Goal: Transaction & Acquisition: Purchase product/service

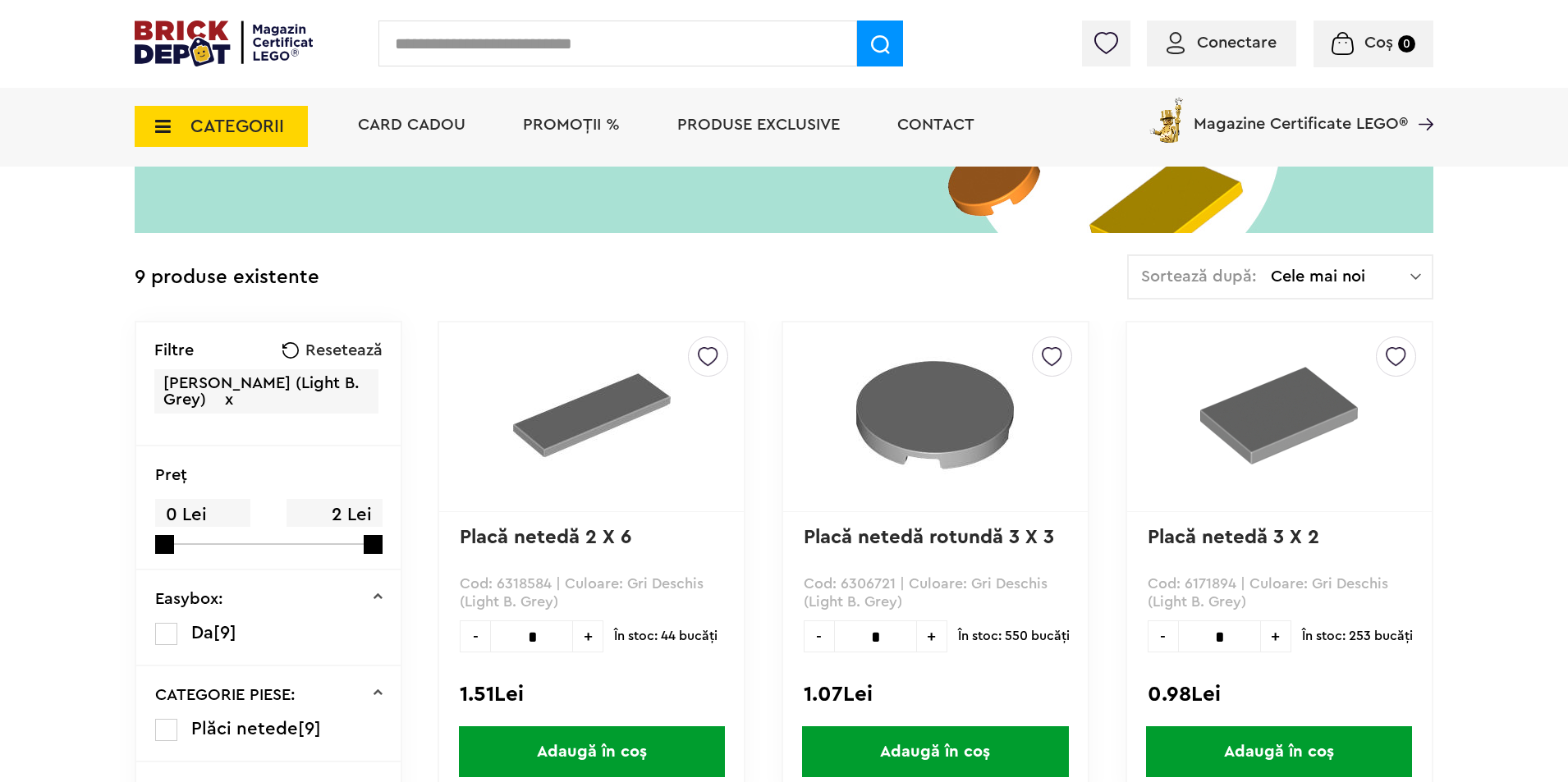
click at [218, 118] on span "CATEGORII" at bounding box center [237, 127] width 94 height 18
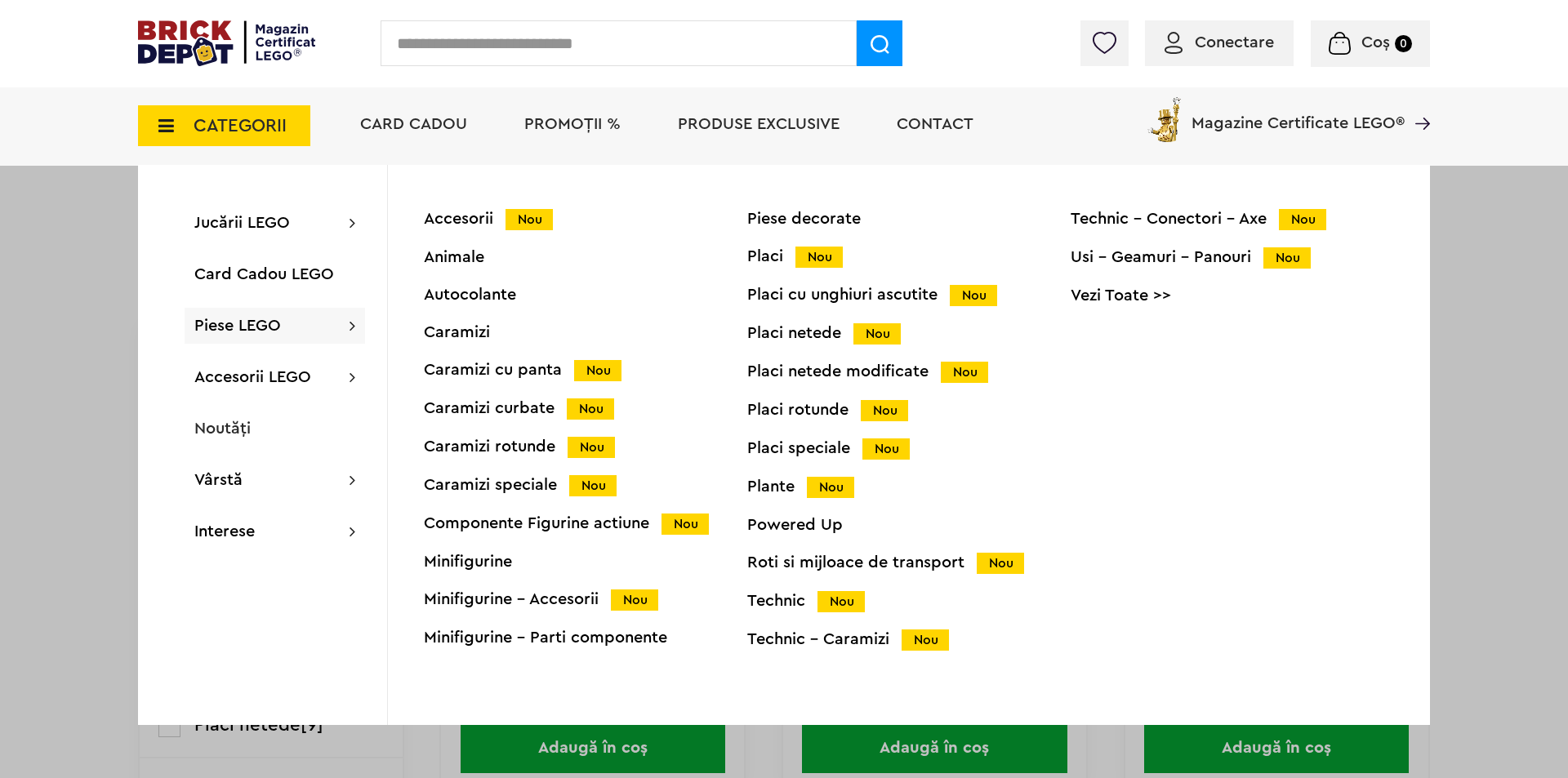
click at [459, 258] on div "Animale" at bounding box center [585, 257] width 323 height 16
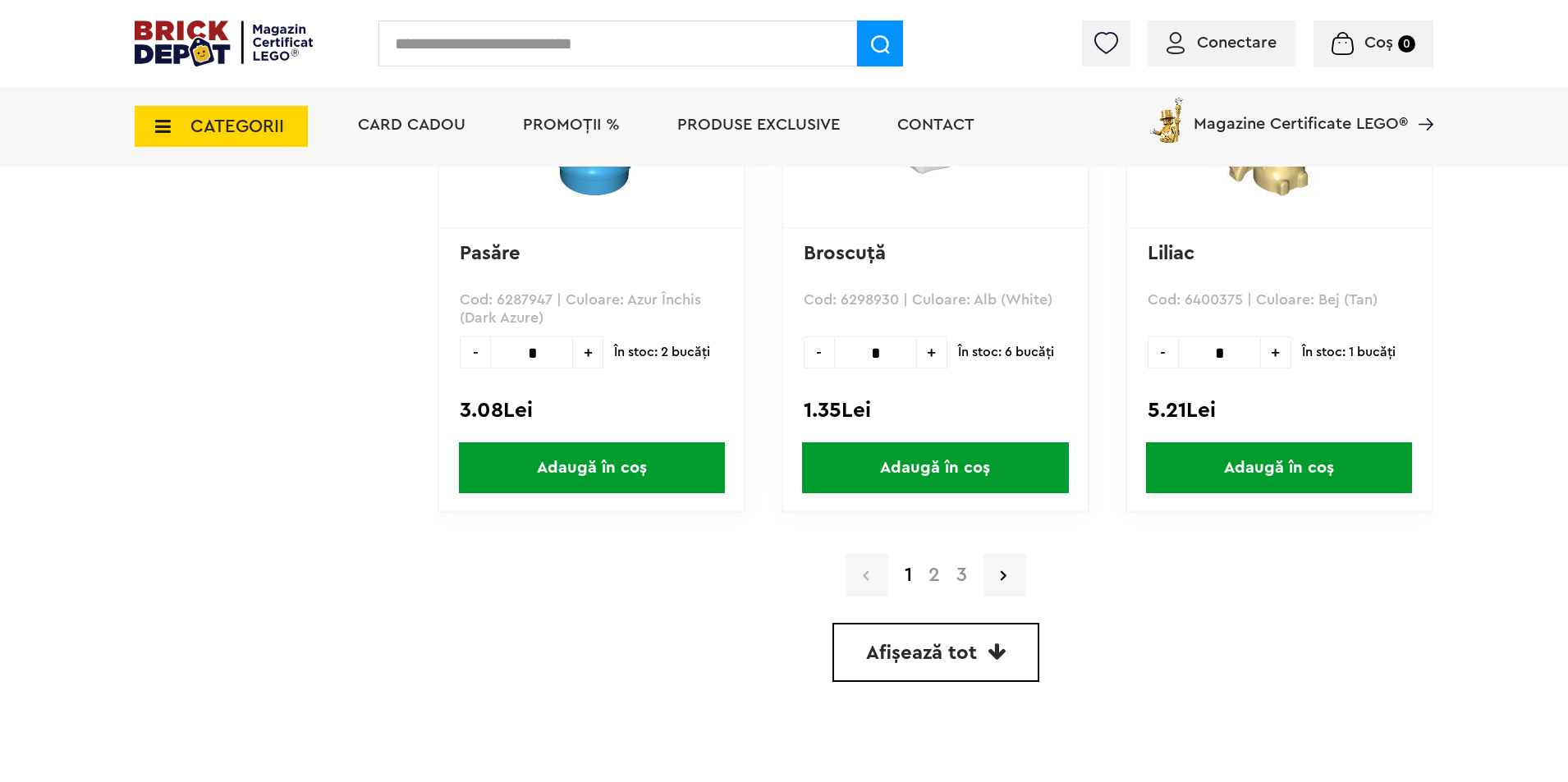
scroll to position [4926, 0]
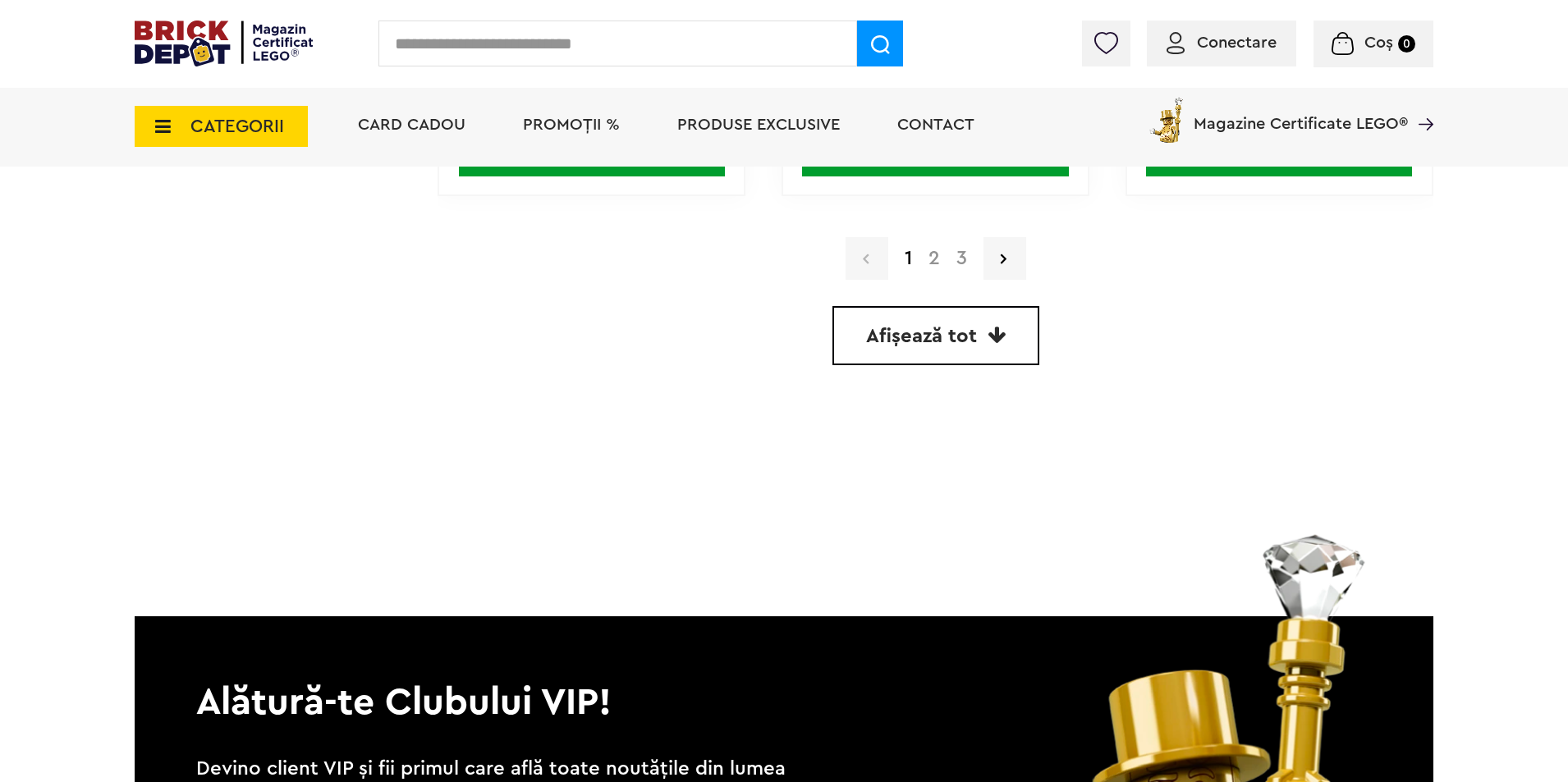
click at [935, 262] on link "2" at bounding box center [934, 259] width 28 height 20
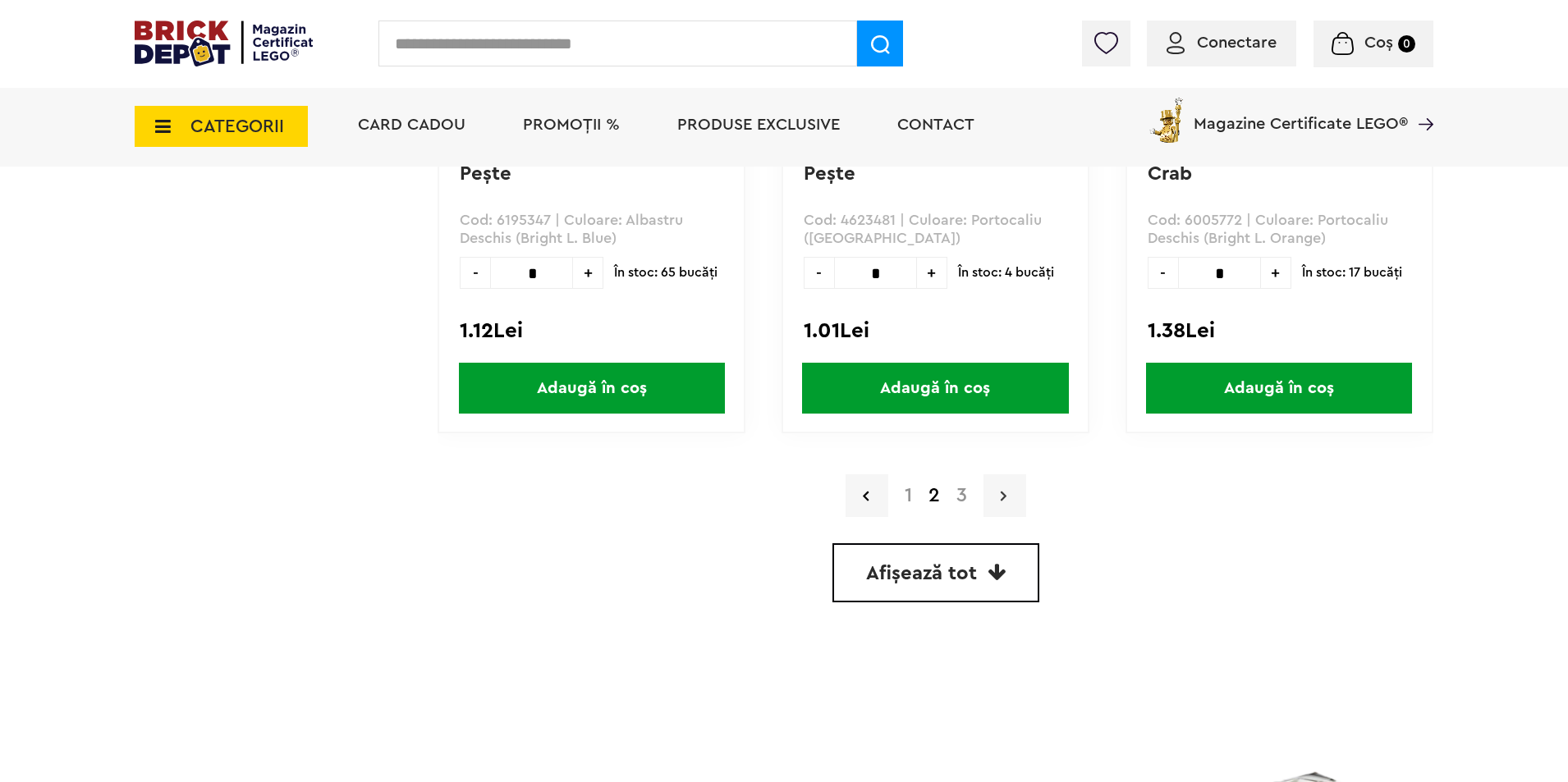
scroll to position [4762, 0]
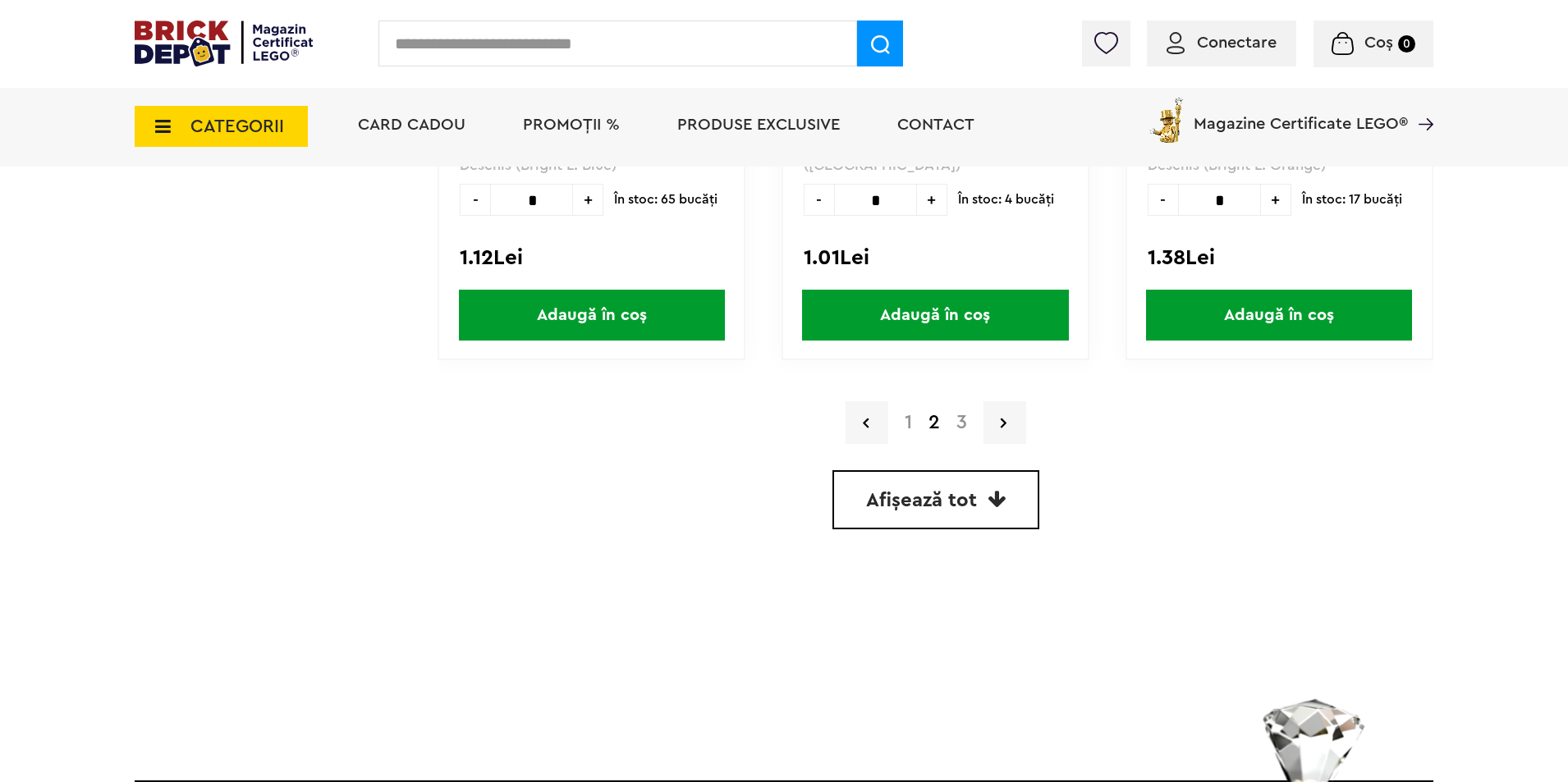
click at [959, 429] on link "3" at bounding box center [962, 423] width 27 height 20
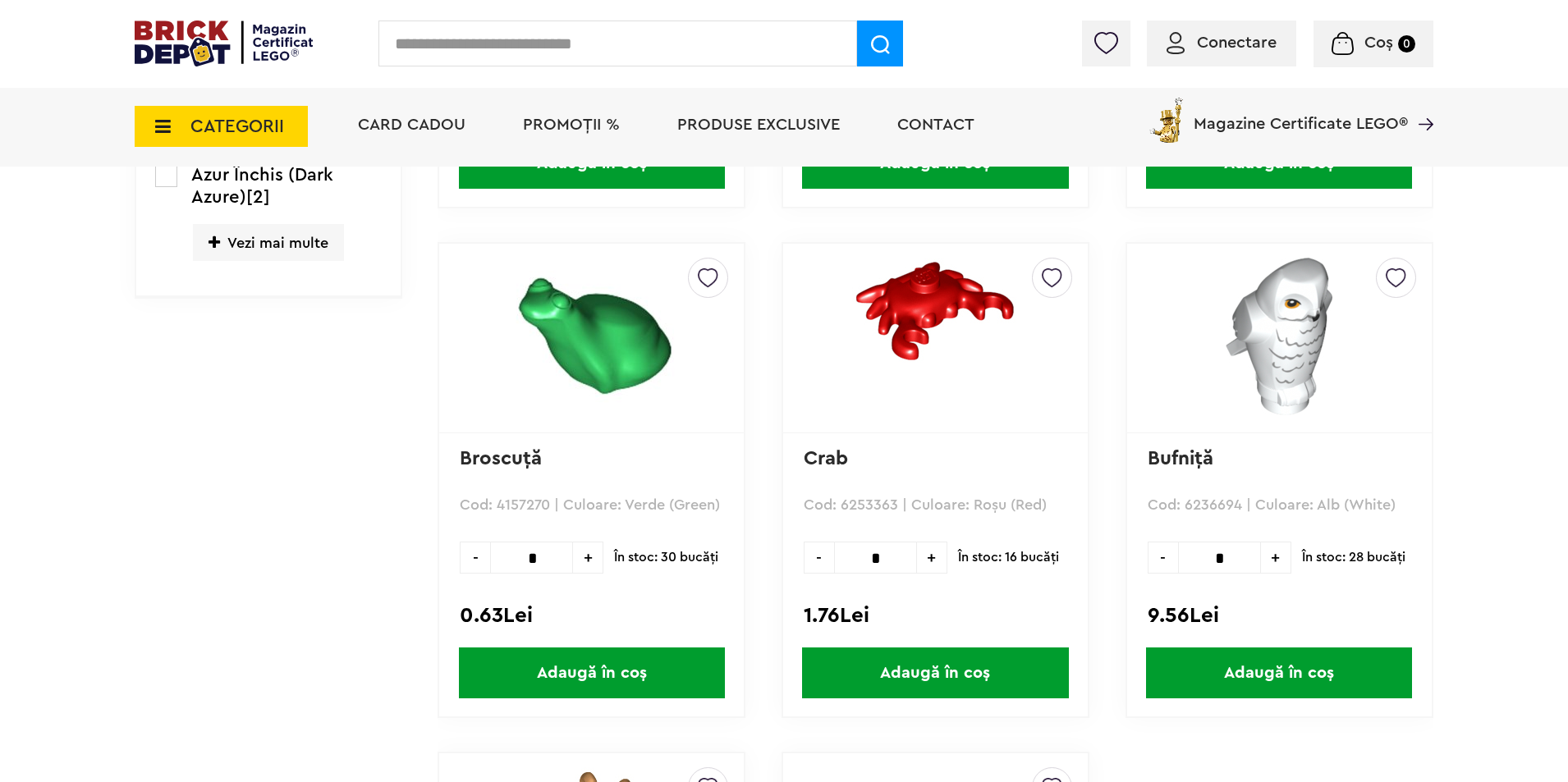
scroll to position [739, 0]
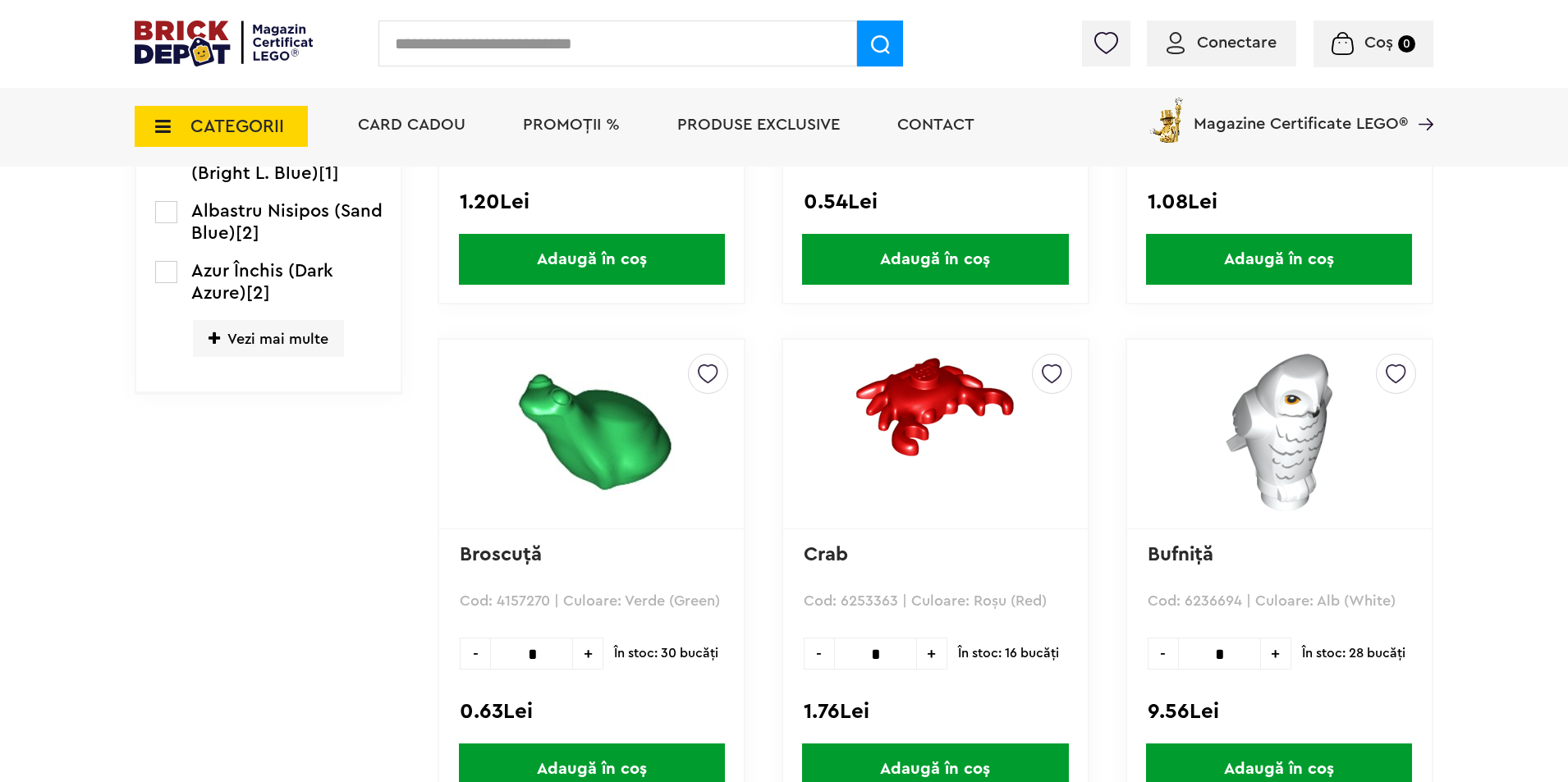
click at [266, 132] on span "CATEGORII" at bounding box center [237, 127] width 94 height 18
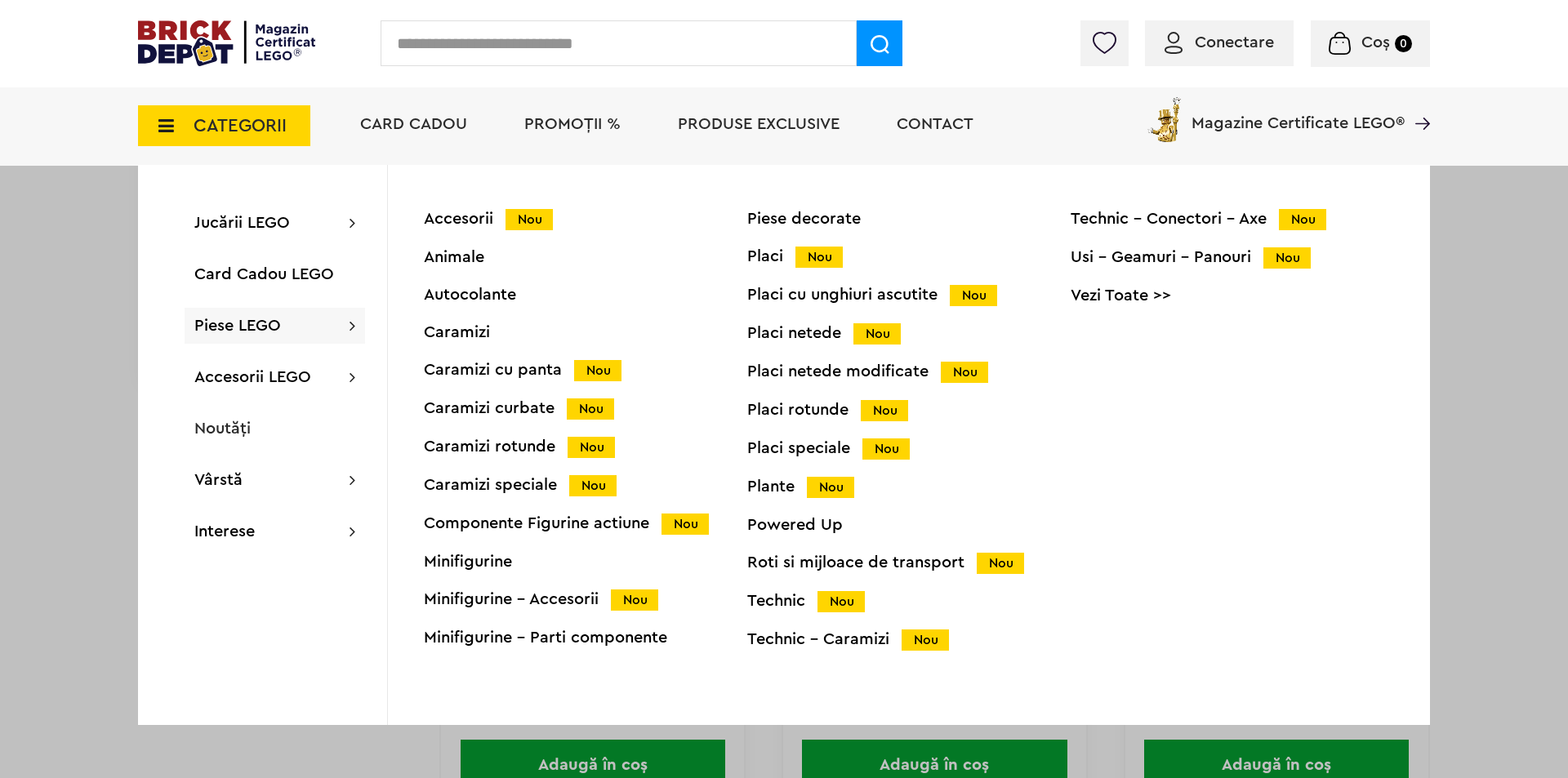
click at [494, 562] on div "Minifigurine" at bounding box center [585, 562] width 323 height 16
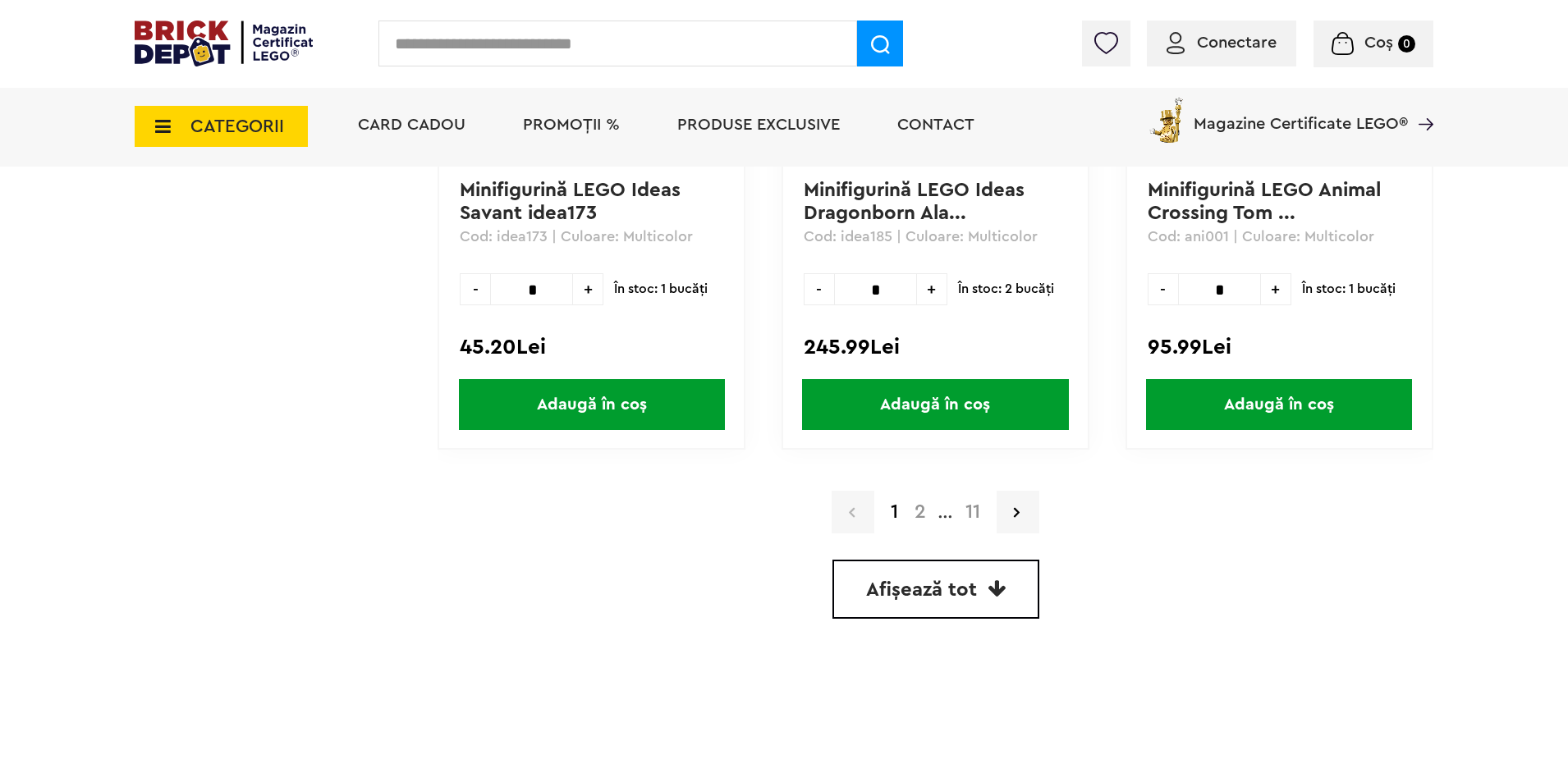
scroll to position [4474, 0]
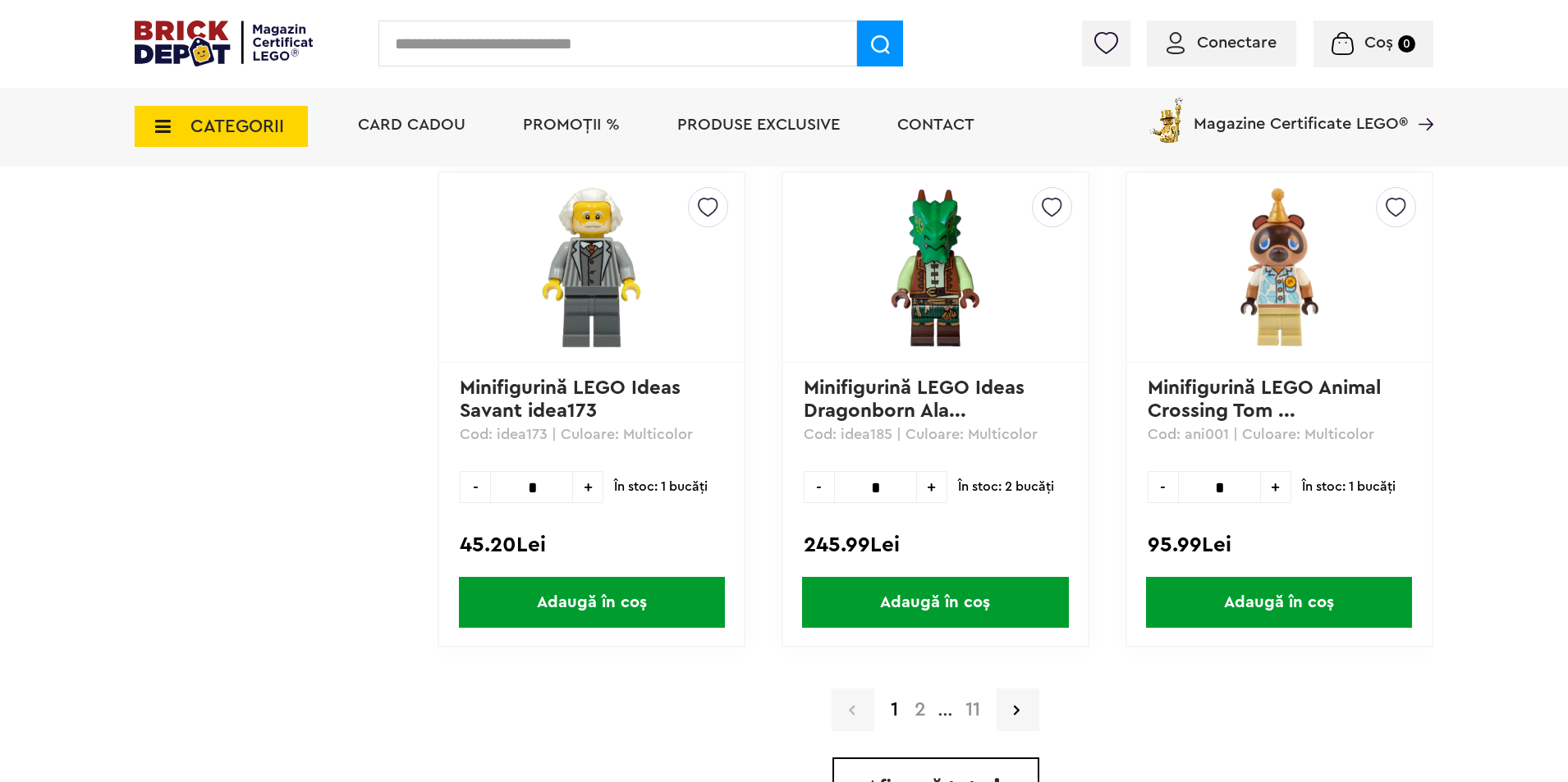
click at [921, 716] on link "2" at bounding box center [920, 710] width 28 height 20
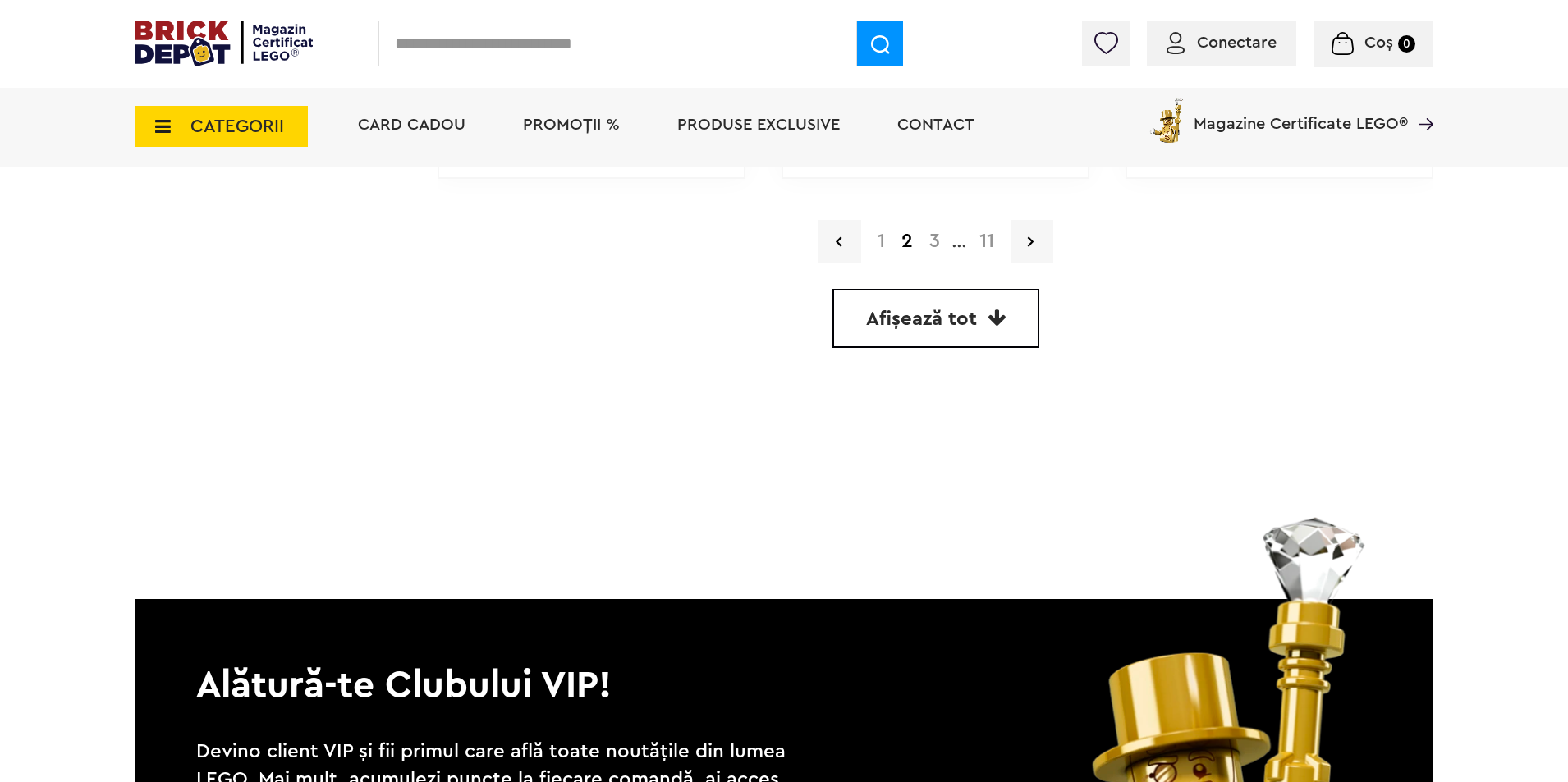
scroll to position [4844, 0]
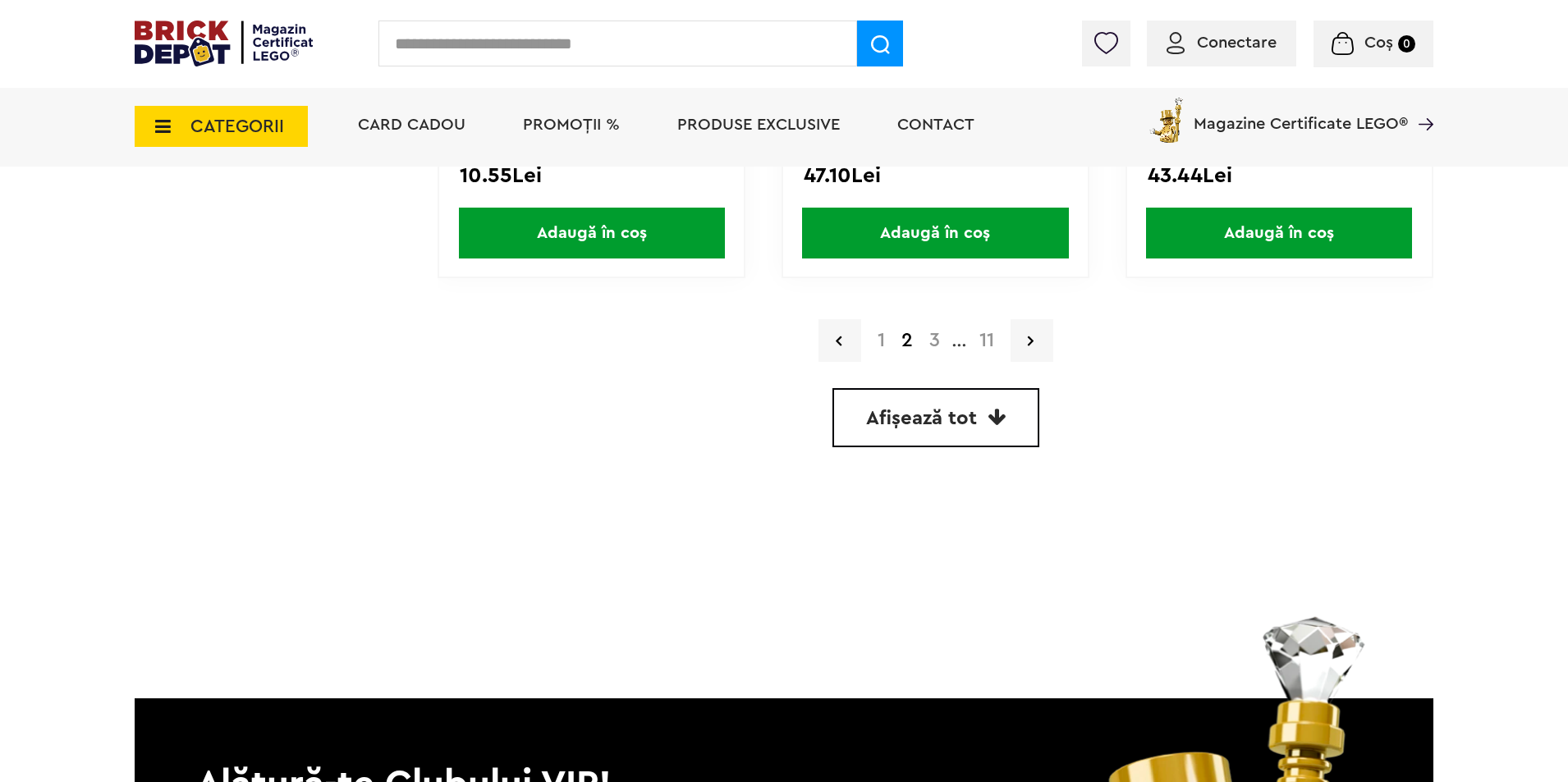
click at [937, 343] on link "3" at bounding box center [935, 340] width 27 height 20
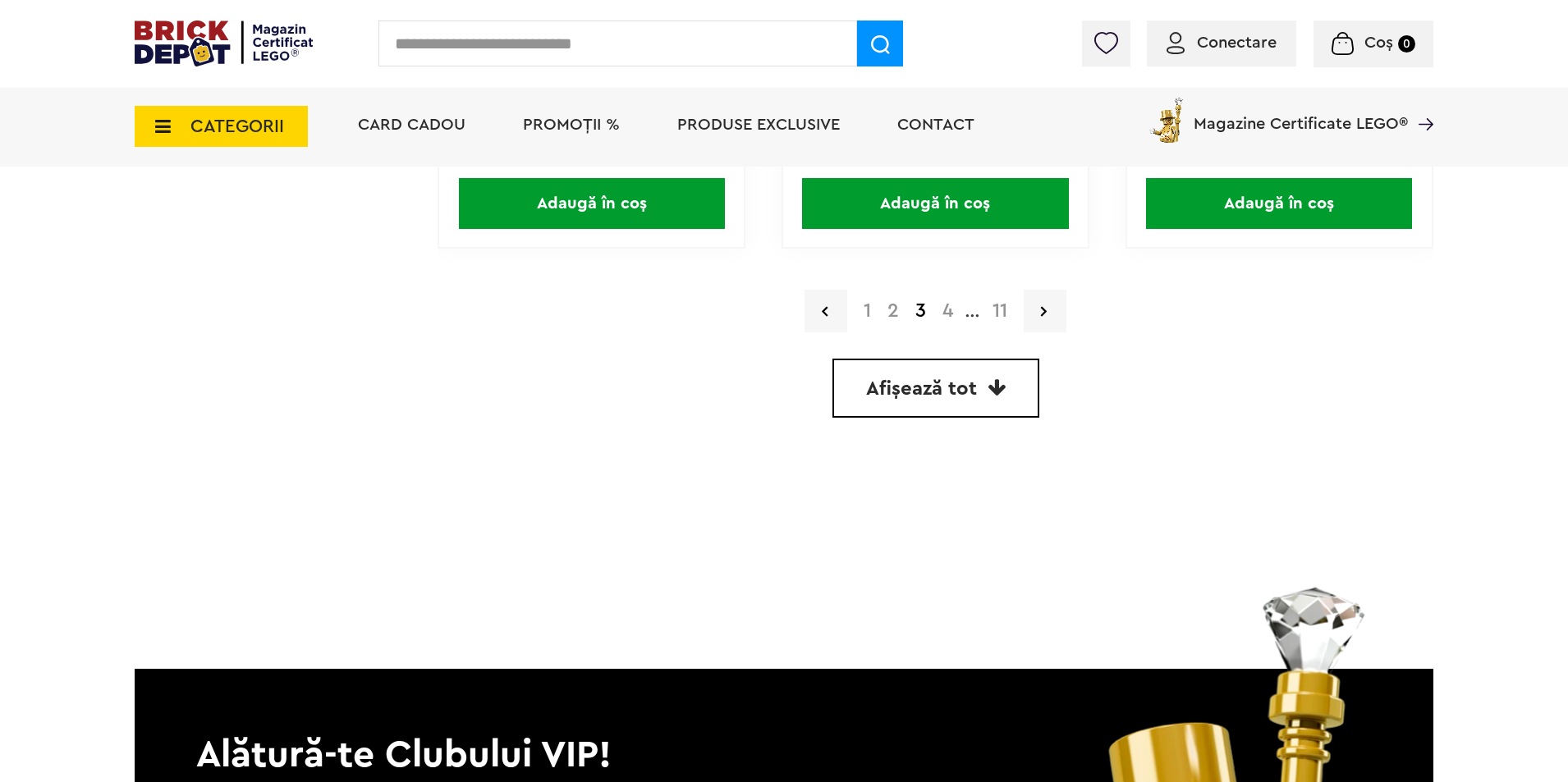
scroll to position [4823, 0]
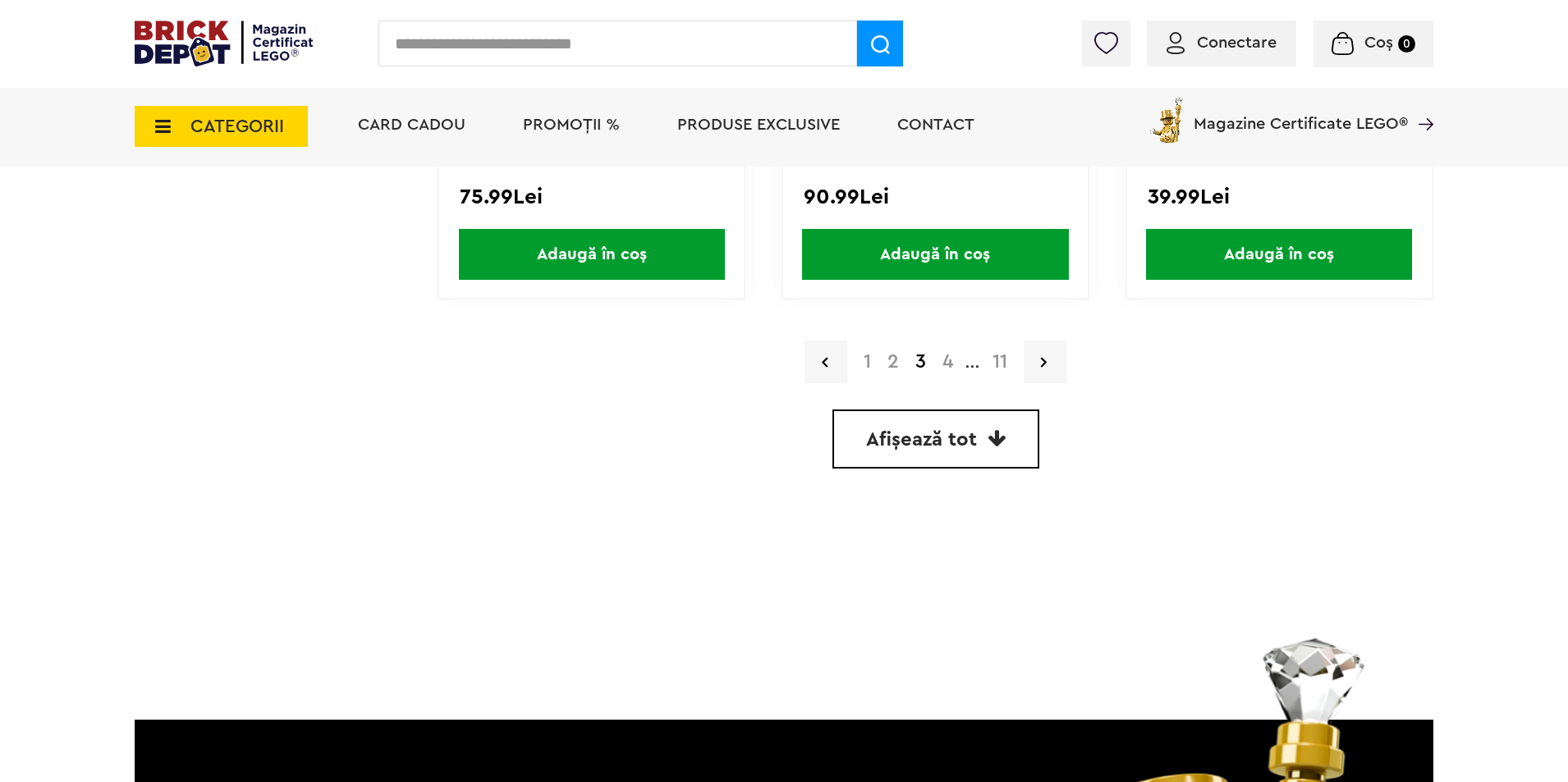
click at [941, 362] on link "4" at bounding box center [947, 362] width 27 height 20
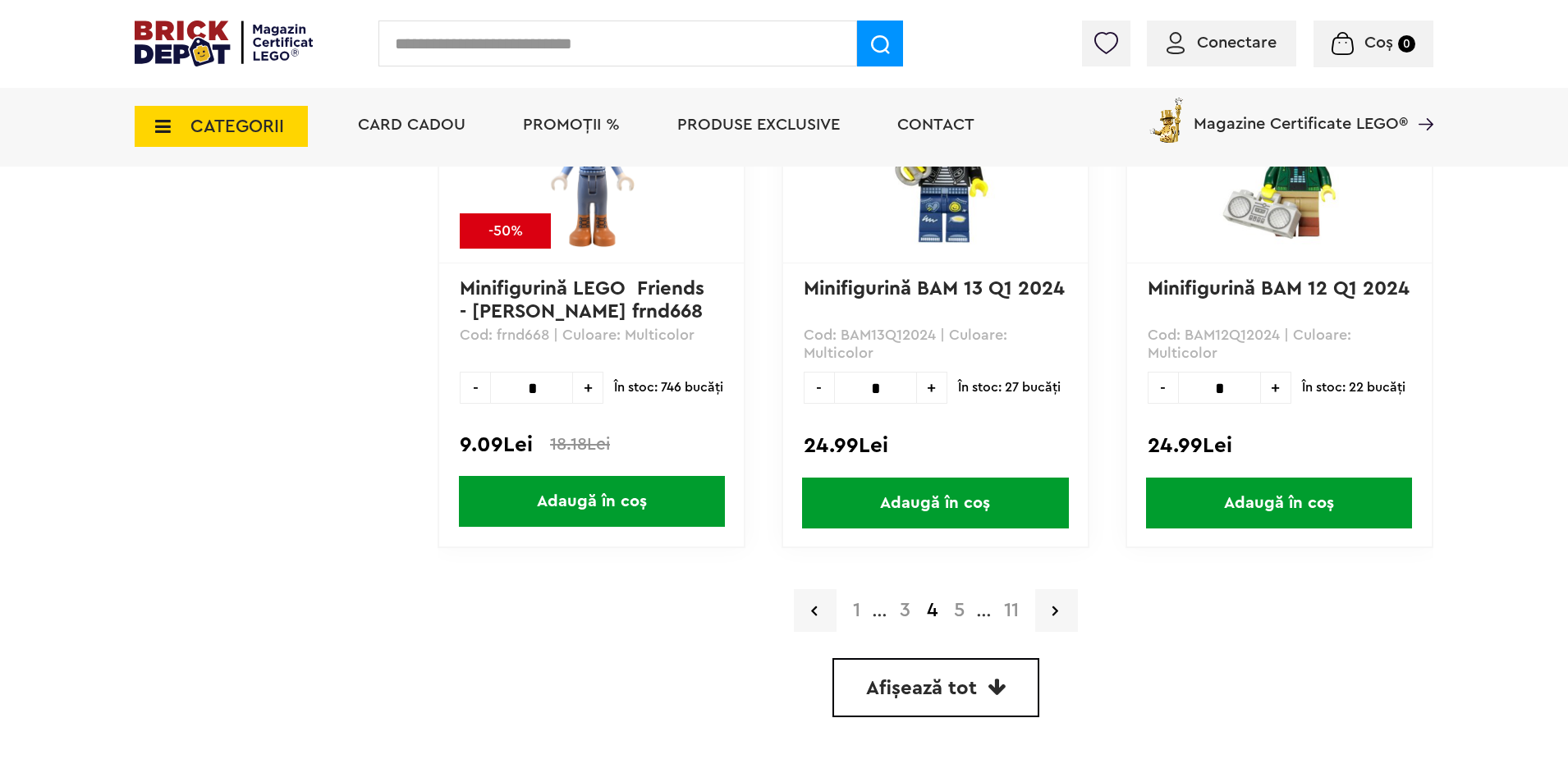
scroll to position [4576, 0]
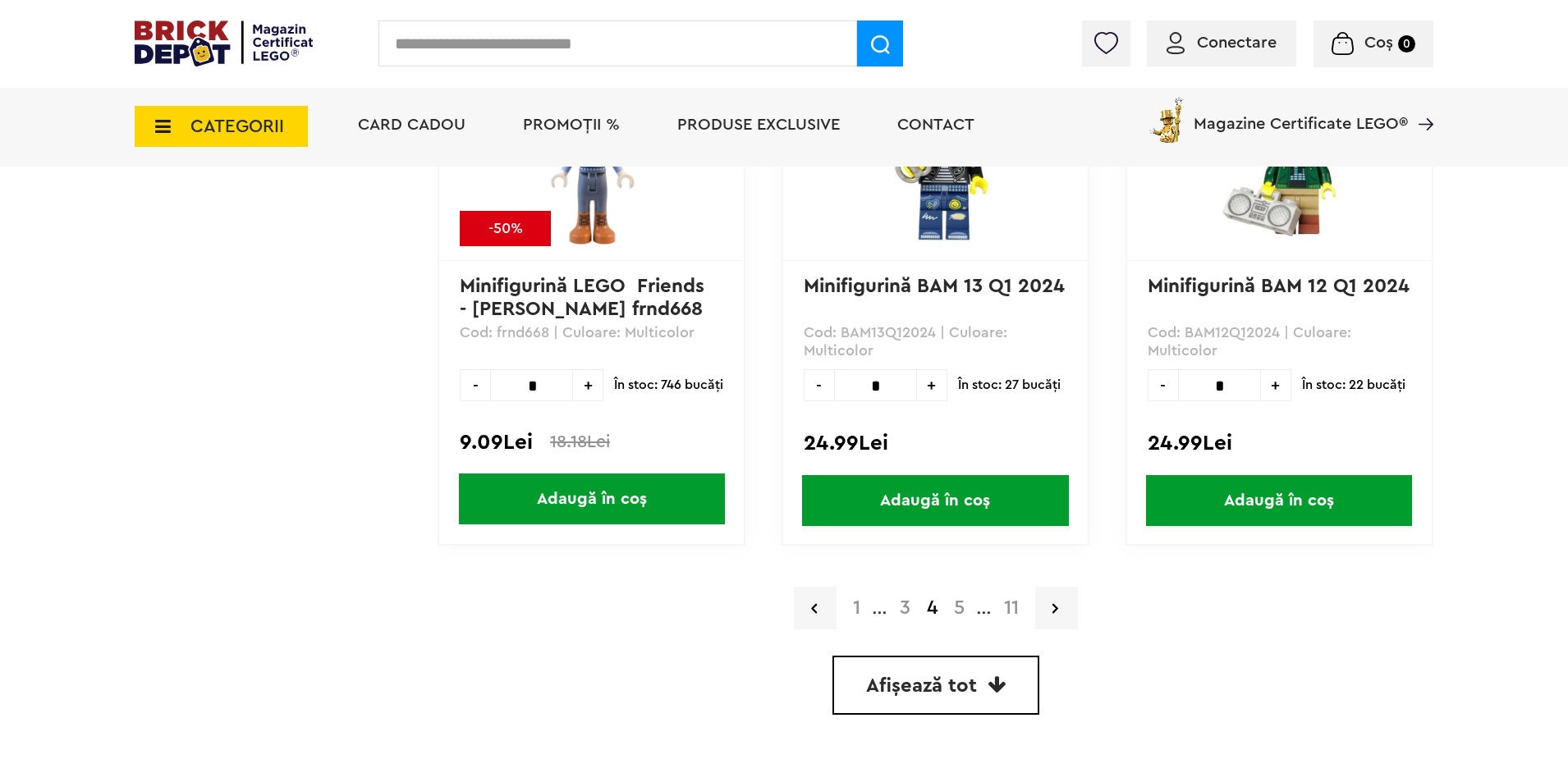
click at [960, 602] on link "5" at bounding box center [959, 608] width 27 height 20
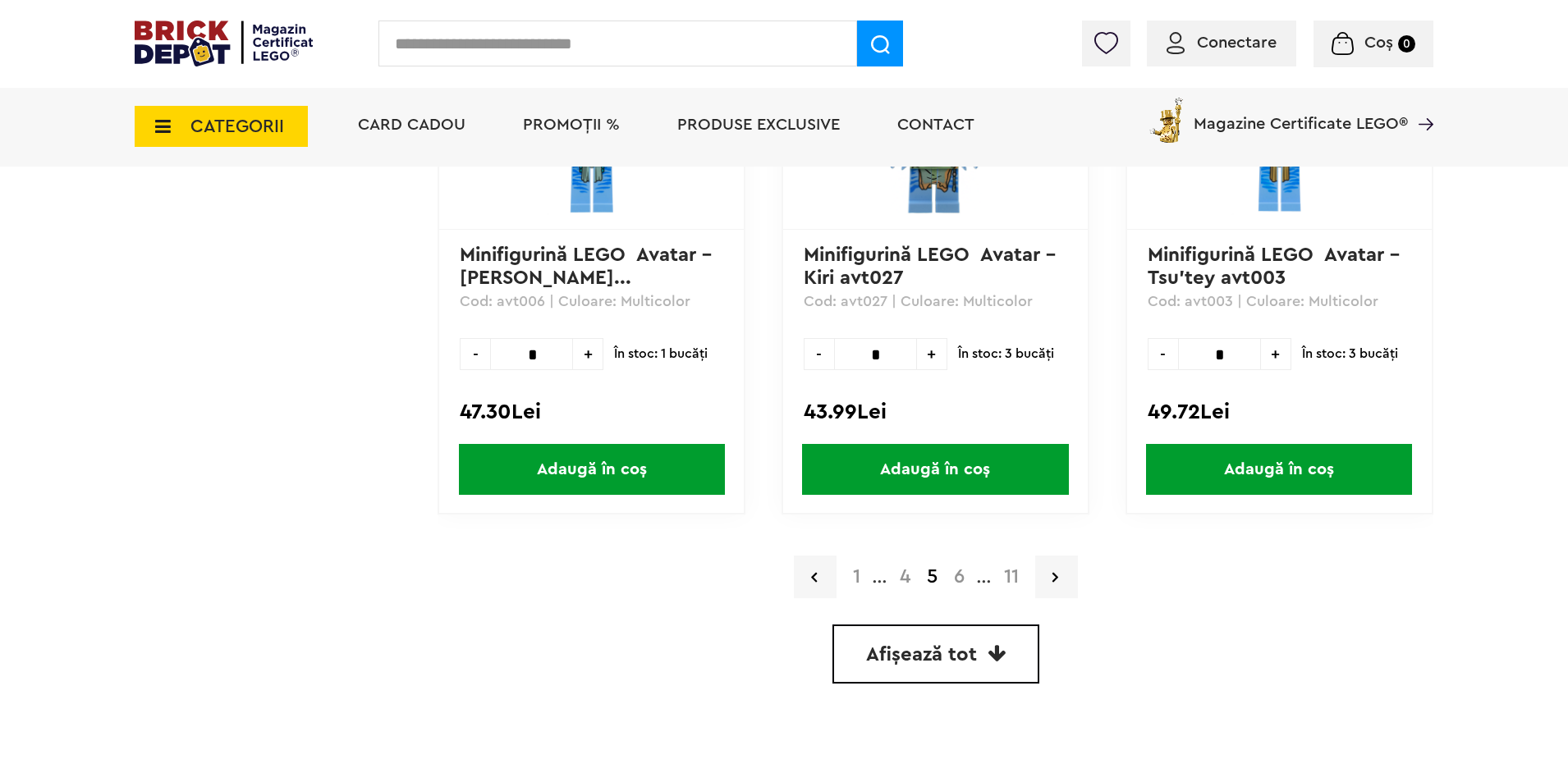
scroll to position [4762, 0]
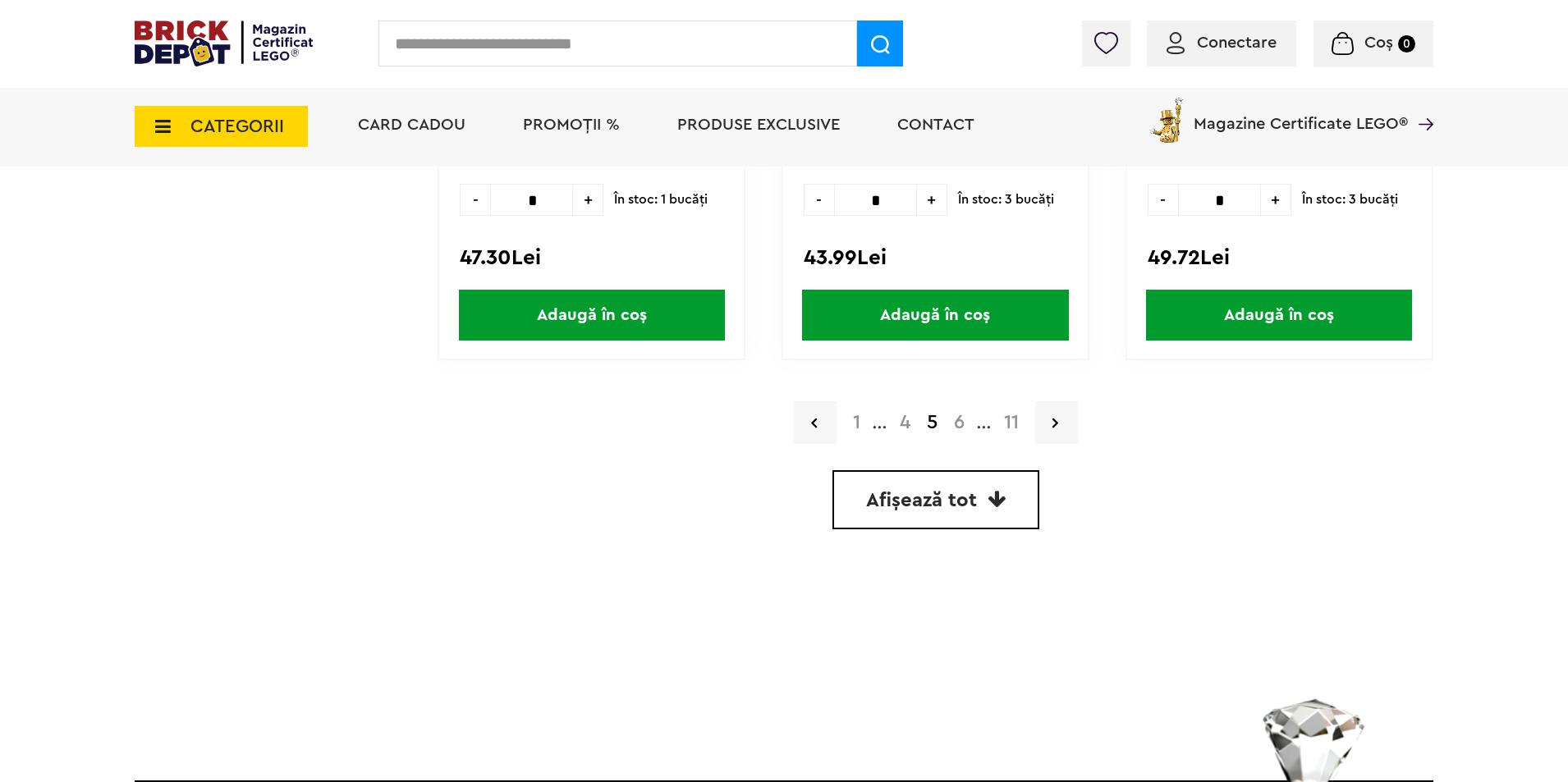
click at [957, 427] on link "6" at bounding box center [959, 423] width 27 height 20
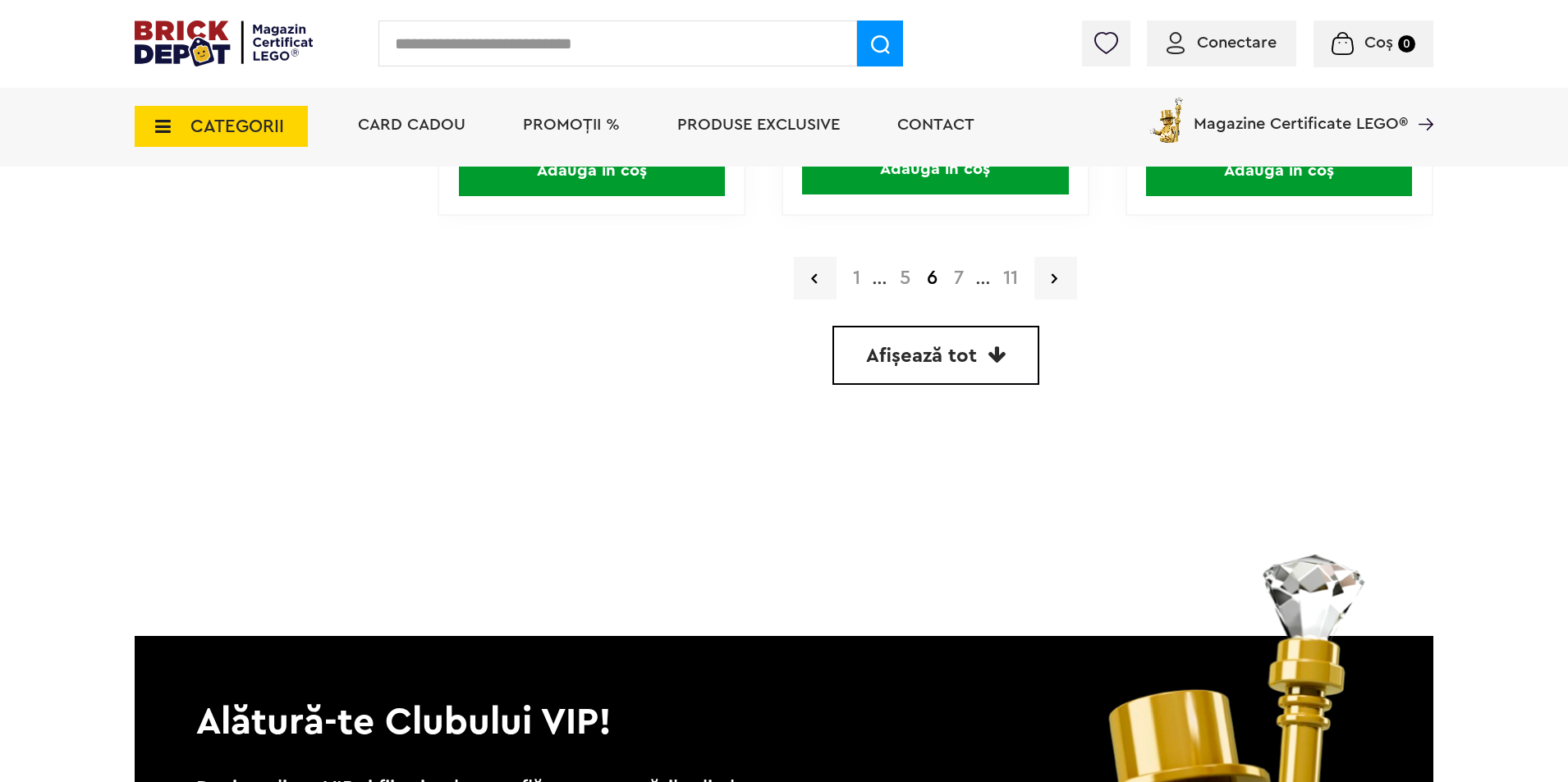
scroll to position [4762, 0]
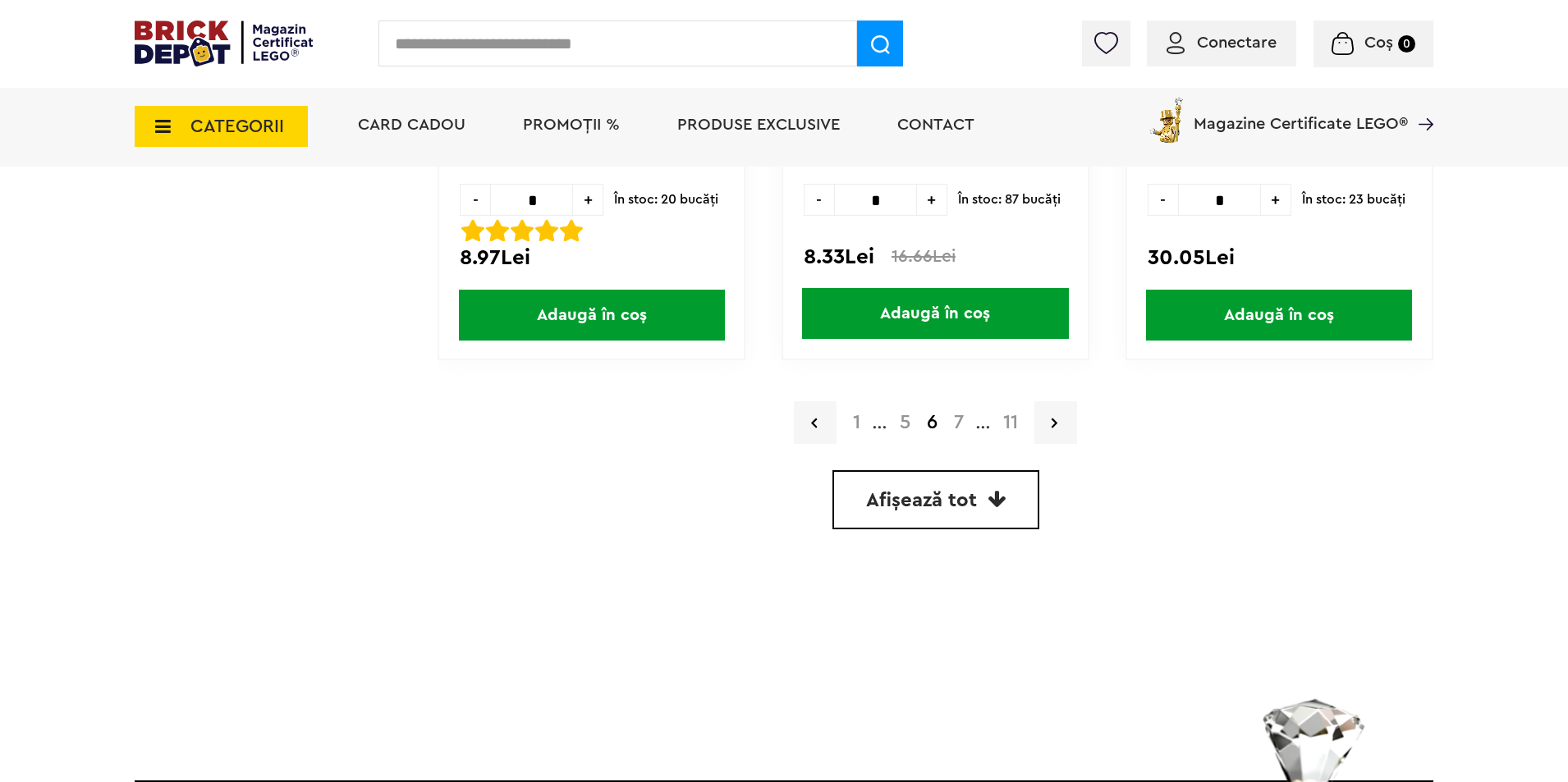
click at [961, 421] on link "7" at bounding box center [958, 423] width 26 height 20
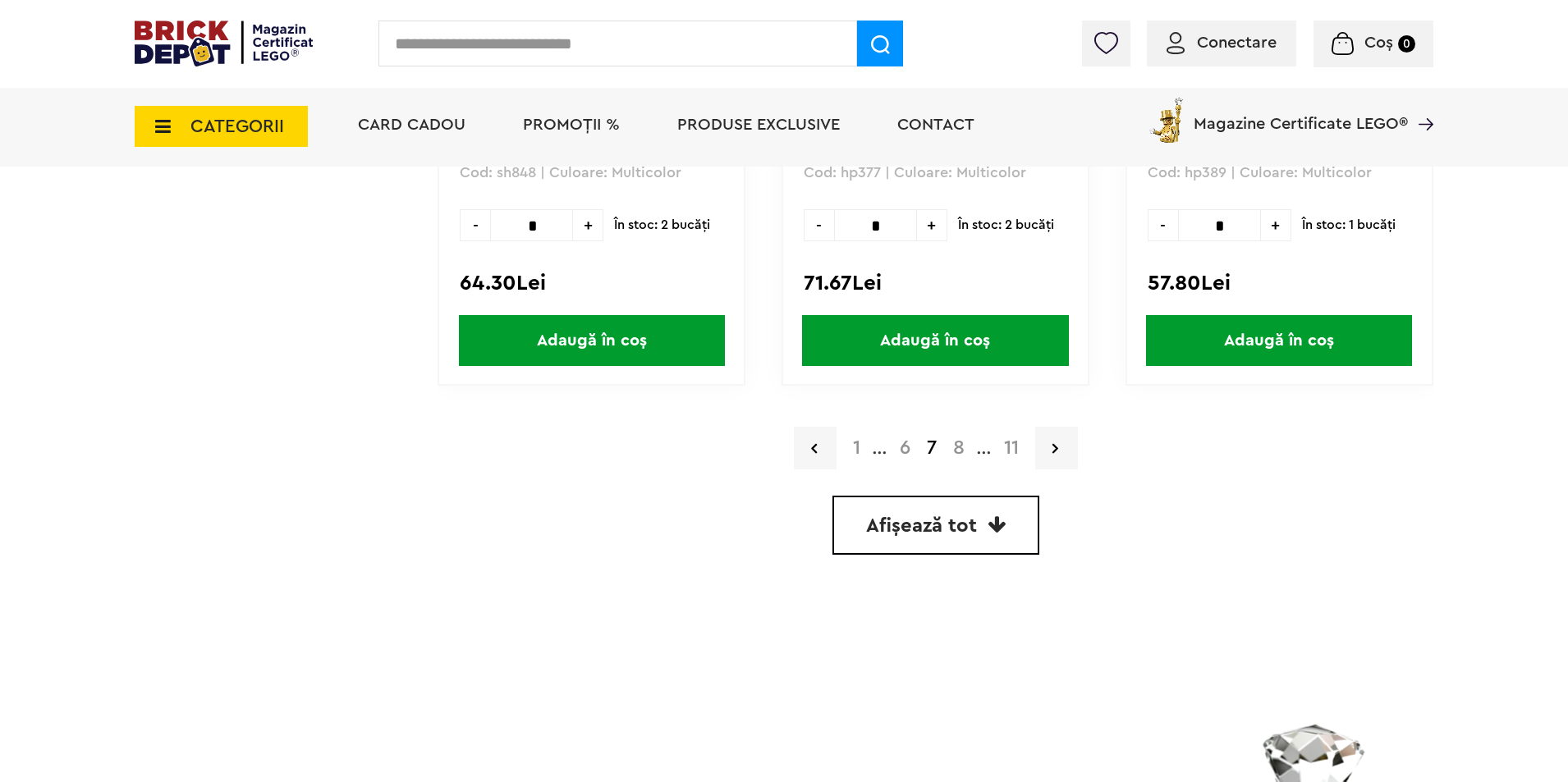
scroll to position [4762, 0]
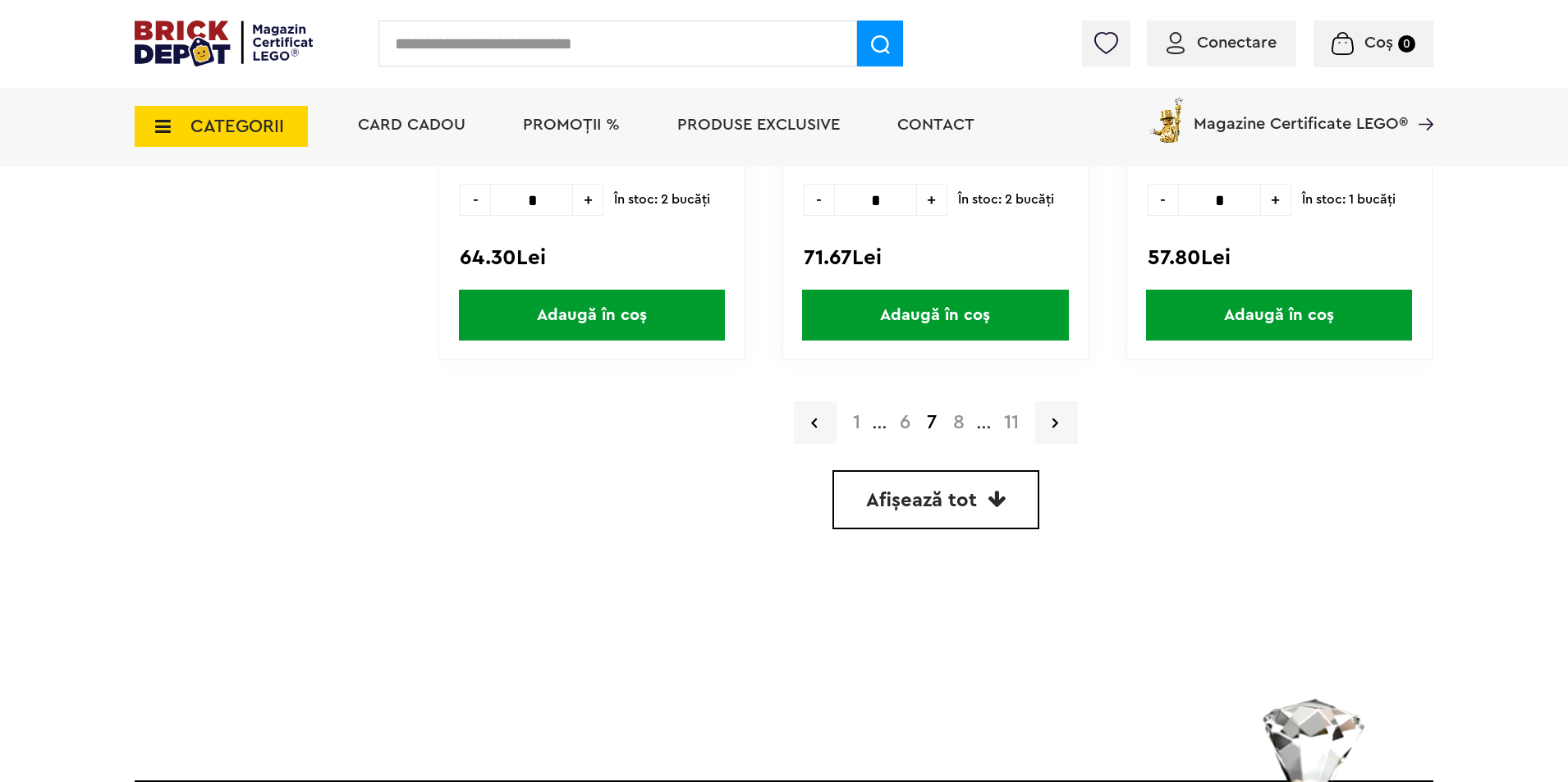
click at [965, 422] on link "8" at bounding box center [958, 423] width 28 height 20
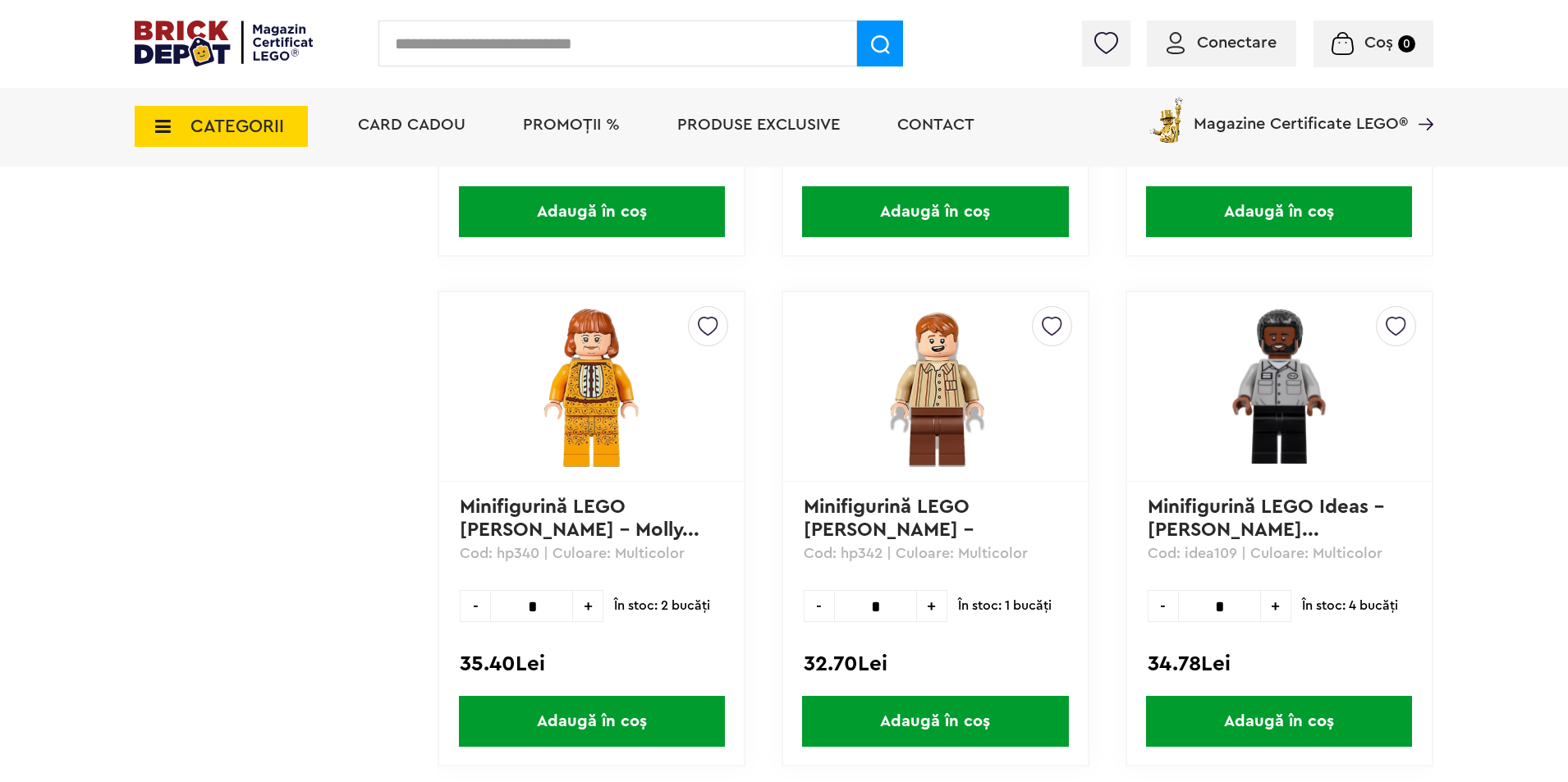
scroll to position [4680, 0]
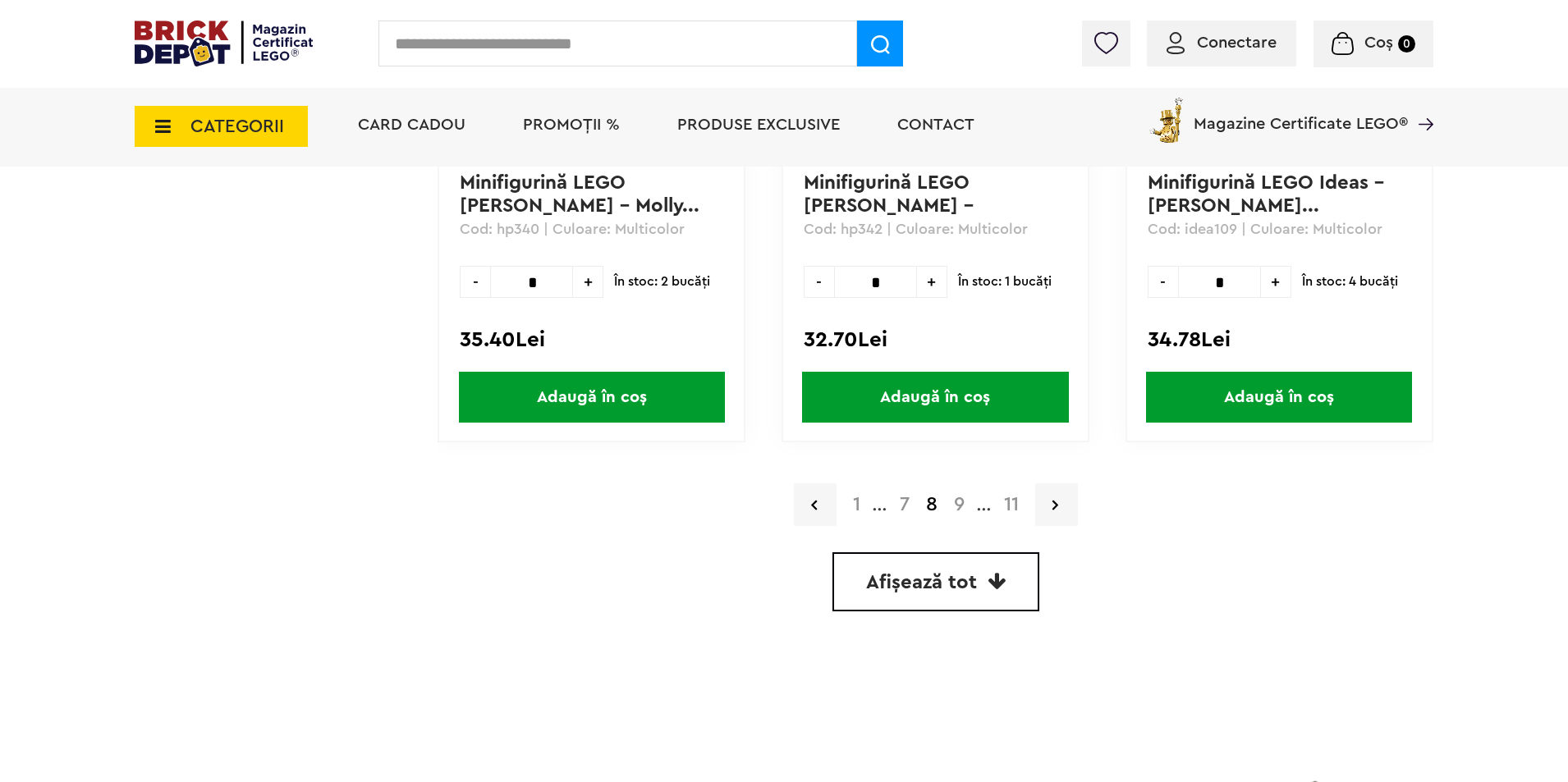
click at [963, 505] on link "9" at bounding box center [959, 505] width 27 height 20
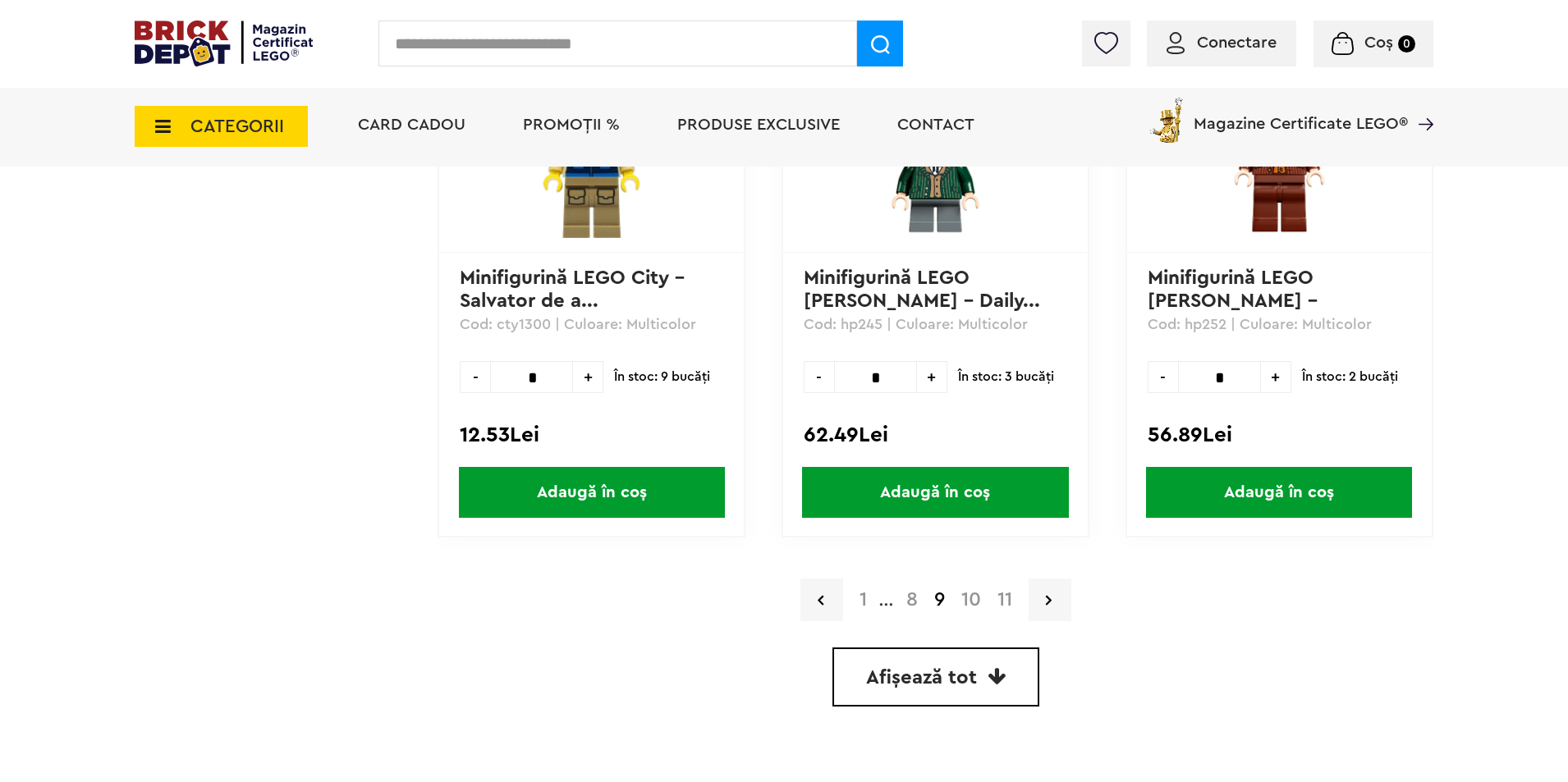
scroll to position [4680, 0]
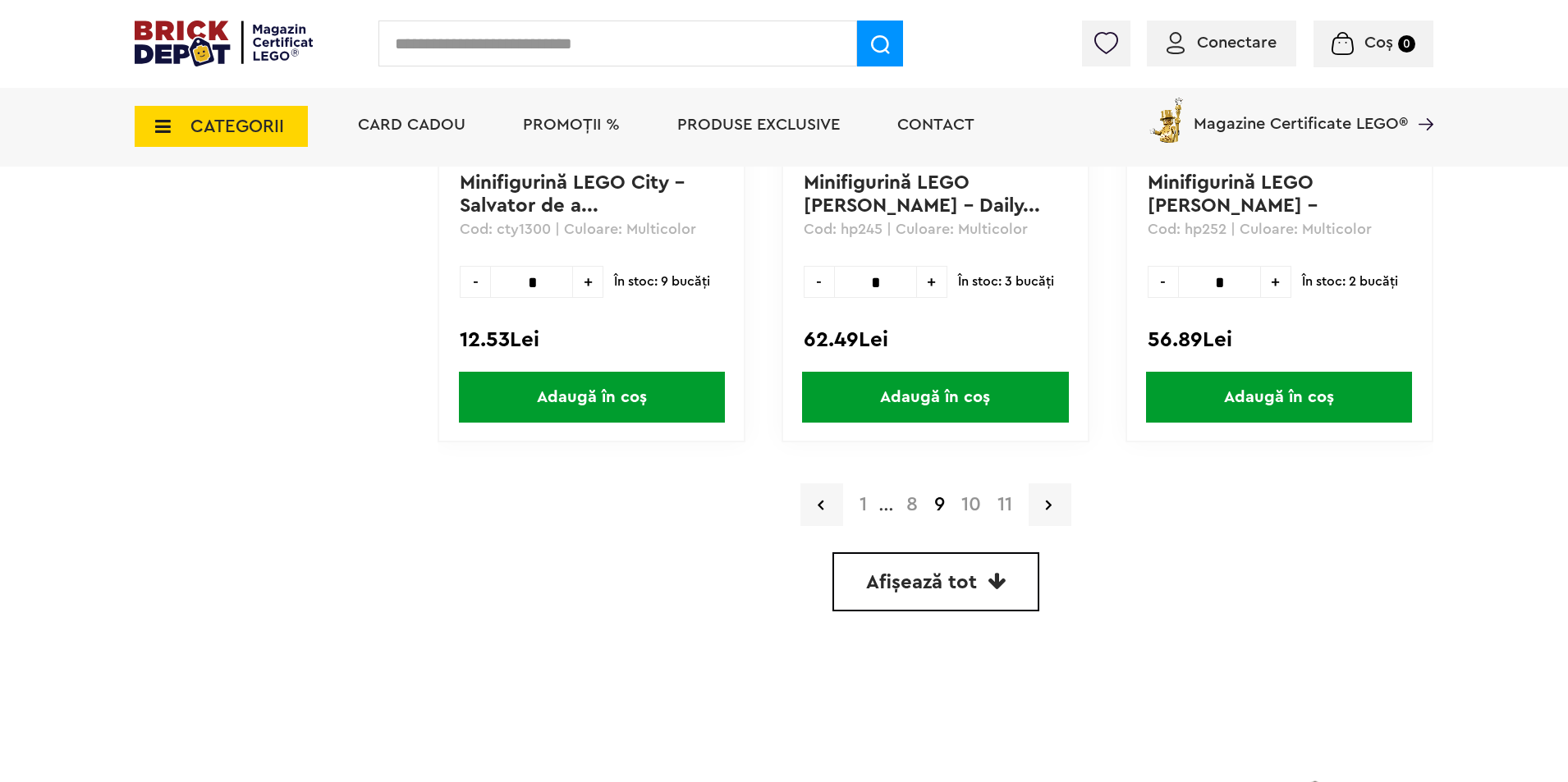
click at [975, 505] on link "10" at bounding box center [971, 505] width 36 height 20
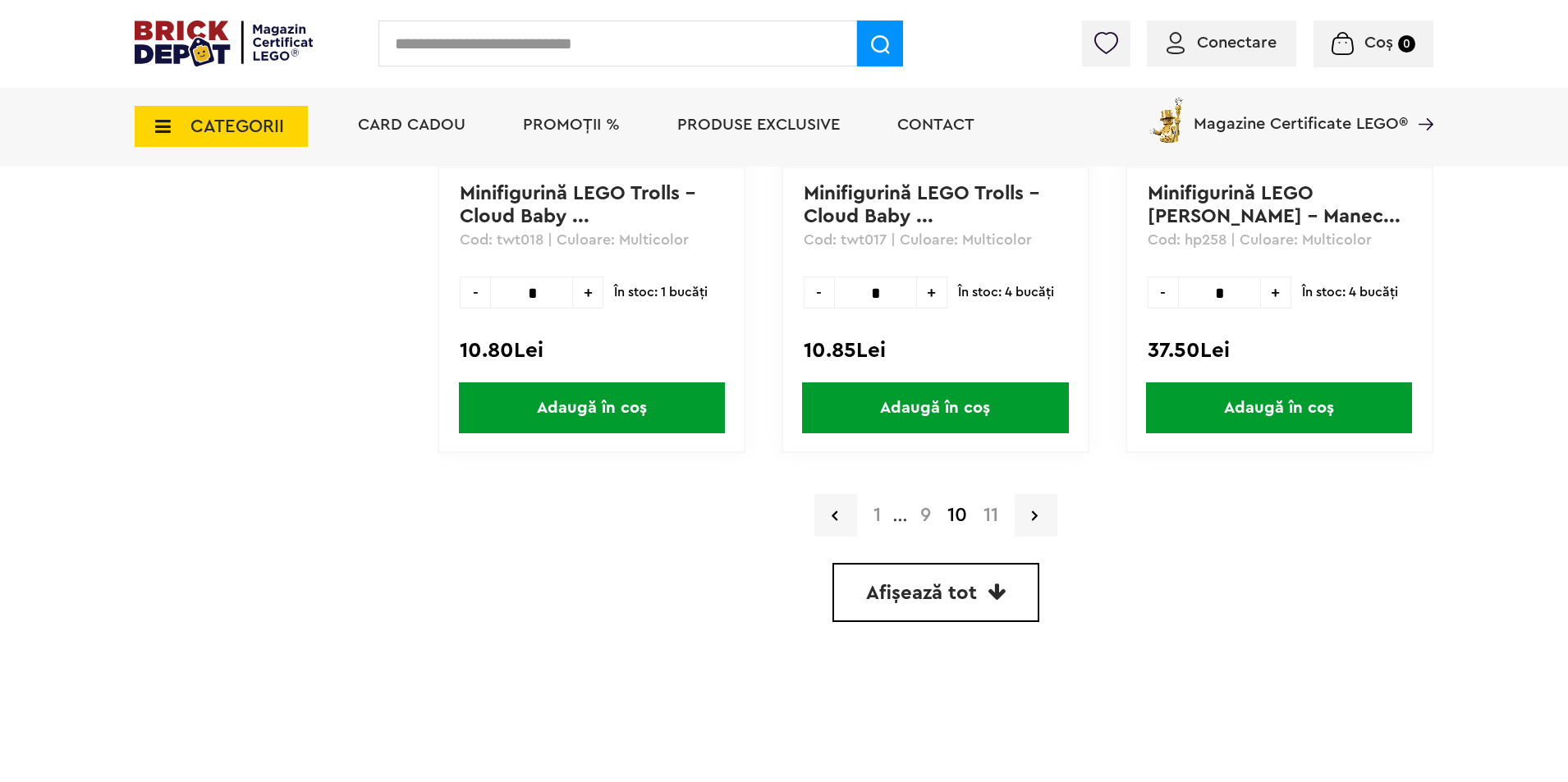
scroll to position [4809, 0]
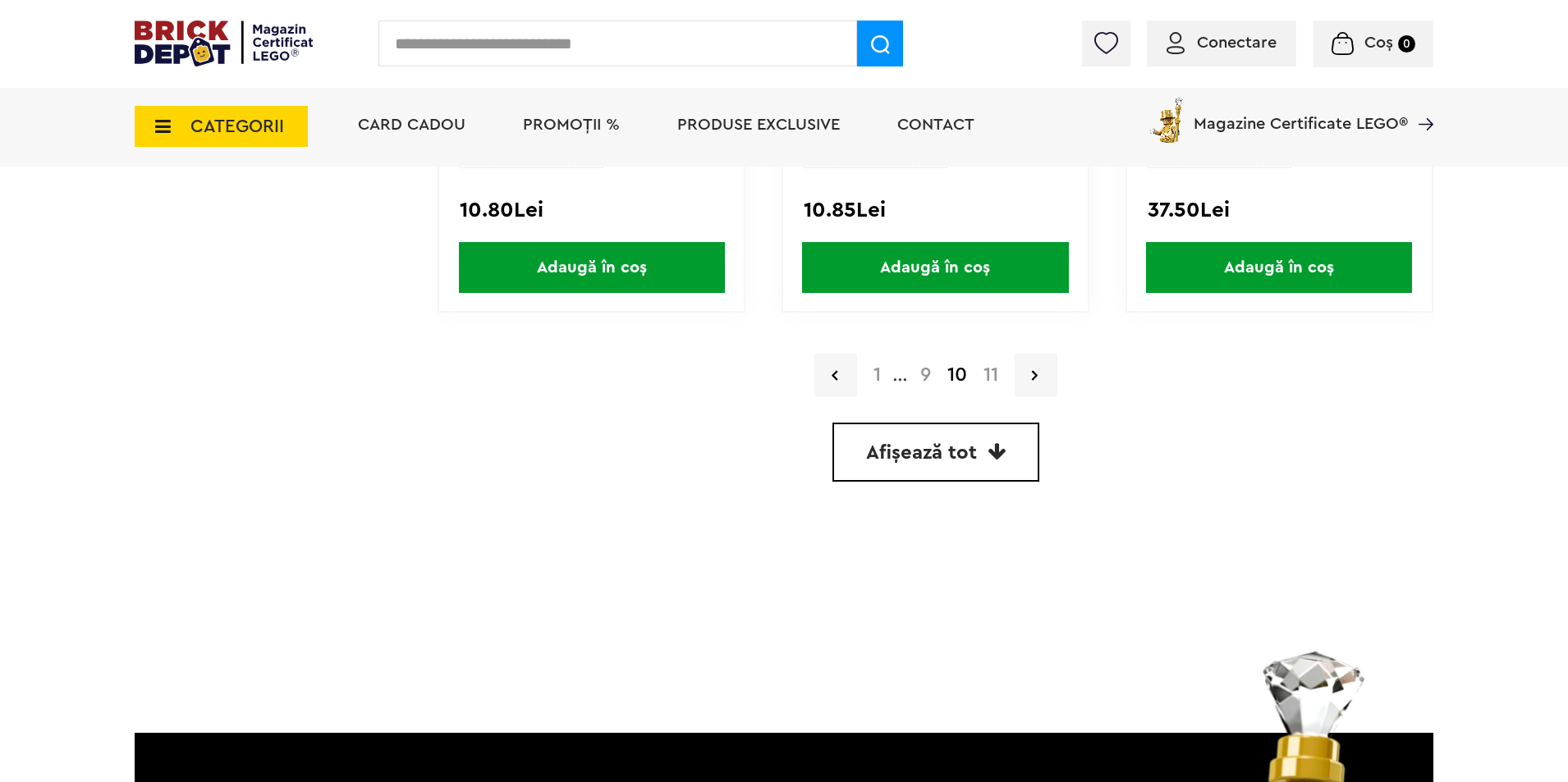
click at [996, 381] on link "11" at bounding box center [990, 375] width 31 height 20
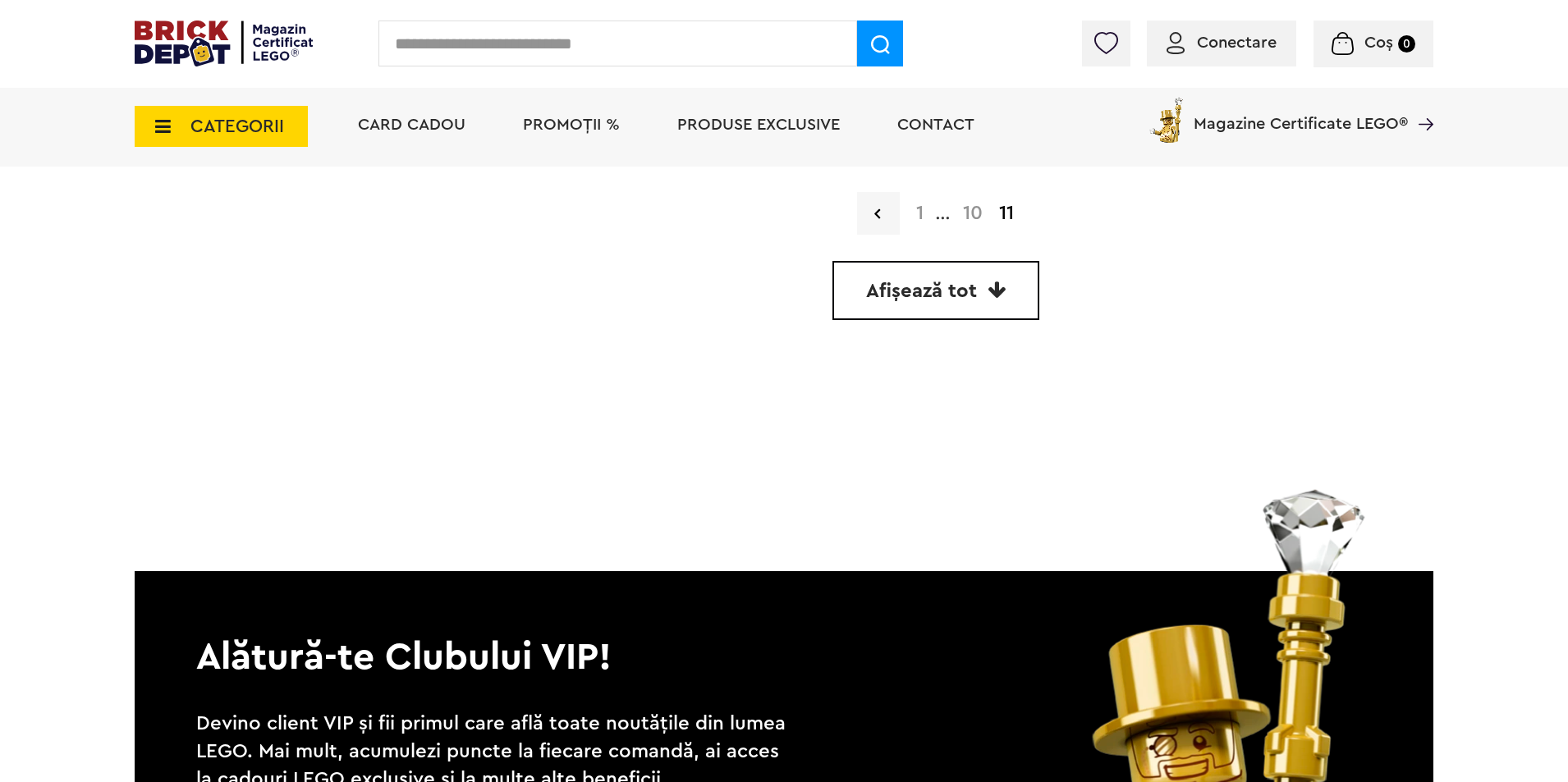
scroll to position [4105, 0]
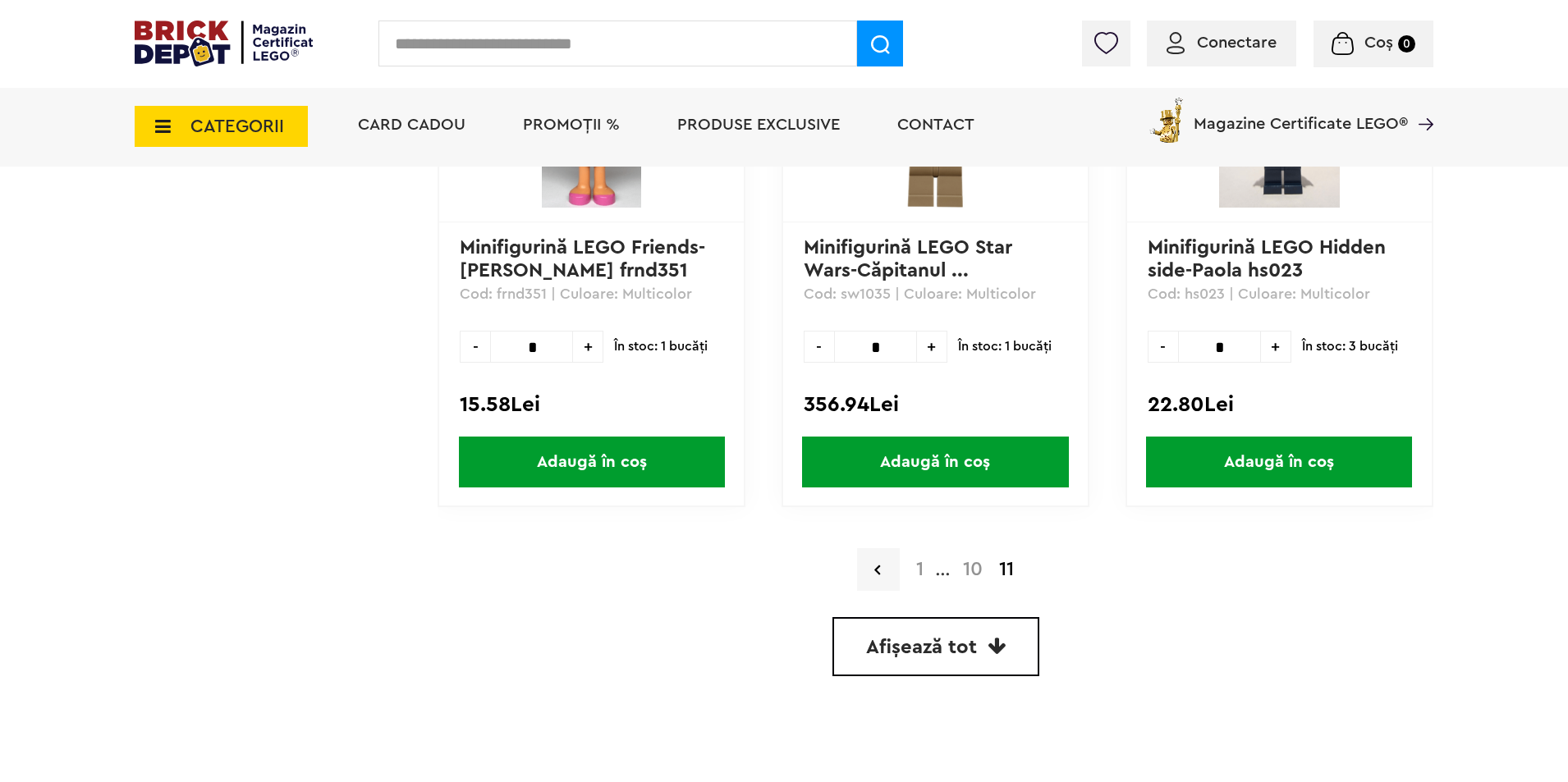
click at [199, 131] on span "CATEGORII" at bounding box center [237, 127] width 94 height 18
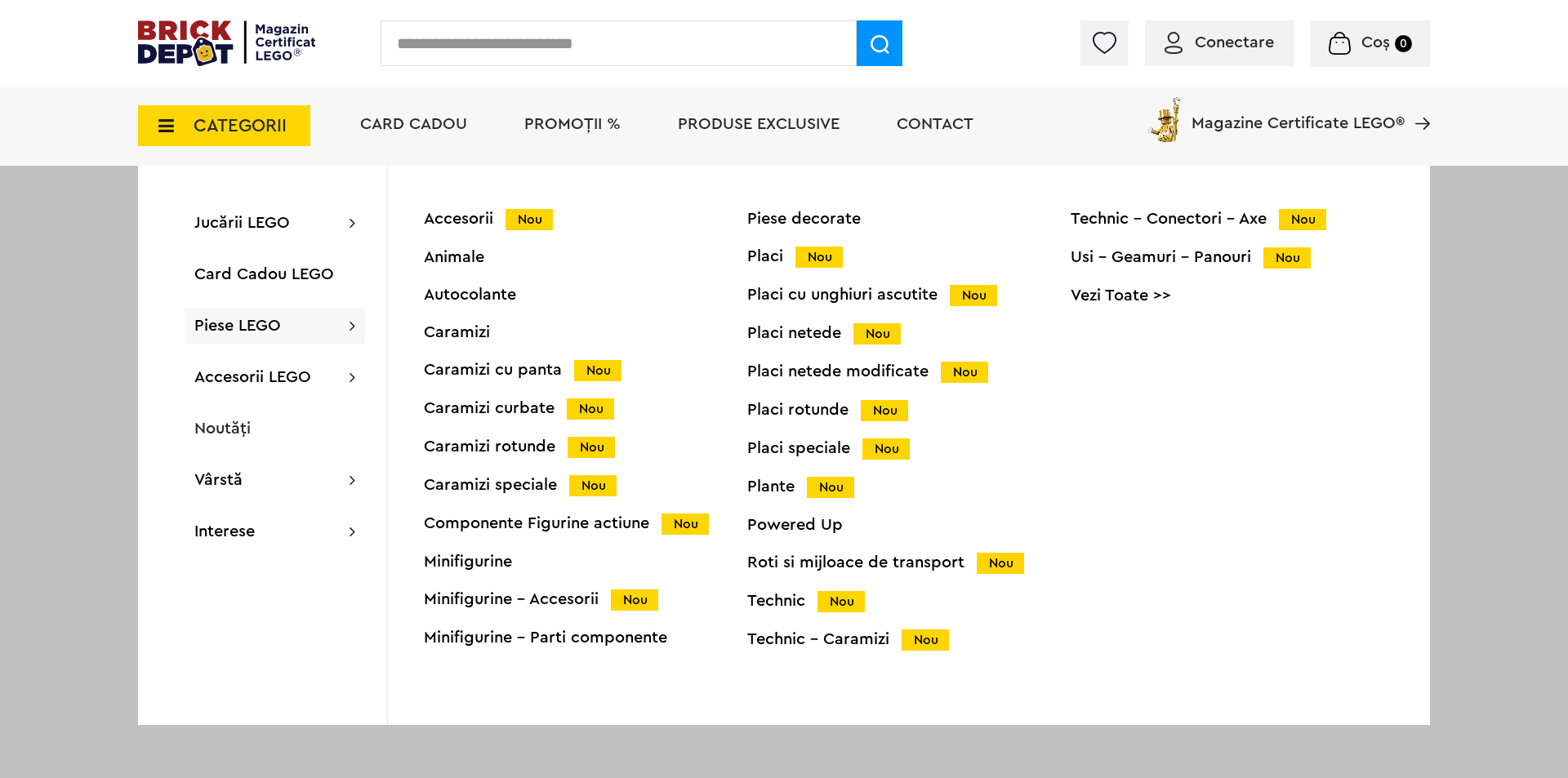
click at [794, 332] on div "Placi netede Nou" at bounding box center [908, 333] width 323 height 17
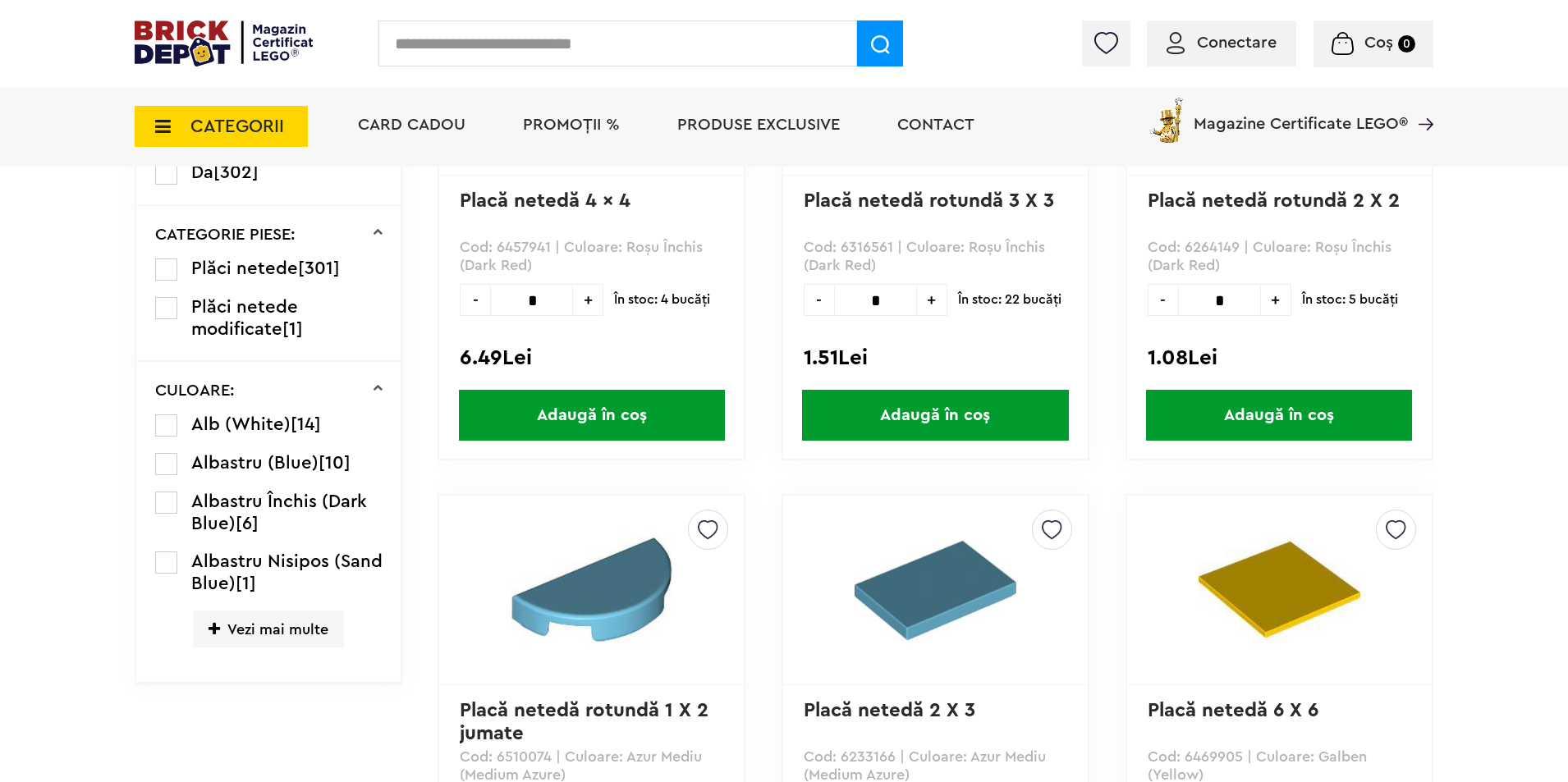
scroll to position [656, 0]
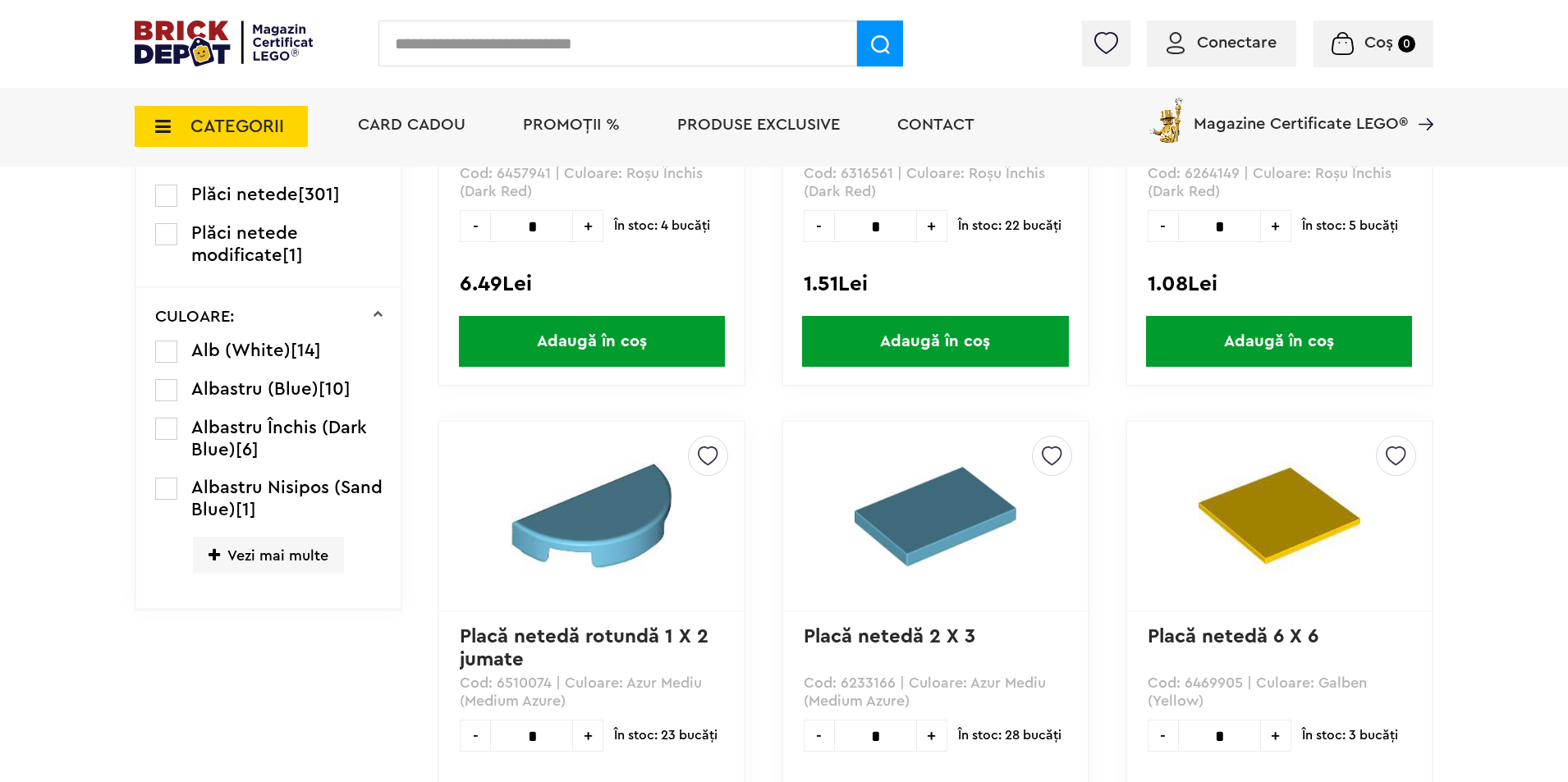
click at [228, 570] on span "Vezi mai multe" at bounding box center [268, 555] width 151 height 37
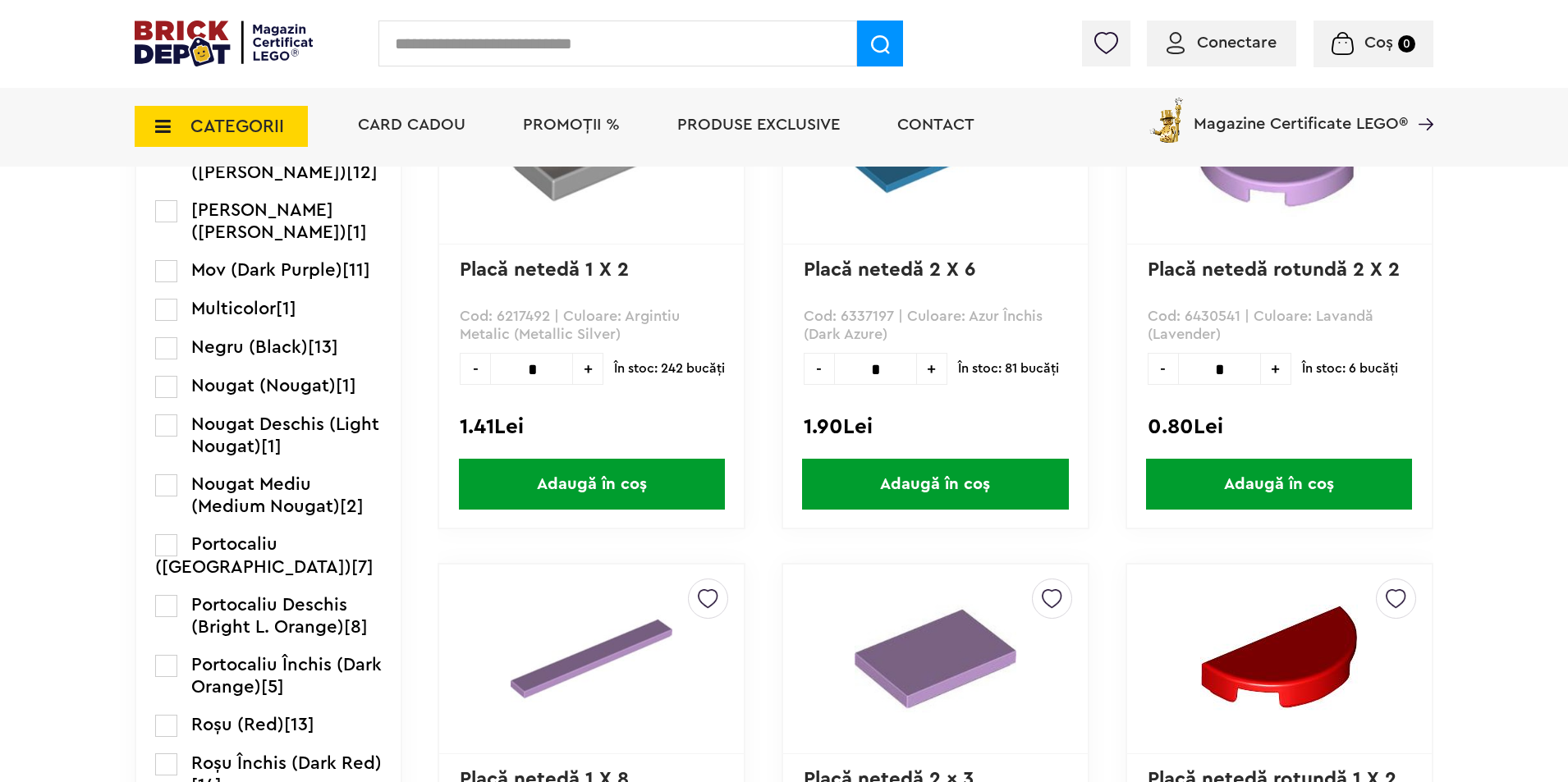
scroll to position [2135, 0]
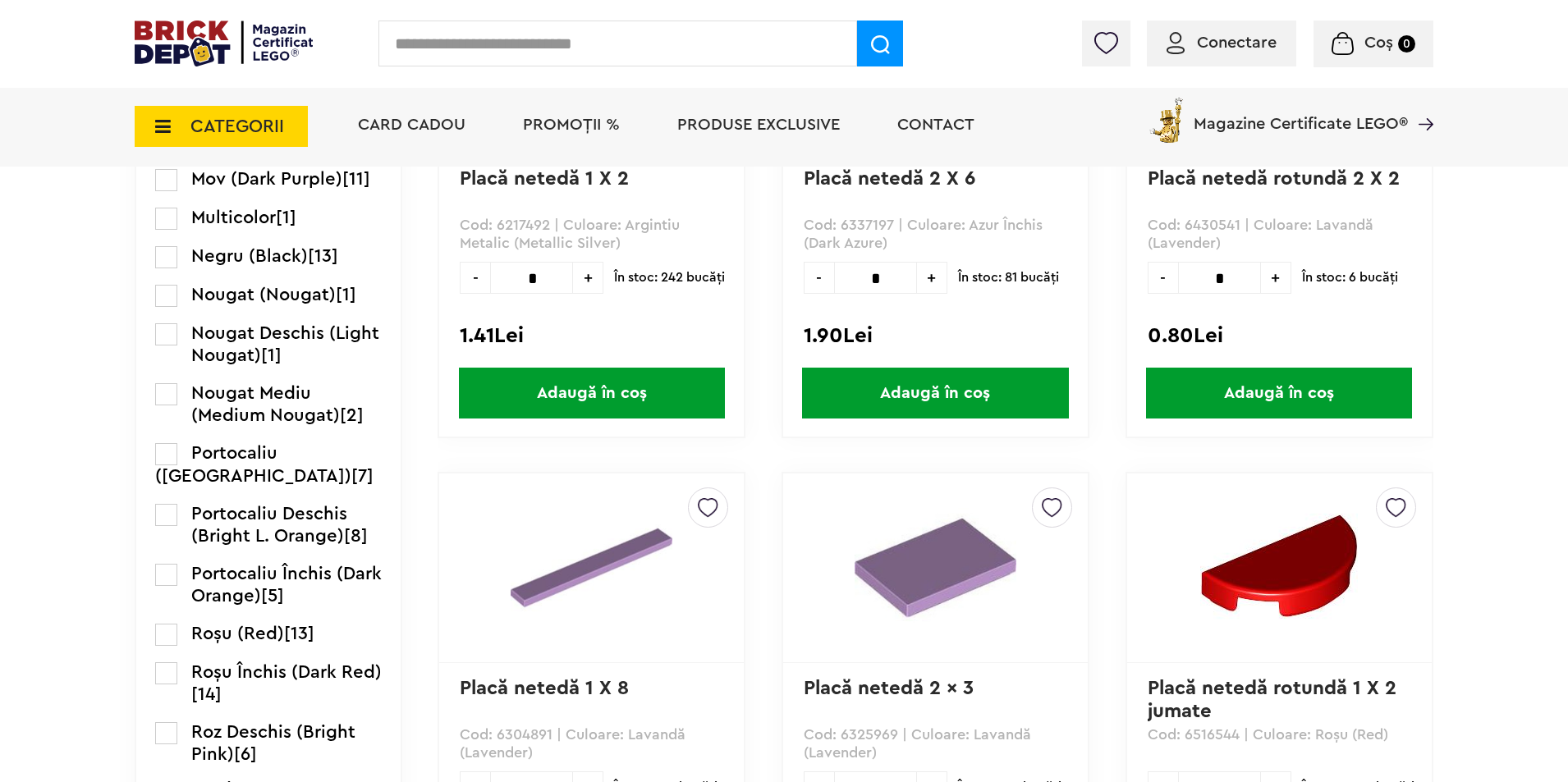
click at [1267, 46] on span "Conectare" at bounding box center [1236, 43] width 79 height 16
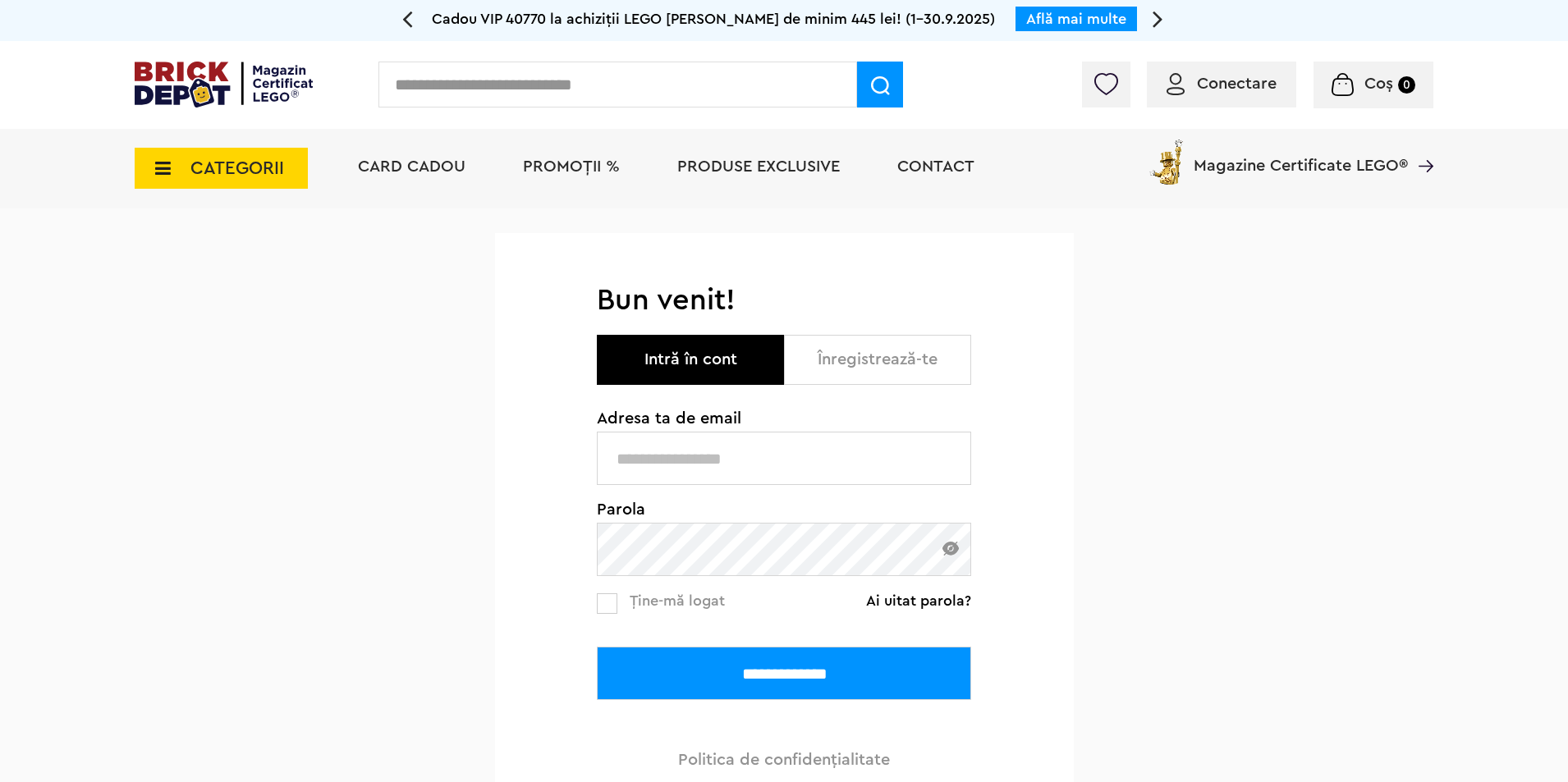
click at [654, 474] on input "text" at bounding box center [784, 458] width 374 height 54
type input "**********"
click at [616, 606] on label at bounding box center [607, 604] width 21 height 21
click at [745, 672] on input "**********" at bounding box center [784, 674] width 374 height 54
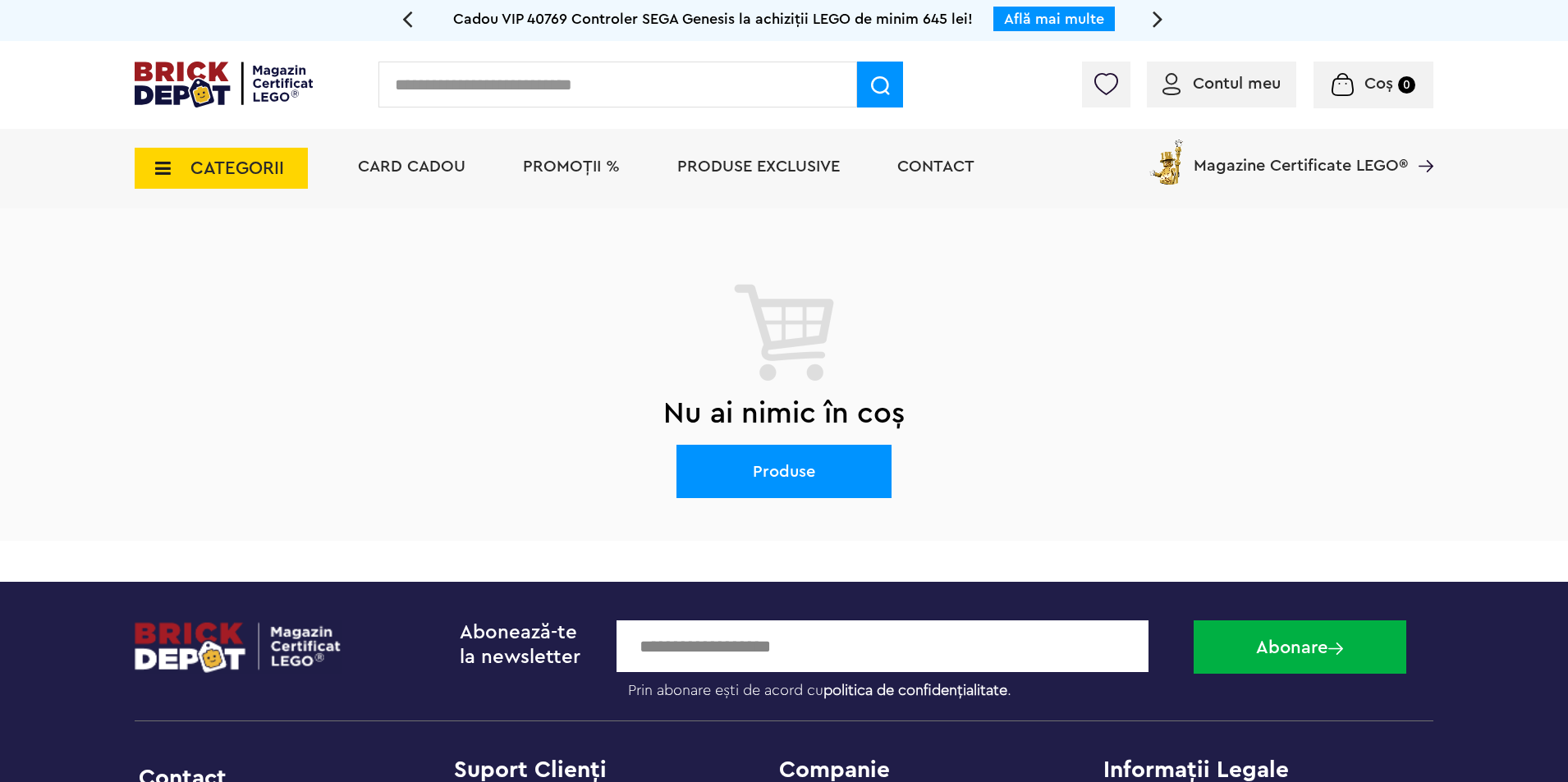
click at [139, 184] on span "CATEGORII" at bounding box center [221, 168] width 173 height 41
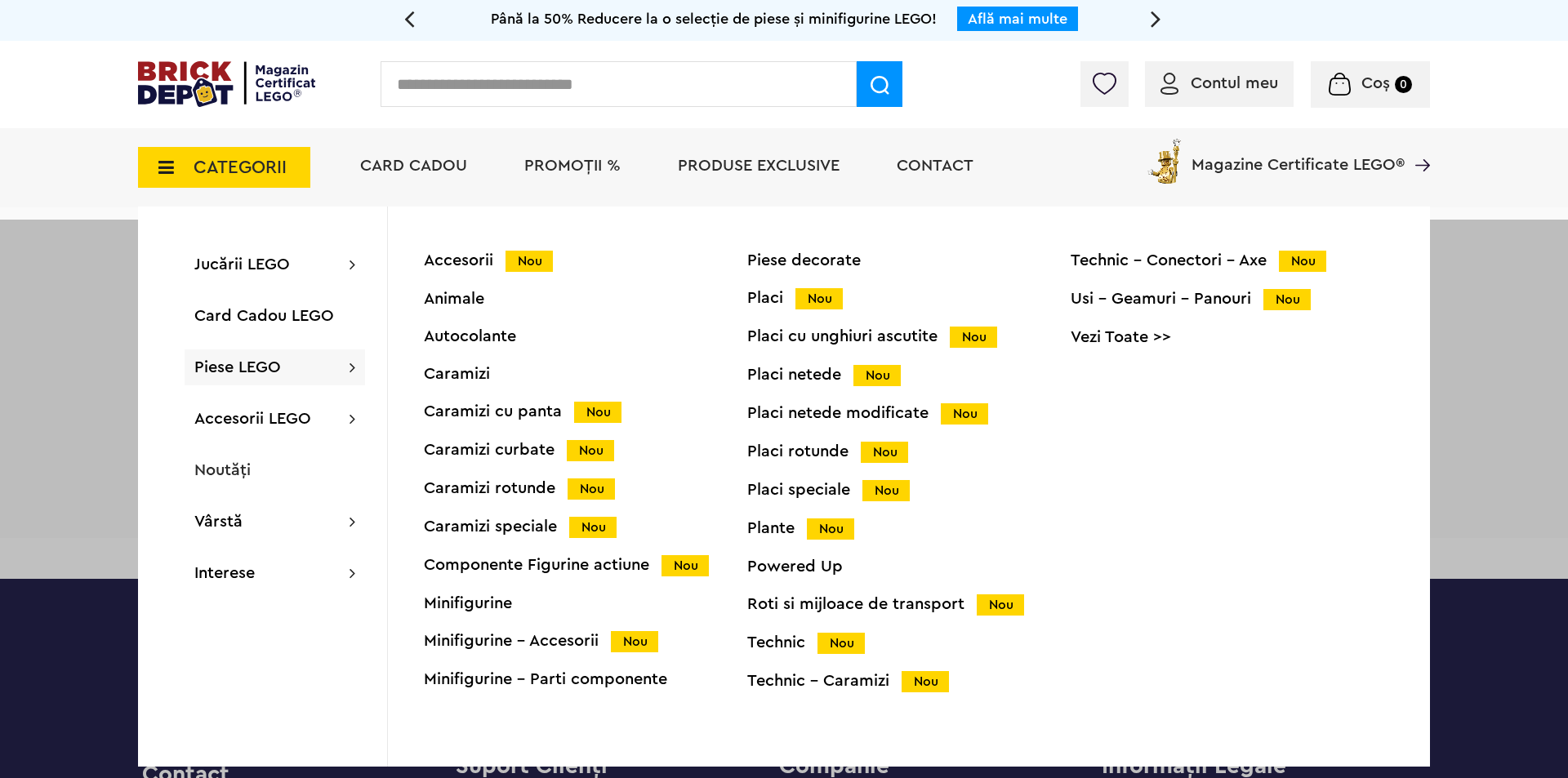
click at [821, 375] on div "Placi netede Nou" at bounding box center [908, 375] width 323 height 17
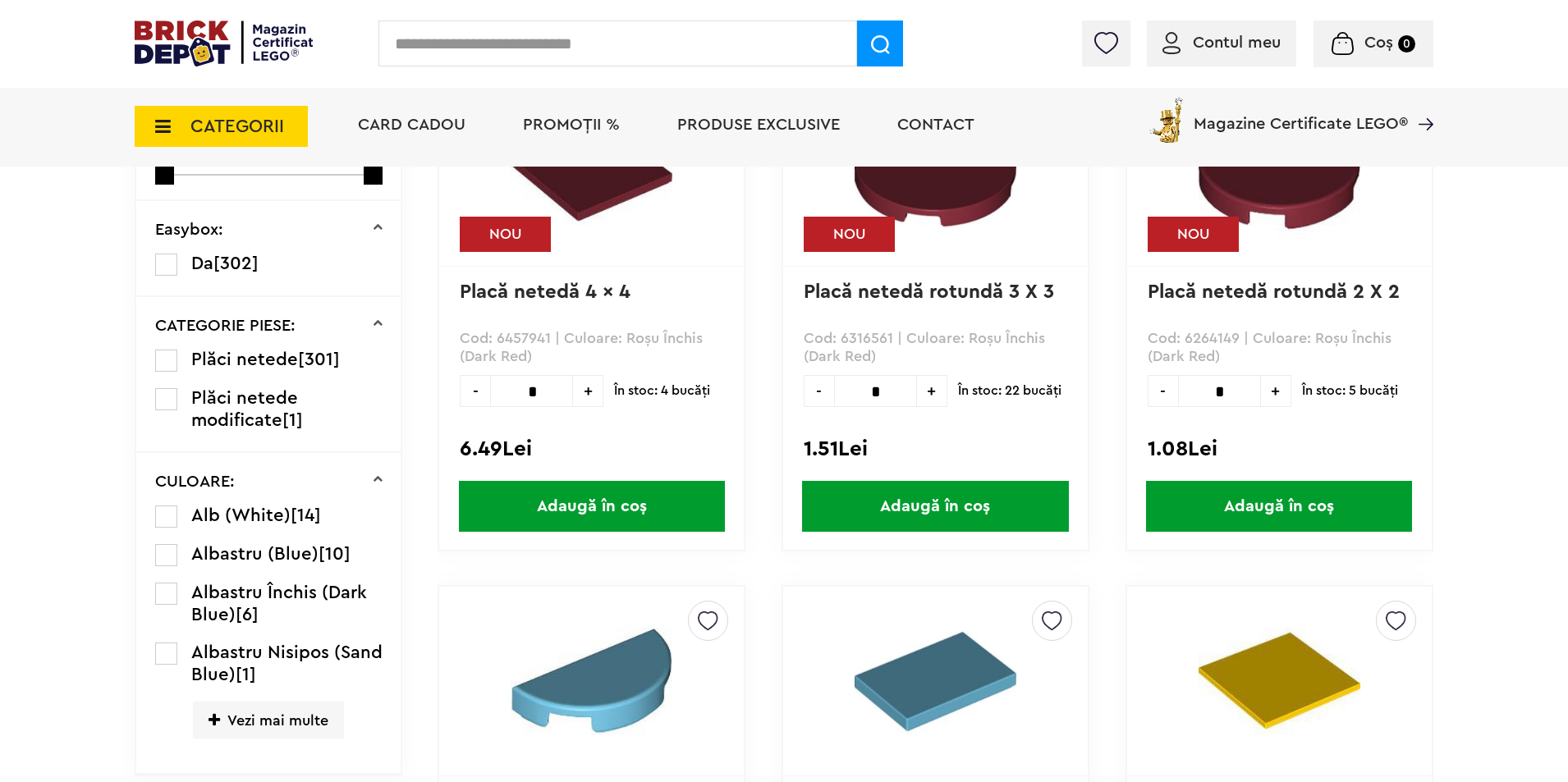
scroll to position [574, 0]
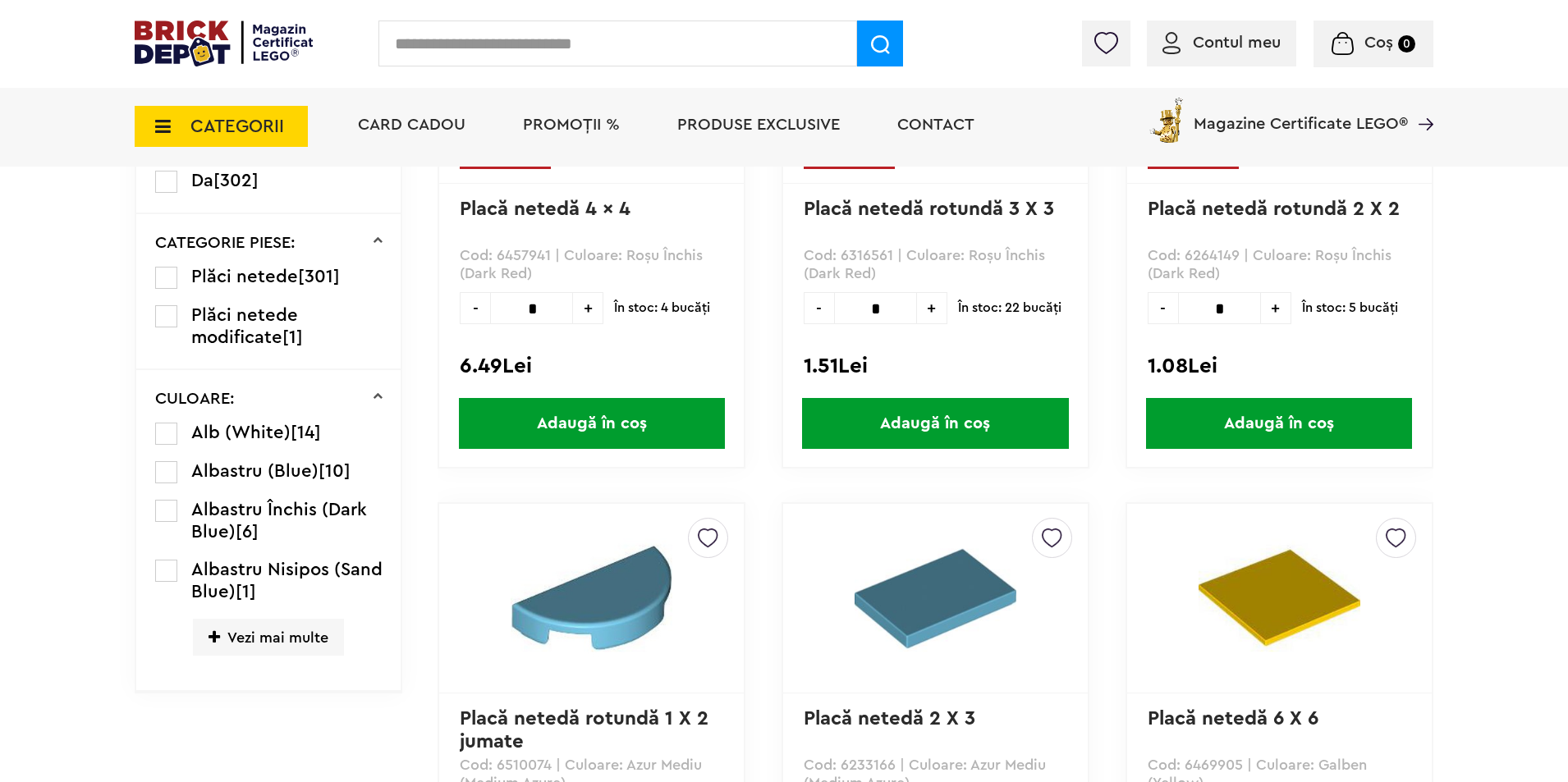
click at [247, 641] on span "Vezi mai multe" at bounding box center [268, 637] width 151 height 37
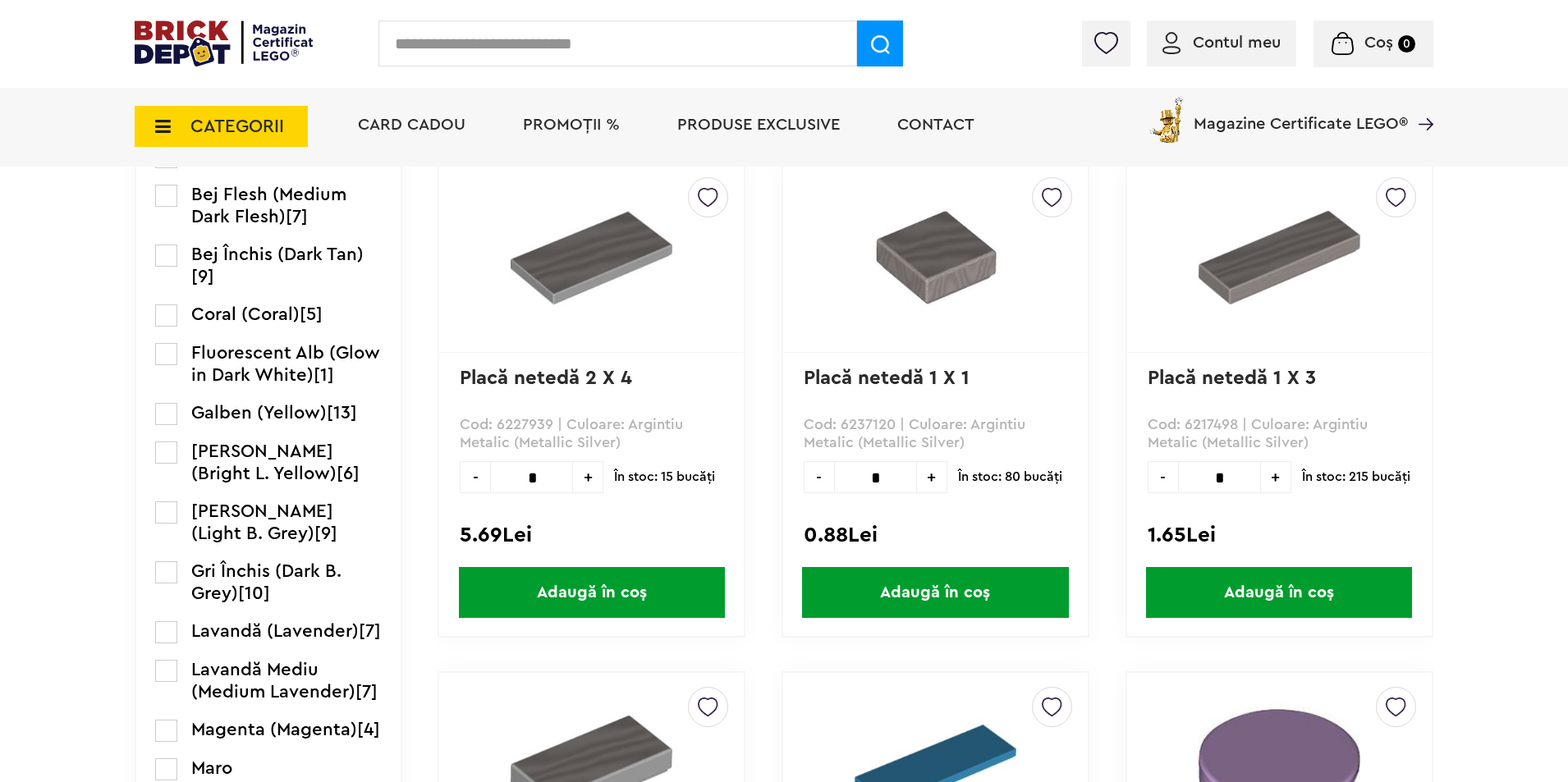
scroll to position [1478, 0]
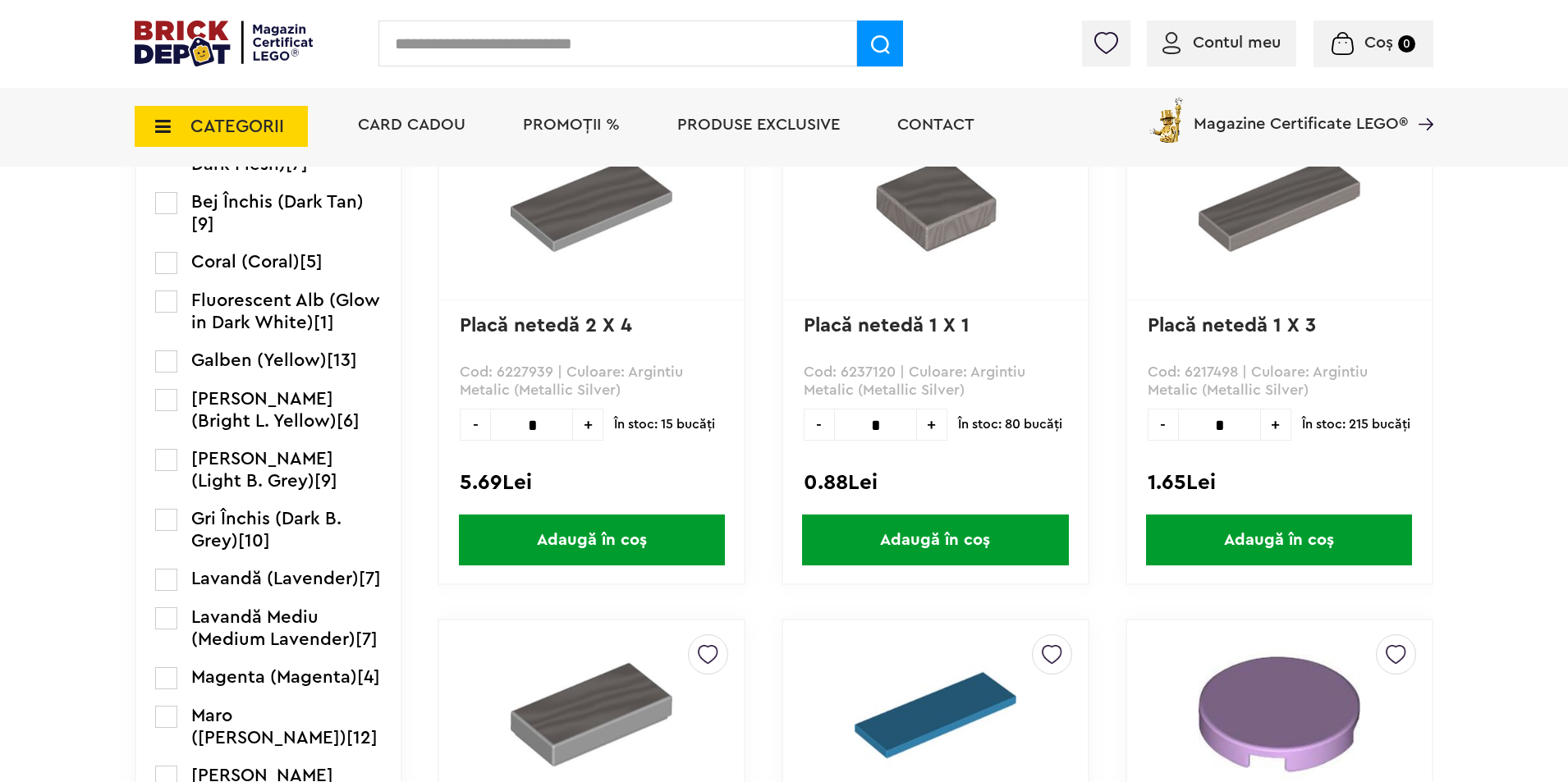
click at [160, 472] on label at bounding box center [166, 460] width 22 height 22
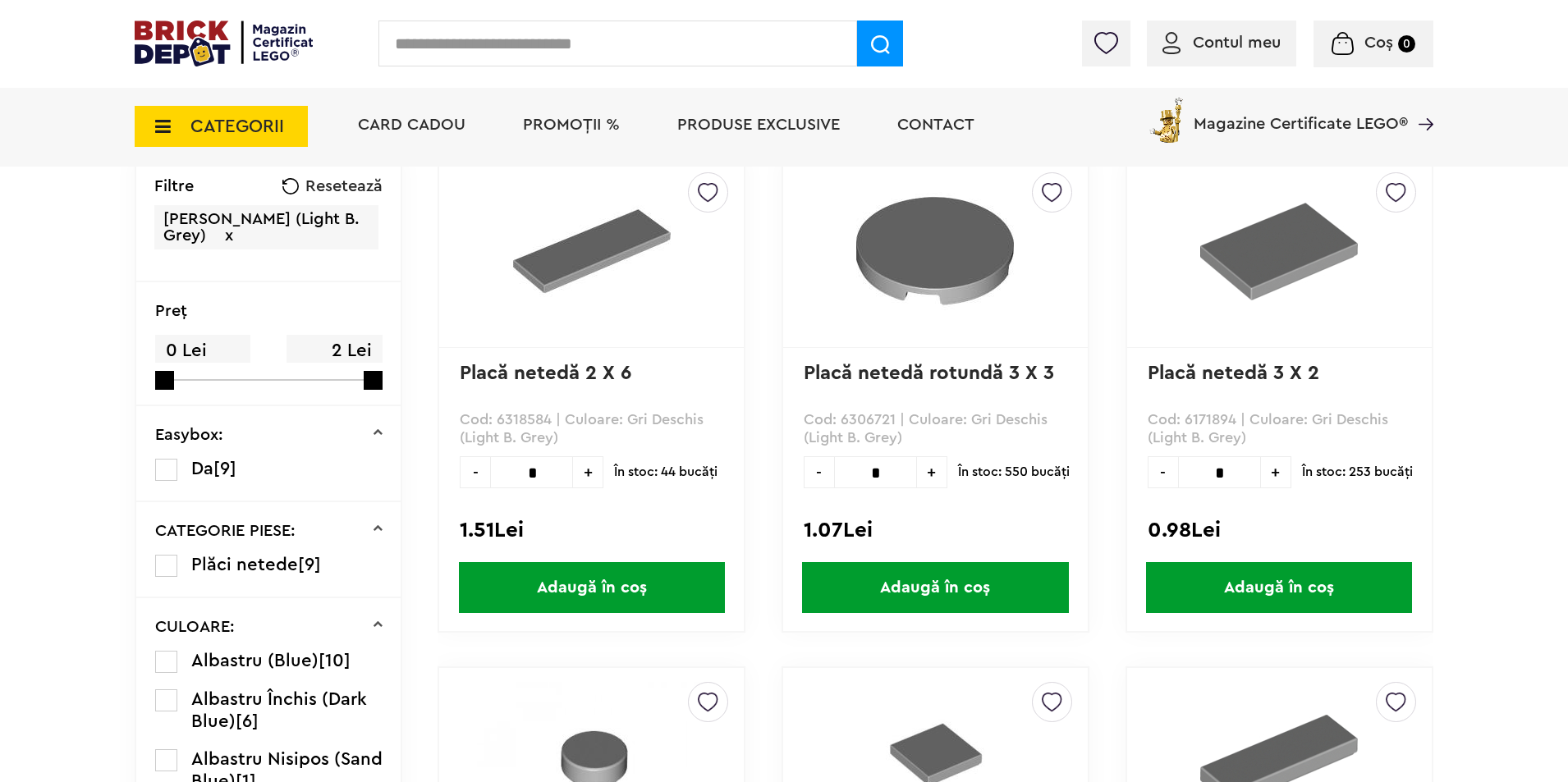
scroll to position [411, 0]
click at [556, 477] on input "*" at bounding box center [531, 472] width 83 height 32
type input "**"
click at [544, 575] on span "Adaugă în coș" at bounding box center [592, 588] width 266 height 51
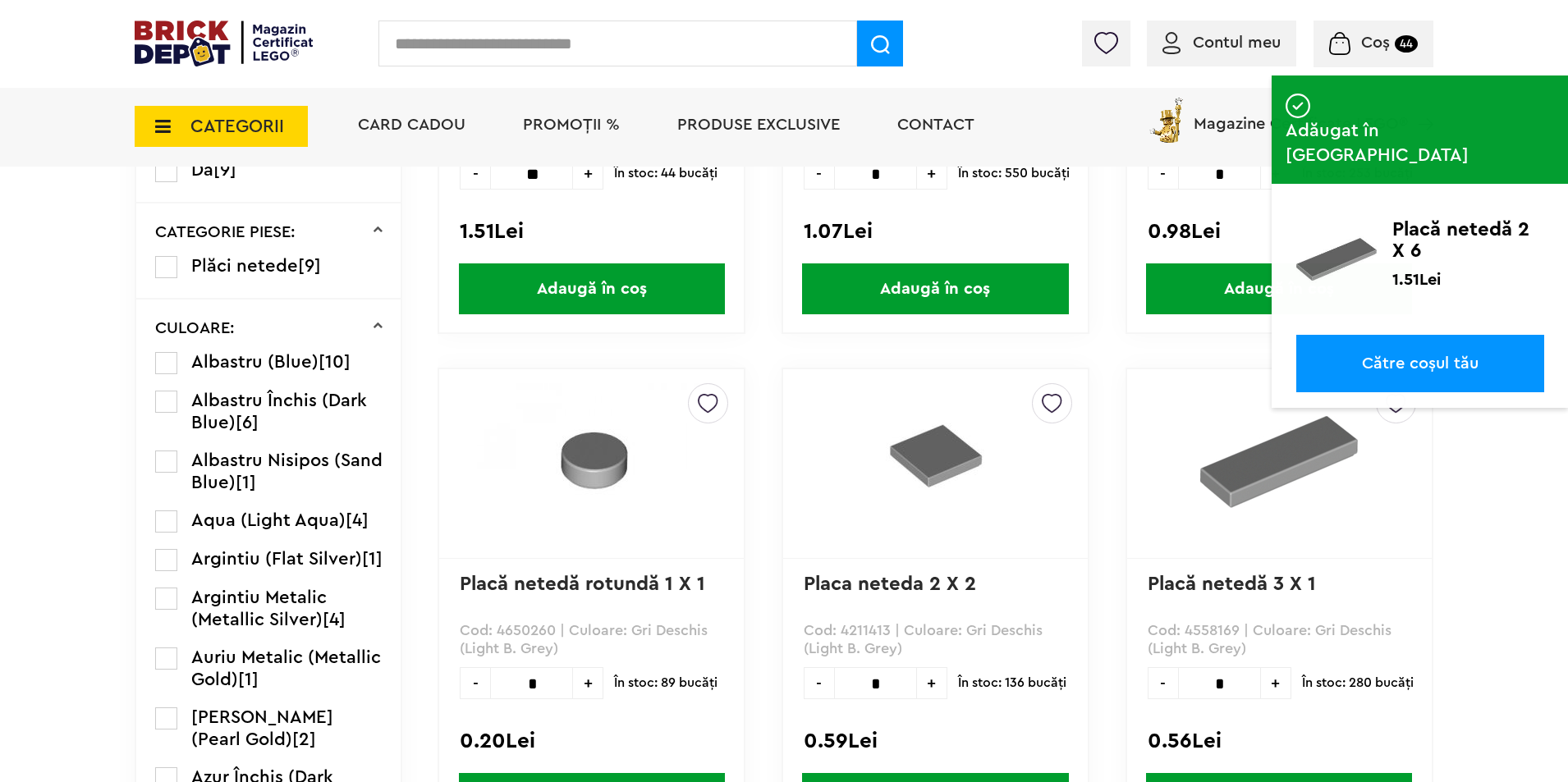
scroll to position [739, 0]
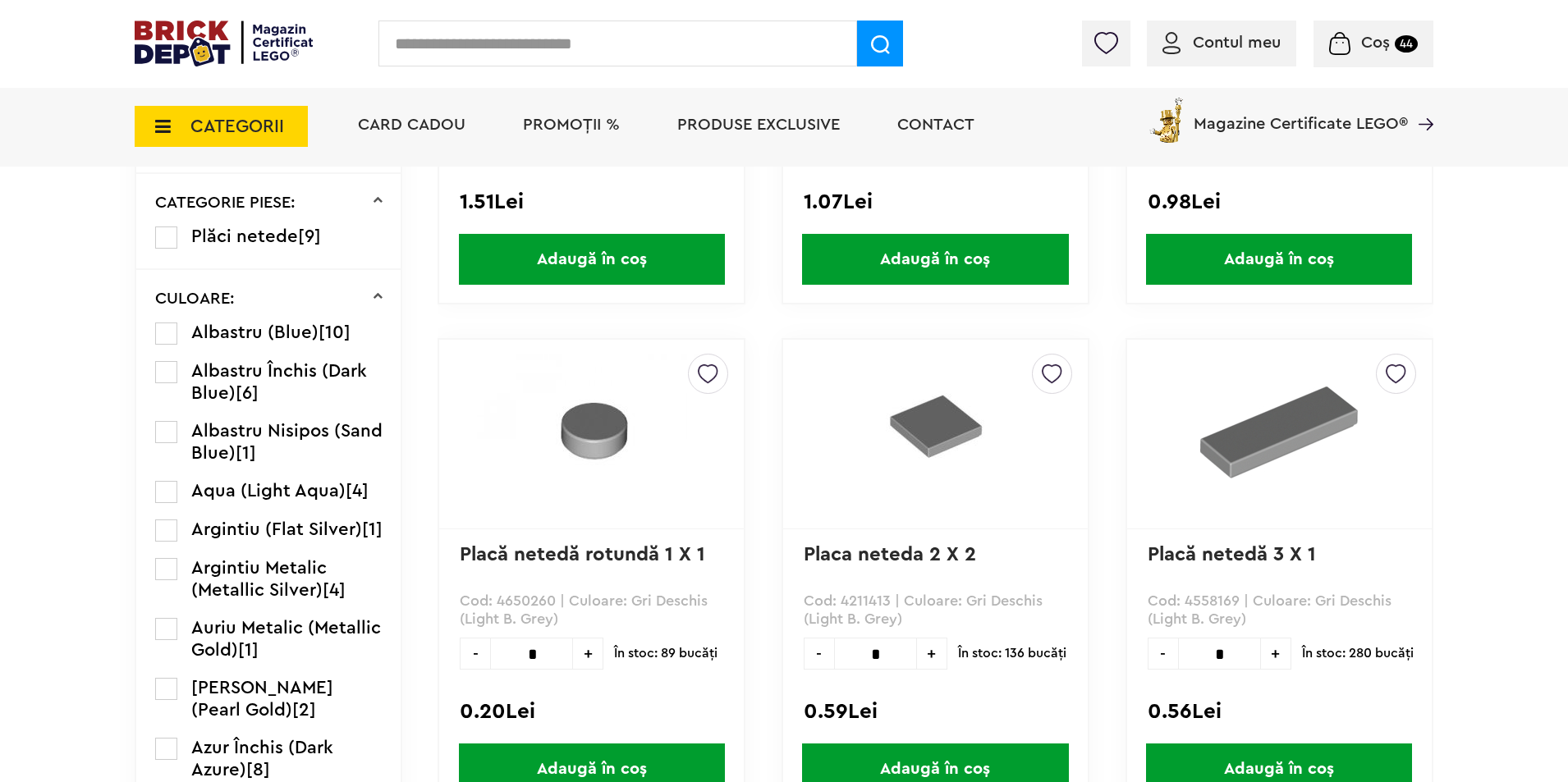
click at [895, 658] on input "*" at bounding box center [875, 654] width 83 height 32
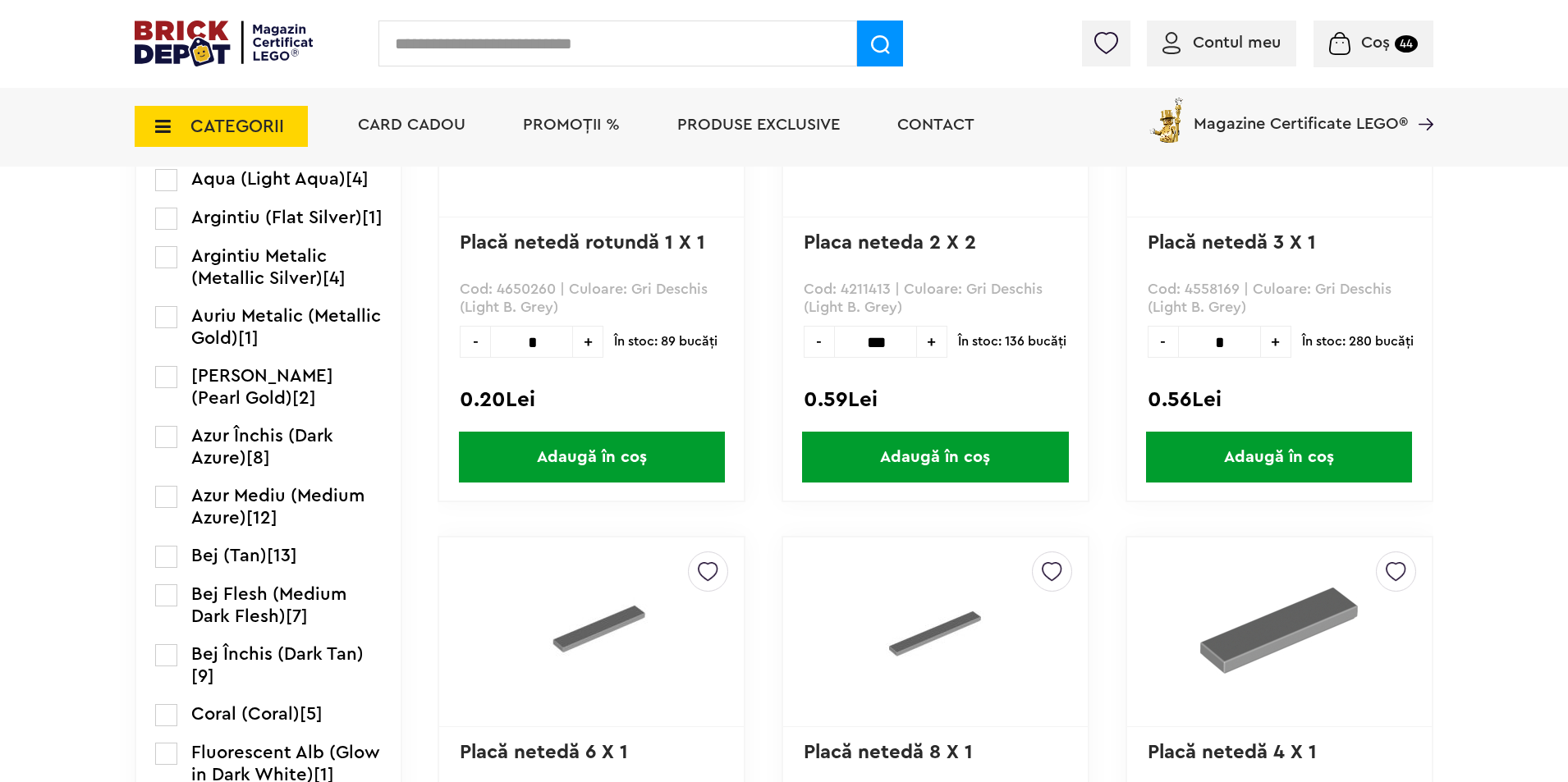
scroll to position [1067, 0]
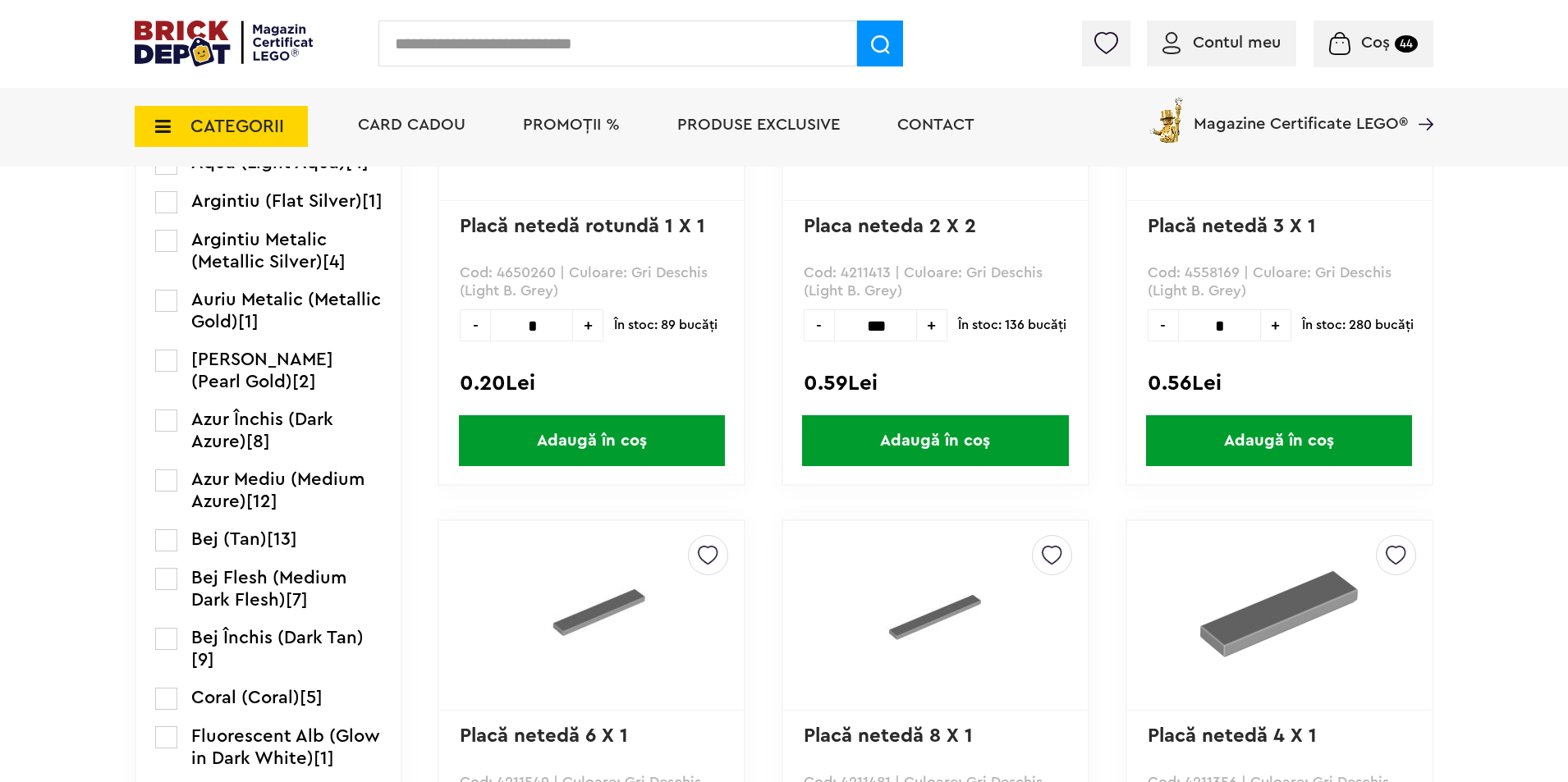
type input "***"
click at [889, 435] on span "Adaugă în coș" at bounding box center [935, 441] width 266 height 51
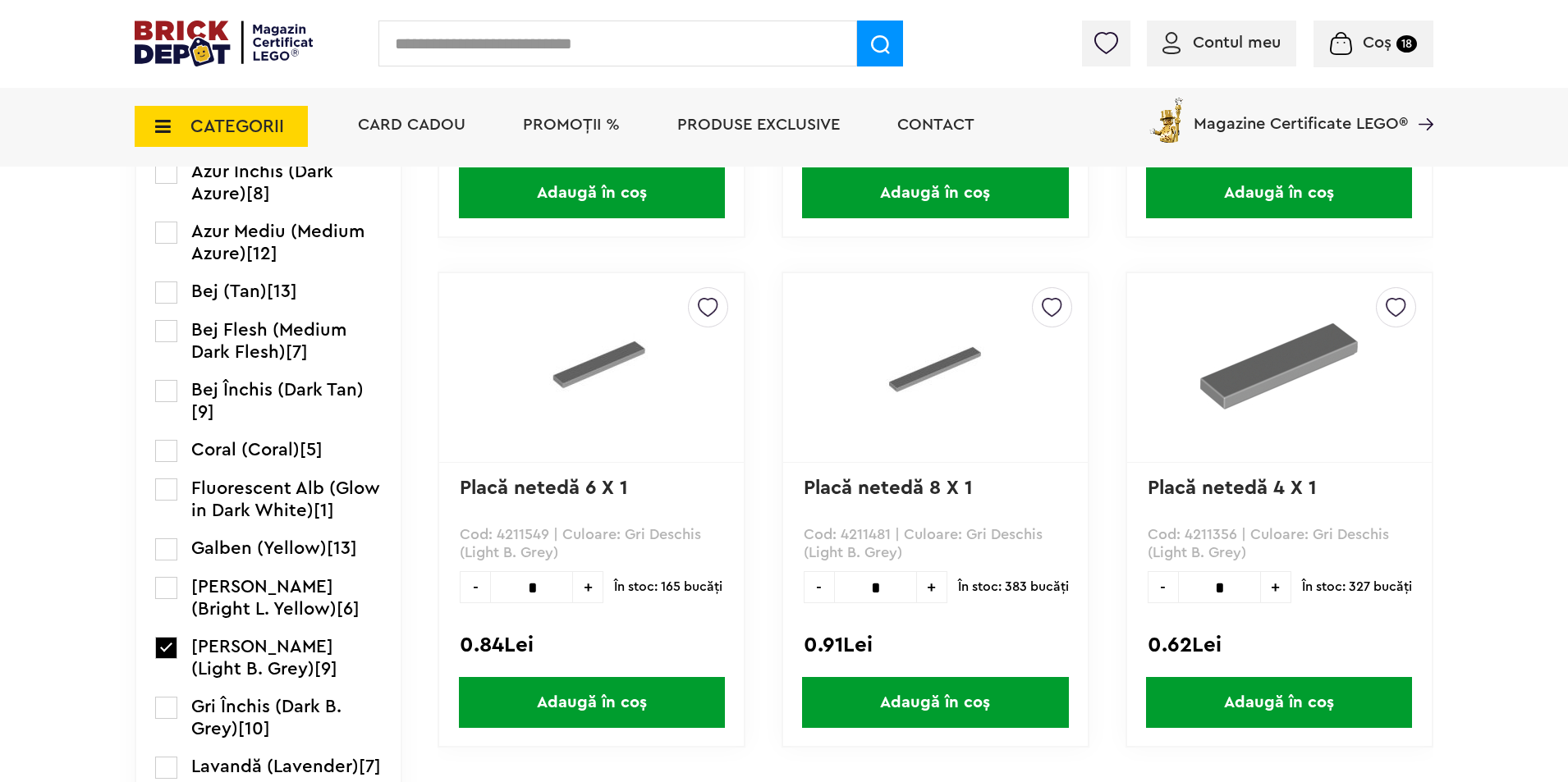
scroll to position [1396, 0]
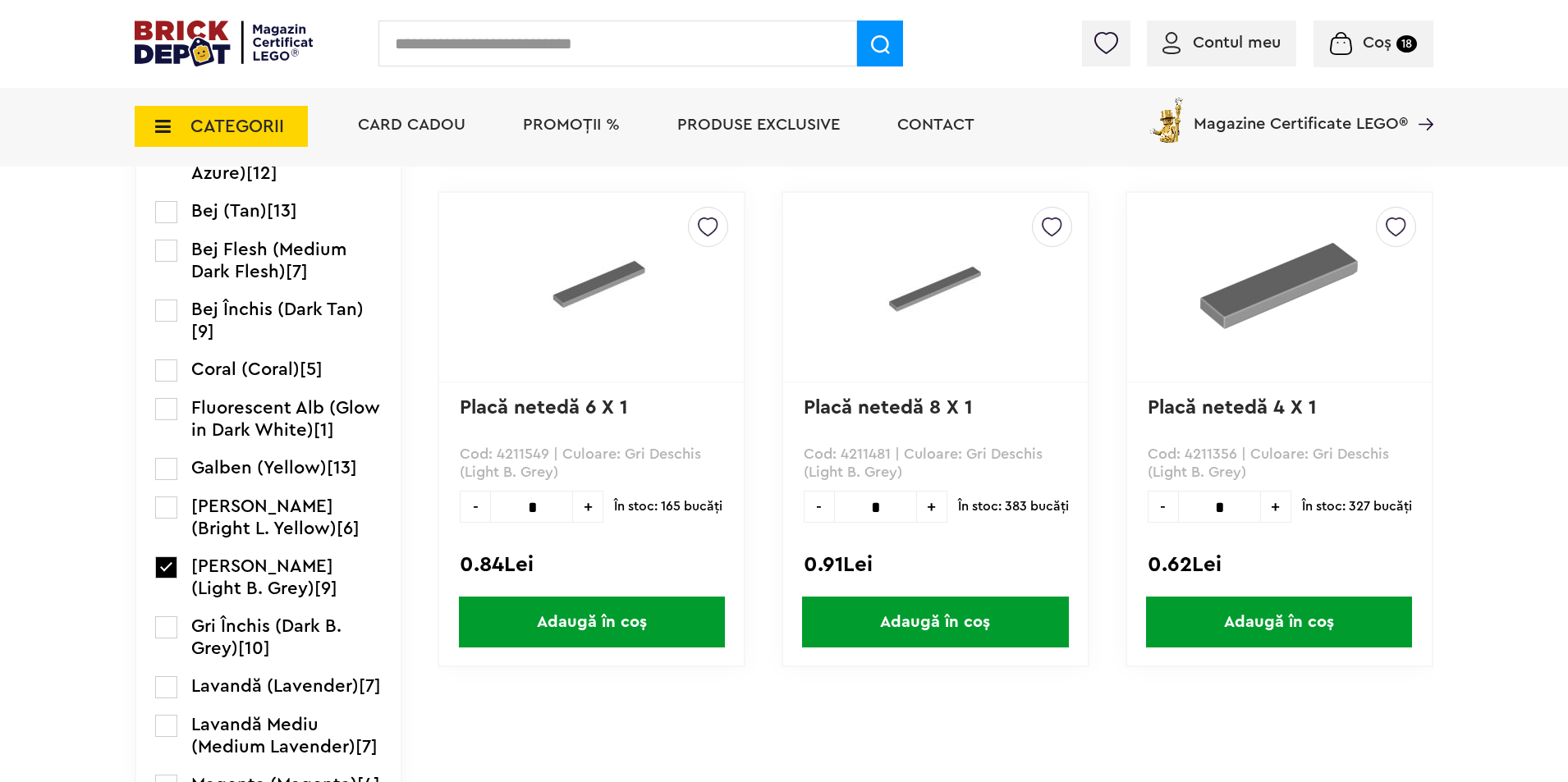
click at [897, 506] on input "*" at bounding box center [875, 506] width 83 height 32
type input "**"
click at [870, 615] on span "Adaugă în coș" at bounding box center [935, 623] width 266 height 51
click at [549, 513] on input "*" at bounding box center [531, 506] width 83 height 32
type input "**"
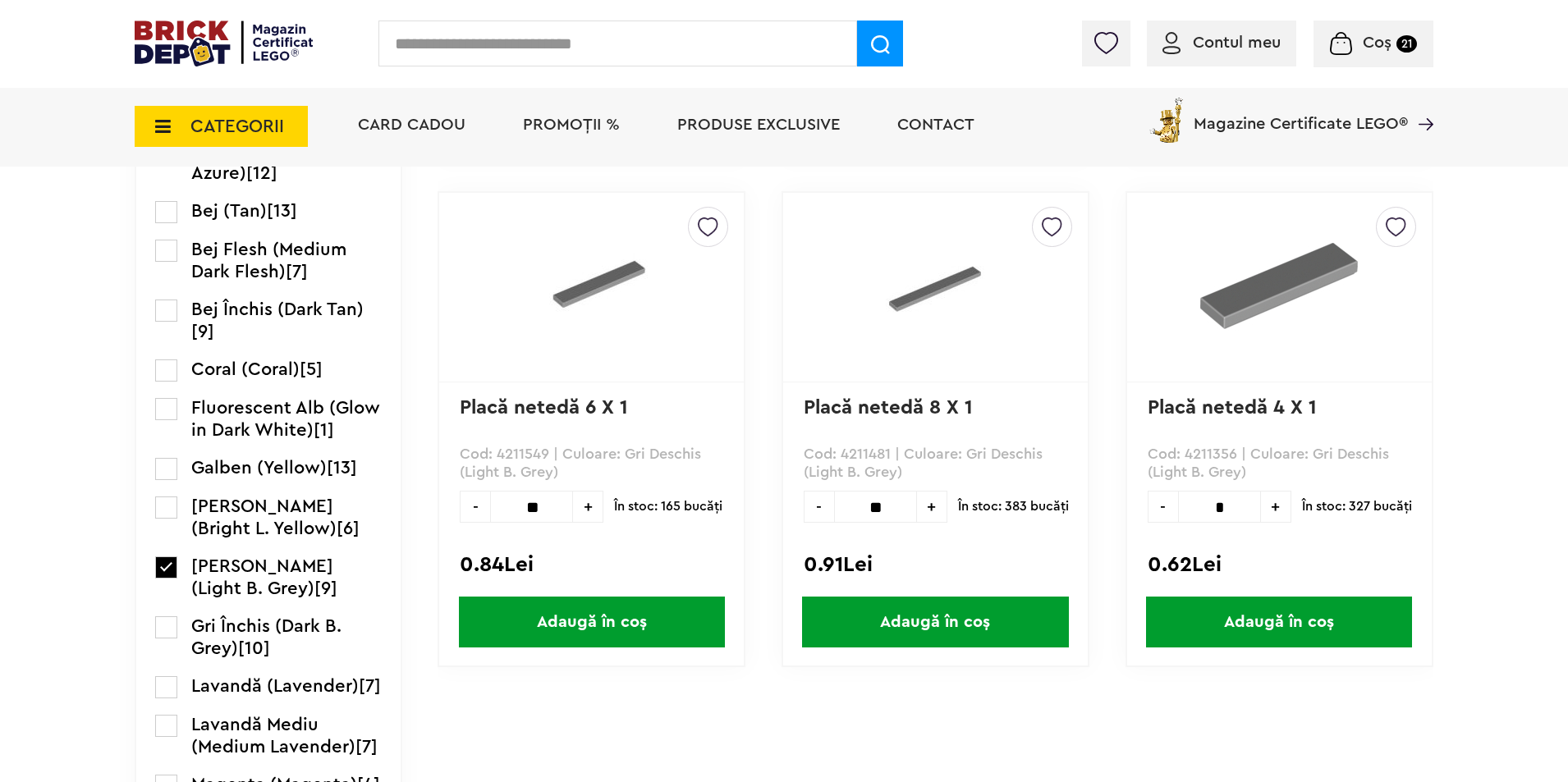
click at [522, 600] on span "Adaugă în coș" at bounding box center [592, 623] width 266 height 51
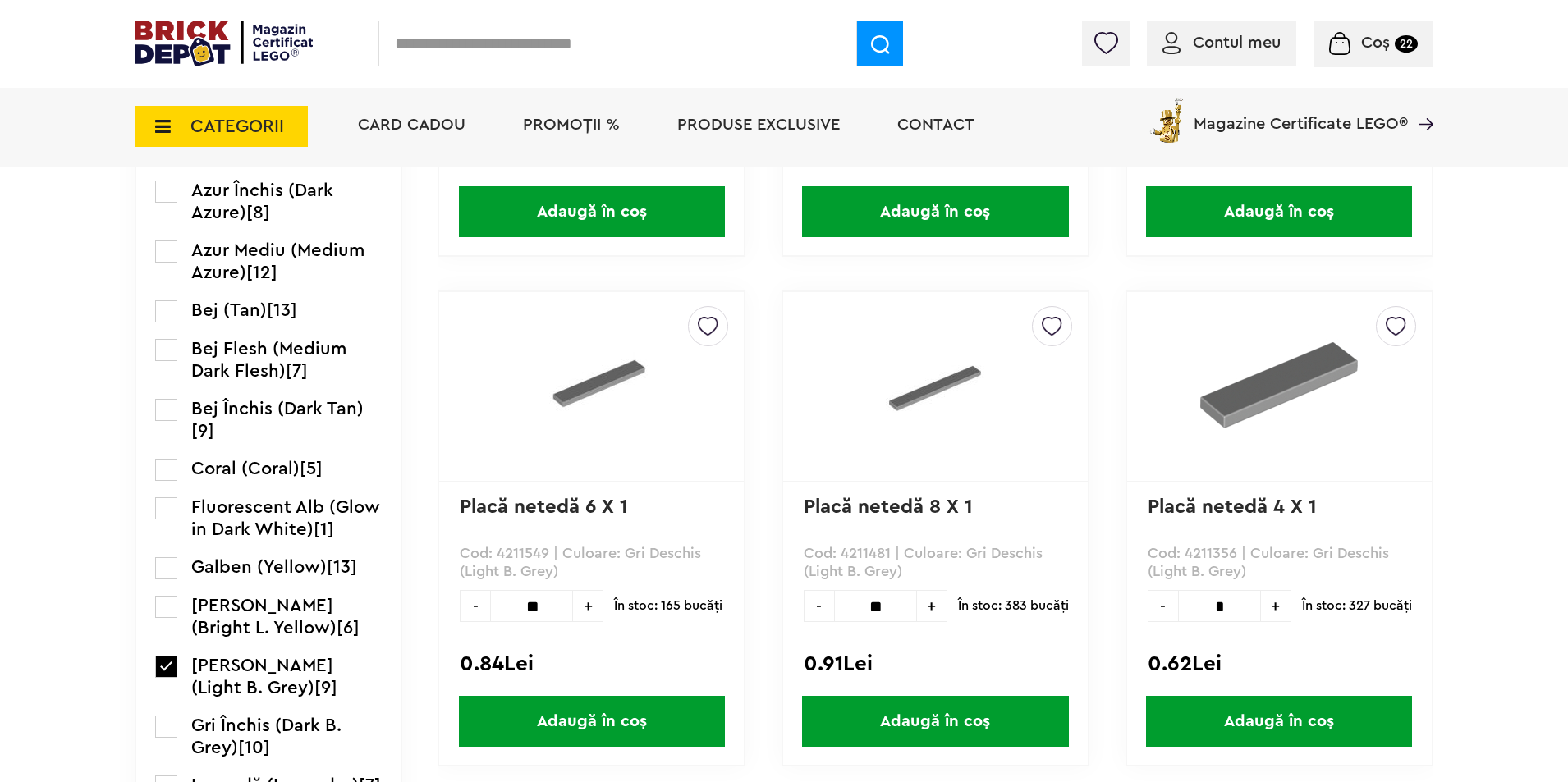
scroll to position [1314, 0]
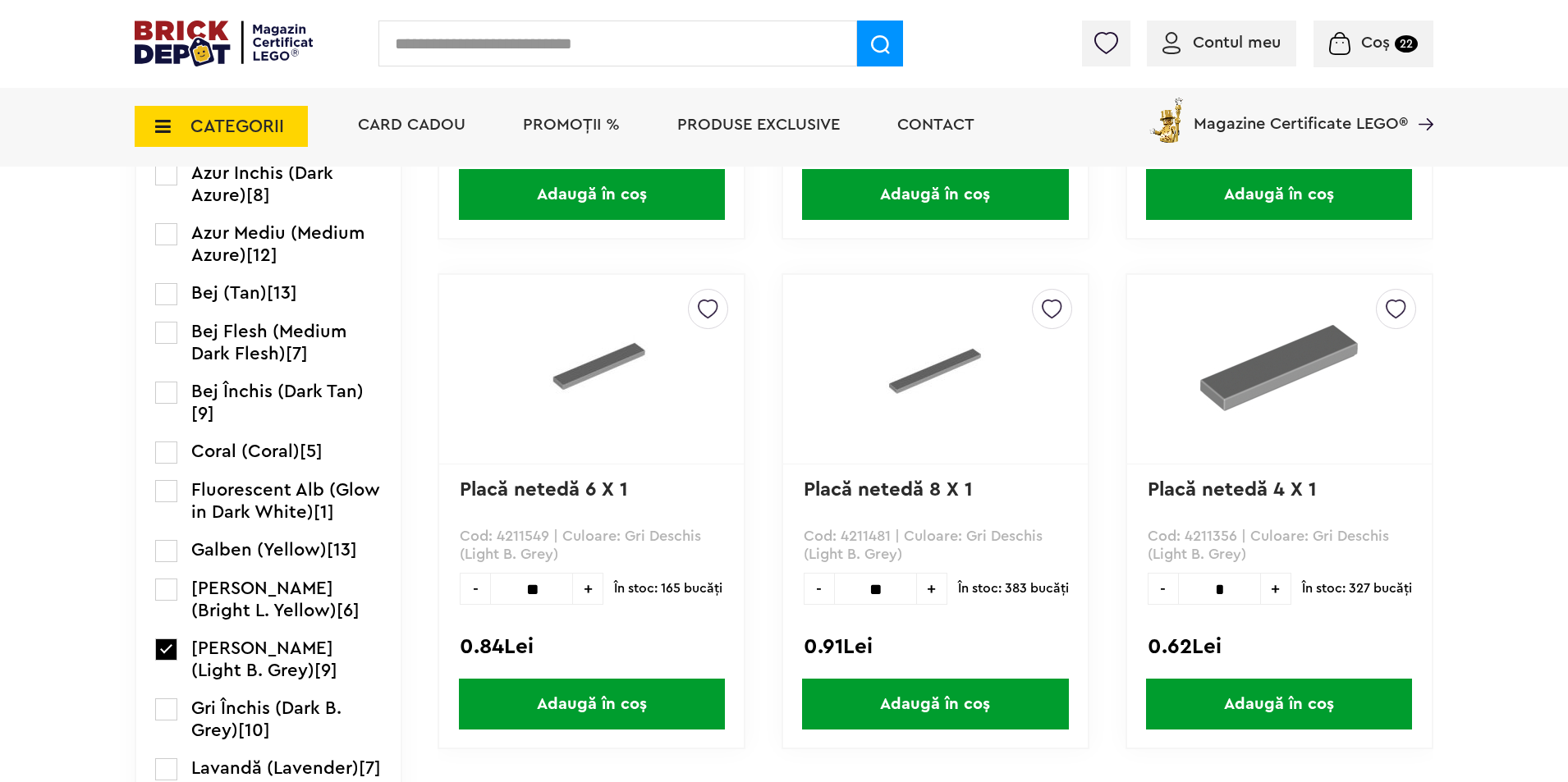
click at [1247, 590] on input "*" at bounding box center [1219, 589] width 83 height 32
type input "**"
click at [1206, 686] on span "Adaugă în coș" at bounding box center [1279, 705] width 266 height 51
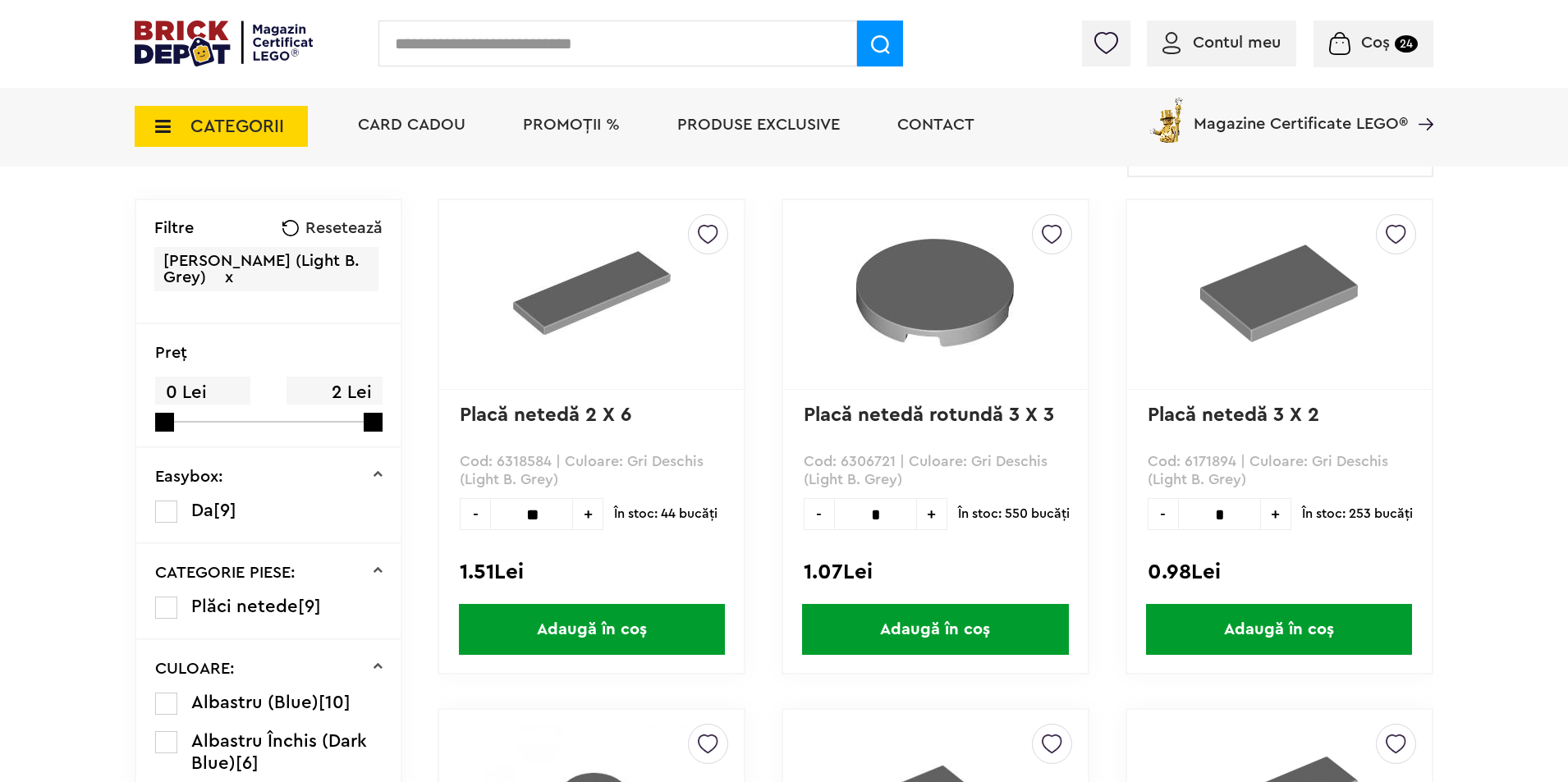
scroll to position [329, 0]
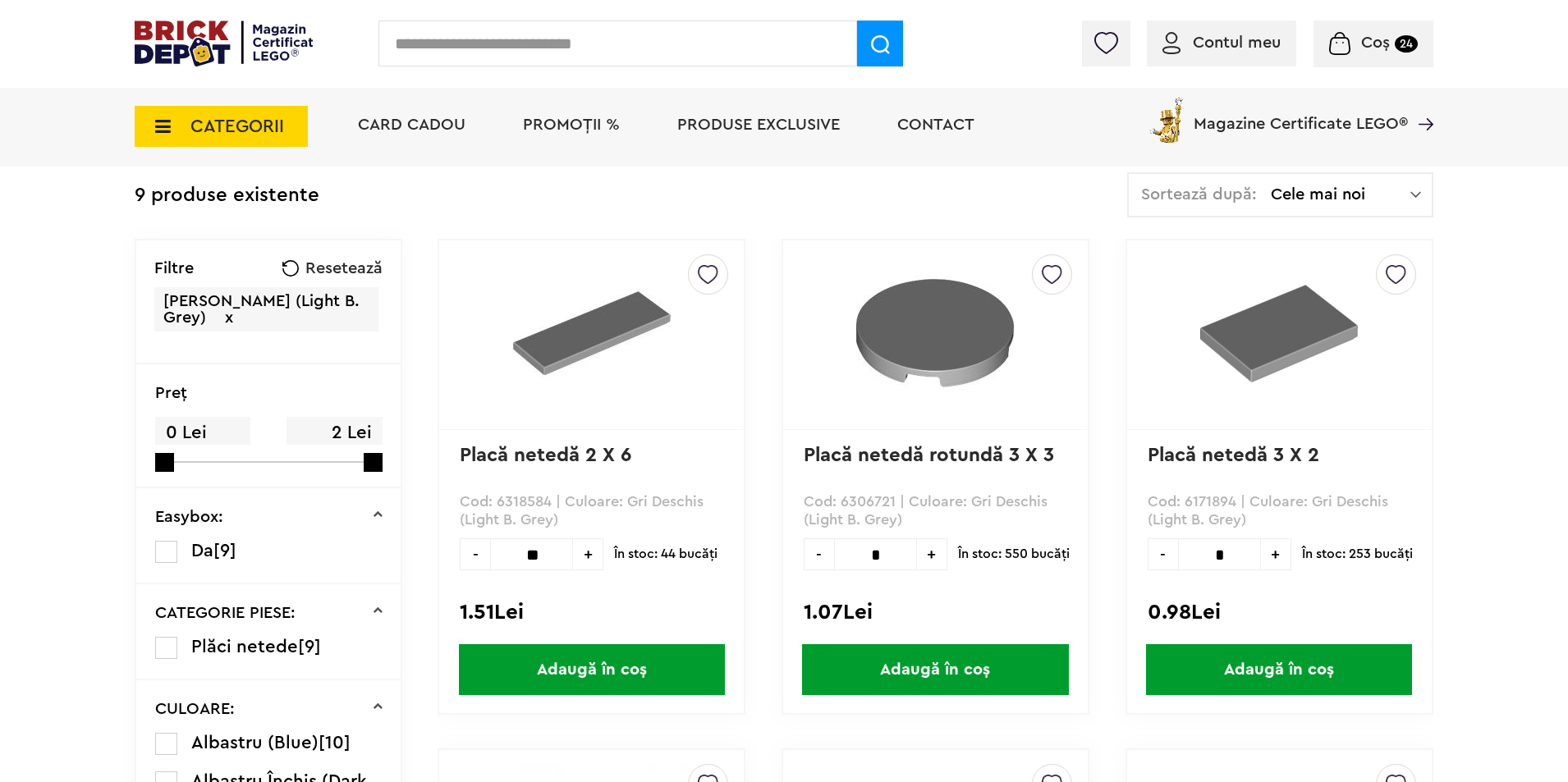
click at [1234, 556] on input "*" at bounding box center [1219, 554] width 83 height 32
type input "***"
click at [1198, 662] on span "Adaugă în coș" at bounding box center [1279, 670] width 266 height 51
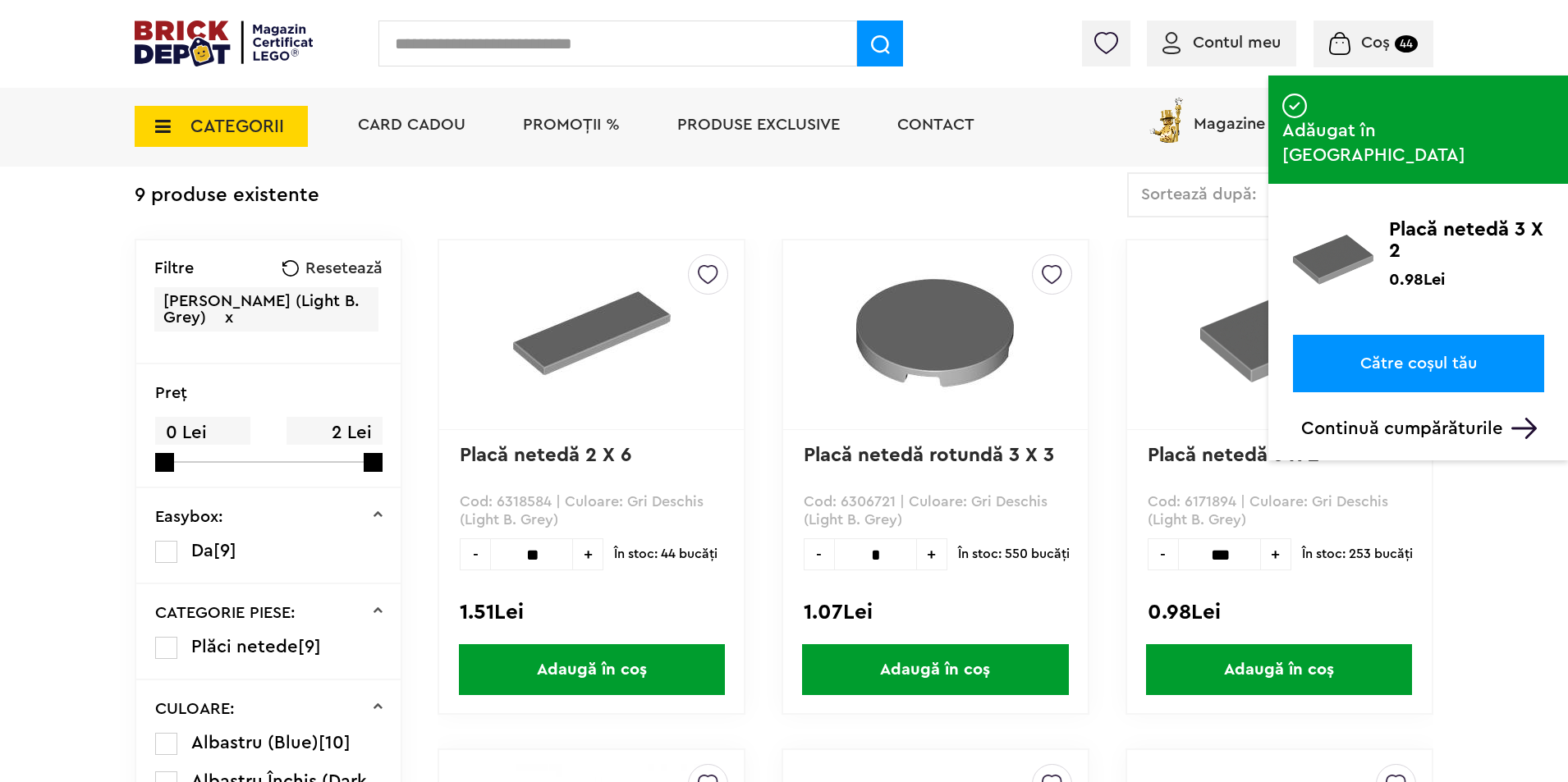
click at [1382, 42] on span "Coș" at bounding box center [1375, 43] width 29 height 16
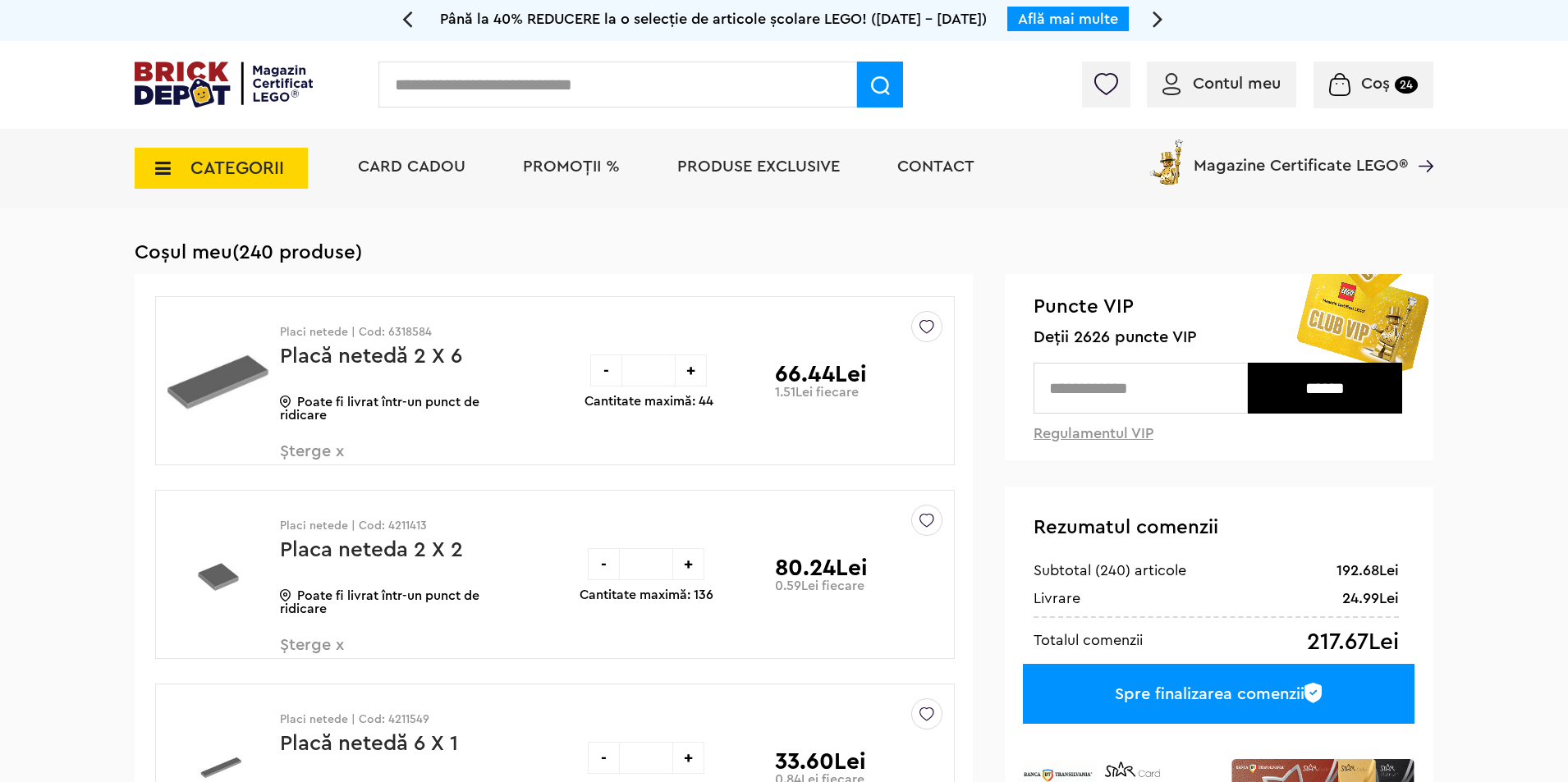
click at [181, 162] on span "CATEGORII" at bounding box center [221, 168] width 173 height 41
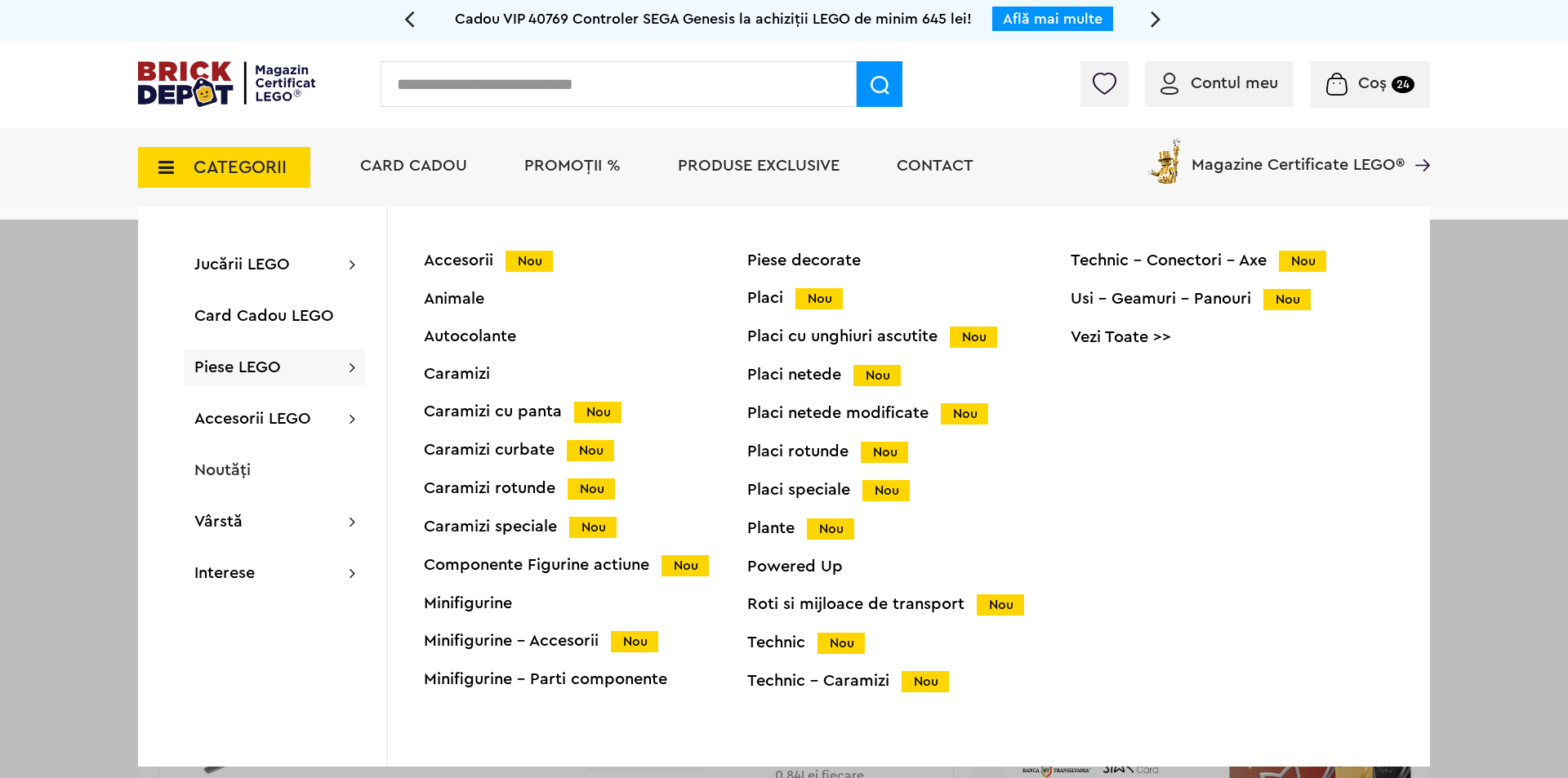
click at [778, 296] on div "Placi Nou" at bounding box center [908, 298] width 323 height 17
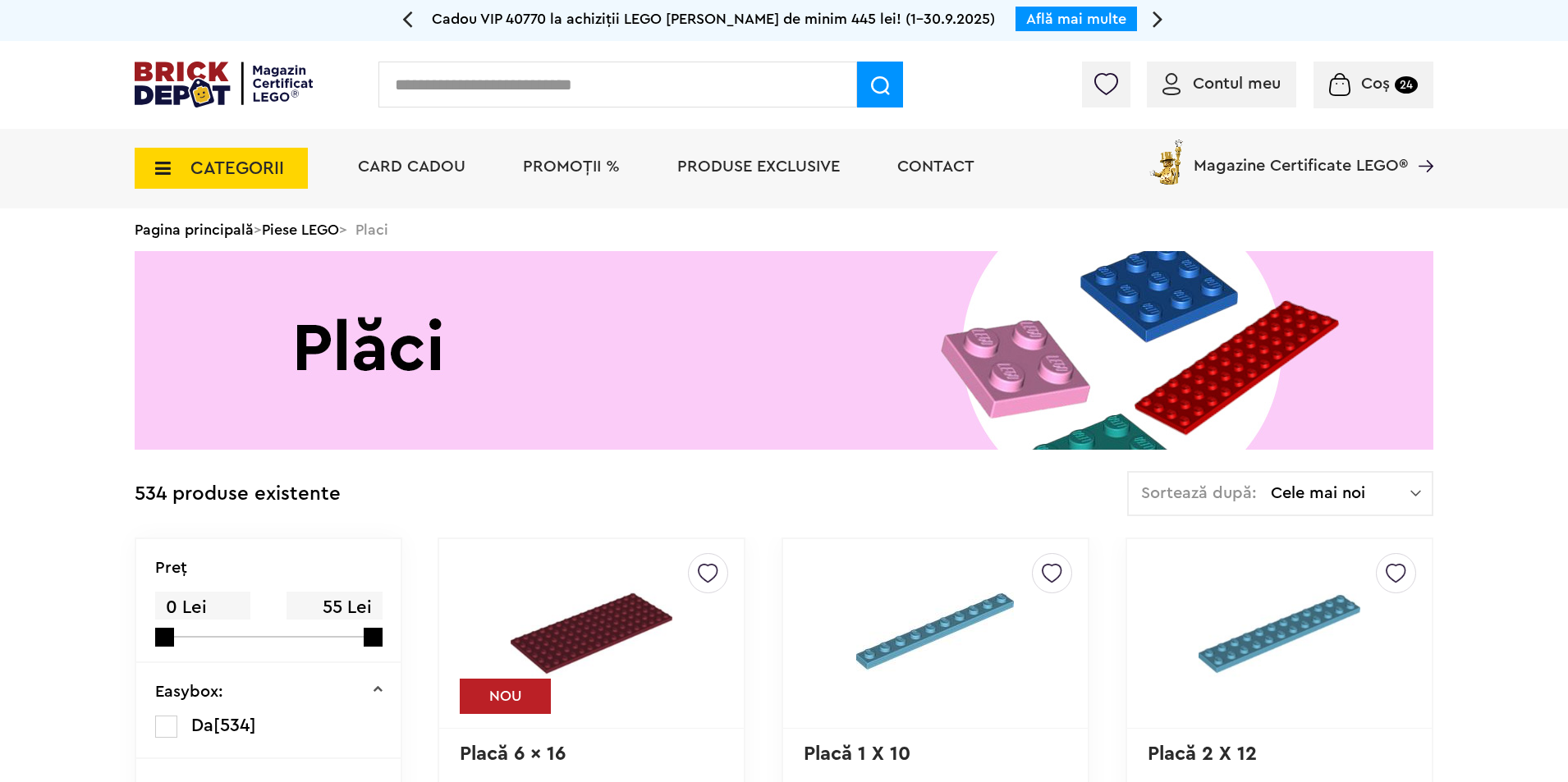
click at [198, 163] on span "CATEGORII" at bounding box center [237, 168] width 94 height 18
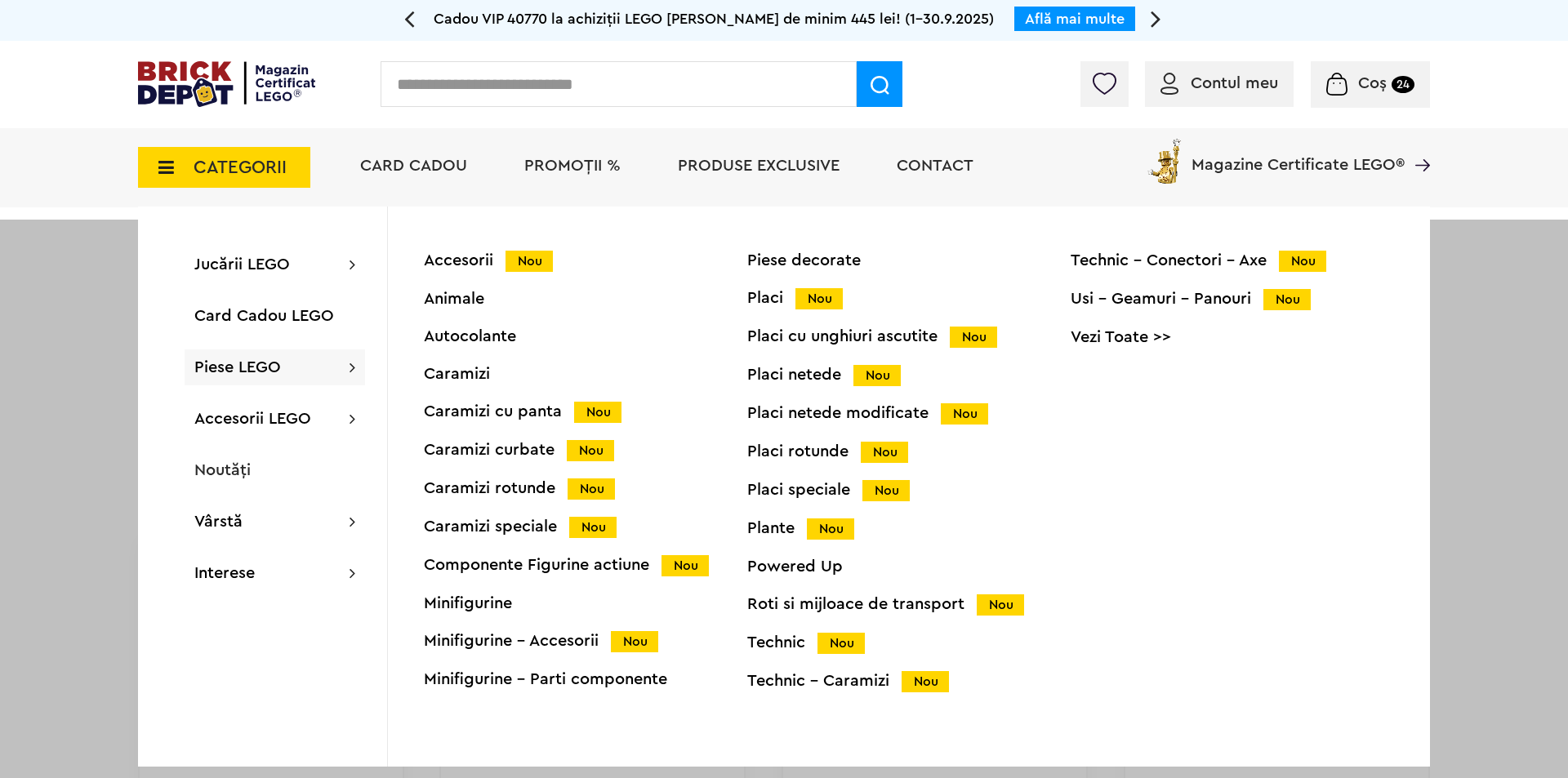
click at [806, 378] on div "Placi netede Nou" at bounding box center [908, 375] width 323 height 17
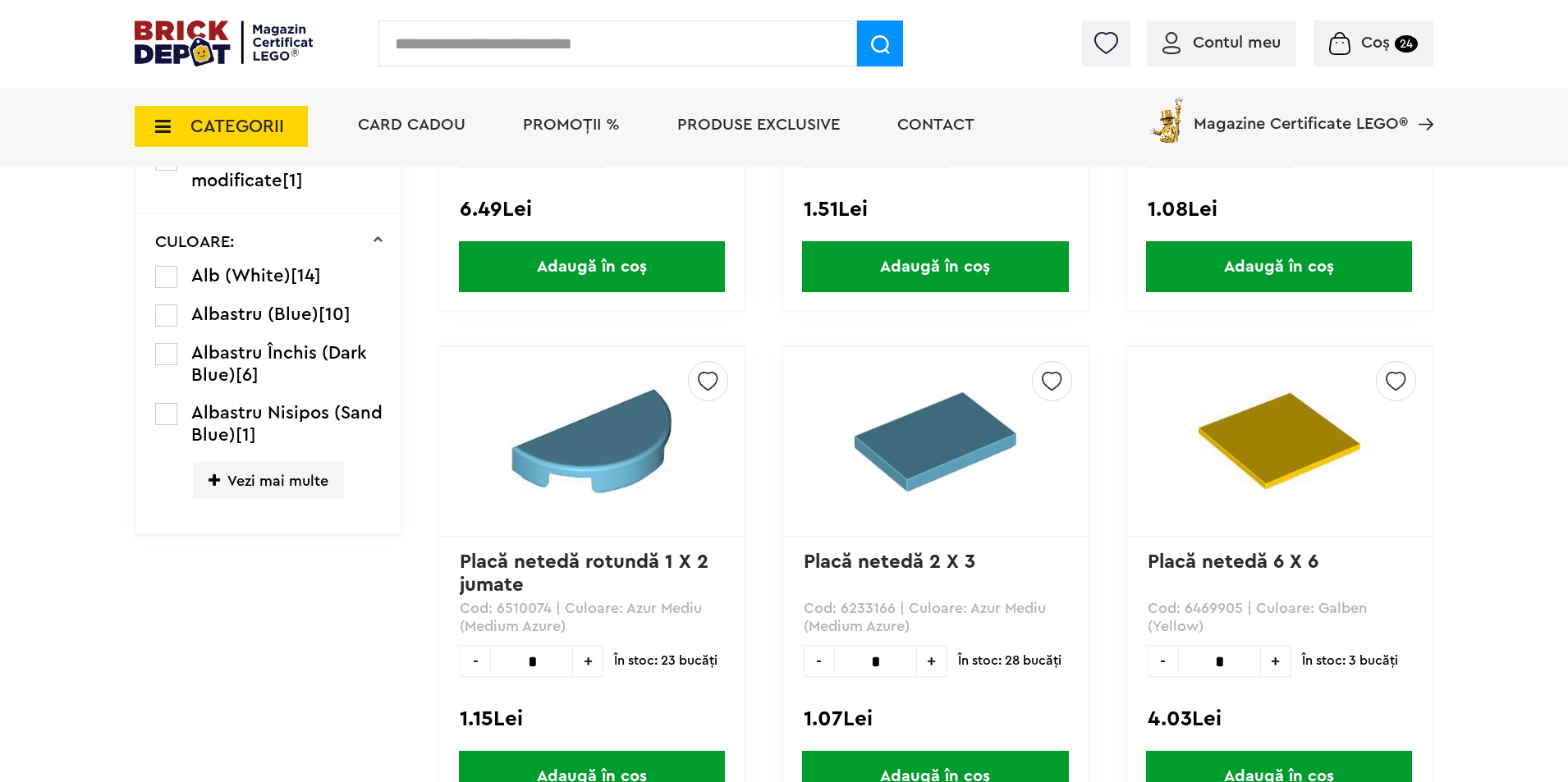
scroll to position [739, 0]
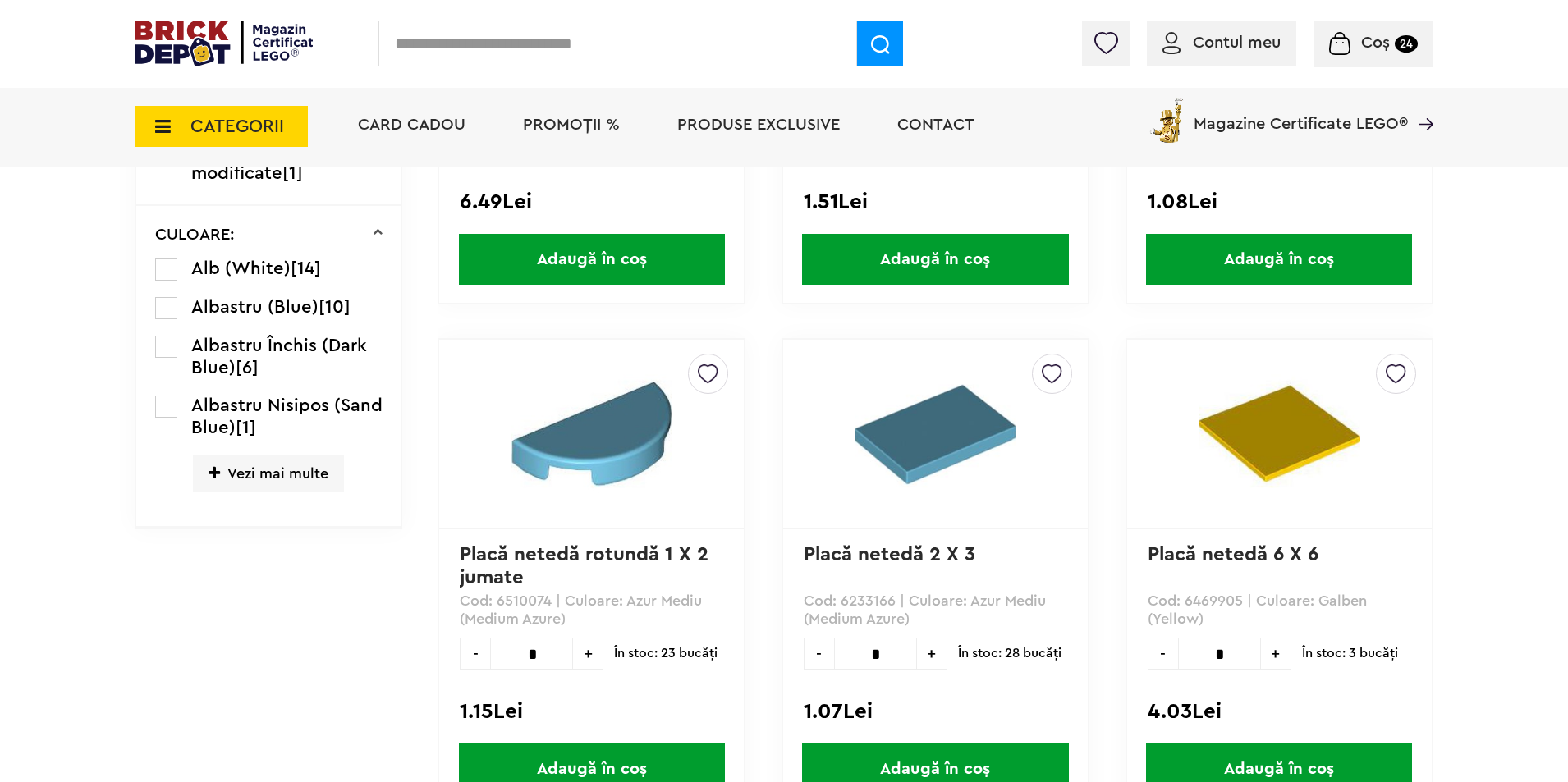
click at [222, 481] on span "Vezi mai multe" at bounding box center [268, 473] width 151 height 37
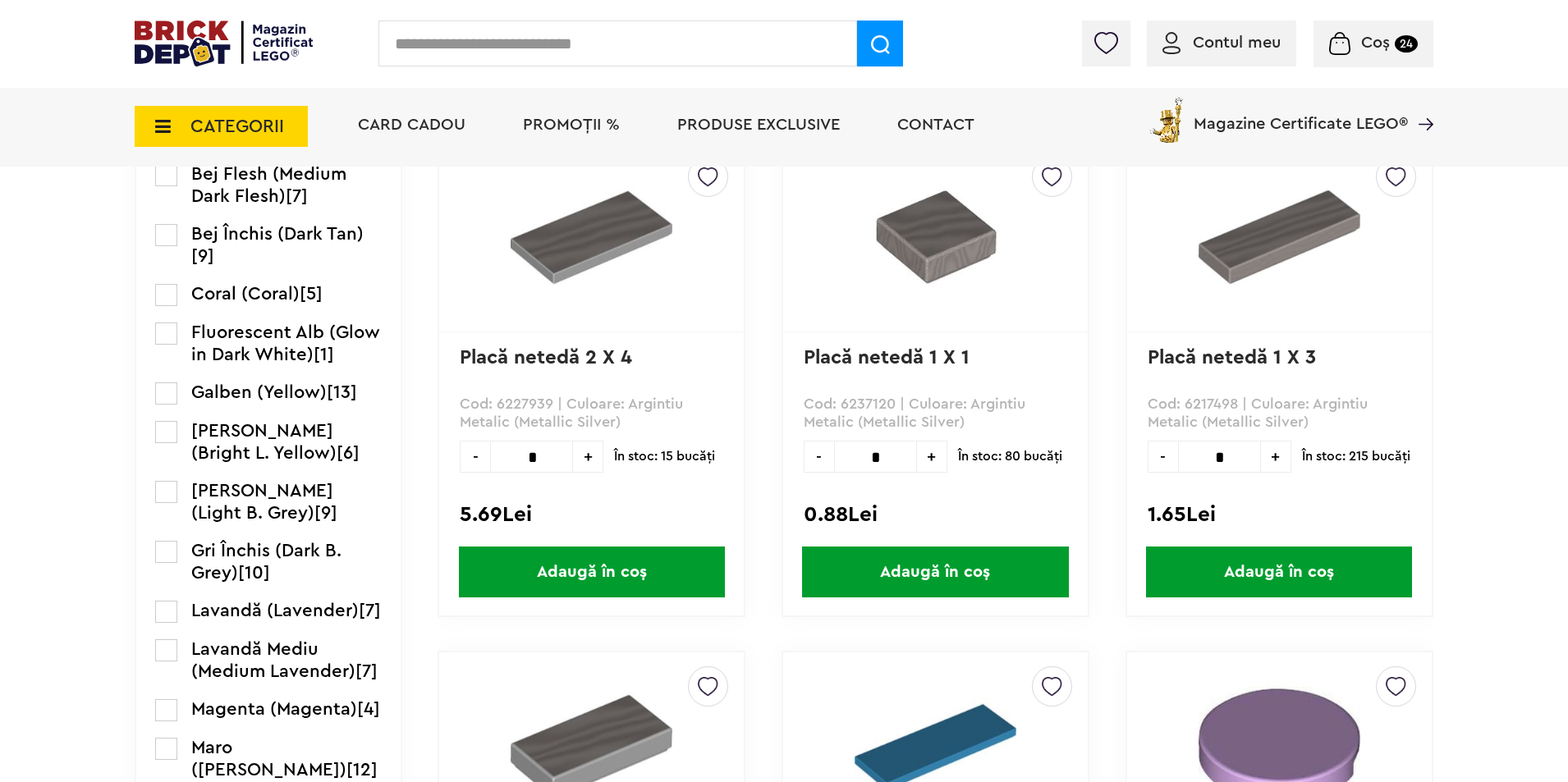
scroll to position [1478, 0]
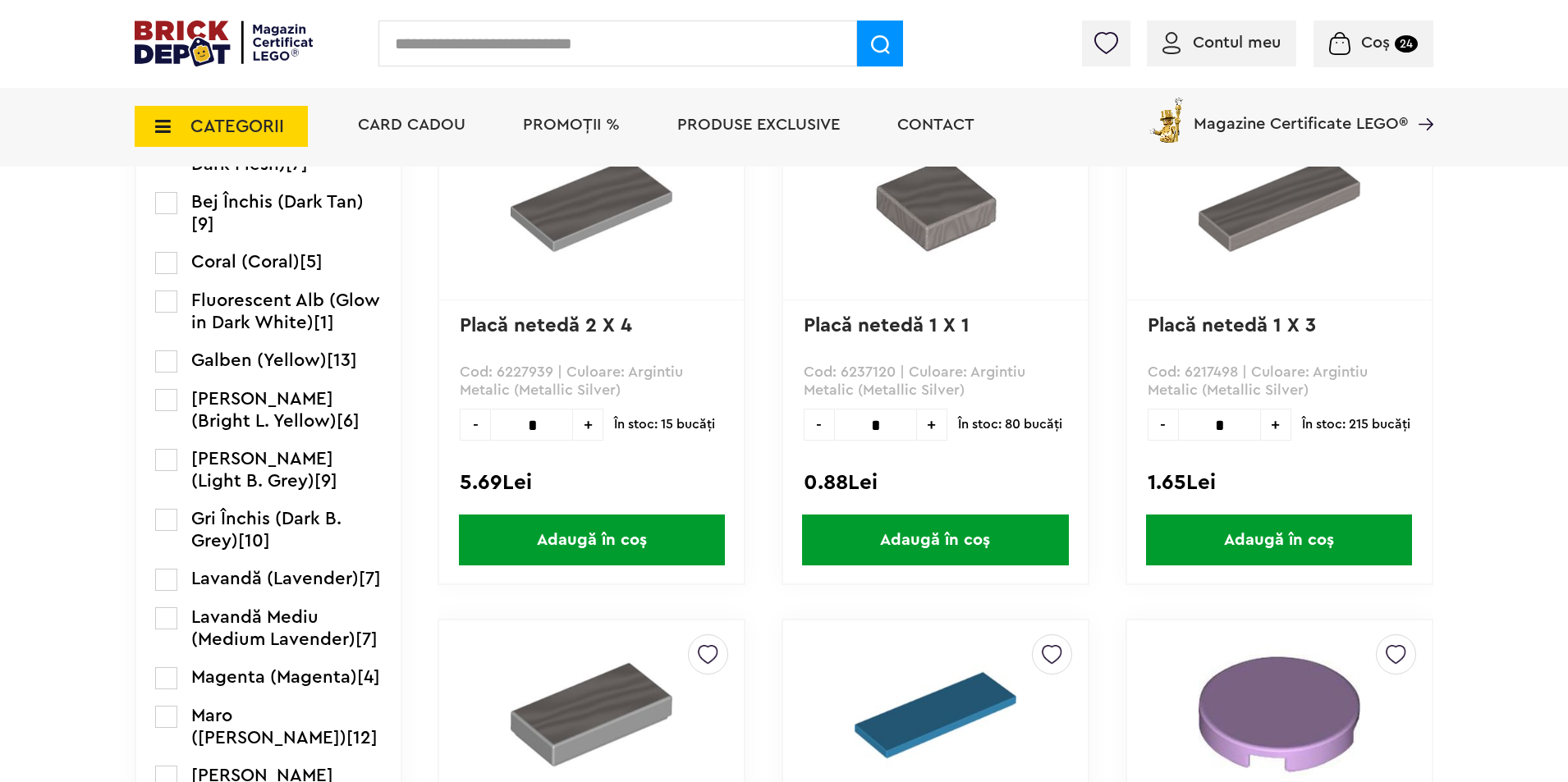
click at [162, 472] on label at bounding box center [166, 460] width 22 height 22
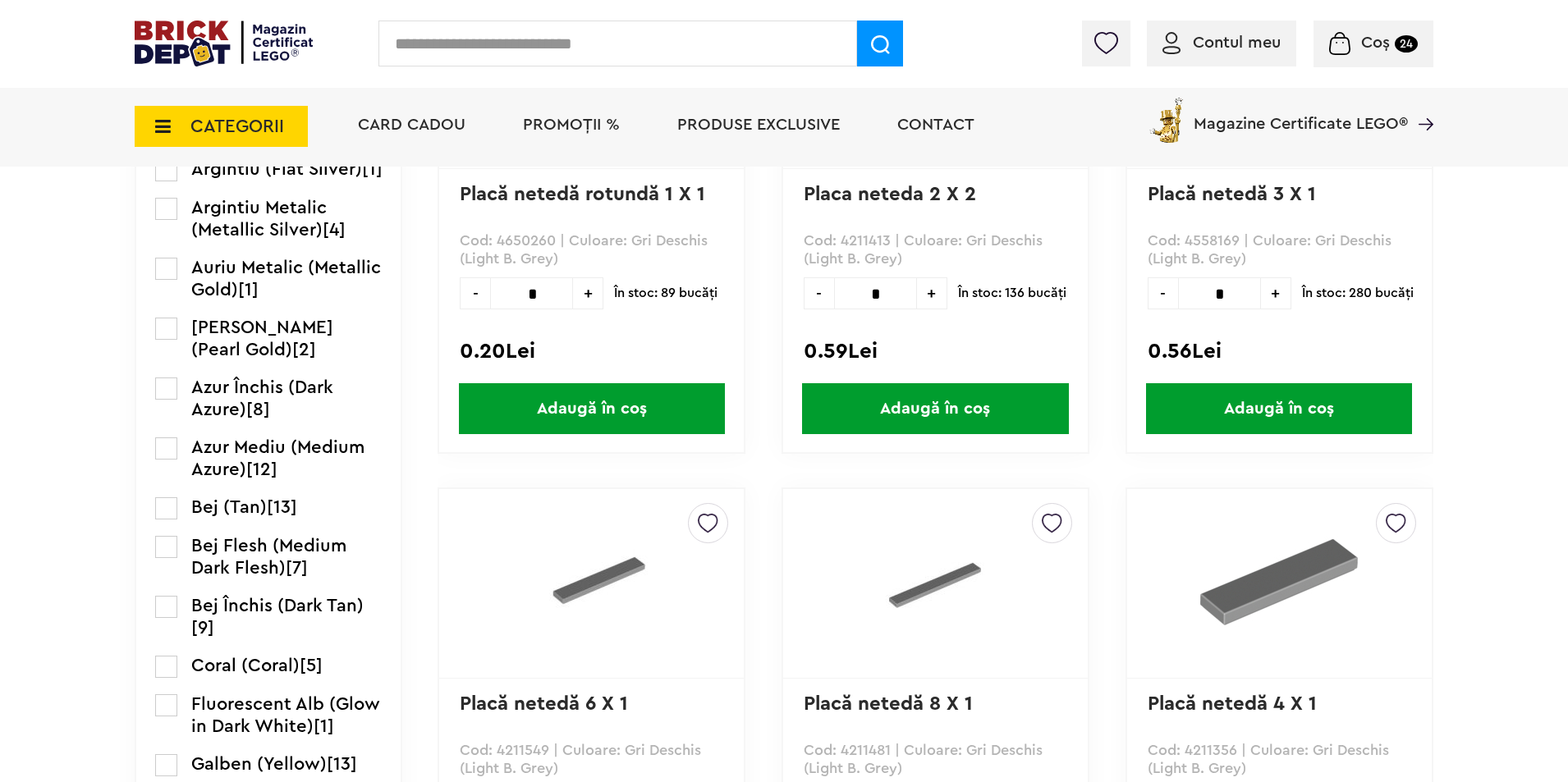
scroll to position [1396, 0]
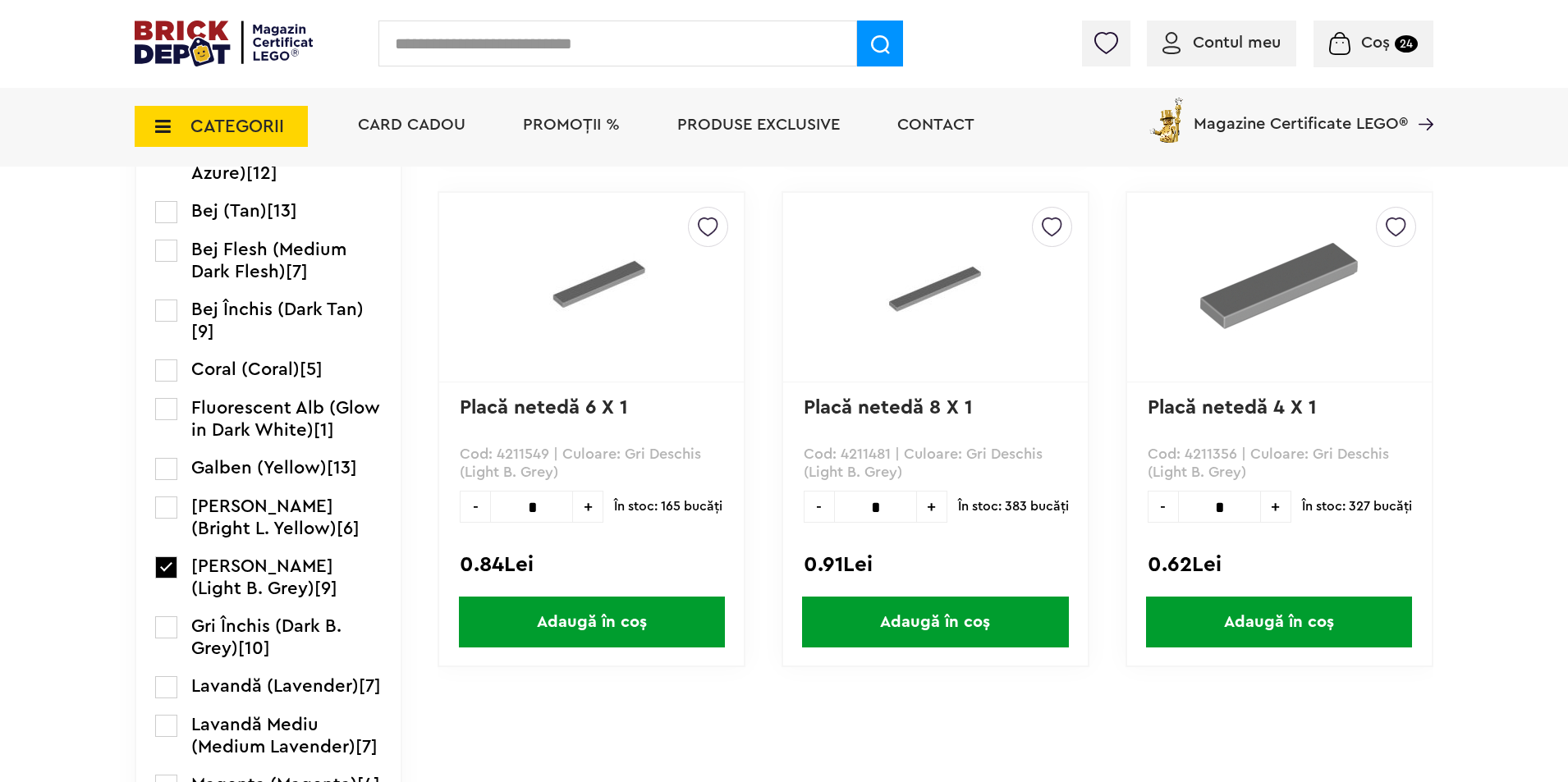
click at [903, 513] on input "*" at bounding box center [875, 506] width 83 height 32
type input "**"
click at [885, 620] on span "Adaugă în coș" at bounding box center [935, 623] width 266 height 51
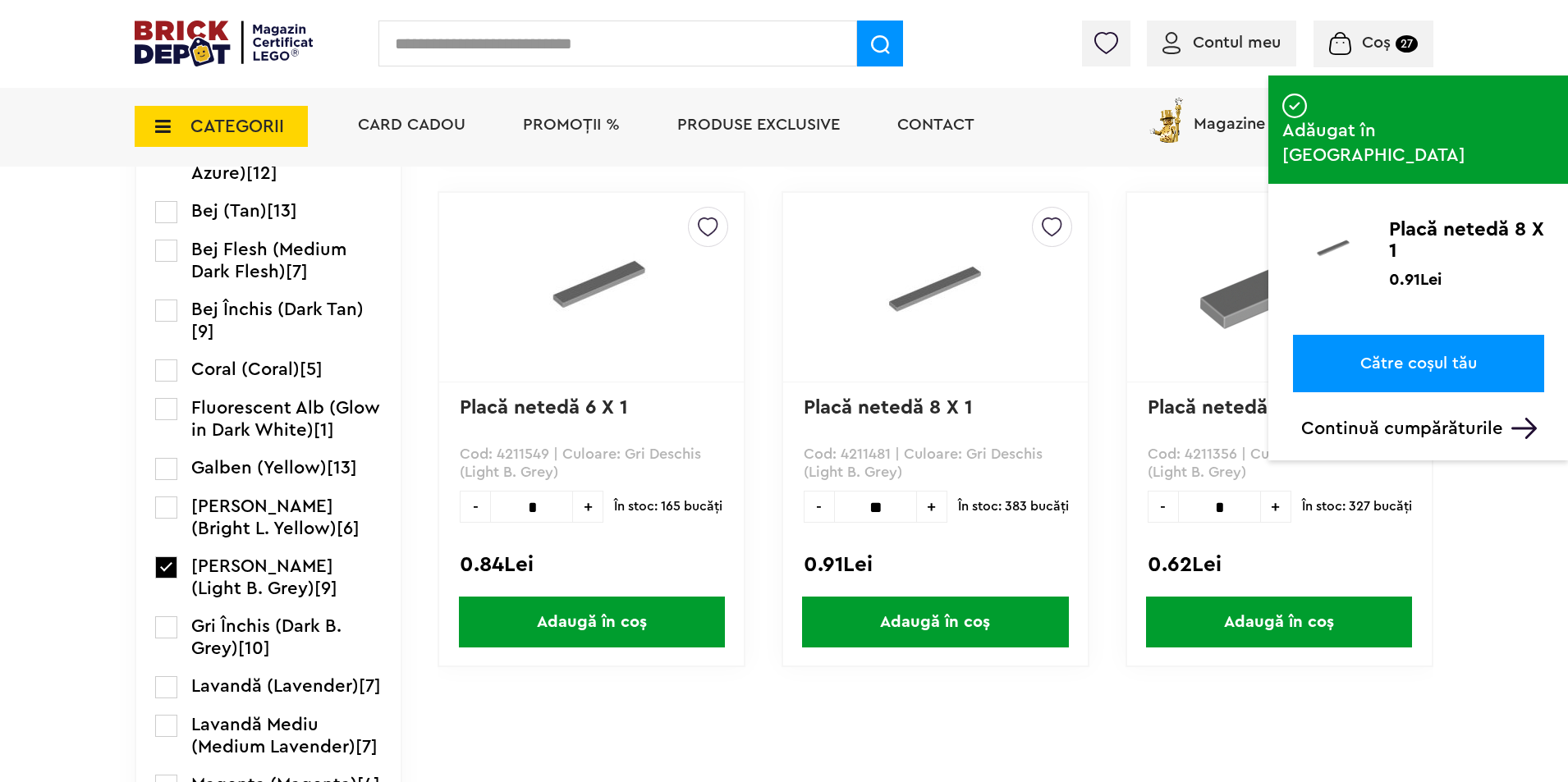
click at [1379, 40] on span "Coș" at bounding box center [1376, 43] width 29 height 16
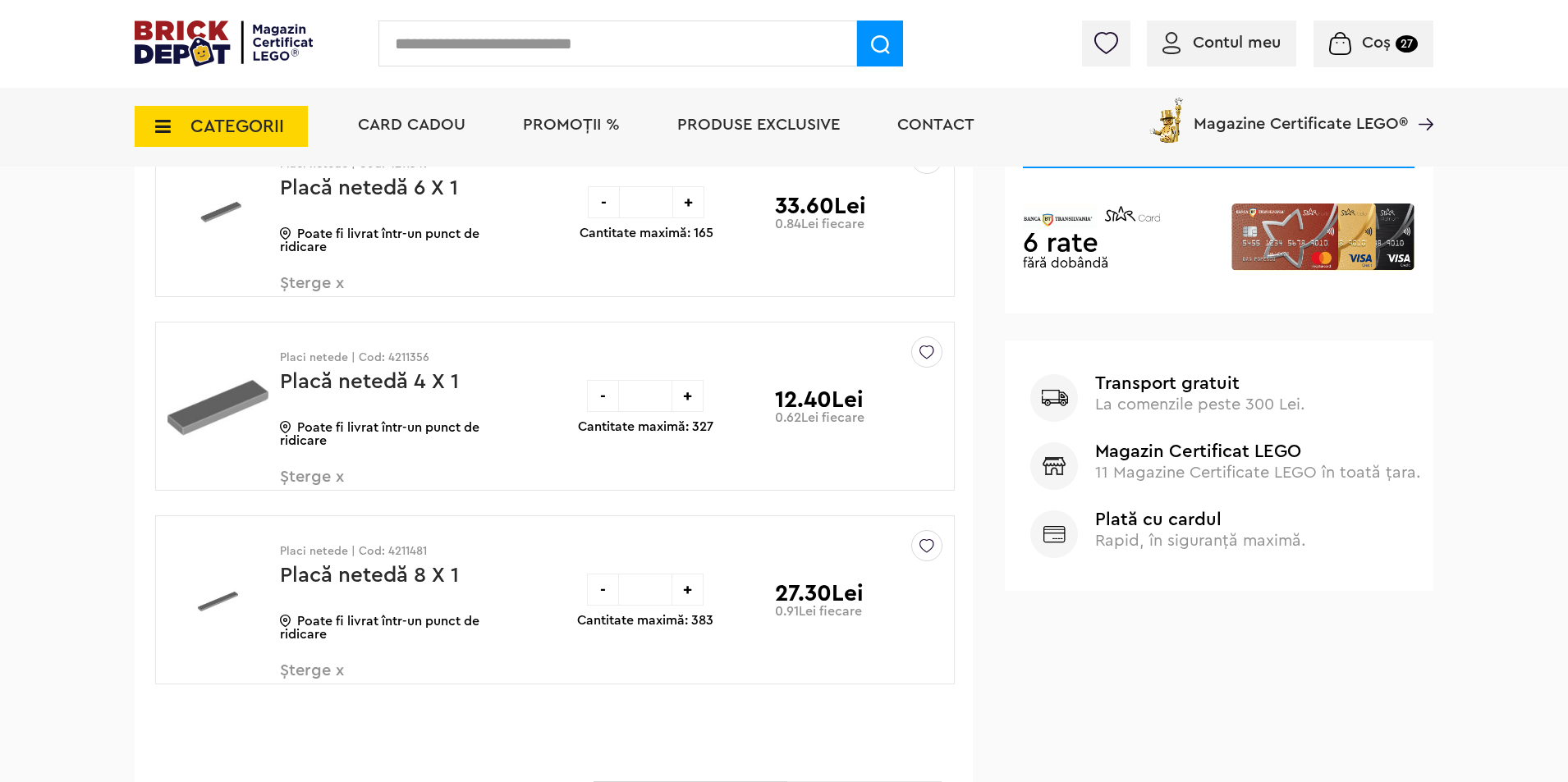
scroll to position [574, 0]
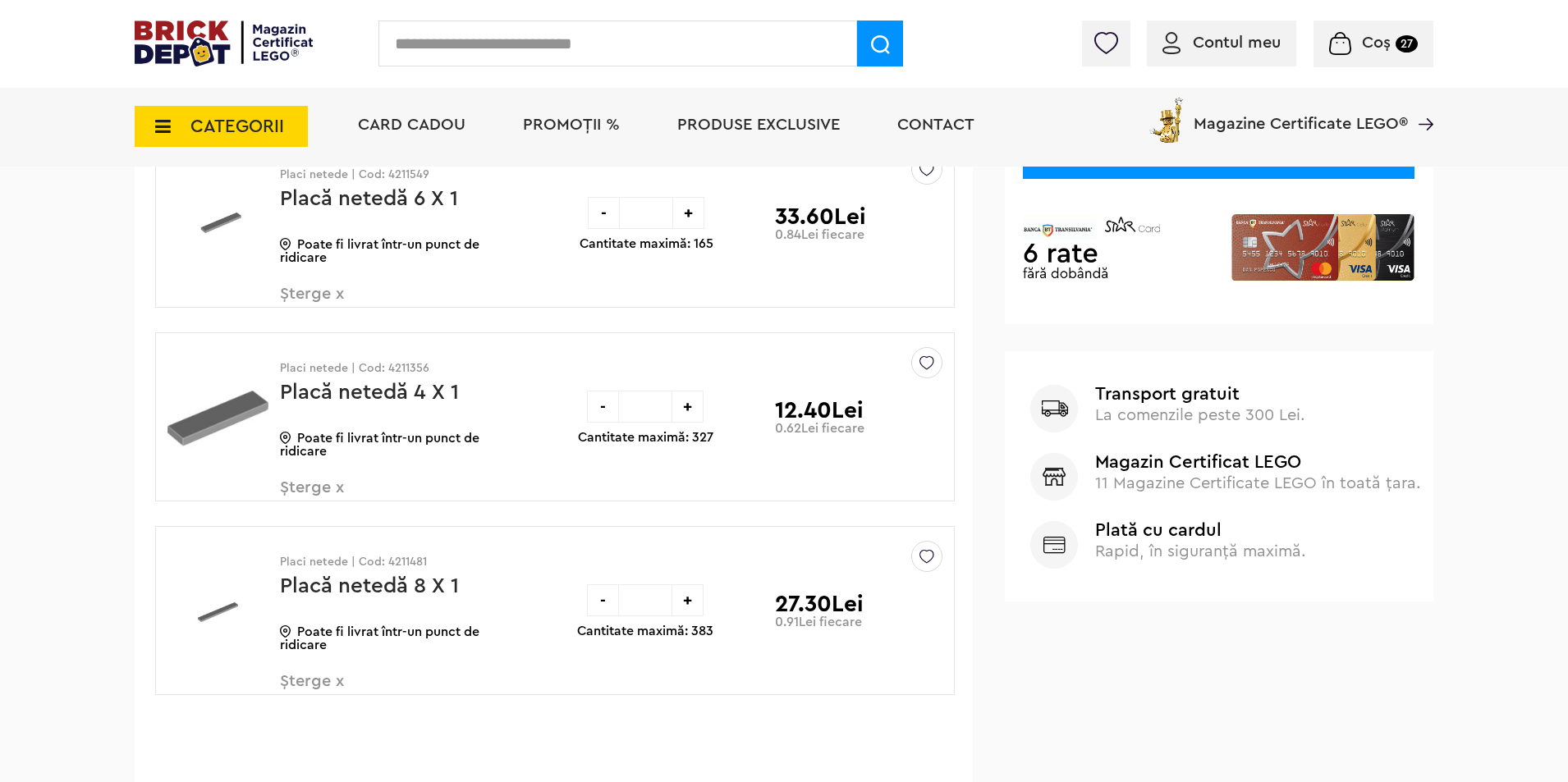
click at [158, 123] on icon at bounding box center [158, 127] width 25 height 18
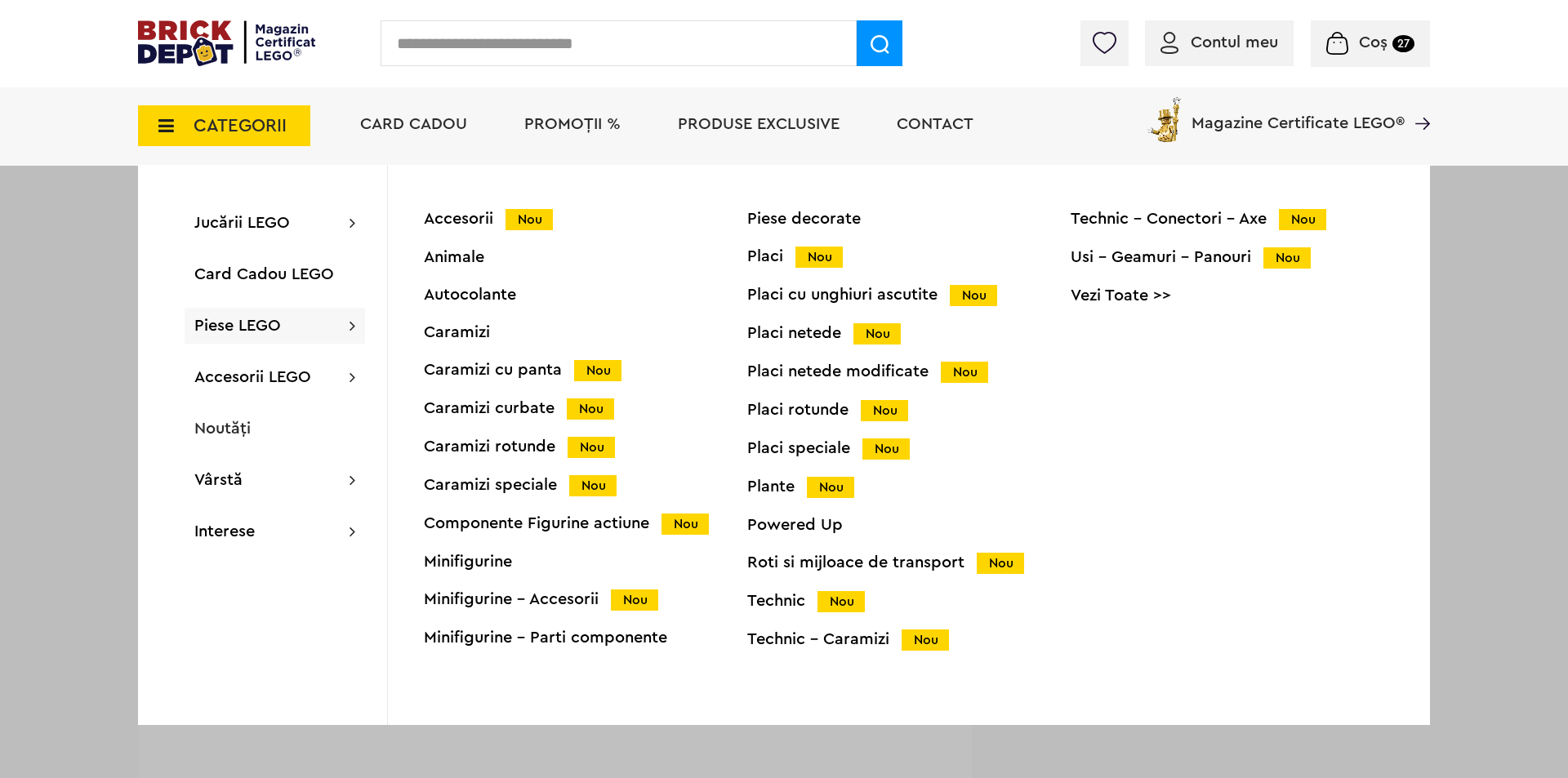
click at [786, 329] on div "Placi netede Nou" at bounding box center [908, 333] width 323 height 17
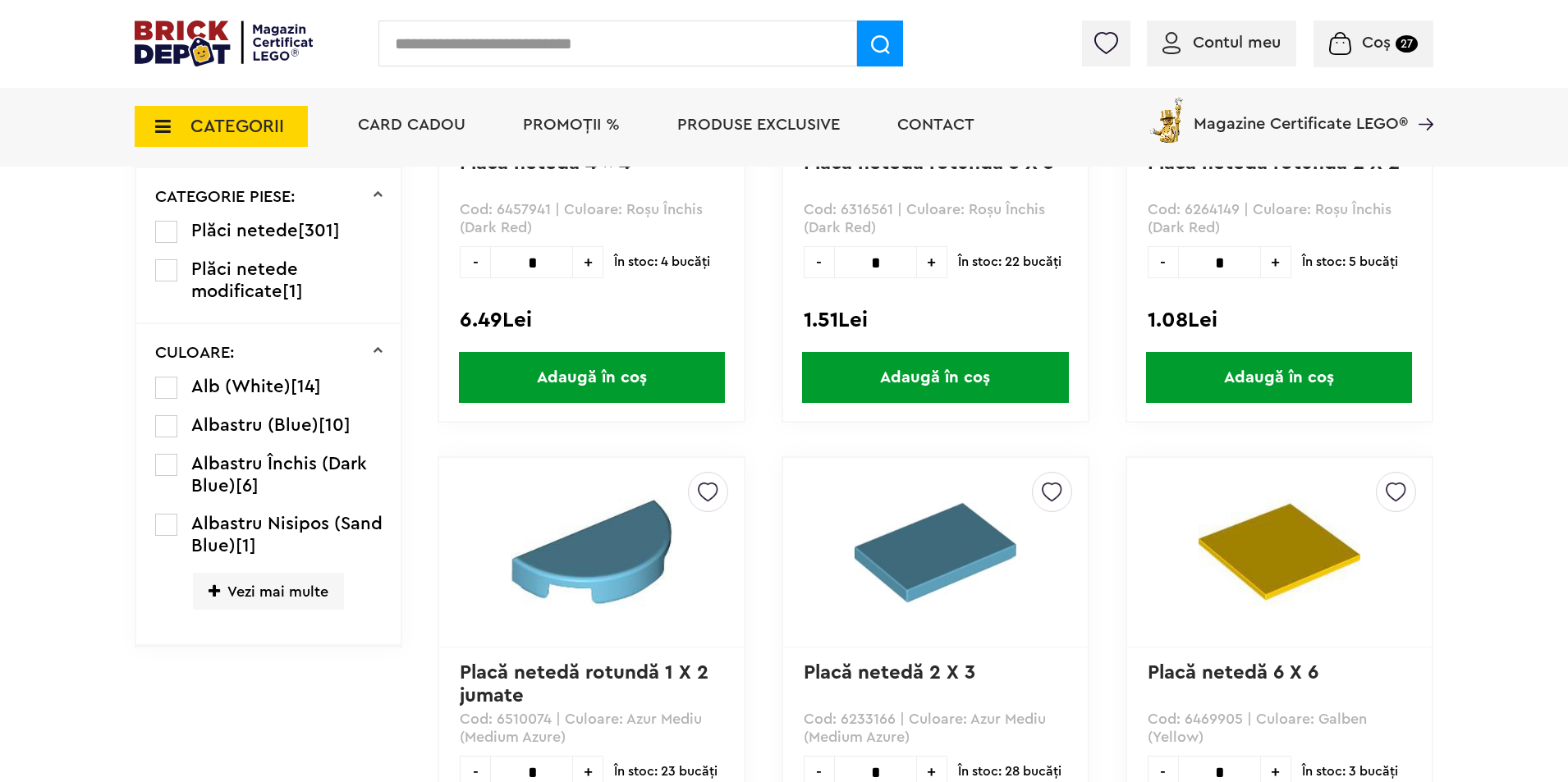
scroll to position [903, 0]
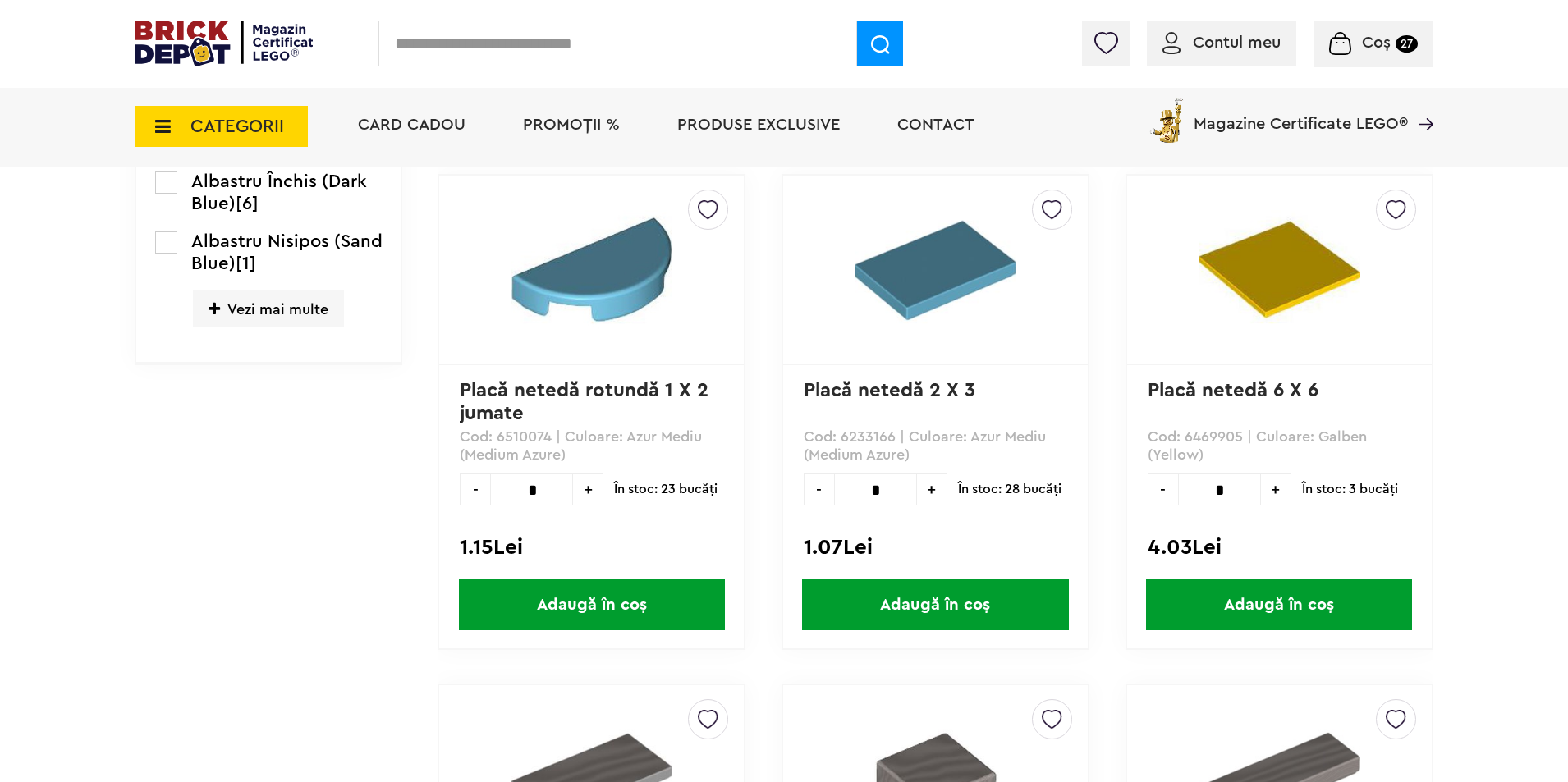
click at [249, 313] on span "Vezi mai multe" at bounding box center [268, 309] width 151 height 37
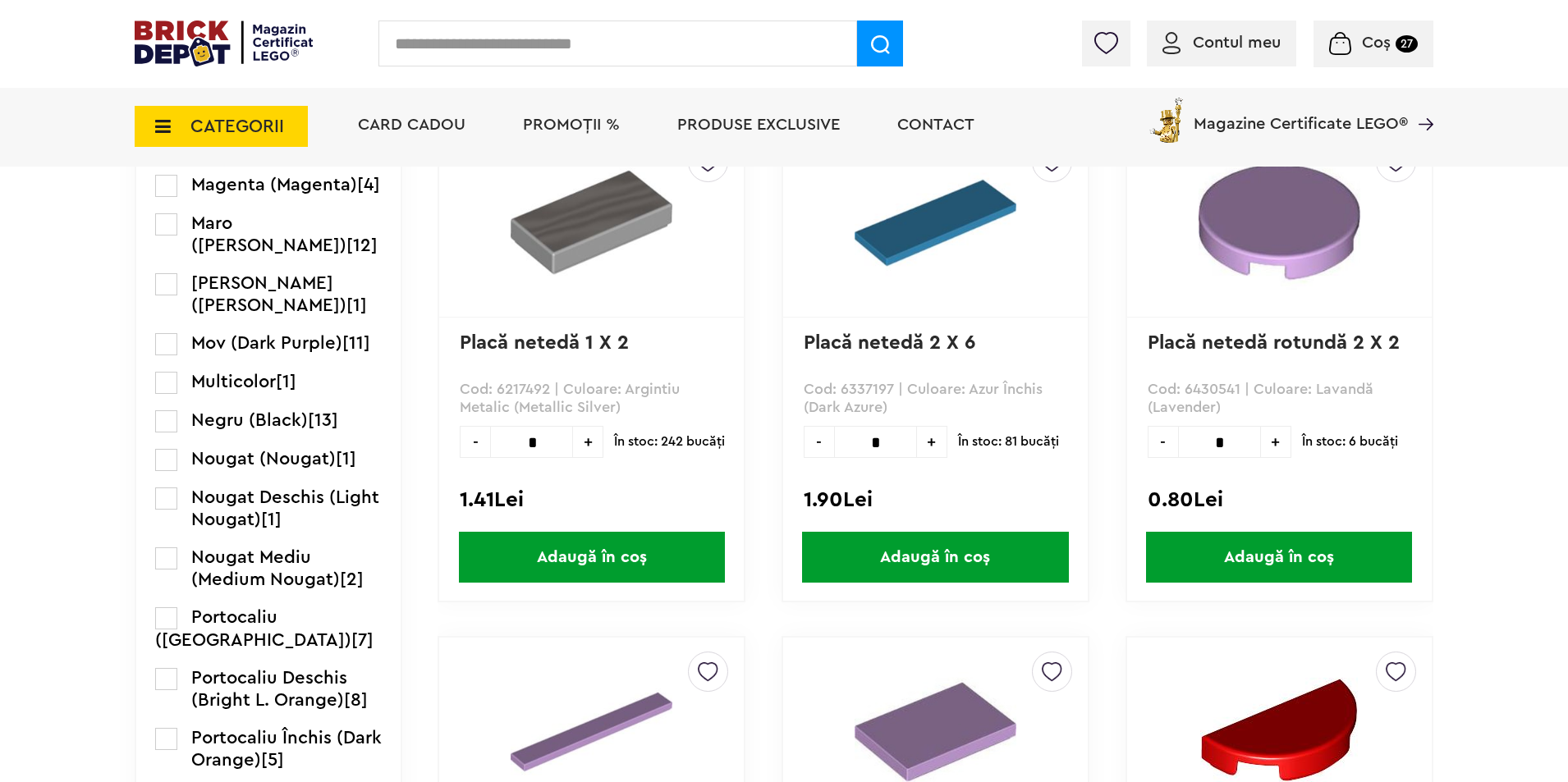
scroll to position [1642, 0]
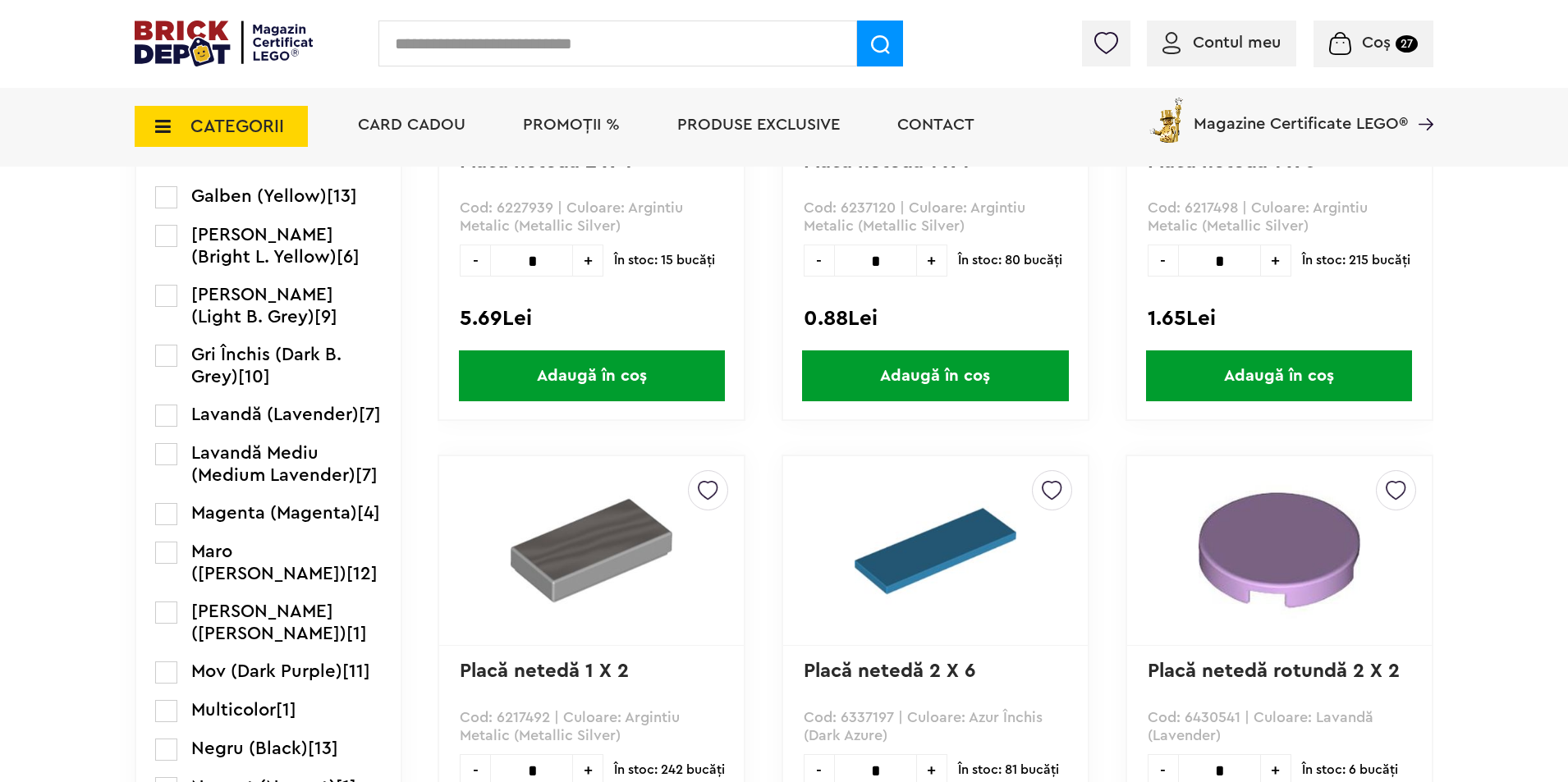
click at [168, 208] on label at bounding box center [166, 198] width 22 height 22
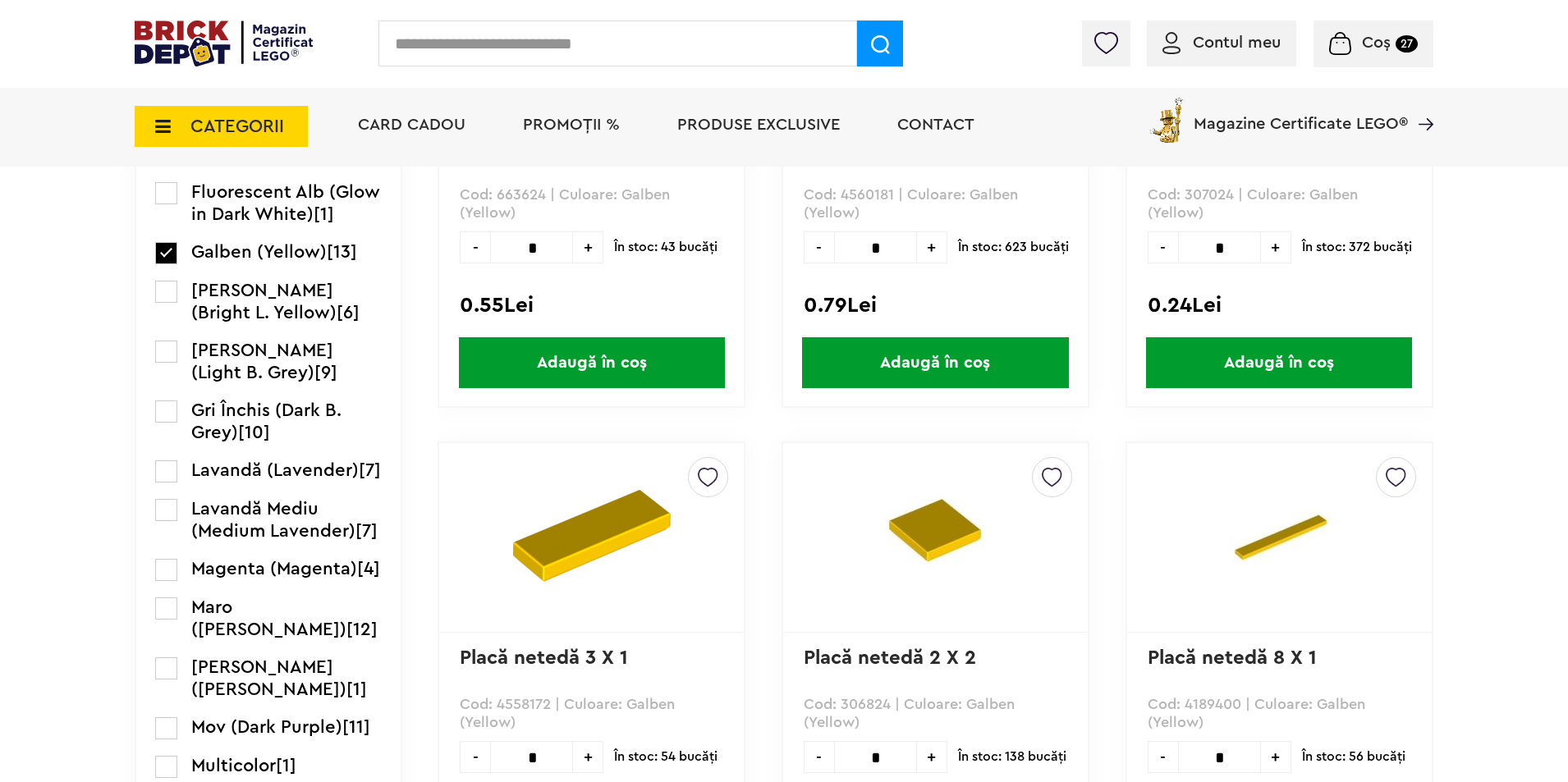
scroll to position [1478, 0]
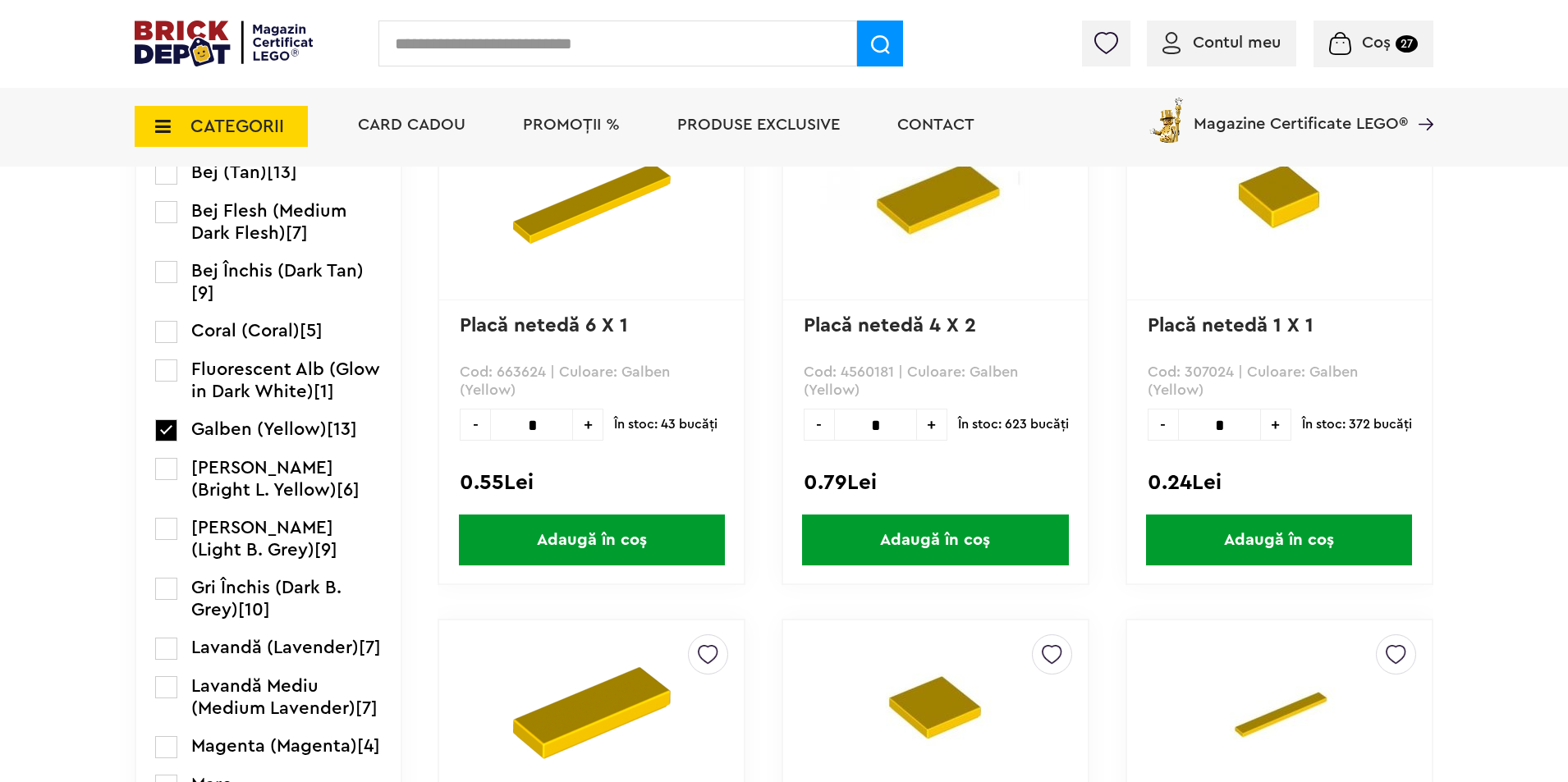
click at [1241, 417] on input "*" at bounding box center [1219, 424] width 83 height 32
type input "**"
click at [1190, 549] on span "Adaugă în coș" at bounding box center [1279, 540] width 266 height 51
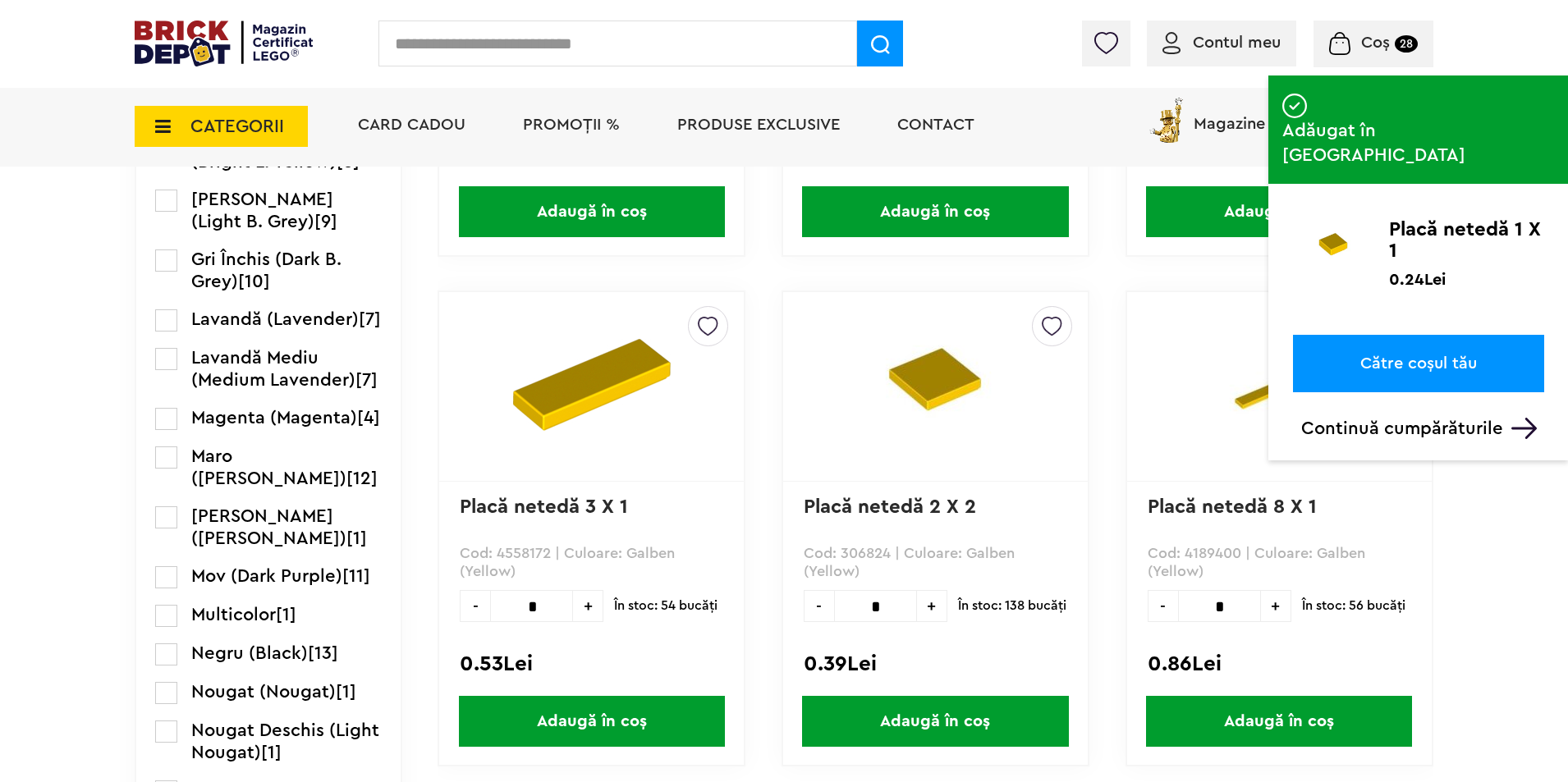
scroll to position [1888, 0]
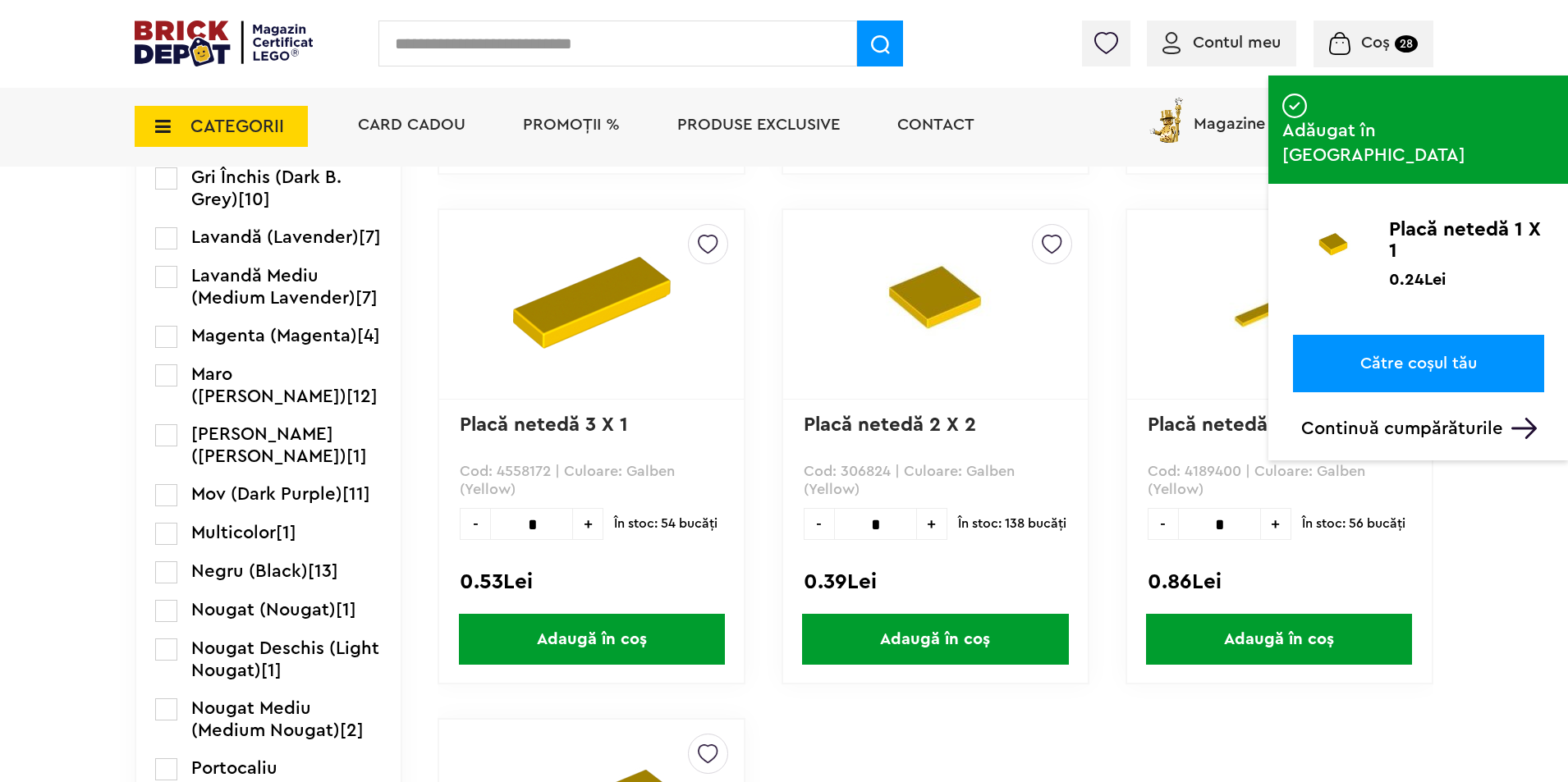
click at [1245, 527] on input "*" at bounding box center [1219, 523] width 83 height 32
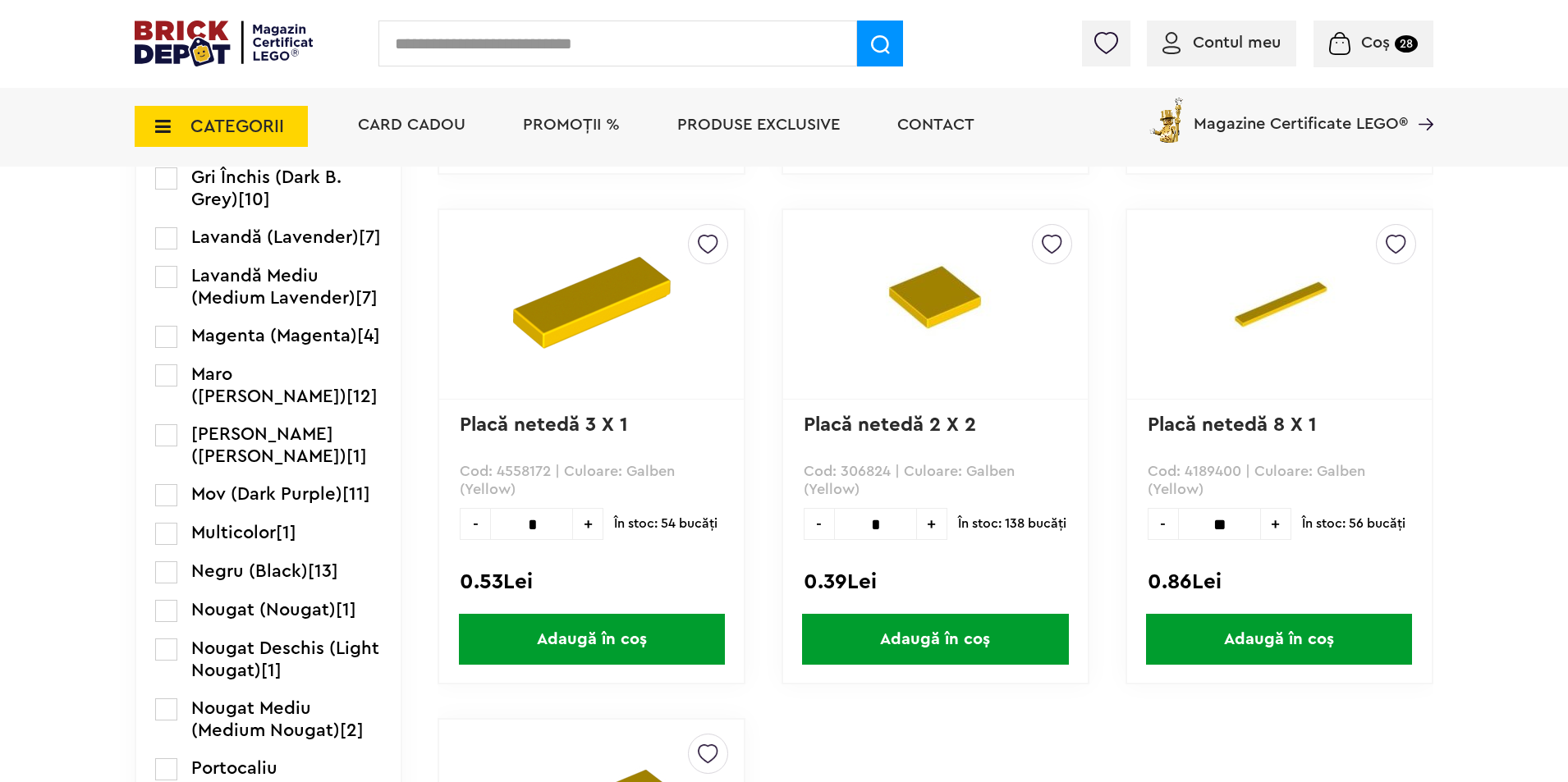
type input "**"
click at [1248, 625] on span "Adaugă în coș" at bounding box center [1279, 640] width 266 height 51
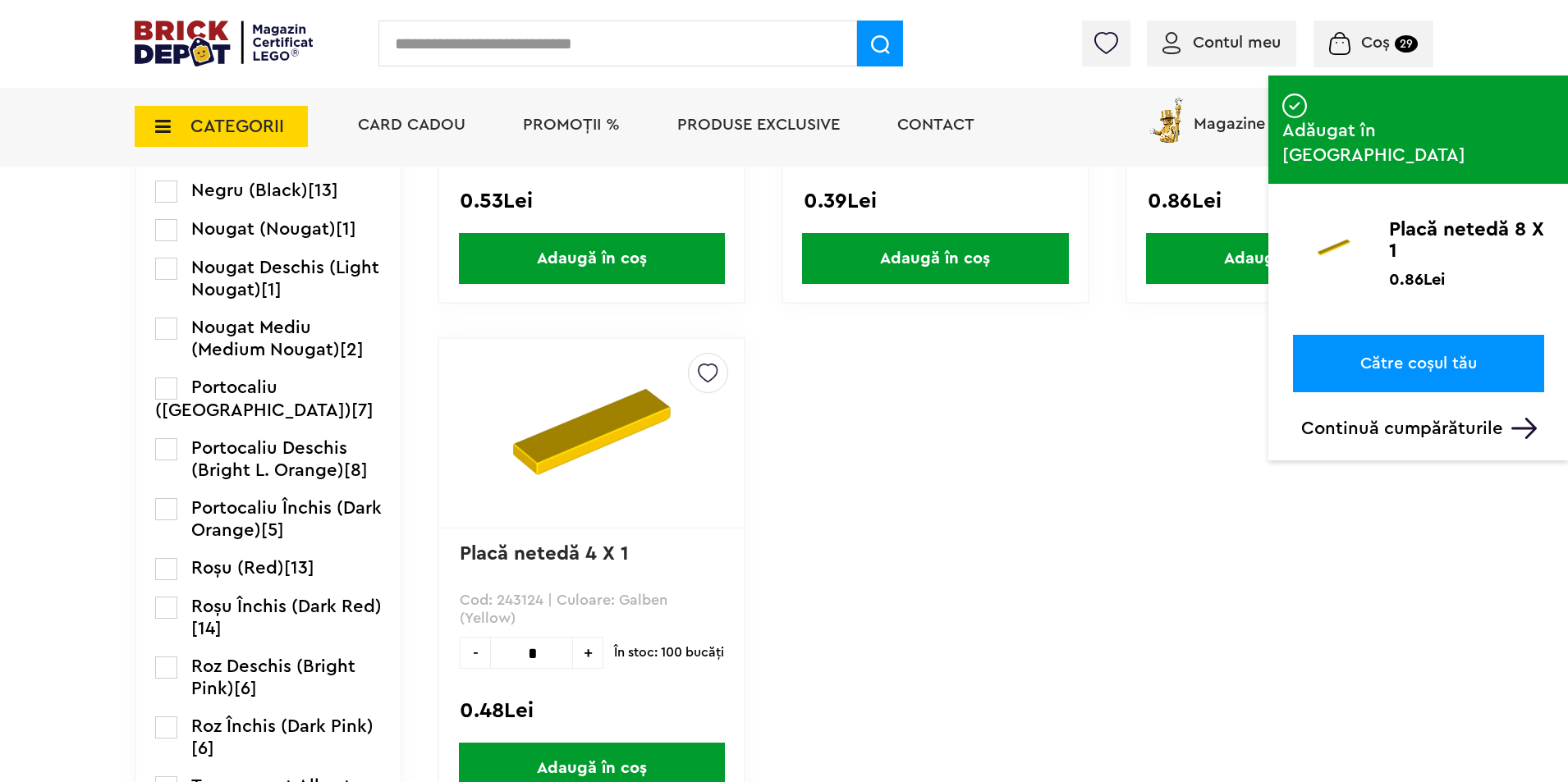
scroll to position [2299, 0]
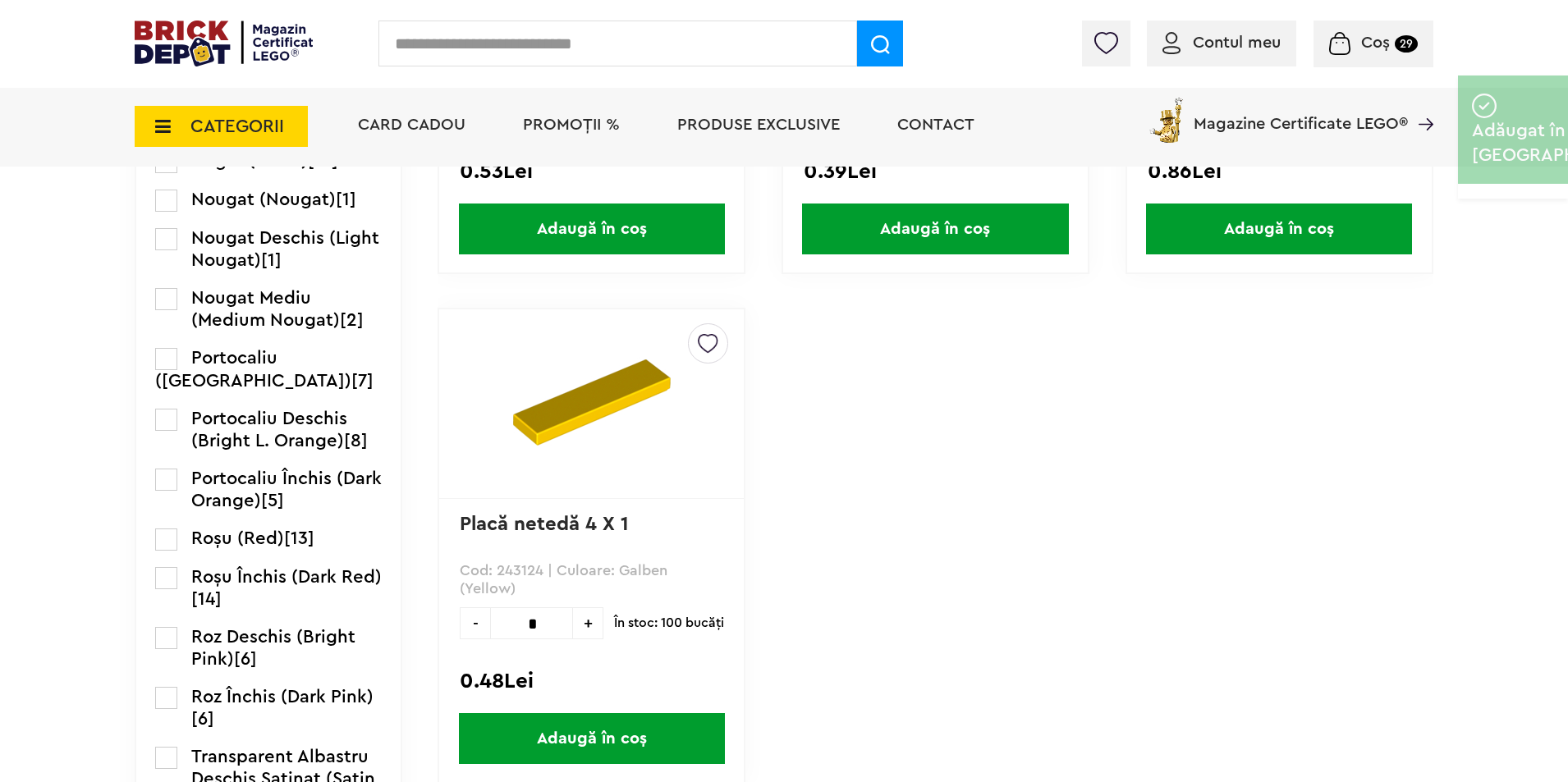
click at [555, 621] on input "*" at bounding box center [531, 623] width 83 height 32
type input "**"
click at [518, 716] on span "Adaugă în coș" at bounding box center [592, 739] width 266 height 51
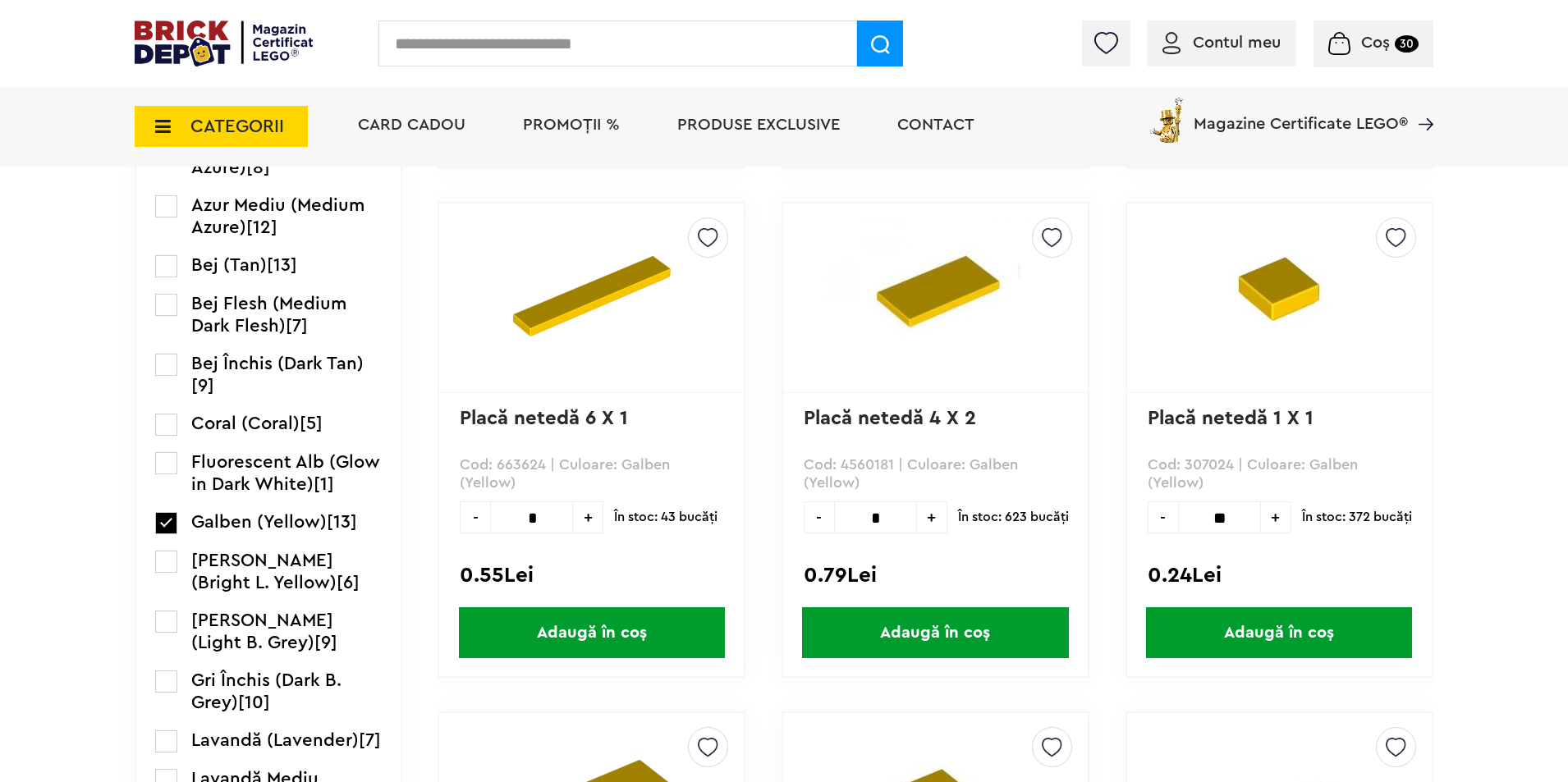
scroll to position [1478, 0]
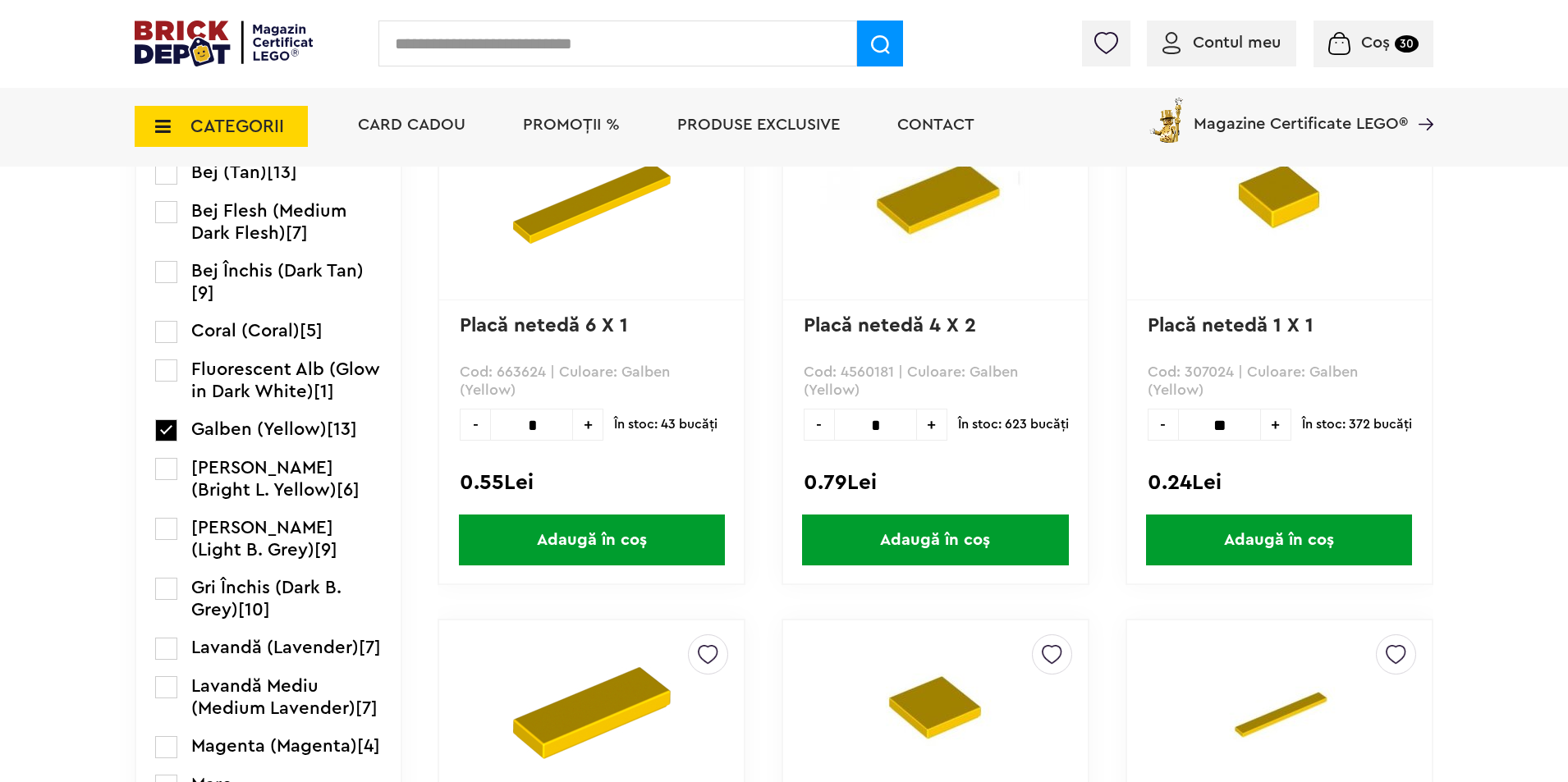
click at [541, 422] on input "*" at bounding box center [531, 424] width 83 height 32
type input "**"
click at [625, 543] on span "Adaugă în coș" at bounding box center [592, 540] width 266 height 51
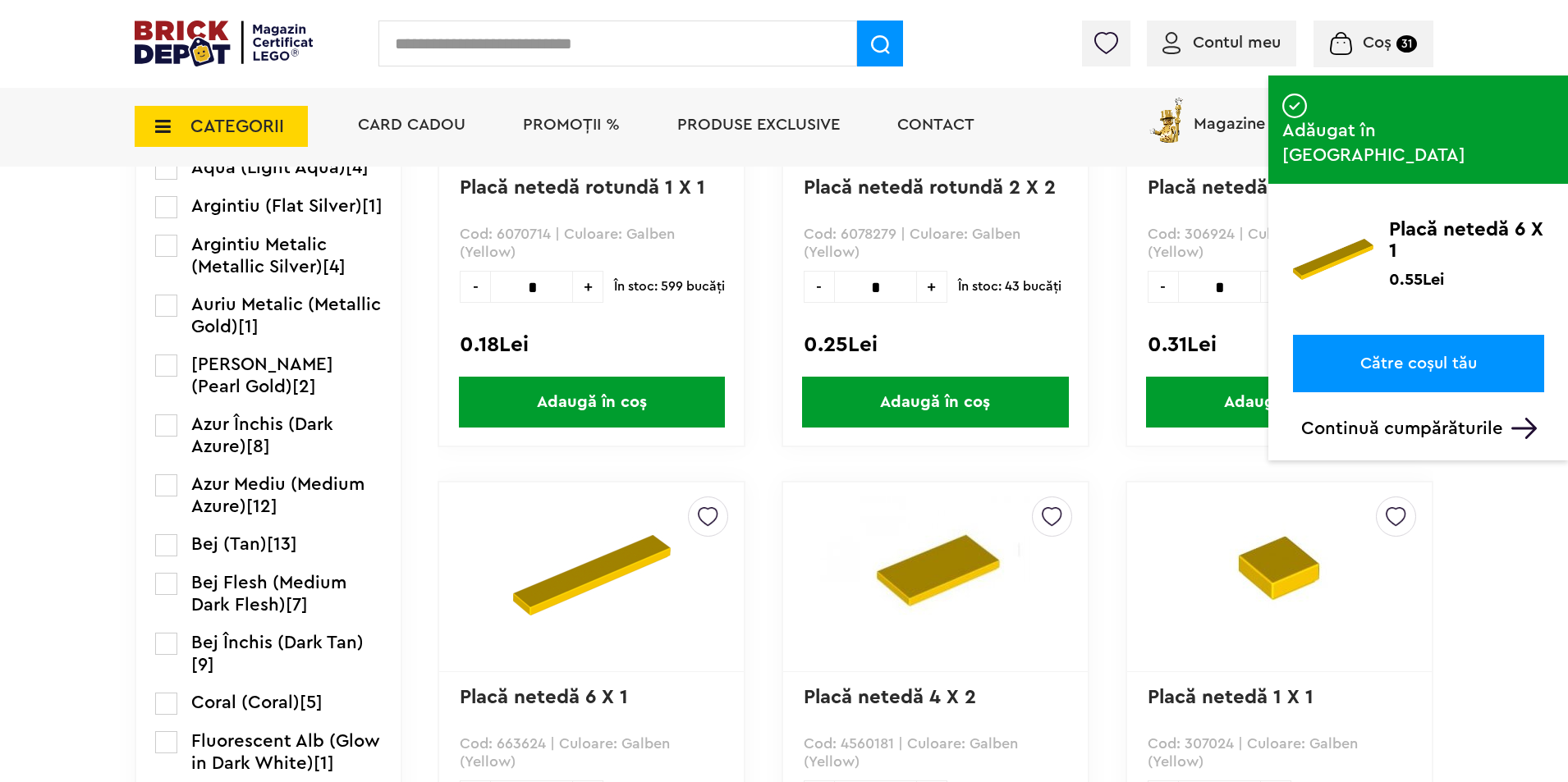
scroll to position [985, 0]
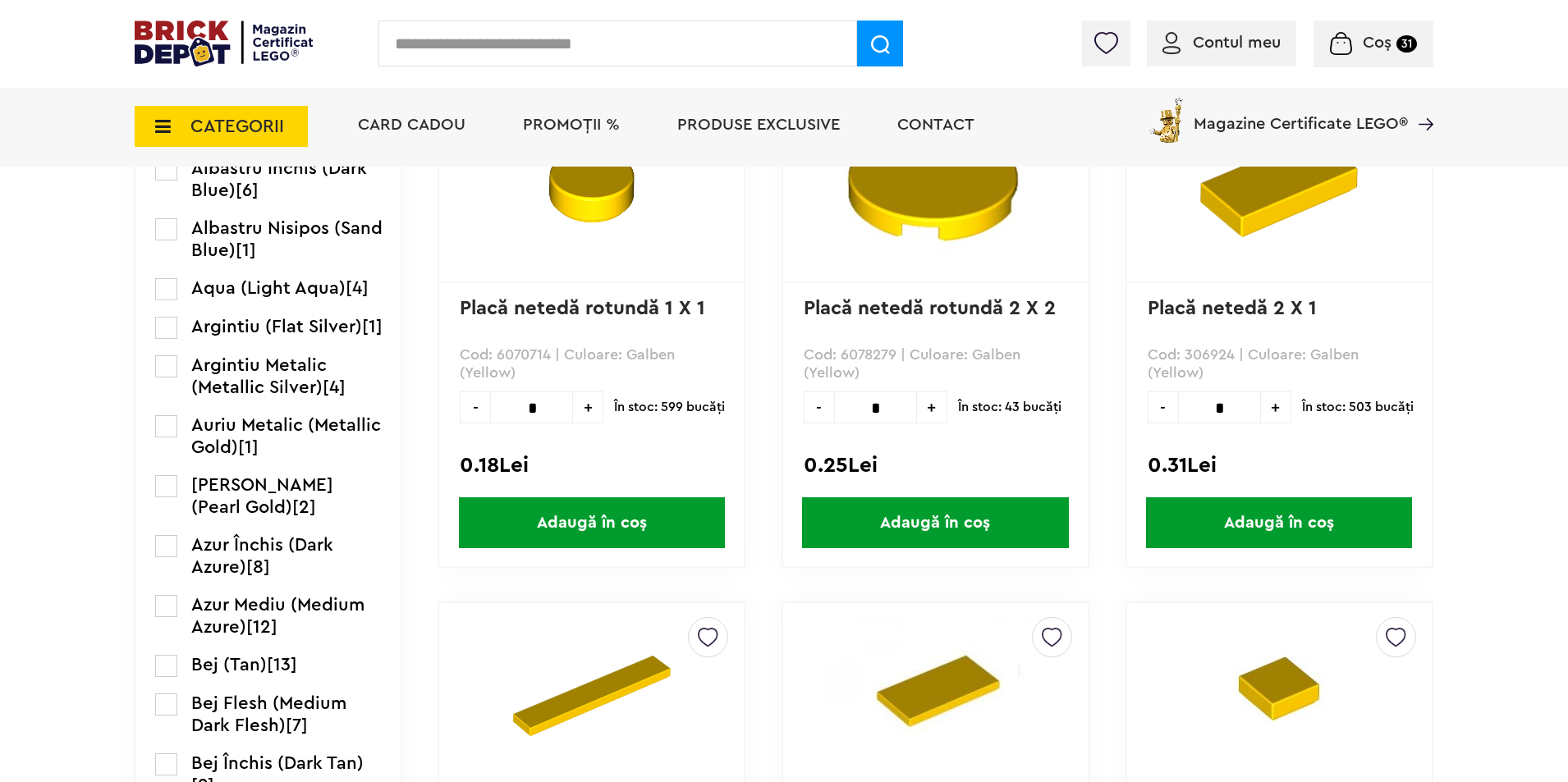
click at [183, 127] on span "CATEGORII" at bounding box center [221, 126] width 173 height 41
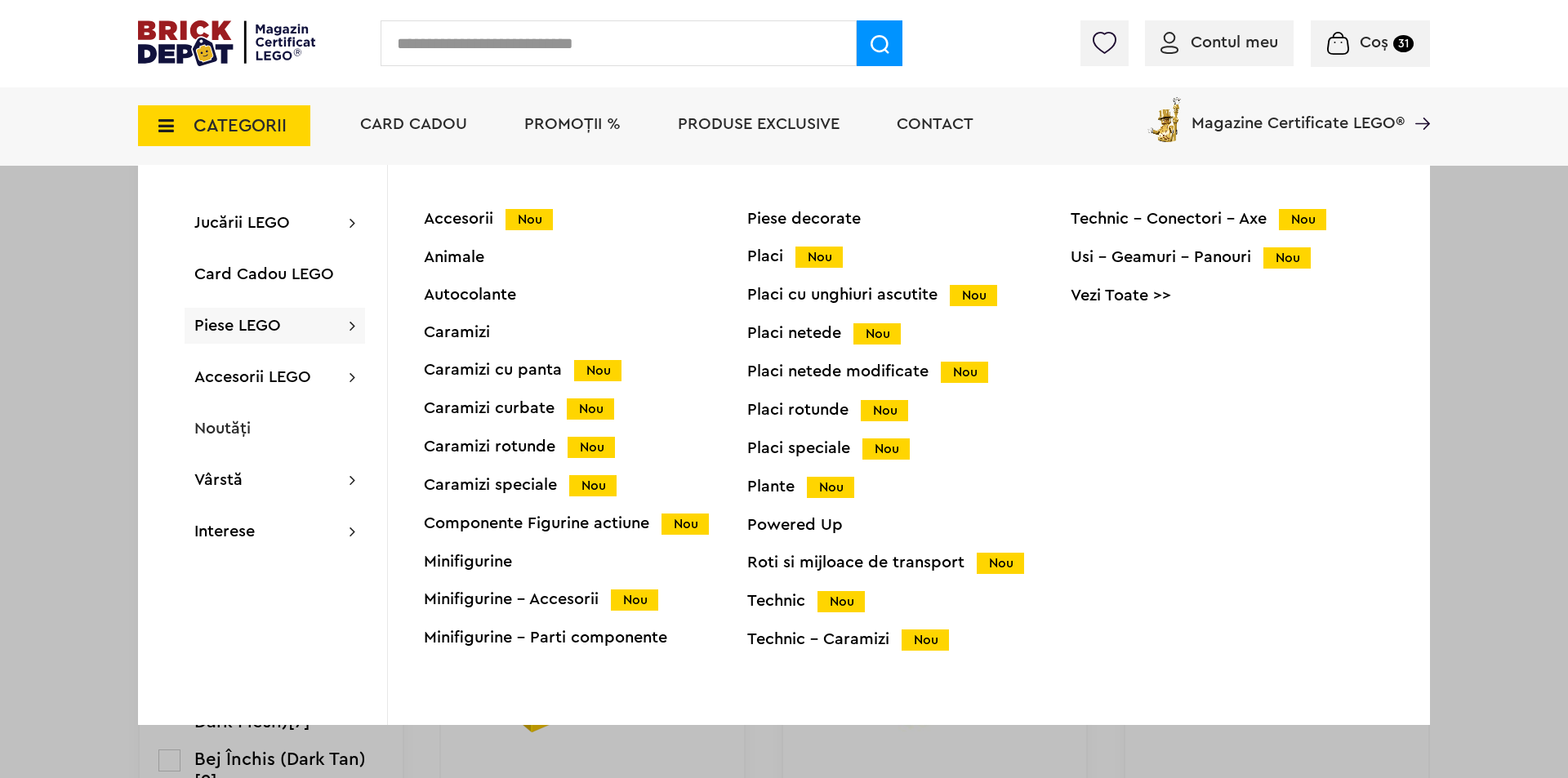
click at [789, 329] on div "Placi netede Nou" at bounding box center [908, 333] width 323 height 17
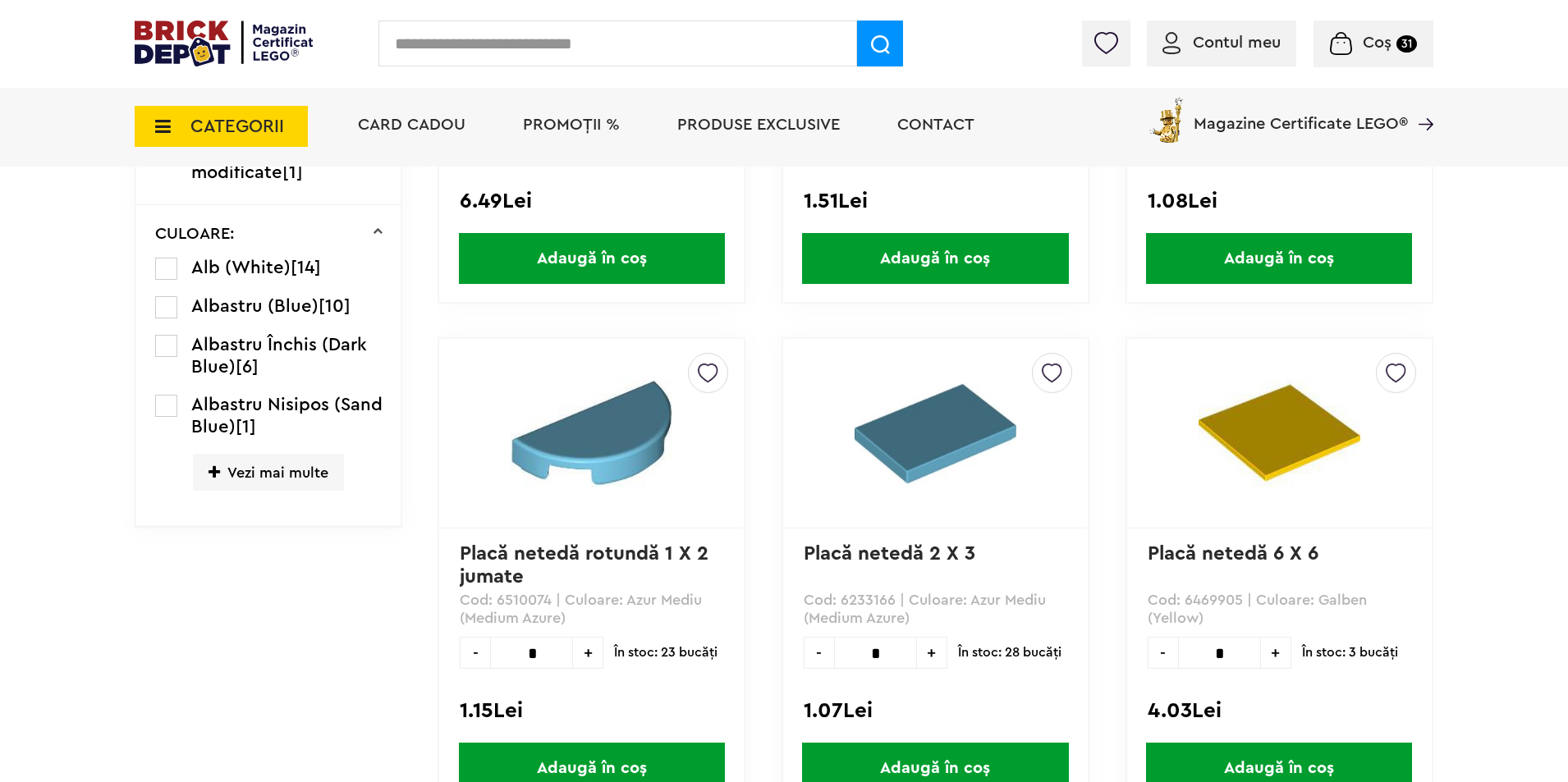
scroll to position [903, 0]
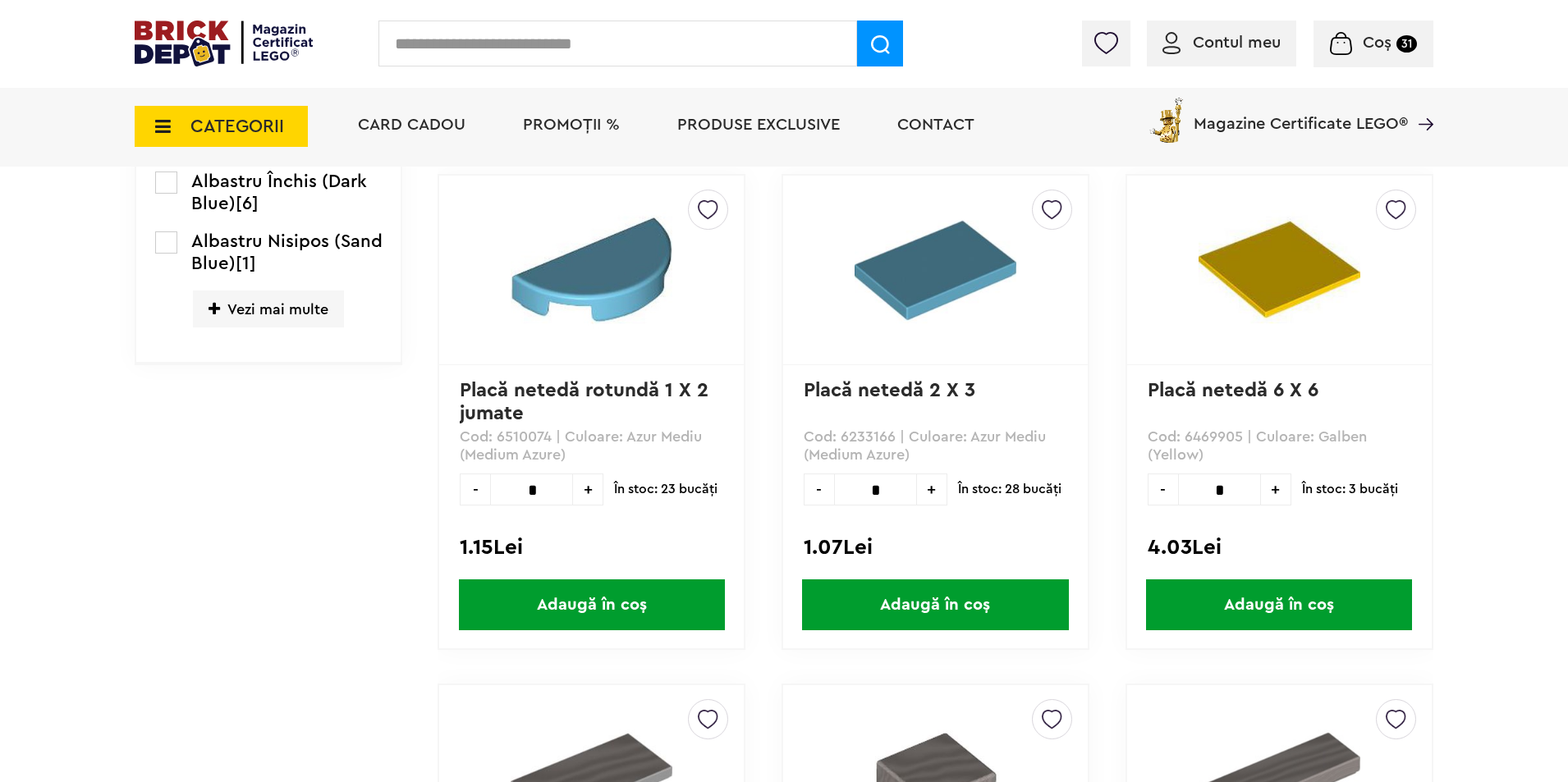
click at [222, 308] on span "Vezi mai multe" at bounding box center [268, 309] width 151 height 37
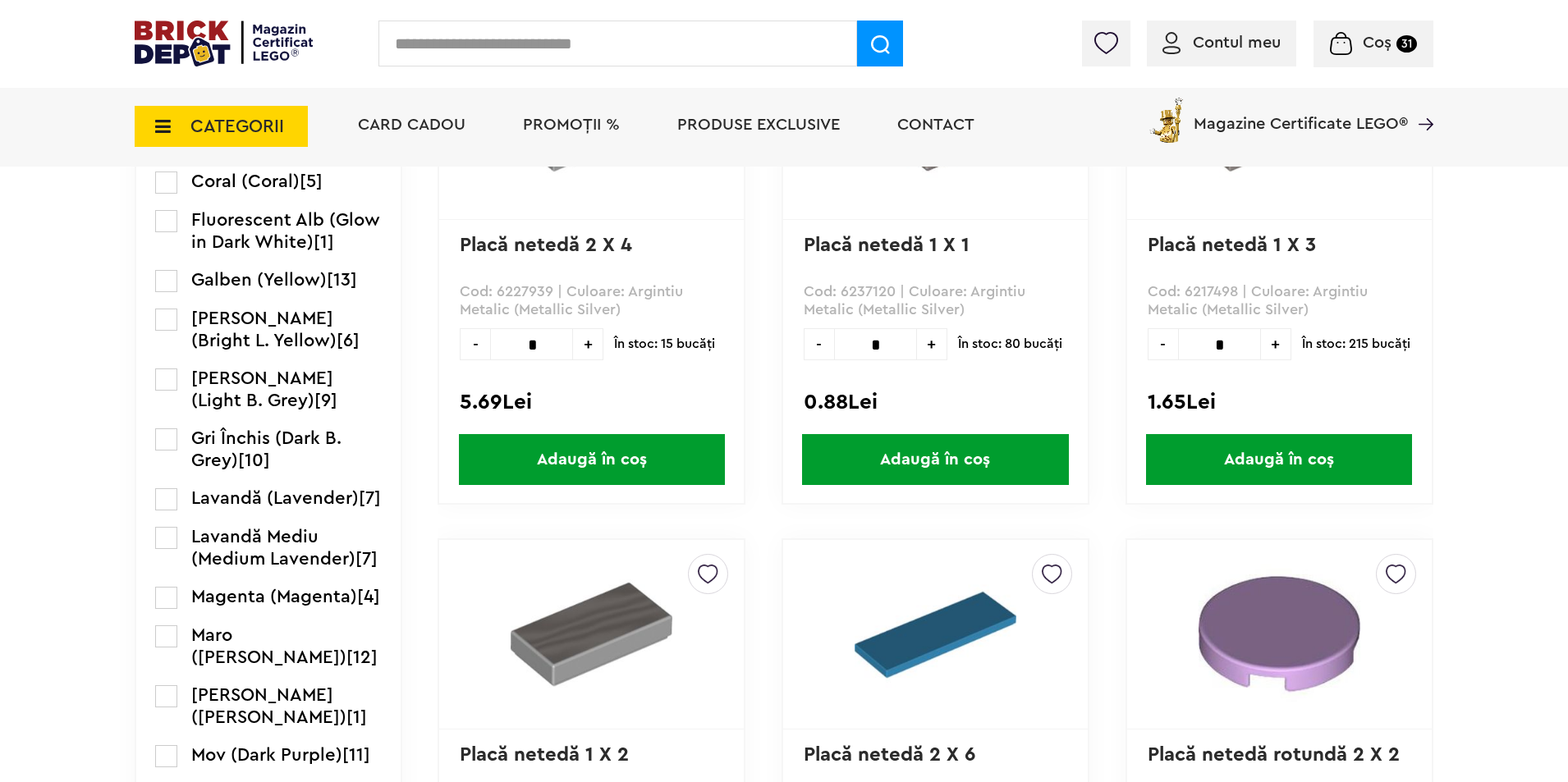
scroll to position [1560, 0]
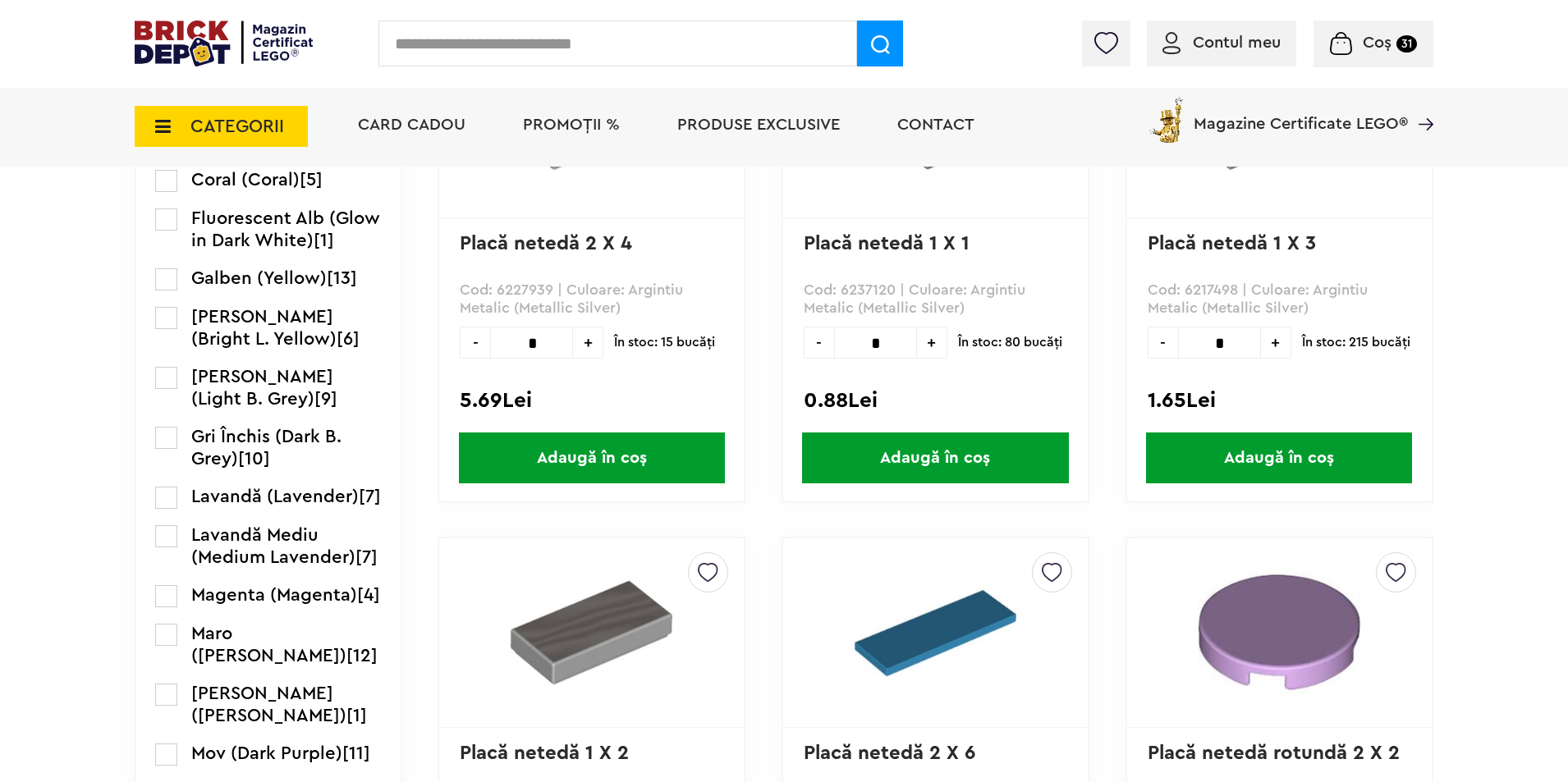
click at [164, 389] on label at bounding box center [166, 378] width 22 height 22
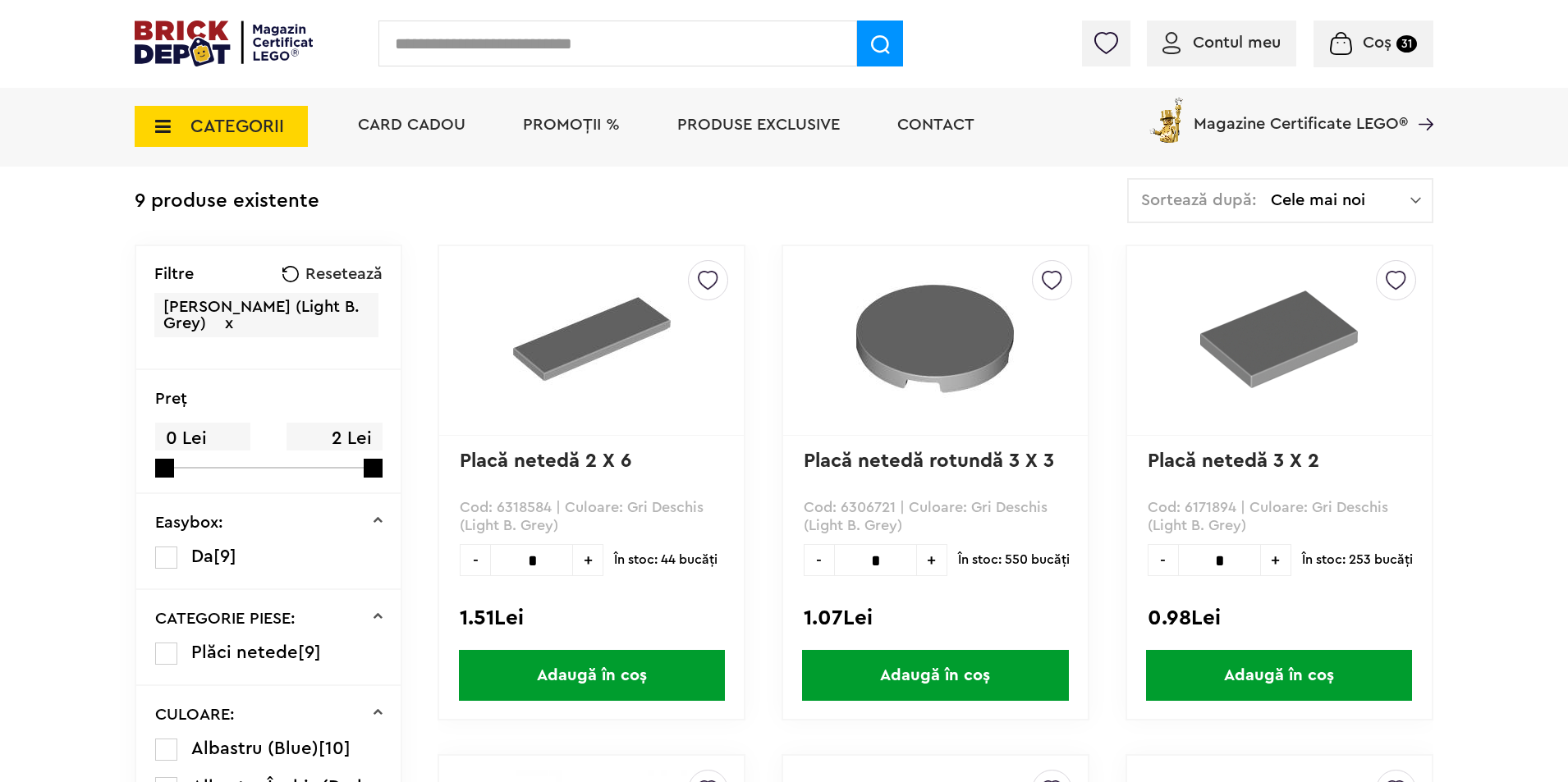
scroll to position [329, 0]
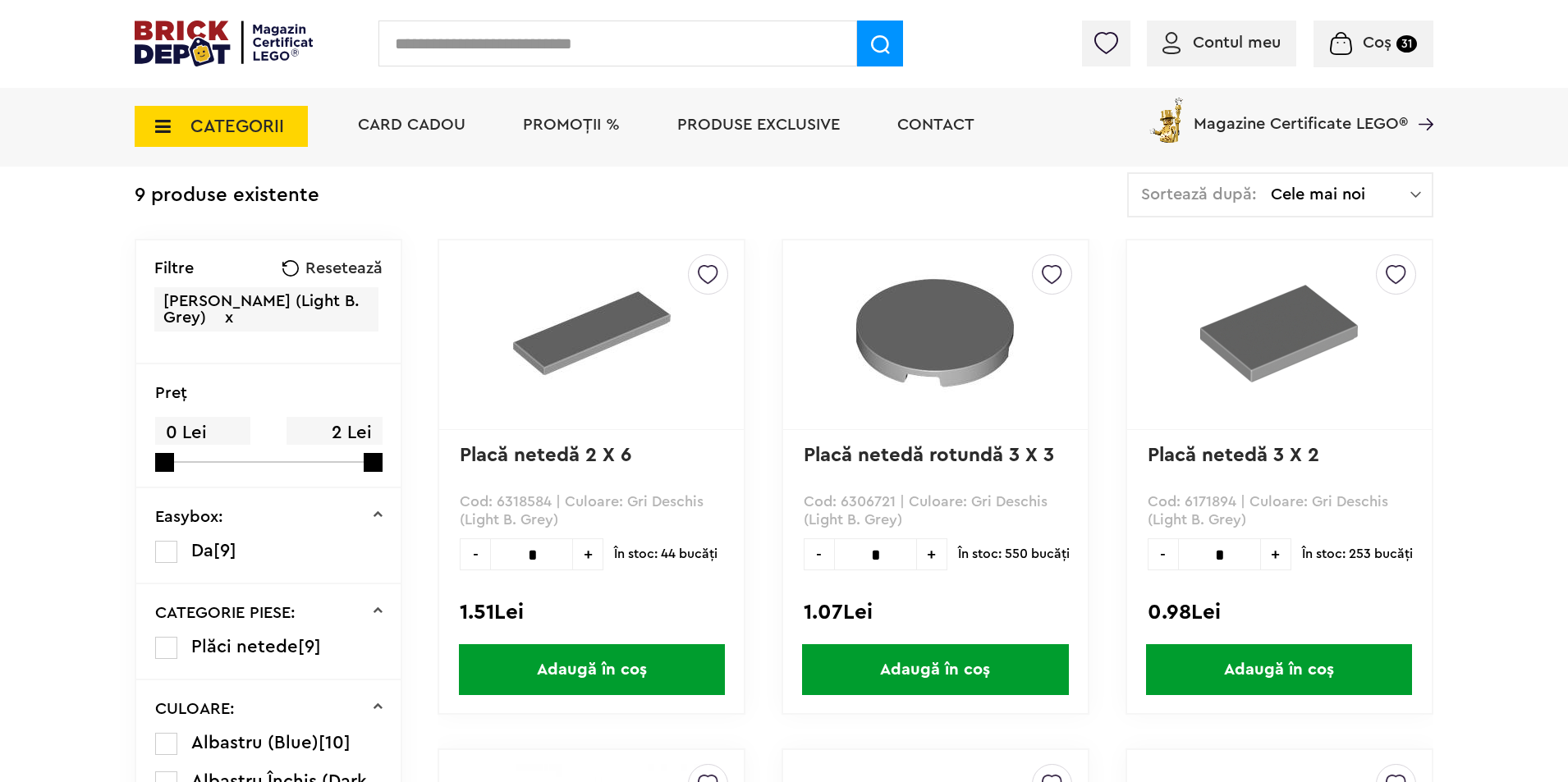
click at [1234, 553] on input "*" at bounding box center [1219, 554] width 83 height 32
type input "***"
click at [1204, 654] on span "Adaugă în coș" at bounding box center [1279, 670] width 266 height 51
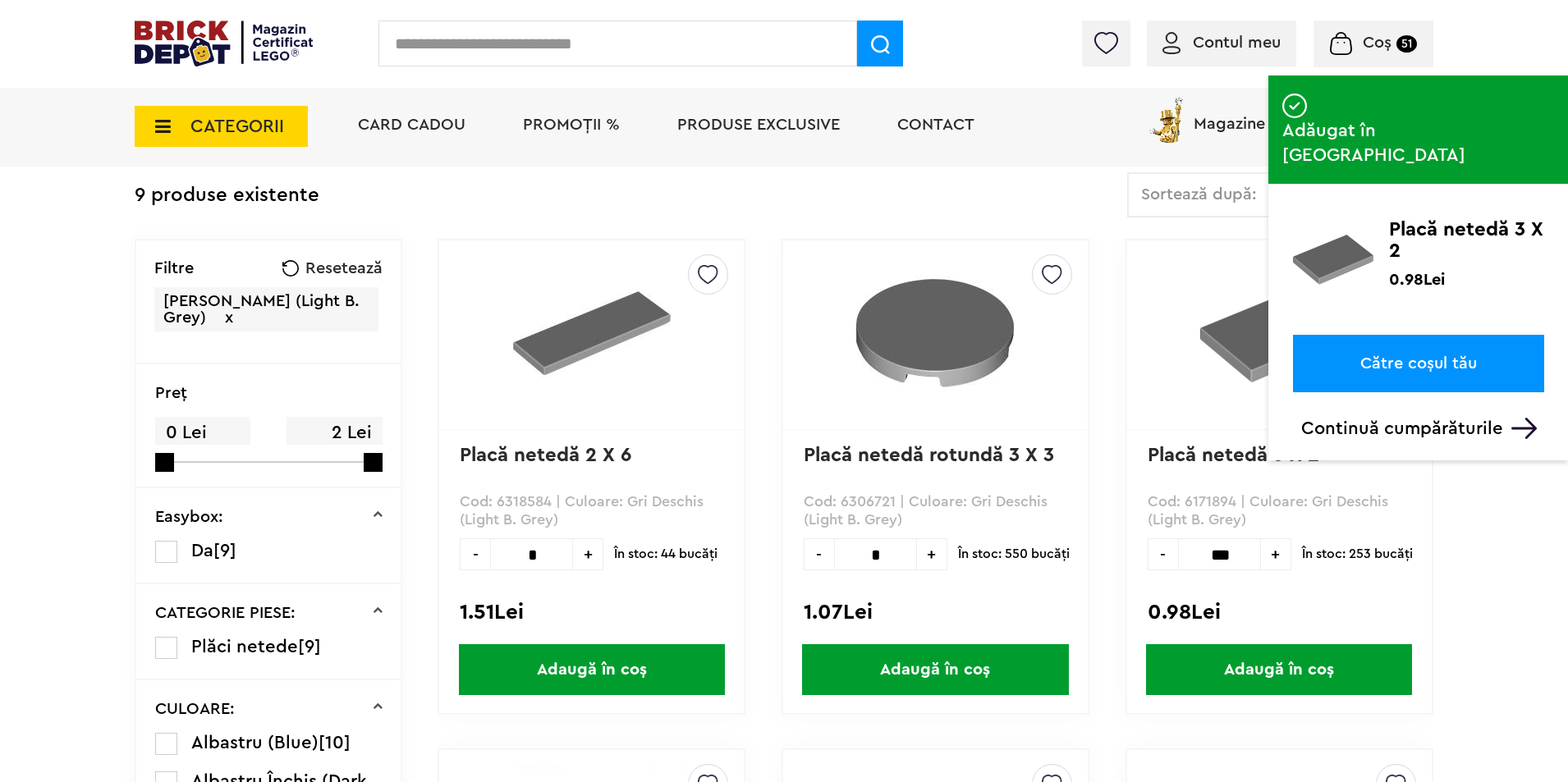
click at [1374, 38] on span "Coș" at bounding box center [1377, 43] width 29 height 16
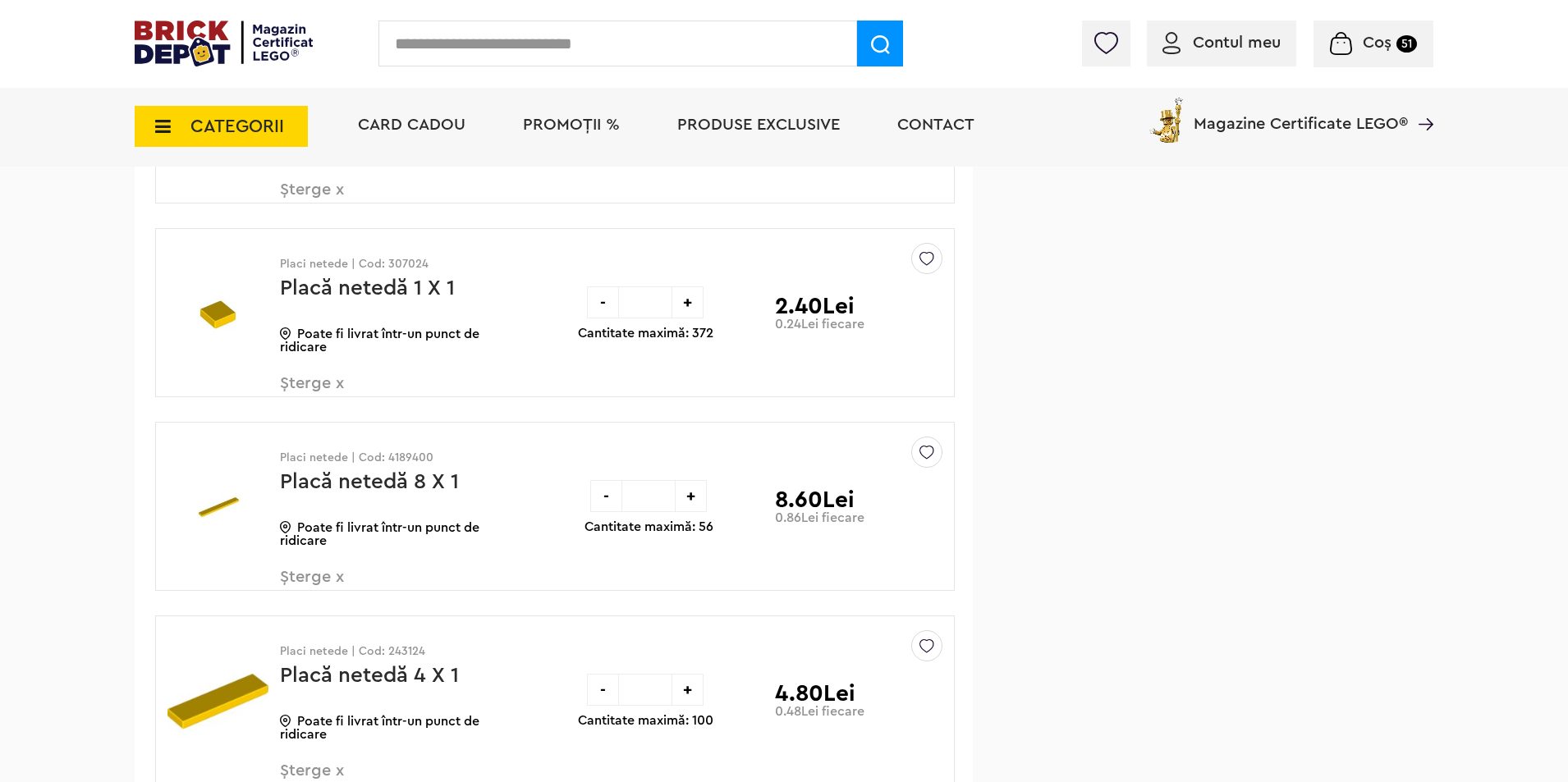
scroll to position [1067, 0]
click at [205, 139] on span "CATEGORII" at bounding box center [221, 126] width 173 height 41
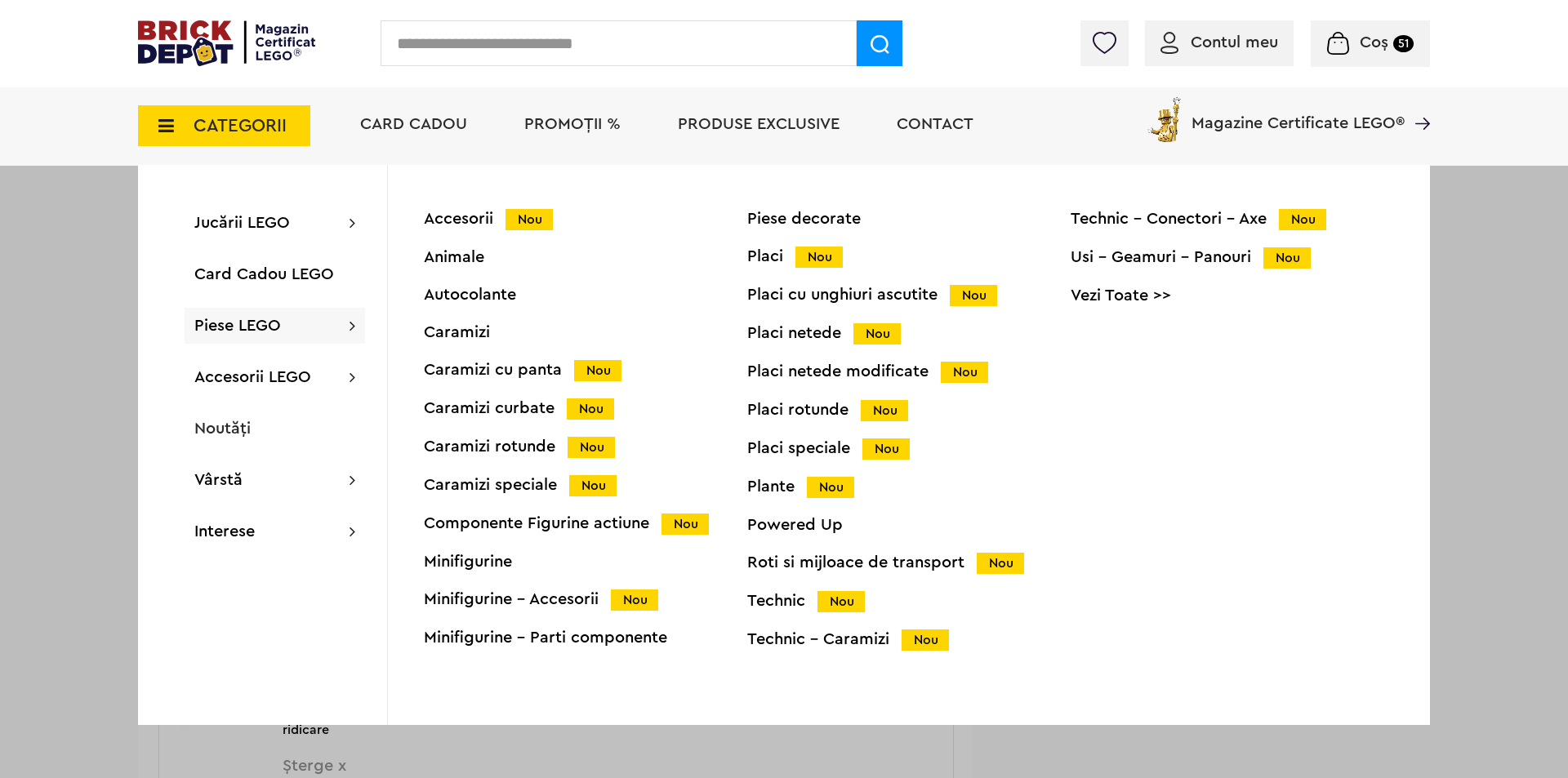
click at [448, 337] on div "Caramizi" at bounding box center [585, 332] width 323 height 16
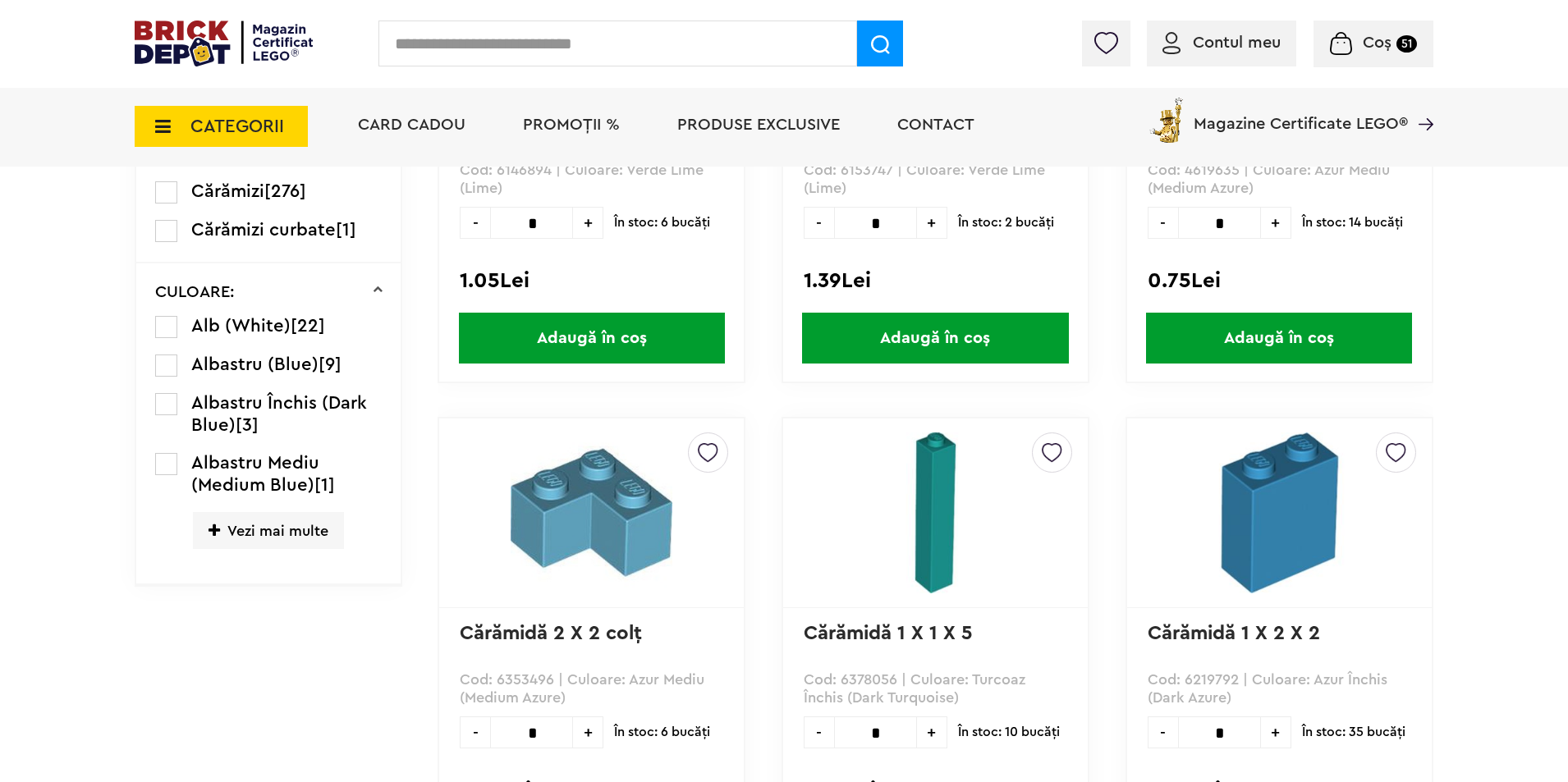
scroll to position [656, 0]
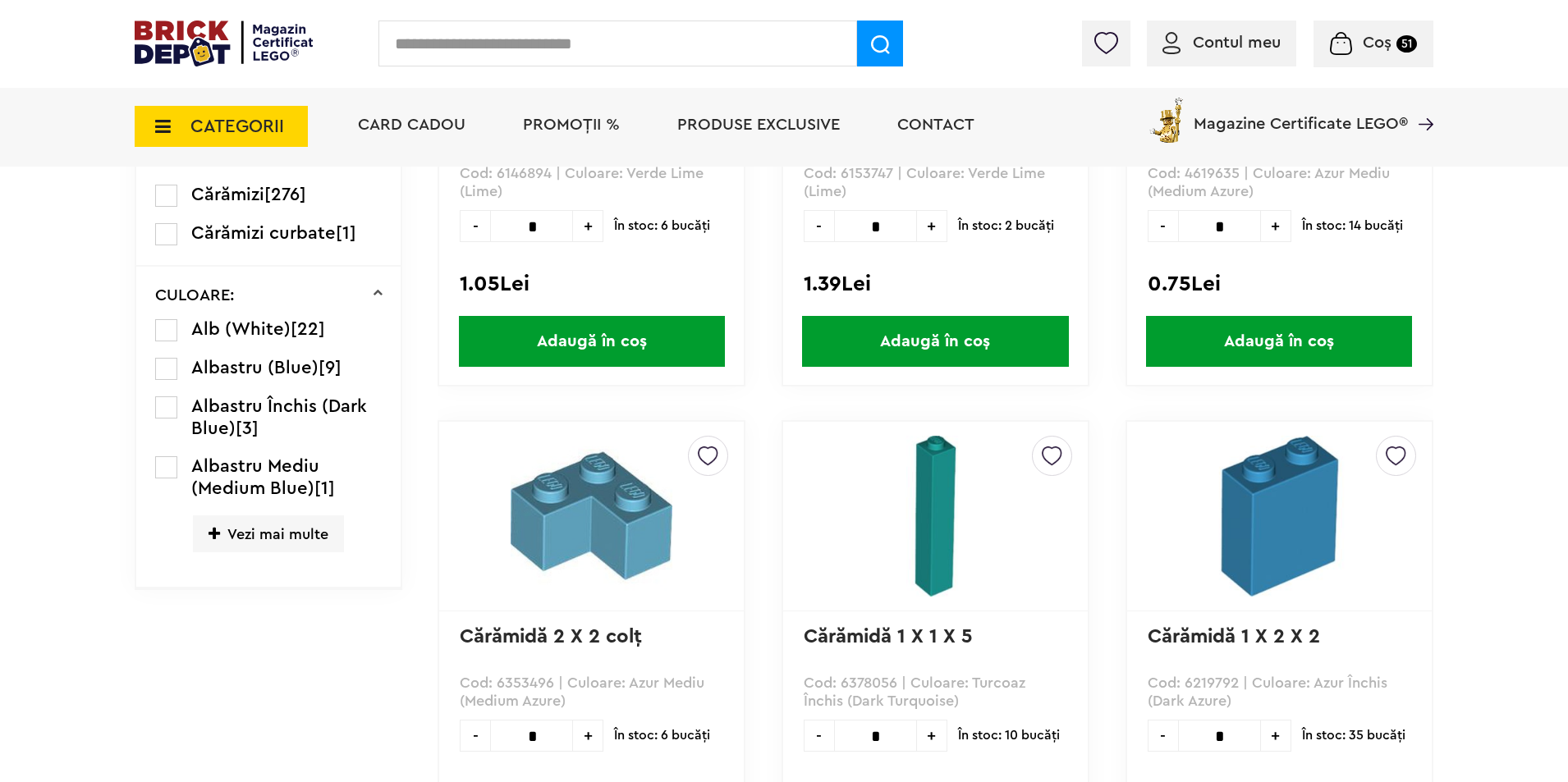
click at [169, 327] on label at bounding box center [166, 330] width 22 height 22
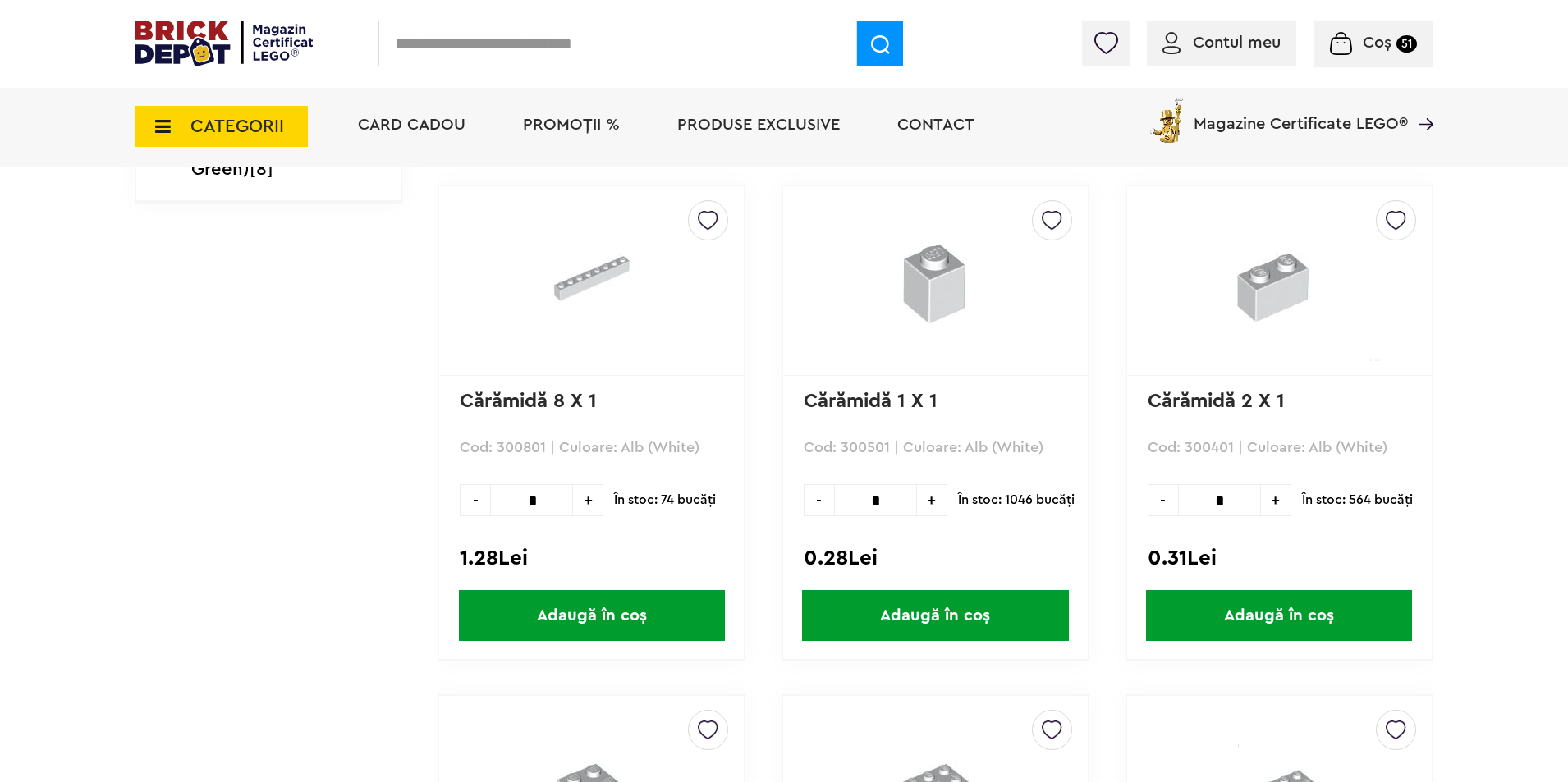
scroll to position [2956, 0]
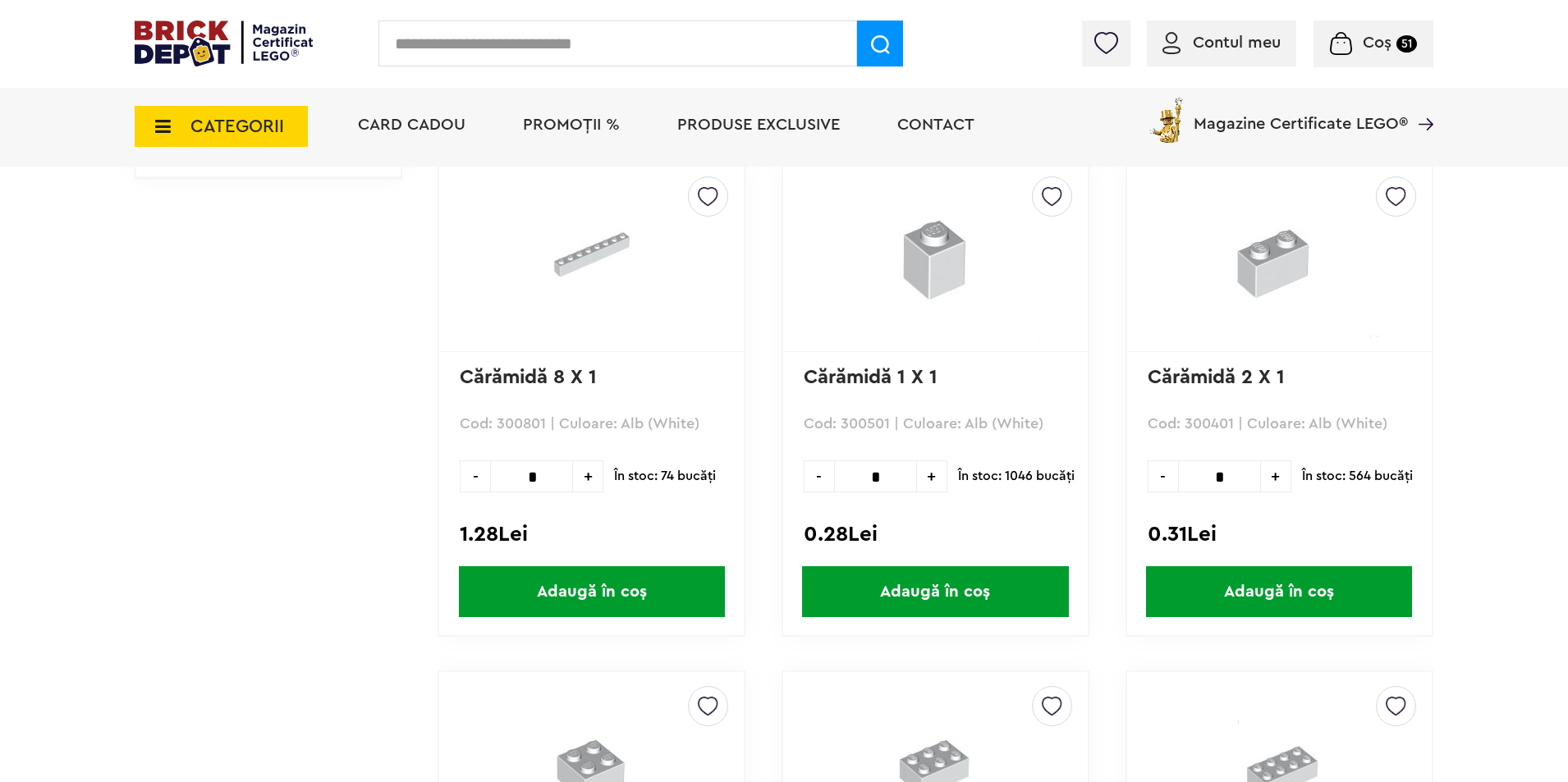
click at [1236, 481] on input "*" at bounding box center [1219, 476] width 83 height 32
type input "*"
click at [1199, 577] on span "Adaugă în coș" at bounding box center [1279, 592] width 266 height 51
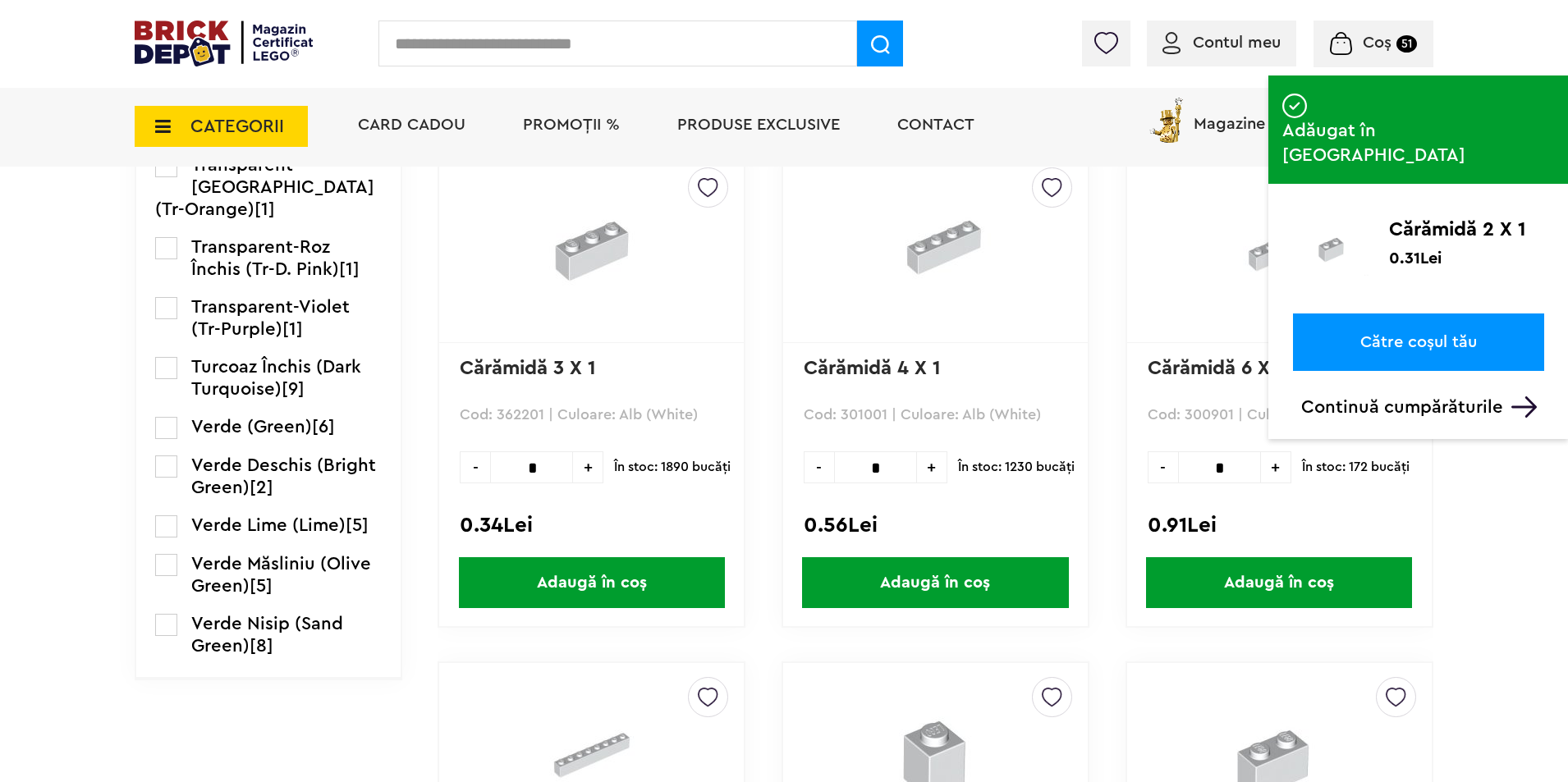
scroll to position [2463, 0]
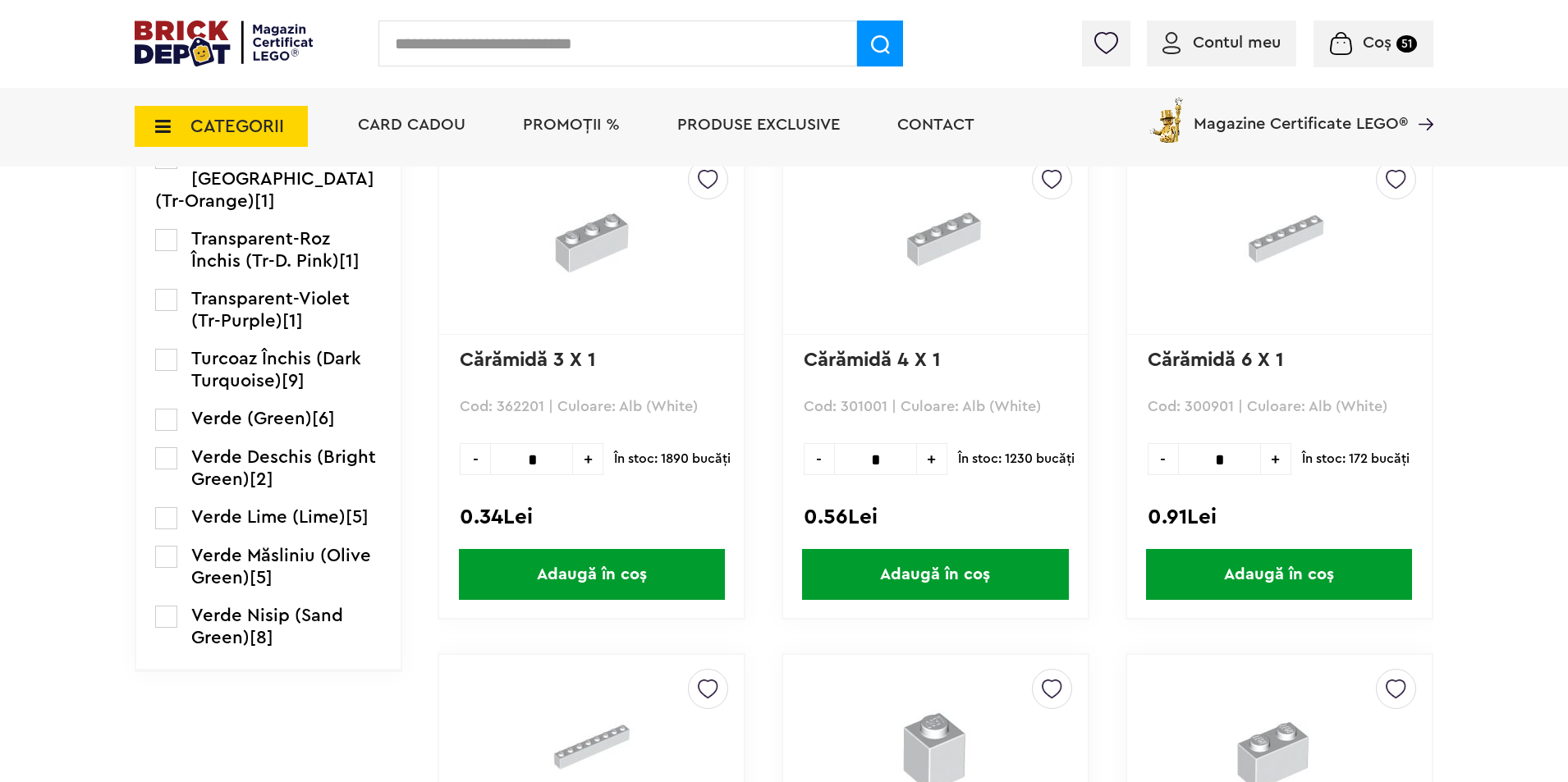
click at [569, 572] on span "Adaugă în coș" at bounding box center [592, 574] width 266 height 51
click at [208, 128] on span "CATEGORII" at bounding box center [237, 127] width 94 height 18
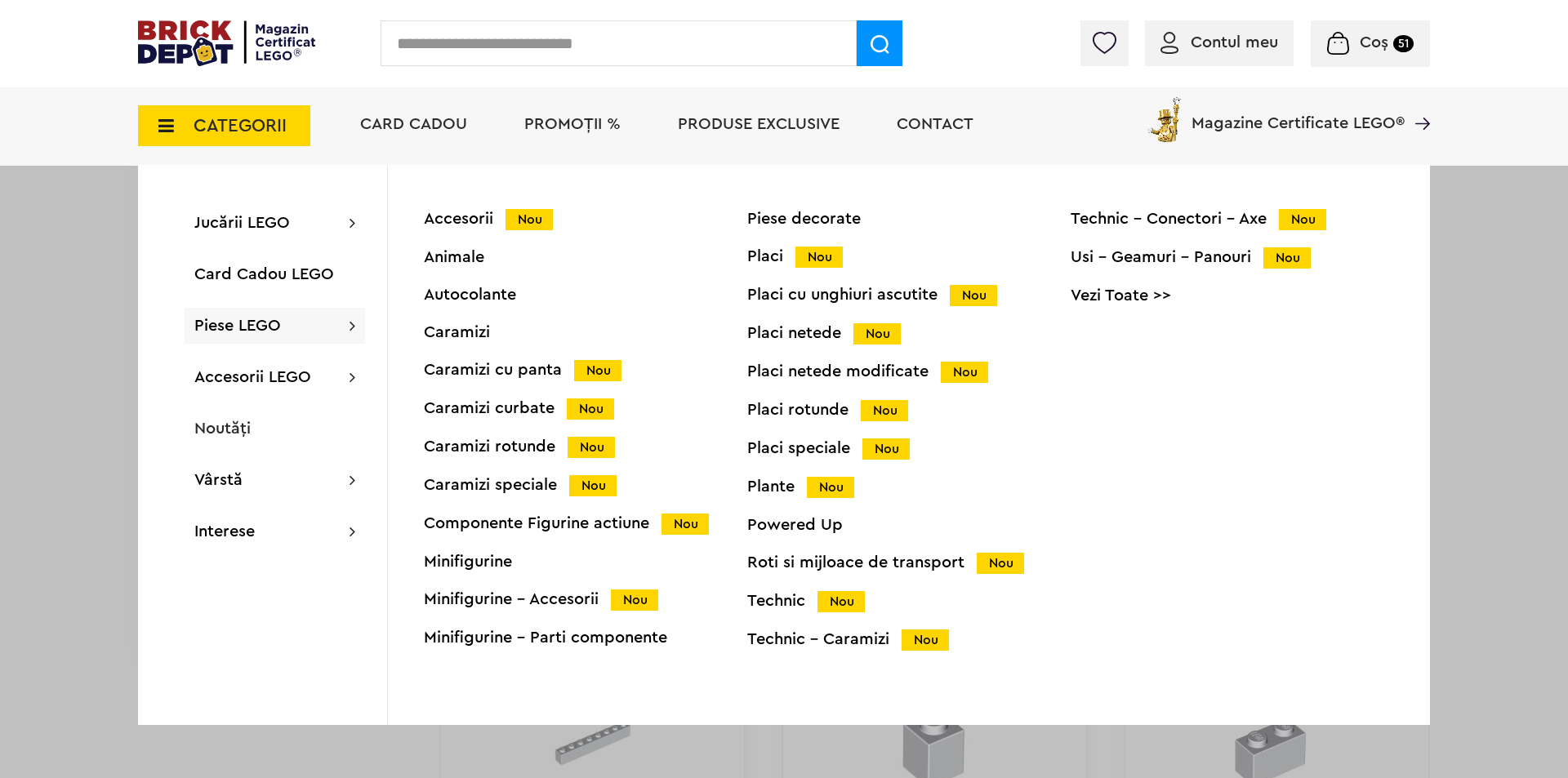
click at [810, 372] on div "Placi netede modificate Nou" at bounding box center [908, 371] width 323 height 17
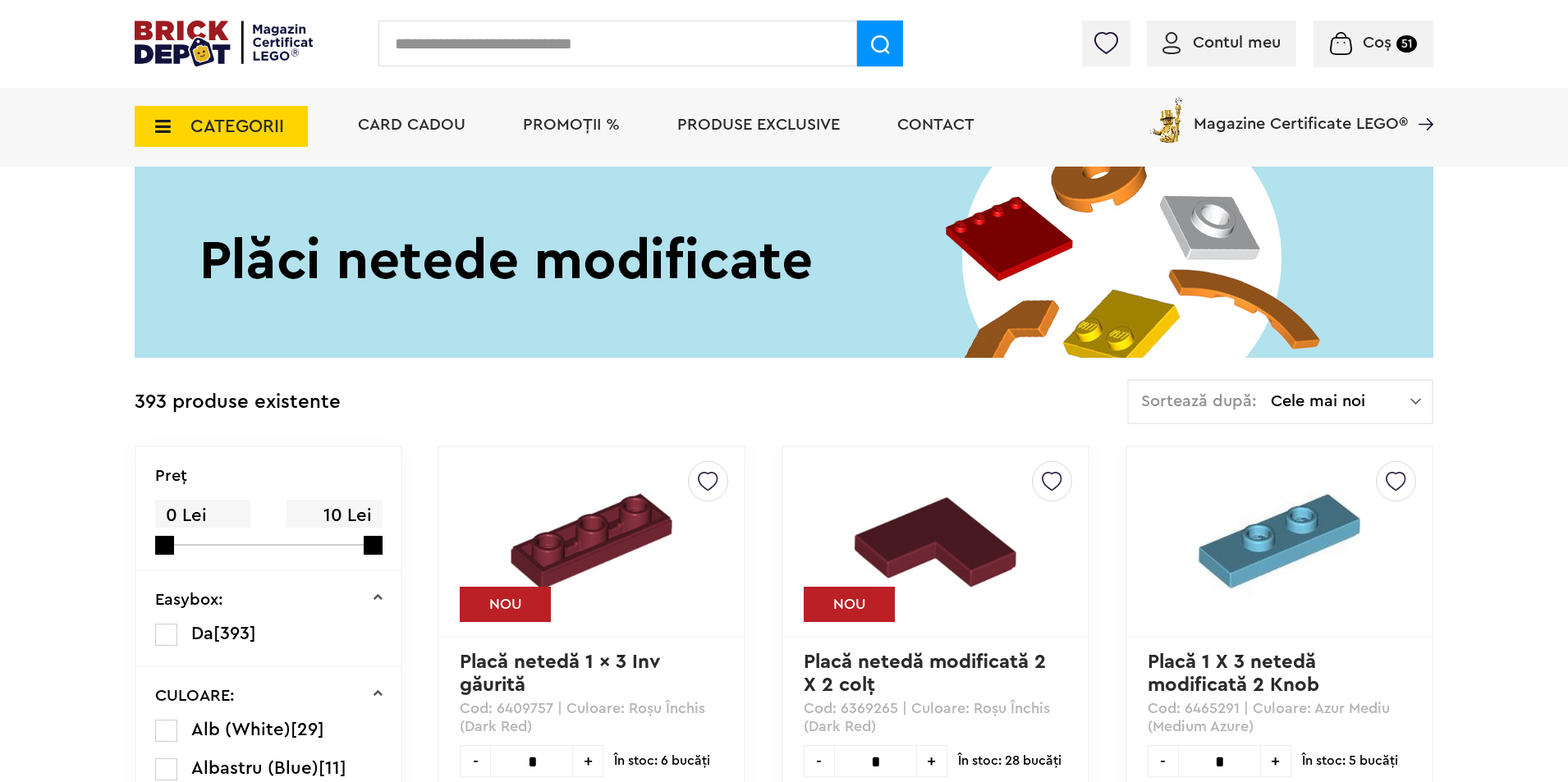
scroll to position [452, 0]
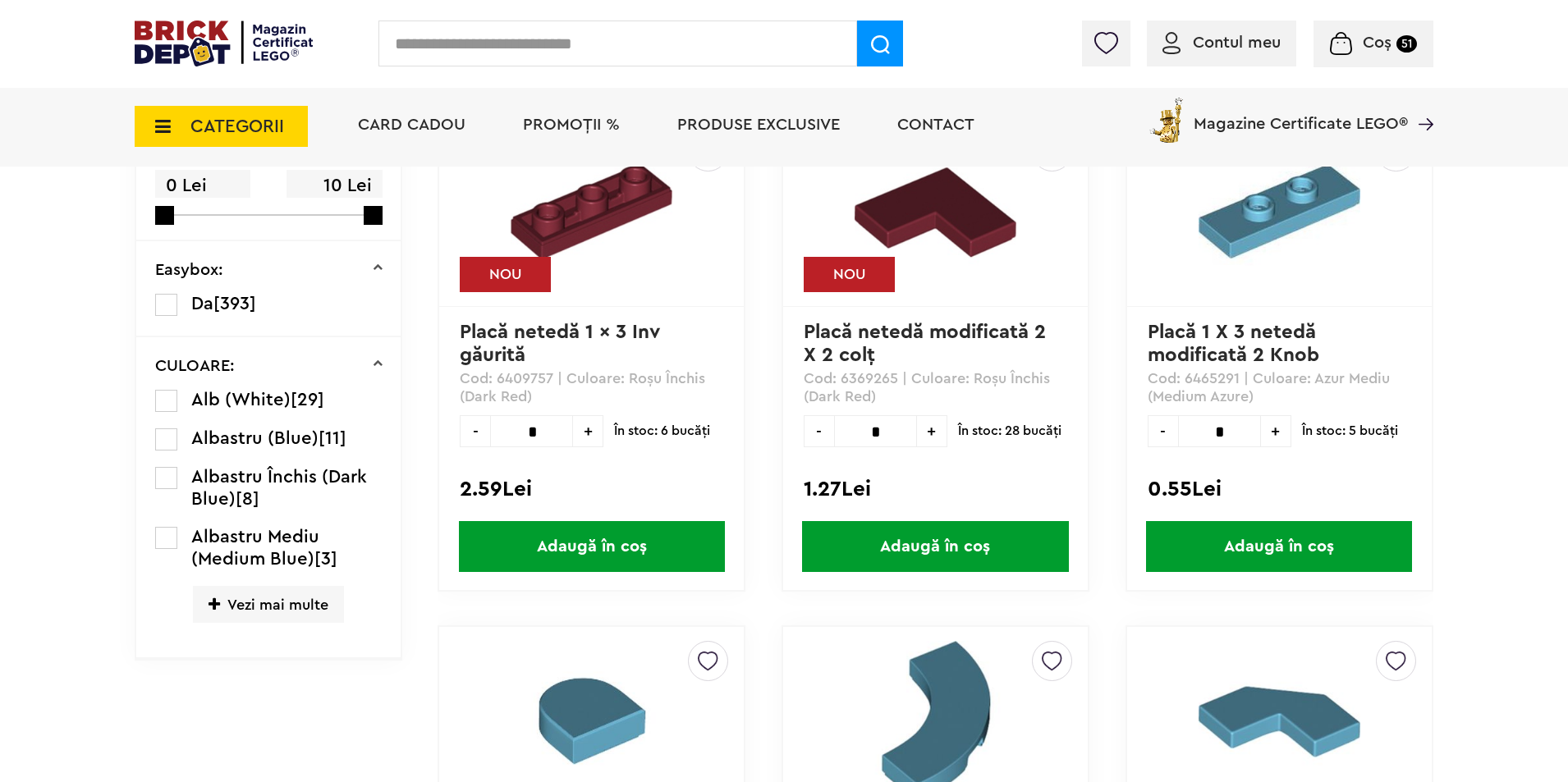
click at [276, 600] on span "Vezi mai multe" at bounding box center [268, 604] width 151 height 37
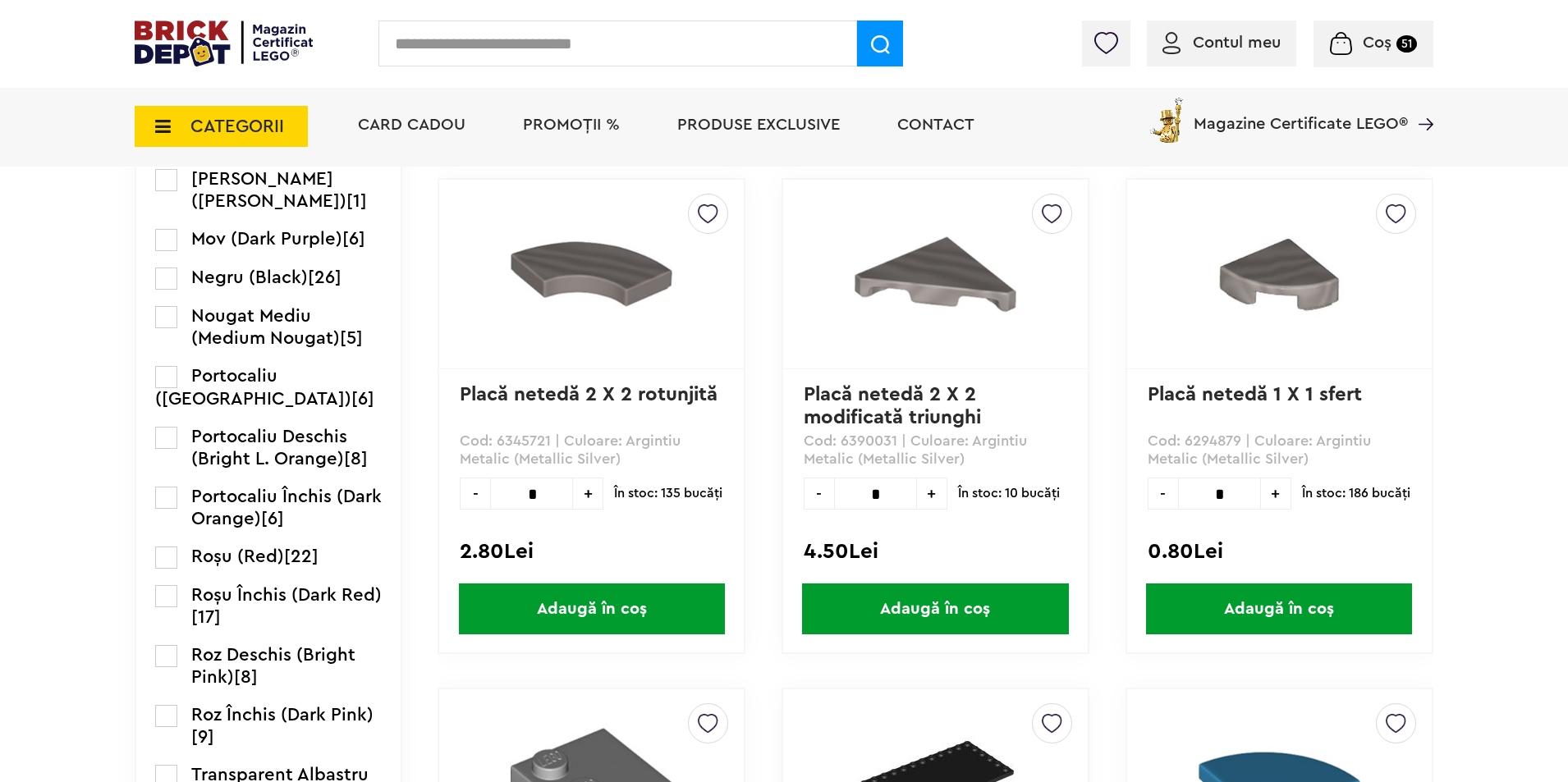
scroll to position [1929, 0]
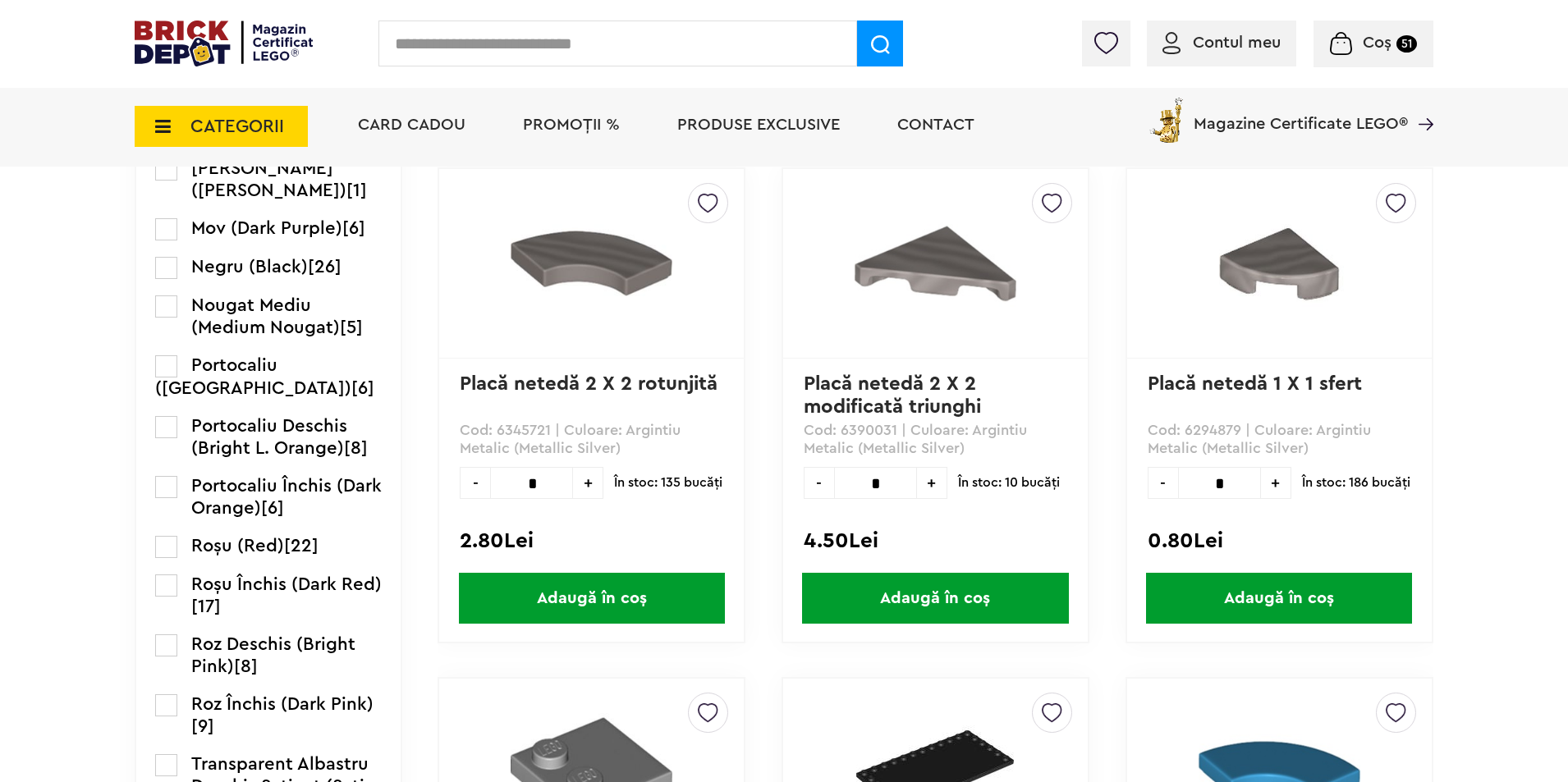
click at [167, 378] on label at bounding box center [166, 367] width 22 height 22
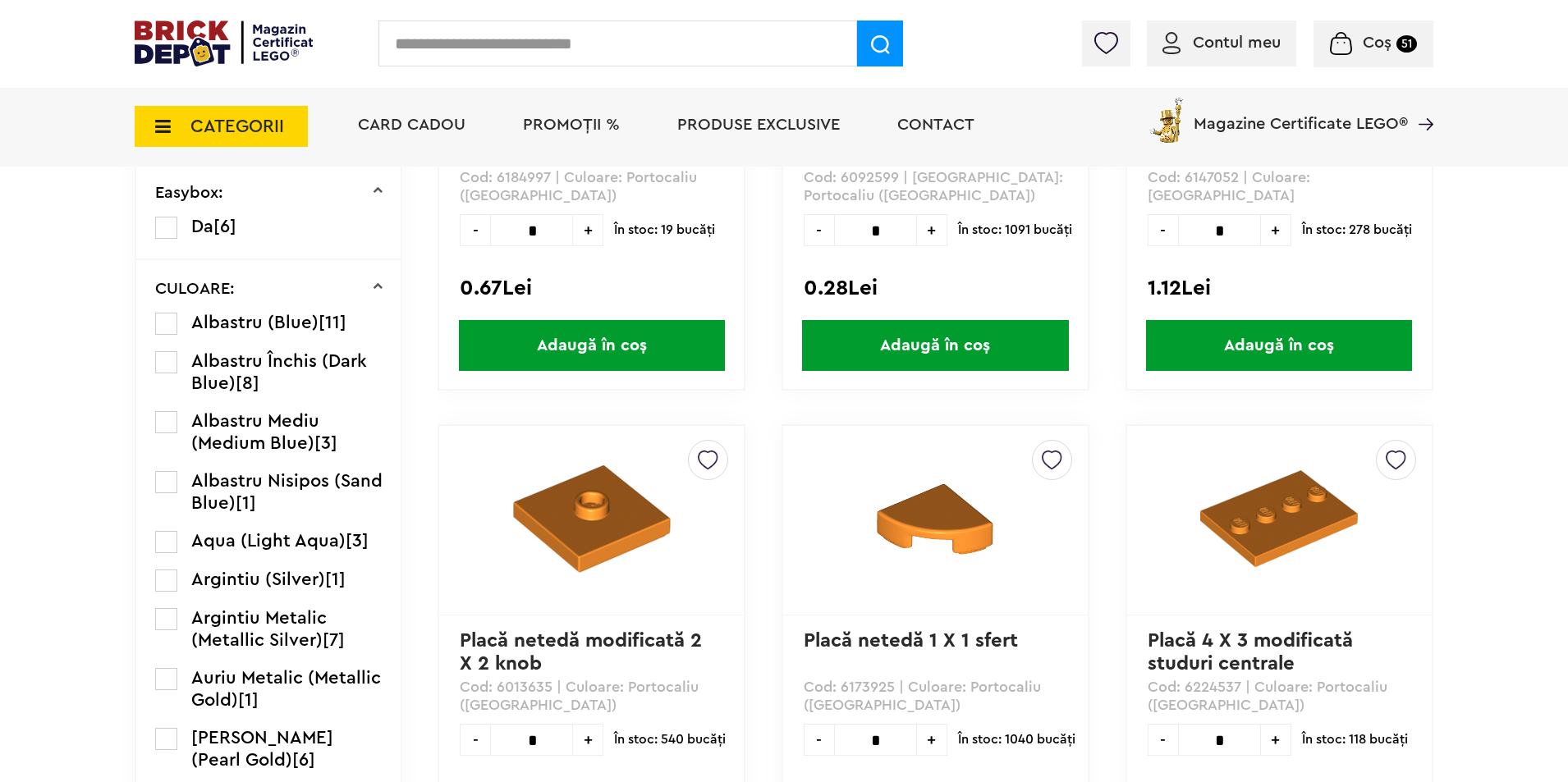
scroll to position [985, 0]
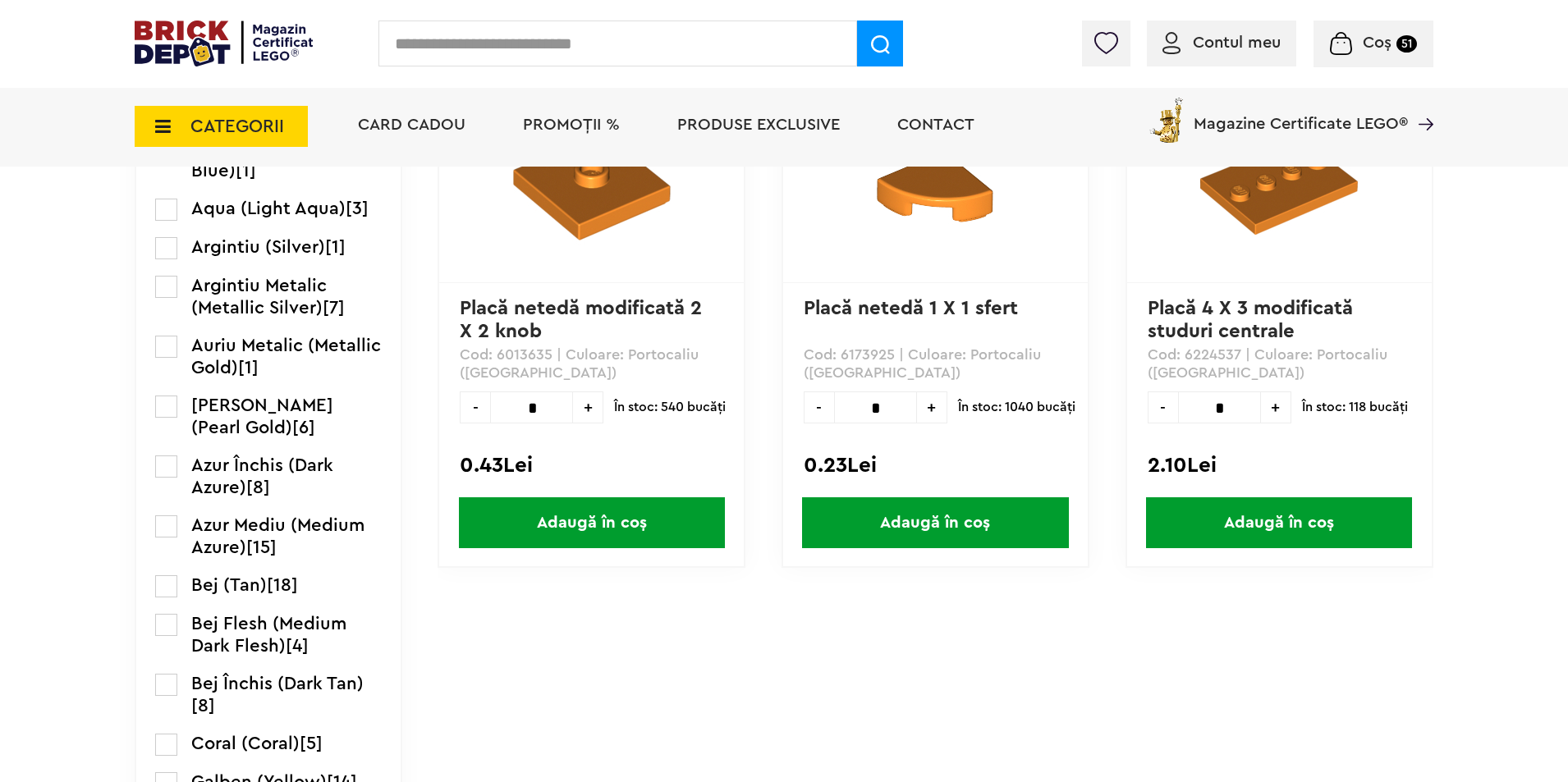
click at [547, 404] on input "*" at bounding box center [531, 407] width 83 height 32
type input "**"
click at [531, 518] on span "Adaugă în coș" at bounding box center [592, 523] width 266 height 51
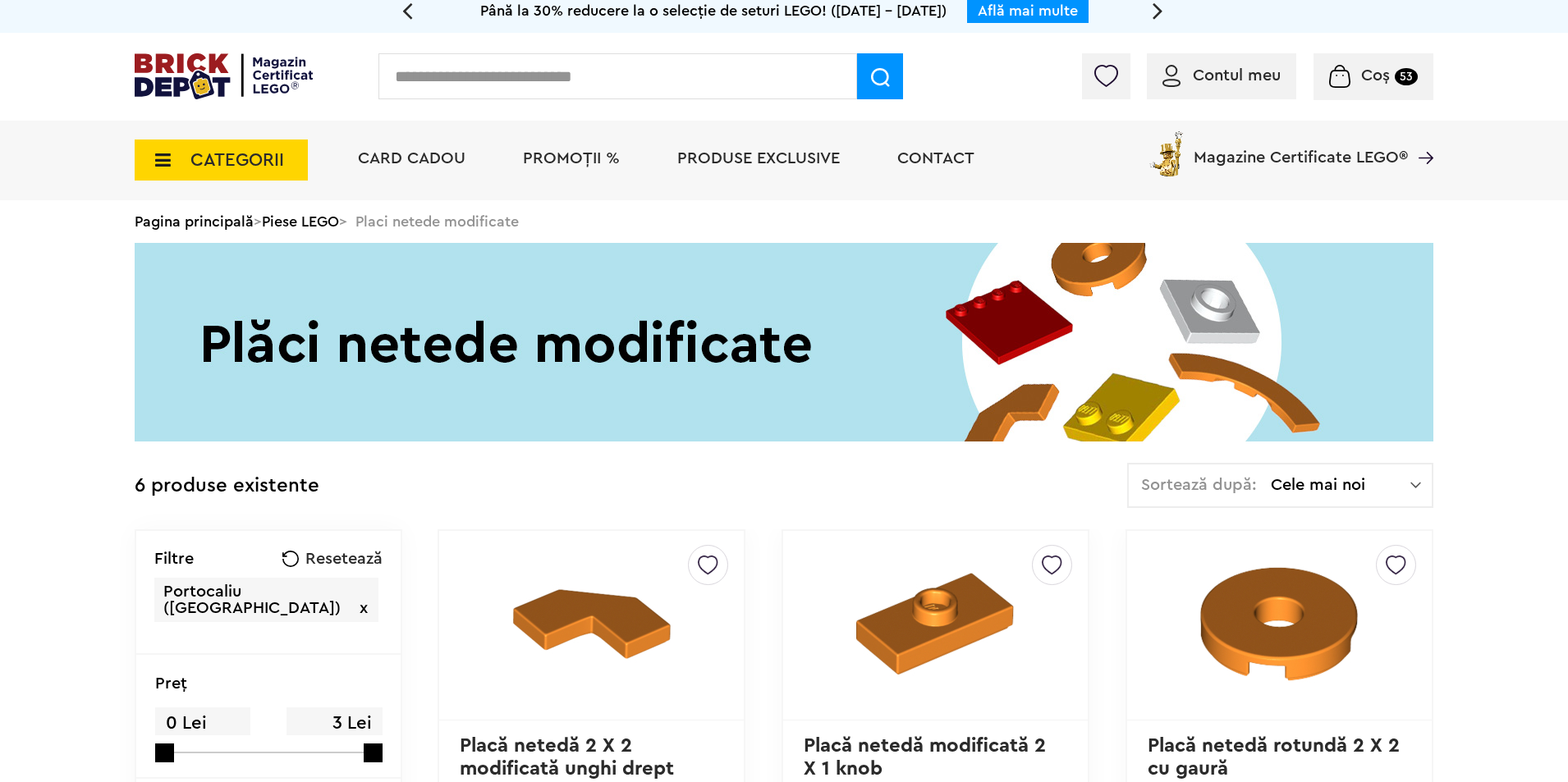
scroll to position [0, 0]
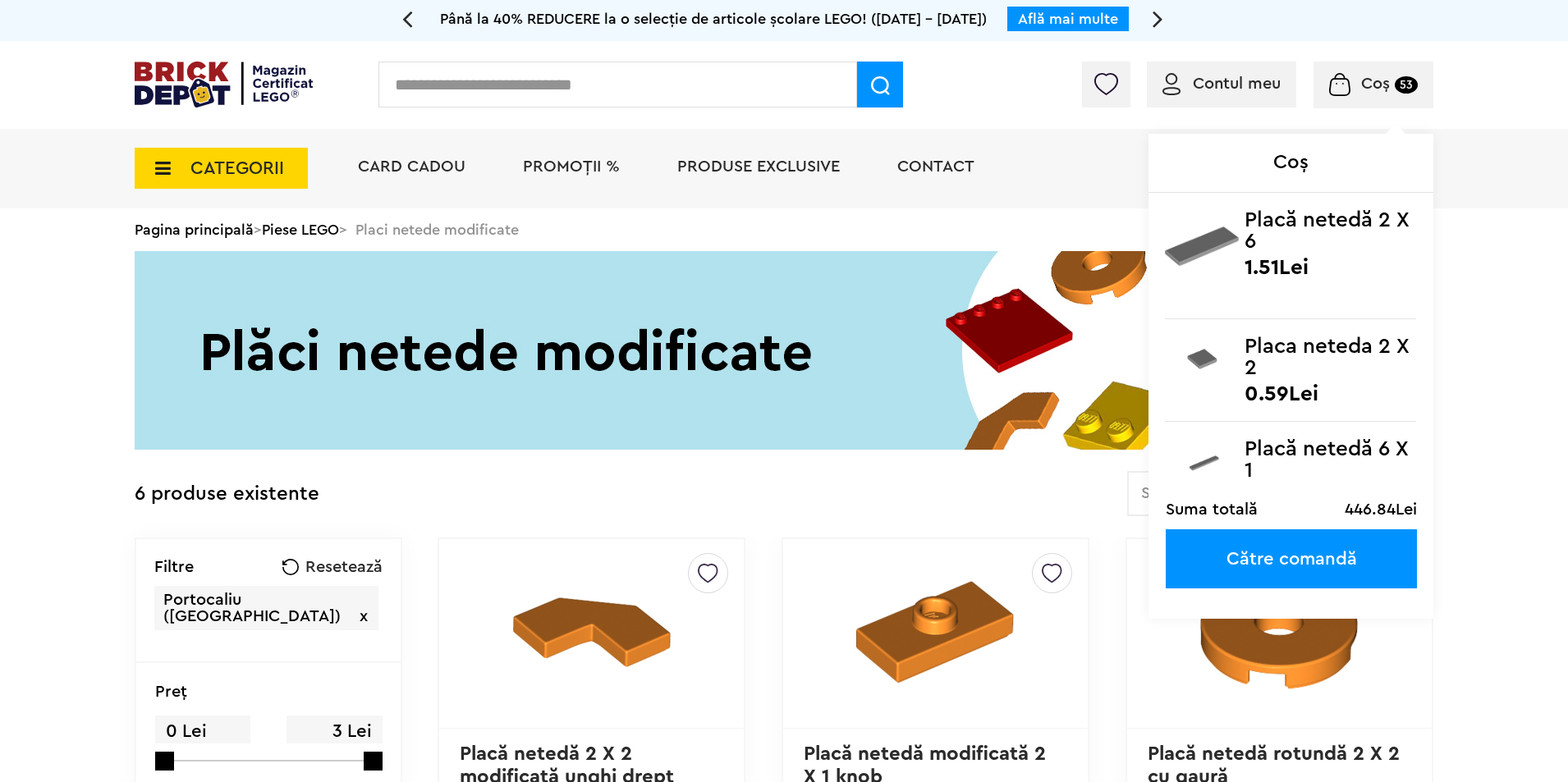
click at [1400, 81] on small "53" at bounding box center [1405, 85] width 23 height 17
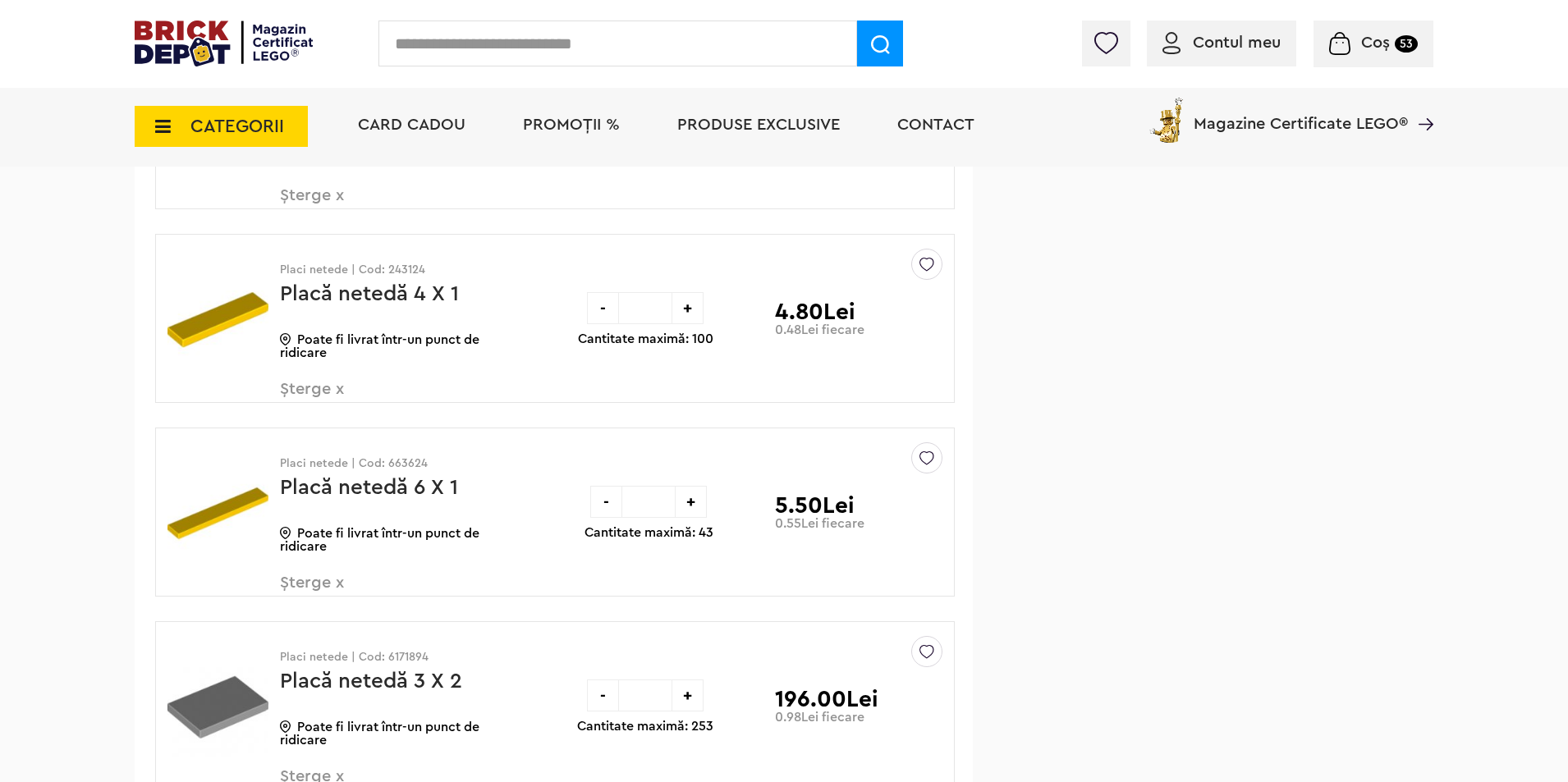
scroll to position [1478, 0]
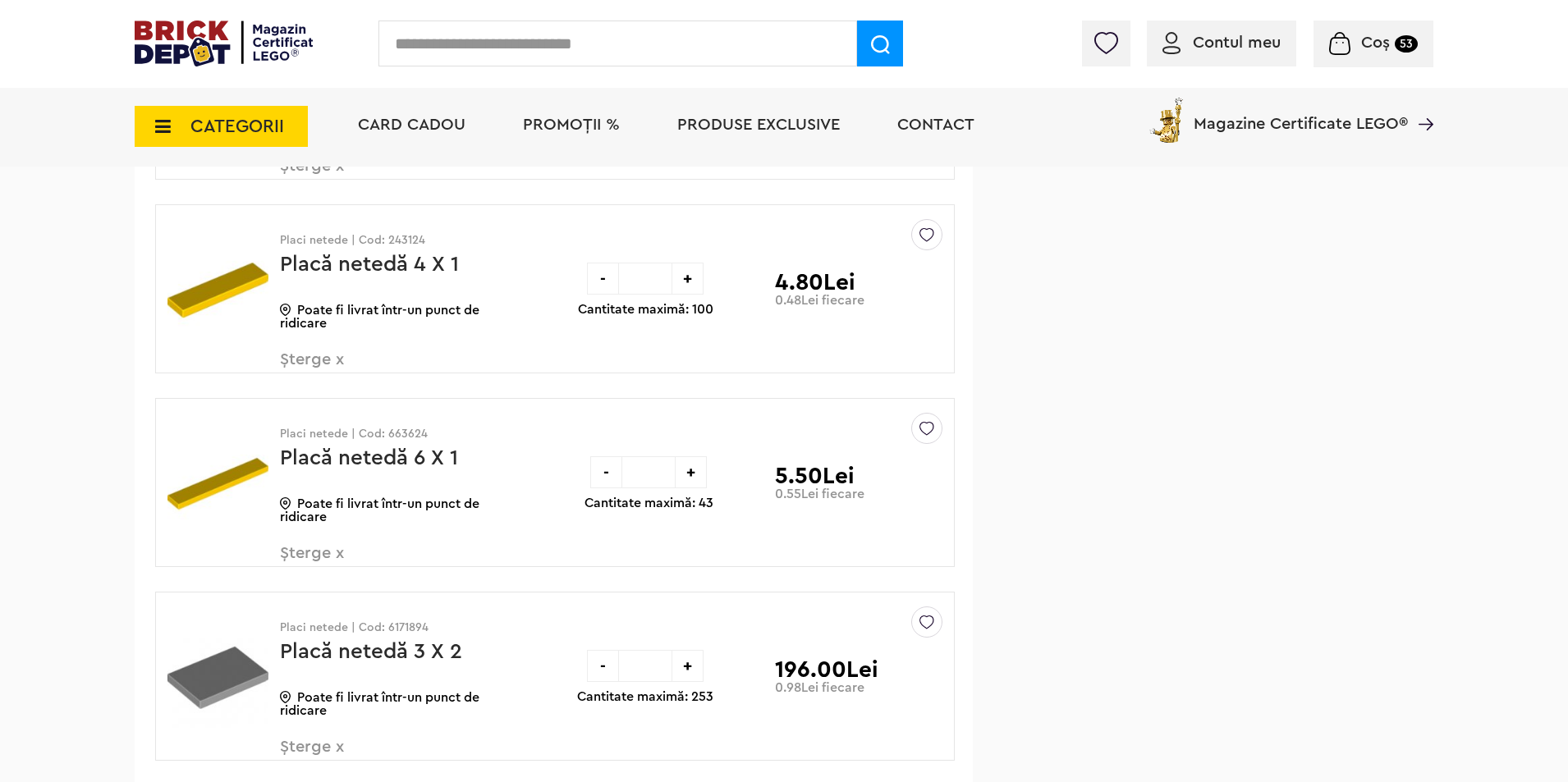
click at [173, 118] on span "CATEGORII" at bounding box center [221, 126] width 173 height 41
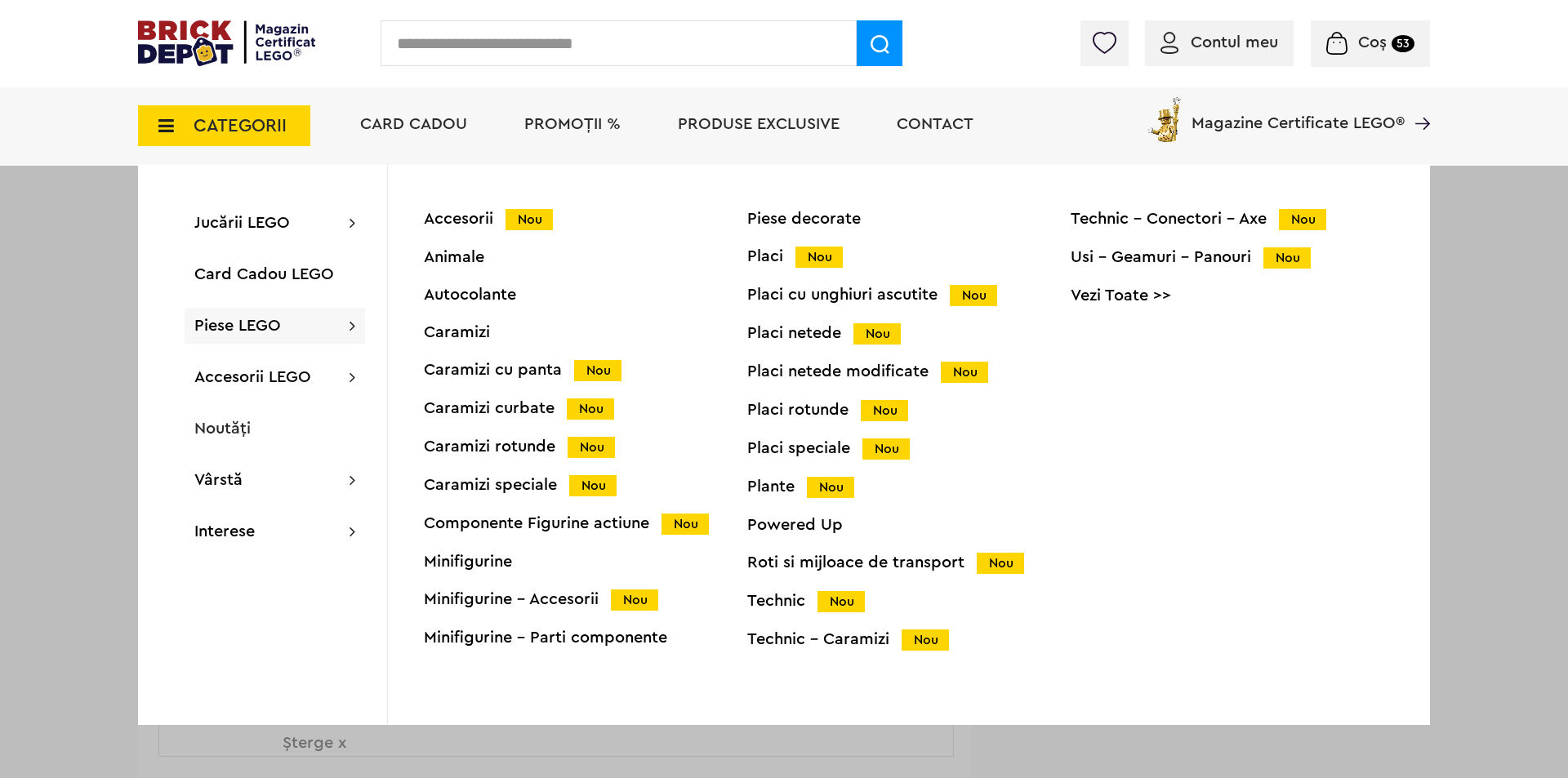
click at [480, 564] on div "Minifigurine" at bounding box center [585, 562] width 323 height 16
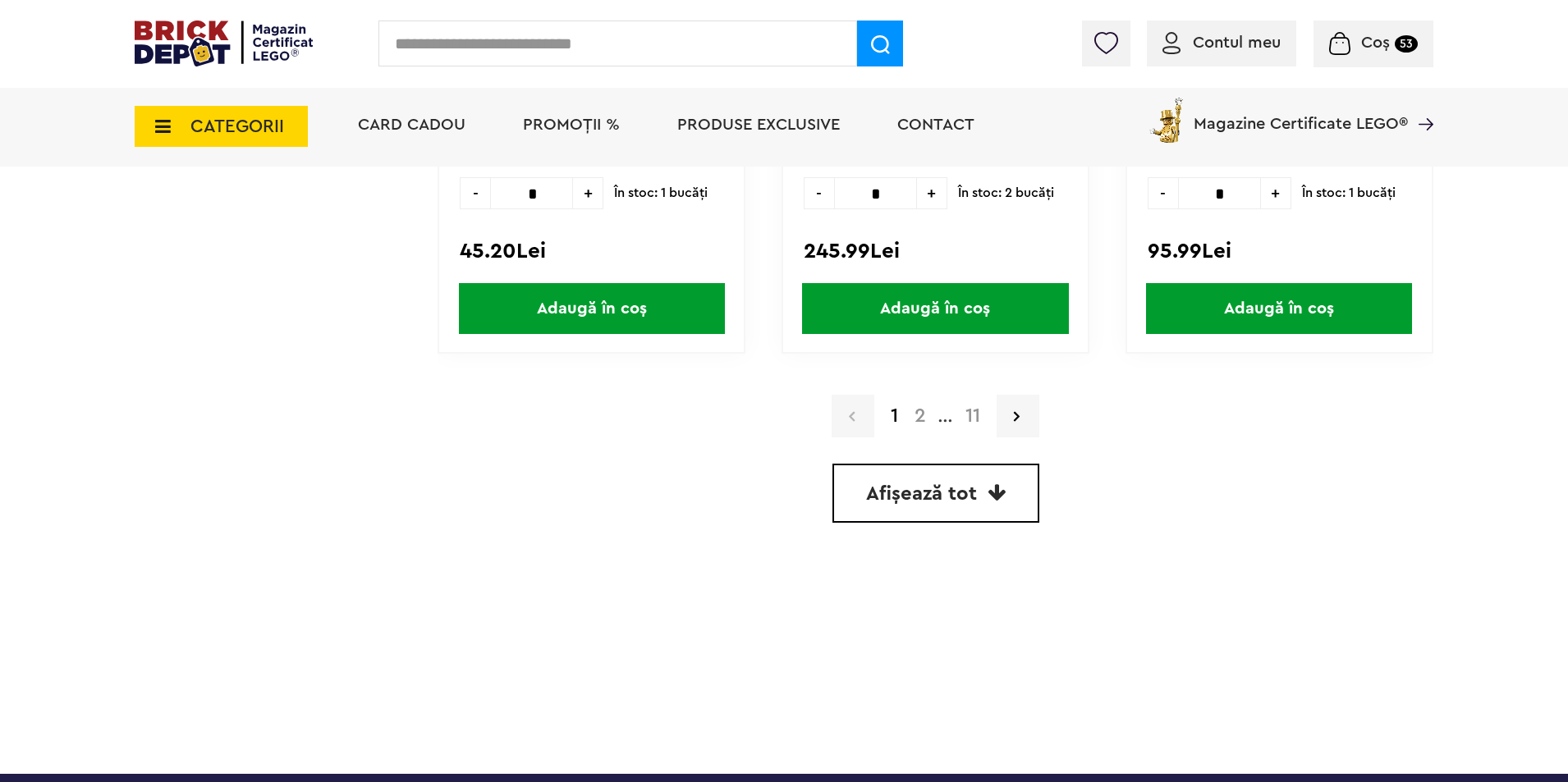
scroll to position [4926, 0]
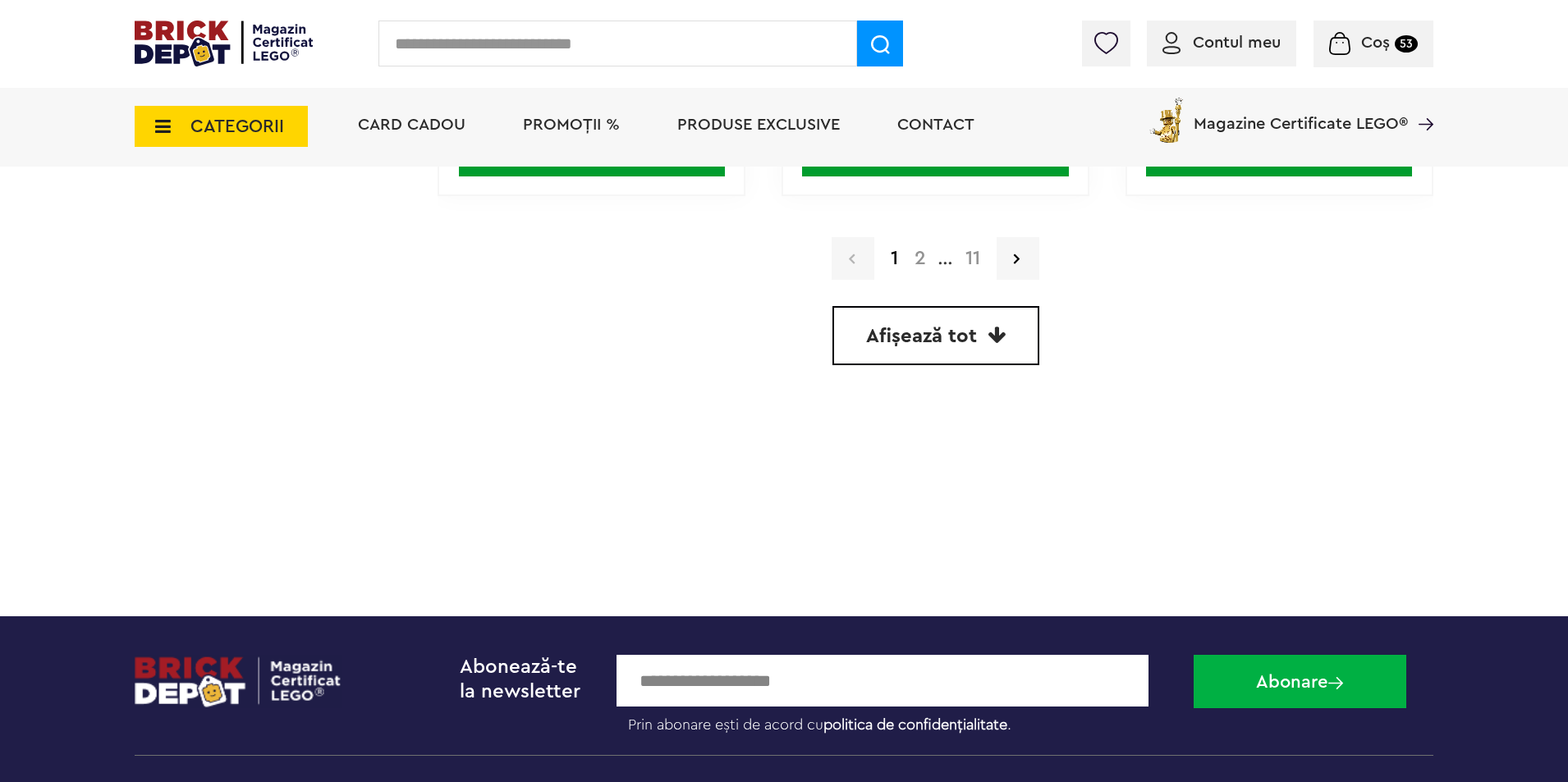
click at [914, 253] on link "2" at bounding box center [920, 259] width 28 height 20
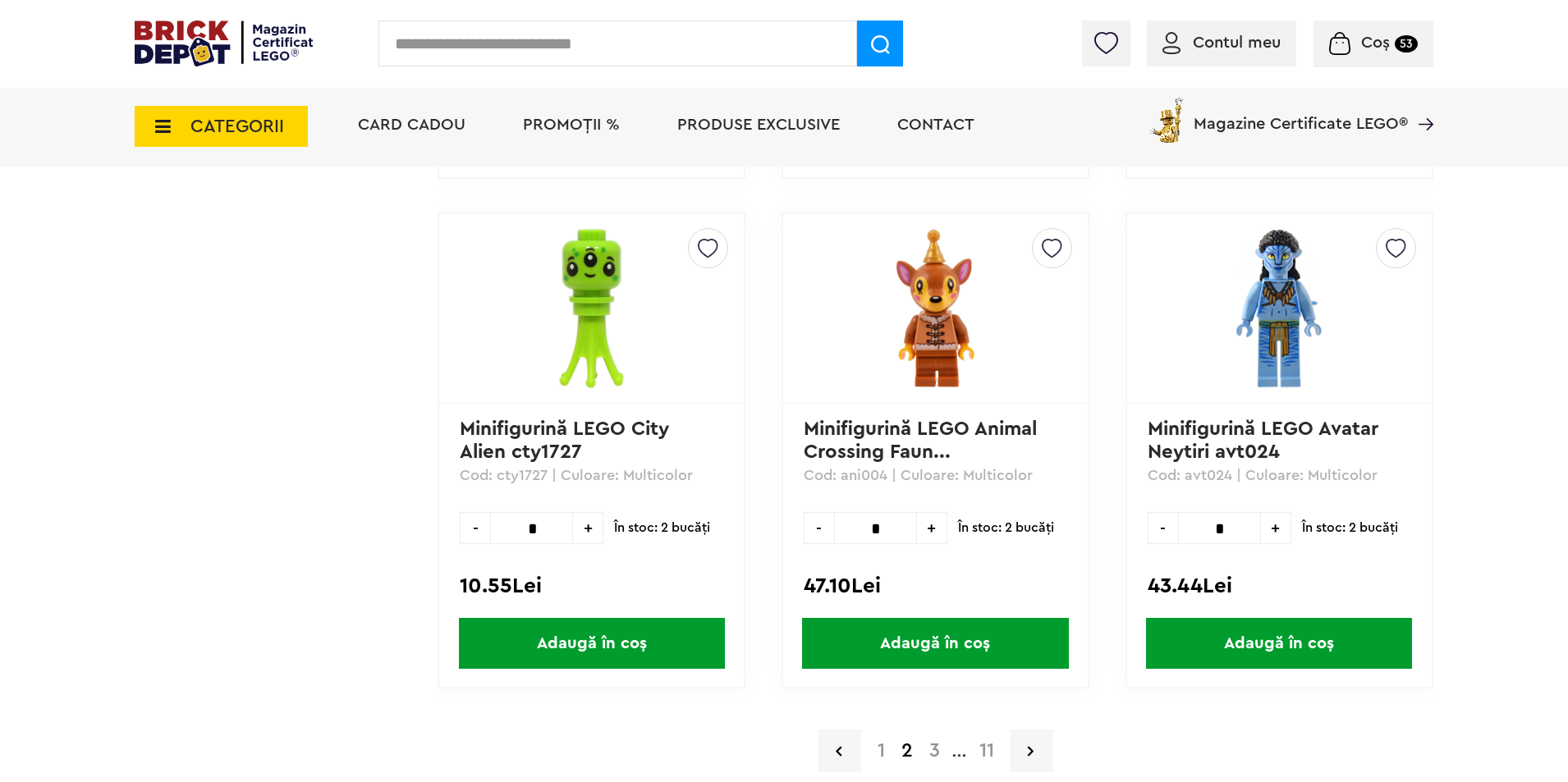
scroll to position [4844, 0]
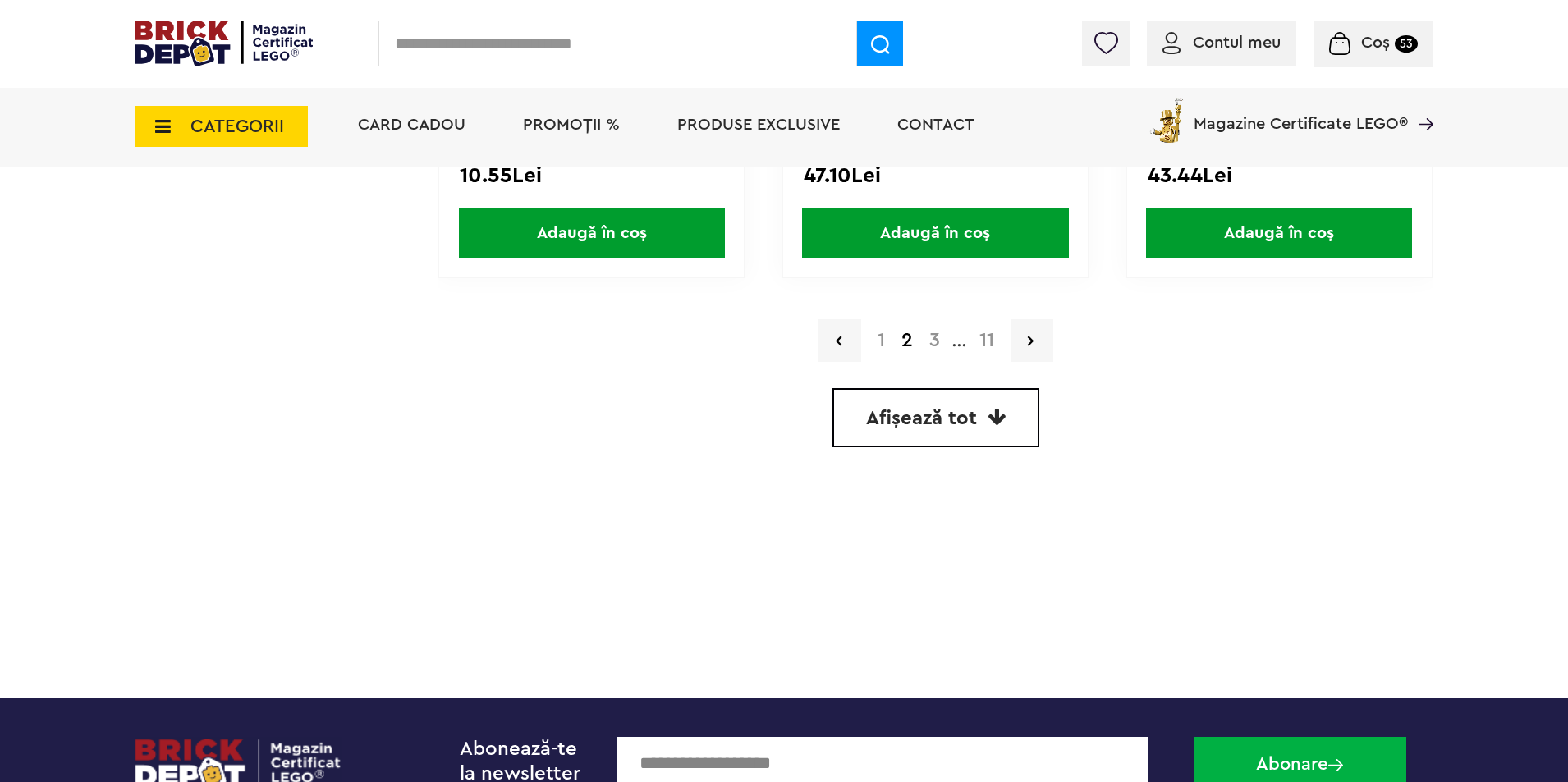
click at [937, 339] on link "3" at bounding box center [935, 340] width 27 height 20
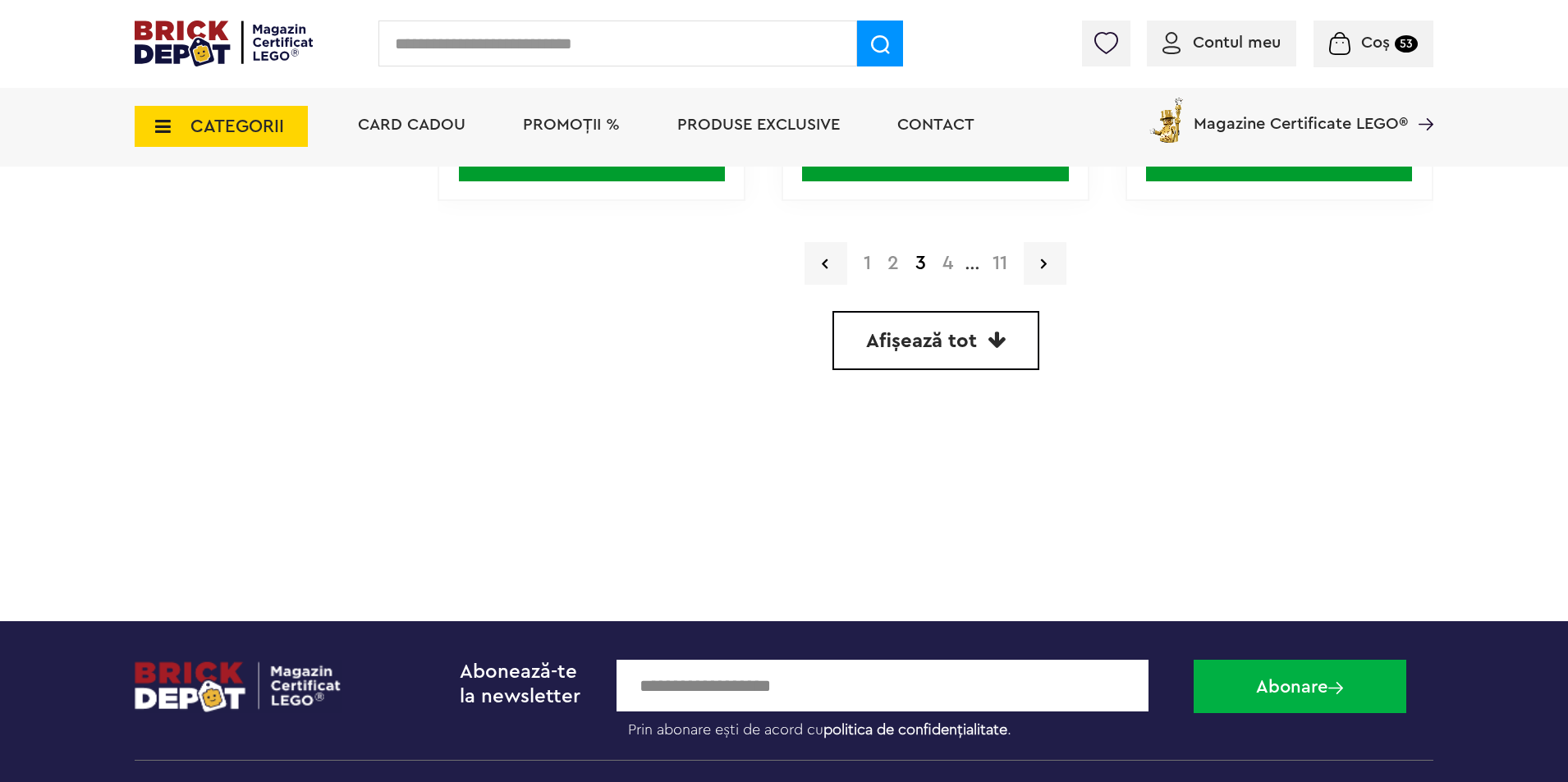
scroll to position [4926, 0]
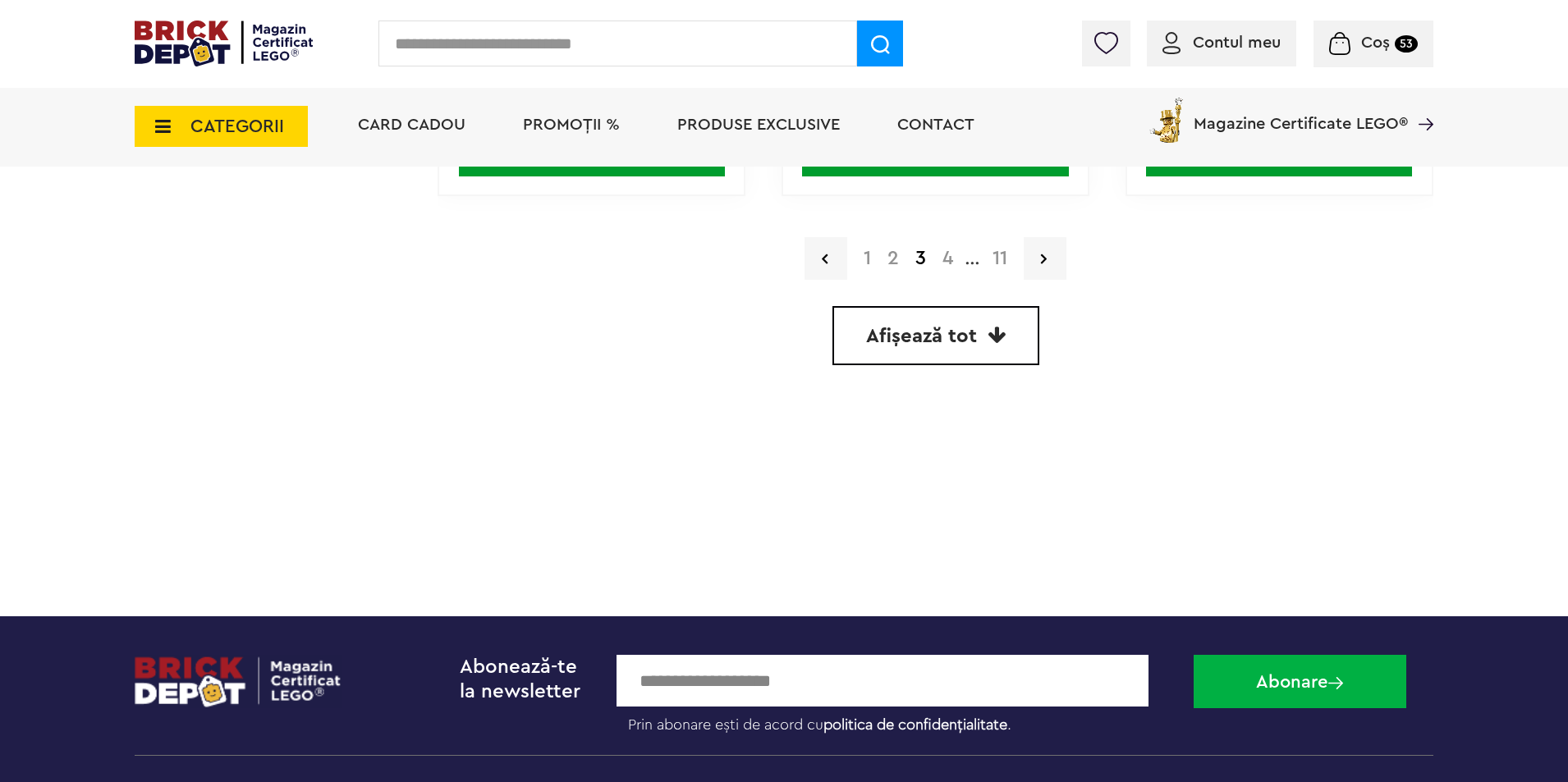
click at [946, 254] on link "4" at bounding box center [947, 259] width 27 height 20
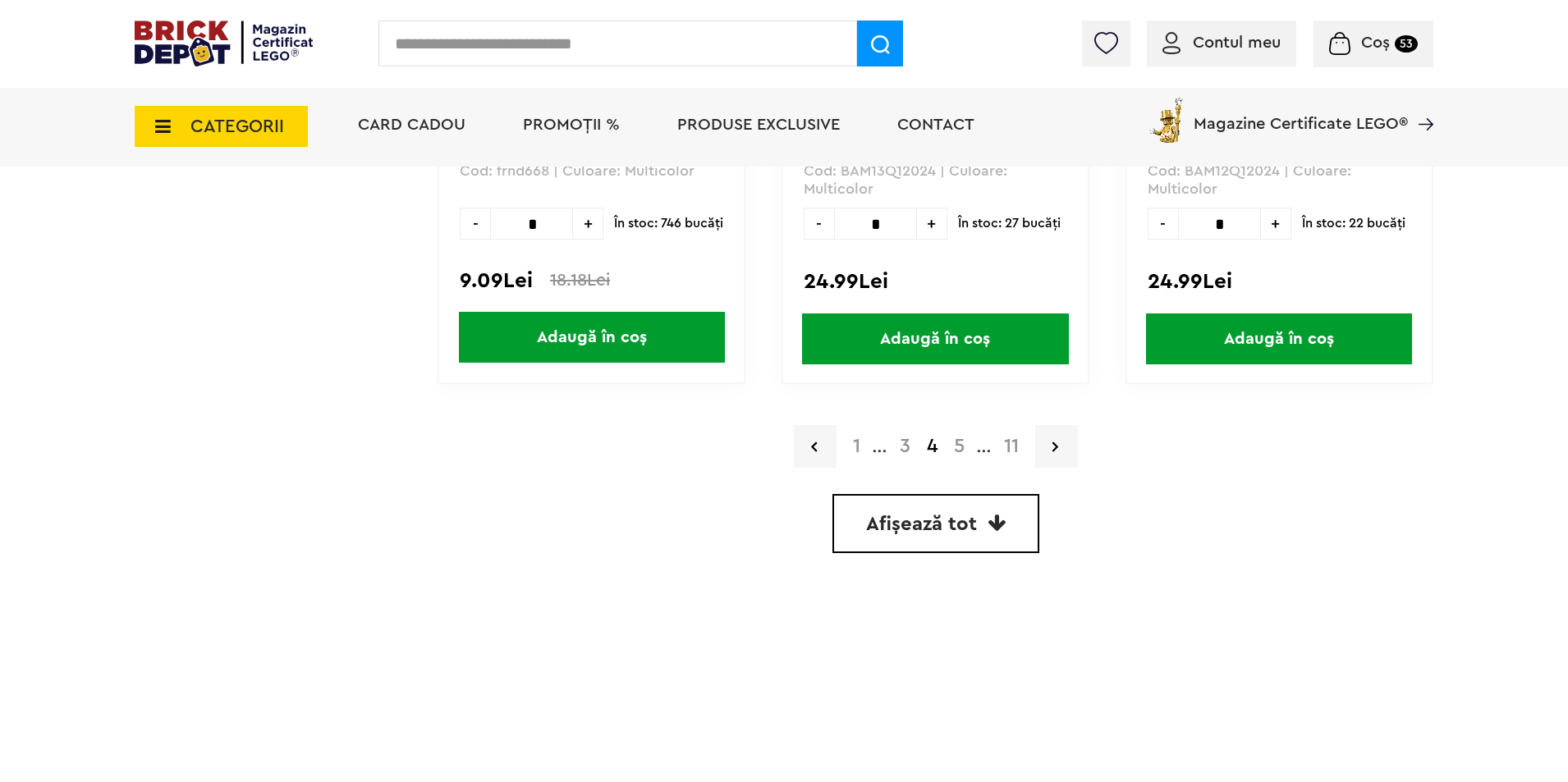
scroll to position [4762, 0]
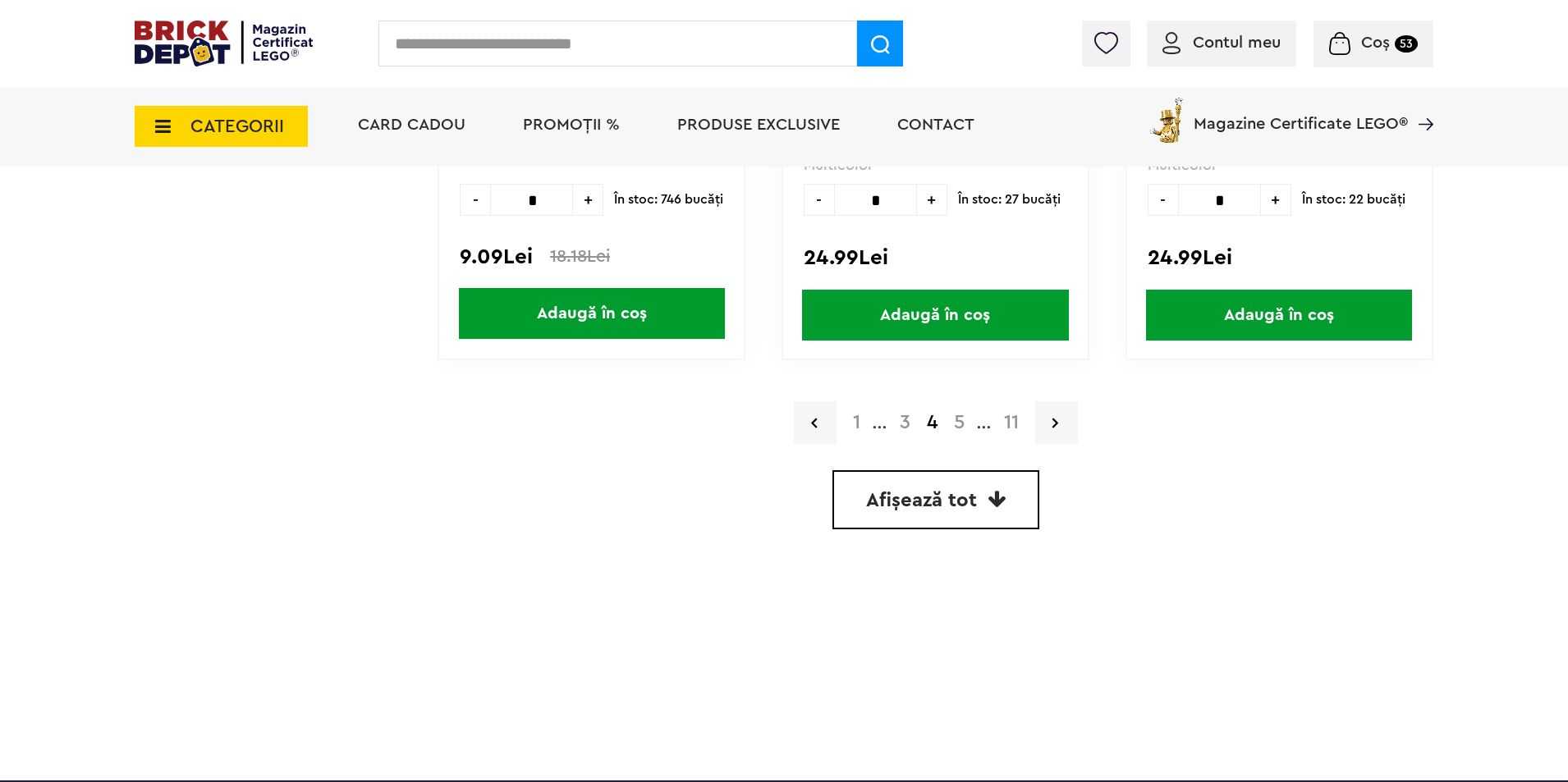
click at [960, 427] on link "5" at bounding box center [959, 423] width 27 height 20
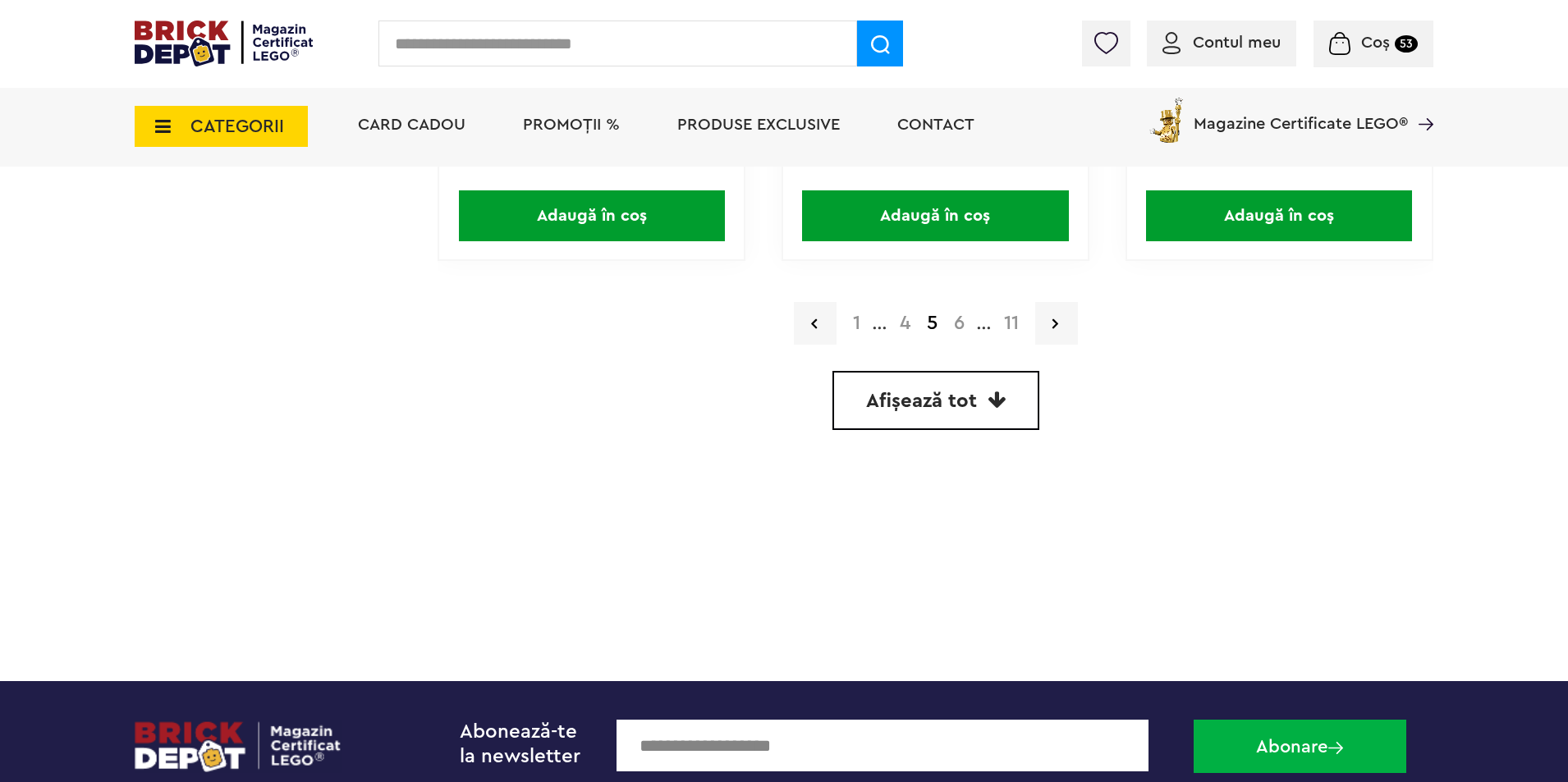
click at [958, 322] on link "6" at bounding box center [959, 324] width 27 height 20
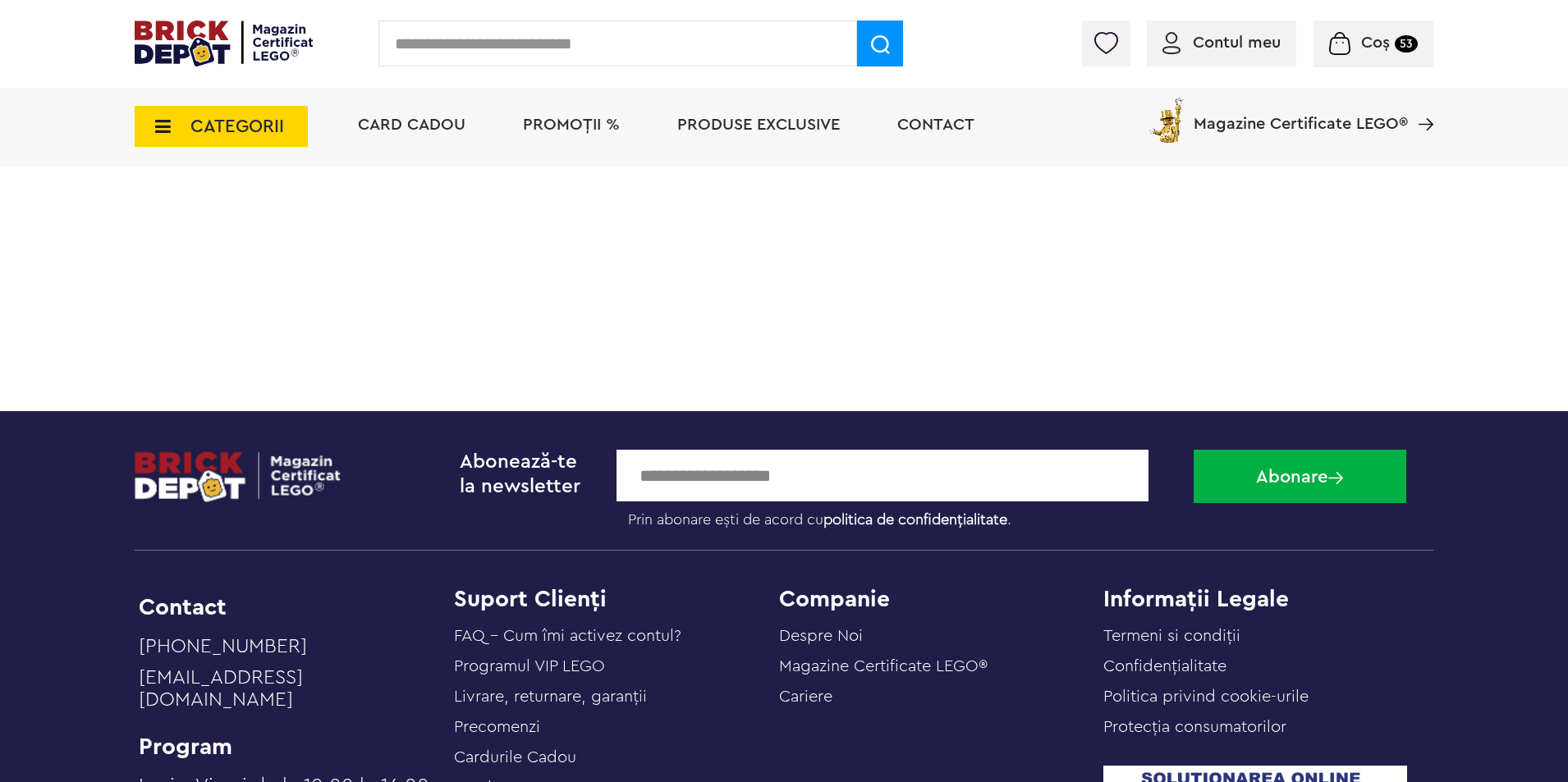
scroll to position [4803, 0]
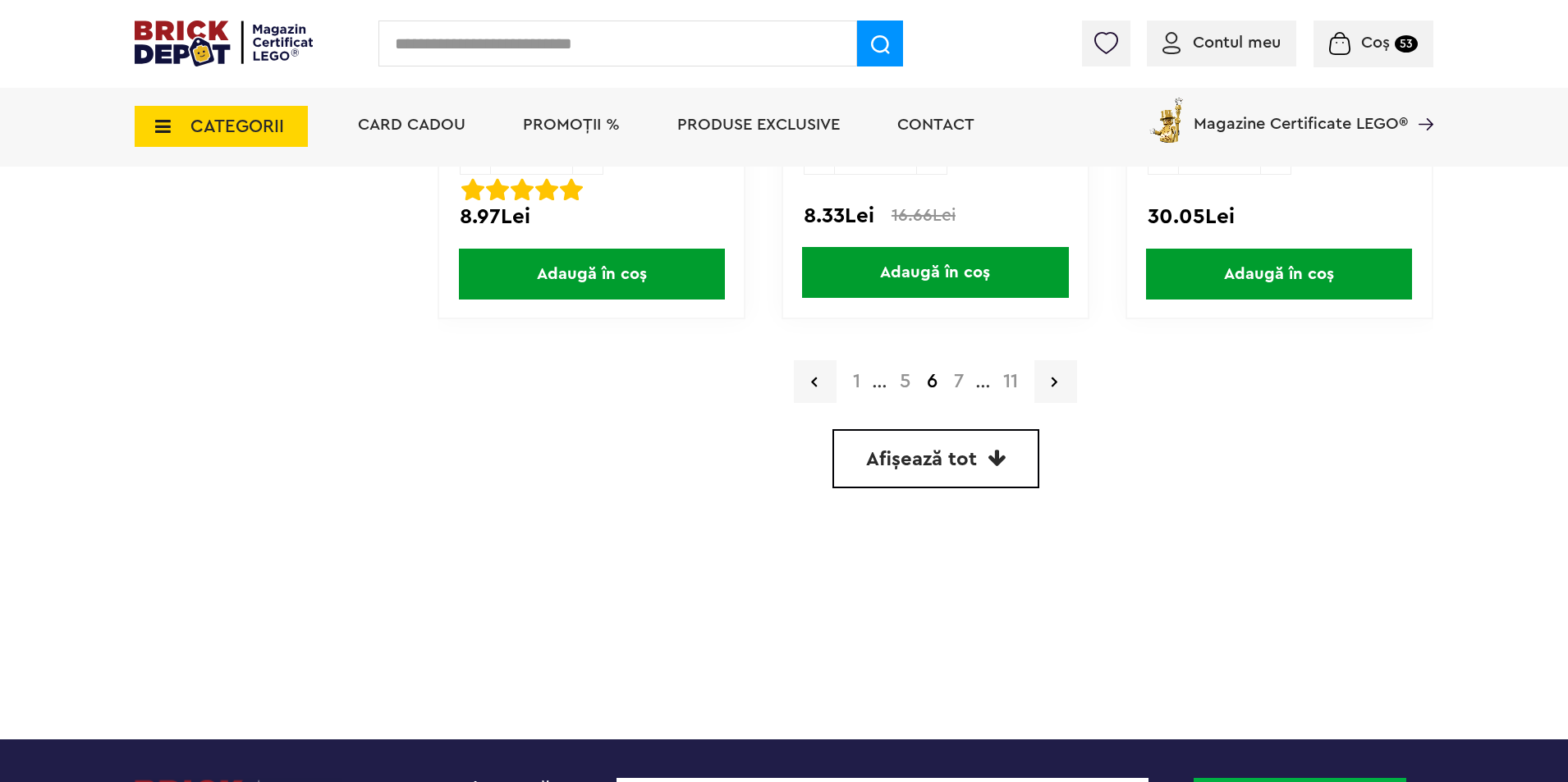
click at [958, 381] on link "7" at bounding box center [958, 382] width 26 height 20
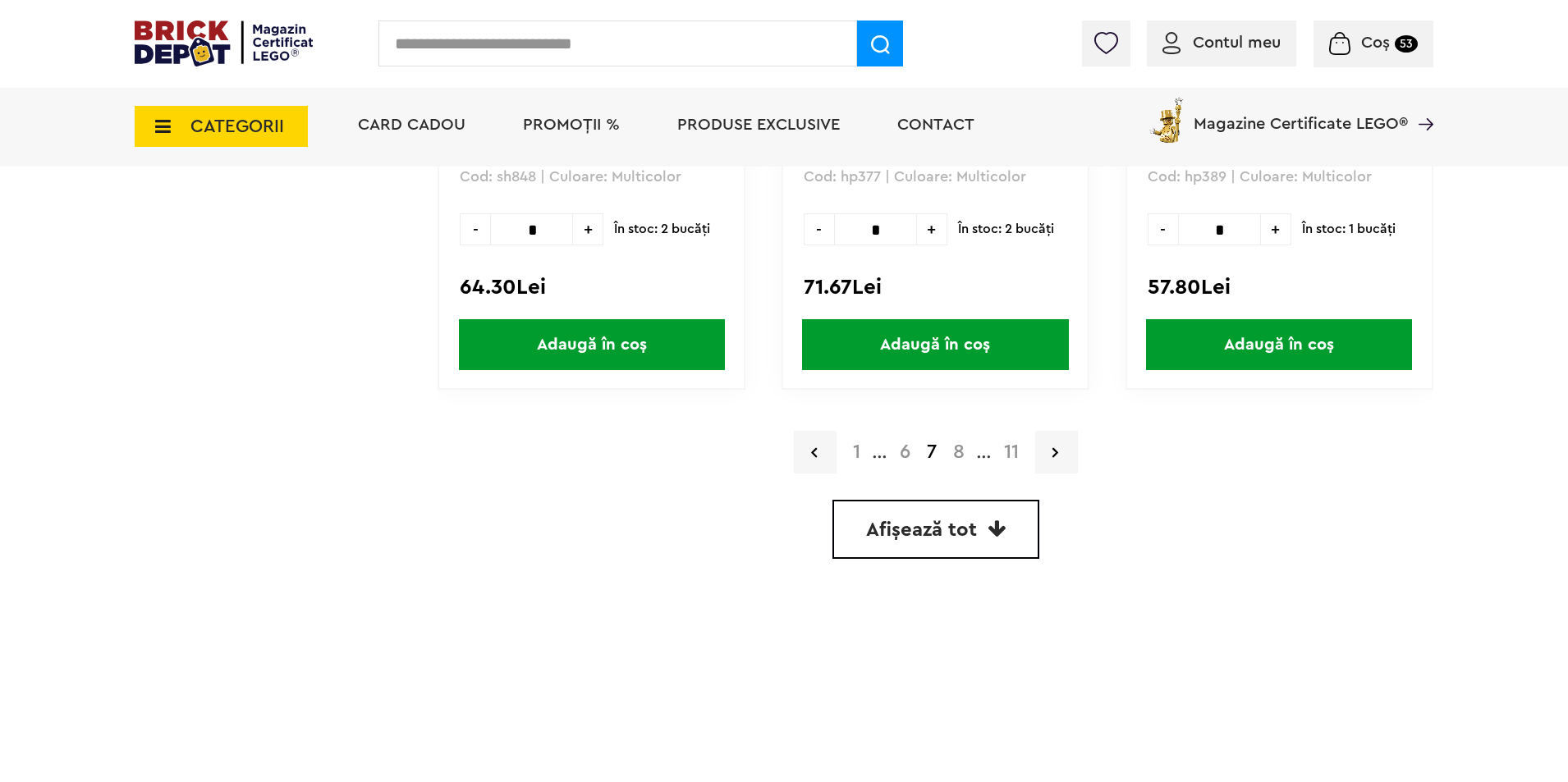
scroll to position [4762, 0]
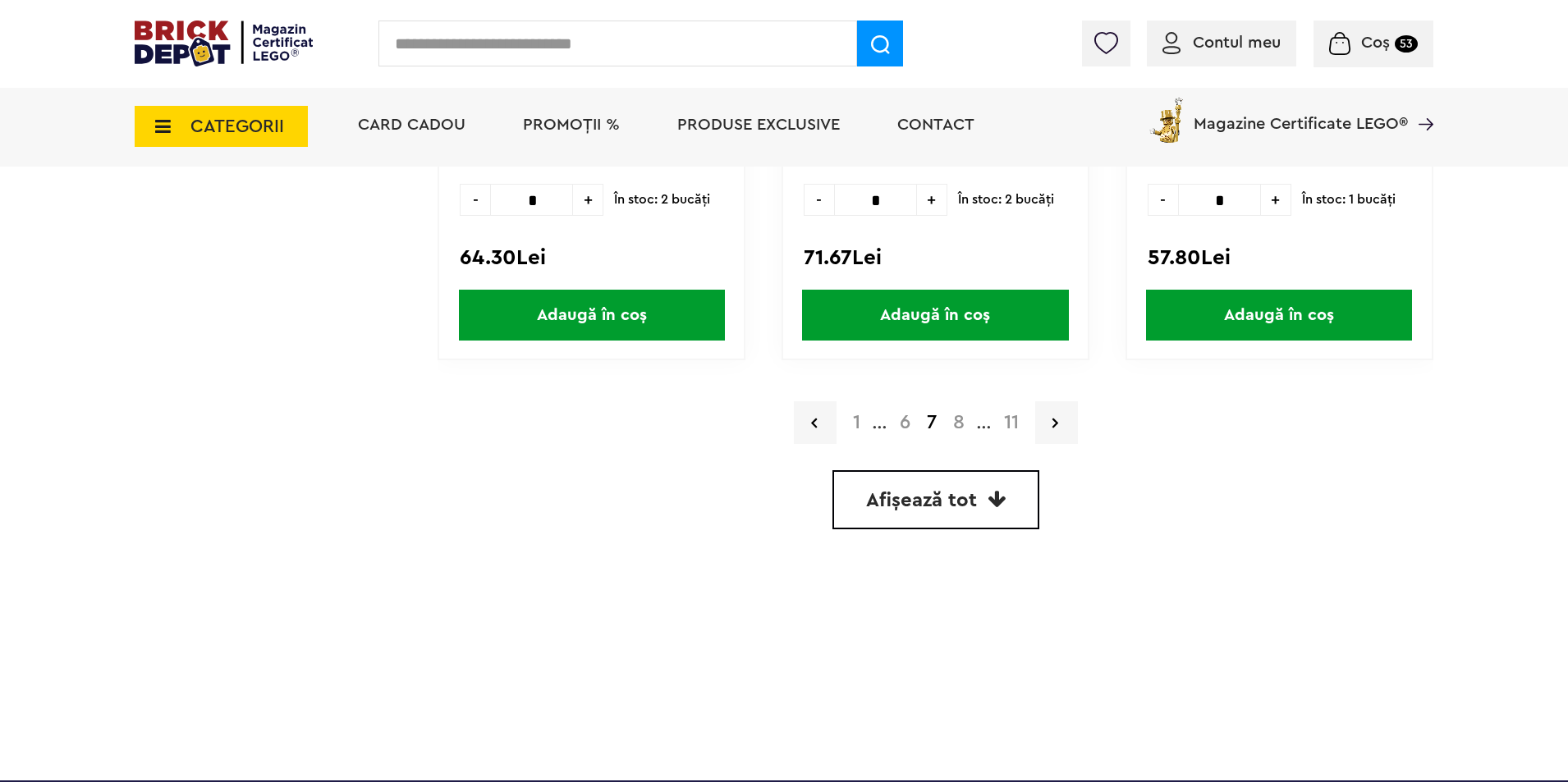
click at [960, 418] on link "8" at bounding box center [958, 423] width 28 height 20
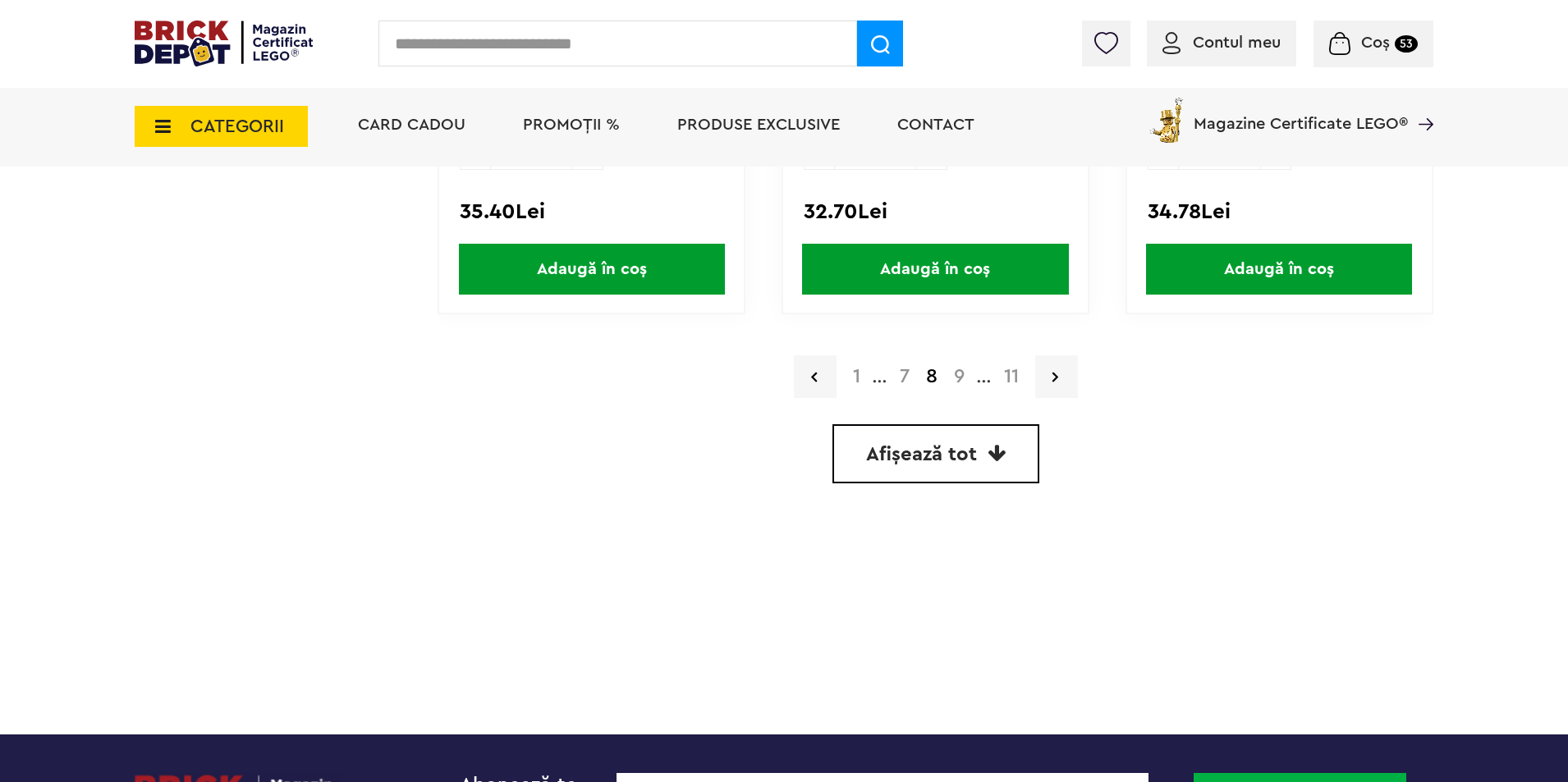
scroll to position [4844, 0]
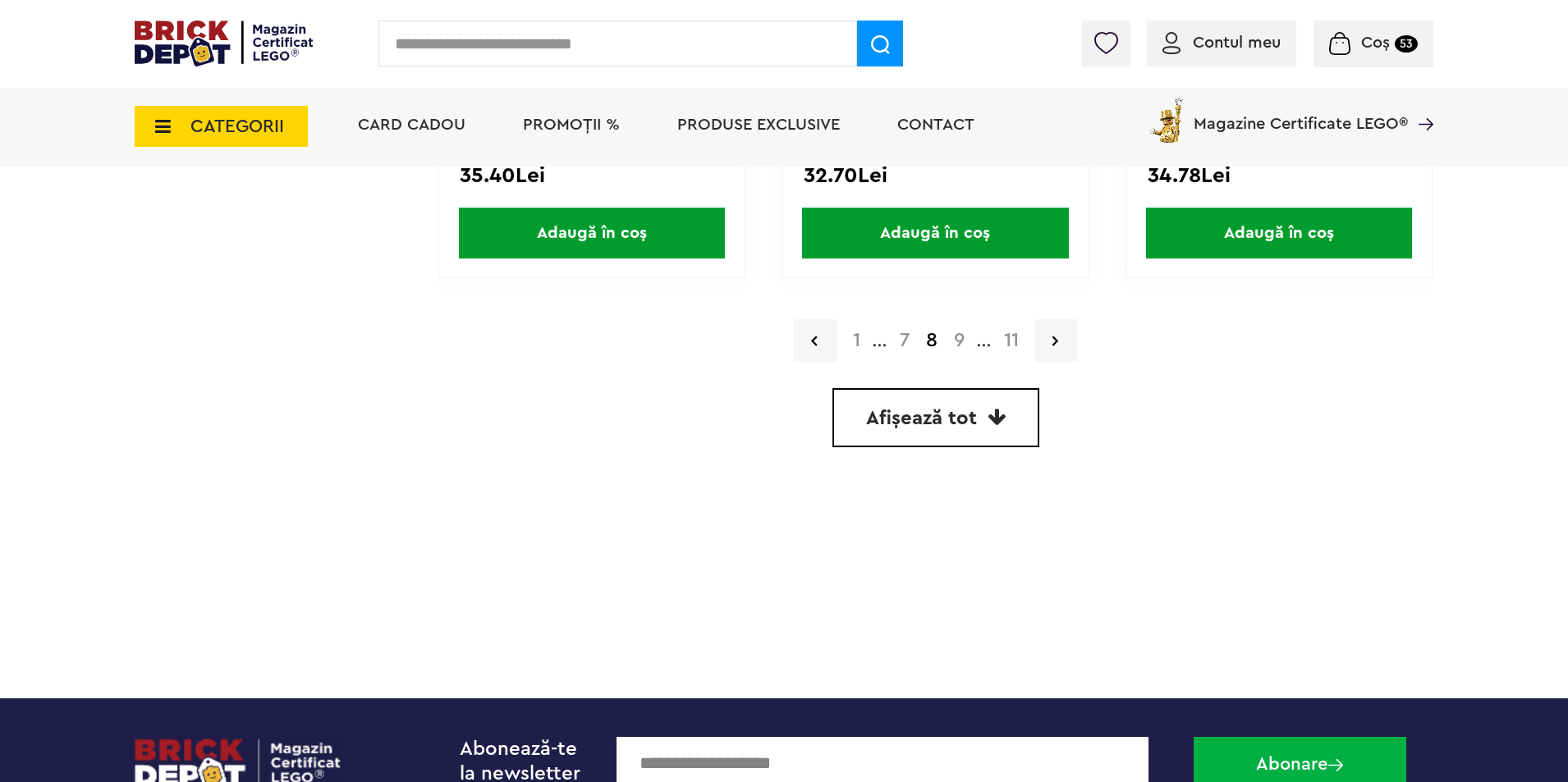
click at [962, 340] on link "9" at bounding box center [959, 340] width 27 height 20
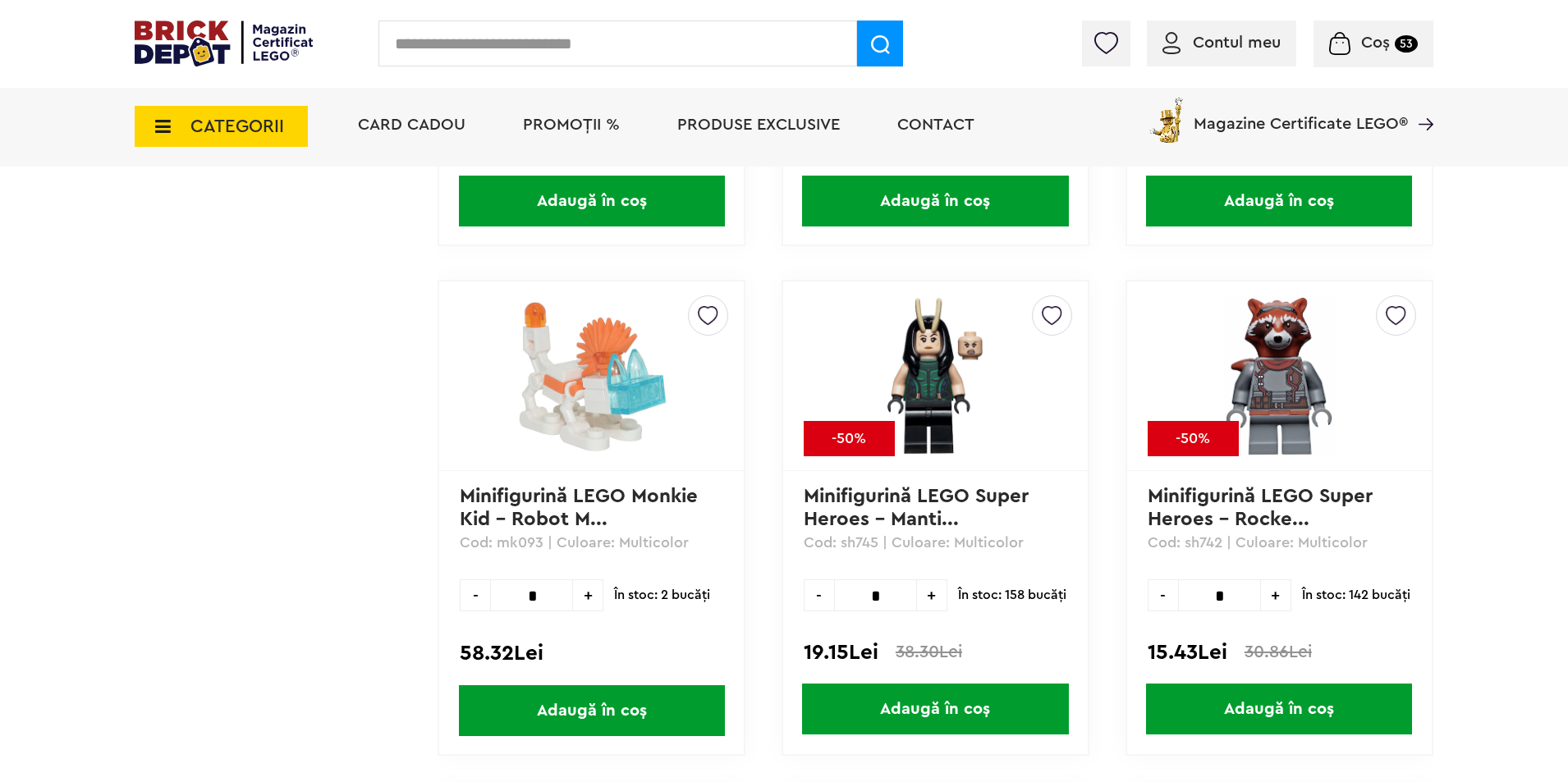
scroll to position [1806, 0]
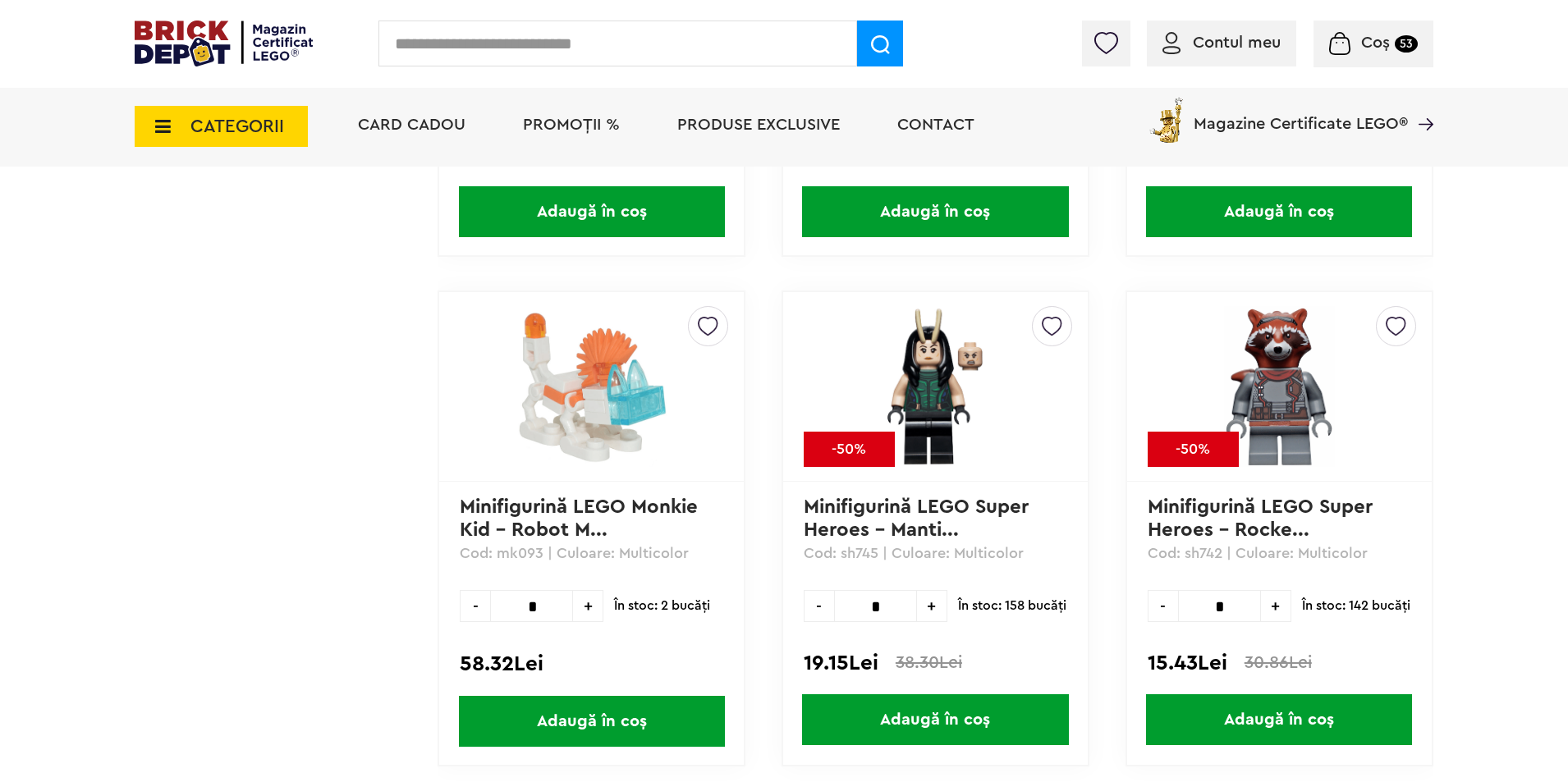
click at [1323, 715] on span "Adaugă în coș" at bounding box center [1279, 720] width 266 height 51
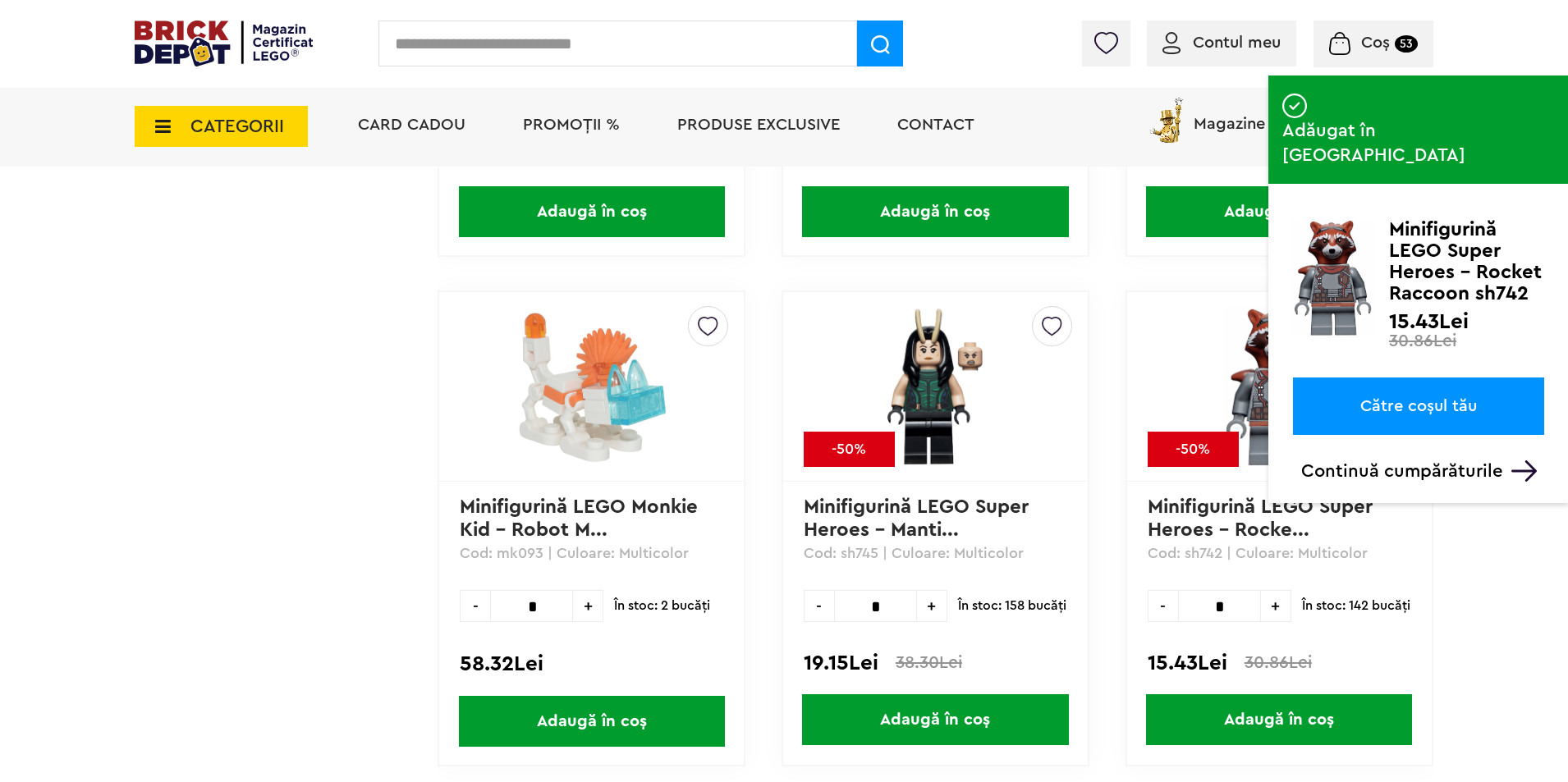
click at [200, 127] on span "CATEGORII" at bounding box center [237, 127] width 94 height 18
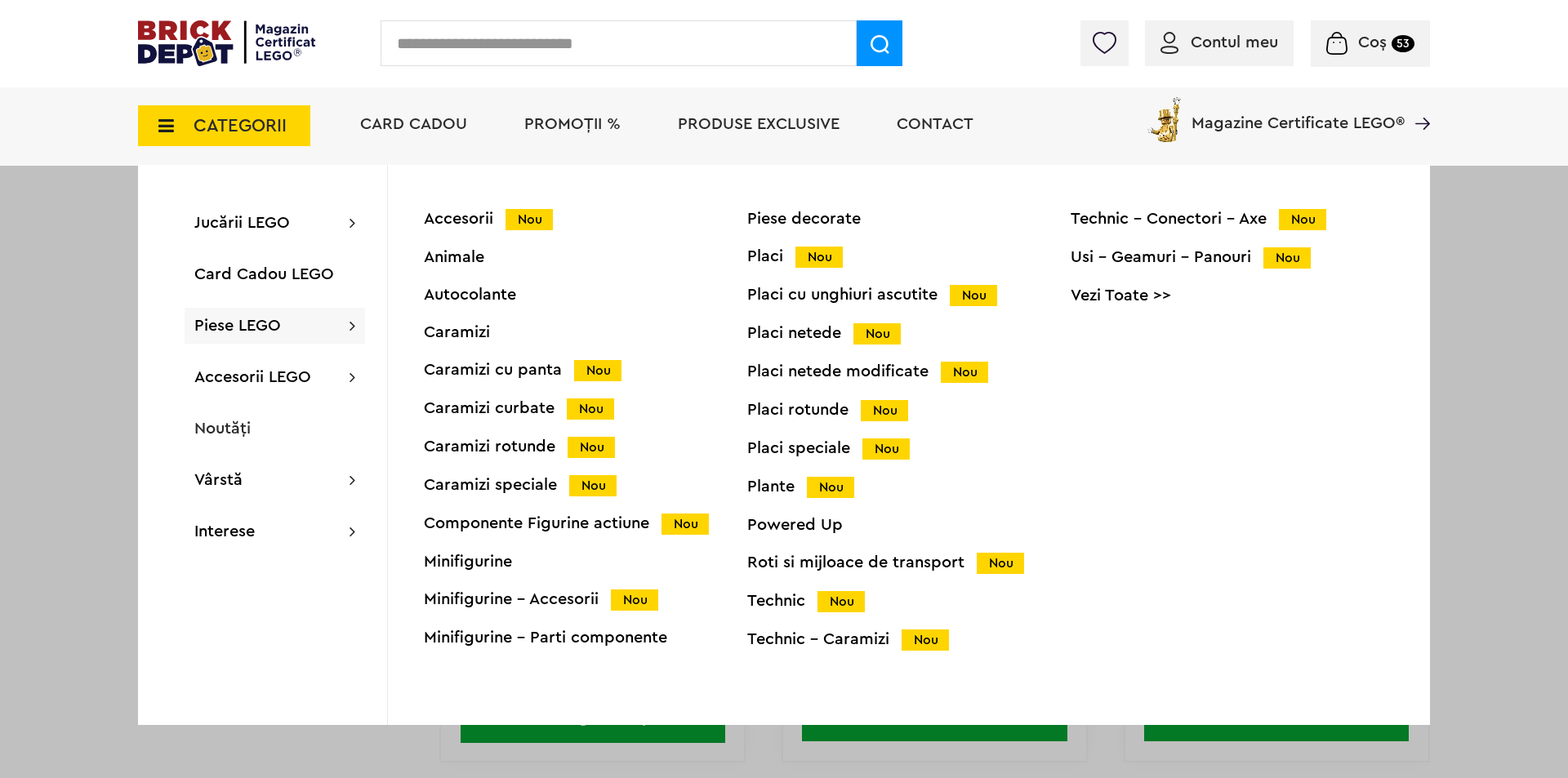
click at [793, 329] on div "Placi netede Nou" at bounding box center [908, 333] width 323 height 17
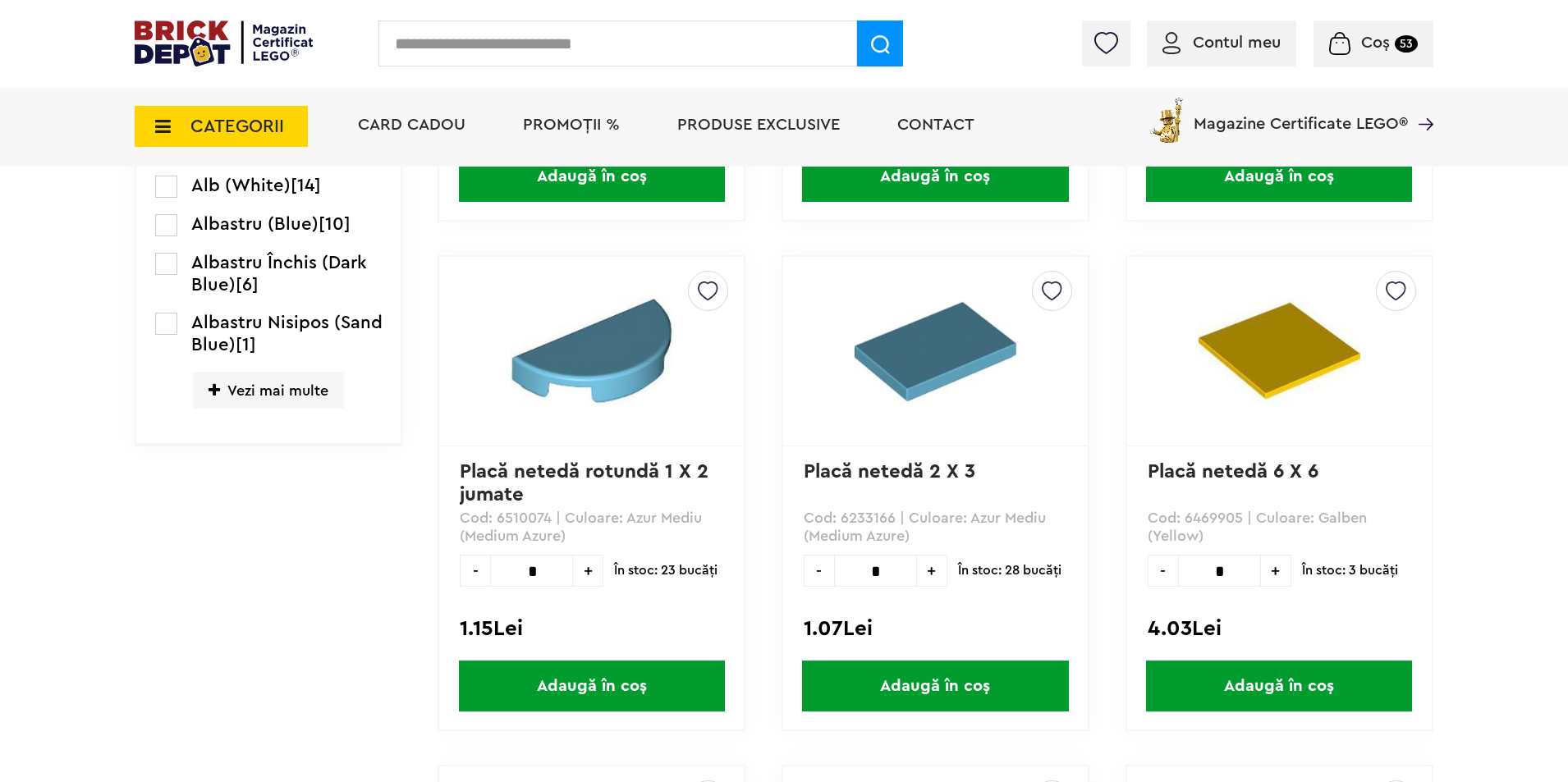
scroll to position [821, 0]
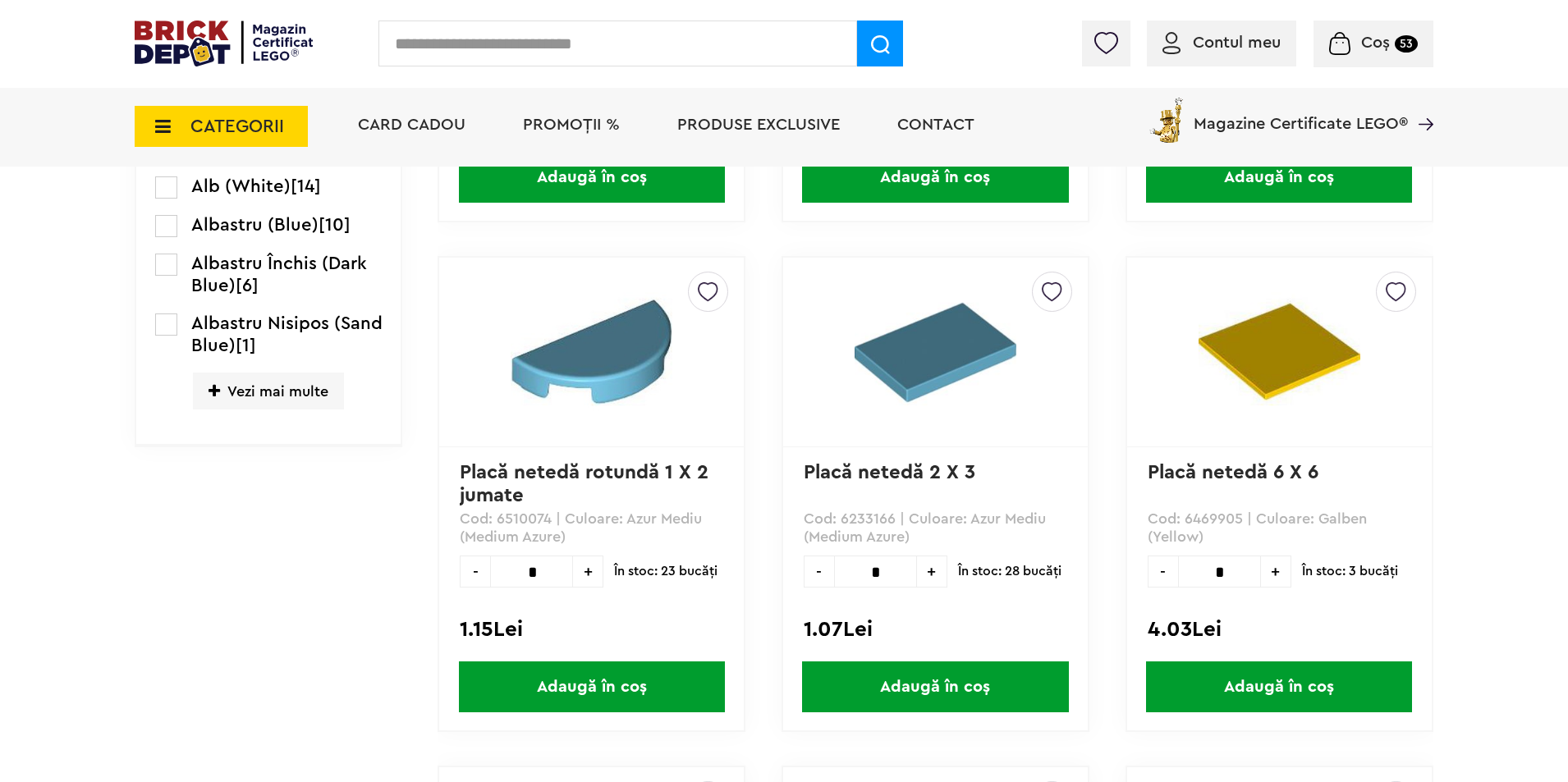
click at [270, 394] on span "Vezi mai multe" at bounding box center [268, 391] width 151 height 37
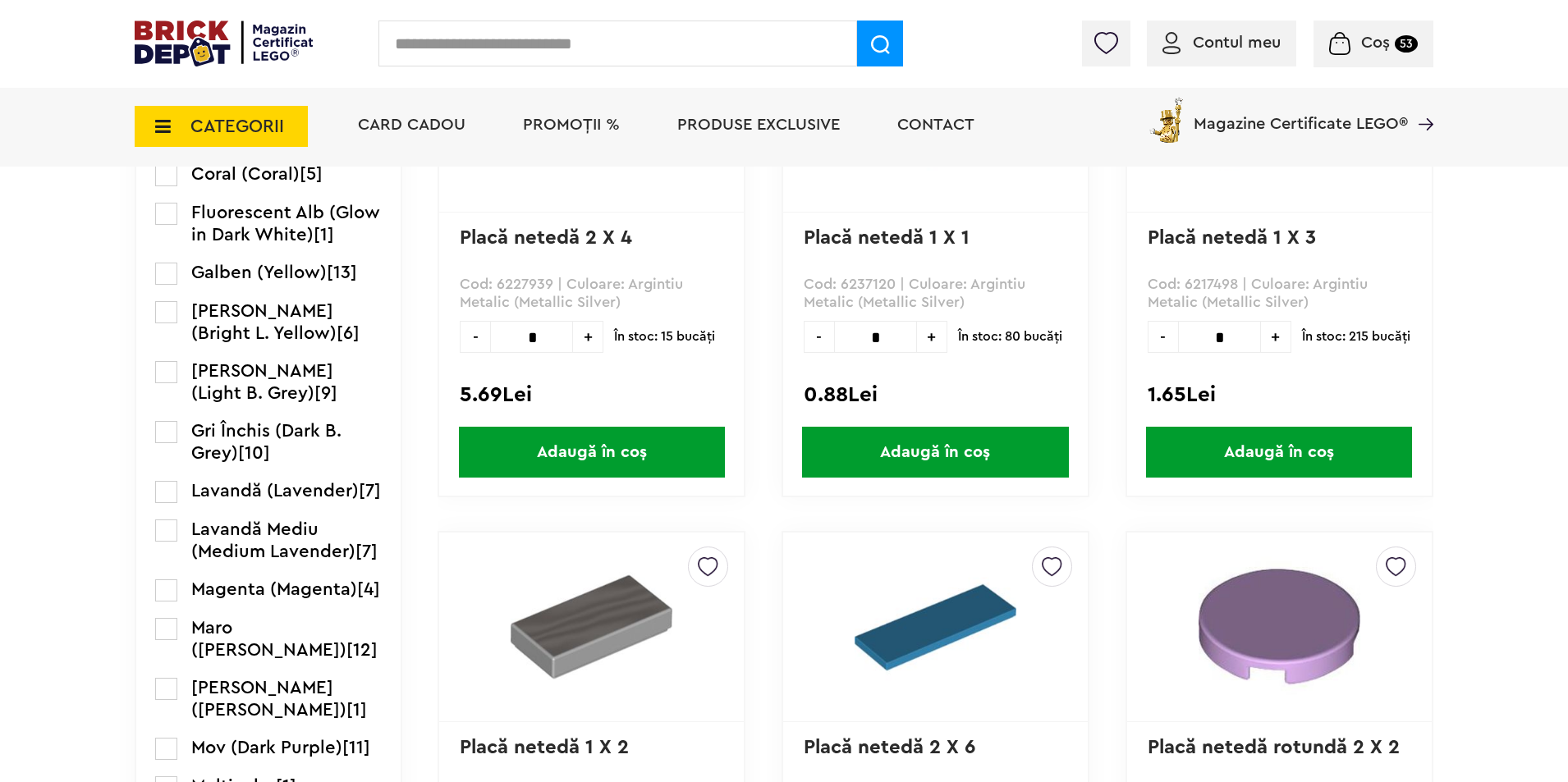
scroll to position [1560, 0]
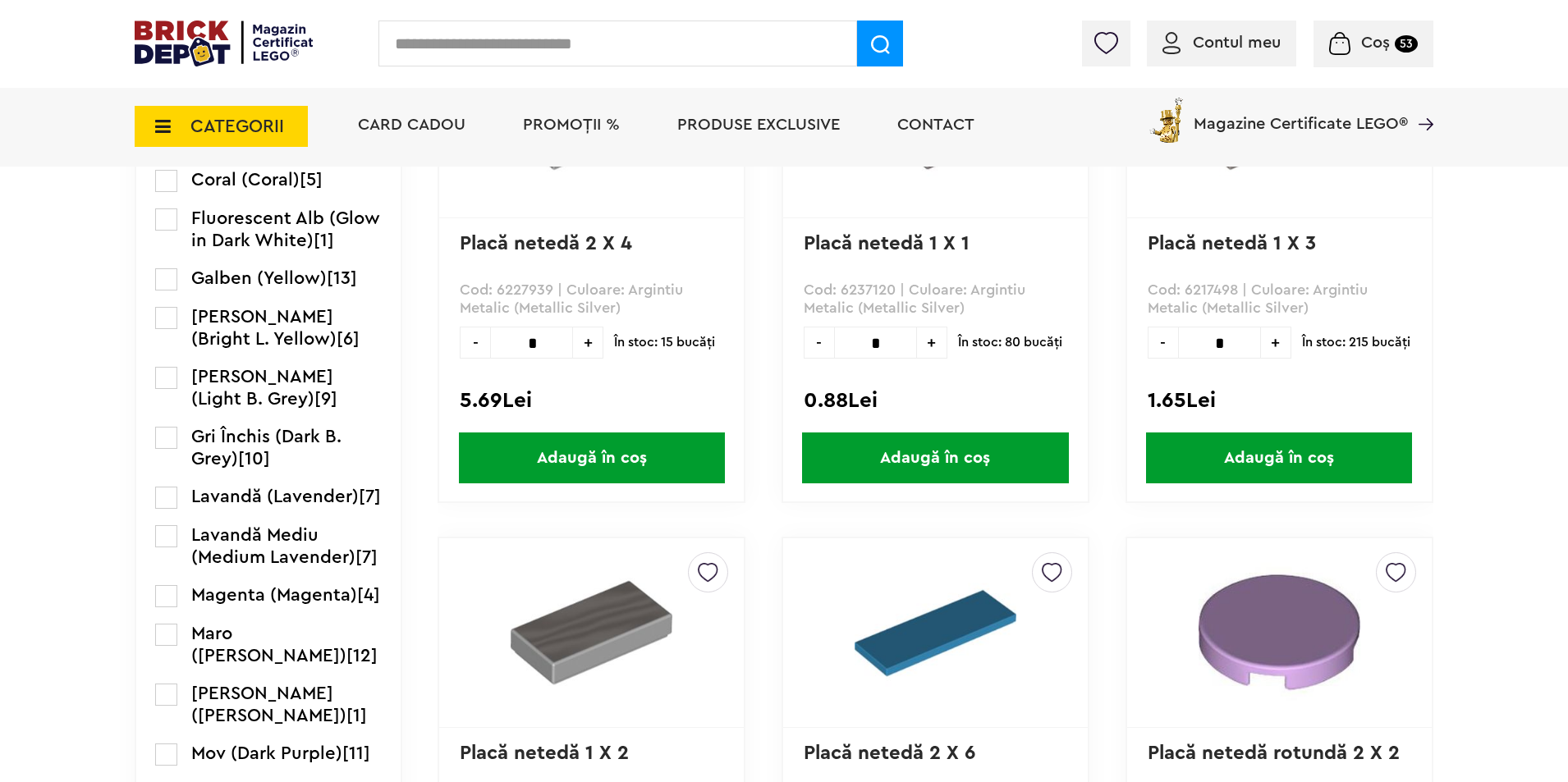
click at [165, 389] on label at bounding box center [166, 378] width 22 height 22
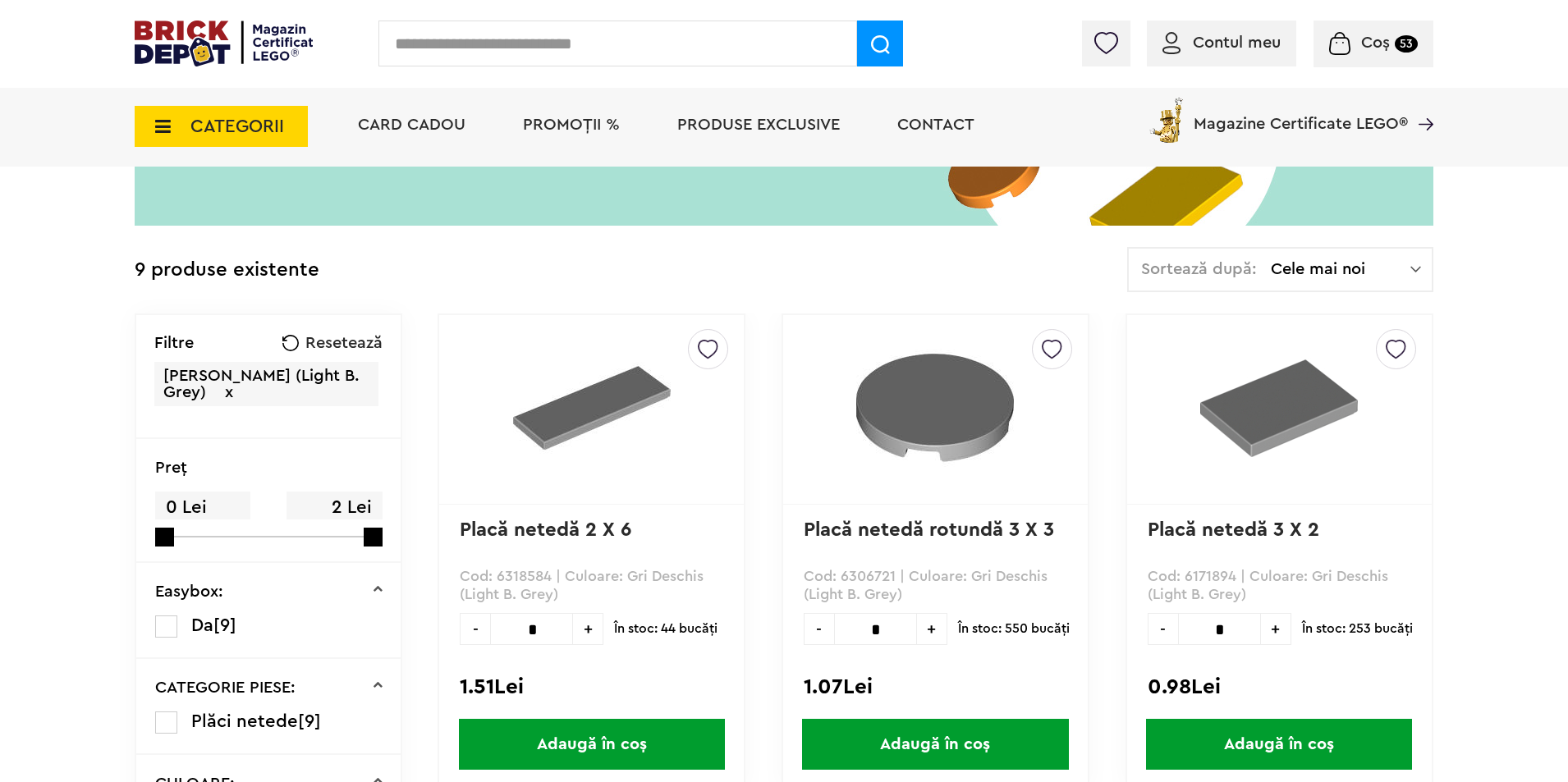
scroll to position [411, 0]
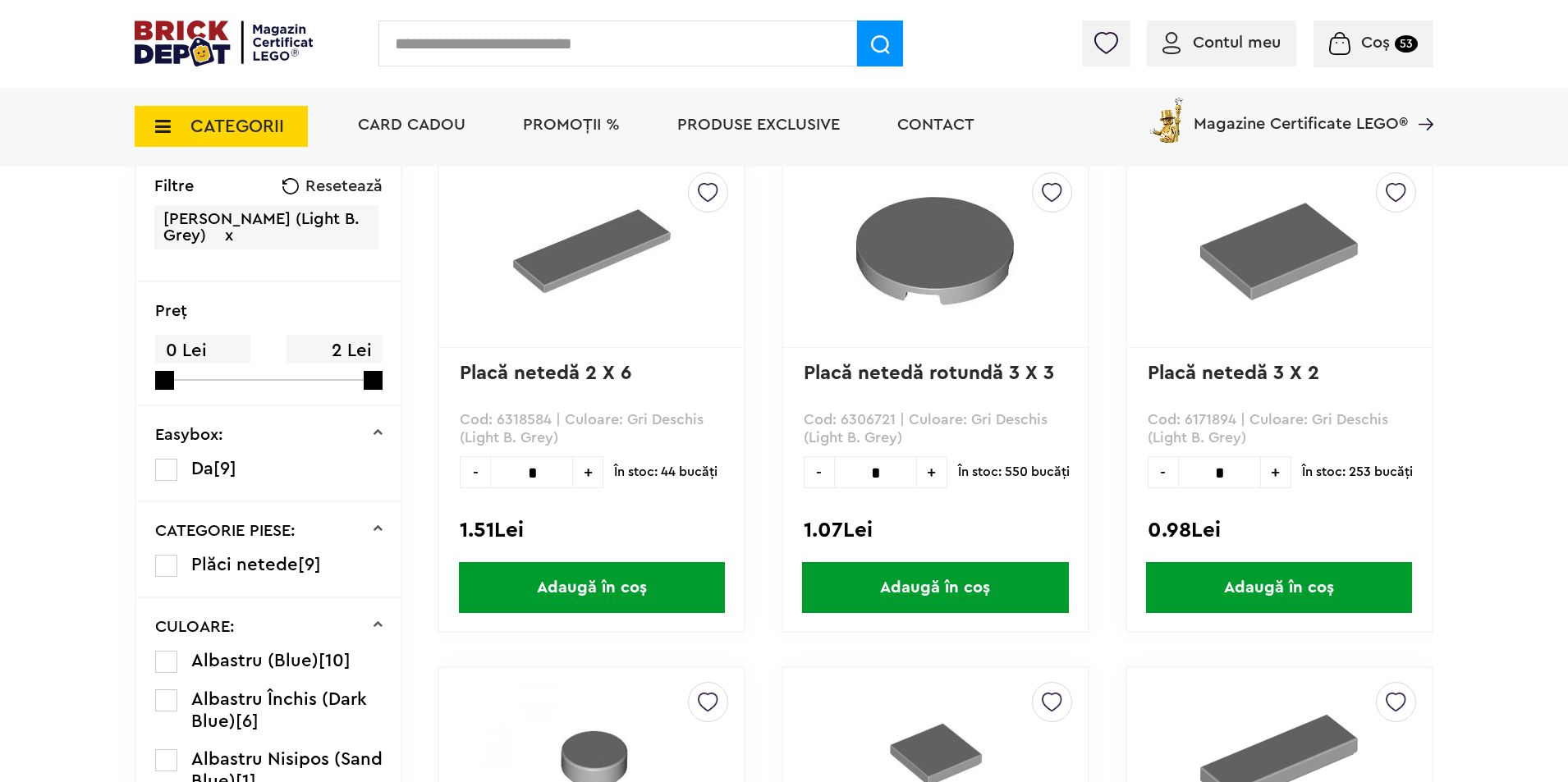
click at [1242, 474] on input "*" at bounding box center [1219, 472] width 83 height 32
type input "**"
click at [1219, 582] on span "Adaugă în coș" at bounding box center [1279, 588] width 266 height 51
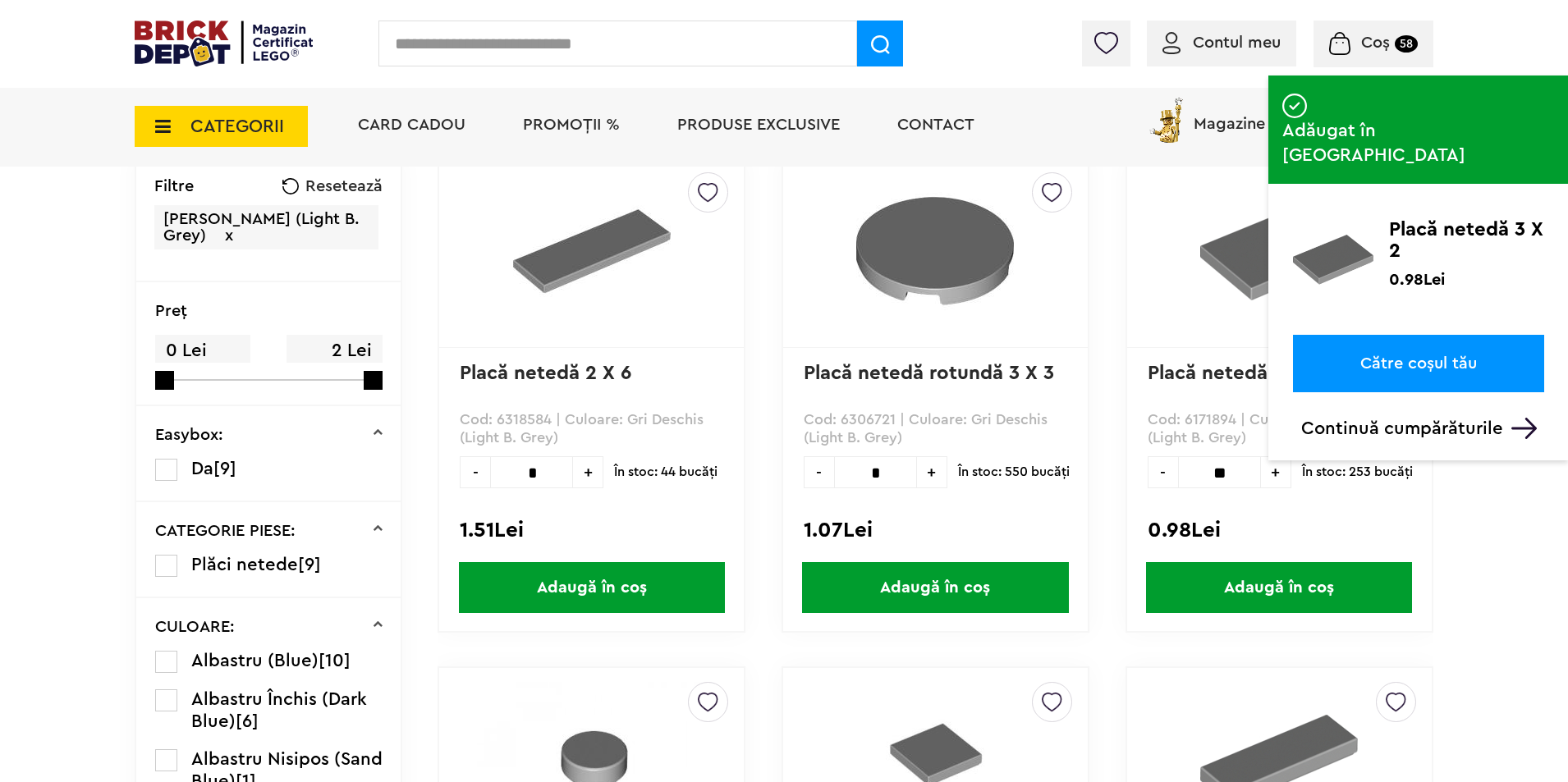
click at [1367, 35] on span "Coș" at bounding box center [1375, 43] width 29 height 16
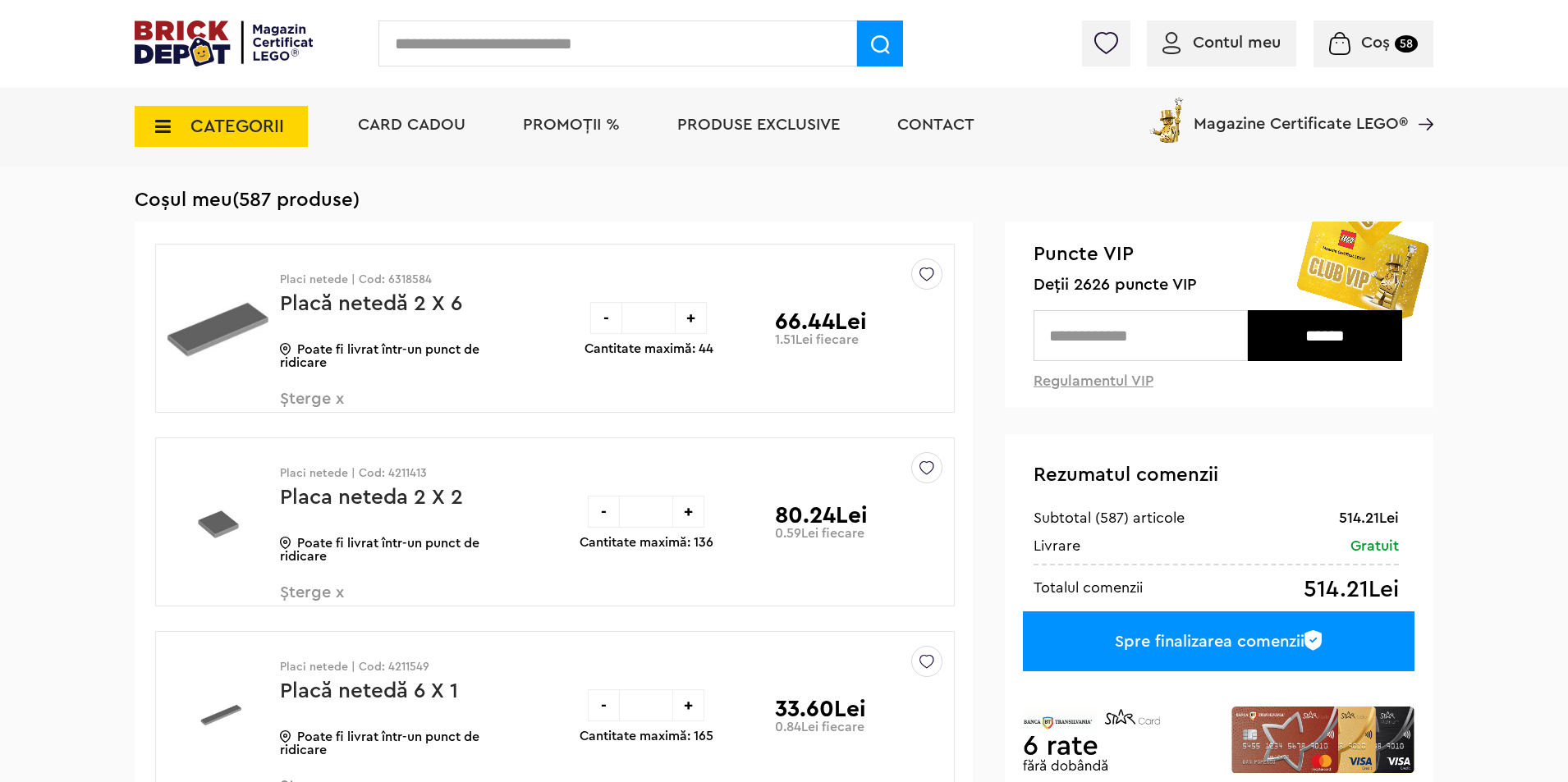
scroll to position [164, 0]
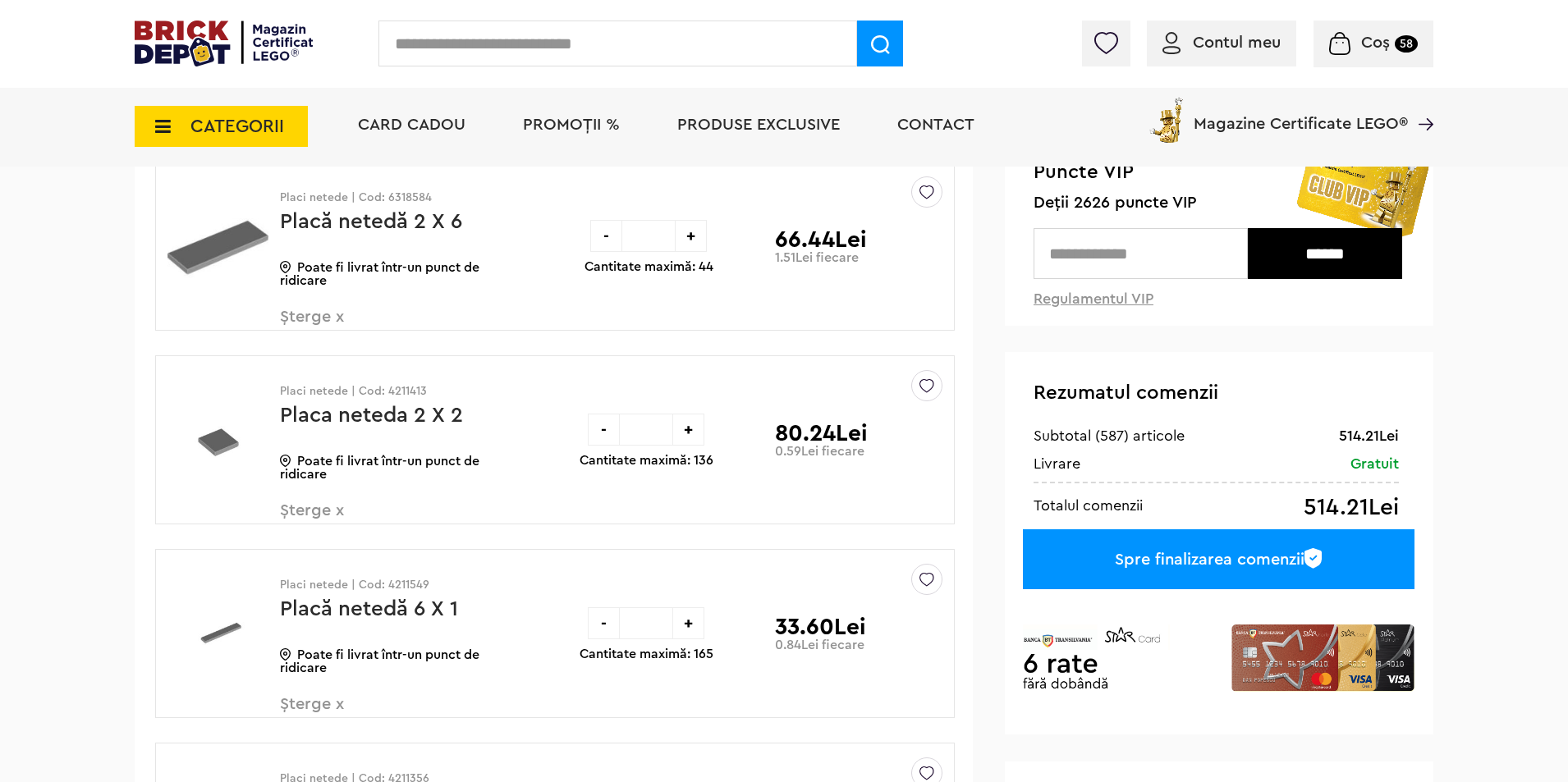
click at [160, 124] on icon at bounding box center [158, 127] width 25 height 18
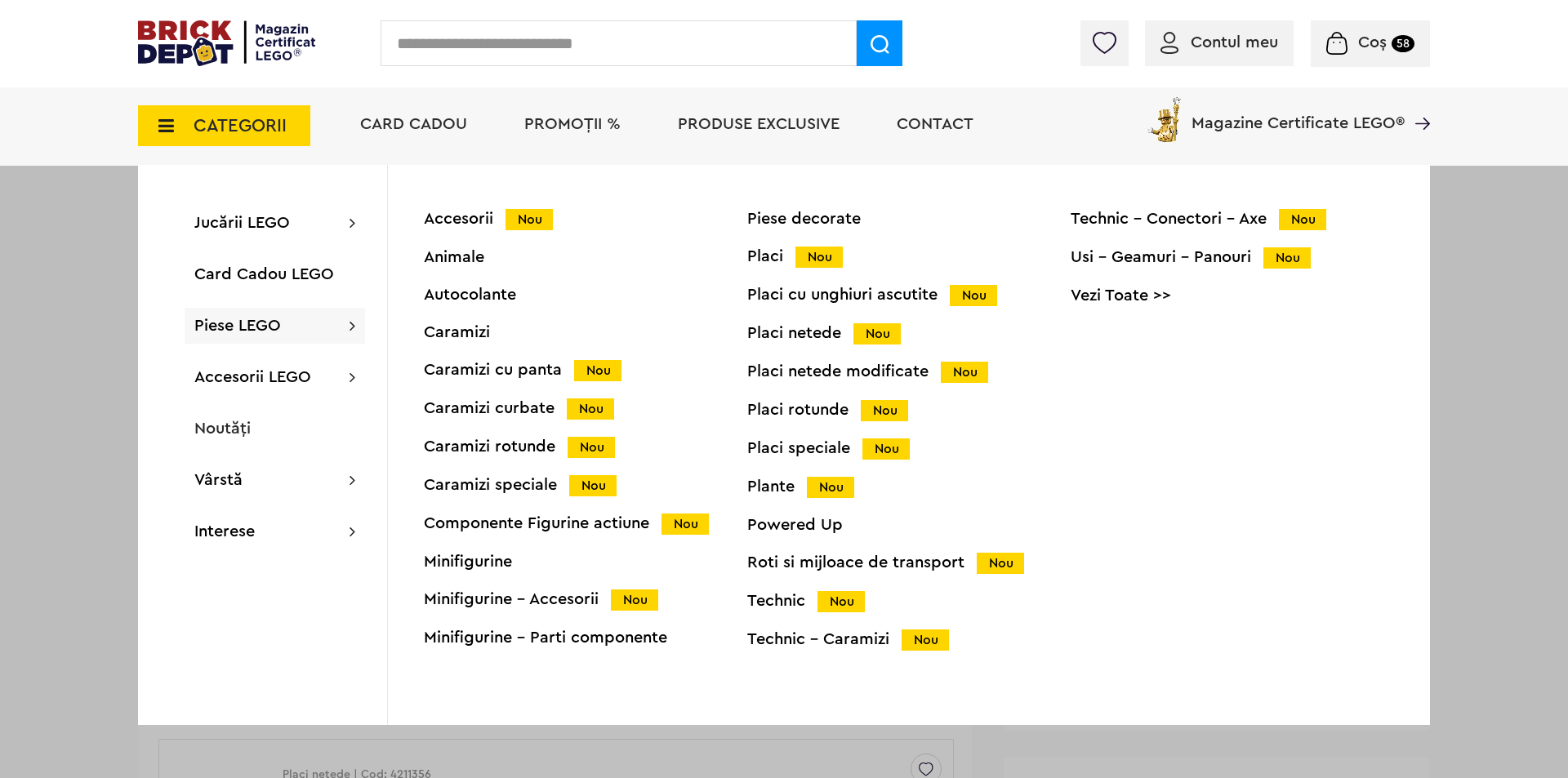
click at [472, 215] on div "Accesorii Nou" at bounding box center [585, 219] width 323 height 17
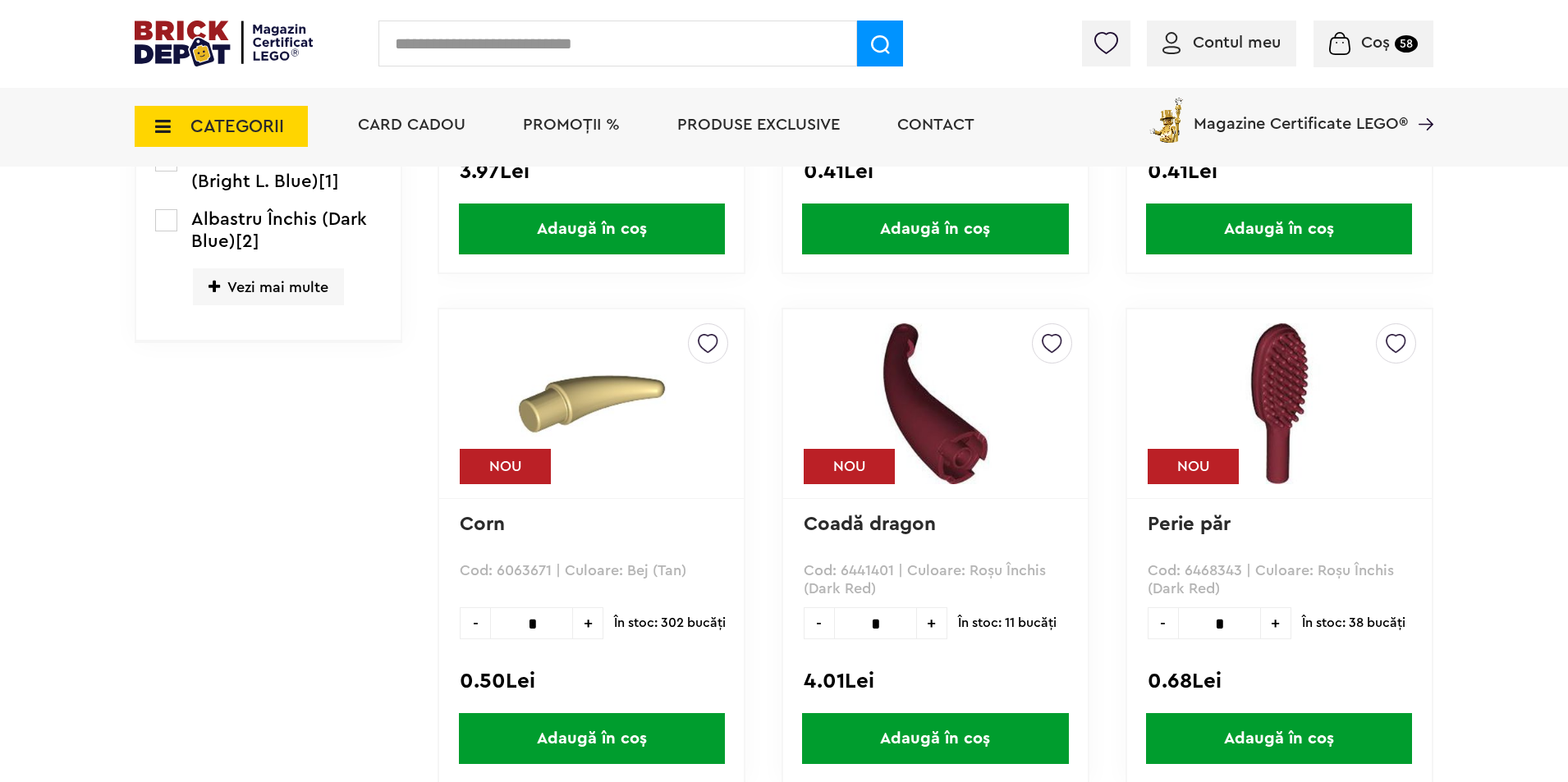
scroll to position [787, 0]
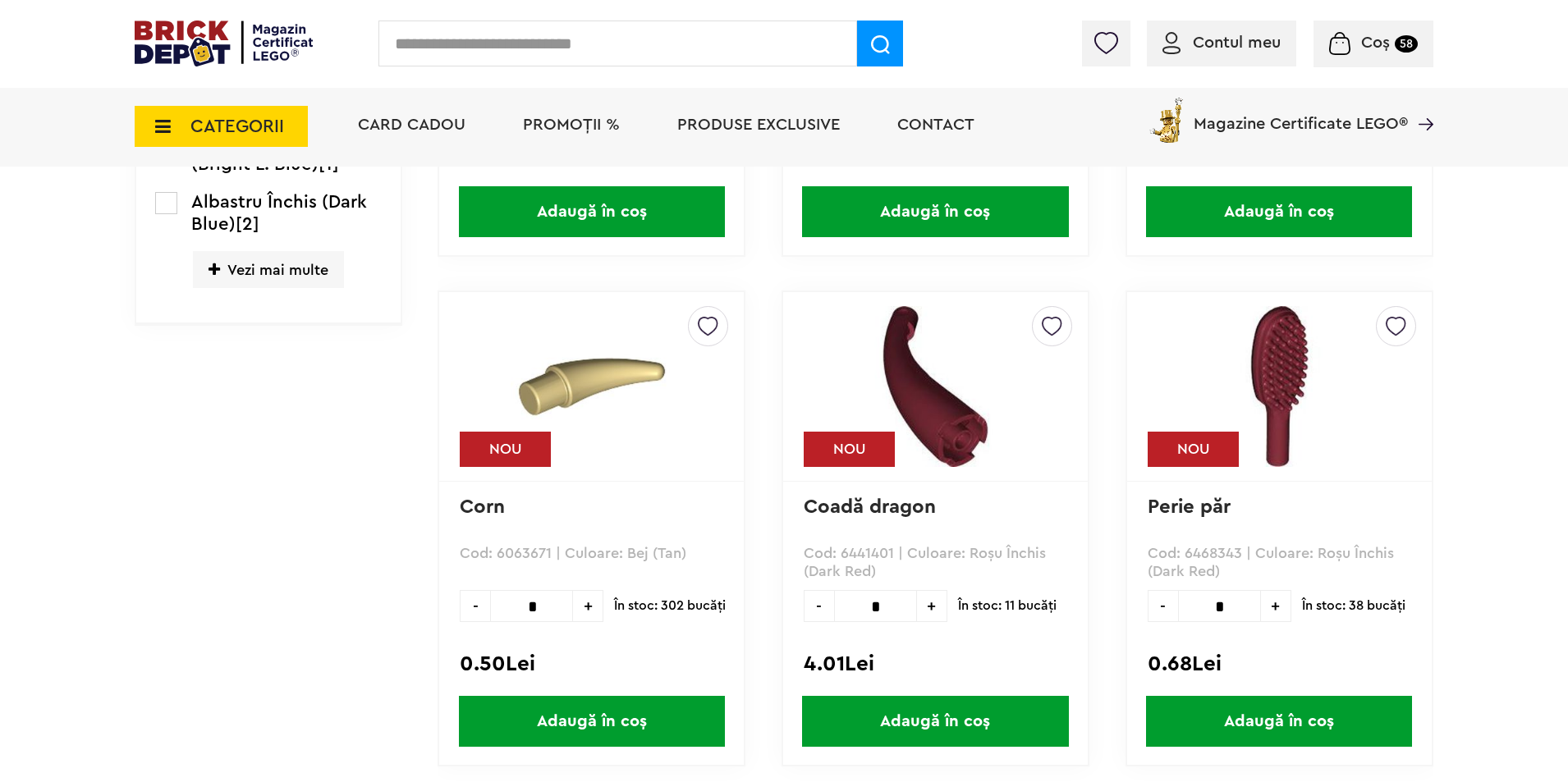
click at [262, 279] on span "Vezi mai multe" at bounding box center [268, 269] width 151 height 37
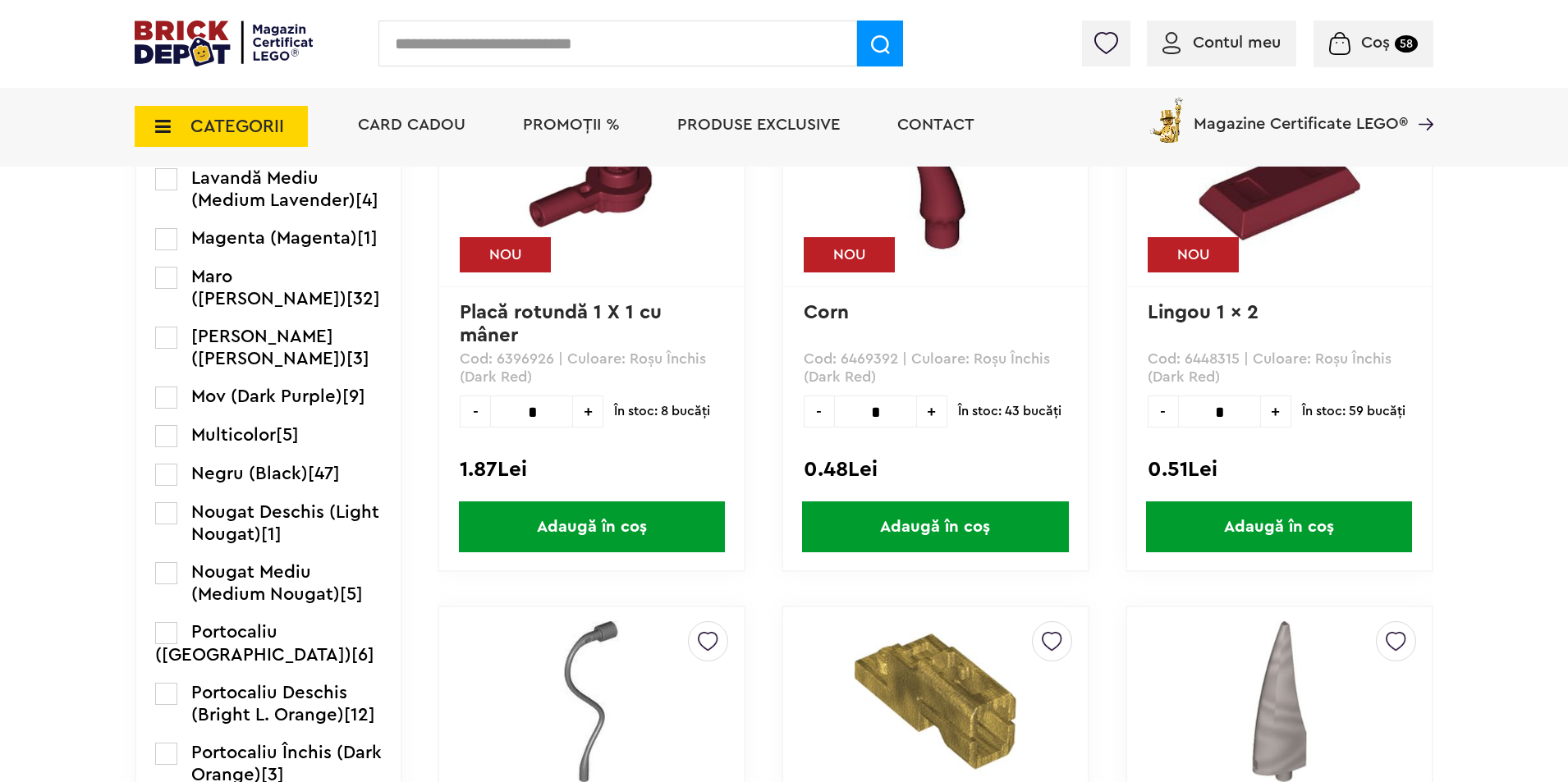
scroll to position [2018, 0]
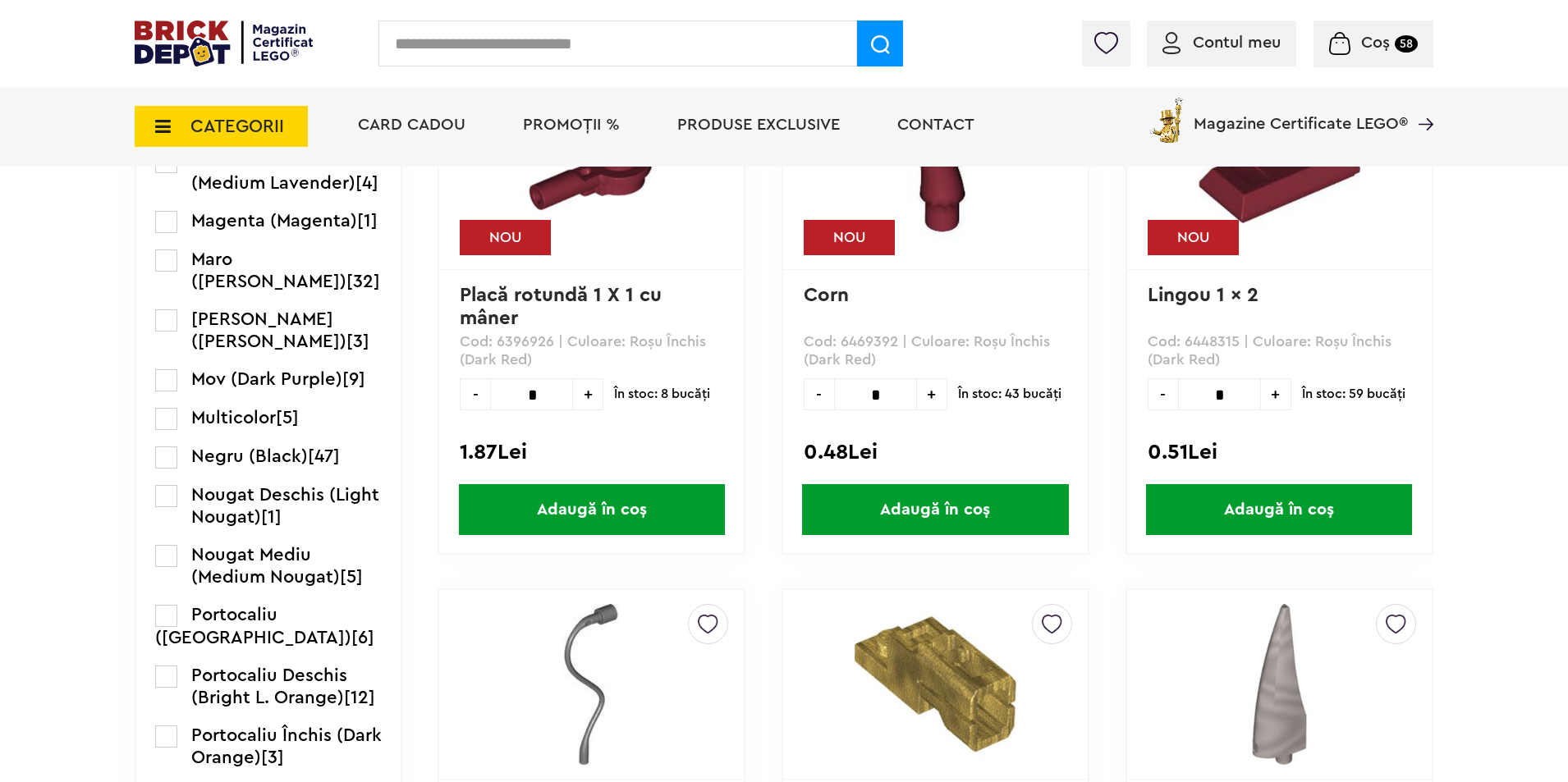
click at [170, 469] on label at bounding box center [166, 458] width 22 height 22
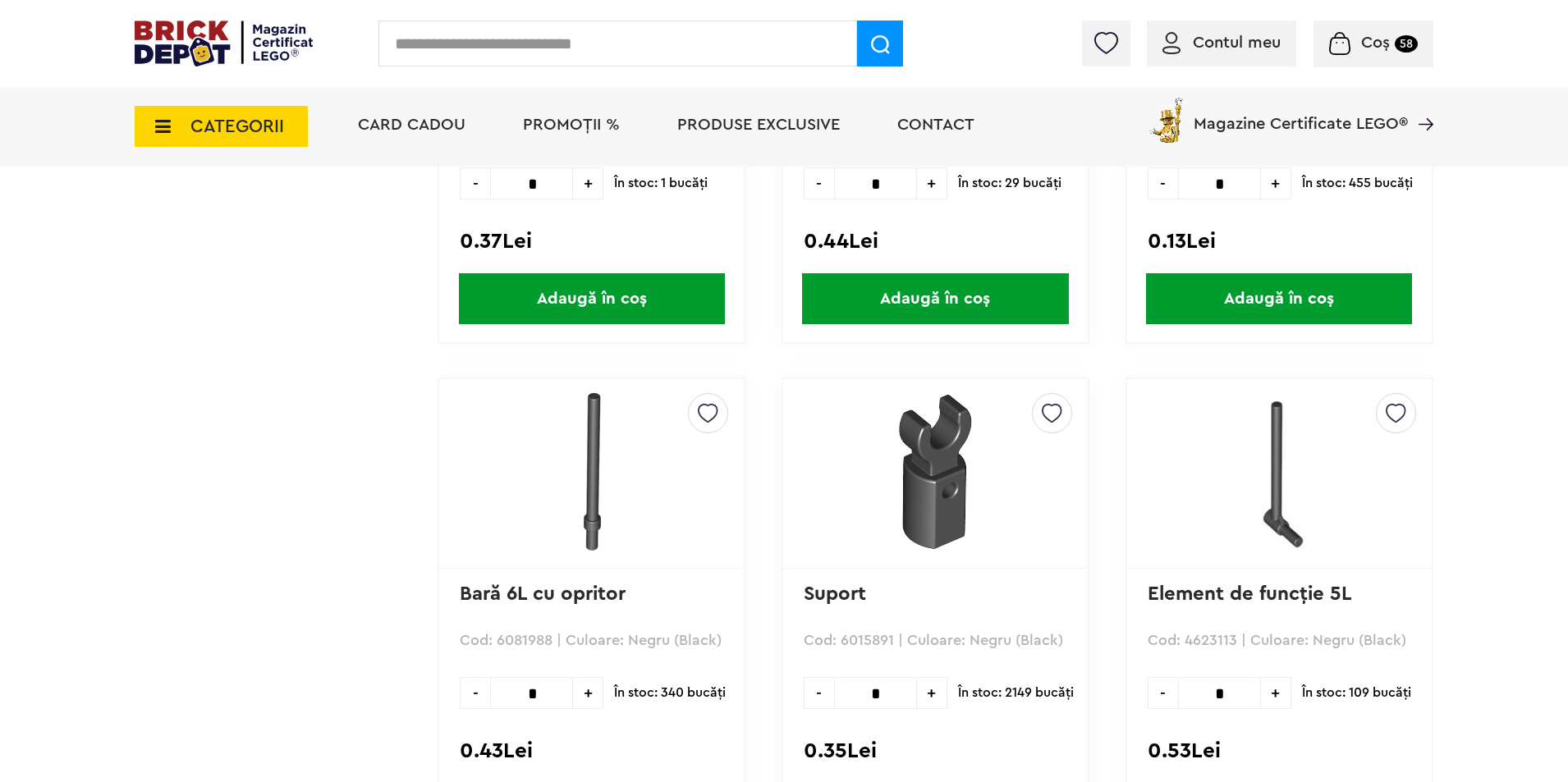
scroll to position [4597, 0]
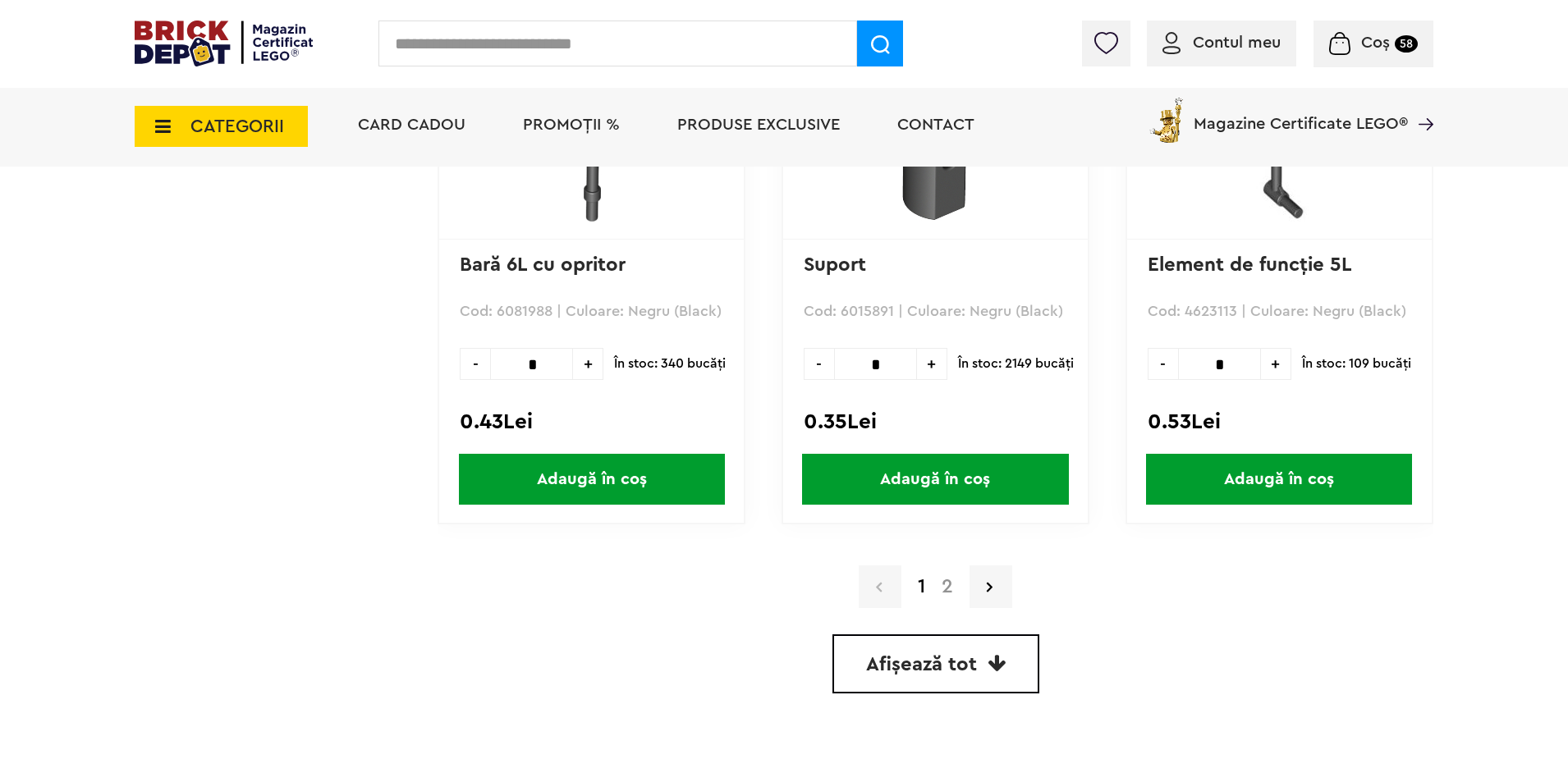
click at [946, 590] on a=Negru%20%28Black%29&order=1&page=2"] "2" at bounding box center [946, 587] width 28 height 20
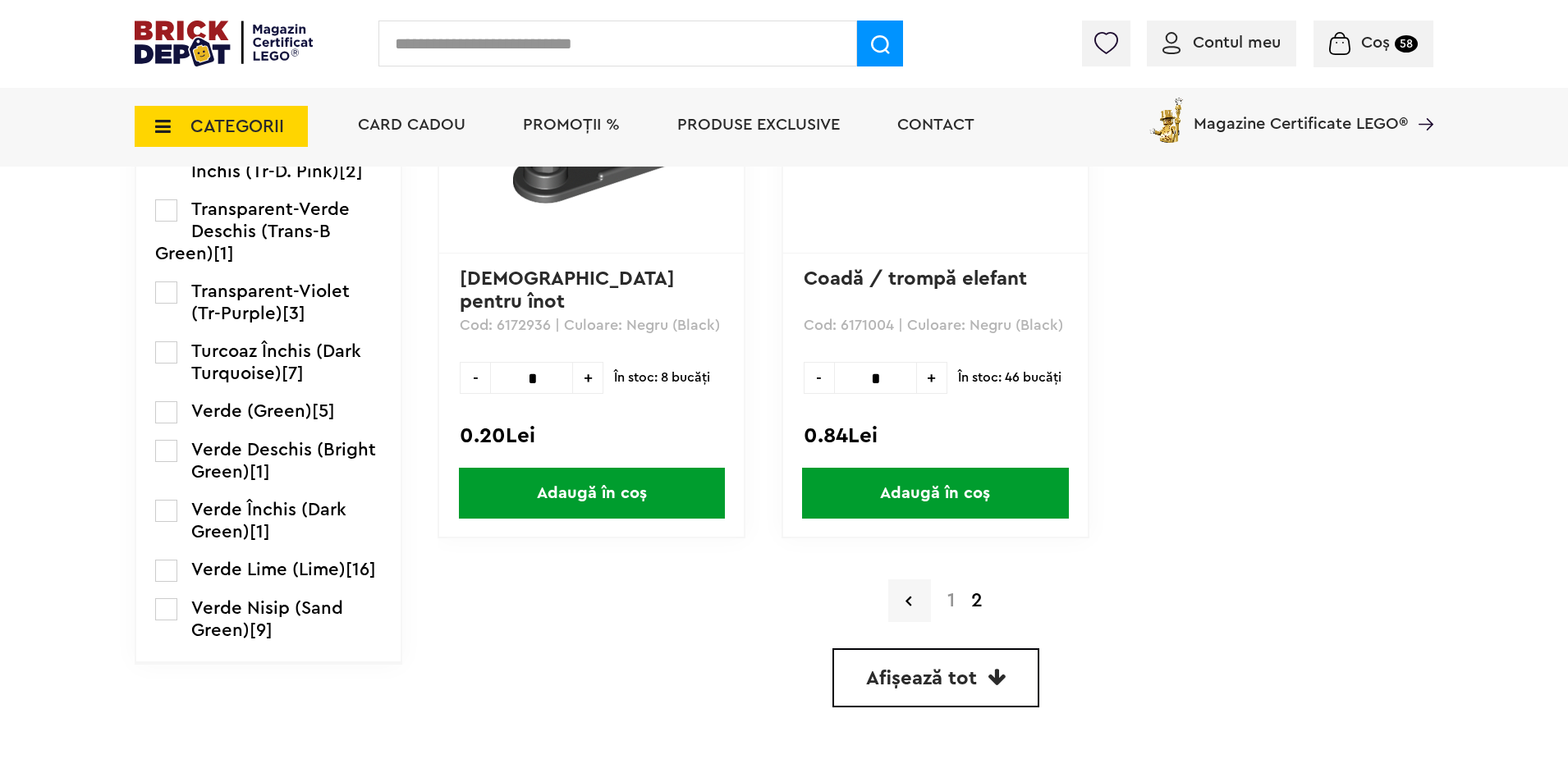
scroll to position [3612, 0]
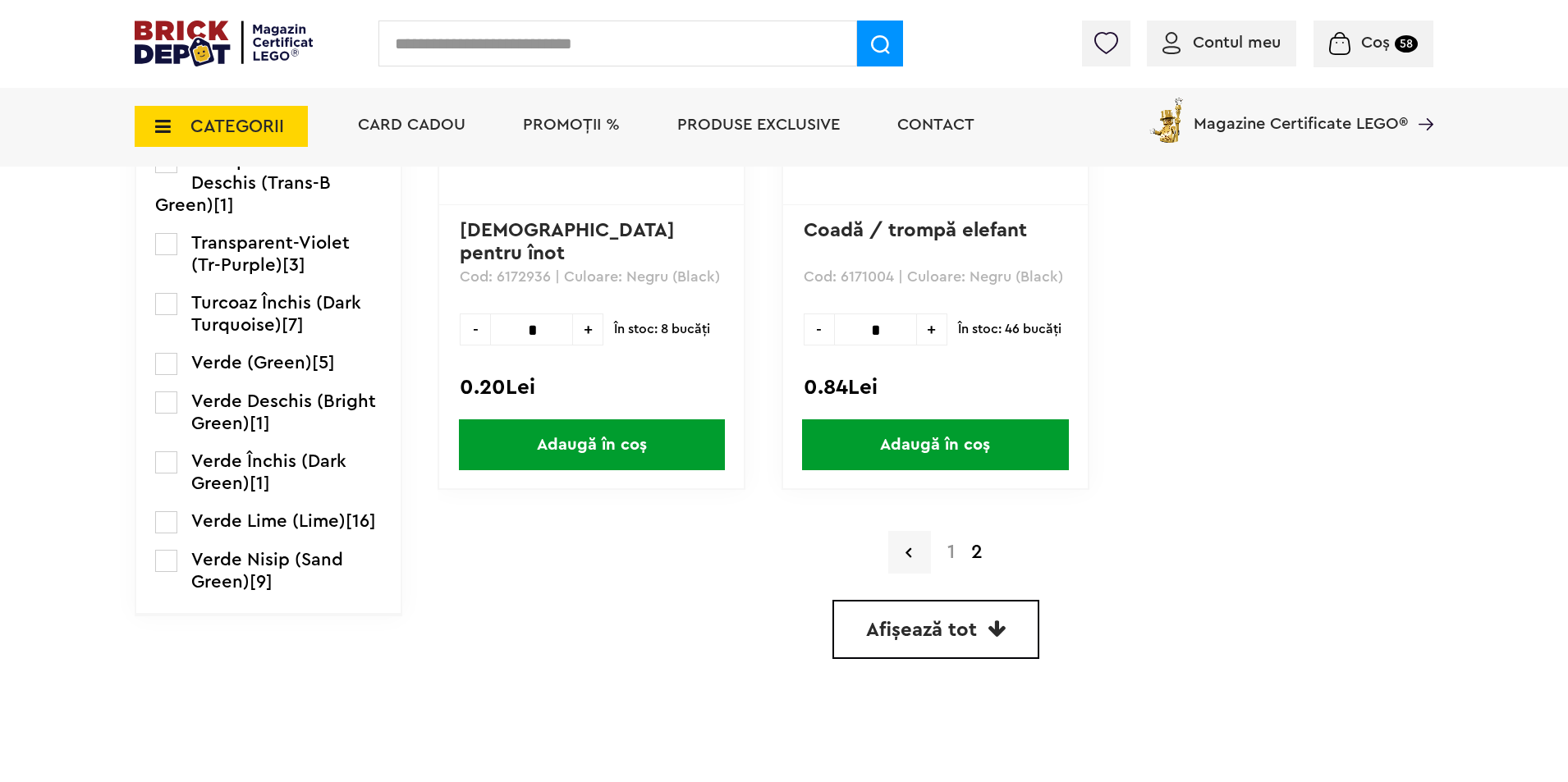
click at [246, 128] on span "CATEGORII" at bounding box center [237, 127] width 94 height 18
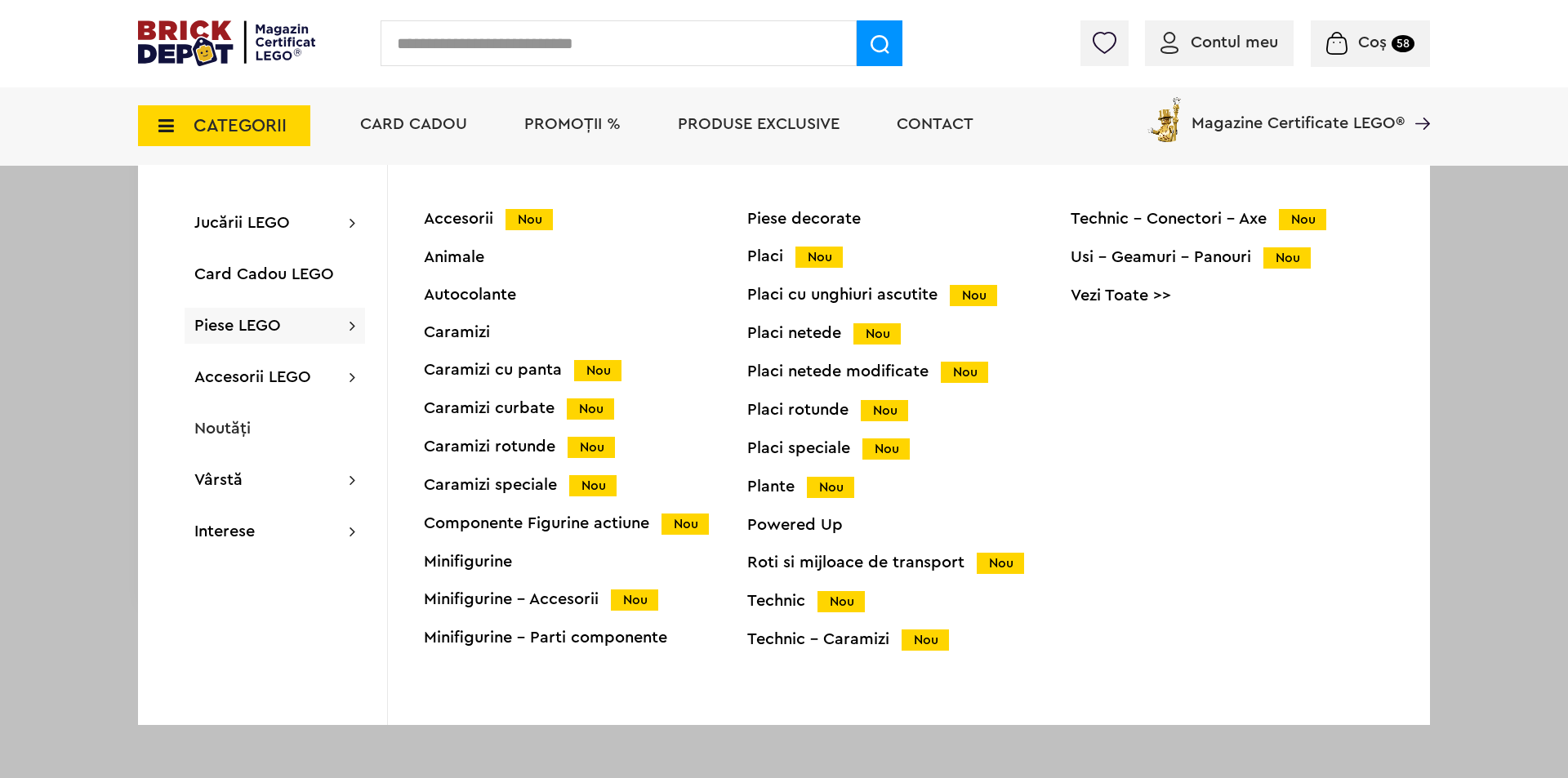
click at [553, 603] on div "Minifigurine - Accesorii Nou" at bounding box center [585, 600] width 323 height 17
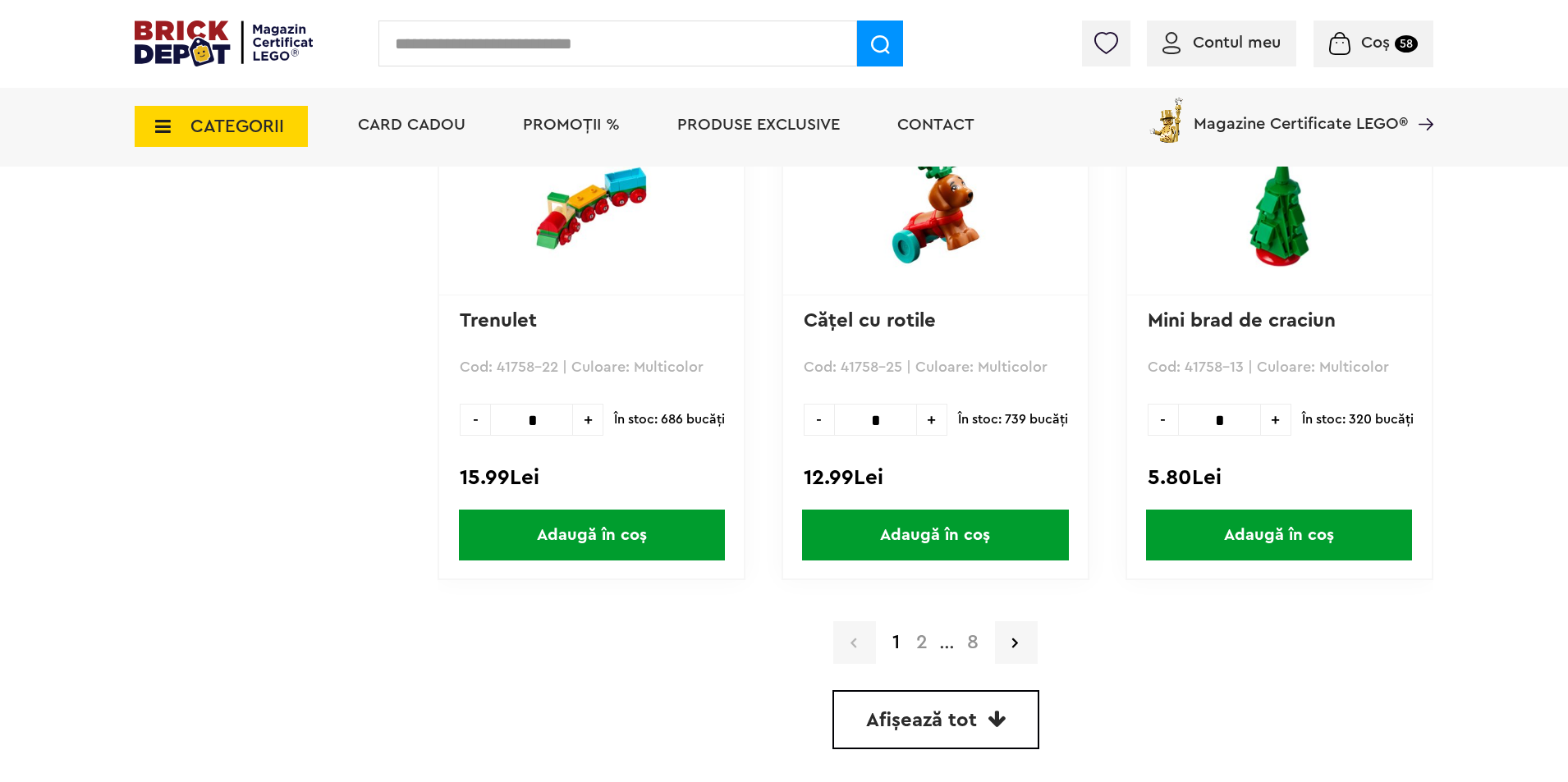
scroll to position [4623, 0]
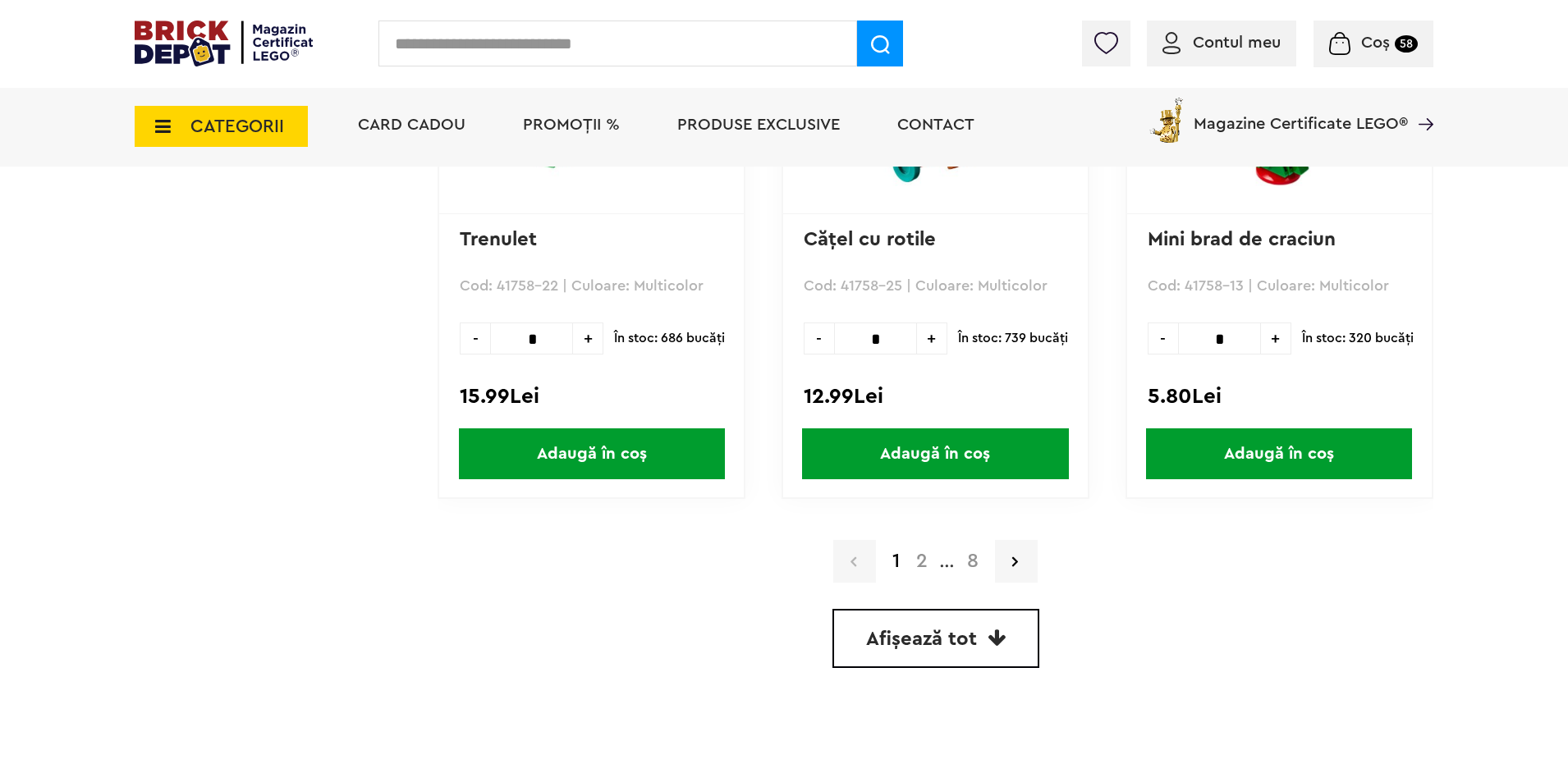
click at [929, 563] on link "2" at bounding box center [921, 562] width 28 height 20
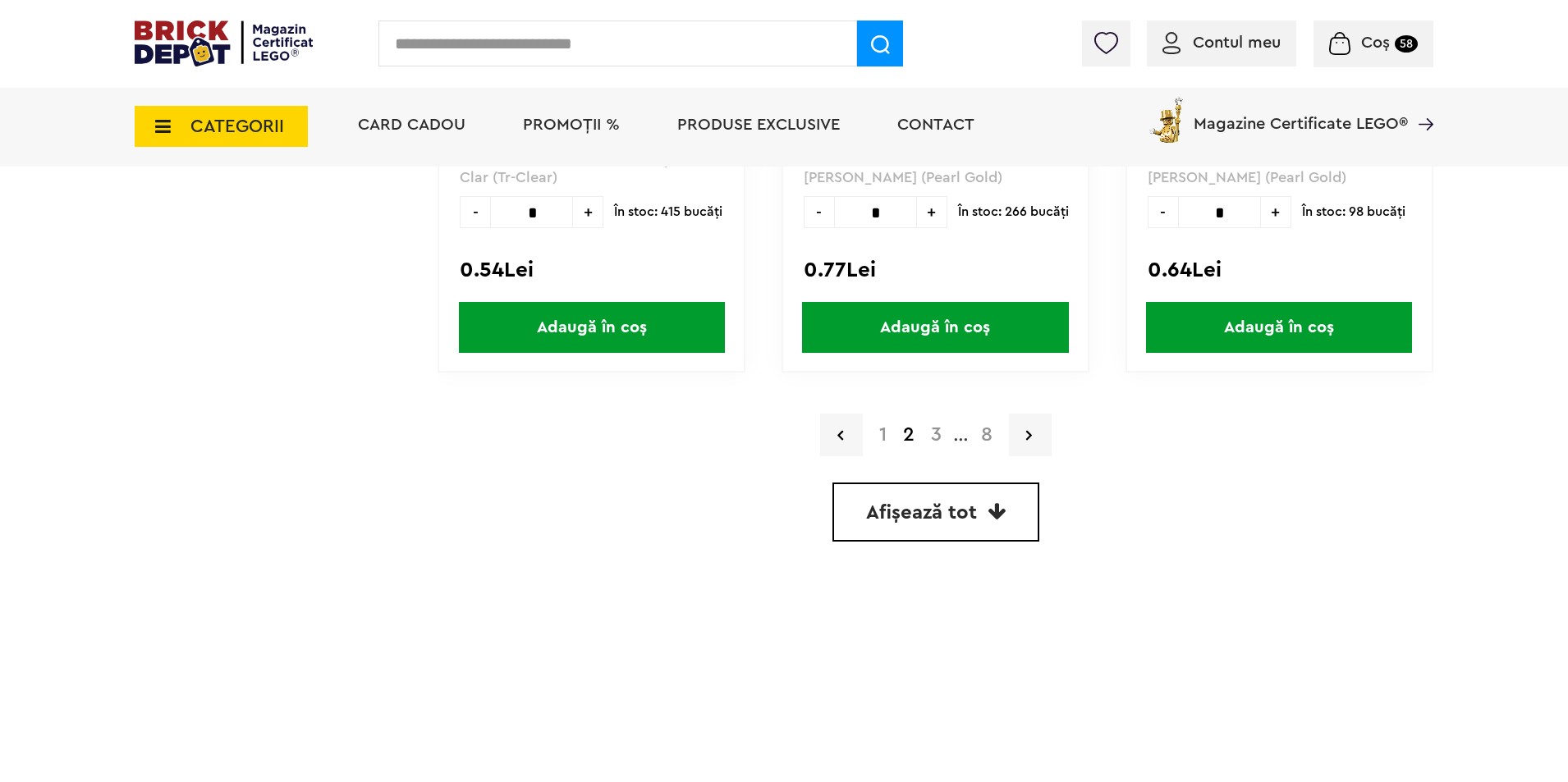
scroll to position [4788, 0]
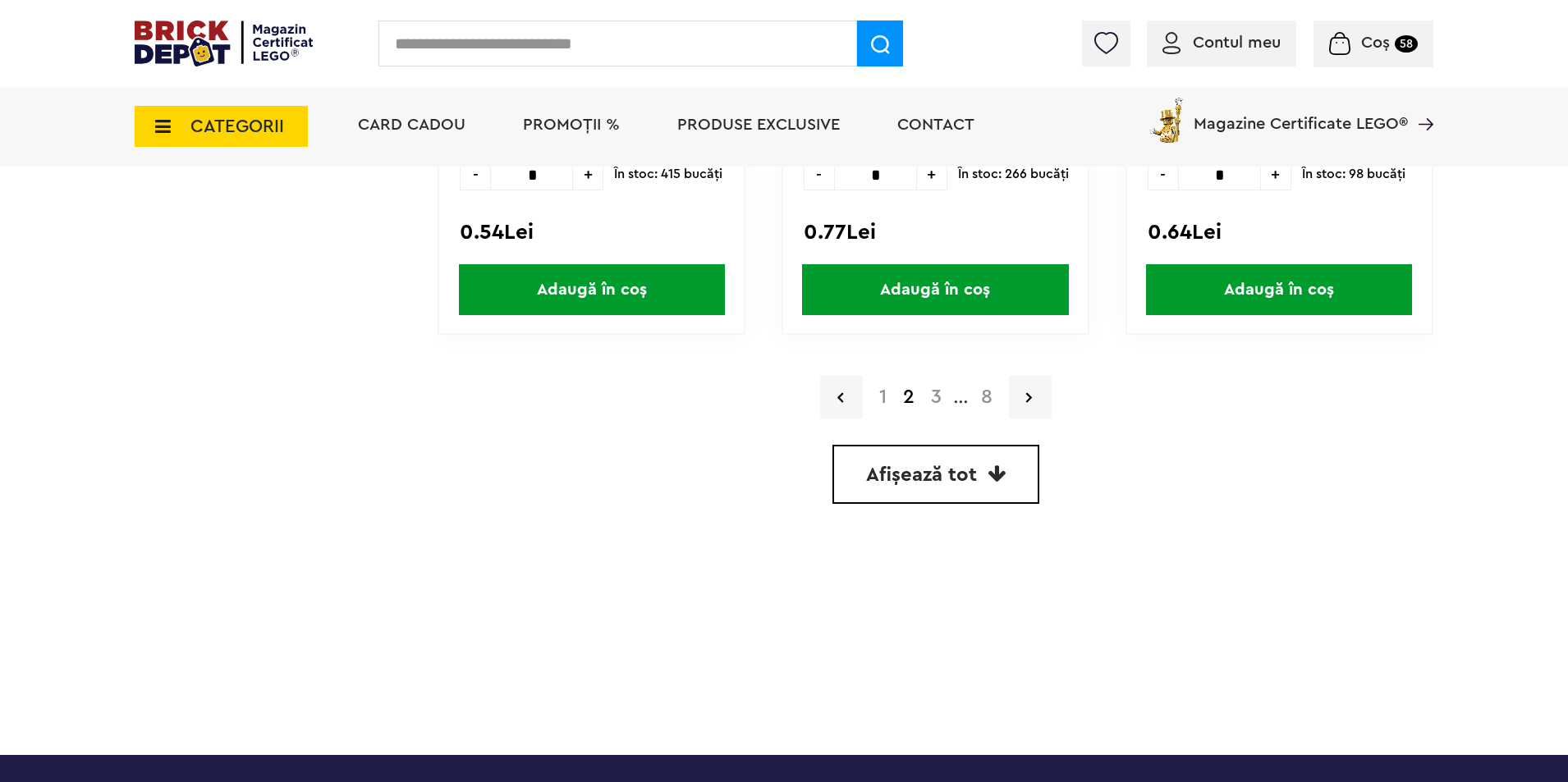
click at [939, 400] on link "3" at bounding box center [936, 398] width 27 height 20
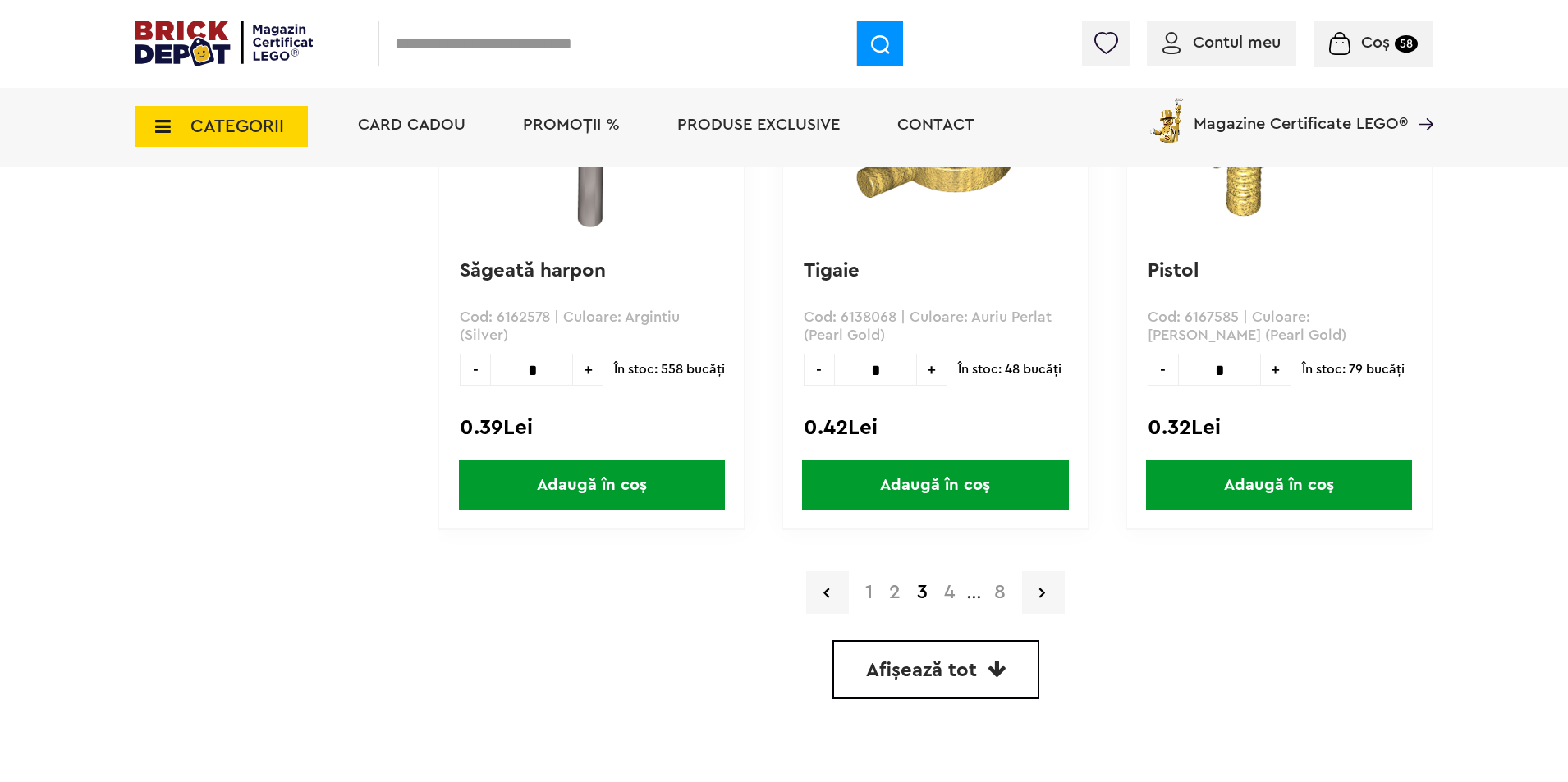
scroll to position [4788, 0]
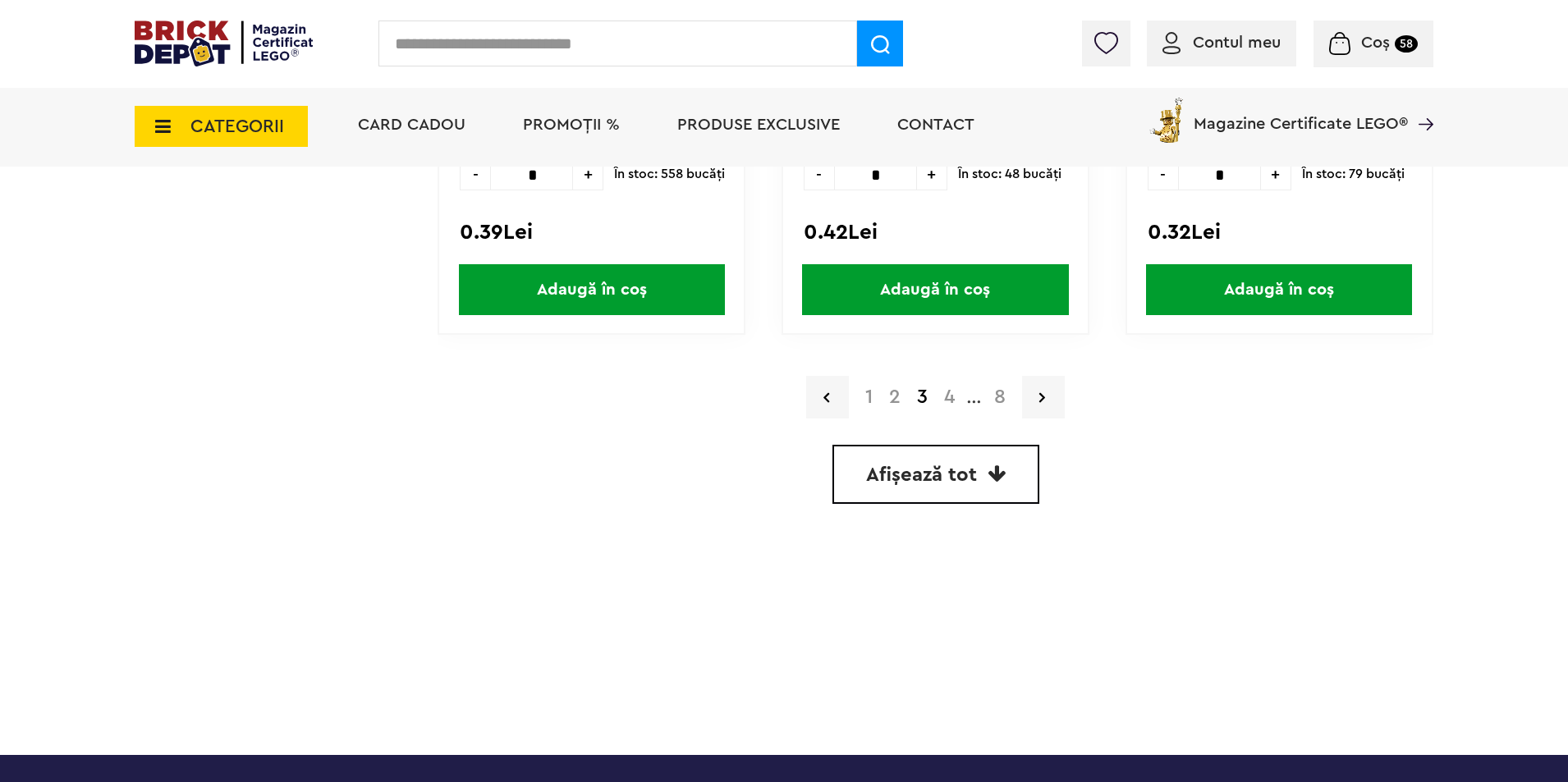
click at [953, 398] on link "4" at bounding box center [949, 398] width 27 height 20
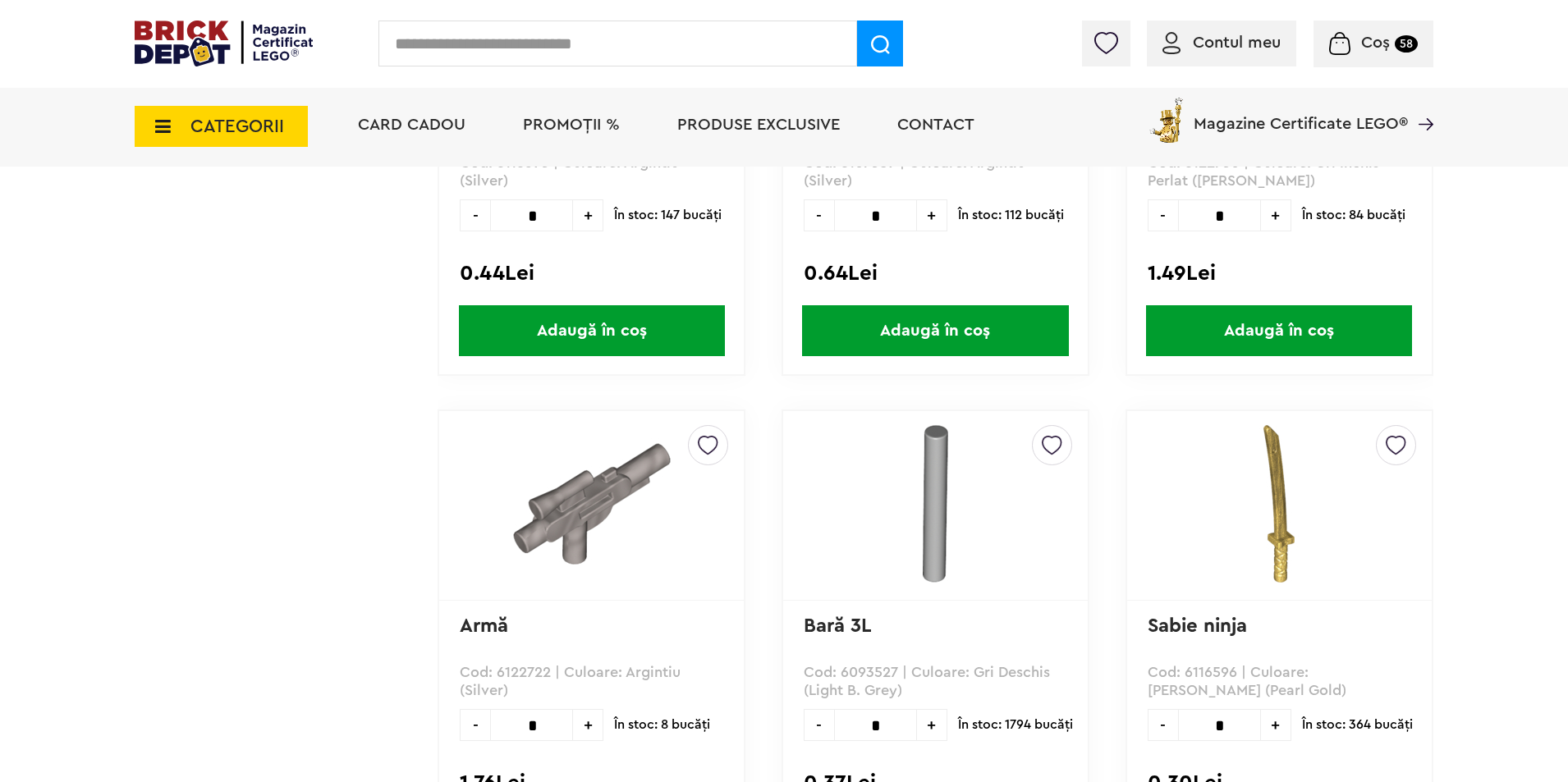
scroll to position [4623, 0]
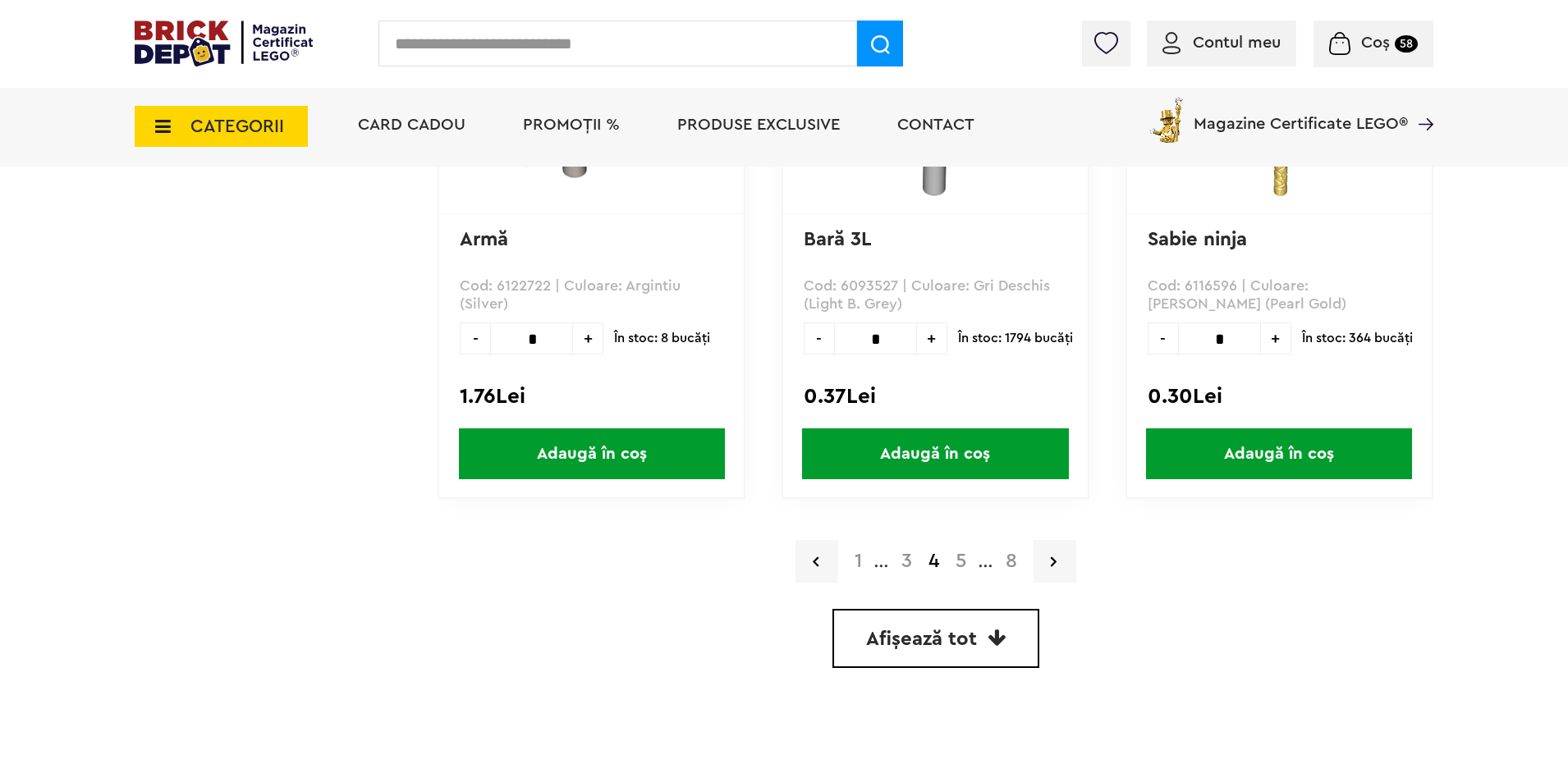
click at [957, 565] on link "5" at bounding box center [961, 562] width 27 height 20
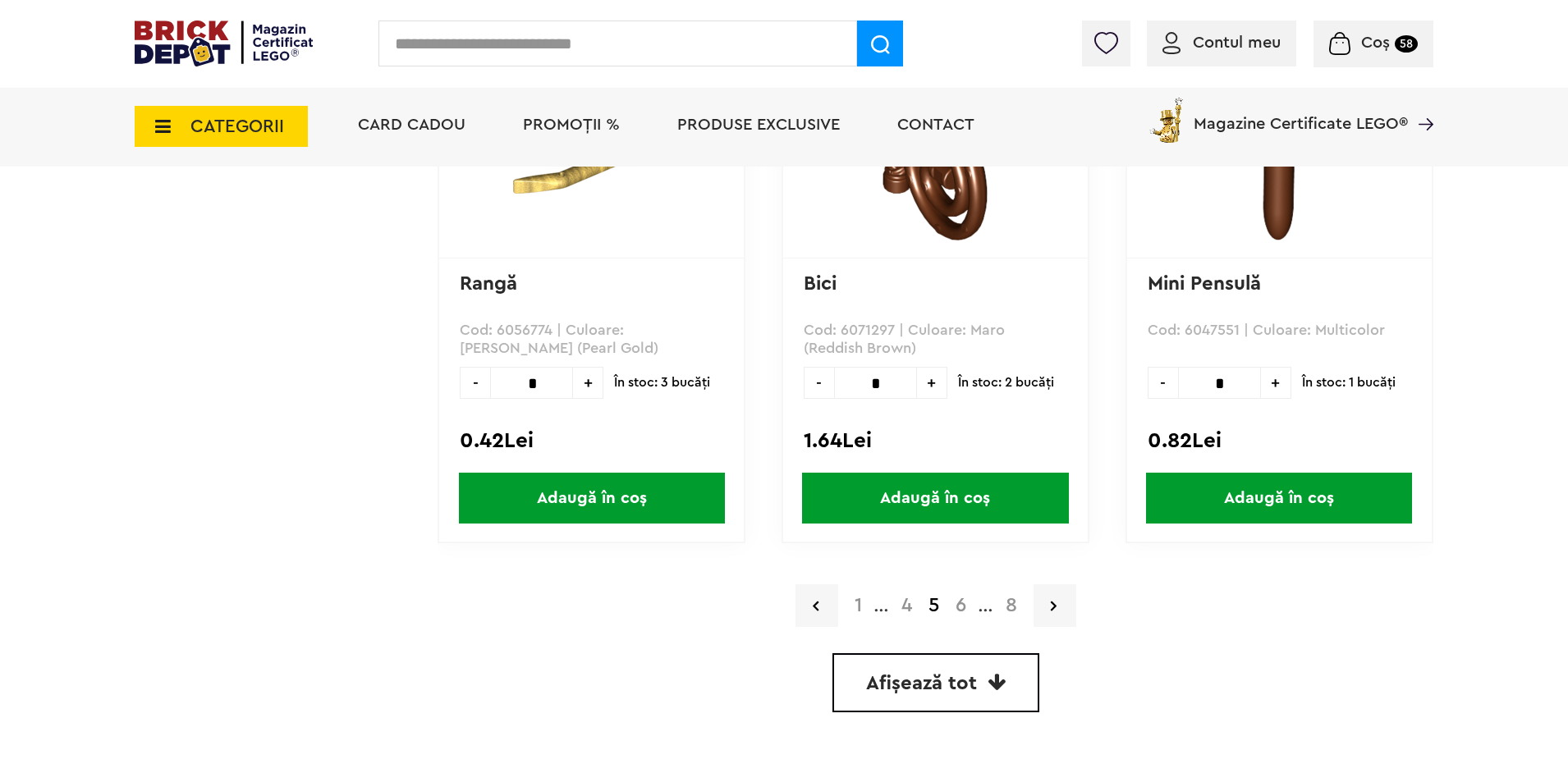
scroll to position [4728, 0]
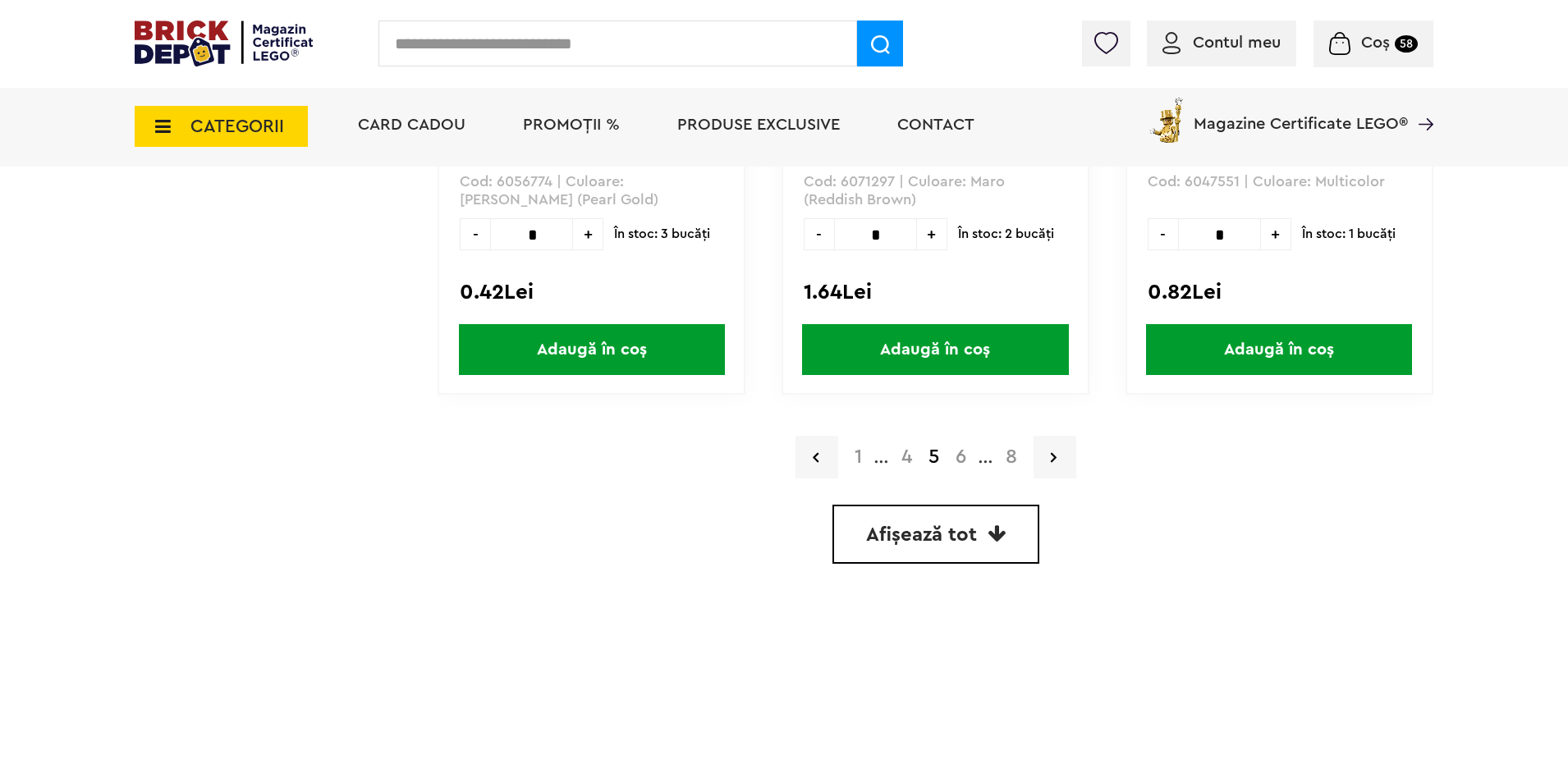
click at [962, 458] on link "6" at bounding box center [961, 458] width 27 height 20
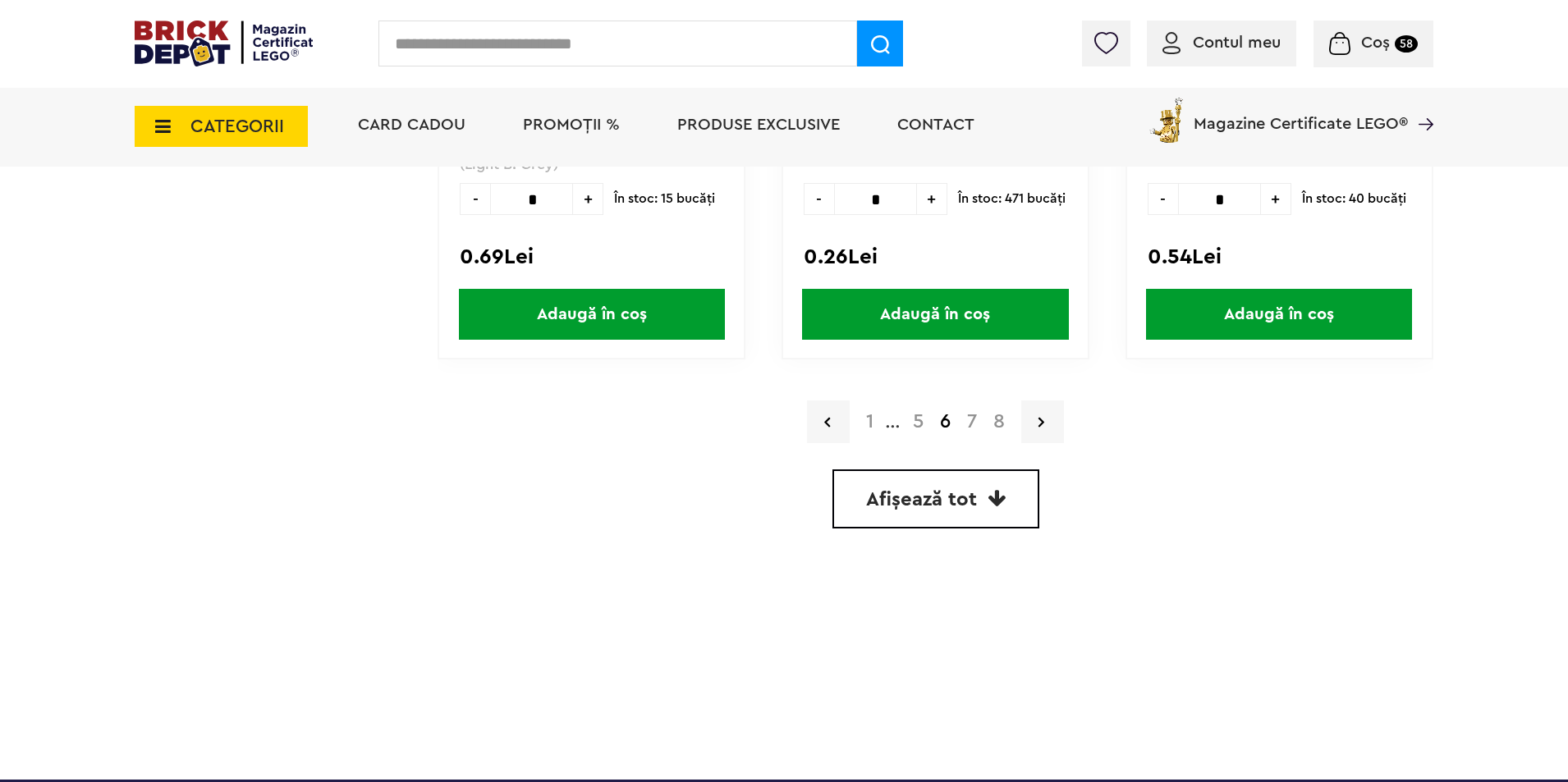
scroll to position [4844, 0]
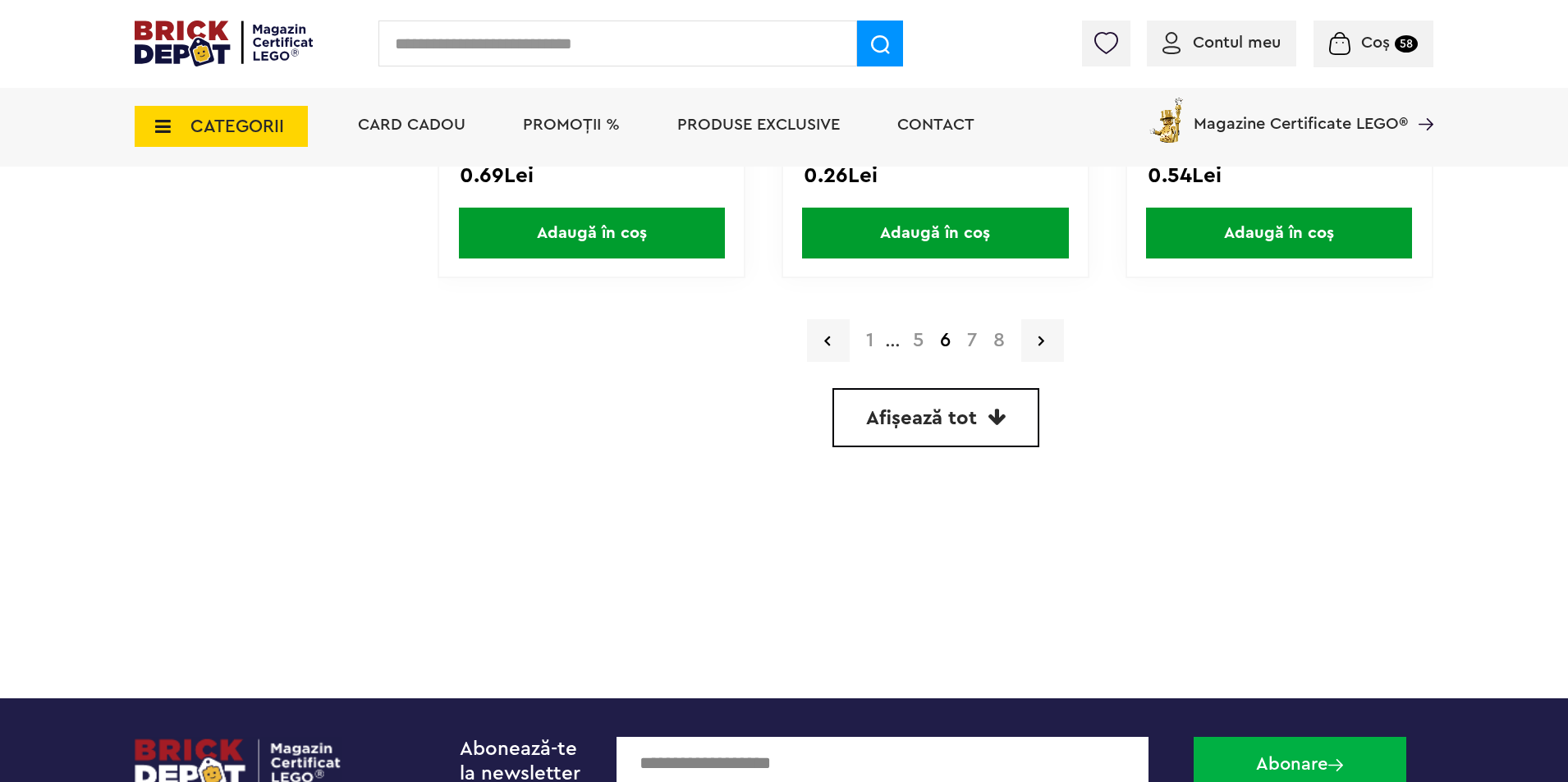
click at [966, 344] on link "7" at bounding box center [971, 340] width 26 height 20
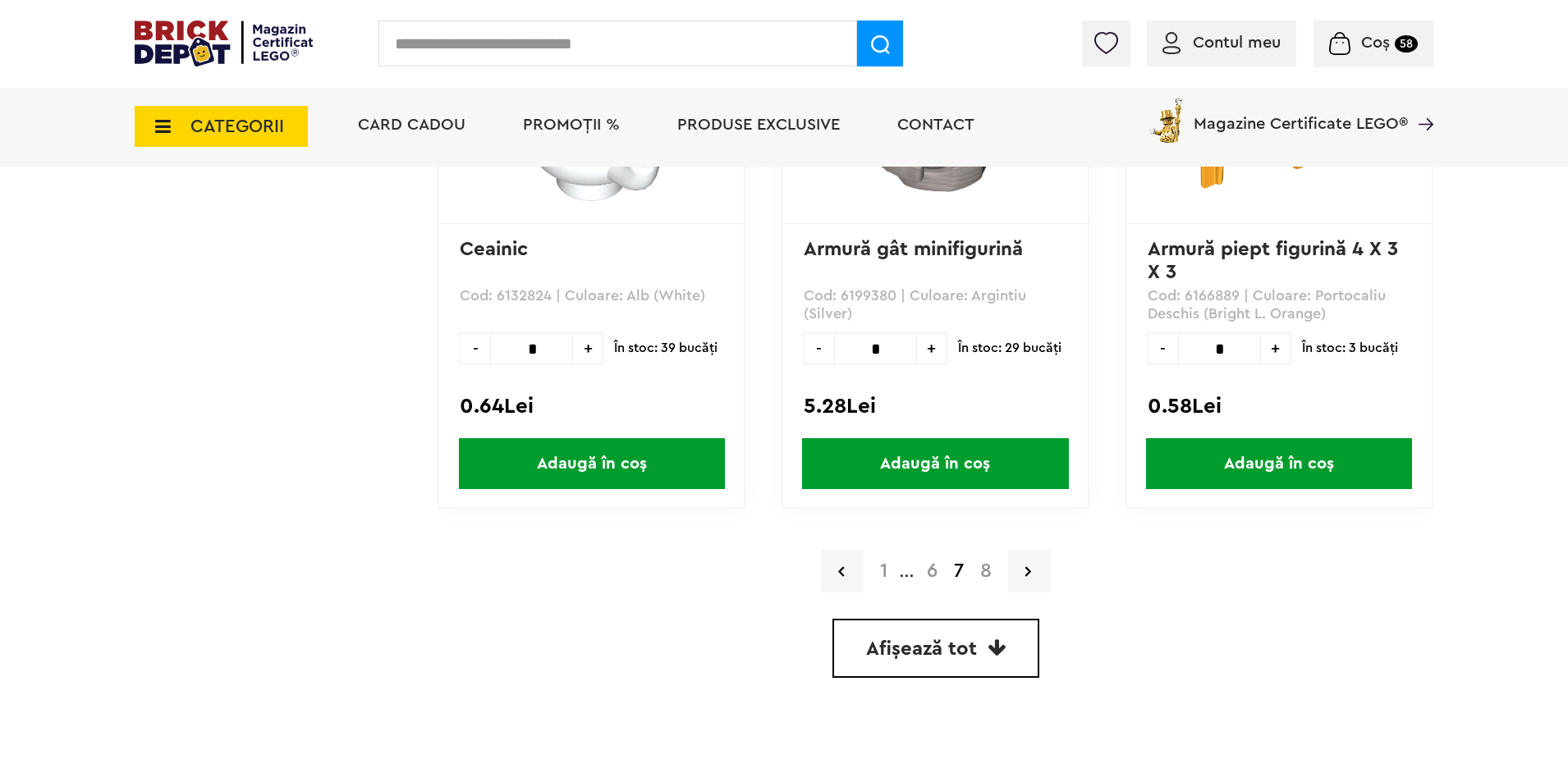
scroll to position [4623, 0]
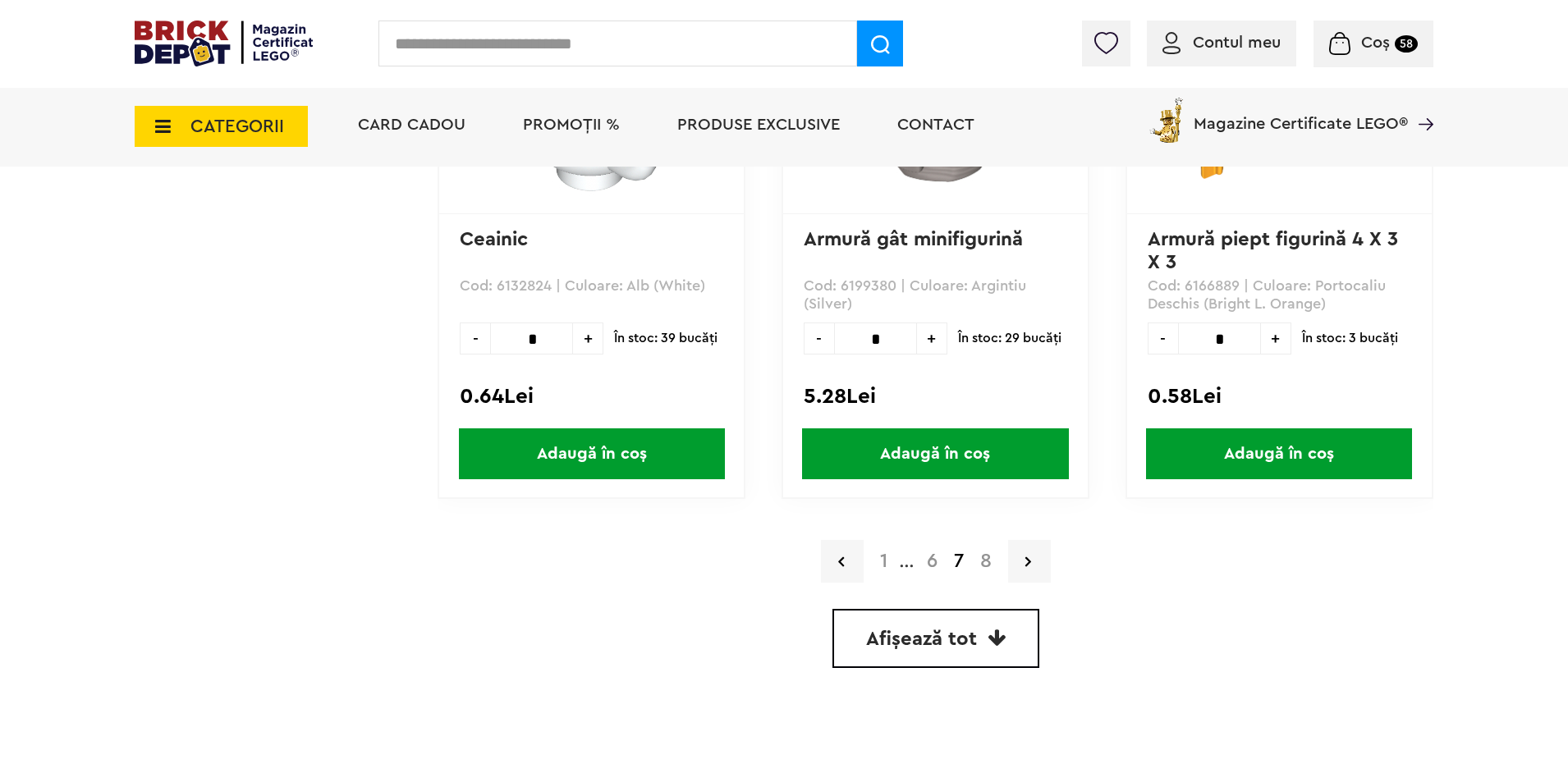
click at [984, 562] on link "8" at bounding box center [986, 562] width 28 height 20
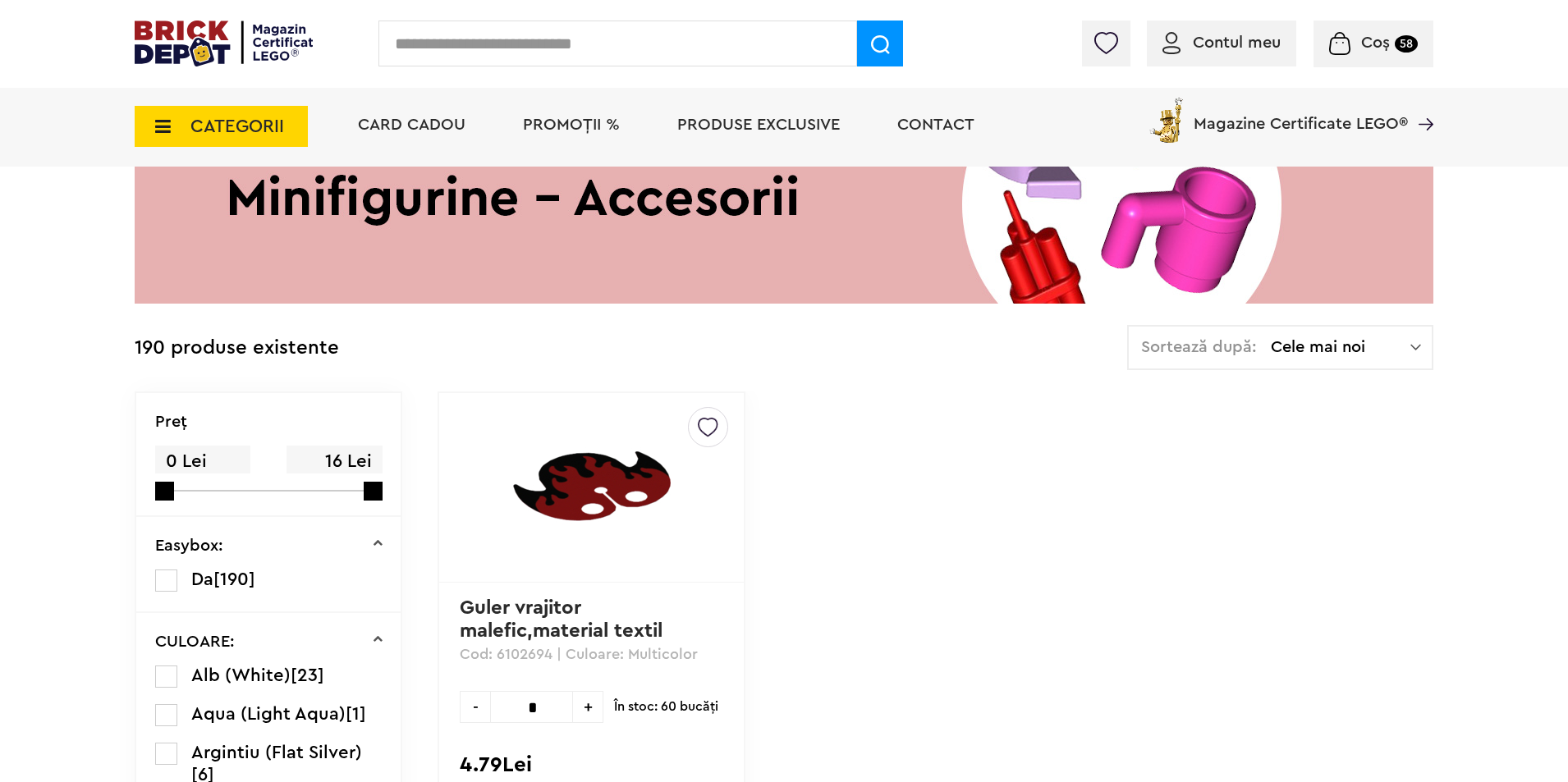
scroll to position [329, 0]
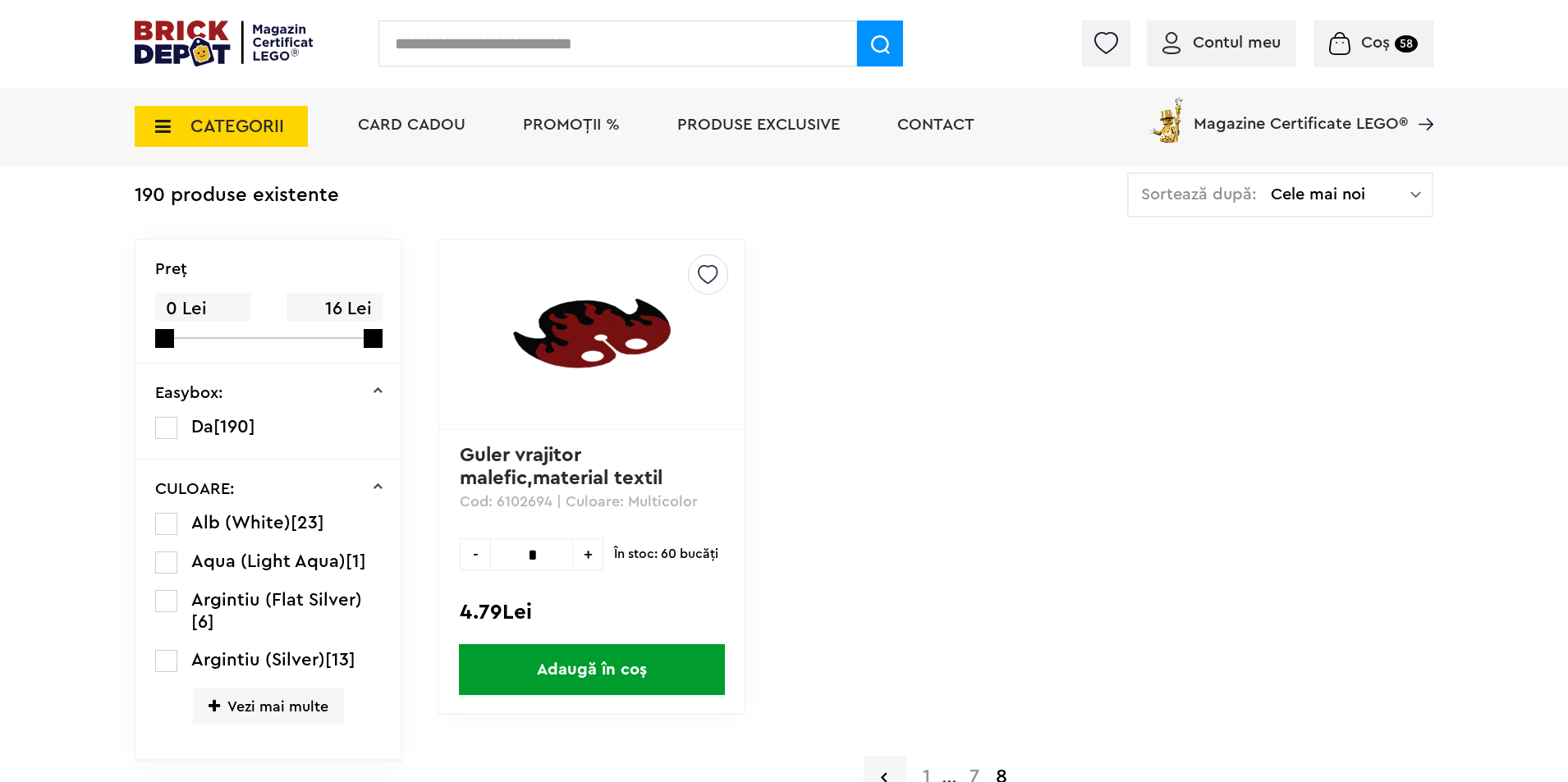
click at [182, 138] on span "CATEGORII" at bounding box center [221, 126] width 173 height 41
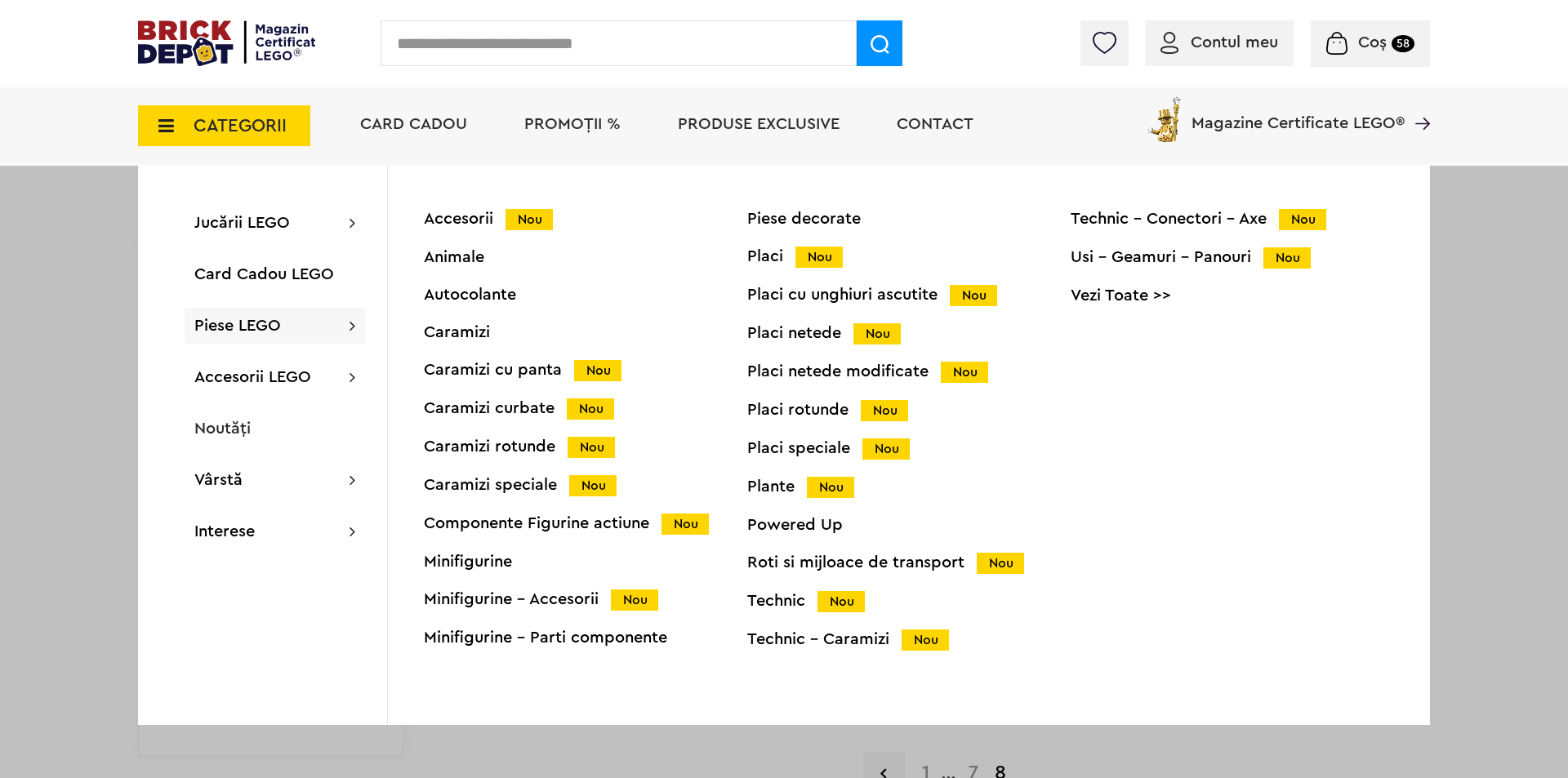
click at [476, 221] on div "Accesorii Nou" at bounding box center [585, 219] width 323 height 17
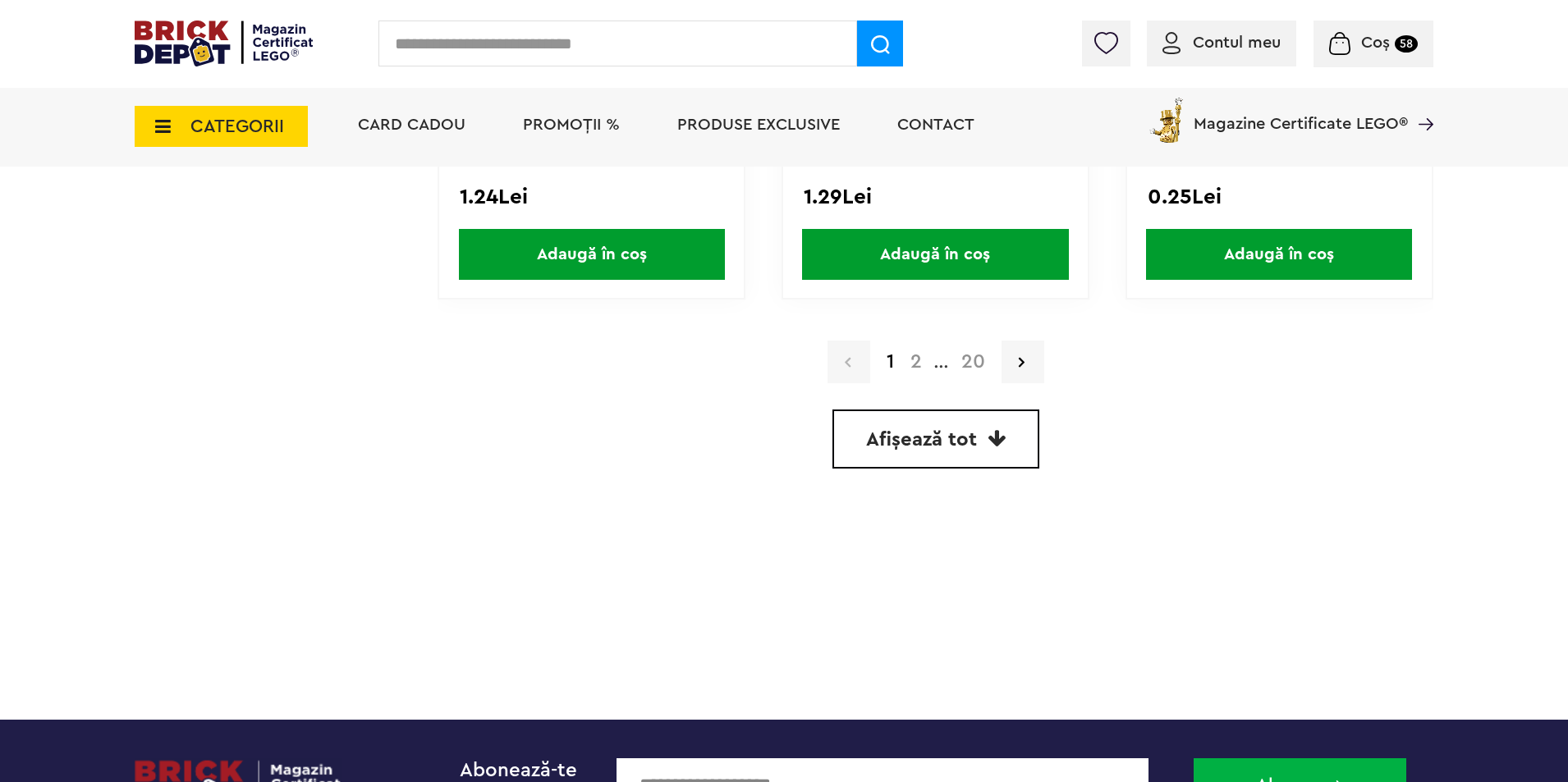
scroll to position [4844, 0]
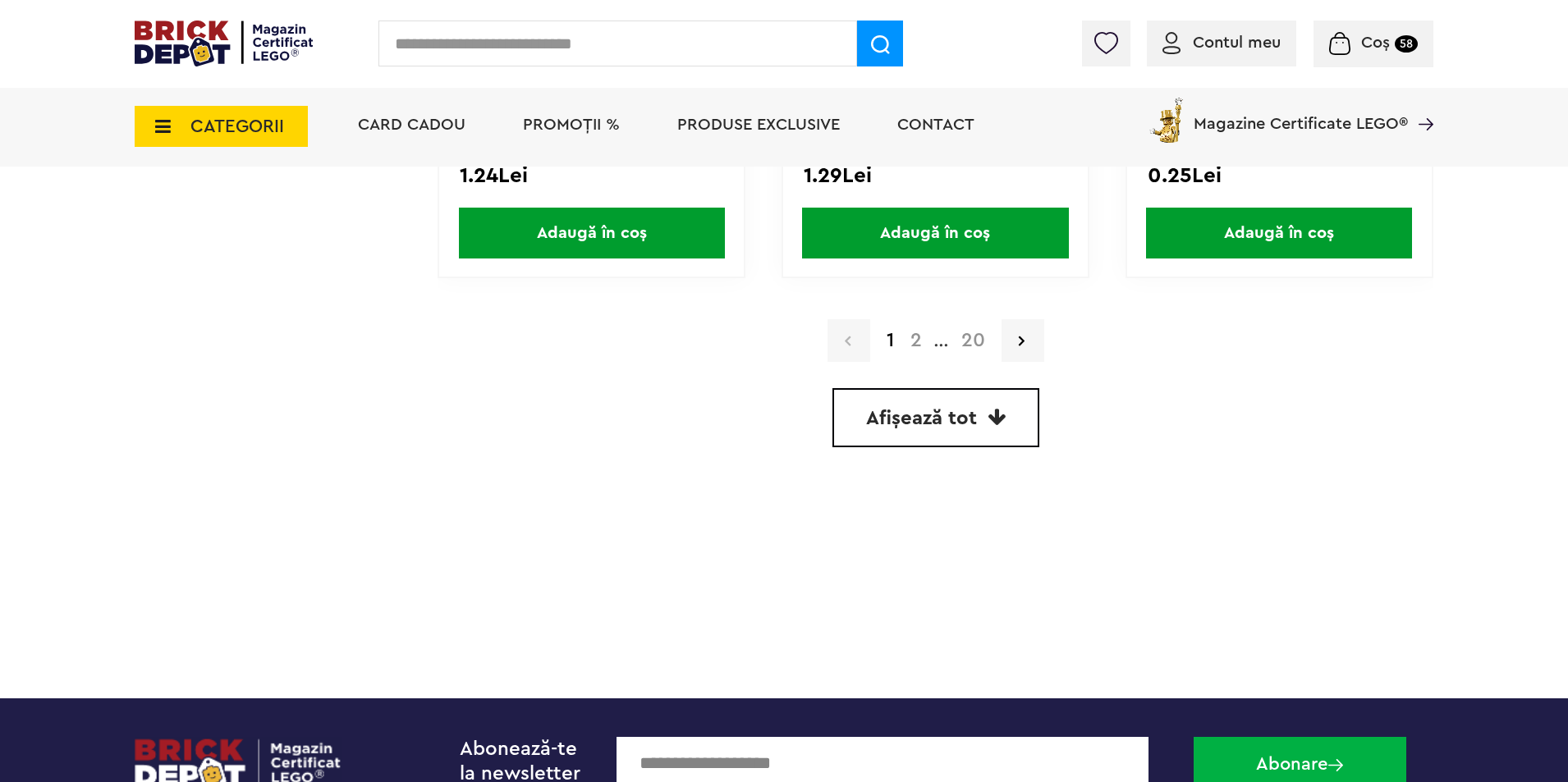
click at [913, 344] on link "2" at bounding box center [916, 340] width 28 height 20
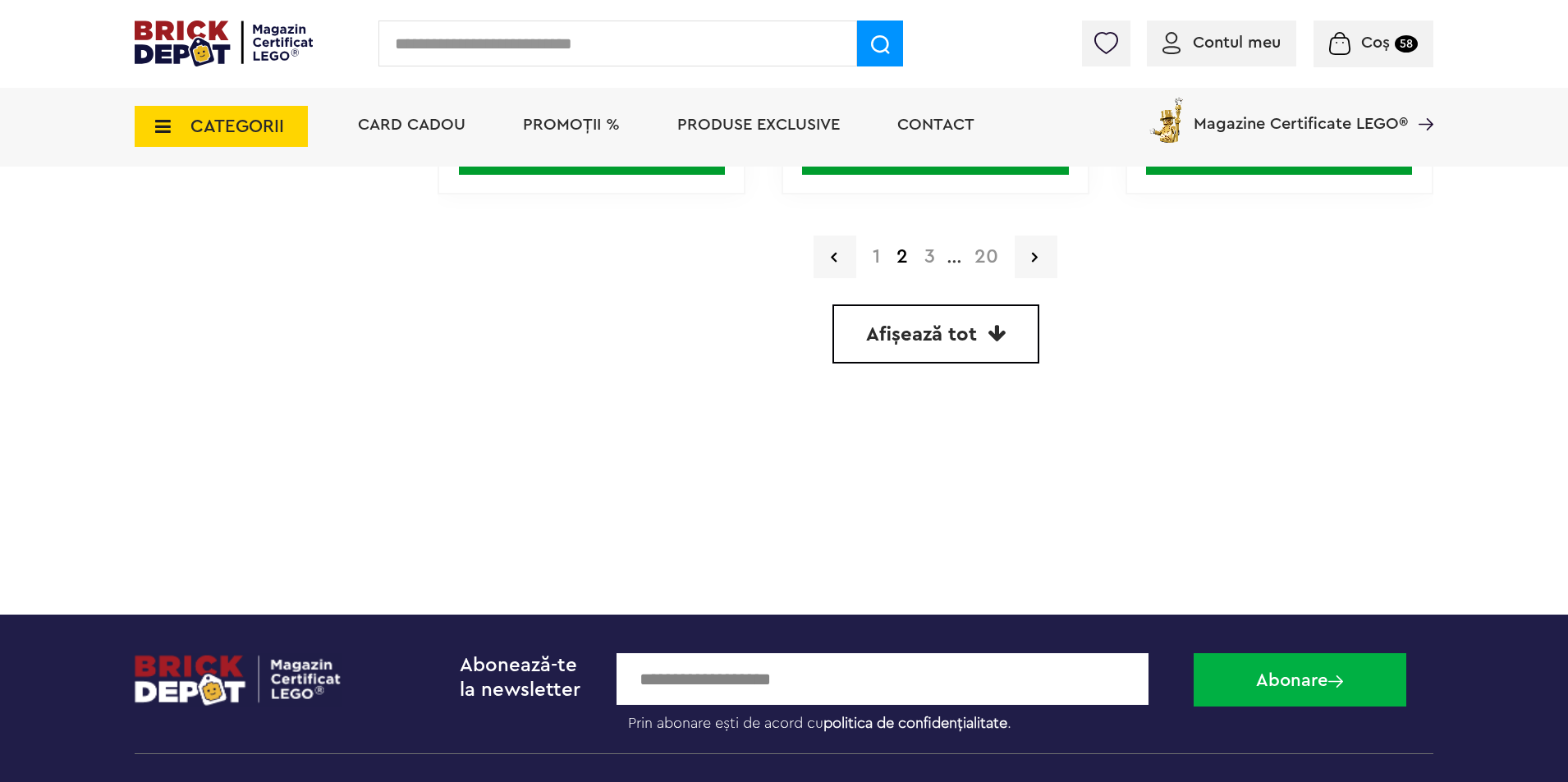
scroll to position [4926, 0]
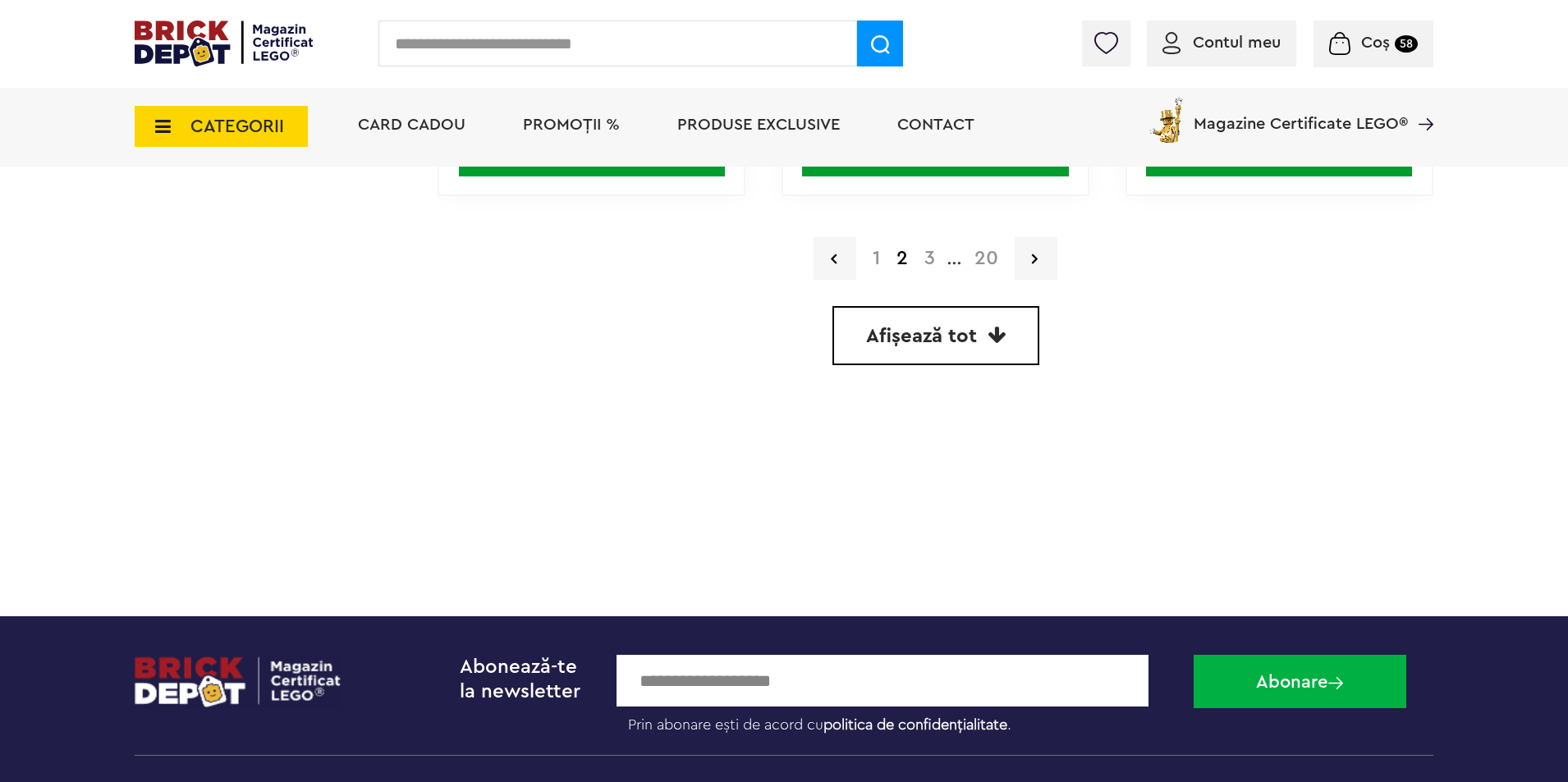
click at [933, 259] on link "3" at bounding box center [929, 259] width 27 height 20
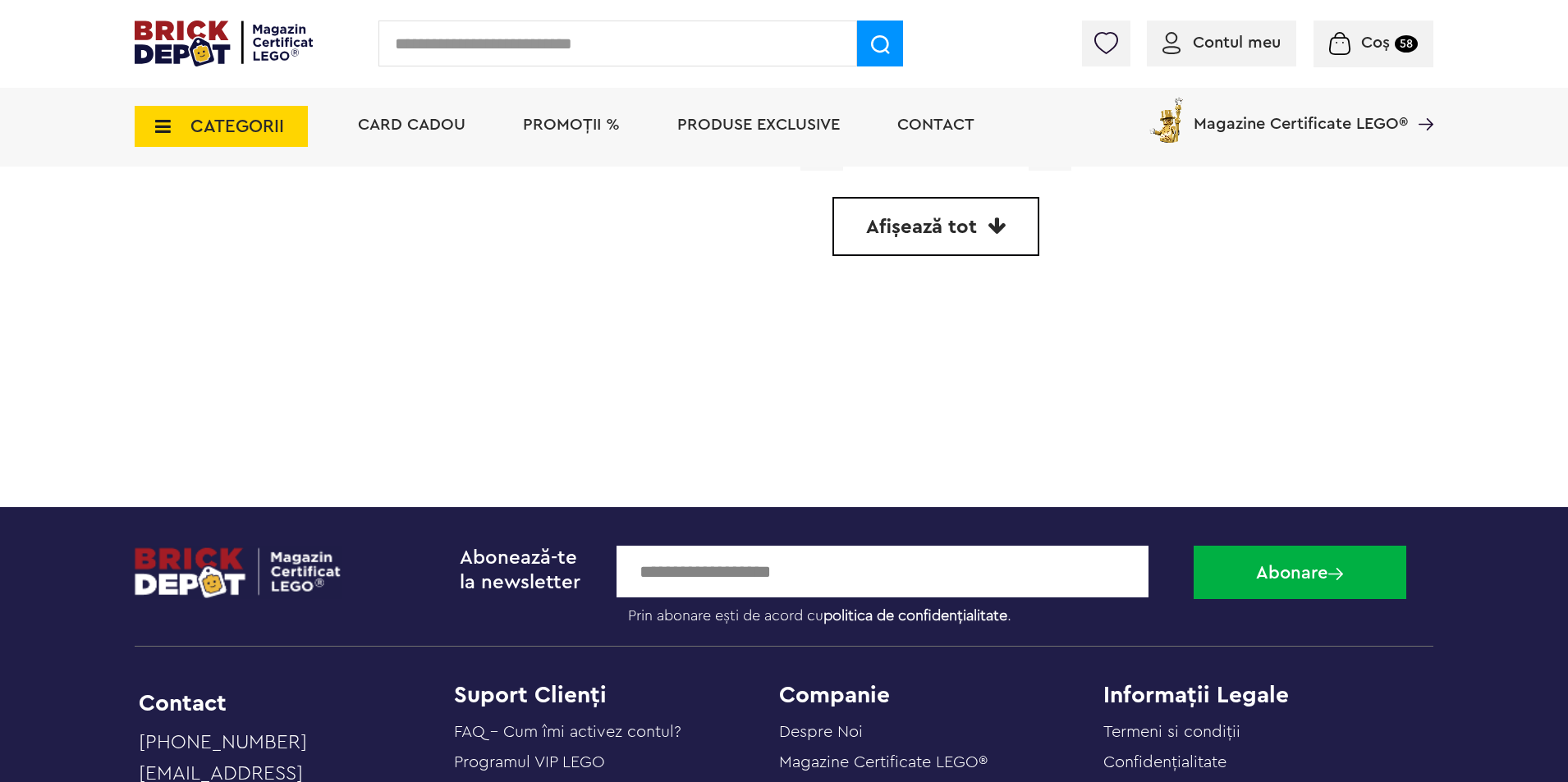
scroll to position [5008, 0]
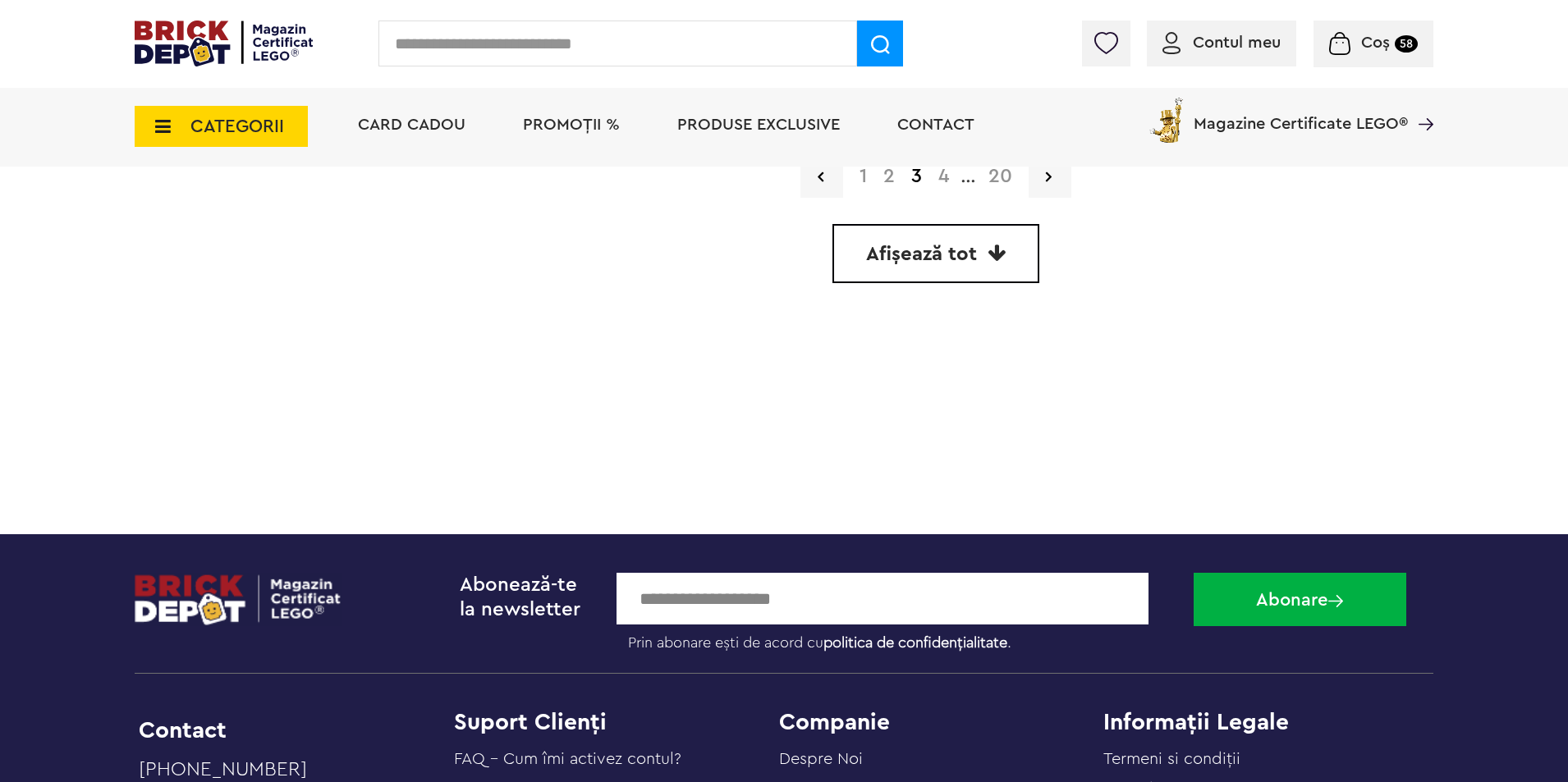
click at [943, 175] on link "4" at bounding box center [944, 177] width 27 height 20
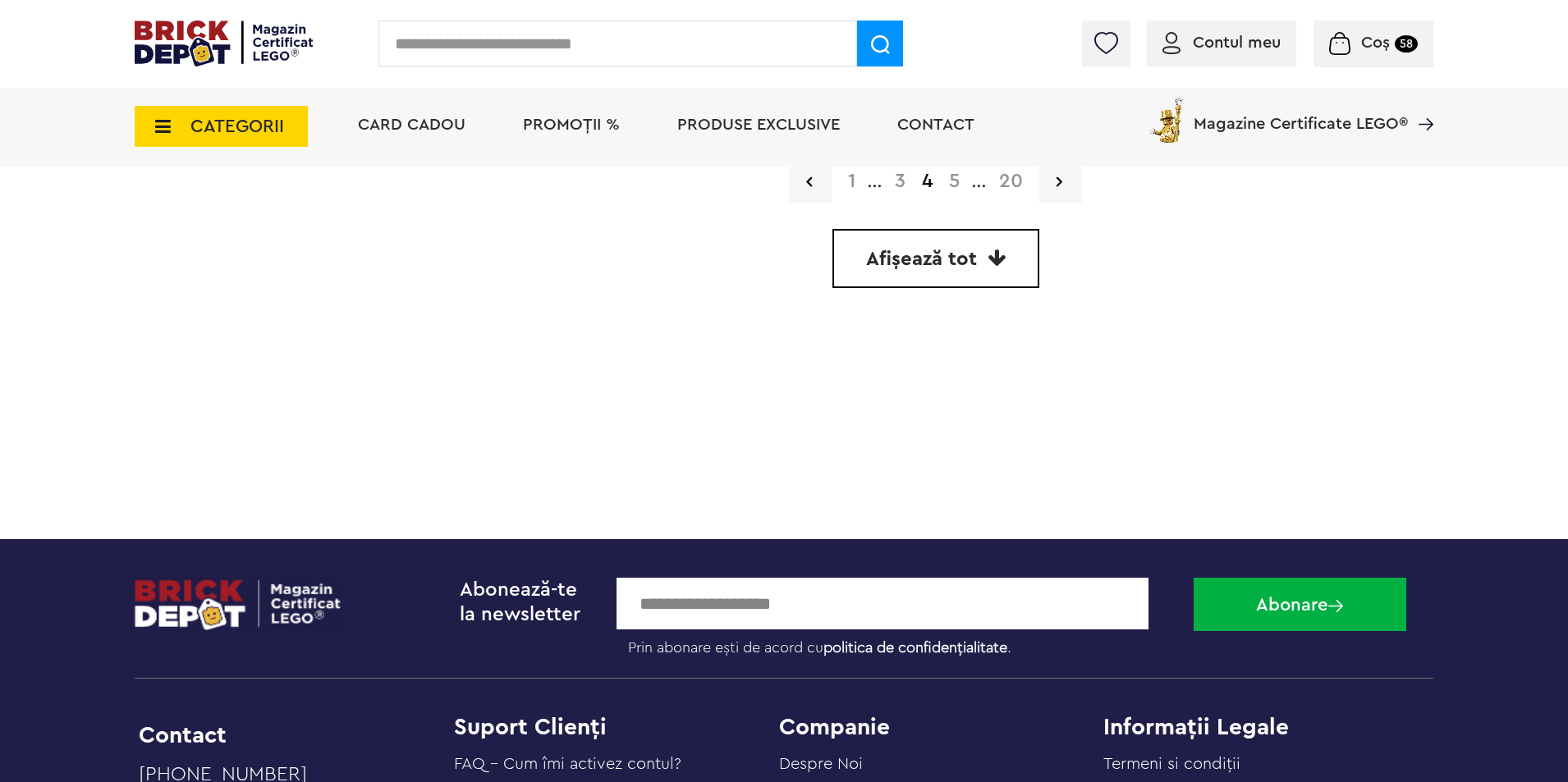
scroll to position [5008, 0]
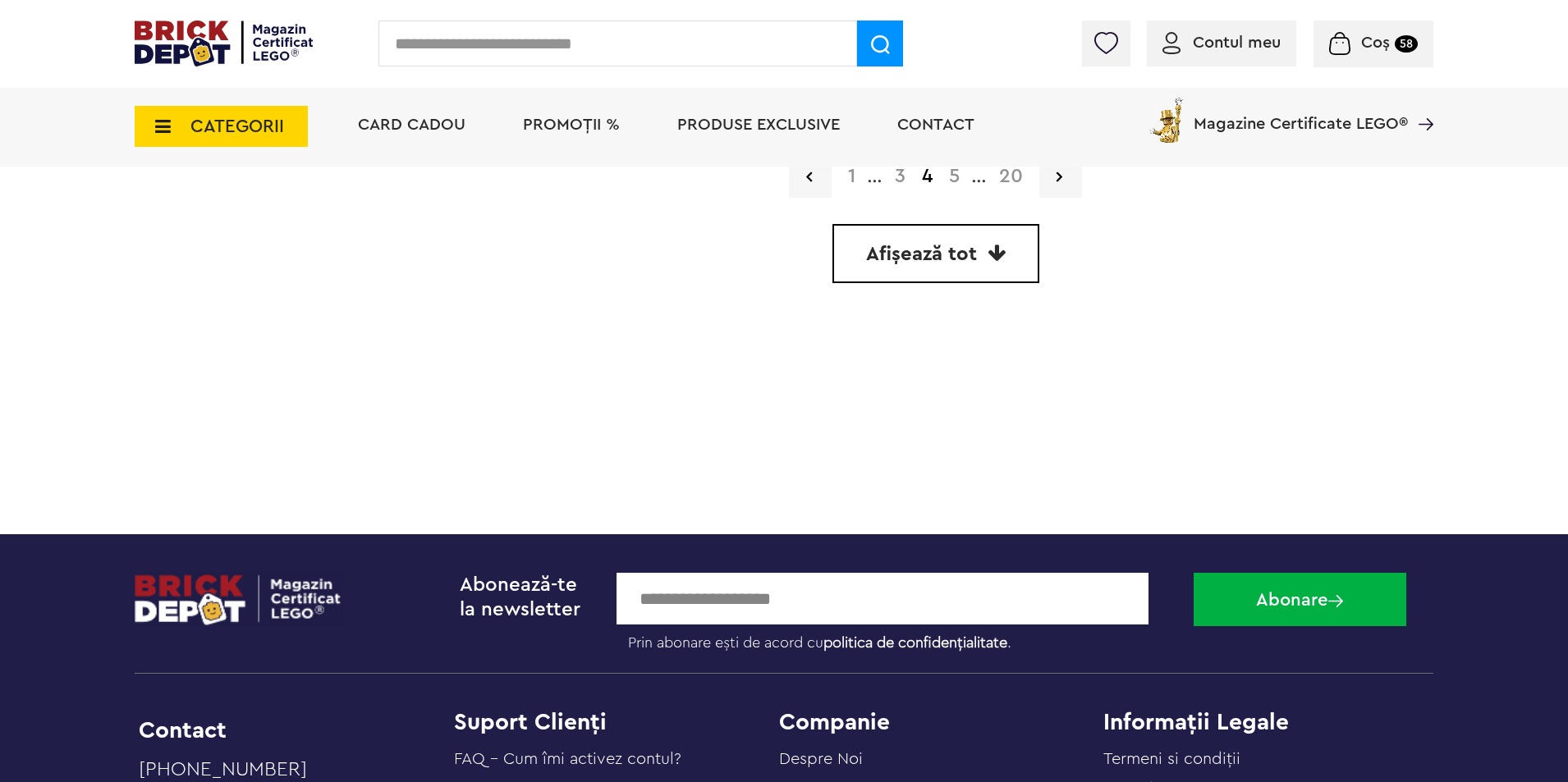
click at [952, 178] on link "5" at bounding box center [955, 177] width 27 height 20
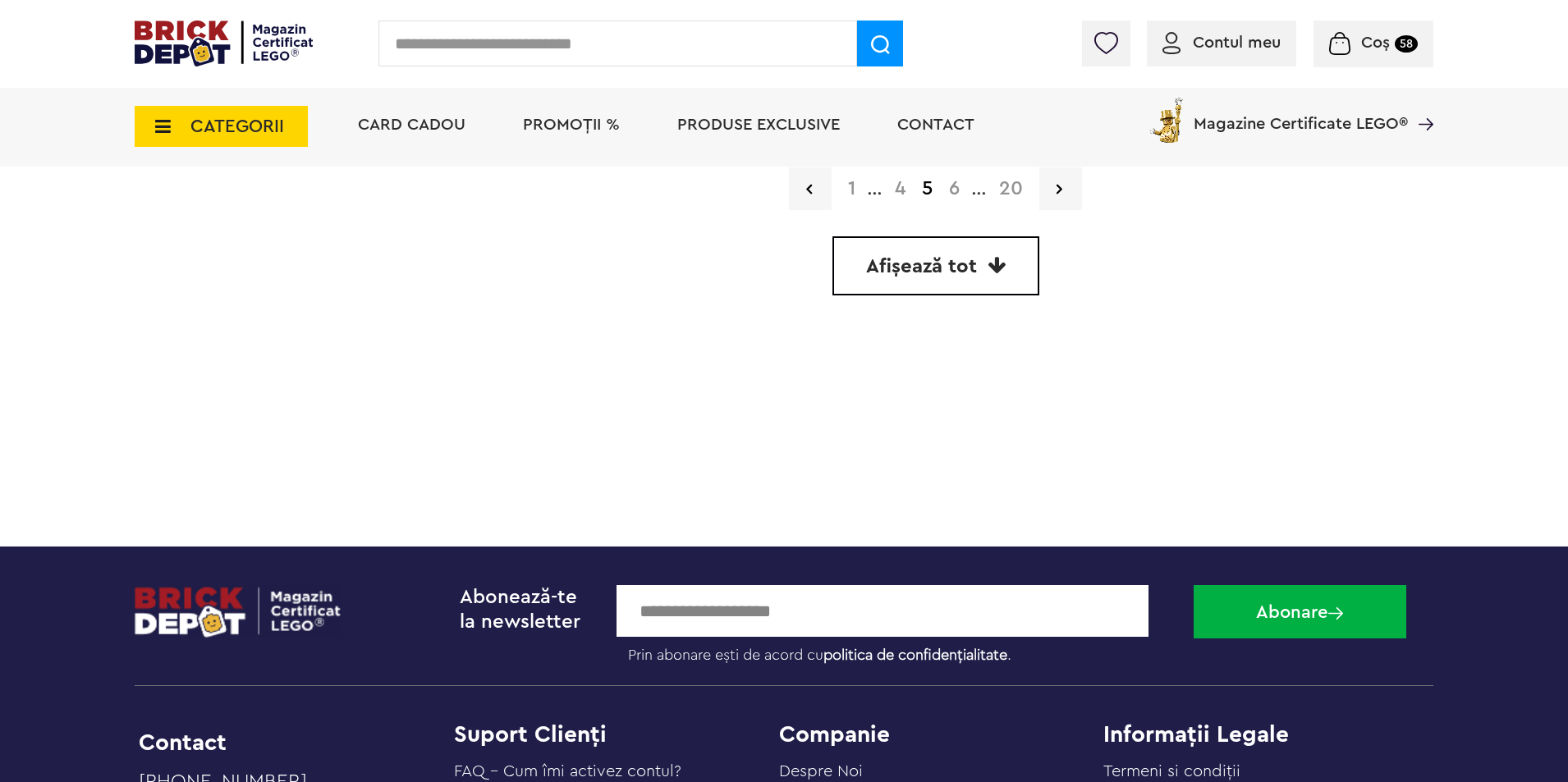
scroll to position [4762, 0]
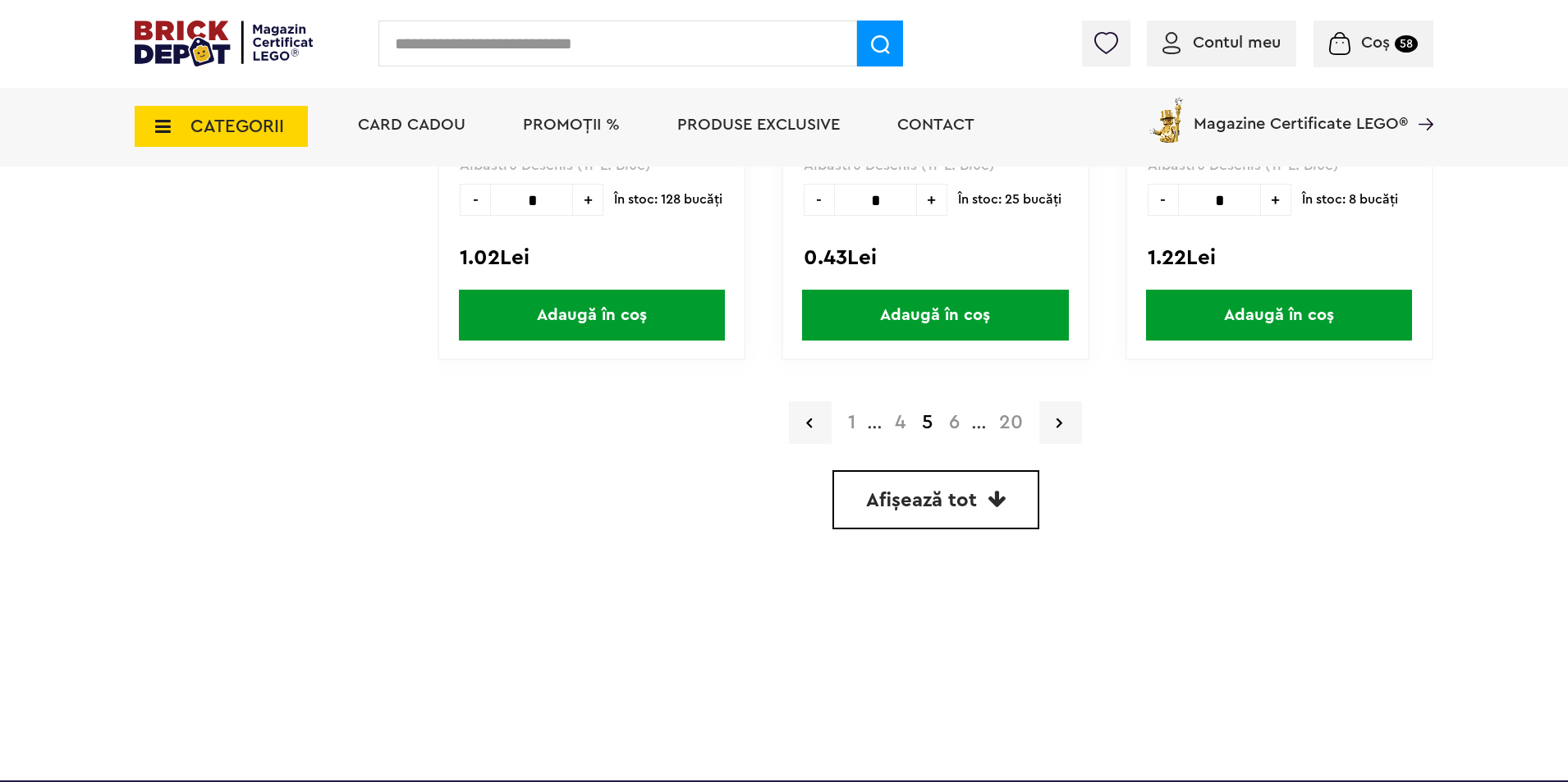
click at [958, 424] on link "6" at bounding box center [955, 423] width 27 height 20
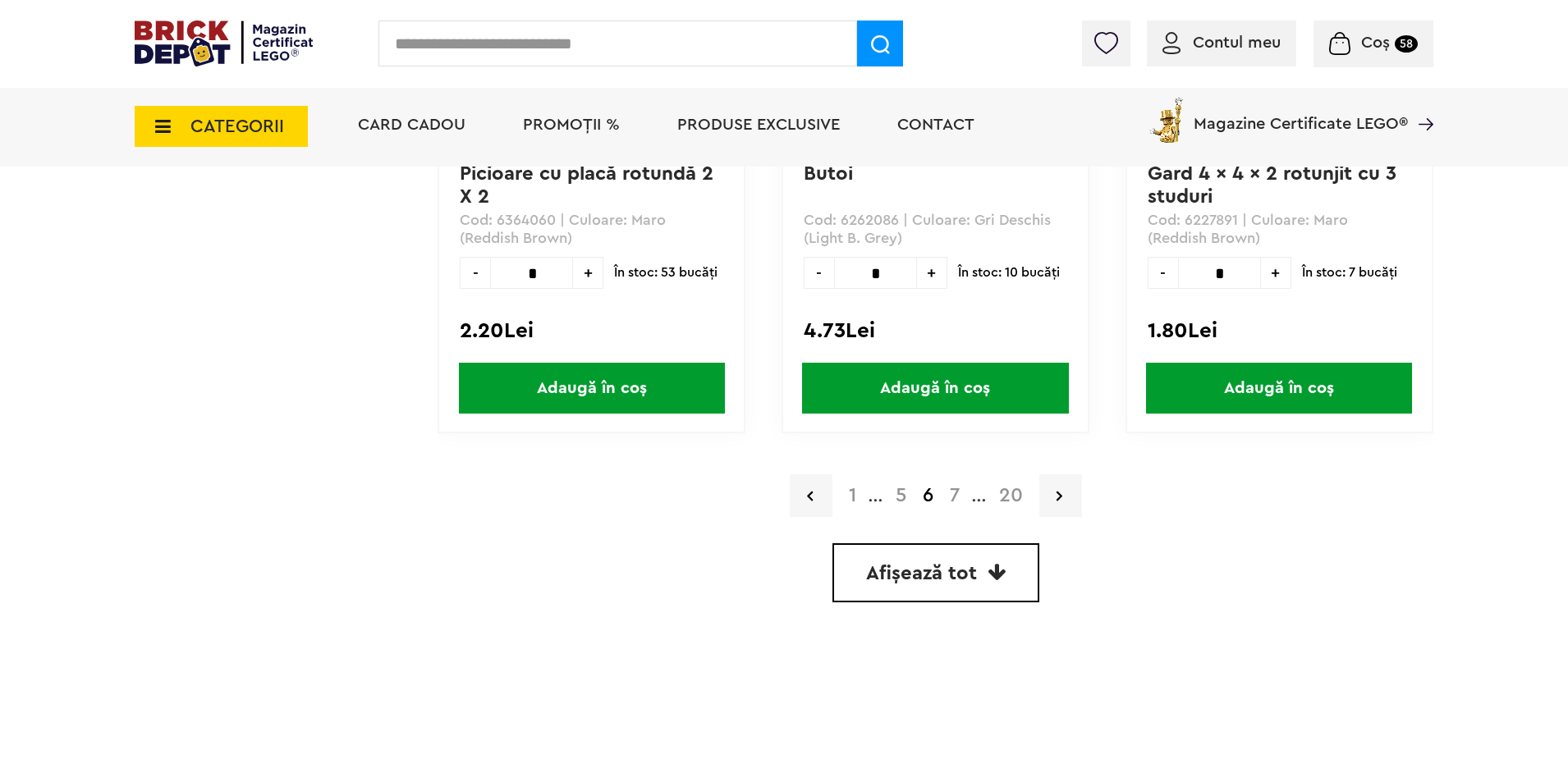
scroll to position [4762, 0]
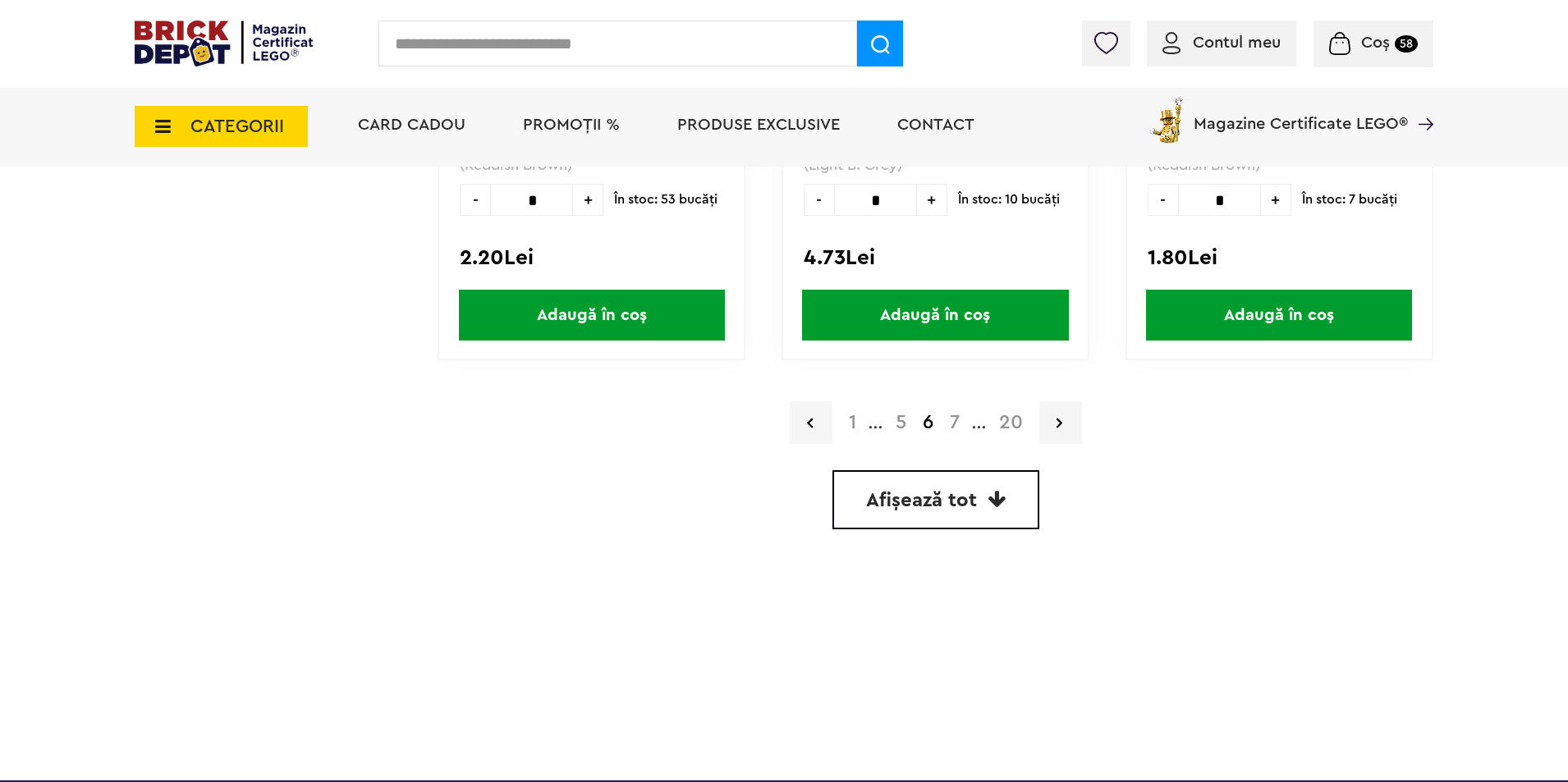
click at [957, 429] on link "7" at bounding box center [954, 423] width 26 height 20
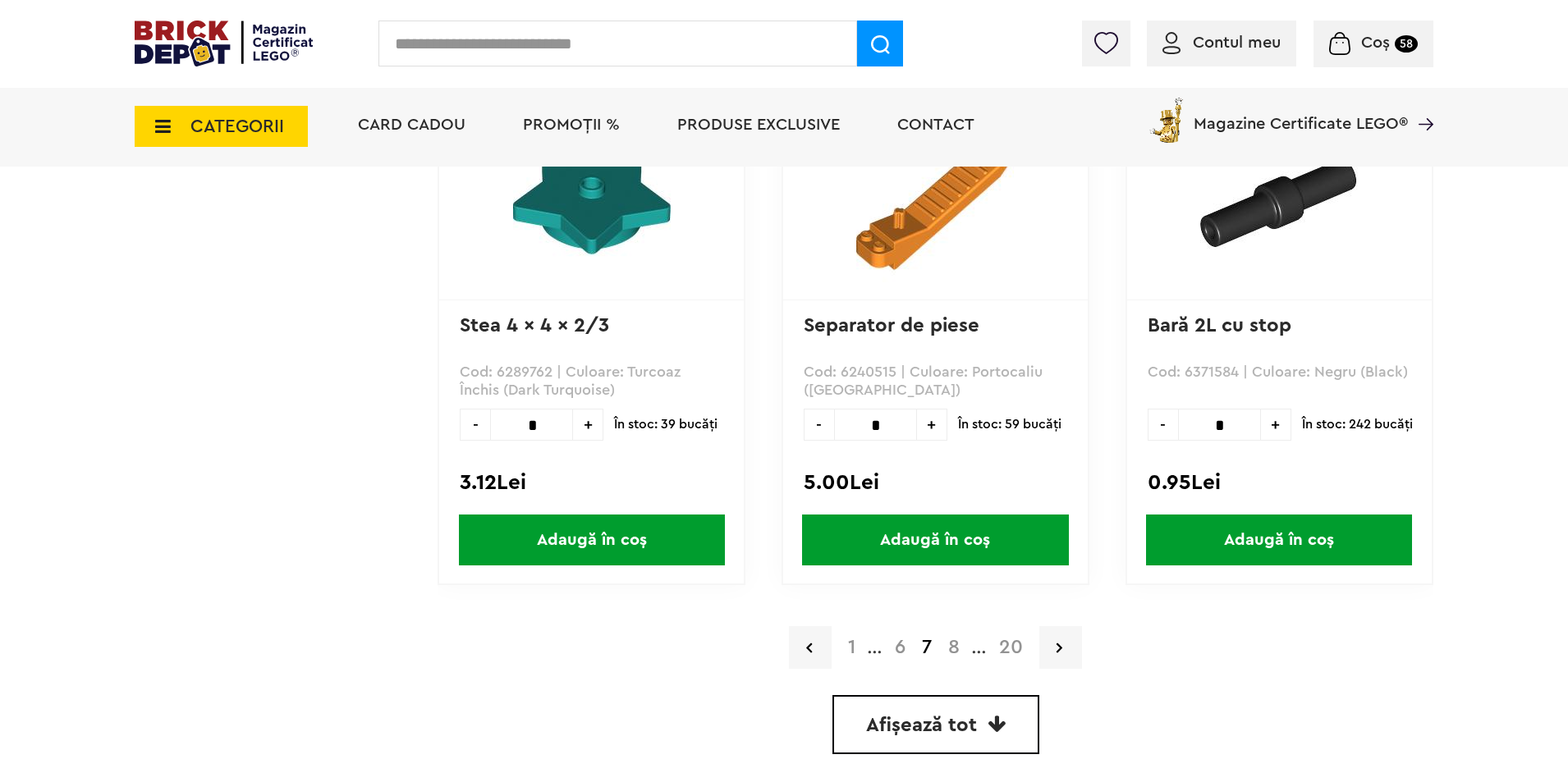
scroll to position [4706, 0]
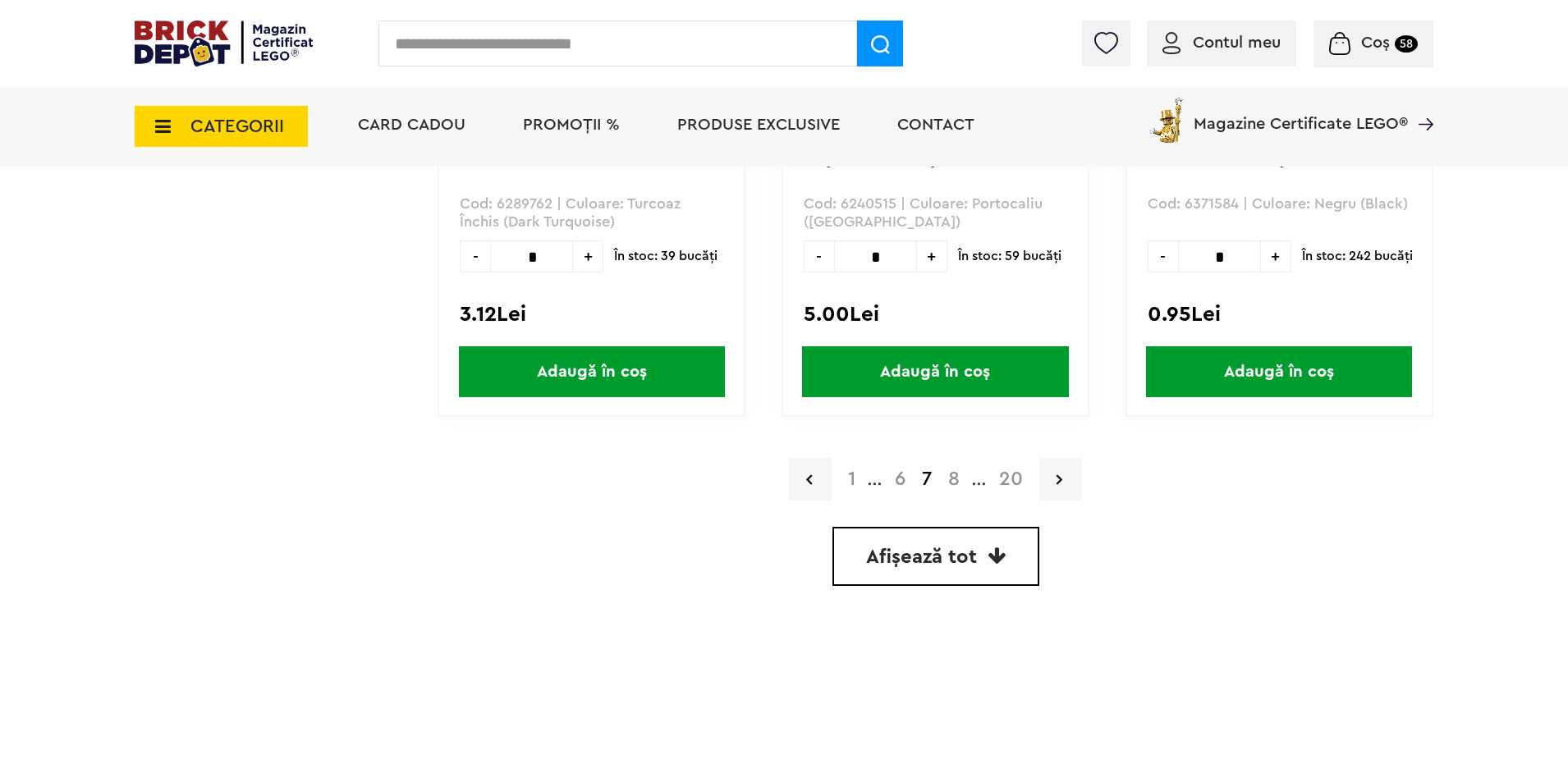
click at [949, 476] on link "8" at bounding box center [954, 480] width 28 height 20
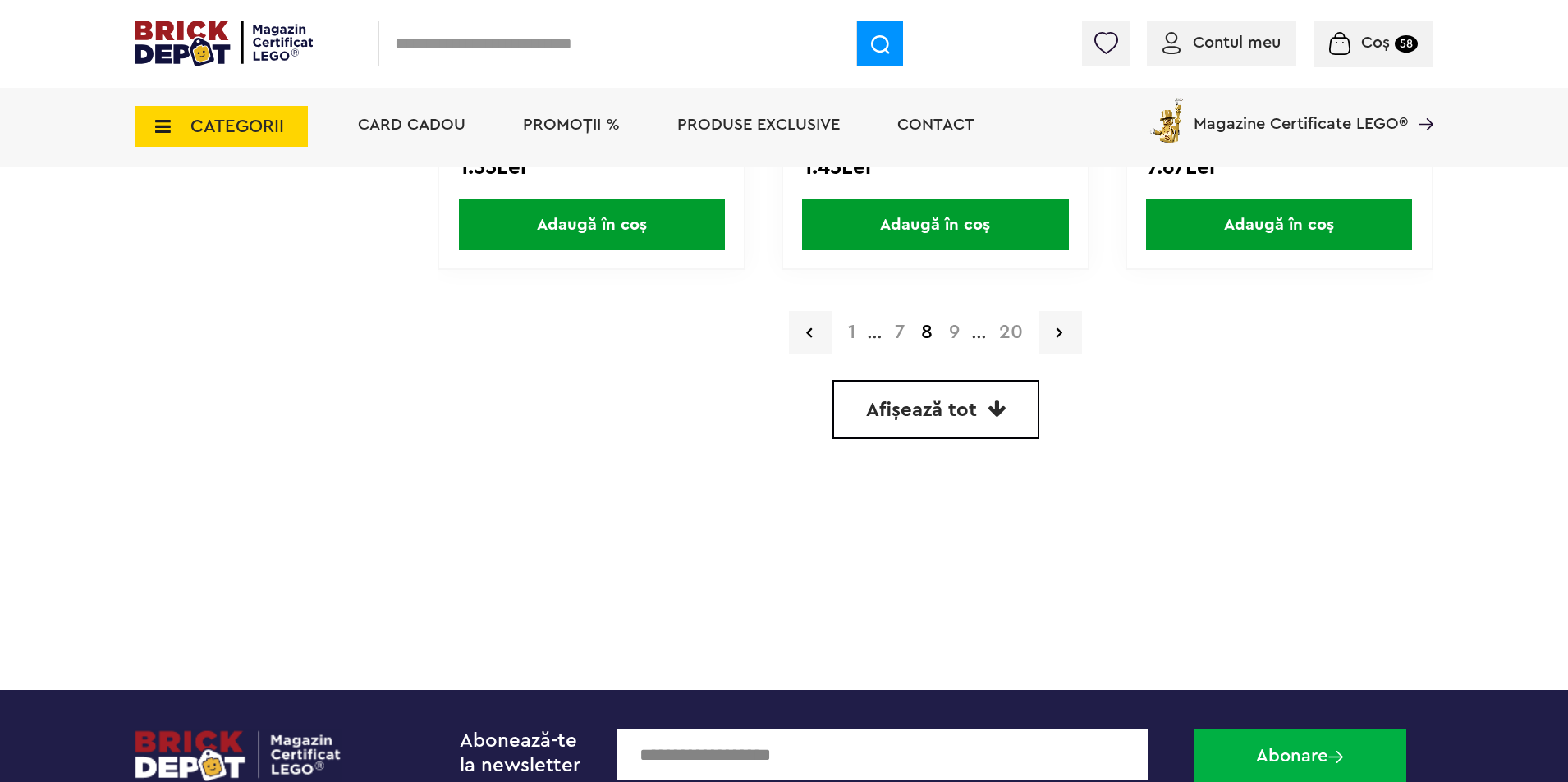
scroll to position [4844, 0]
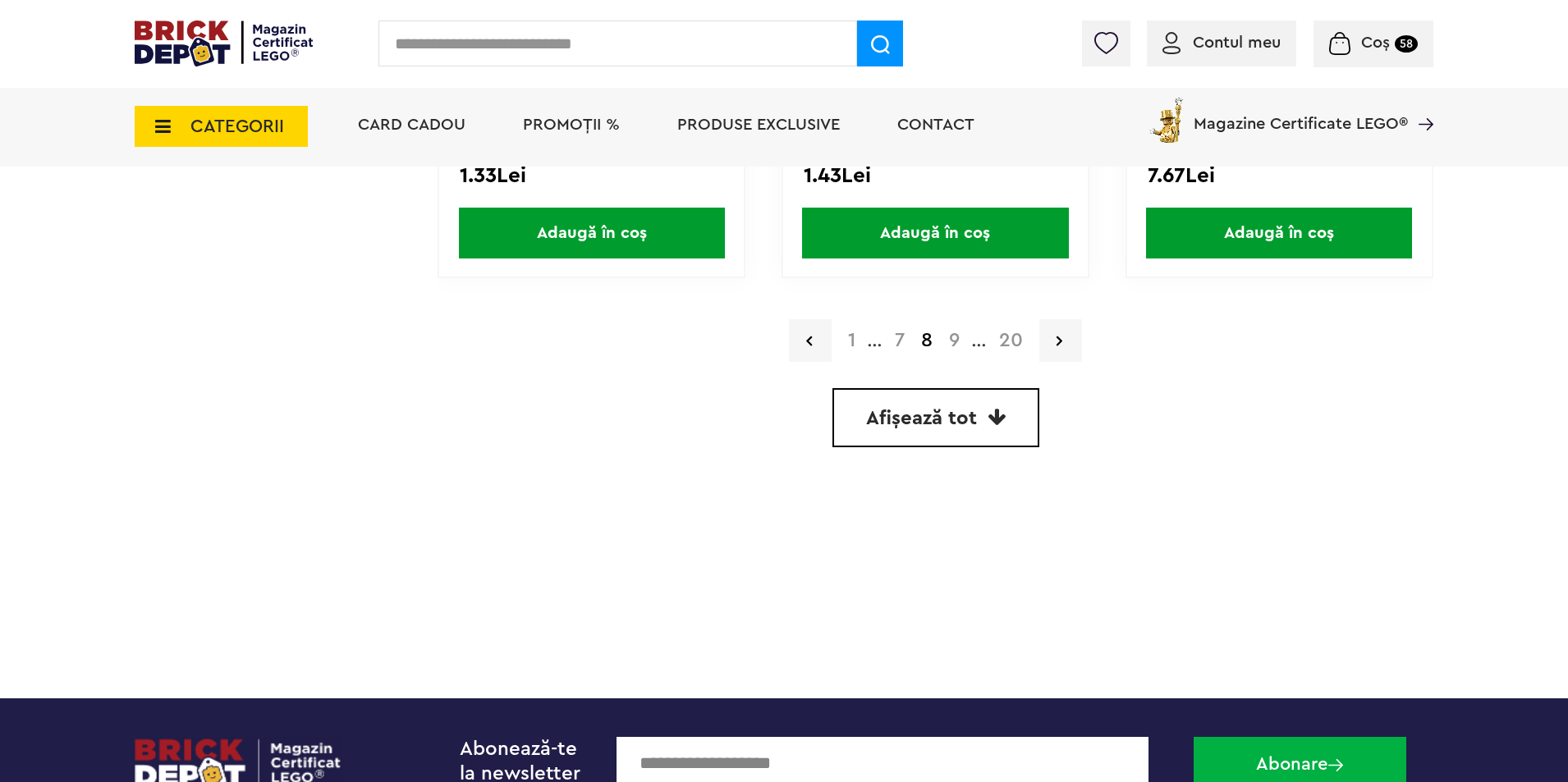
click at [957, 340] on link "9" at bounding box center [955, 340] width 27 height 20
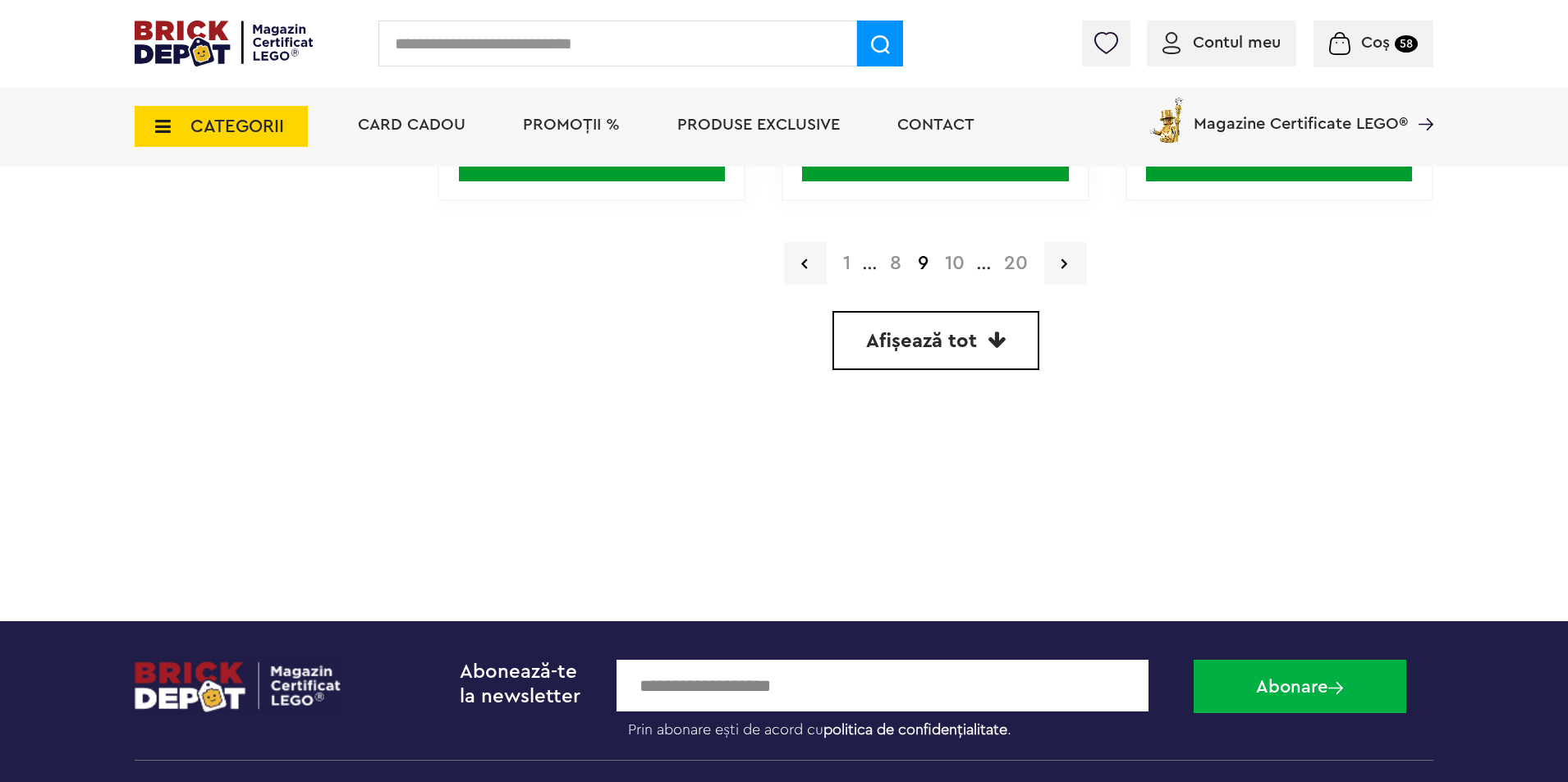
scroll to position [4844, 0]
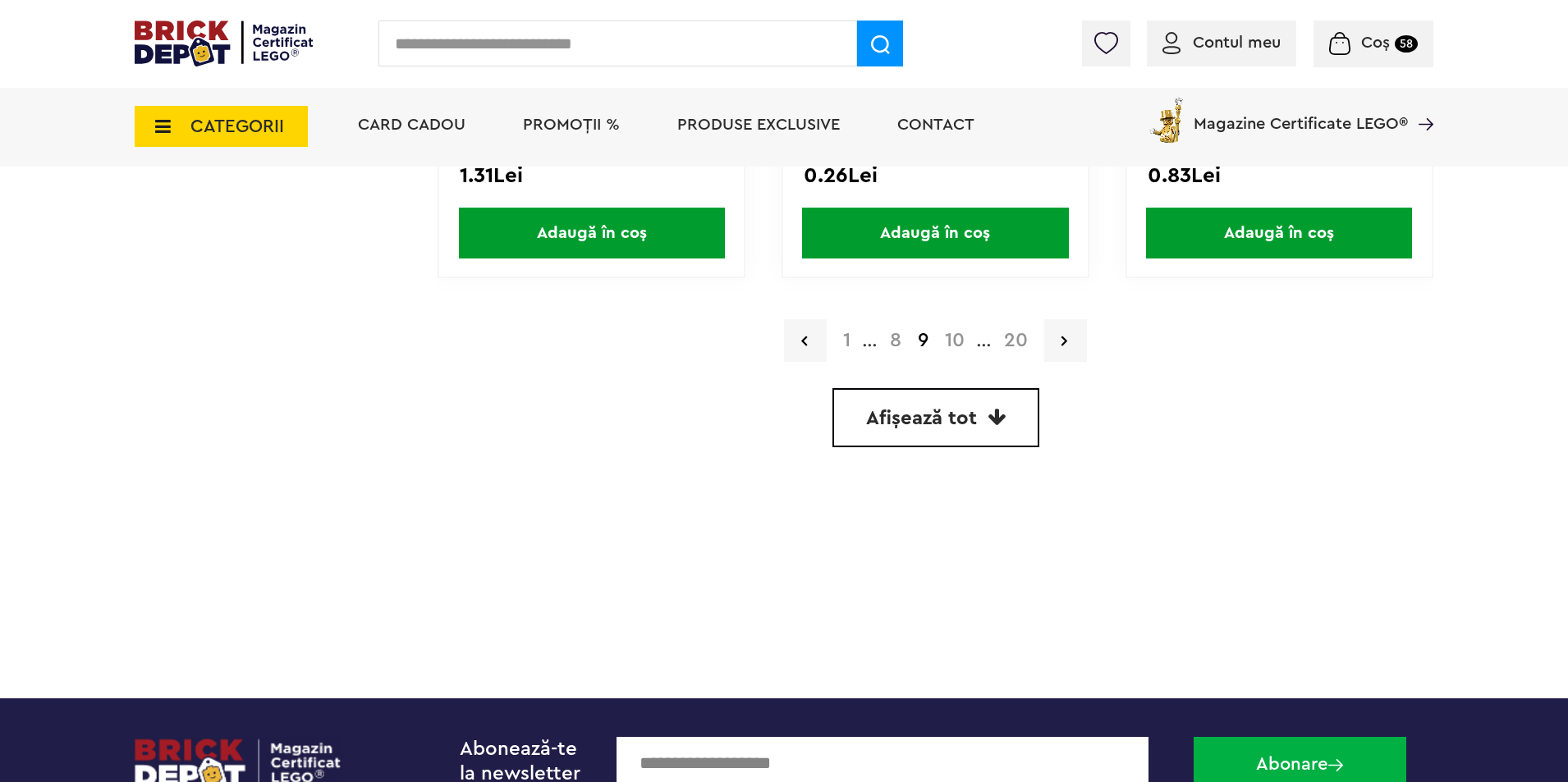
click at [960, 338] on link "10" at bounding box center [955, 340] width 36 height 20
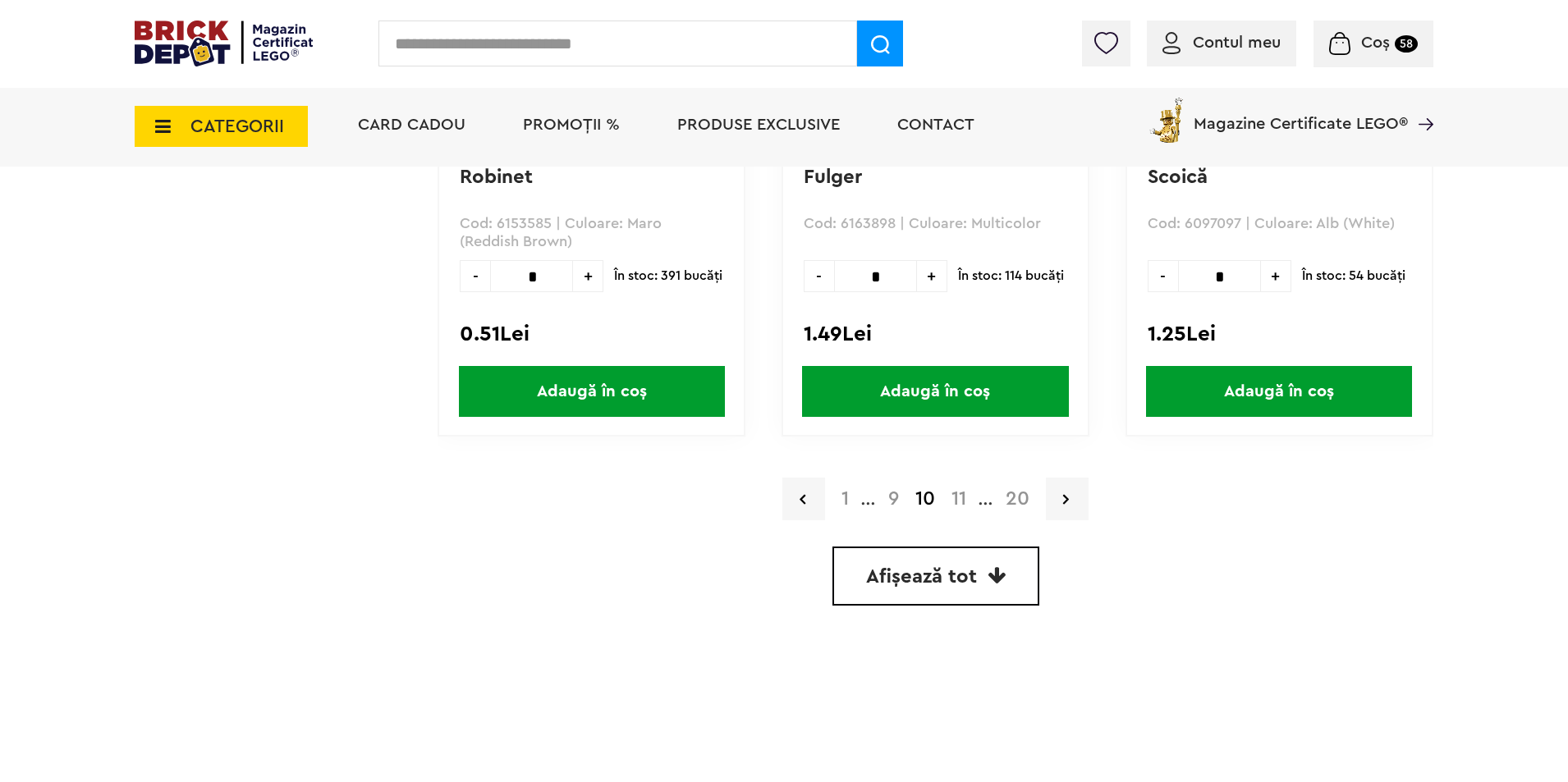
scroll to position [4680, 0]
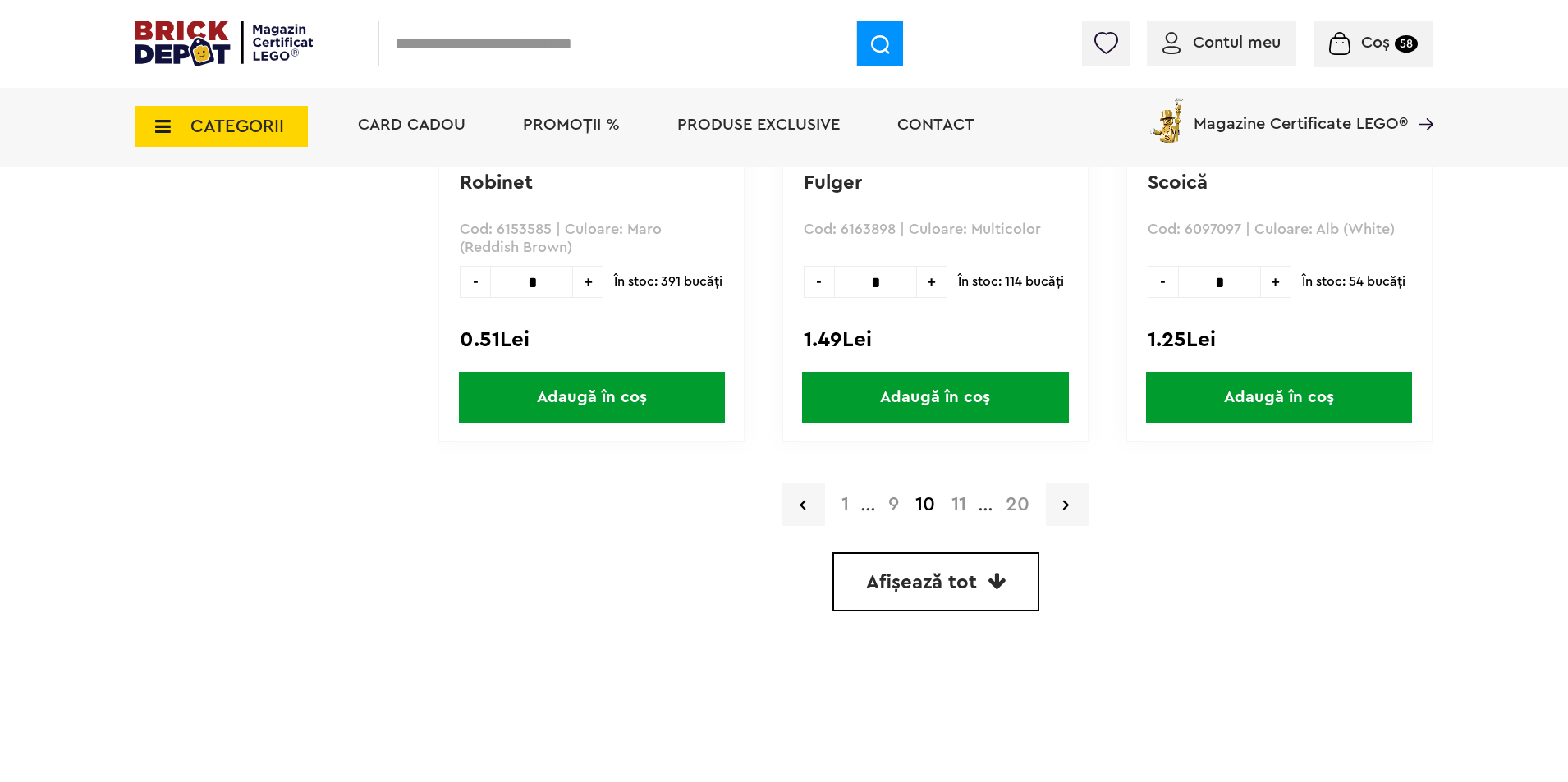
click at [962, 505] on link "11" at bounding box center [958, 505] width 31 height 20
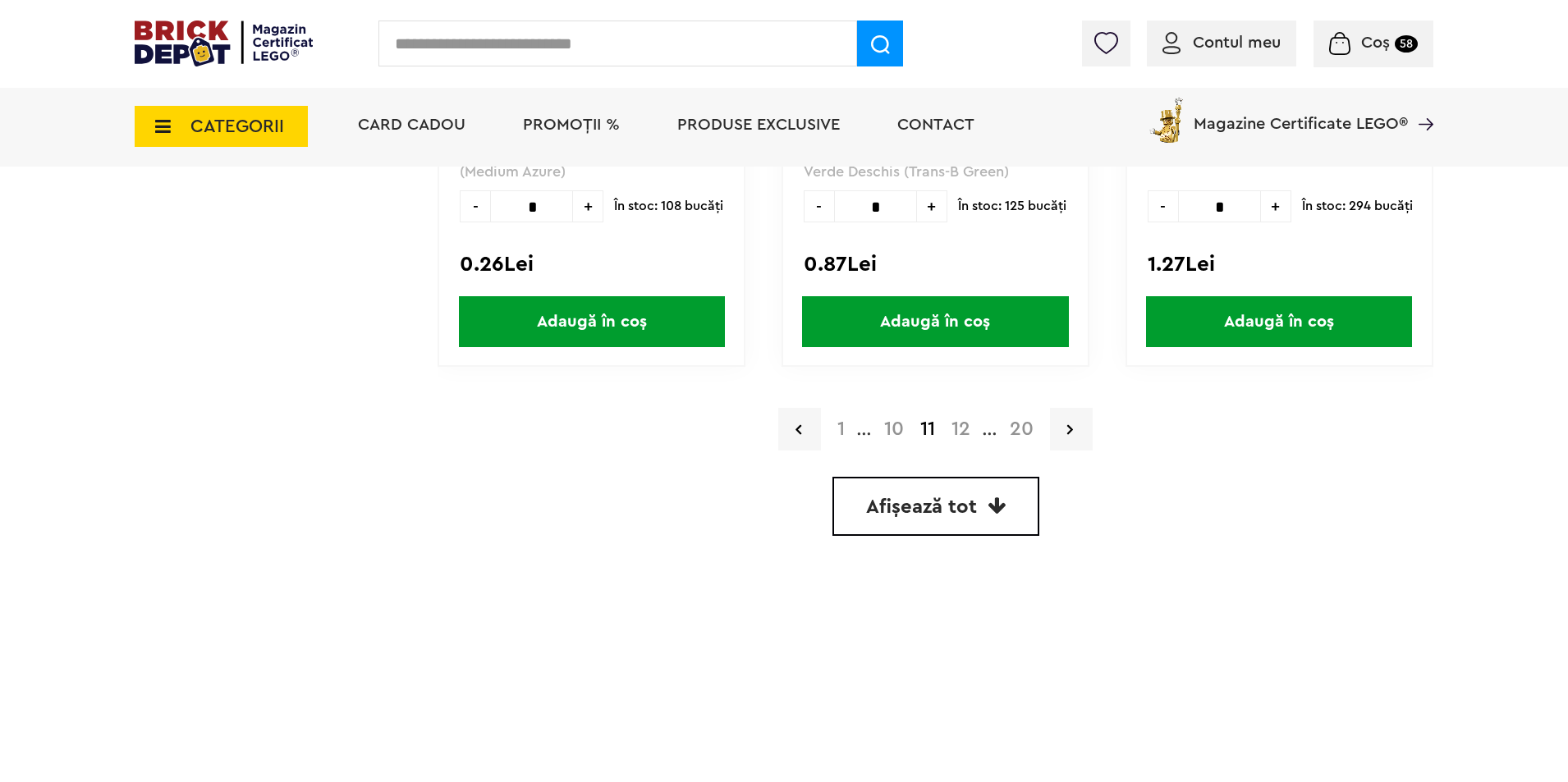
scroll to position [4680, 0]
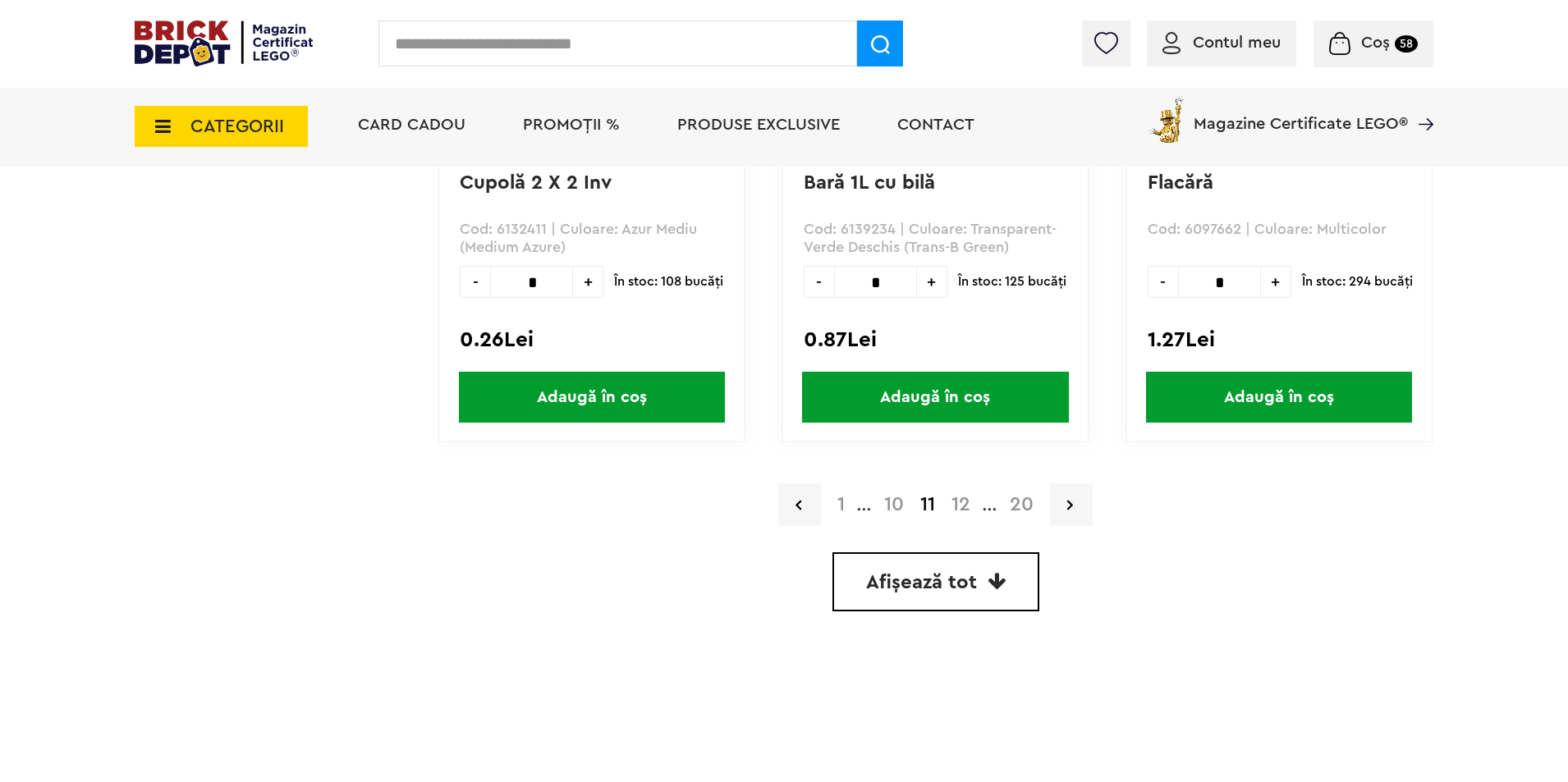
click at [961, 509] on link "12" at bounding box center [960, 505] width 35 height 20
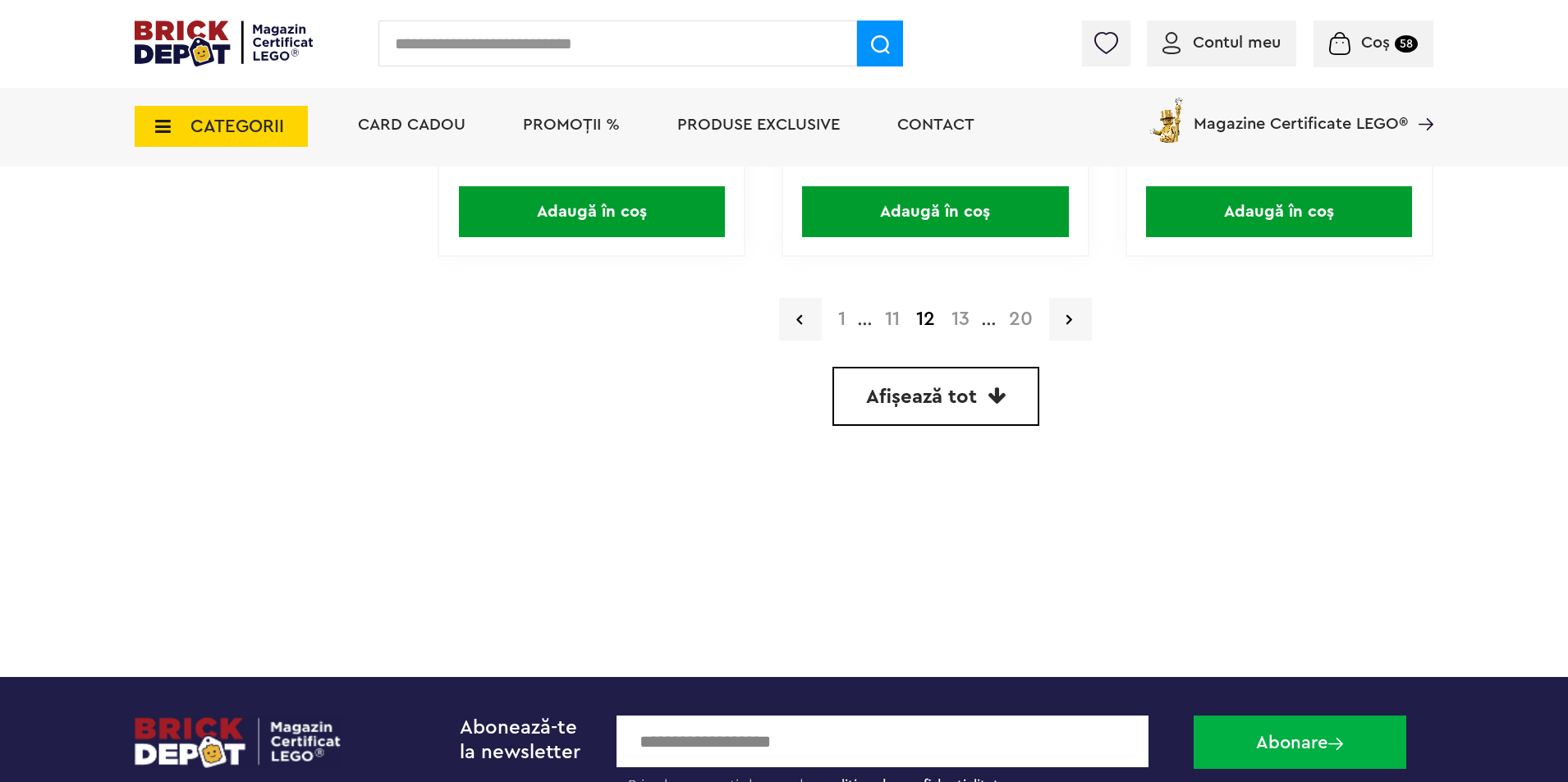
scroll to position [4844, 0]
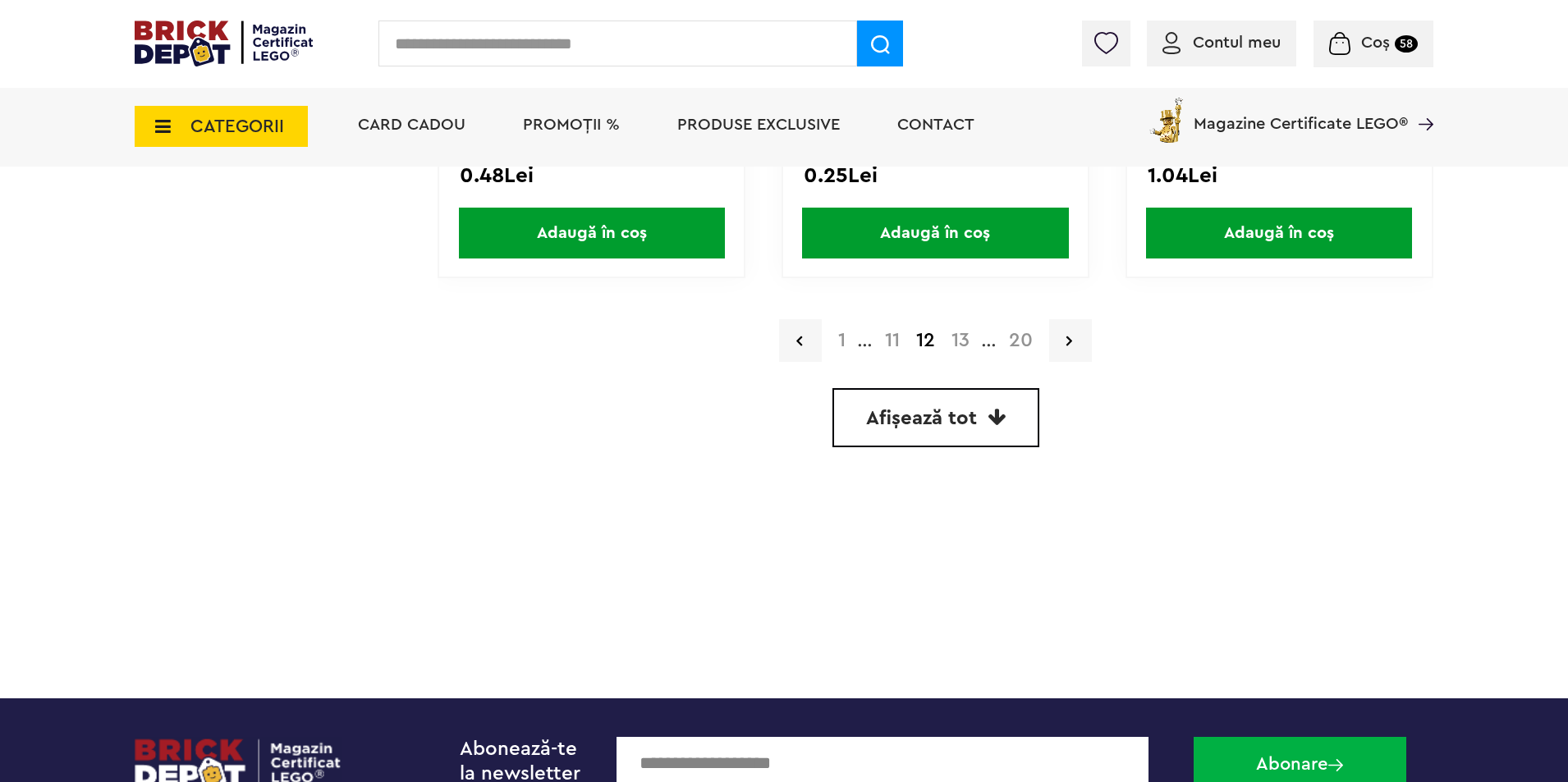
click at [957, 337] on link "13" at bounding box center [960, 340] width 35 height 20
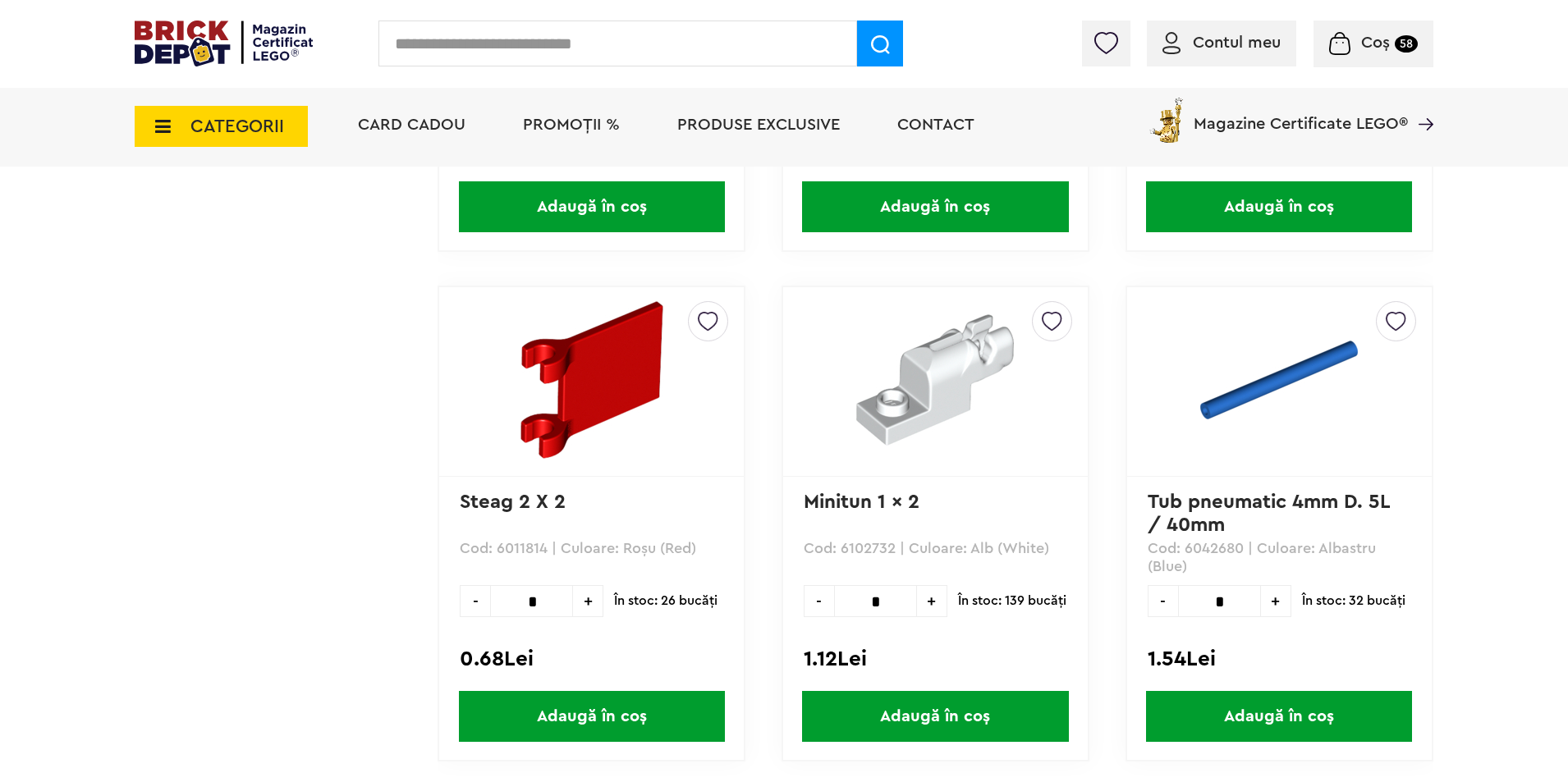
scroll to position [4645, 0]
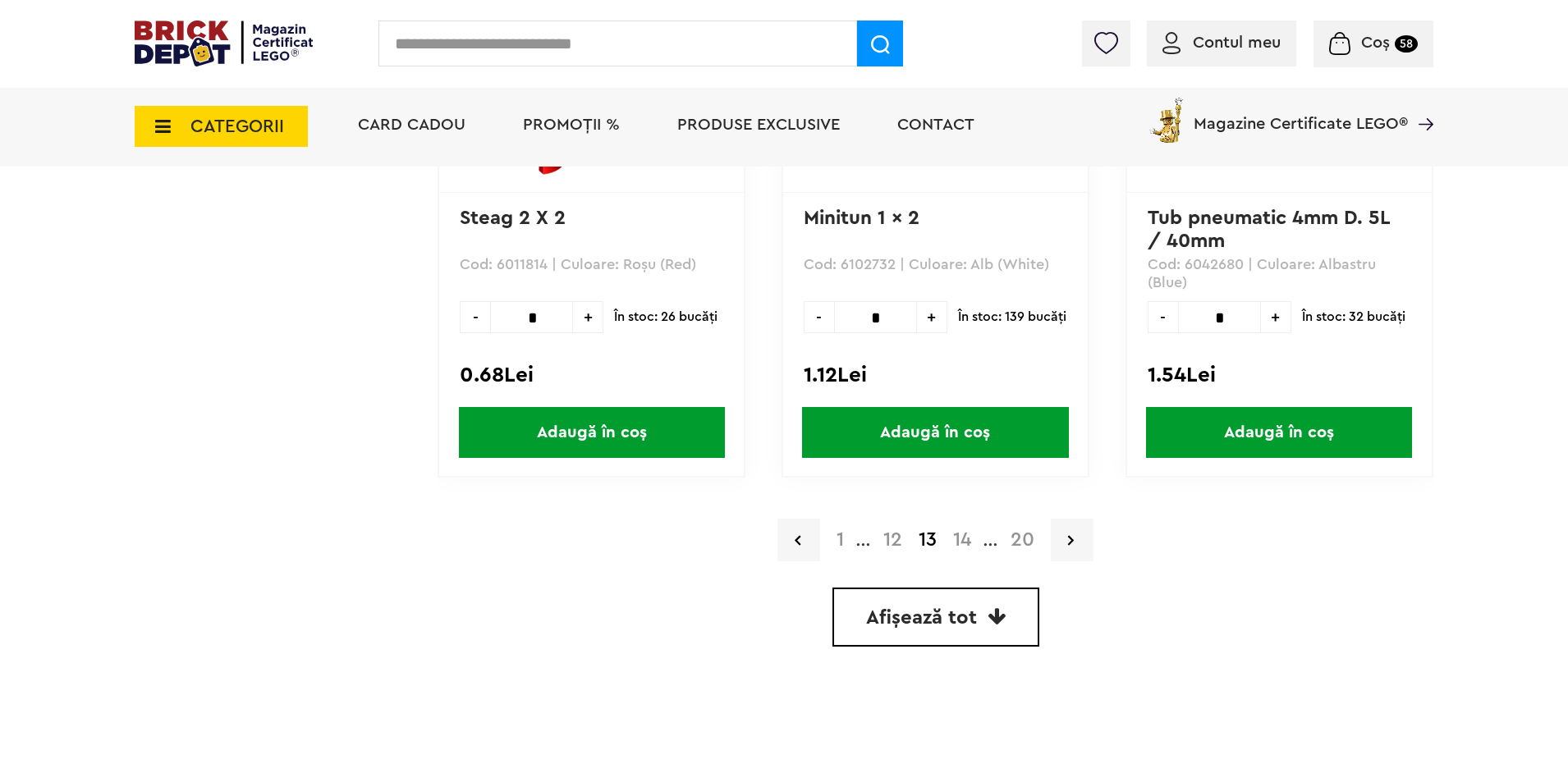
click at [966, 541] on link "14" at bounding box center [962, 541] width 35 height 20
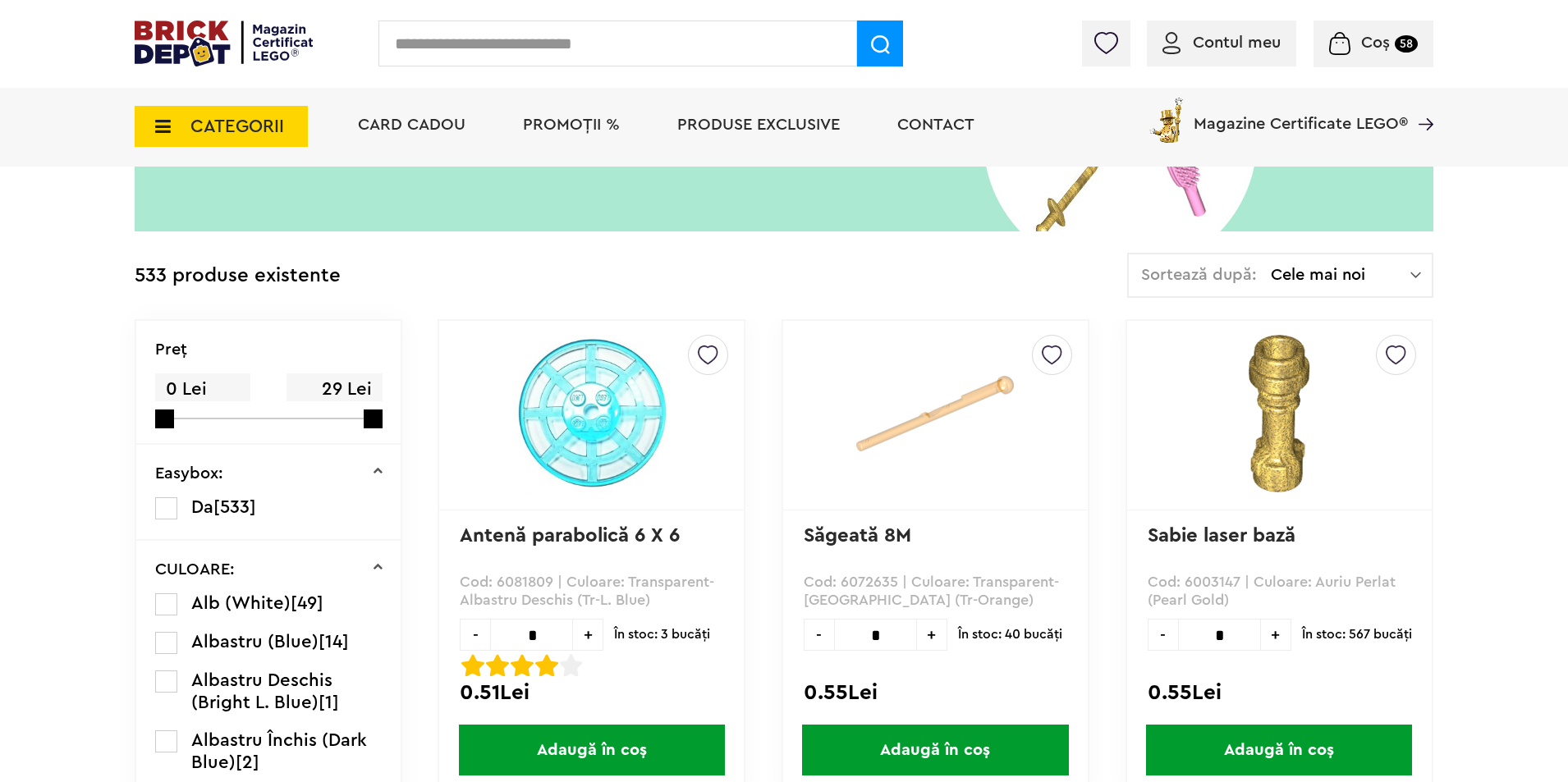
scroll to position [452, 0]
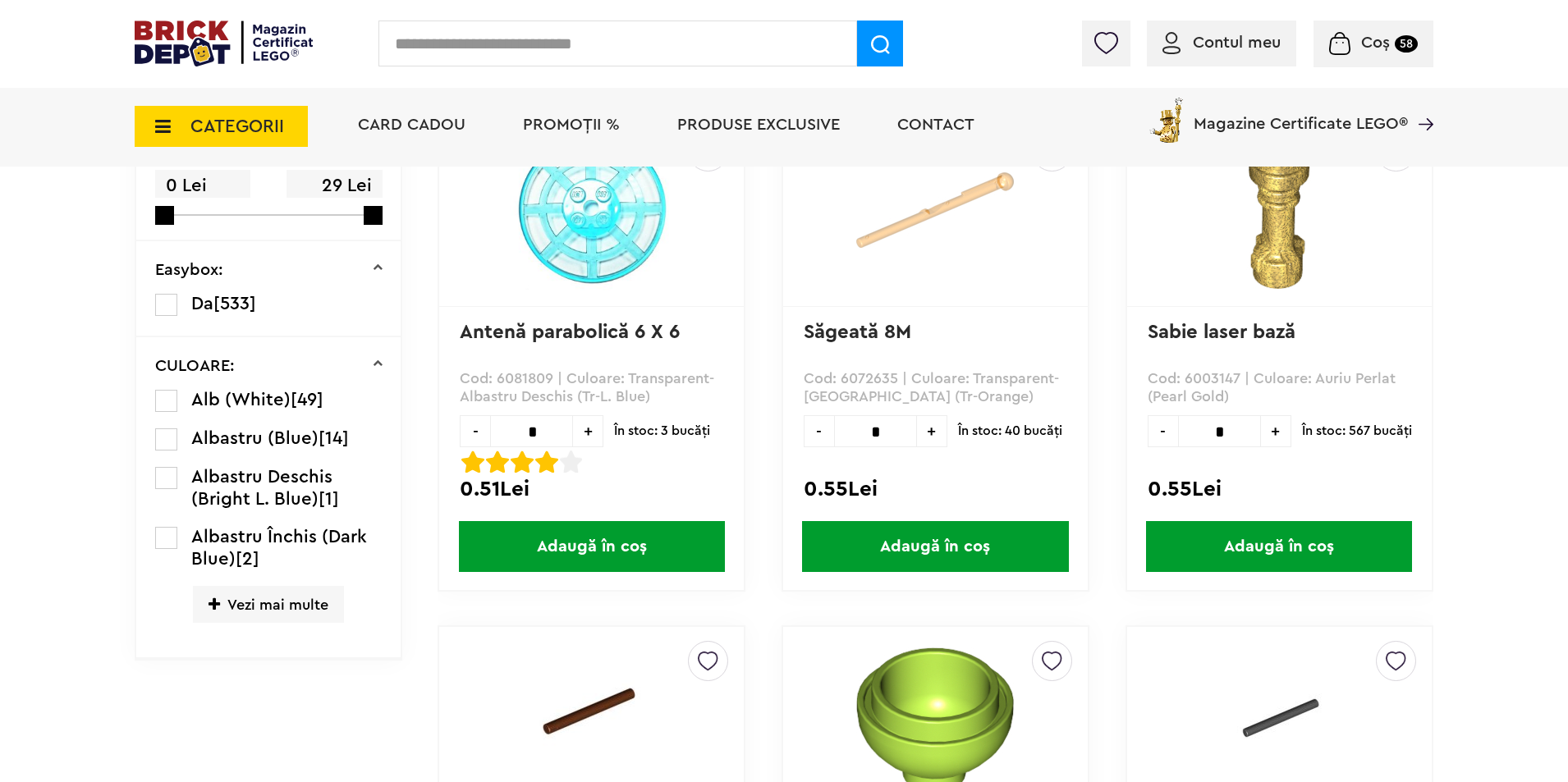
click at [655, 541] on span "Adaugă în coș" at bounding box center [592, 547] width 266 height 51
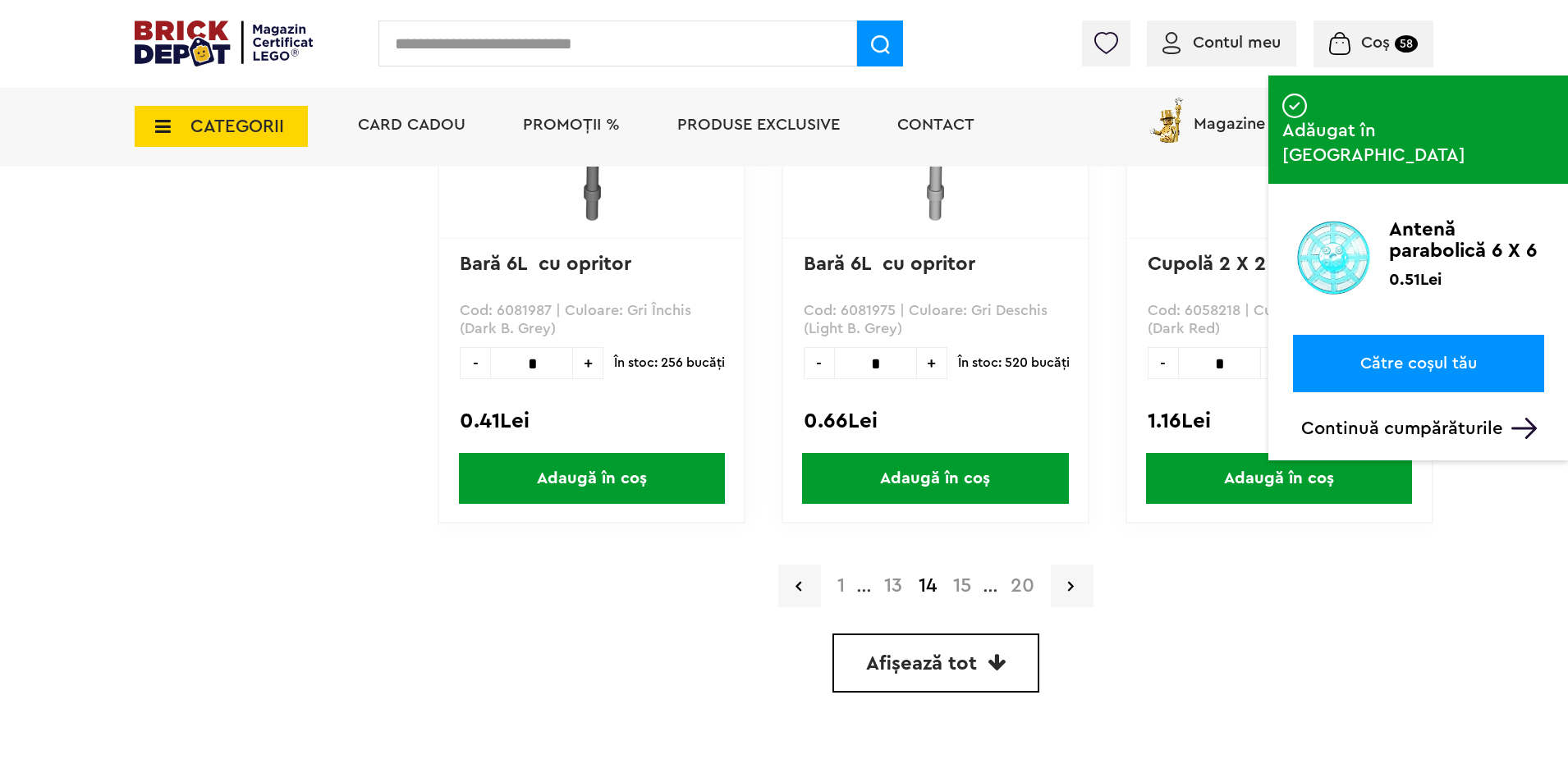
scroll to position [4885, 0]
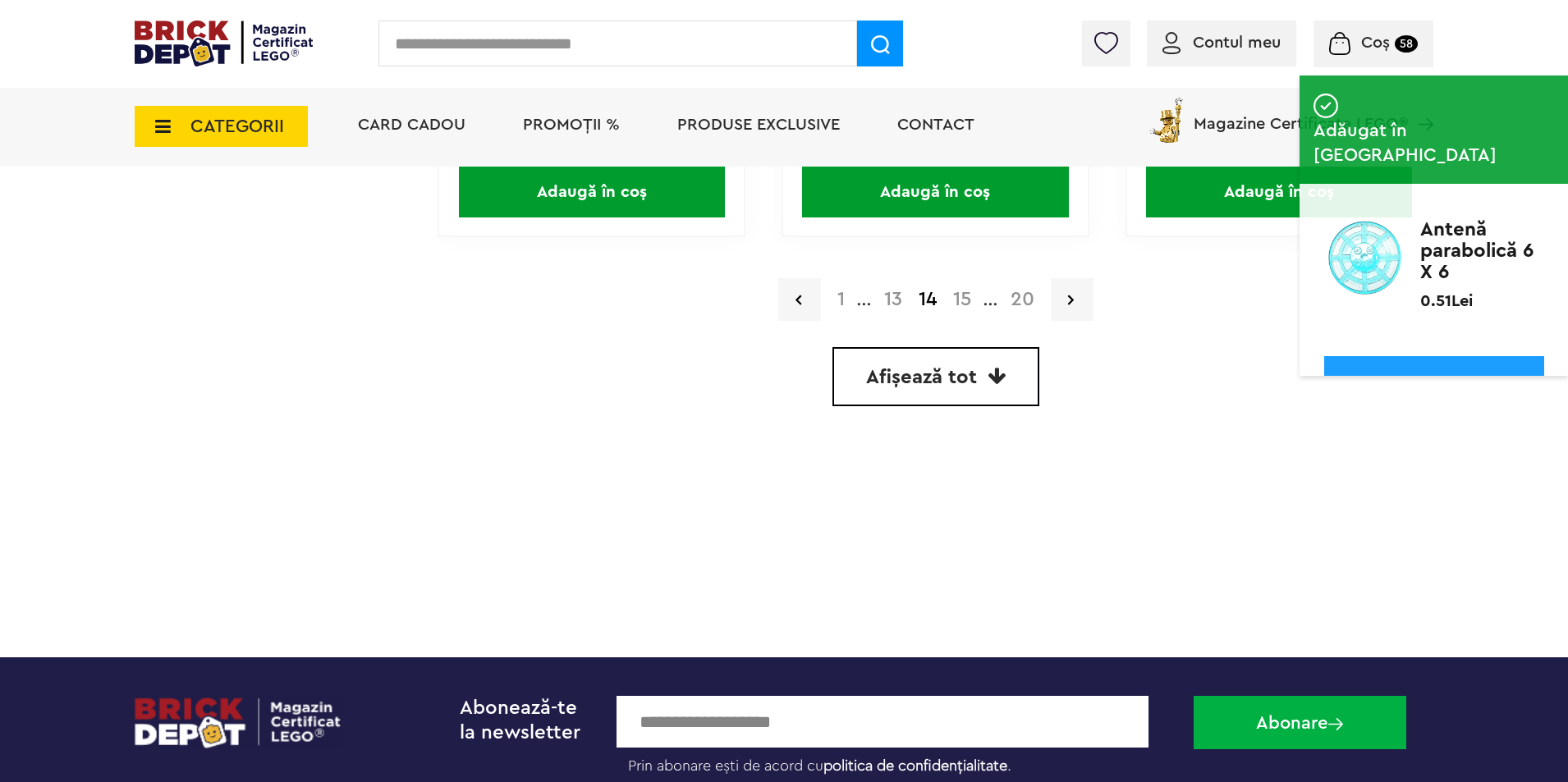
click at [963, 307] on link "15" at bounding box center [962, 300] width 35 height 20
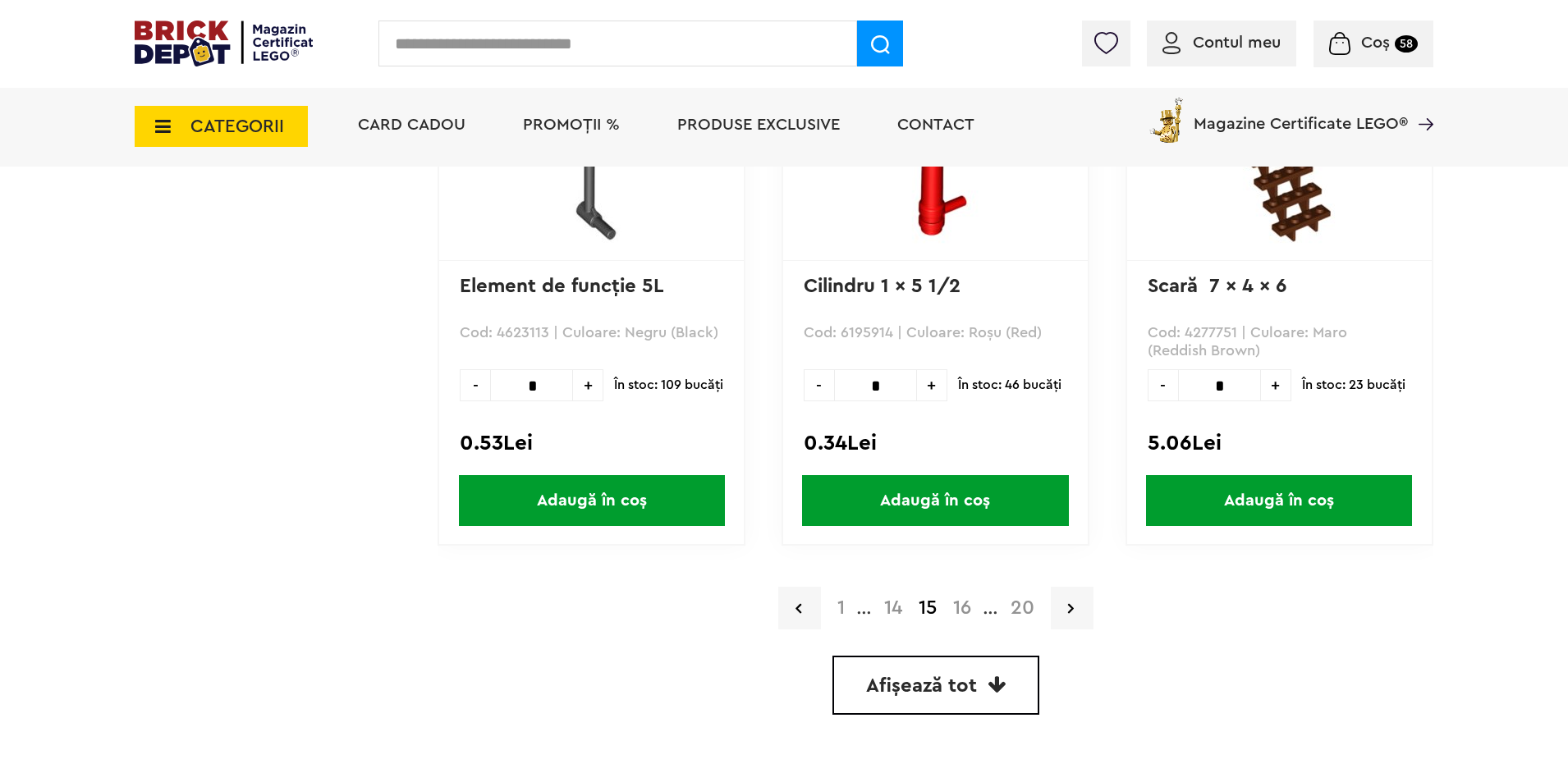
scroll to position [4658, 0]
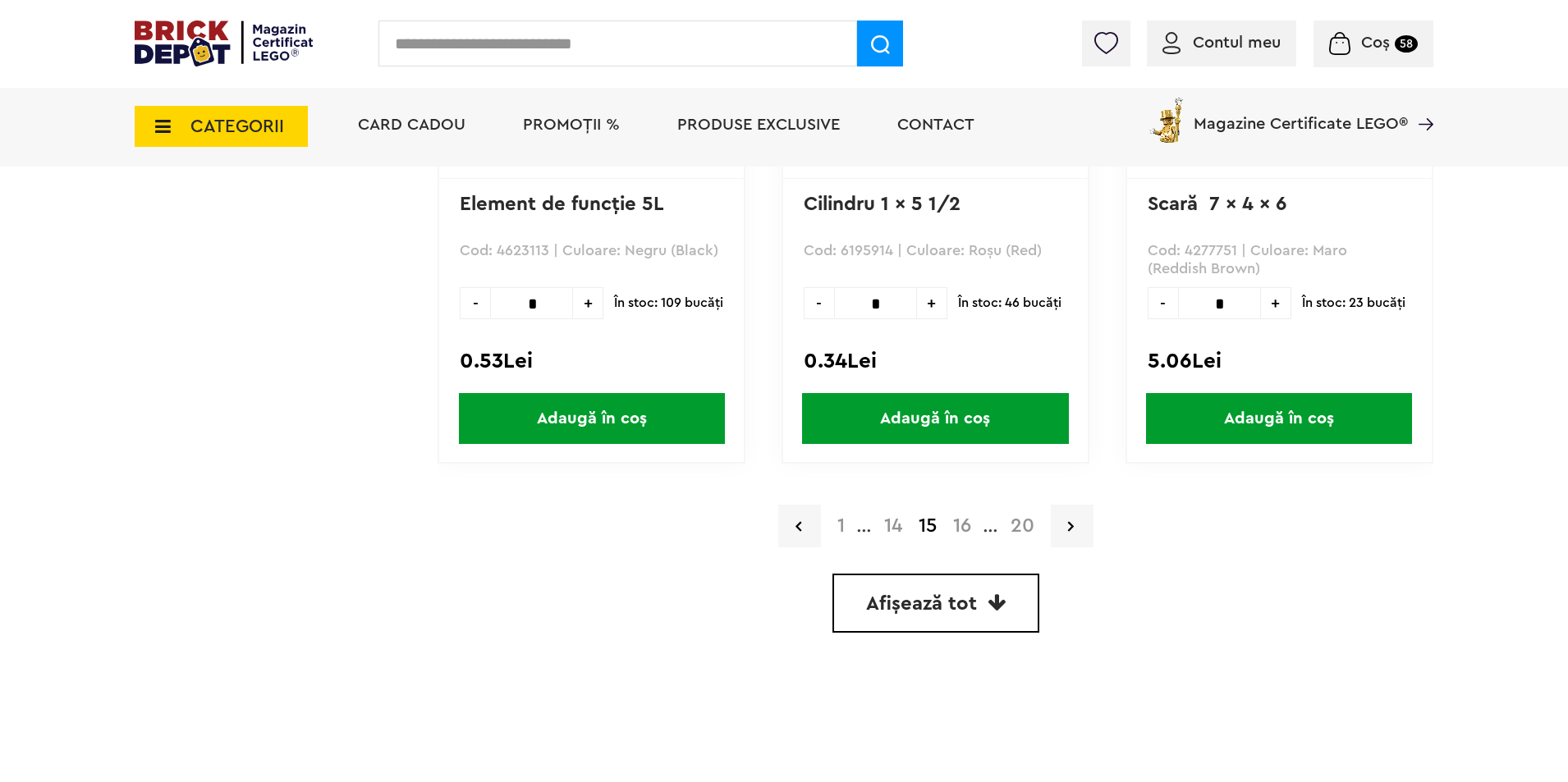
click at [959, 530] on link "16" at bounding box center [962, 526] width 35 height 20
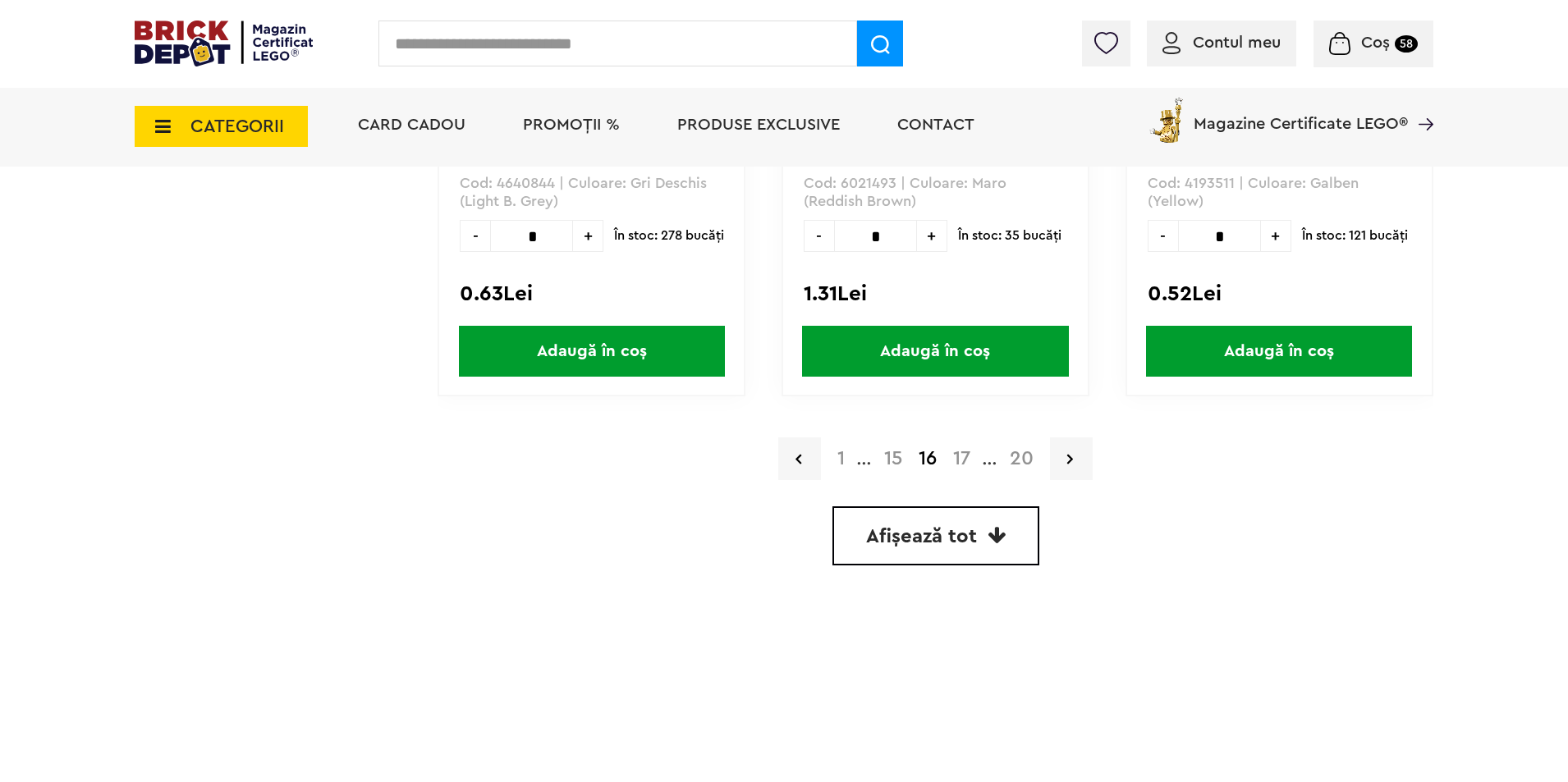
scroll to position [4926, 0]
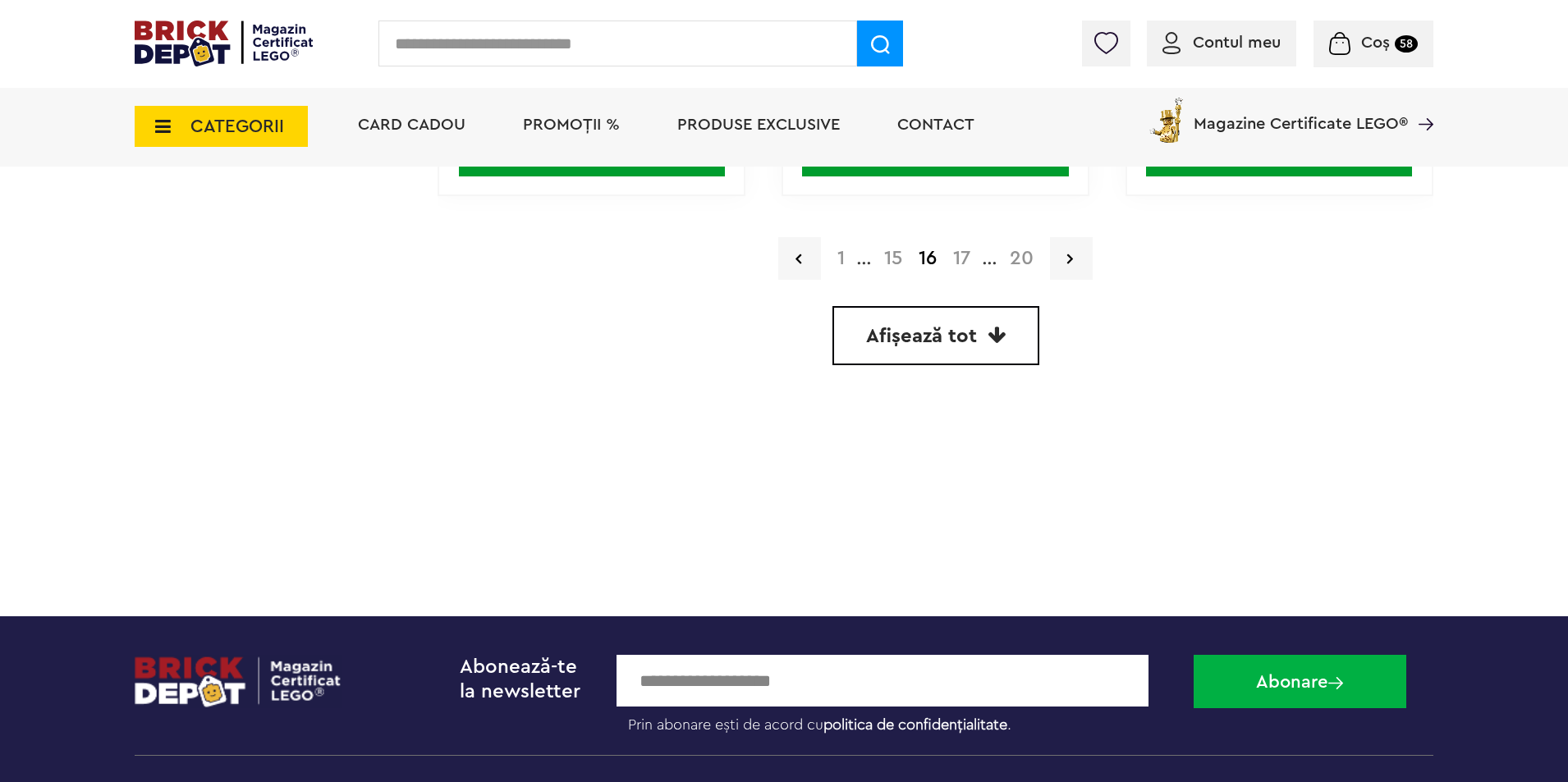
click at [963, 249] on link "17" at bounding box center [961, 259] width 34 height 20
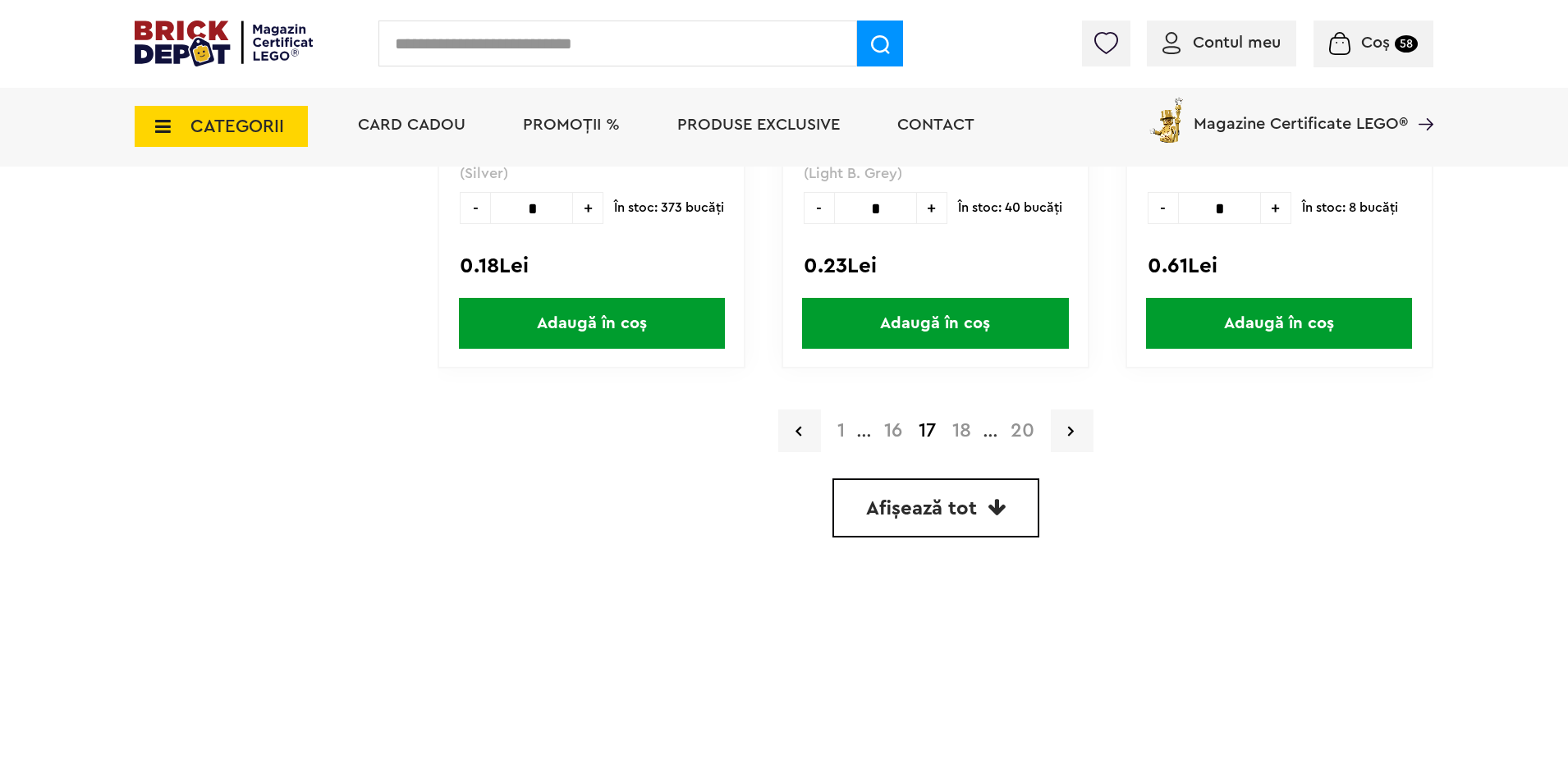
scroll to position [4762, 0]
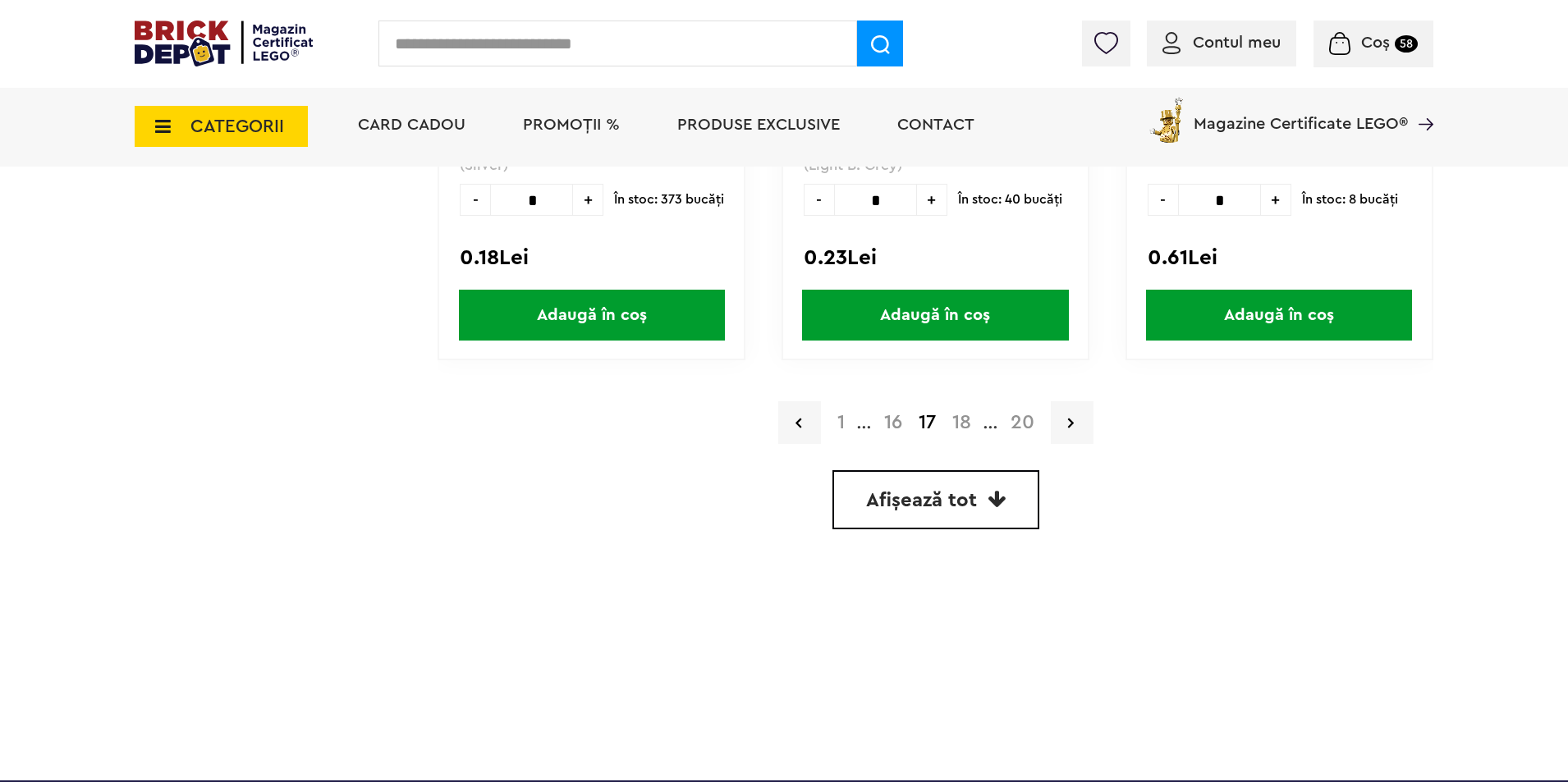
click at [966, 428] on link "18" at bounding box center [961, 423] width 35 height 20
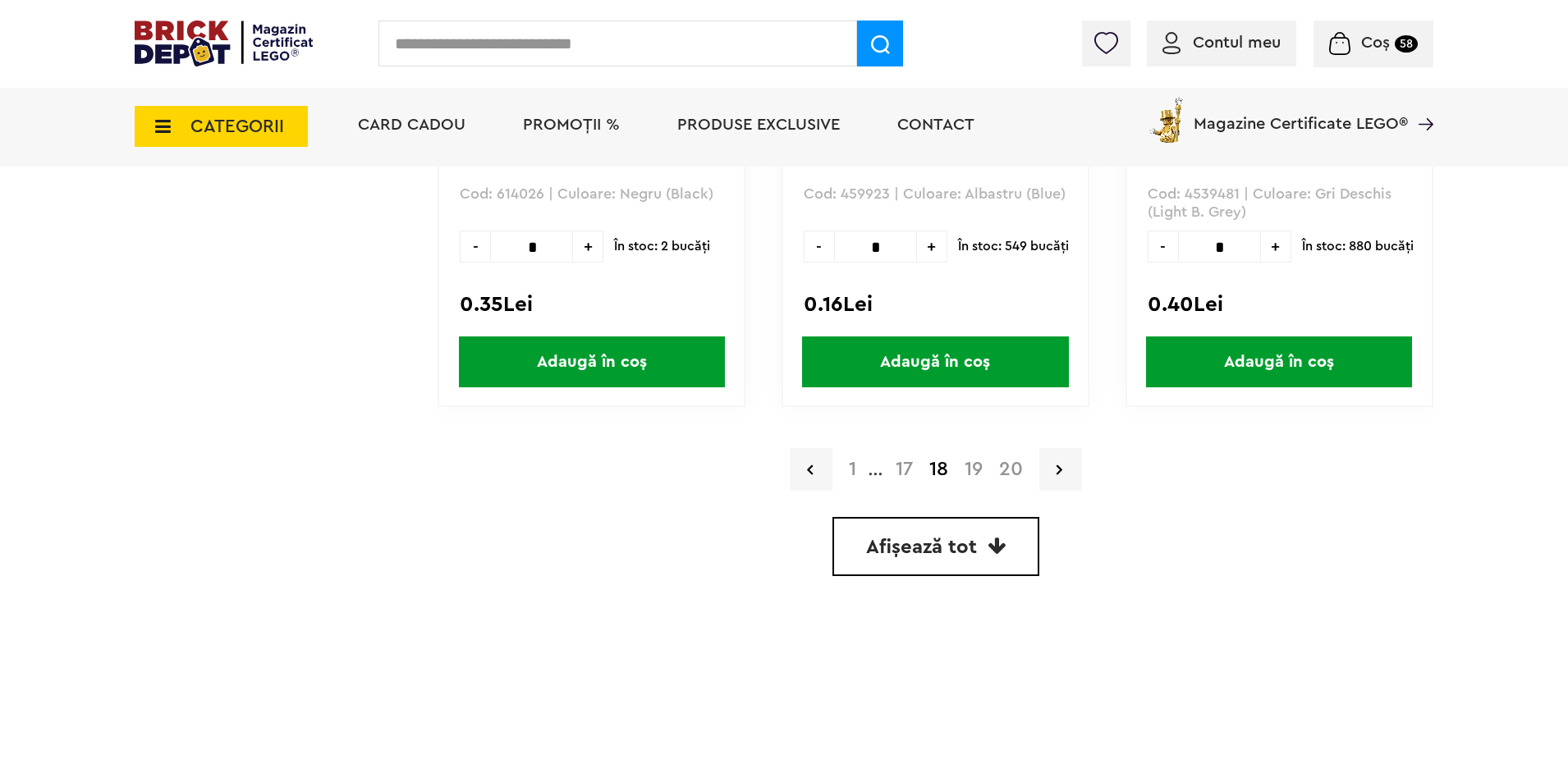
scroll to position [4844, 0]
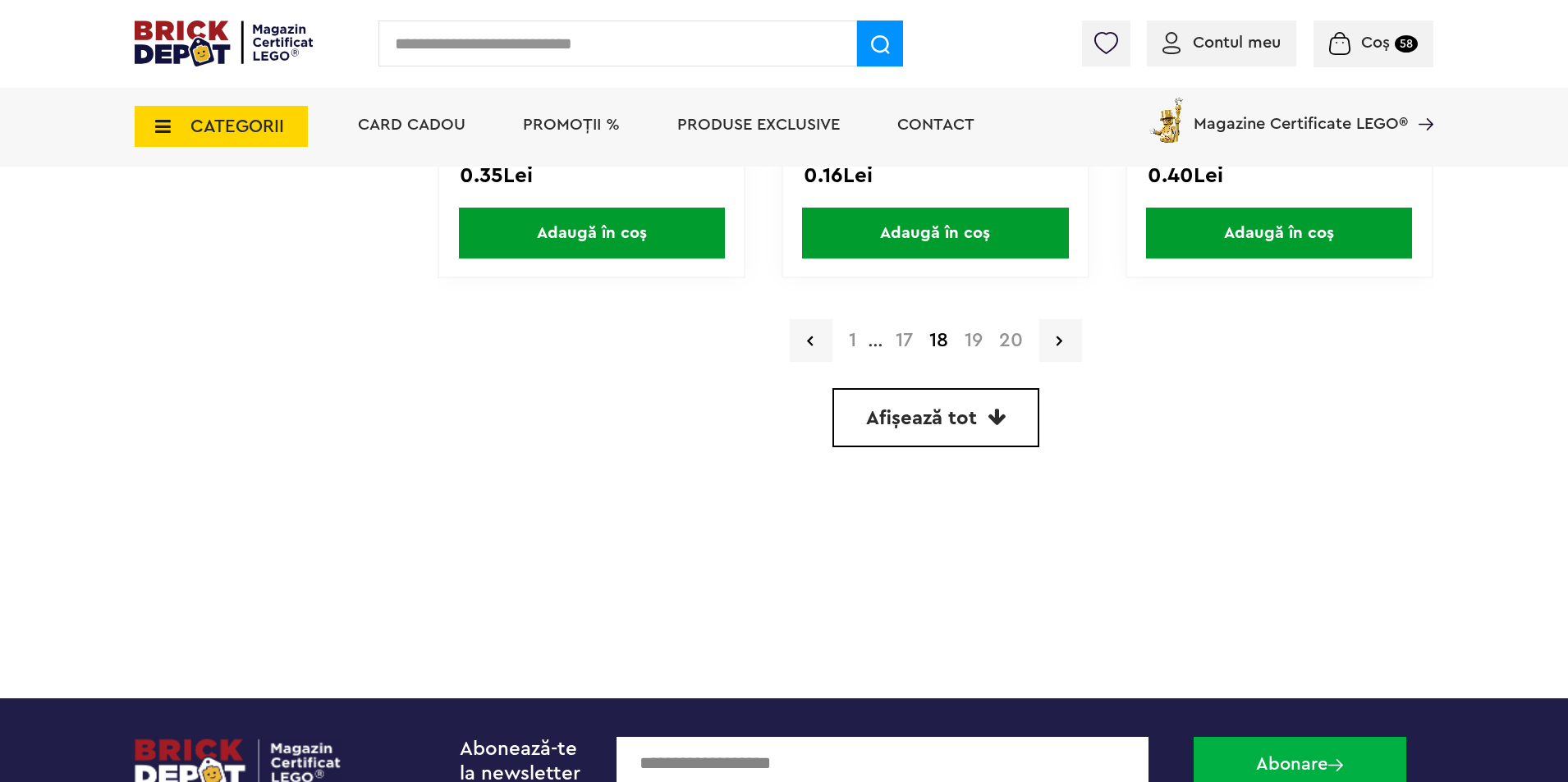
click at [971, 336] on link "19" at bounding box center [974, 340] width 35 height 20
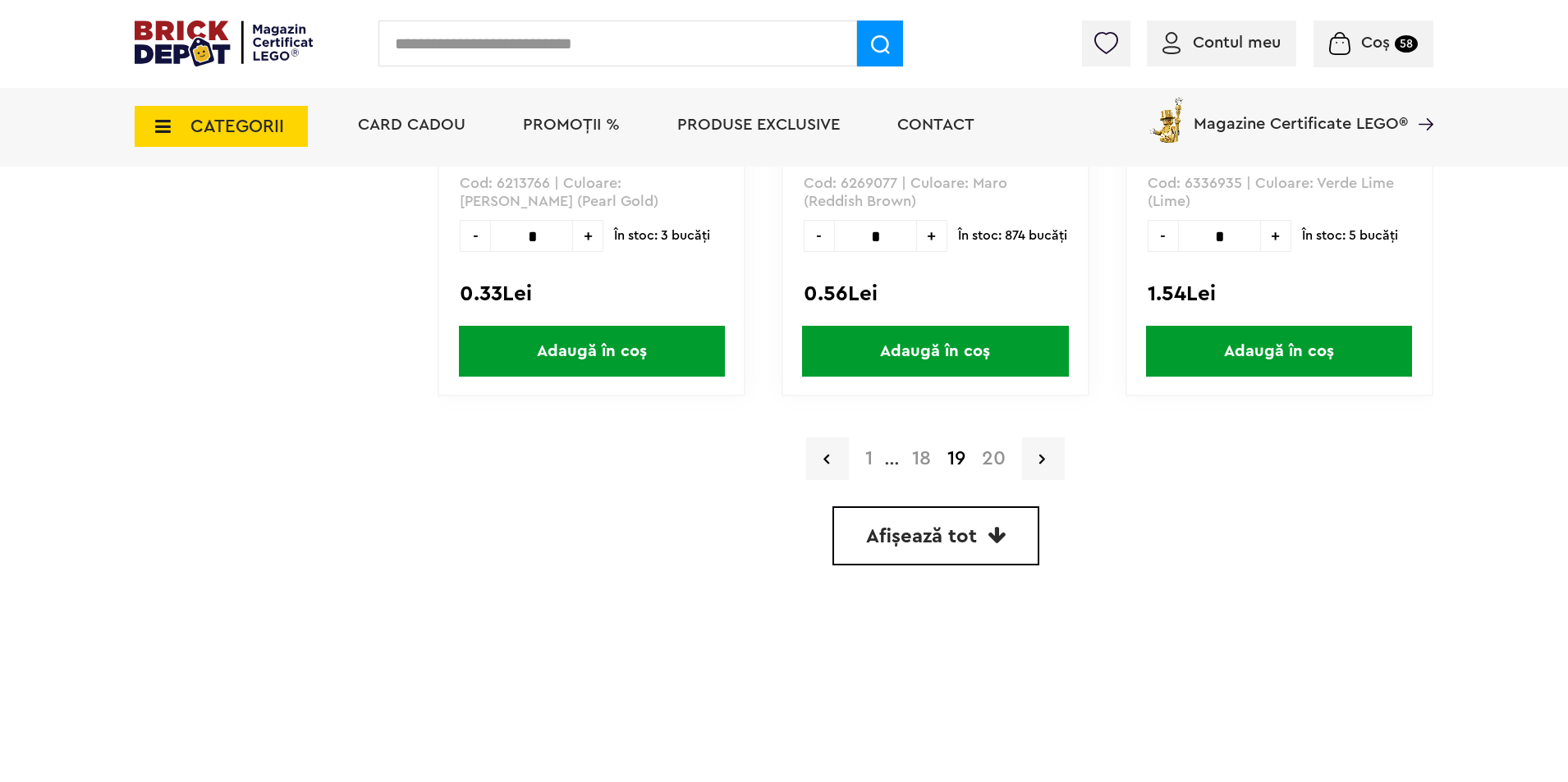
scroll to position [5008, 0]
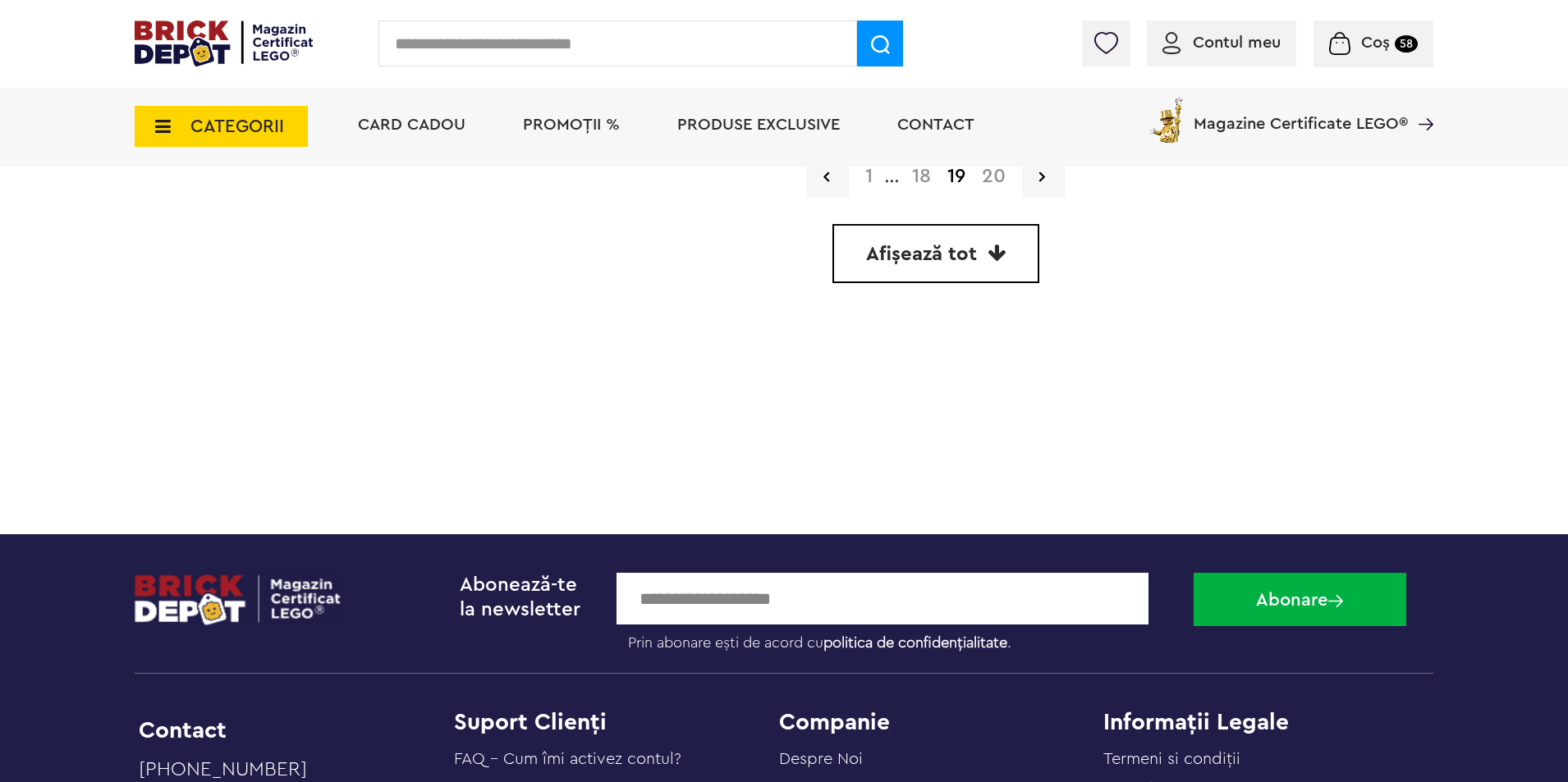
click at [991, 179] on link "20" at bounding box center [994, 177] width 40 height 20
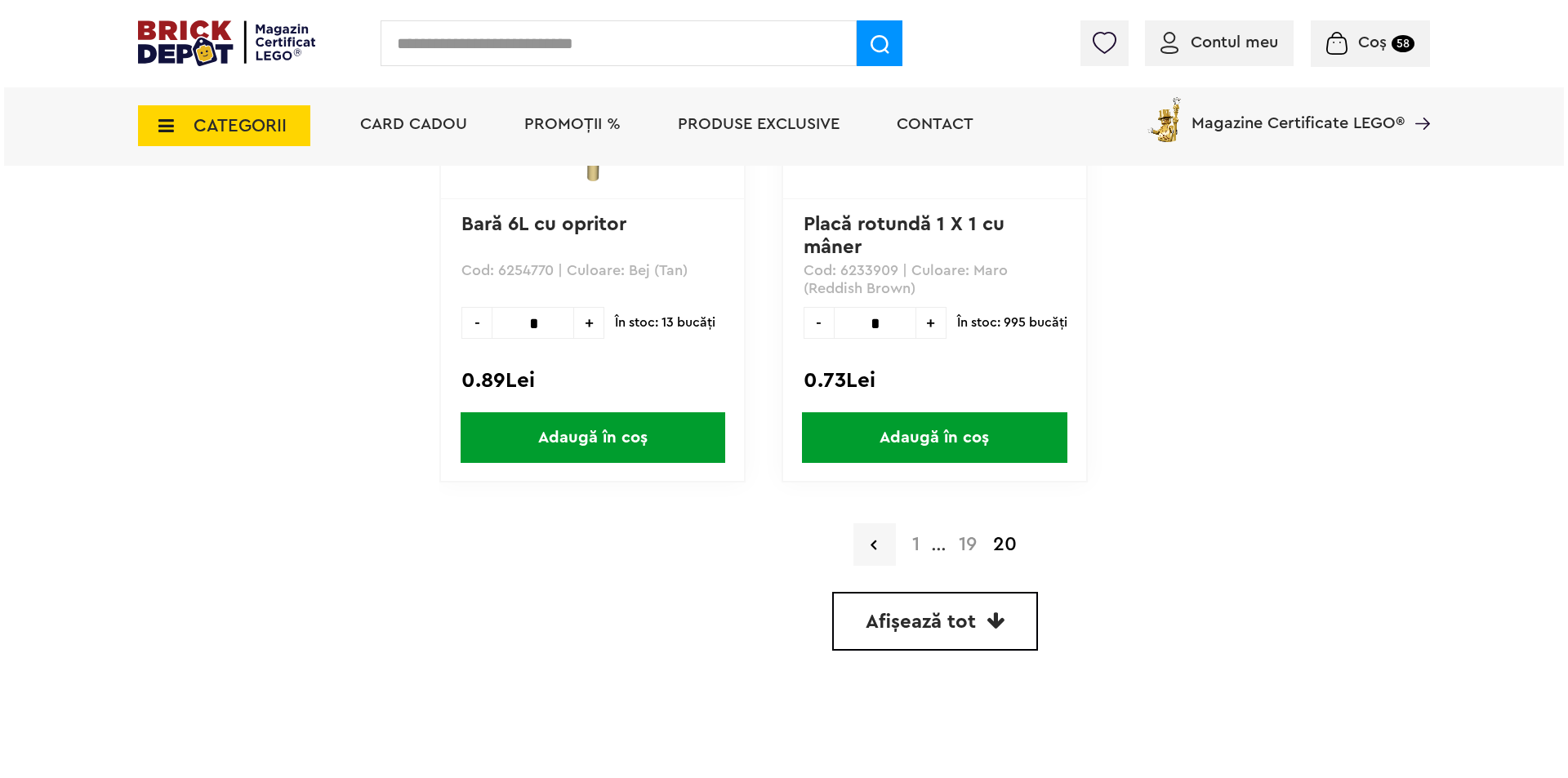
scroll to position [3921, 0]
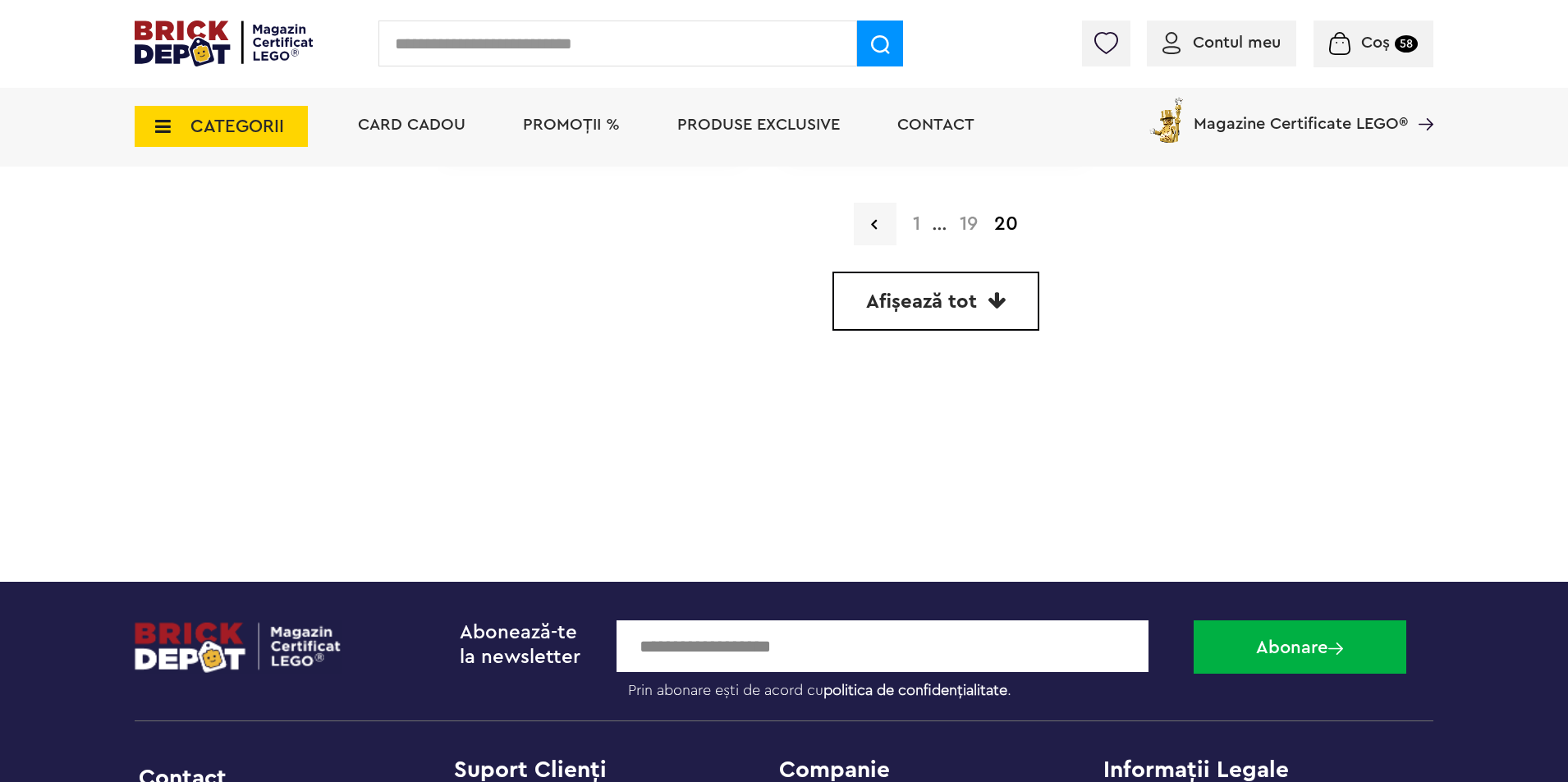
click at [223, 120] on span "CATEGORII" at bounding box center [237, 127] width 94 height 18
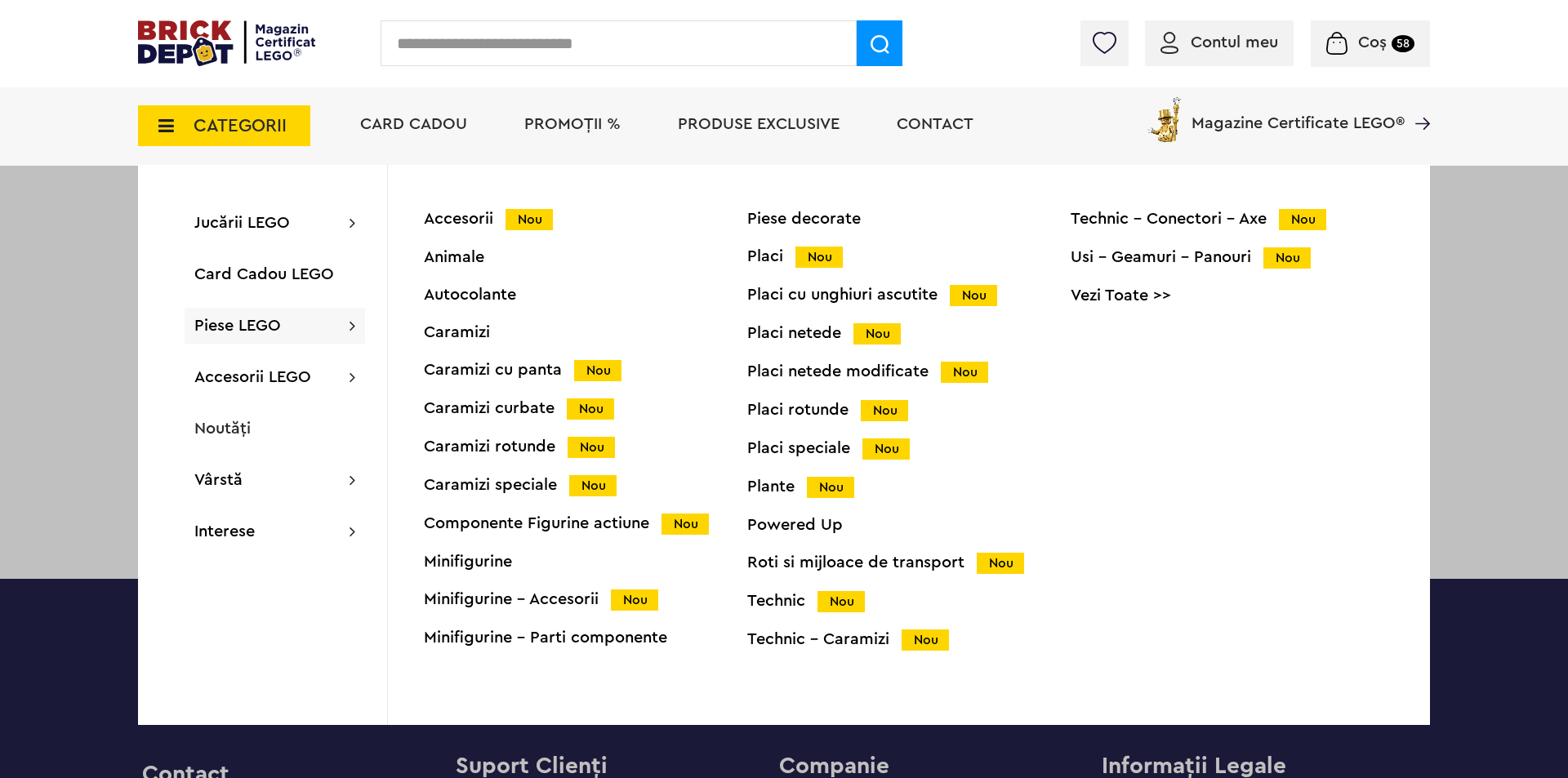
click at [1389, 41] on span "Coș 58" at bounding box center [1370, 43] width 88 height 16
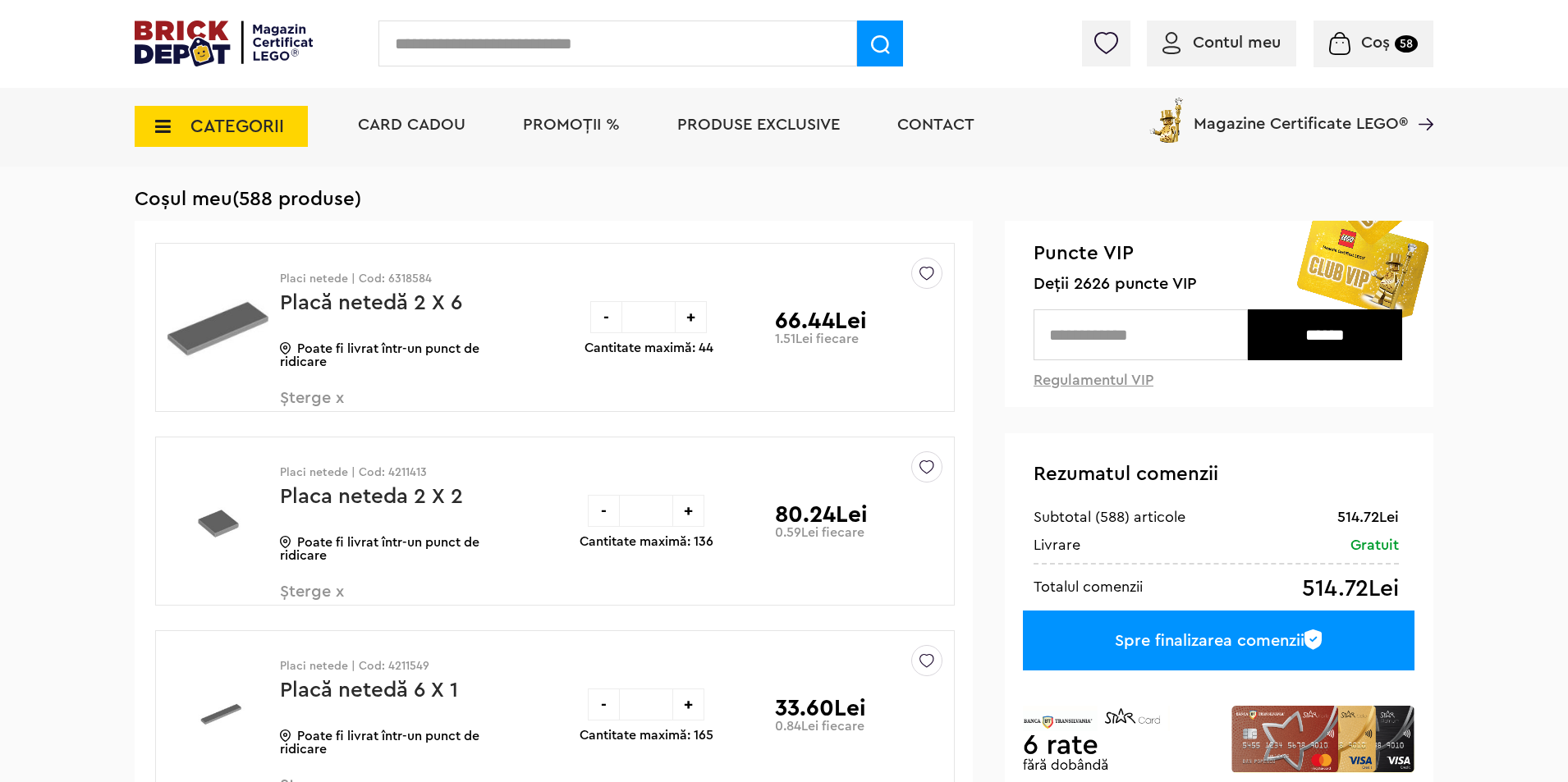
scroll to position [82, 0]
click at [1111, 331] on input "text" at bounding box center [1139, 336] width 214 height 51
type input "****"
click at [1273, 337] on input "******" at bounding box center [1325, 336] width 155 height 51
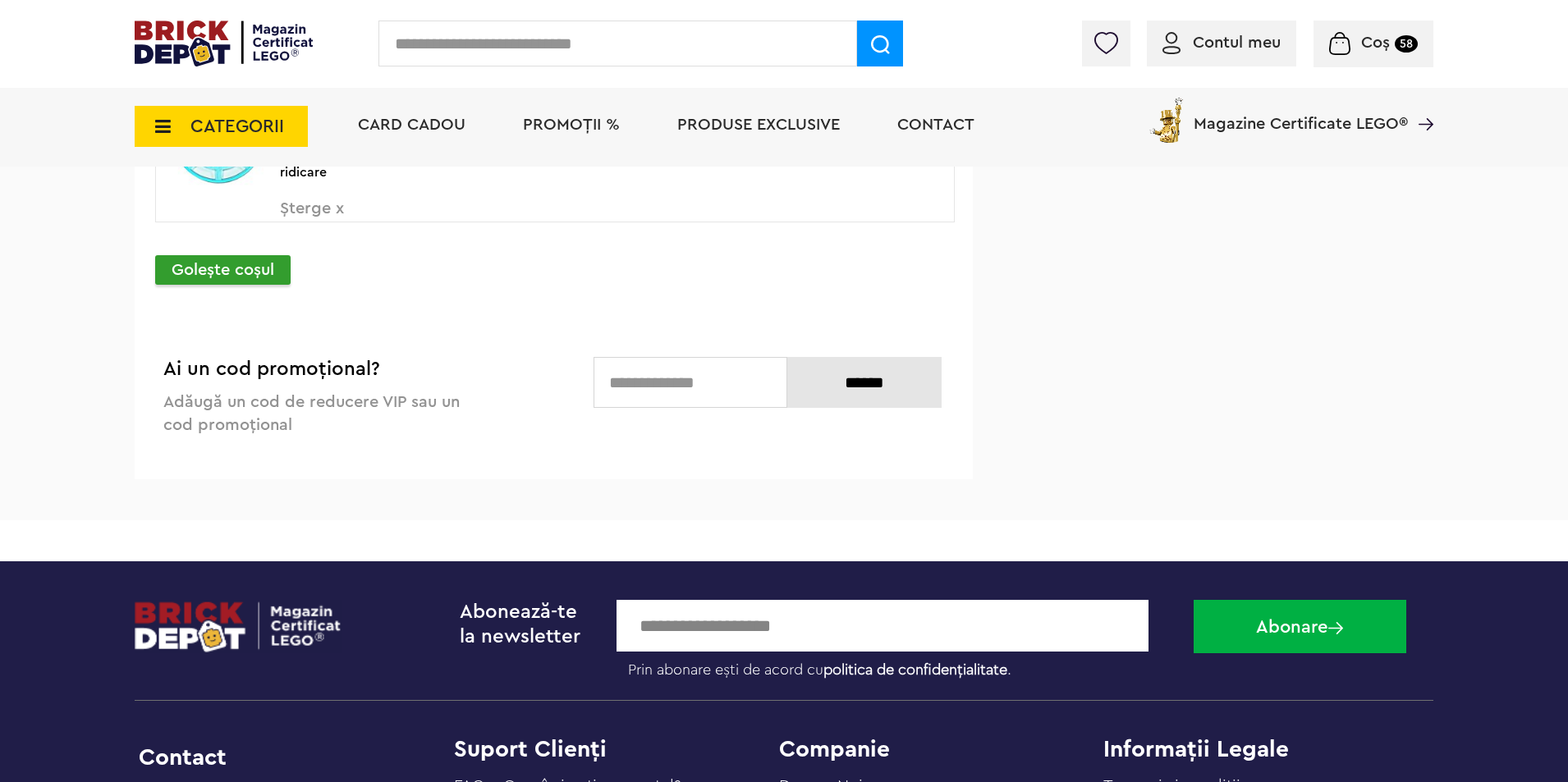
scroll to position [2956, 0]
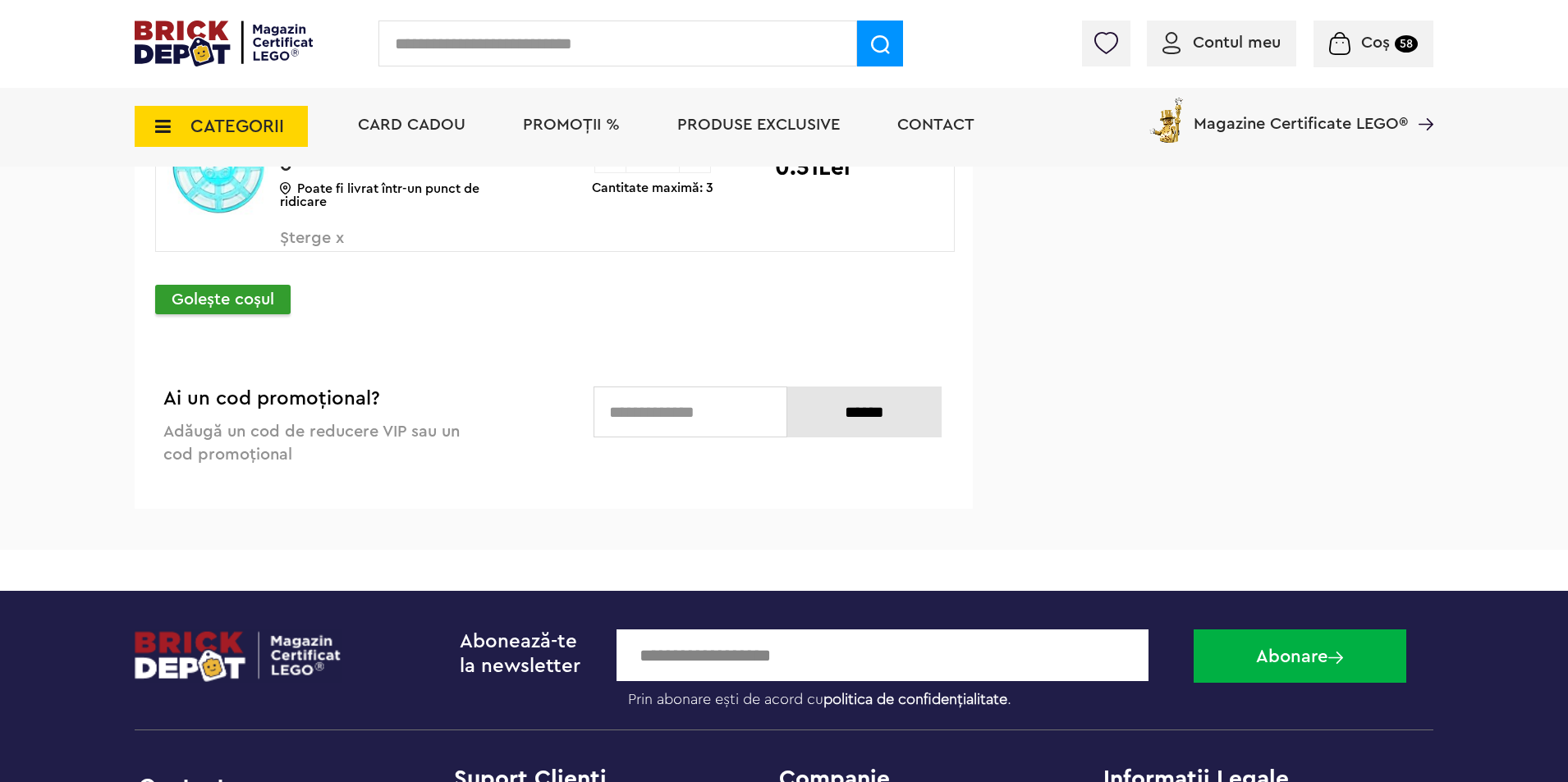
click at [667, 407] on input "text" at bounding box center [690, 412] width 194 height 51
type input "**********"
click at [865, 422] on input "******" at bounding box center [865, 412] width 155 height 51
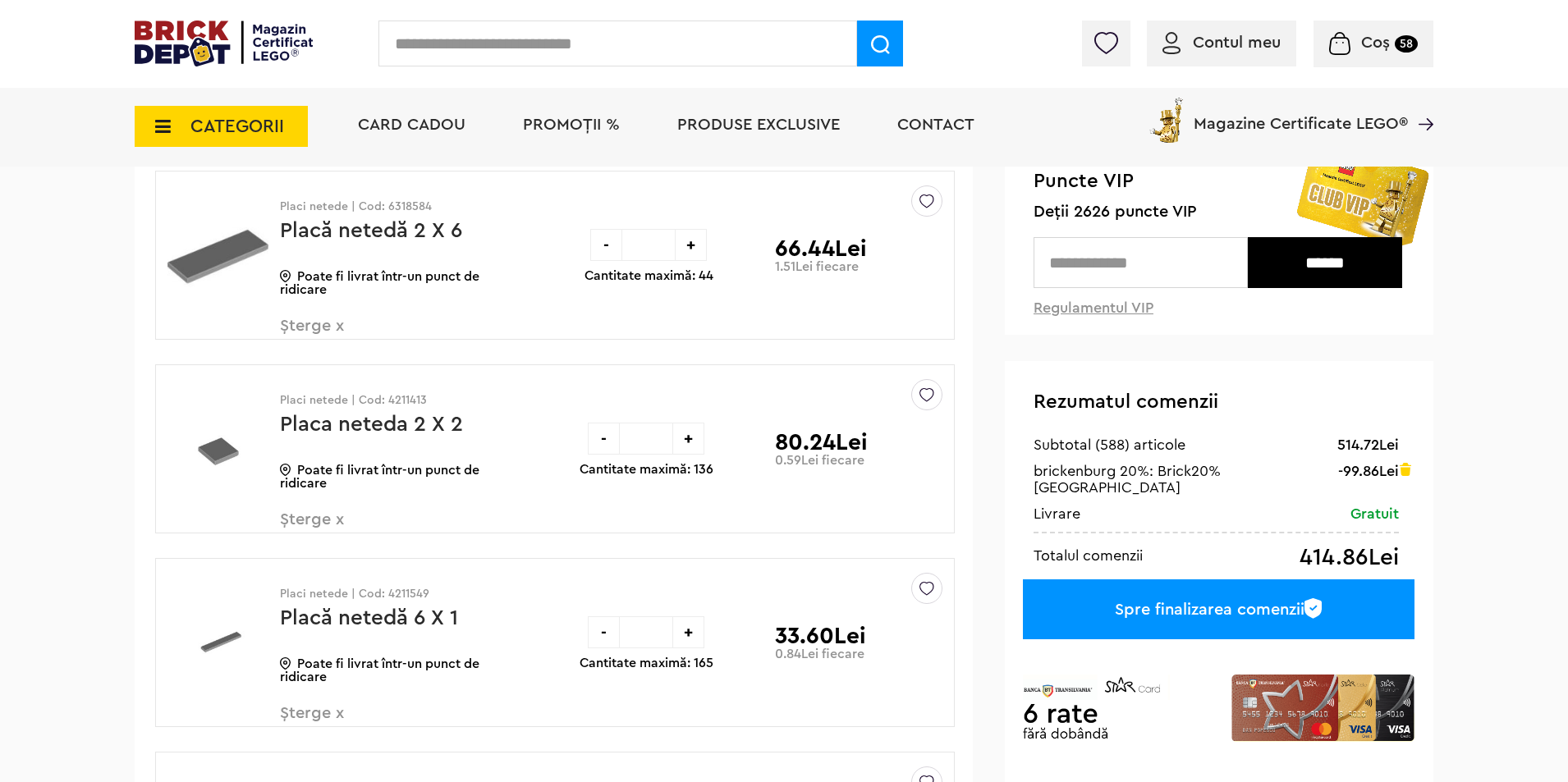
scroll to position [164, 0]
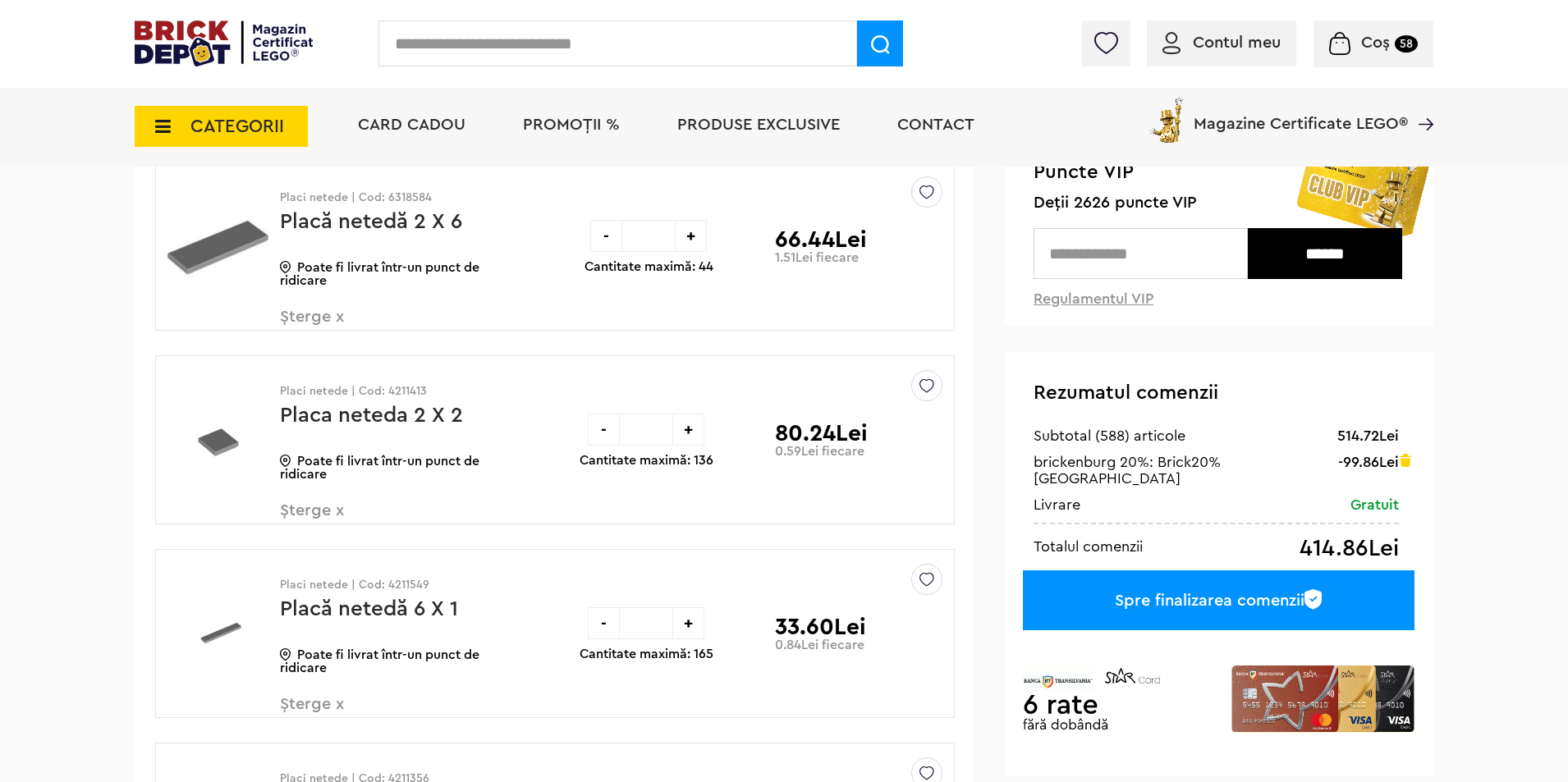
click at [1098, 259] on input "text" at bounding box center [1139, 254] width 214 height 51
click at [1296, 260] on input "******" at bounding box center [1325, 254] width 155 height 51
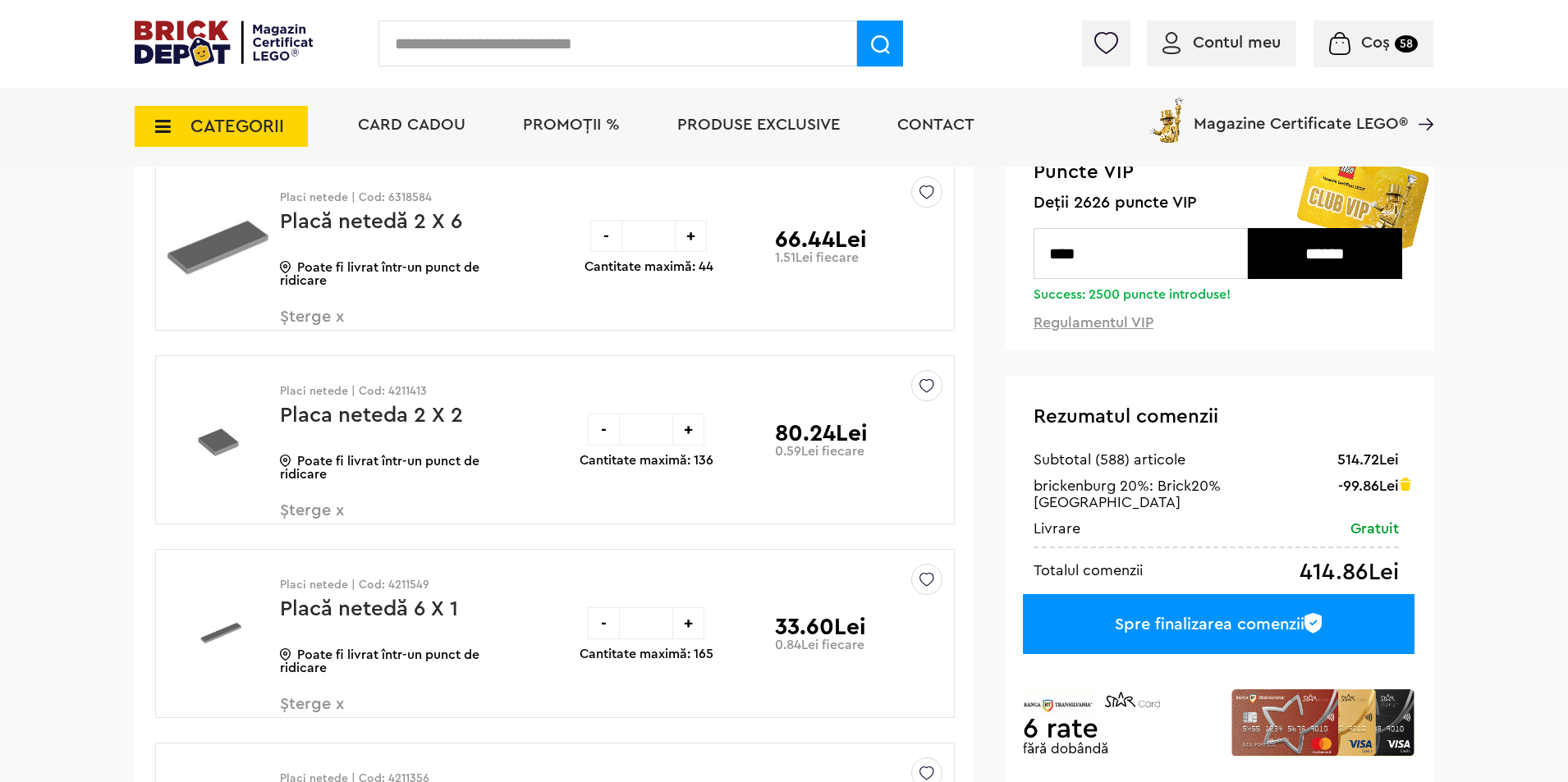
click at [1289, 253] on input "******" at bounding box center [1325, 254] width 155 height 51
click at [1142, 255] on input "****" at bounding box center [1139, 254] width 214 height 51
type input "*"
type input "****"
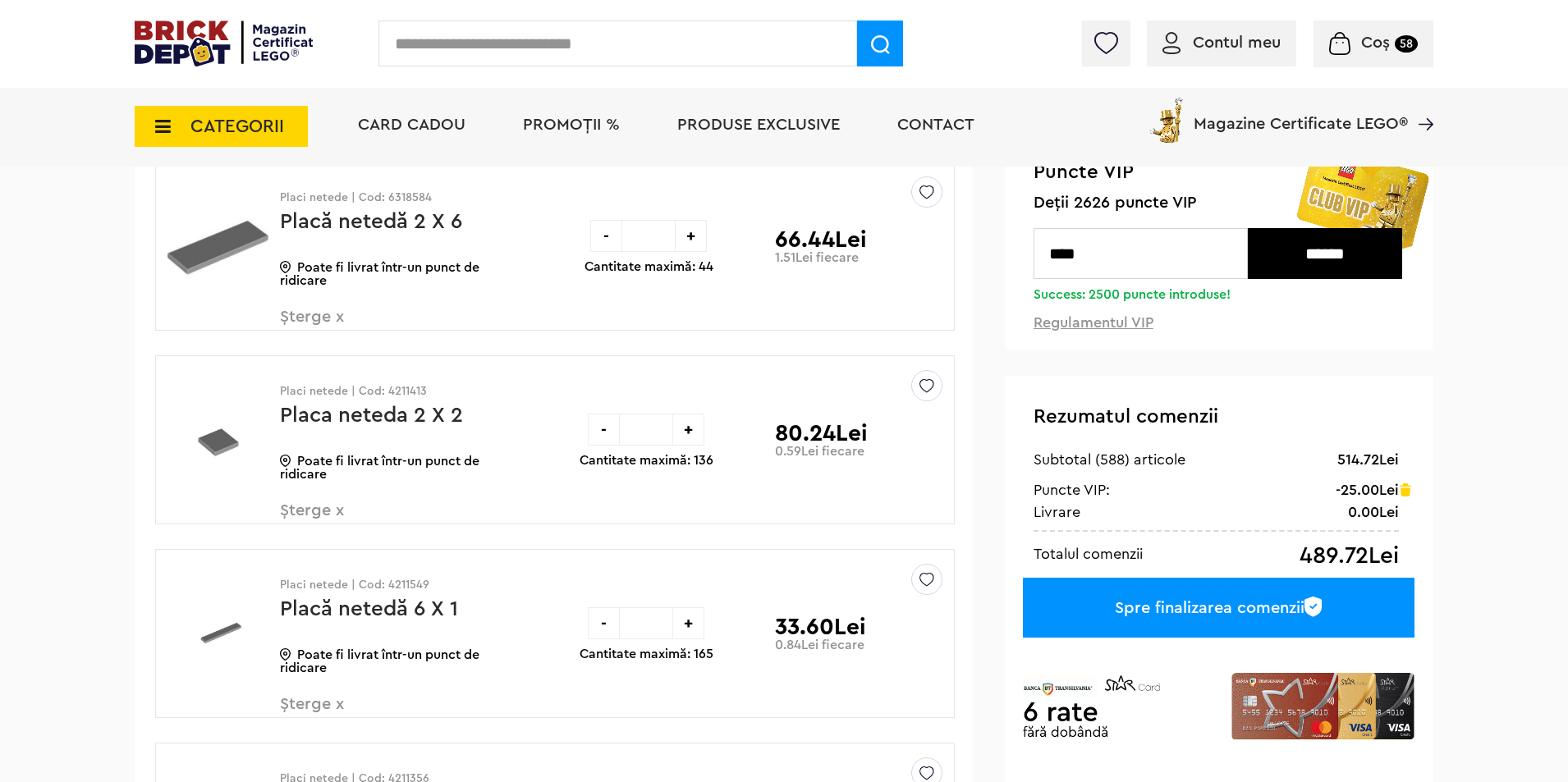
click at [1334, 250] on input "******" at bounding box center [1325, 254] width 155 height 51
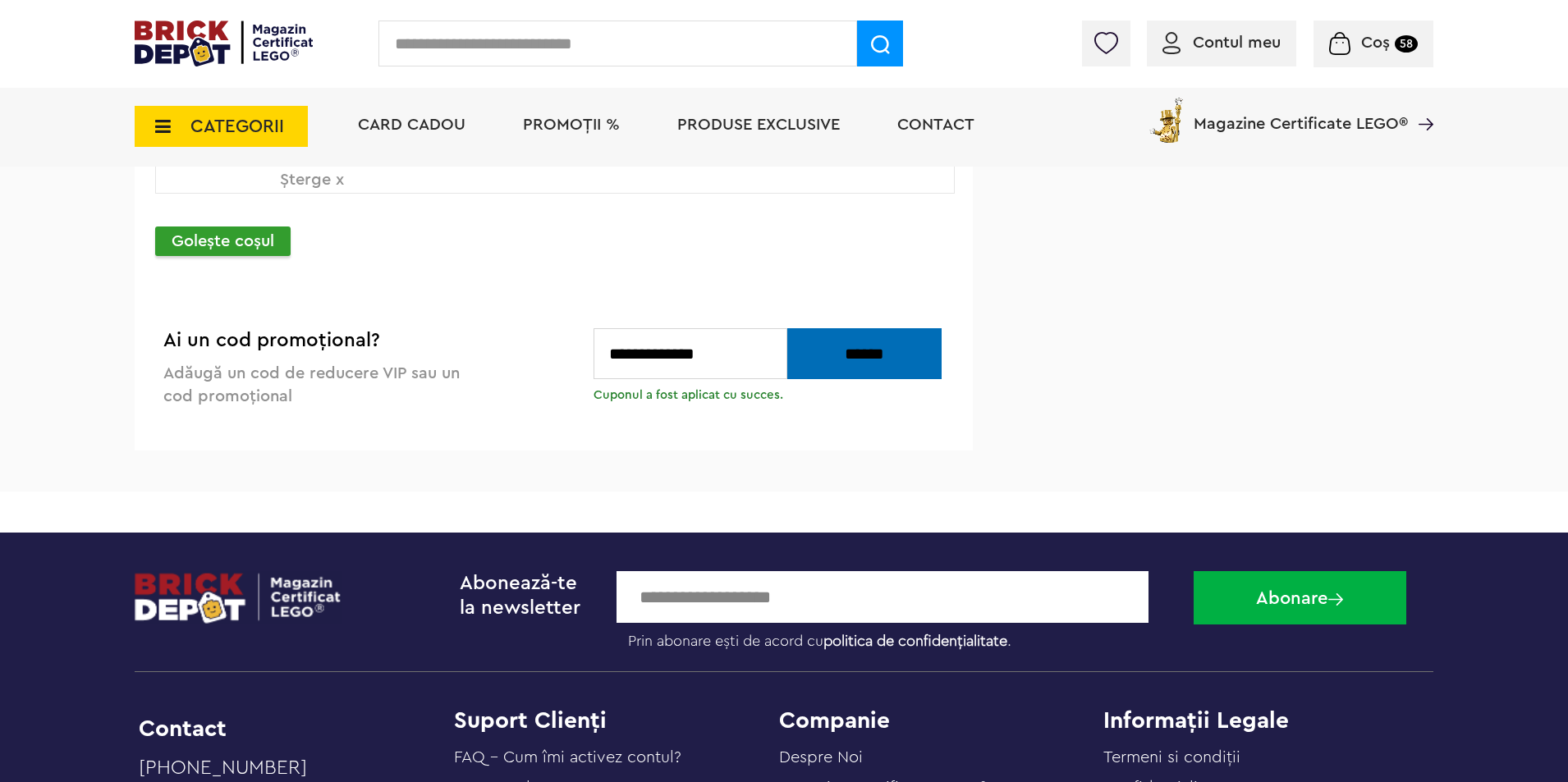
scroll to position [3038, 0]
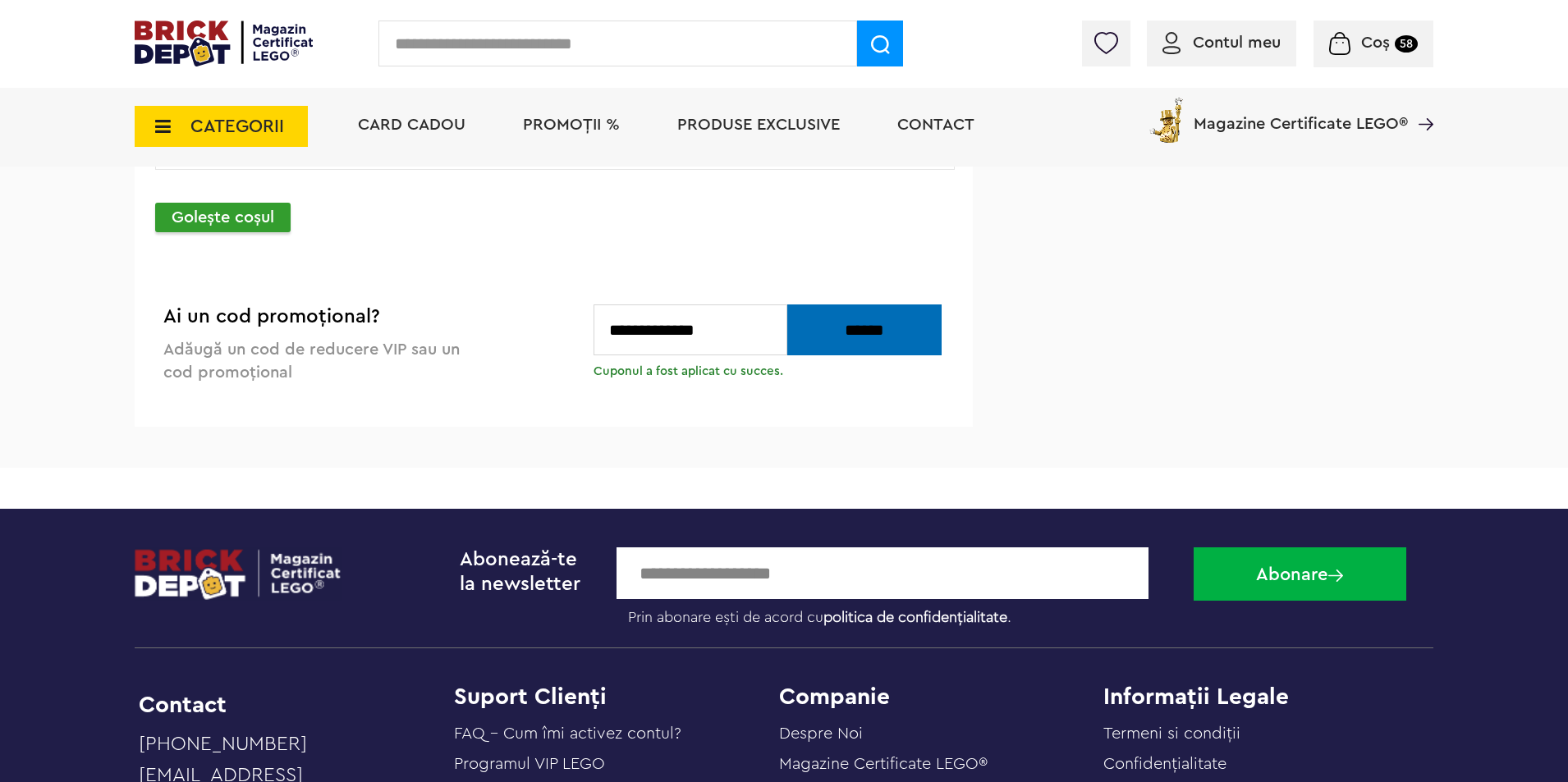
click at [838, 335] on input "******" at bounding box center [865, 330] width 155 height 51
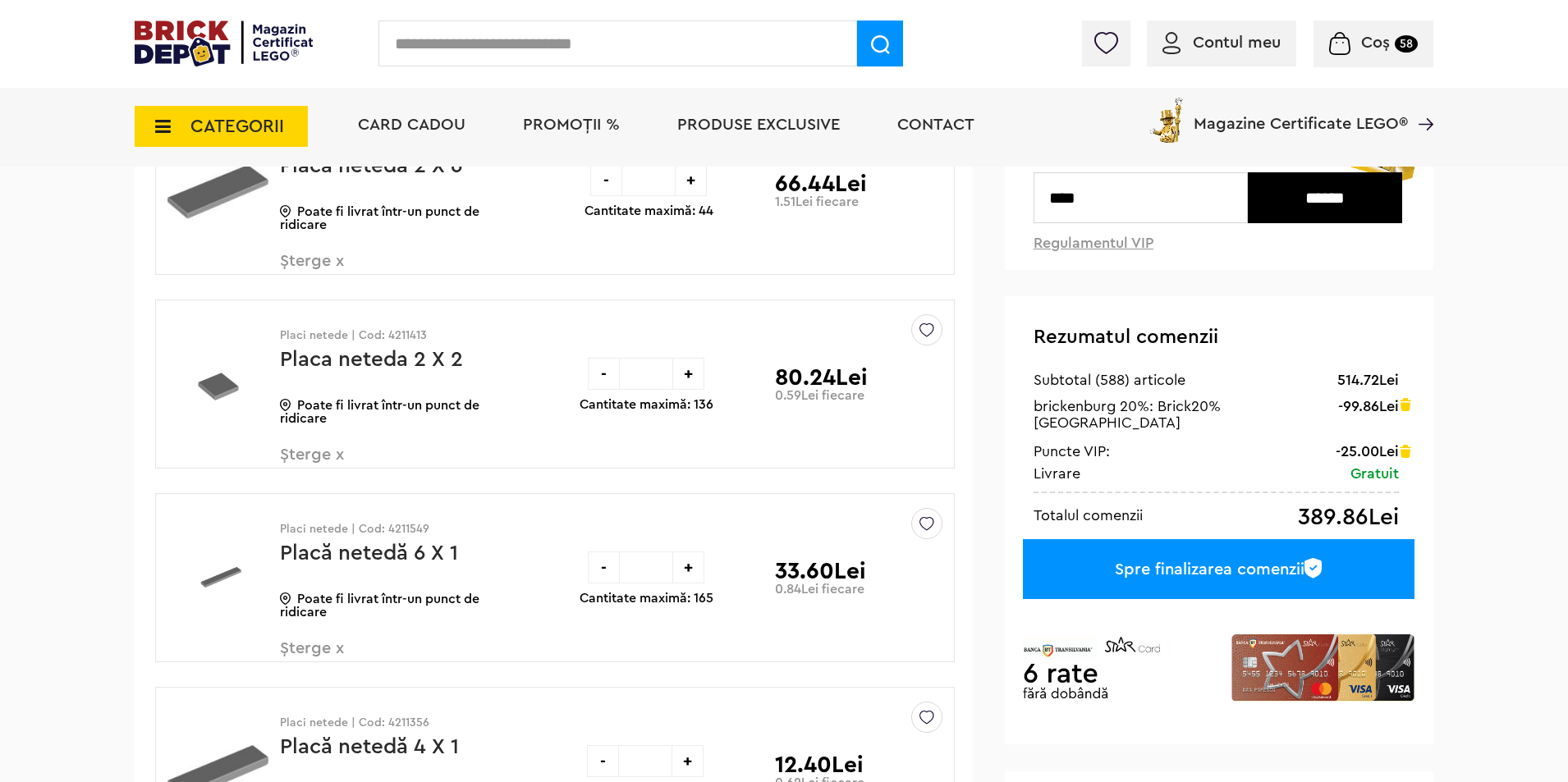
scroll to position [247, 0]
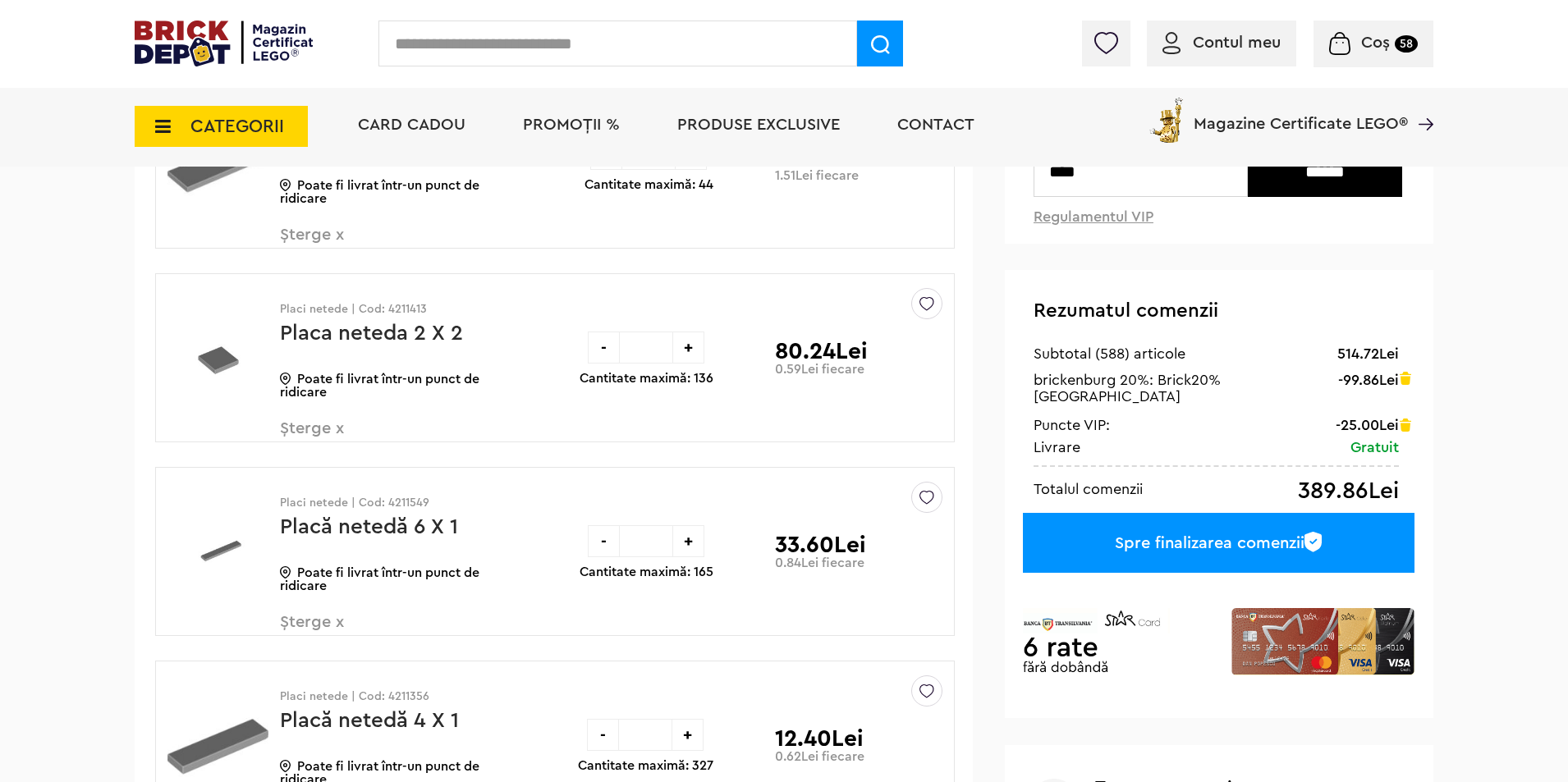
click at [1097, 516] on div "Spre finalizarea comenzii" at bounding box center [1219, 543] width 391 height 60
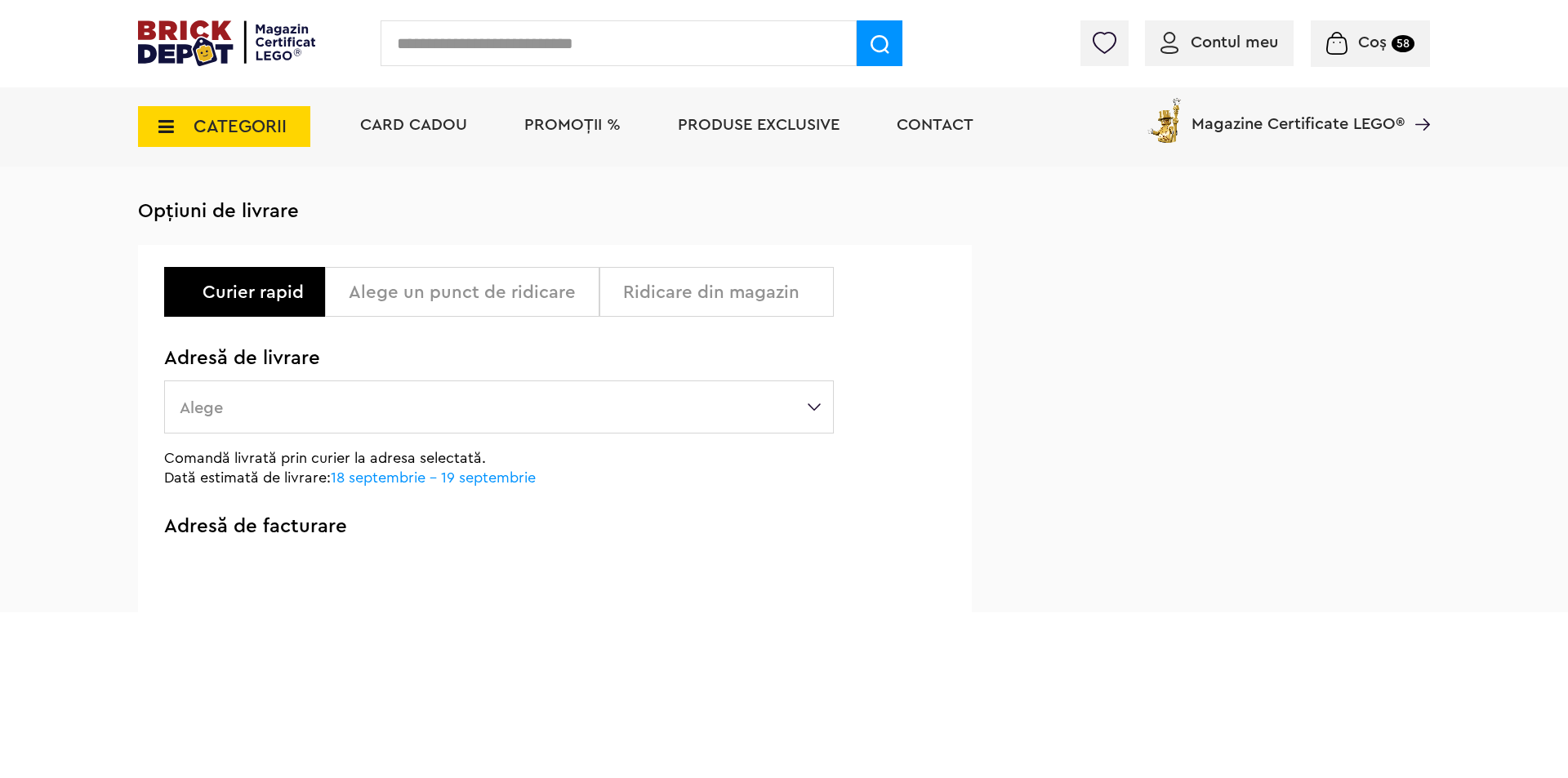
click at [396, 409] on label "Alege" at bounding box center [499, 407] width 670 height 53
click at [803, 408] on label "Alege" at bounding box center [499, 407] width 670 height 53
click at [816, 407] on label "Alege" at bounding box center [499, 407] width 670 height 53
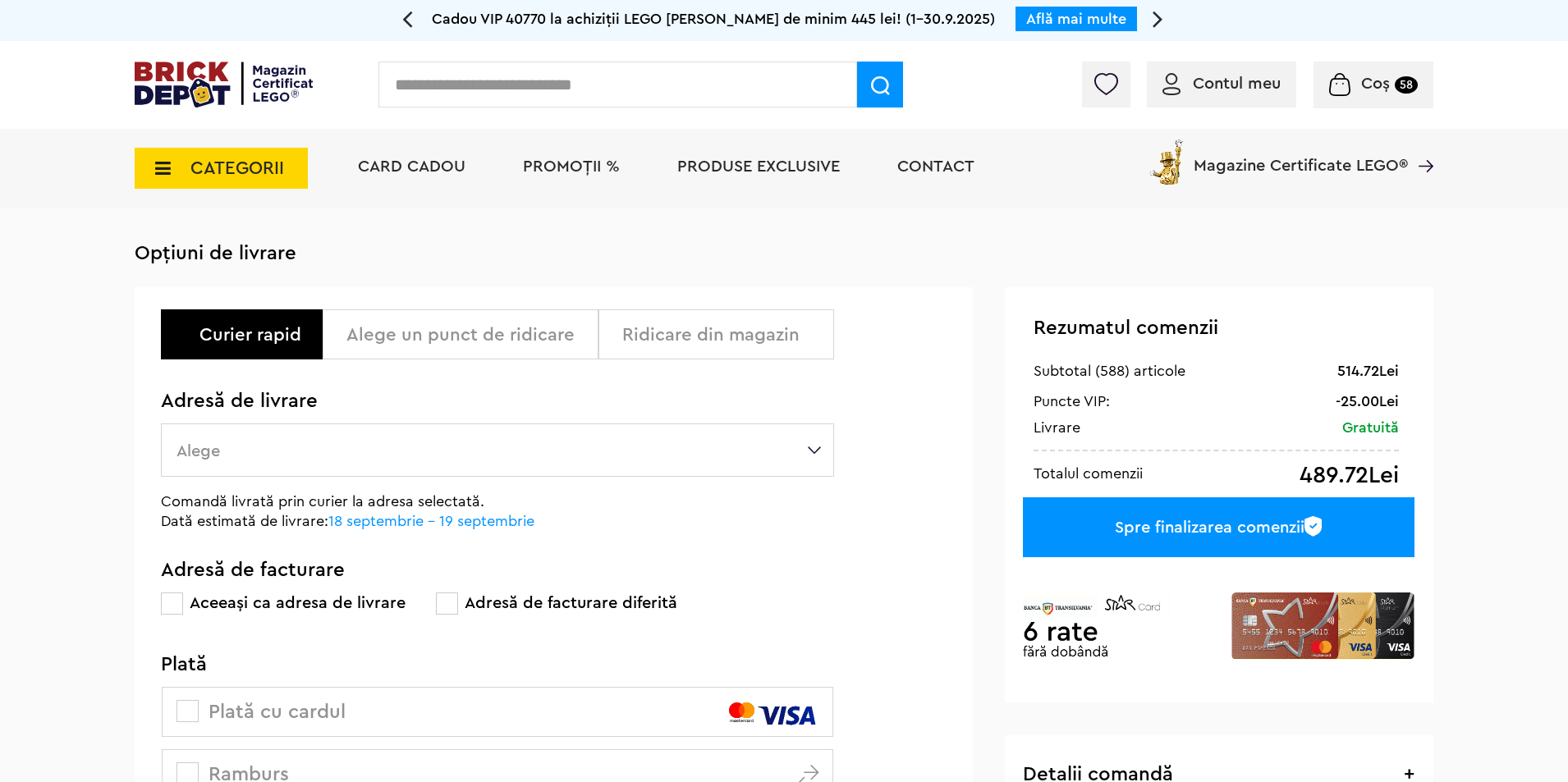
click at [807, 442] on label "Alege" at bounding box center [498, 450] width 673 height 54
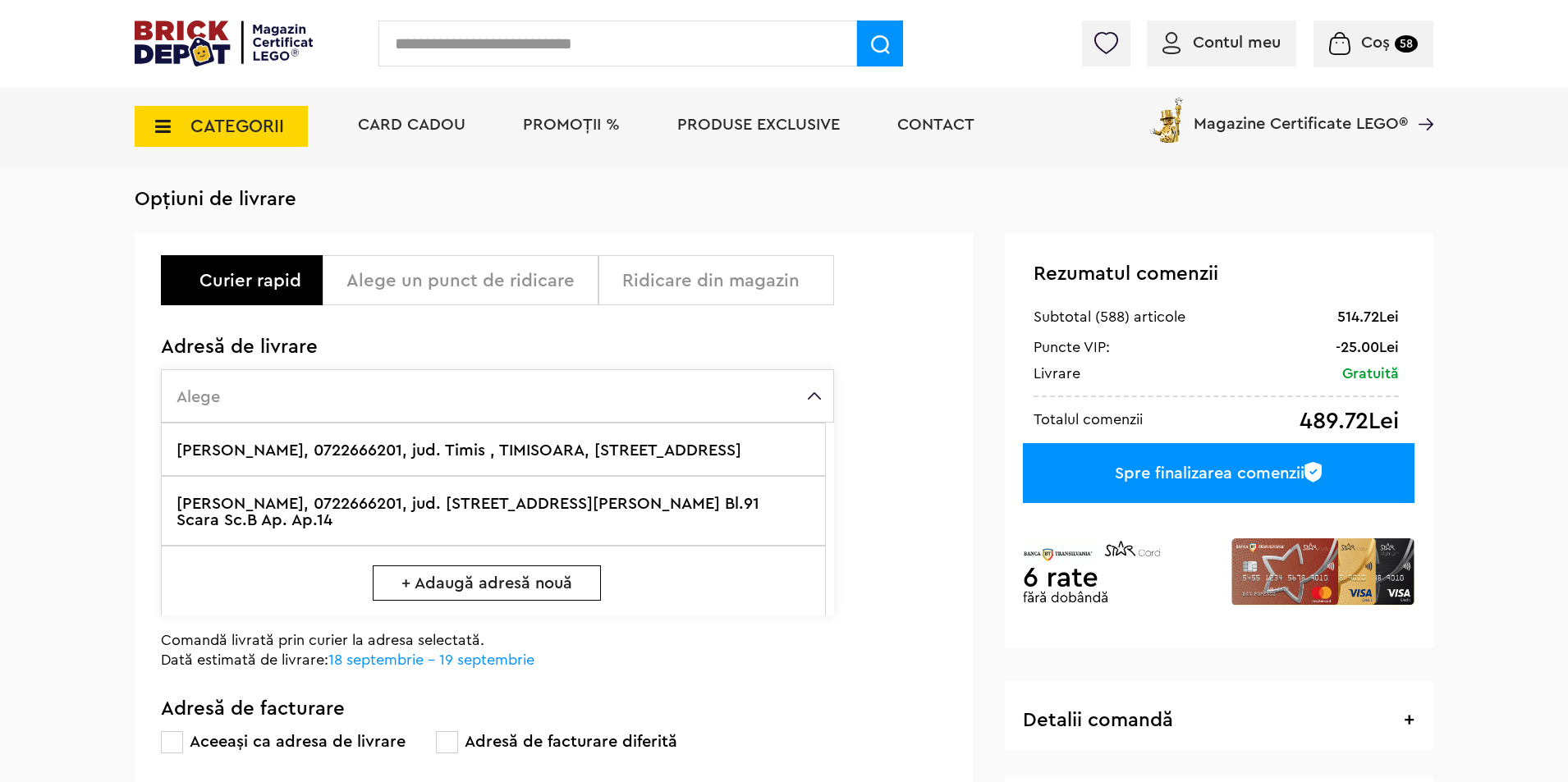
scroll to position [247, 0]
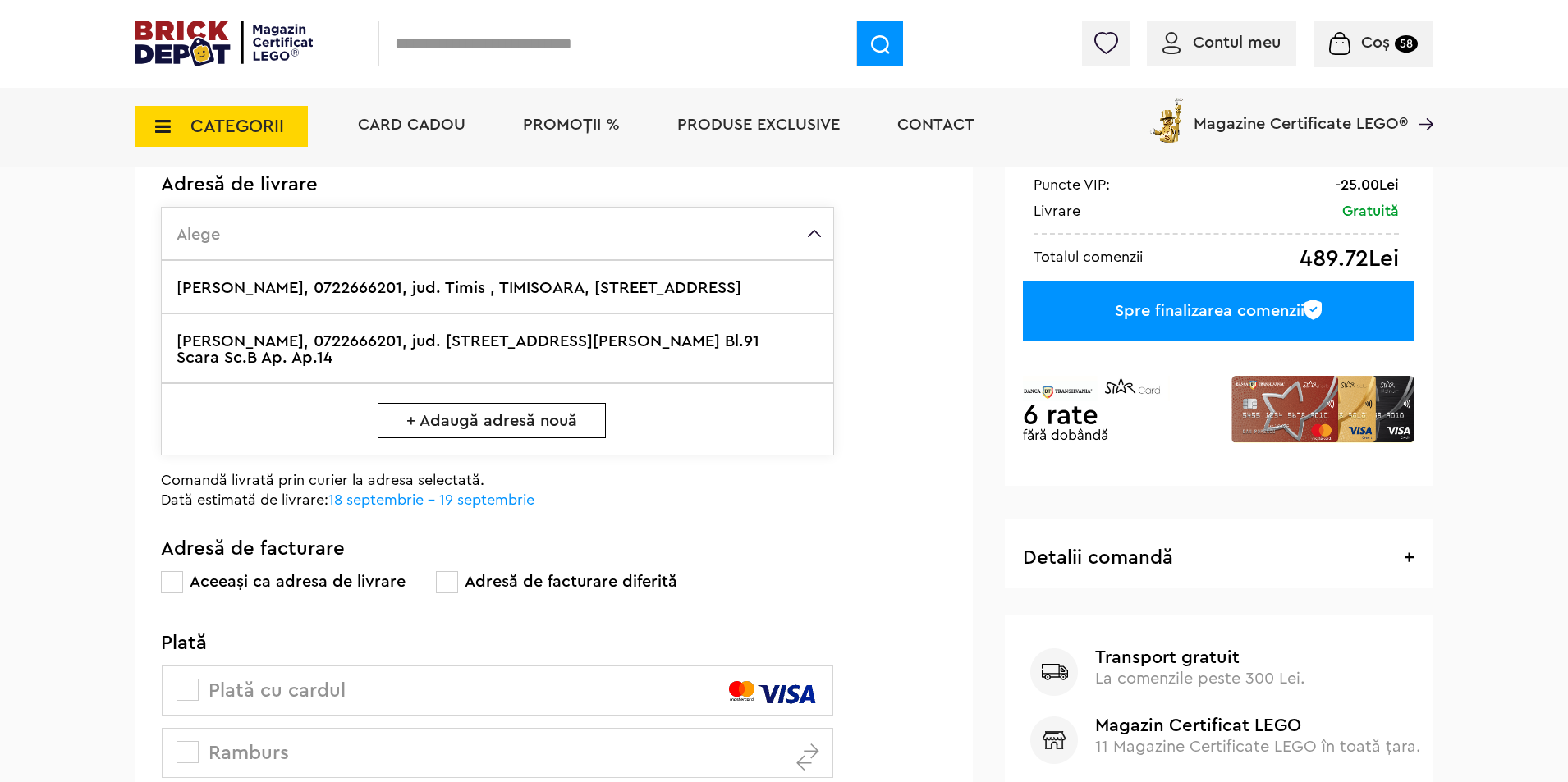
click at [390, 353] on label "Muntean Iosif, 0722666201, jud. Hunedoara, VULCAN, Bd.Mihai Viteazu Nr.45Bloc B…" at bounding box center [498, 349] width 673 height 70
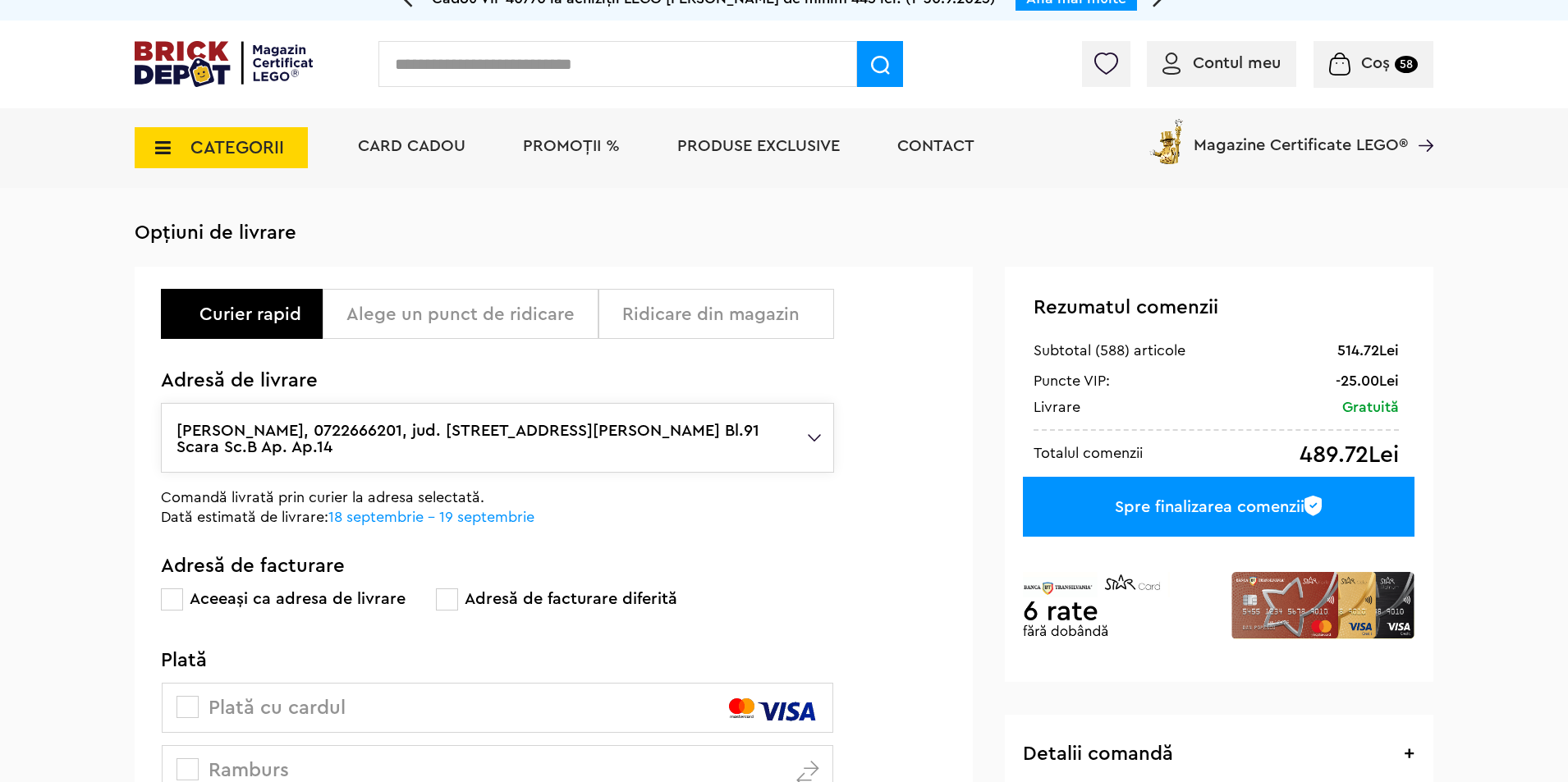
scroll to position [0, 0]
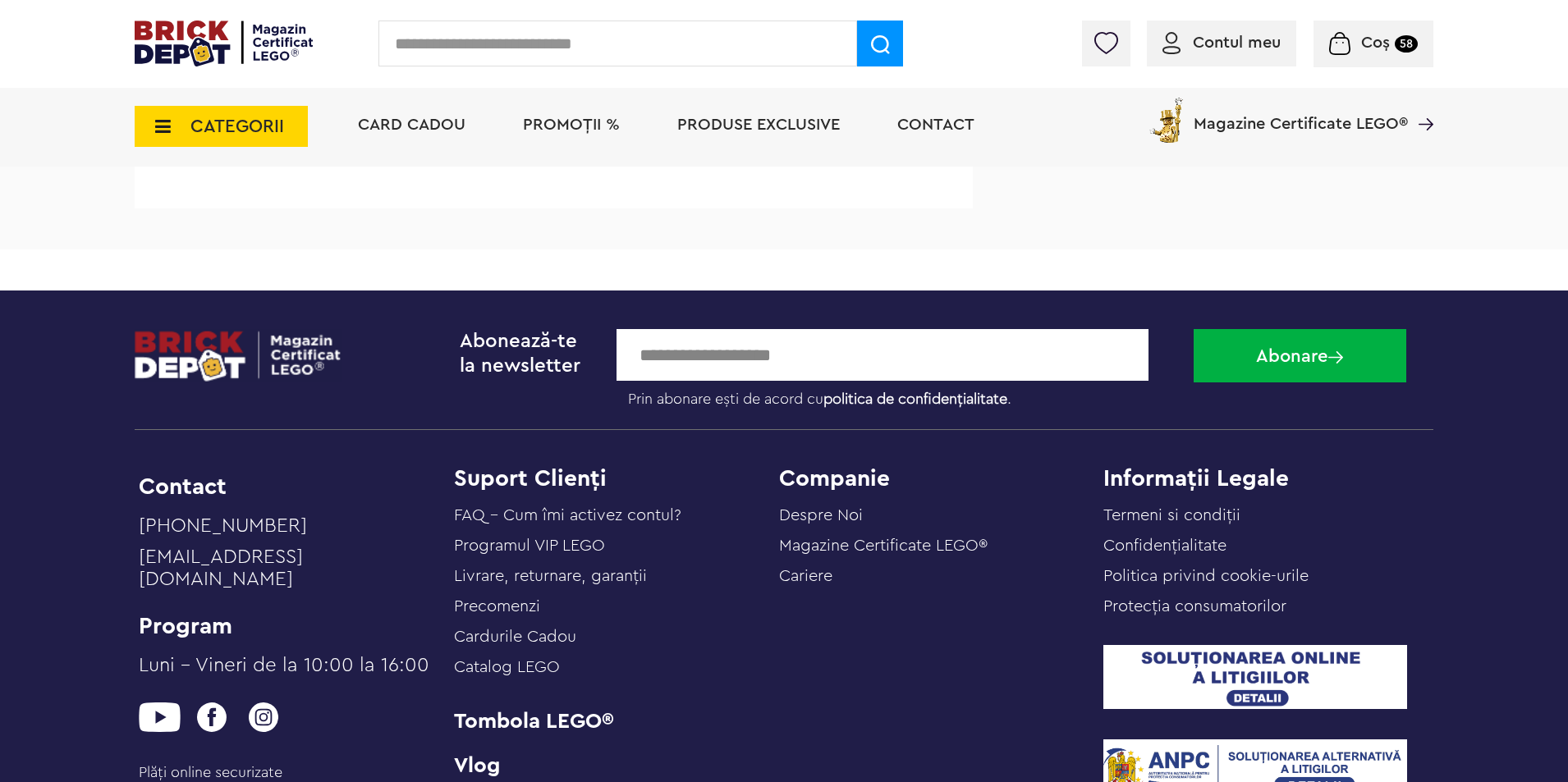
scroll to position [2956, 0]
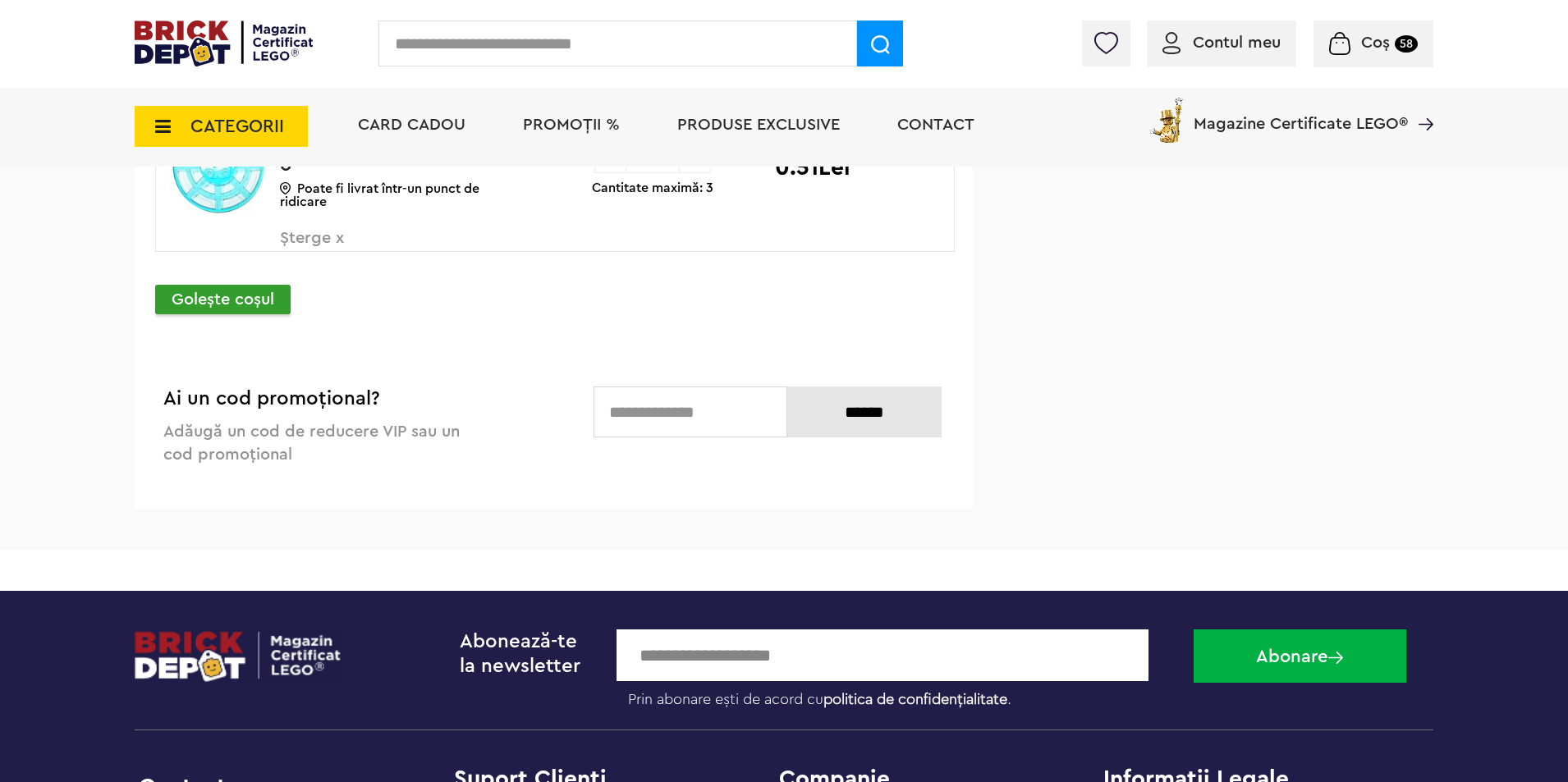
click at [674, 395] on input "text" at bounding box center [690, 412] width 194 height 51
type input "**********"
drag, startPoint x: 857, startPoint y: 422, endPoint x: 848, endPoint y: 412, distance: 13.5
click at [854, 417] on input "******" at bounding box center [865, 412] width 155 height 51
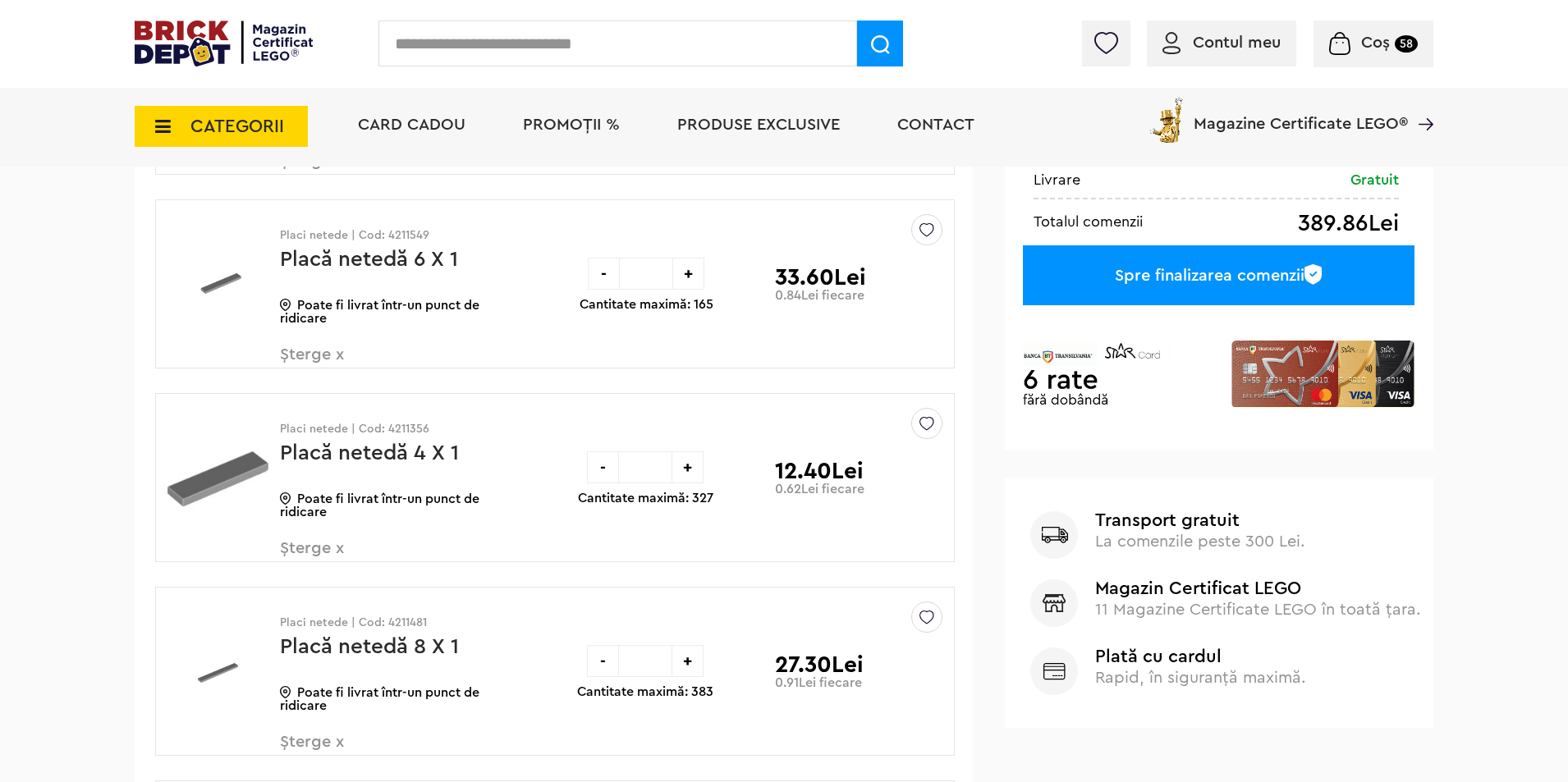
scroll to position [247, 0]
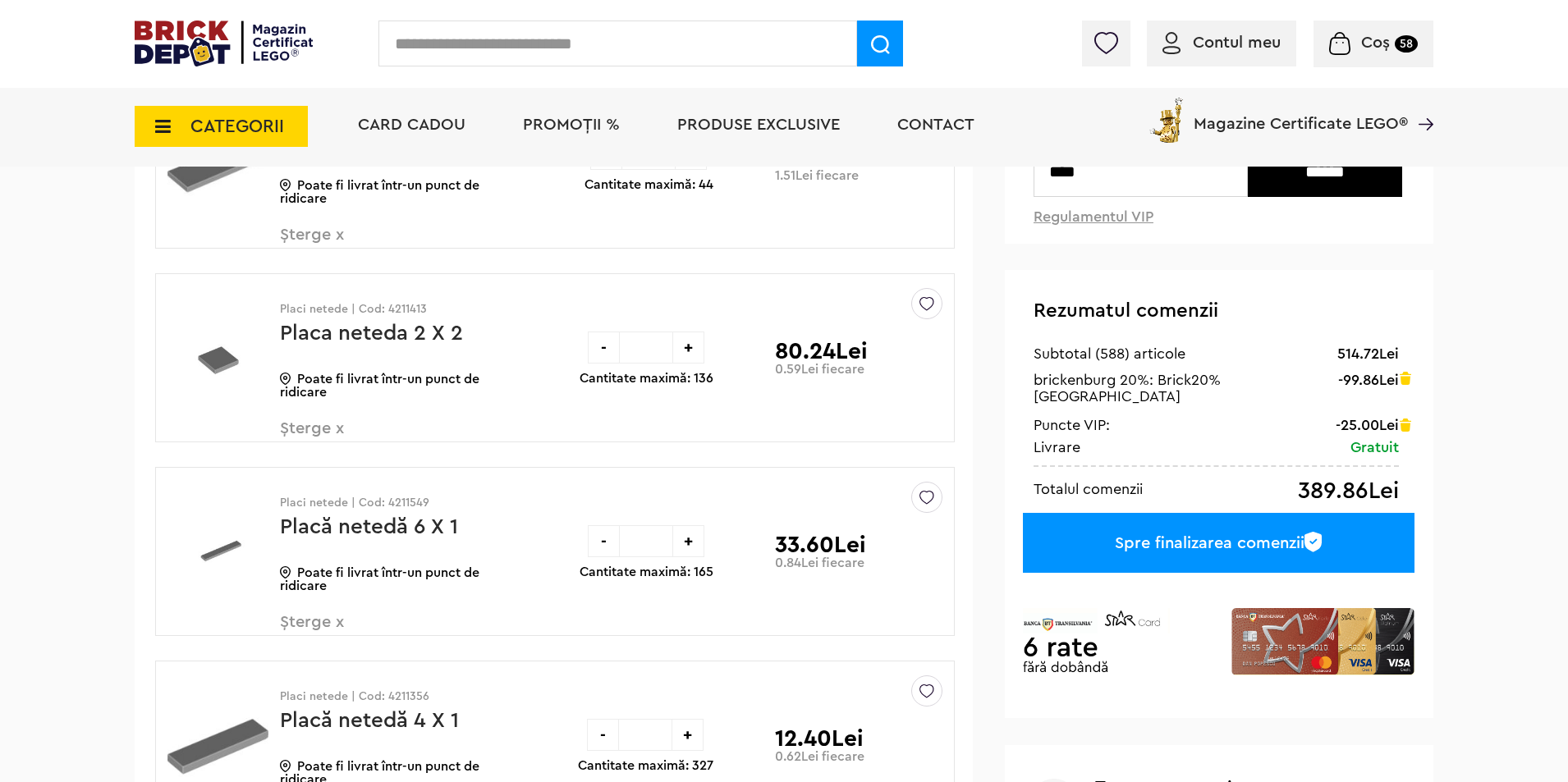
click at [1165, 531] on div "Spre finalizarea comenzii" at bounding box center [1219, 543] width 391 height 60
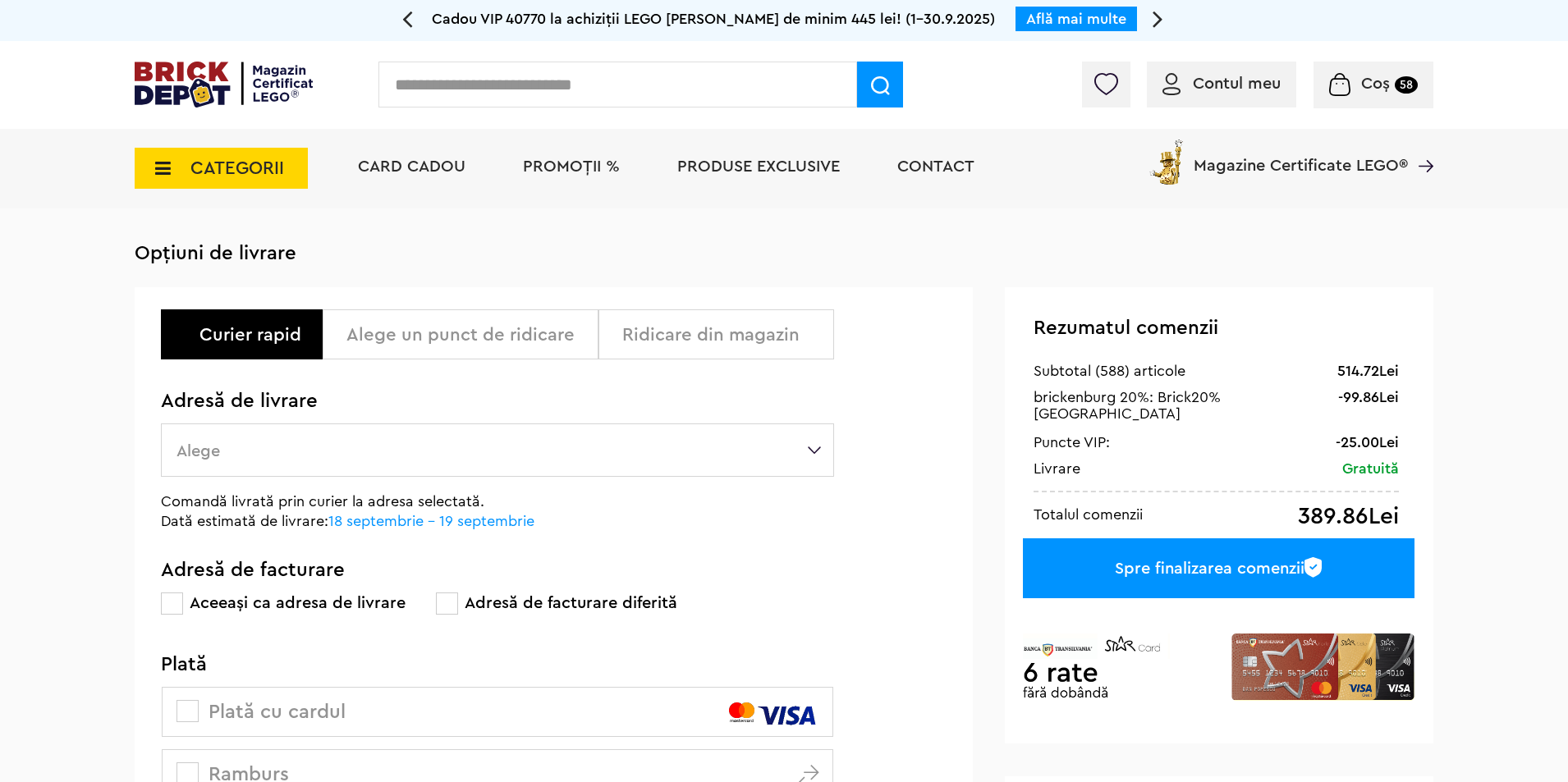
click at [502, 451] on label "Alege" at bounding box center [498, 450] width 673 height 54
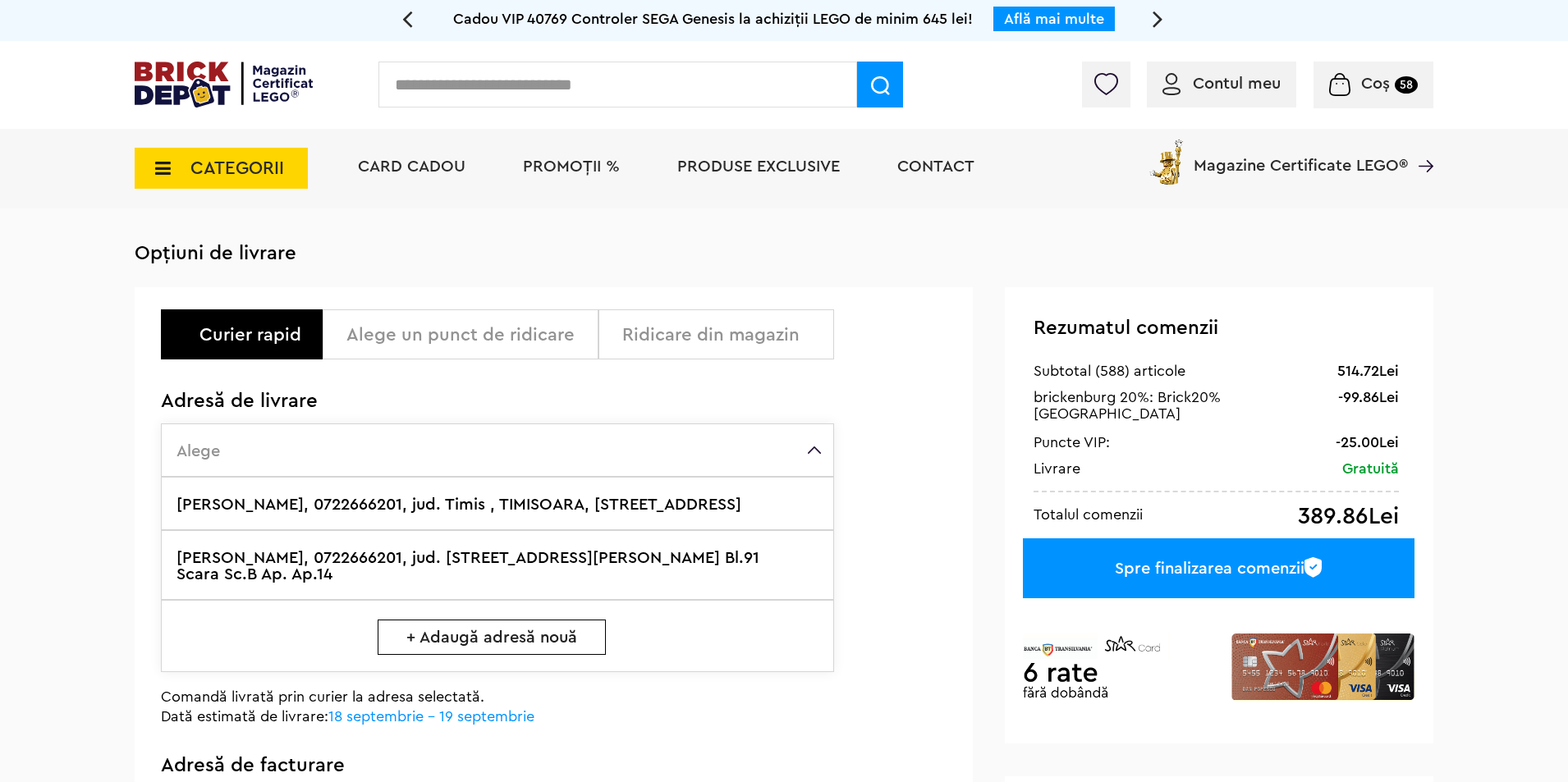
click at [436, 565] on label "[PERSON_NAME], 0722666201, jud. [STREET_ADDRESS][PERSON_NAME] Bl.91 Scara Sc.B …" at bounding box center [498, 565] width 673 height 70
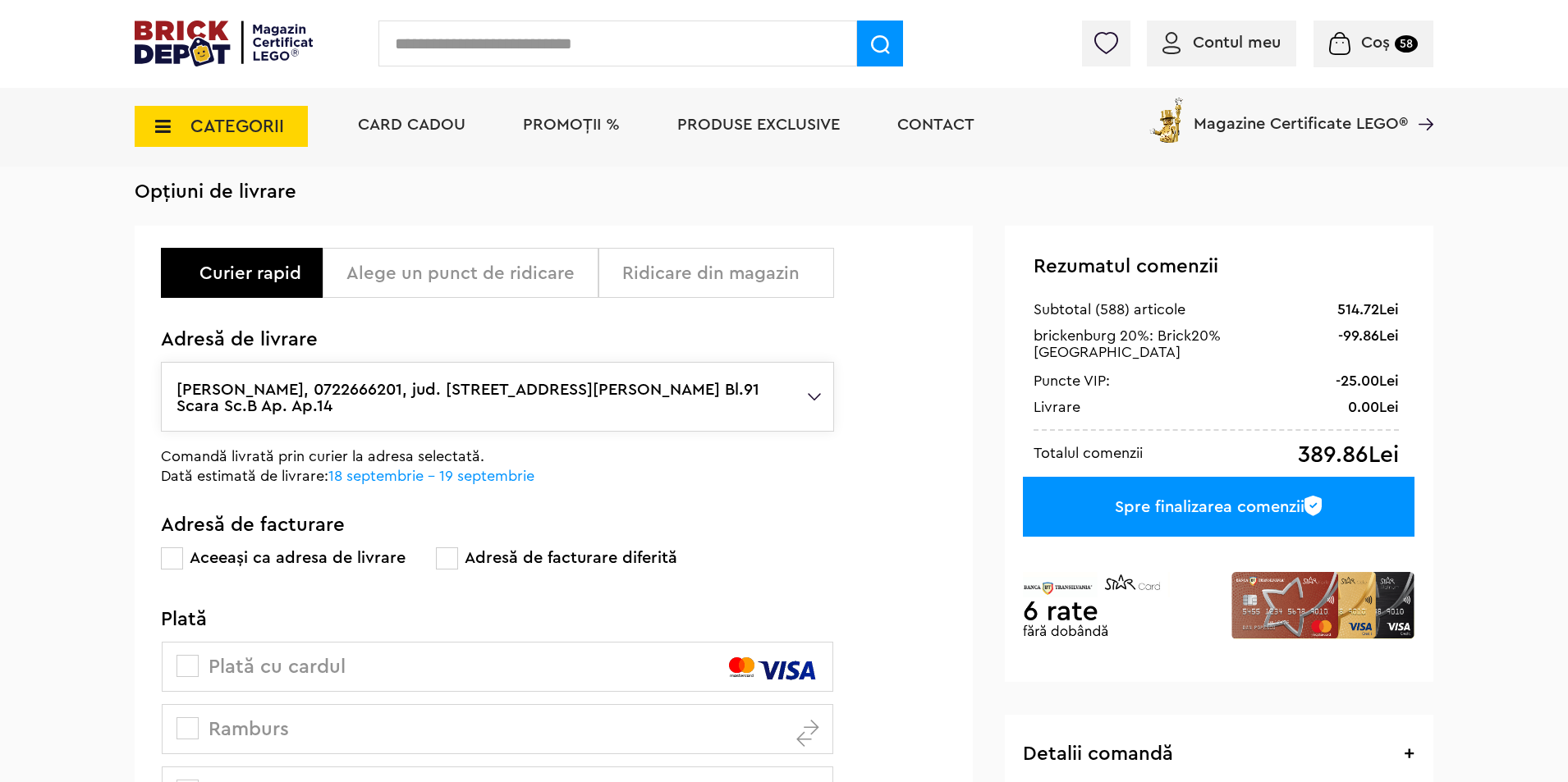
scroll to position [247, 0]
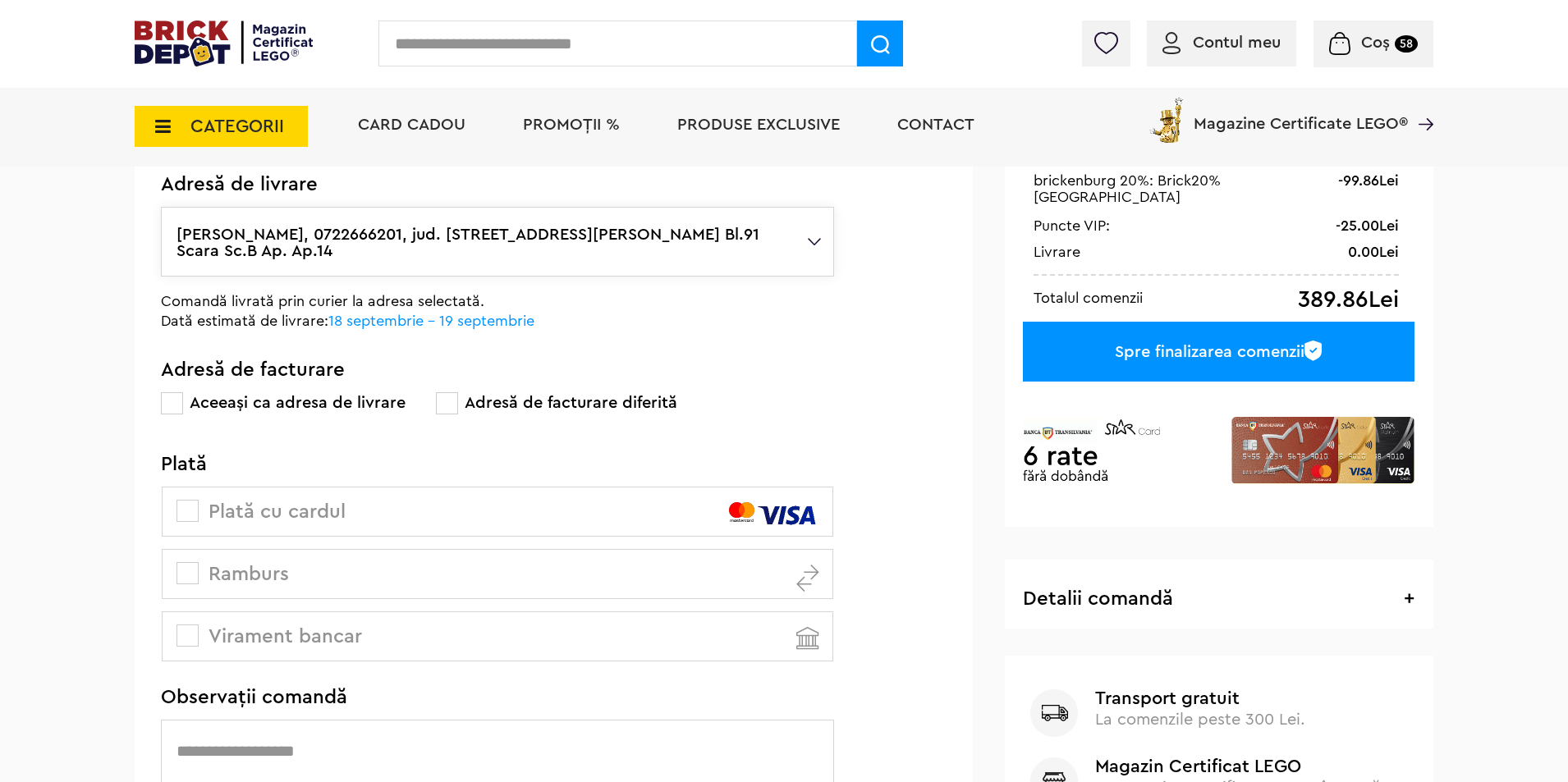
click at [178, 578] on span at bounding box center [187, 574] width 22 height 22
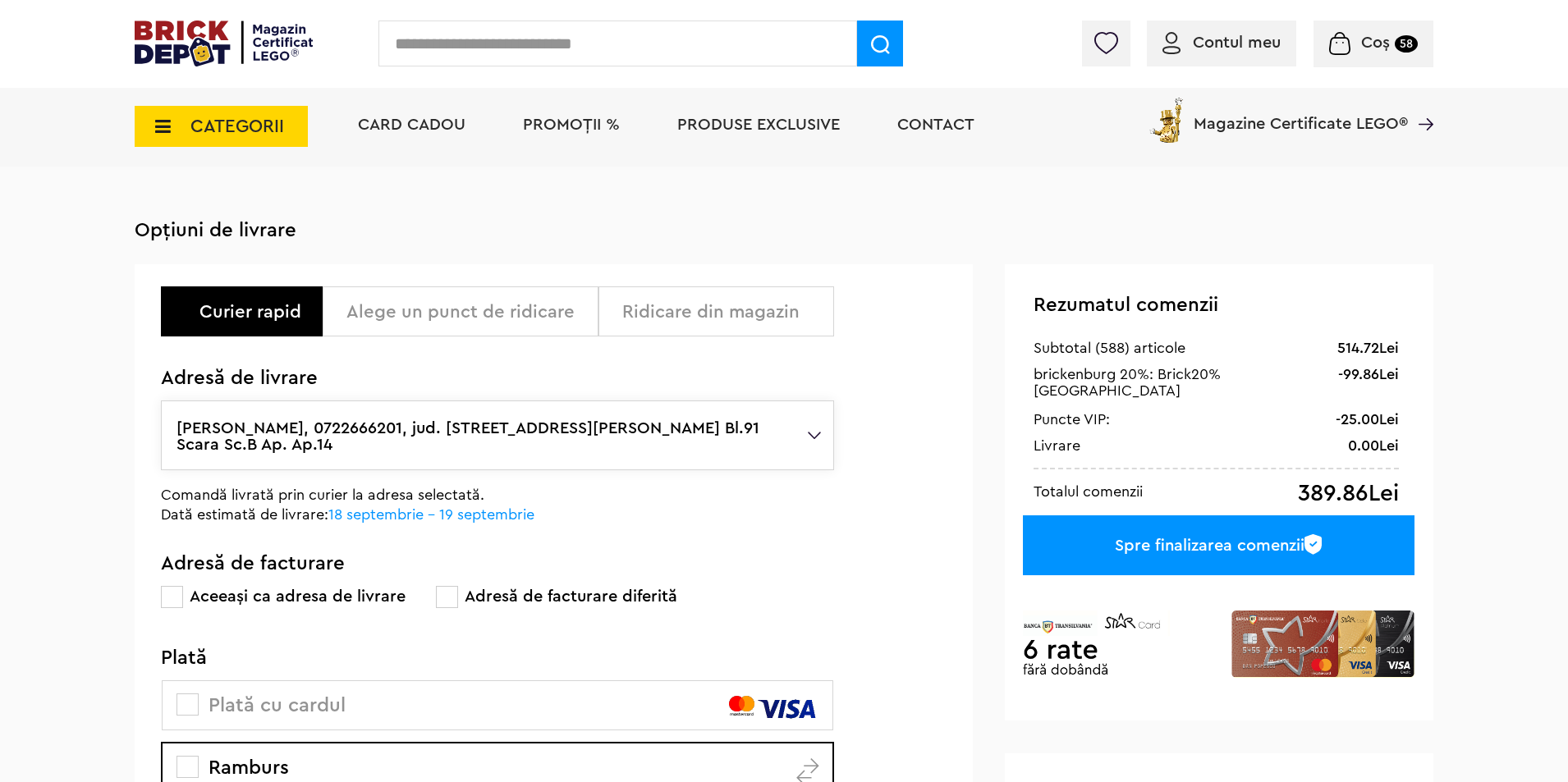
scroll to position [82, 0]
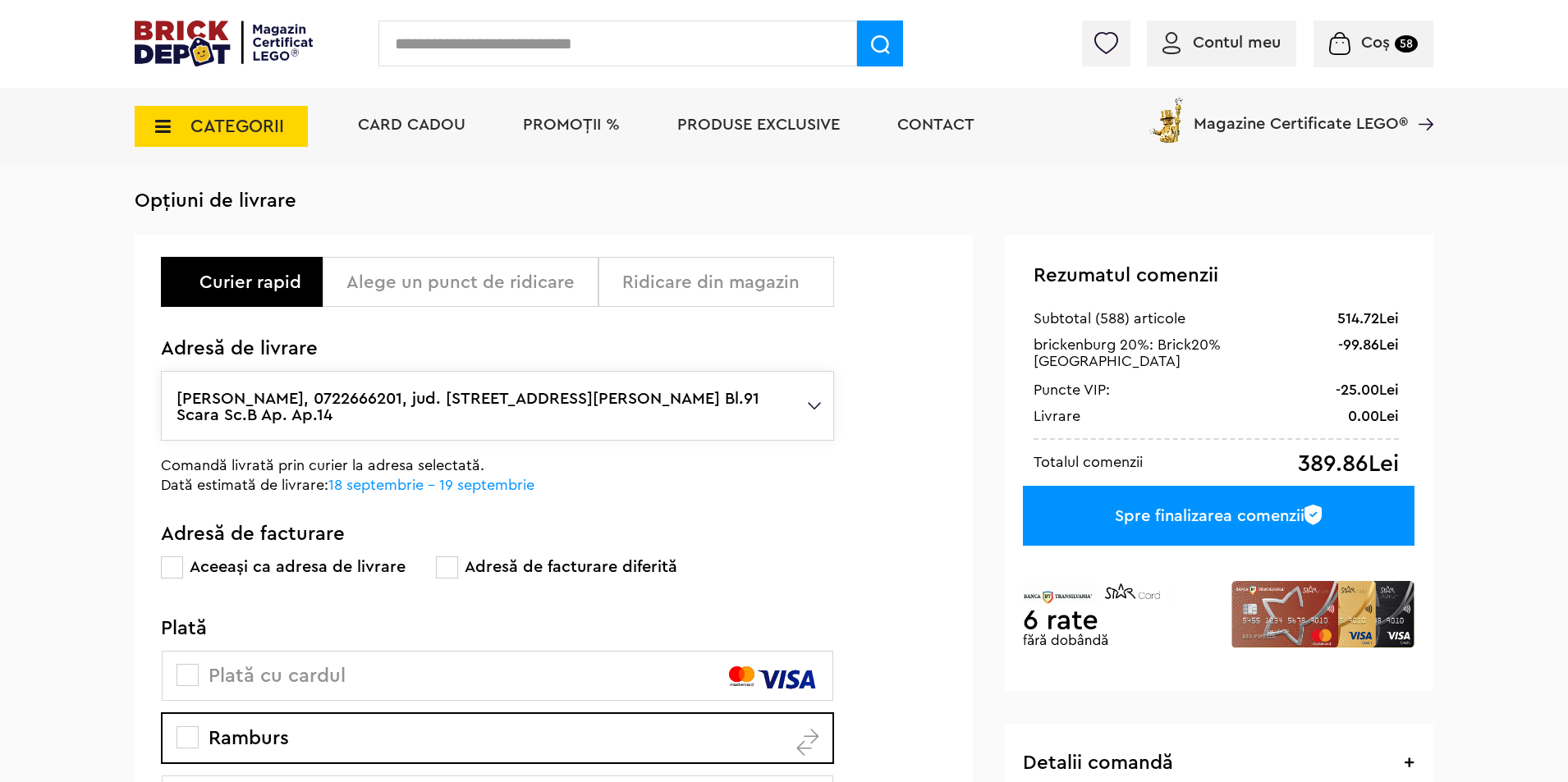
click at [1117, 504] on div "Spre finalizarea comenzii" at bounding box center [1219, 516] width 391 height 60
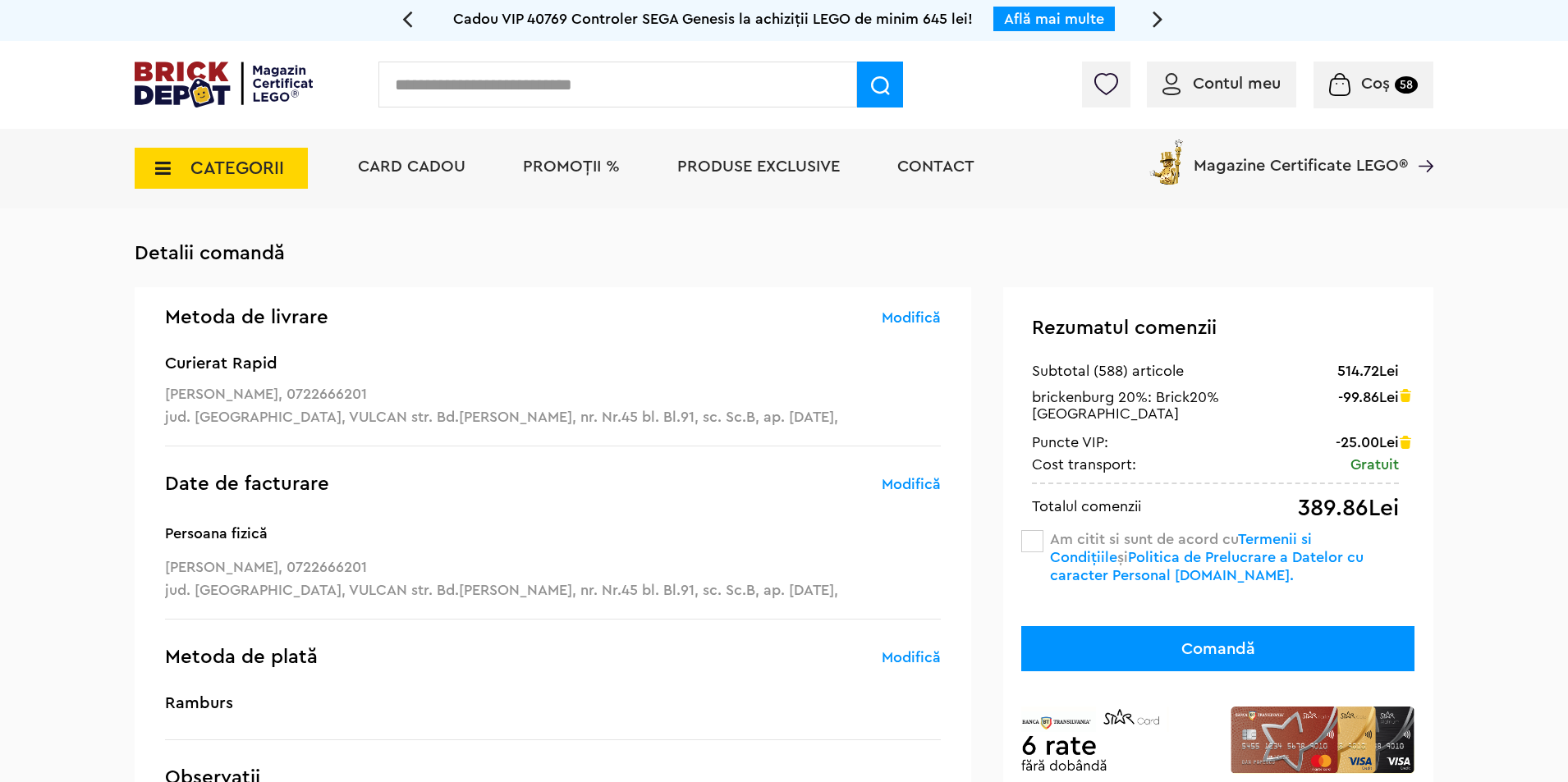
click at [1026, 538] on span at bounding box center [1032, 542] width 22 height 22
click at [1226, 640] on button "Comandă" at bounding box center [1218, 649] width 393 height 46
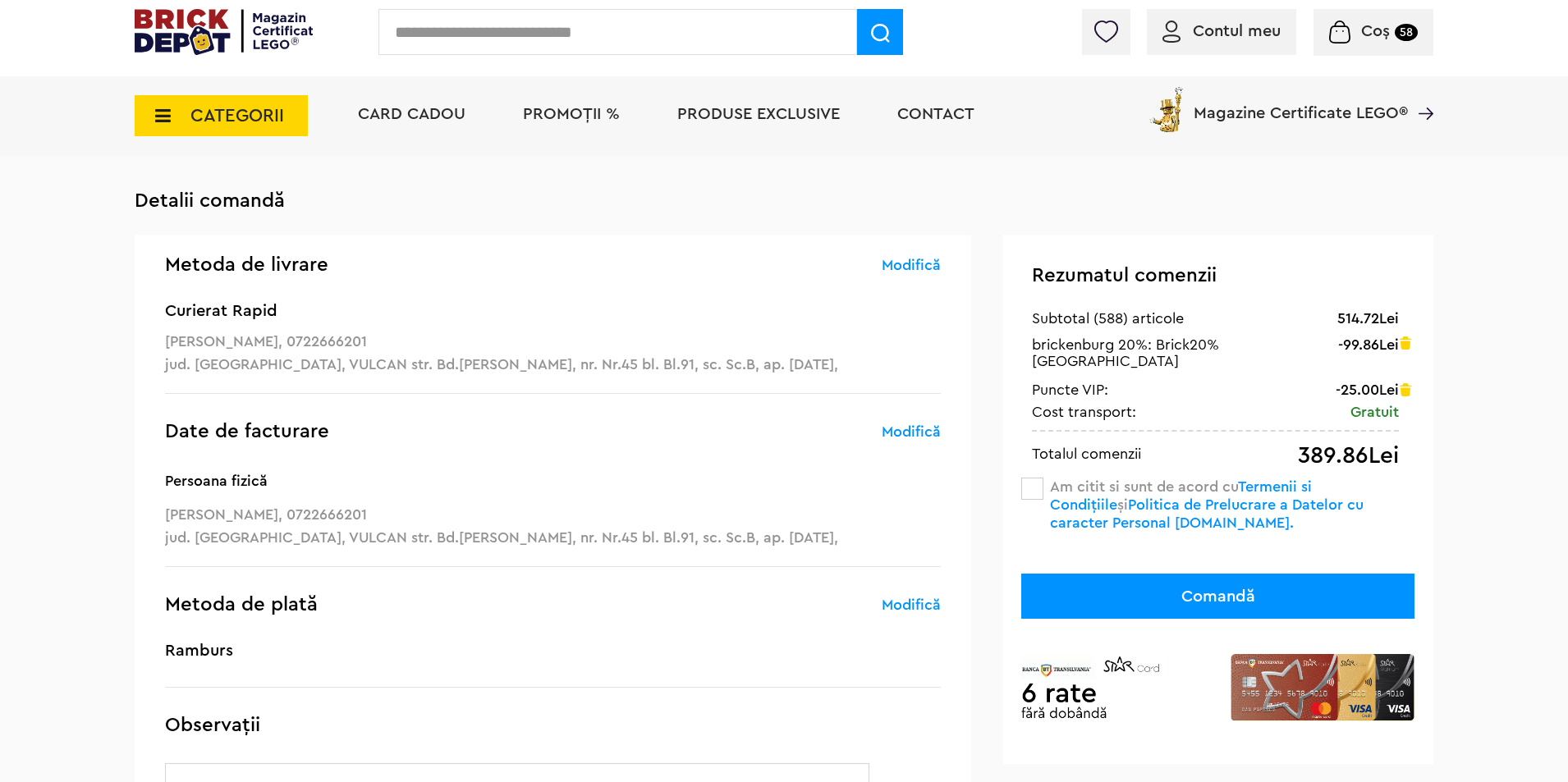
scroll to position [82, 0]
